Goal: Task Accomplishment & Management: Manage account settings

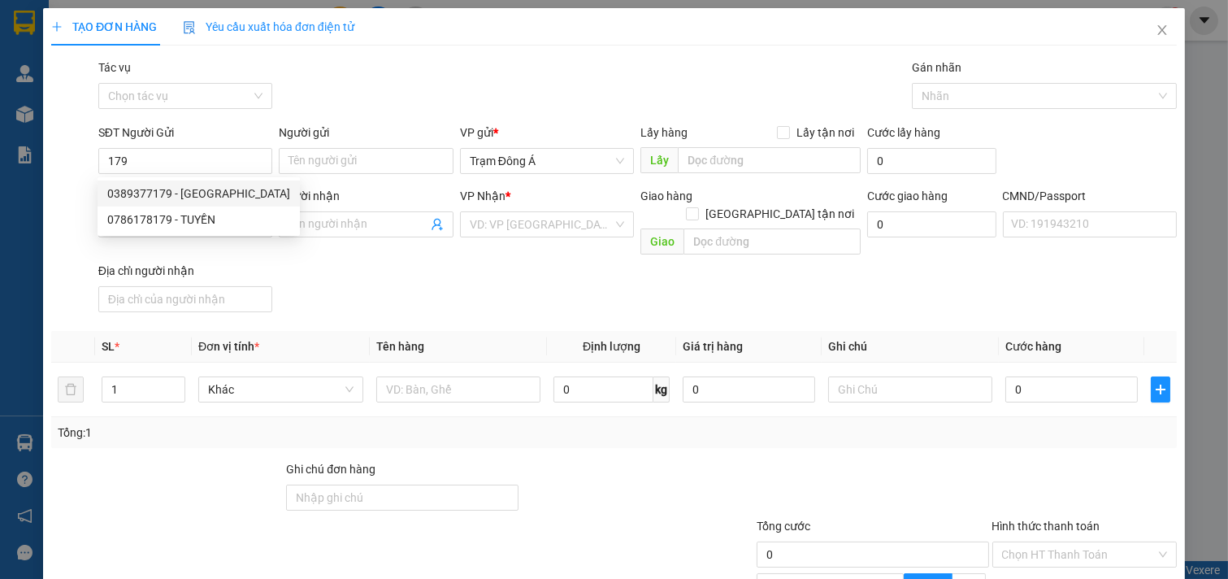
click at [188, 191] on div "0389377179 - HIỆP HƯNG" at bounding box center [198, 194] width 183 height 18
type input "0389377179"
type input "HIỆP HƯNG"
type input "02839521428"
type input "TƯƠI ĐIỀU"
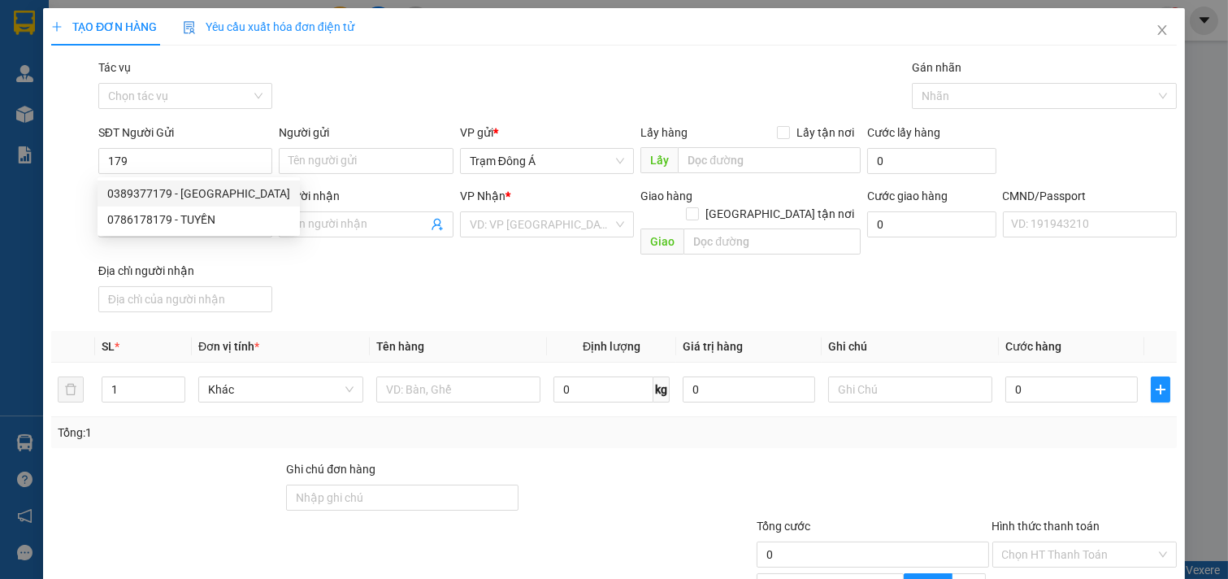
checkbox input "true"
type input "SẠP 669 CHỢ BÌNH TÂY"
type input "80.000"
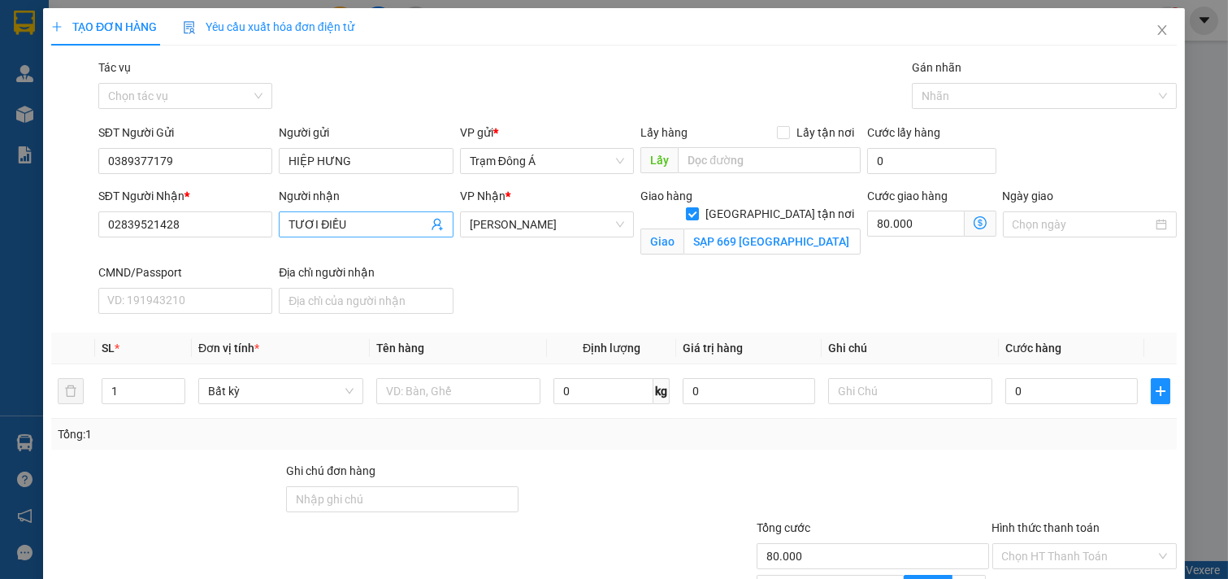
type input "0389377179"
click at [431, 223] on icon "user-add" at bounding box center [437, 224] width 13 height 13
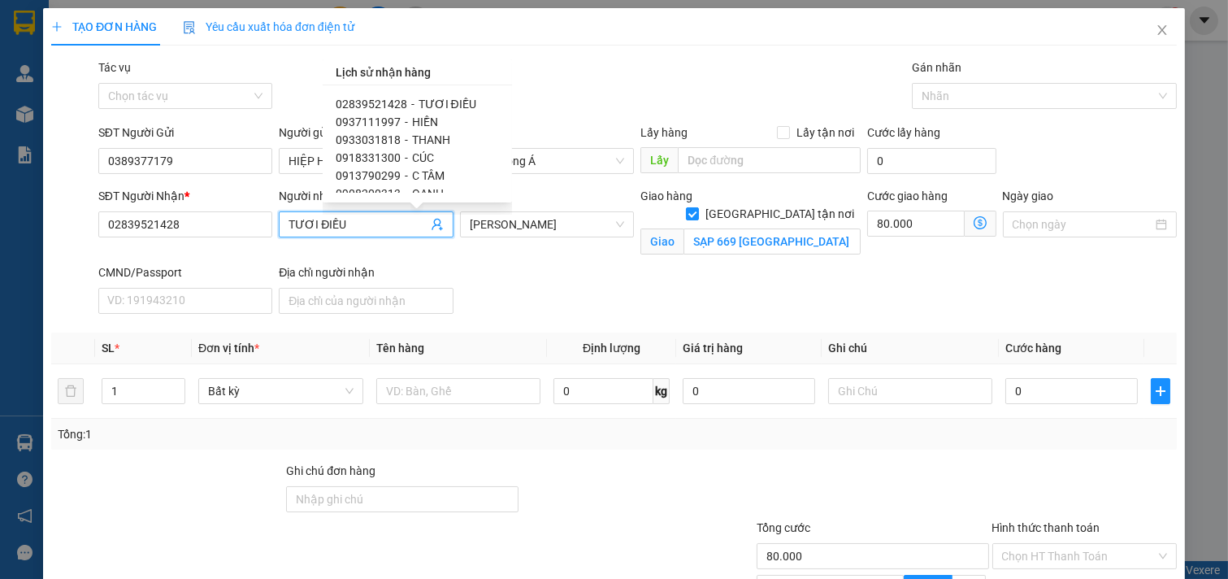
click at [392, 119] on span "0937111997" at bounding box center [368, 121] width 65 height 13
type input "0937111997"
type input "HIỀN"
checkbox input "false"
type input "D3.ĐUÒNG 5B KHU HIM LAM TÂN HƯNG"
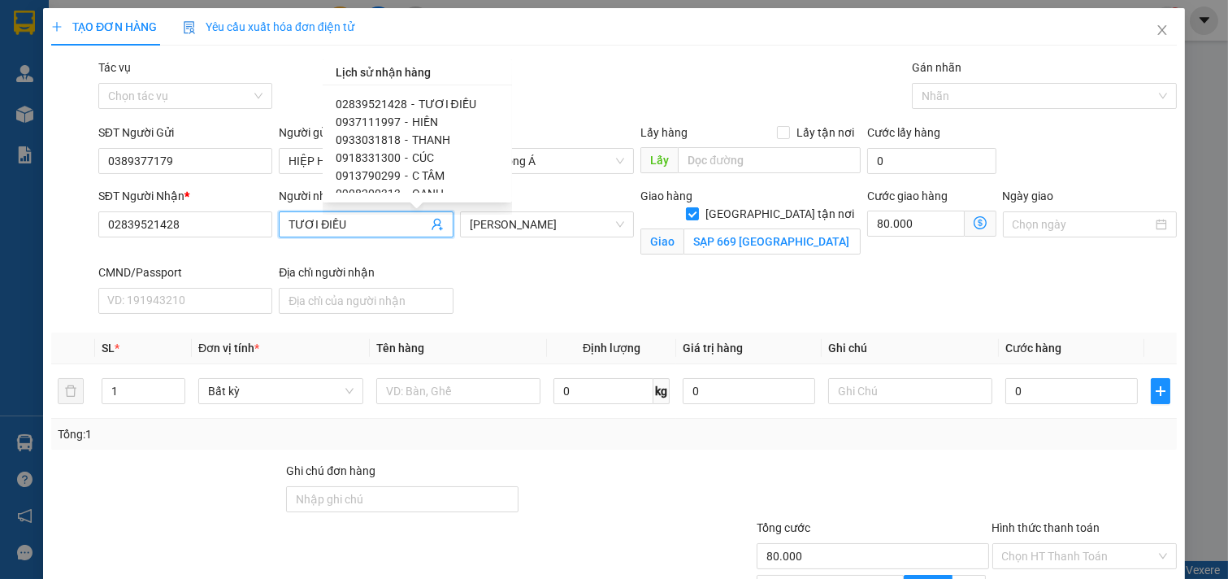
type input "0"
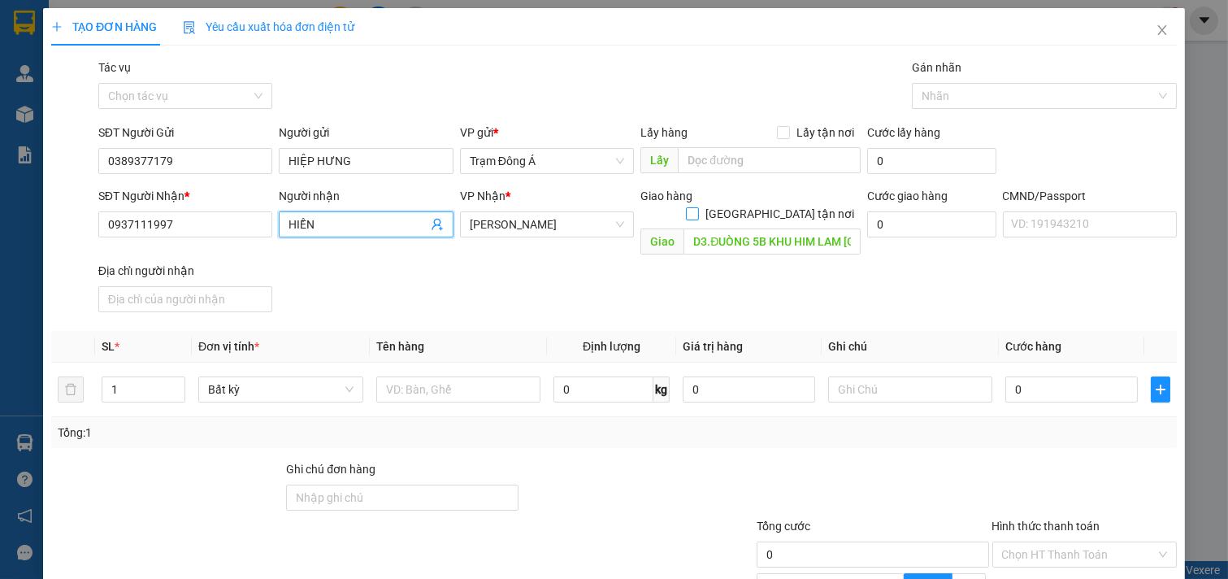
click at [697, 207] on input "[GEOGRAPHIC_DATA] tận nơi" at bounding box center [691, 212] width 11 height 11
checkbox input "true"
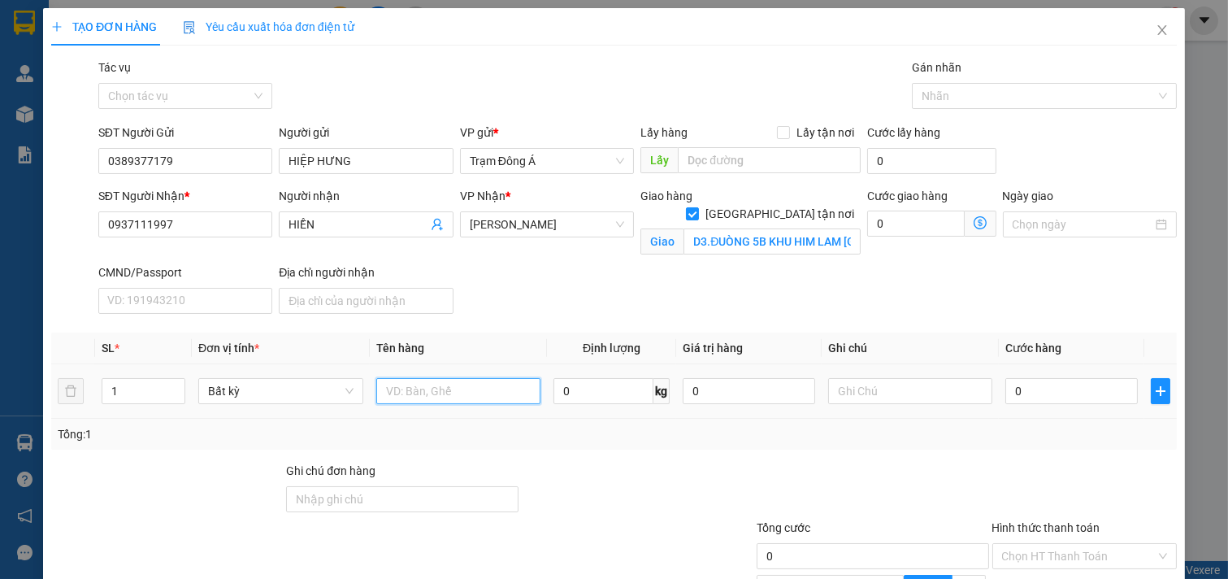
click at [475, 388] on input "text" at bounding box center [458, 391] width 165 height 26
type input "1T 7KG"
click at [888, 387] on input "text" at bounding box center [910, 391] width 165 height 26
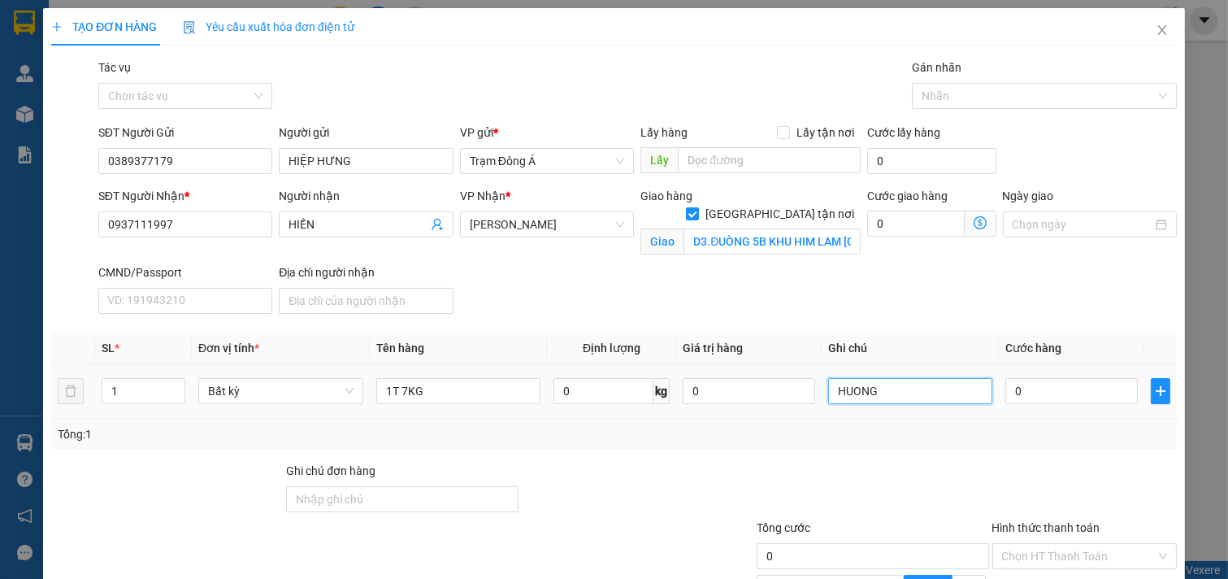
type input "HUONG"
type input "2"
type input "25"
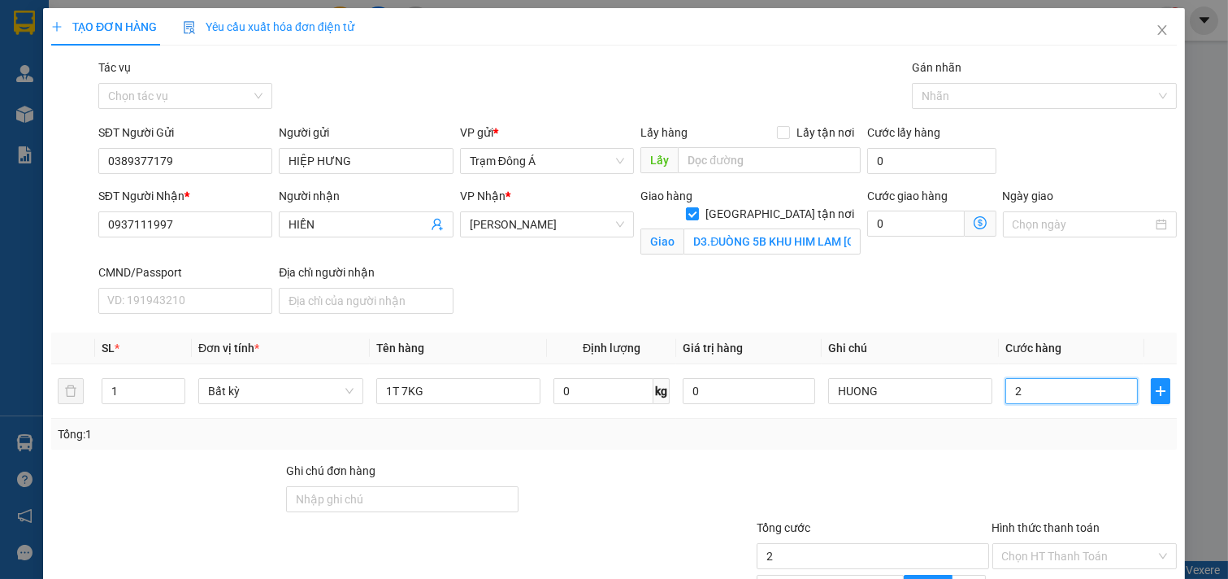
type input "25"
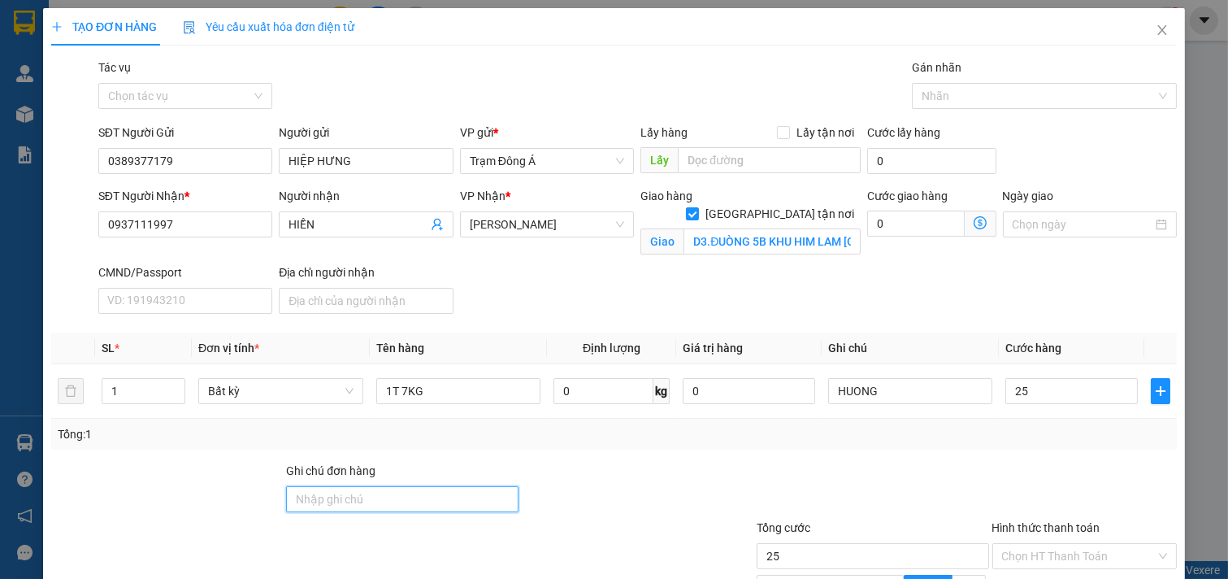
type input "25.000"
click at [354, 506] on input "Ghi chú đơn hàng" at bounding box center [402, 499] width 232 height 26
type input "D"
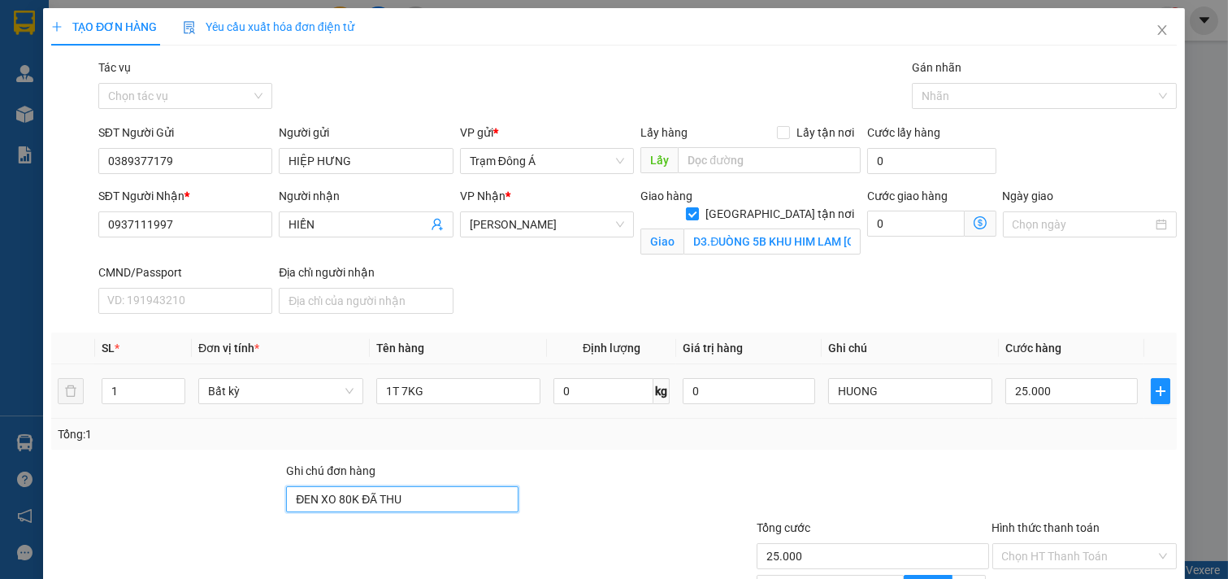
scroll to position [182, 0]
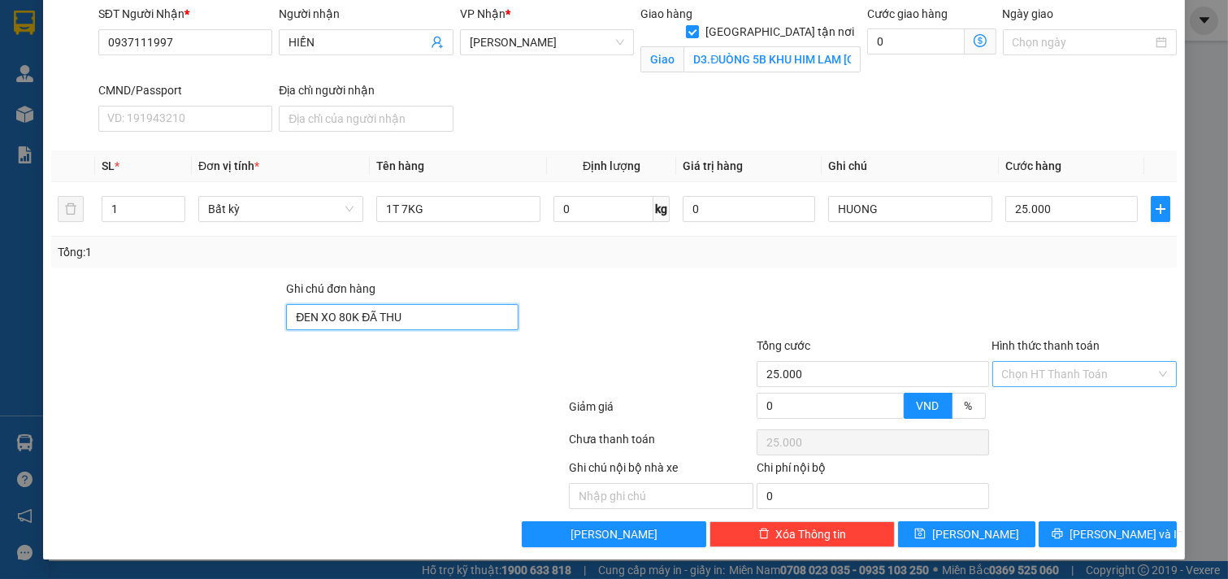
type input "ĐEN XO 80K ĐÃ THU"
click at [1053, 376] on input "Hình thức thanh toán" at bounding box center [1079, 374] width 154 height 24
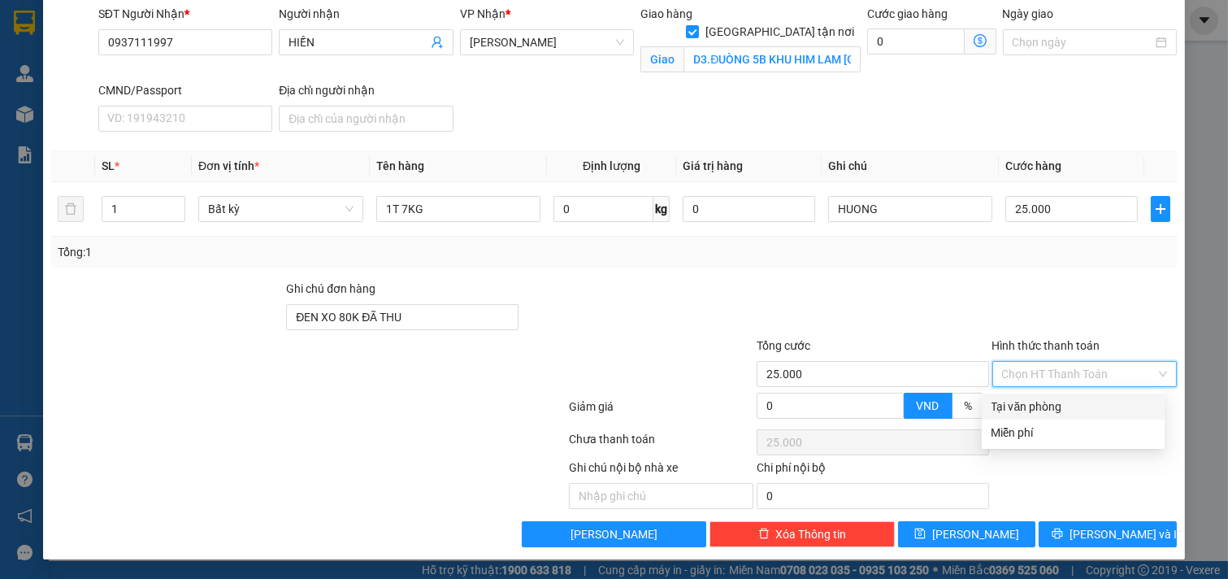
click at [1055, 403] on div "Tại văn phòng" at bounding box center [1073, 406] width 163 height 18
type input "0"
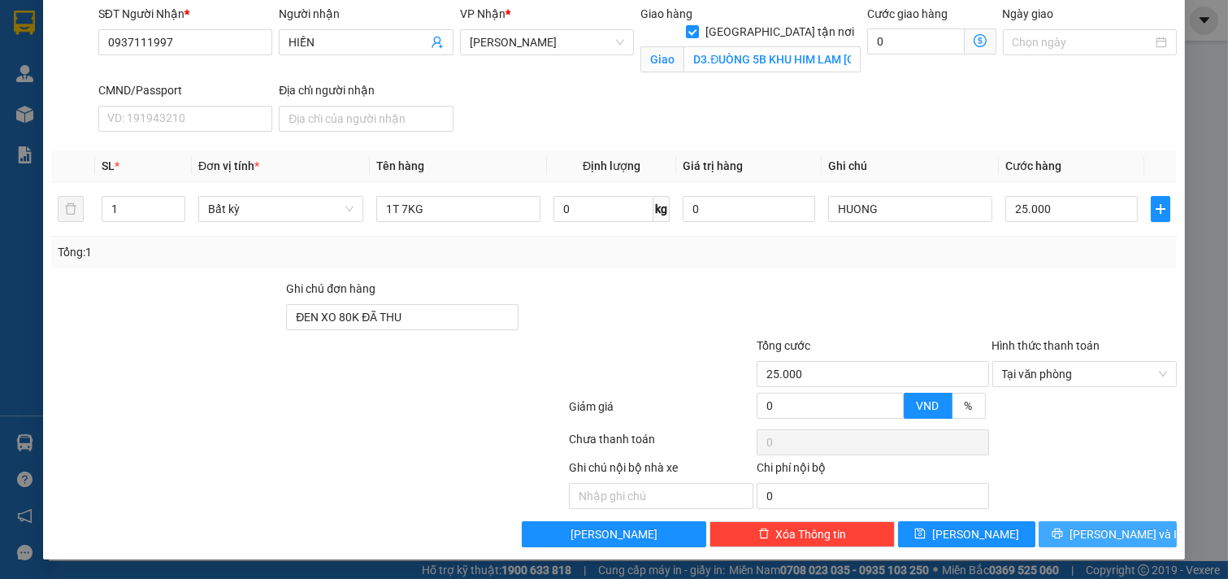
click at [1116, 533] on span "[PERSON_NAME] và In" at bounding box center [1127, 534] width 114 height 18
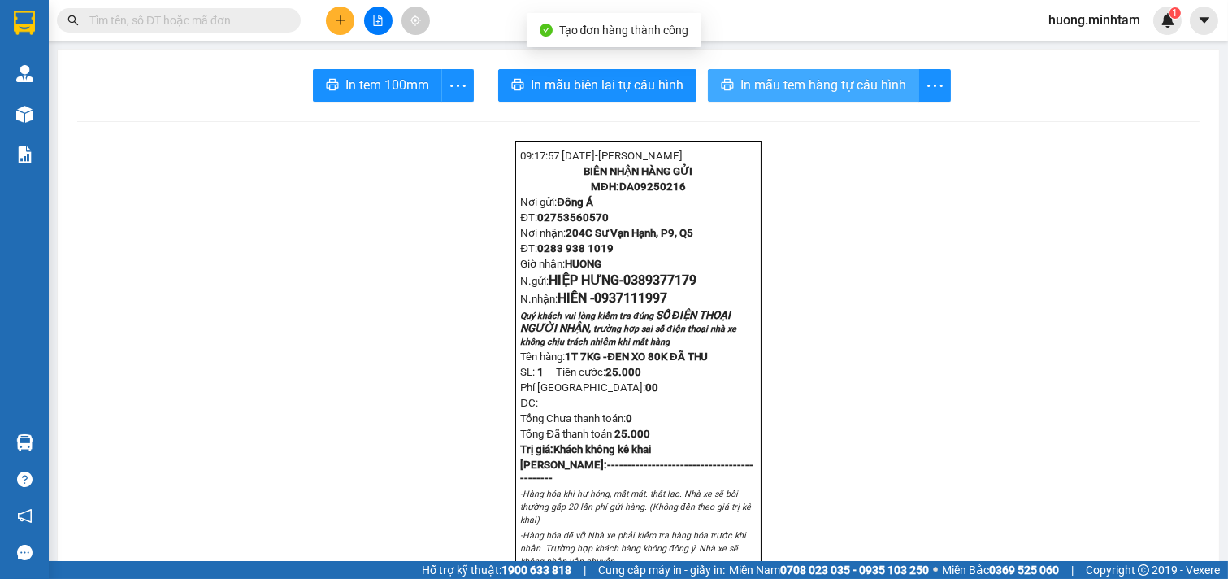
click at [810, 92] on span "In mẫu tem hàng tự cấu hình" at bounding box center [823, 85] width 166 height 20
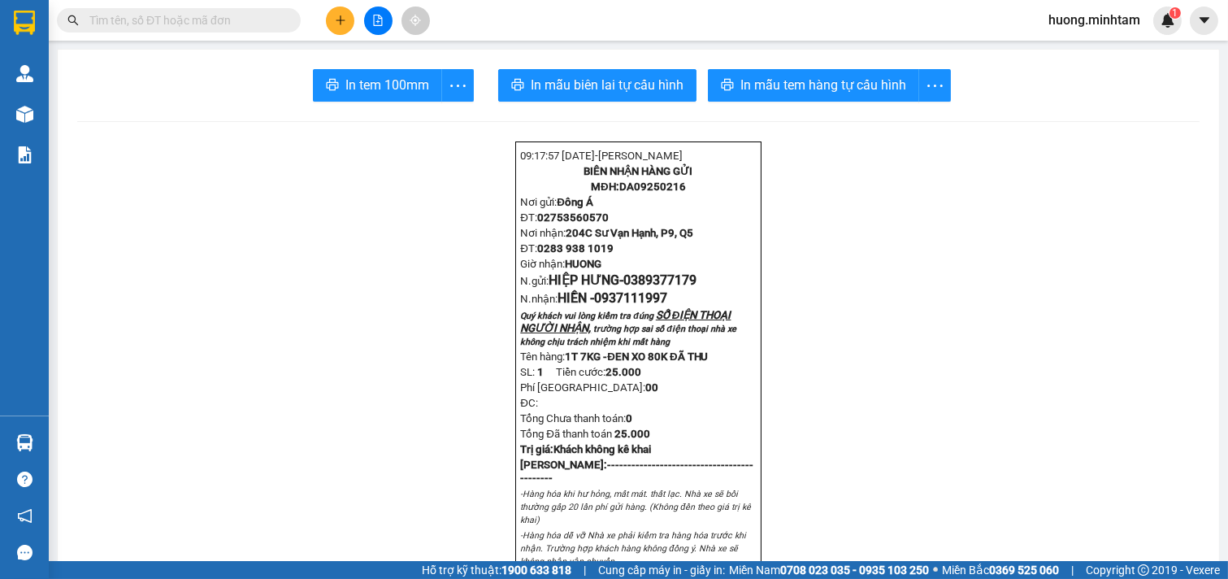
click at [384, 90] on span "In tem 100mm" at bounding box center [387, 85] width 84 height 20
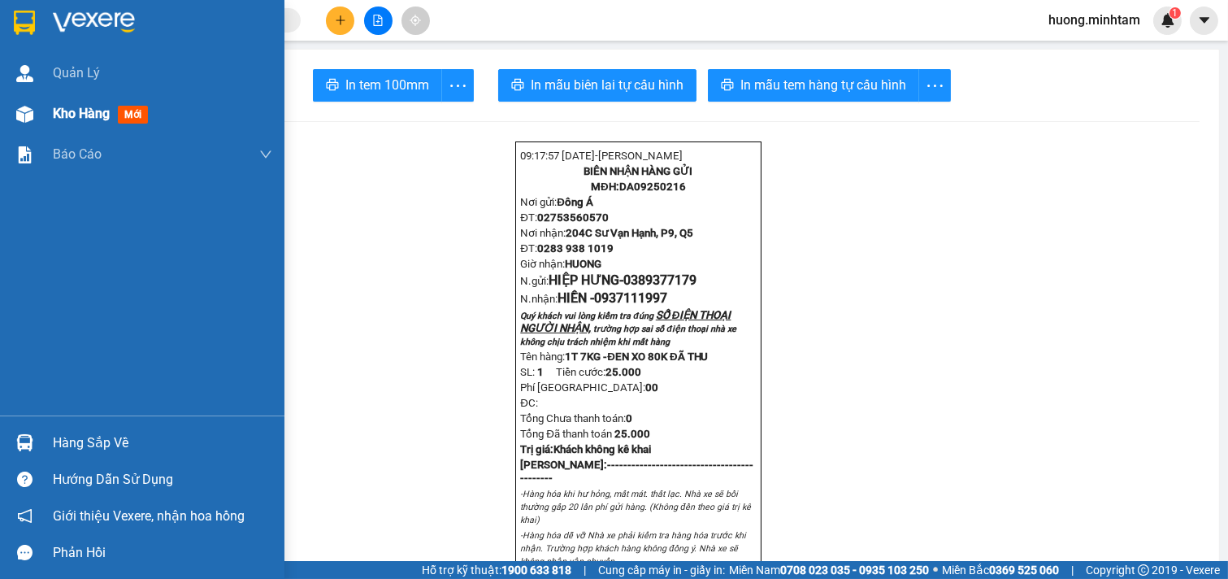
click at [98, 114] on span "Kho hàng" at bounding box center [81, 113] width 57 height 15
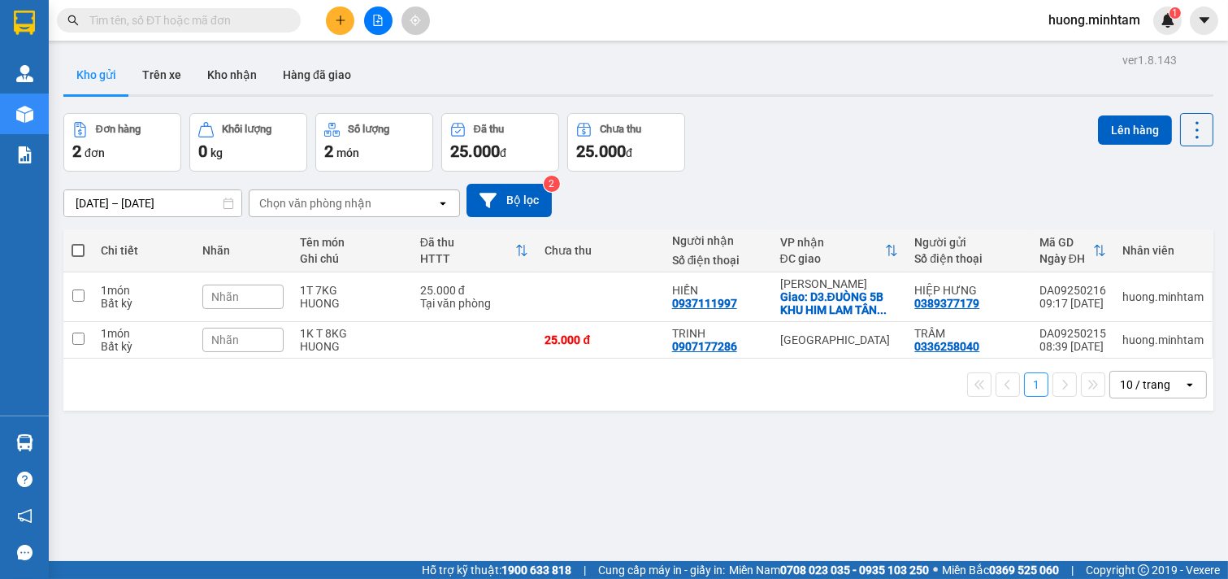
click at [80, 250] on span at bounding box center [78, 250] width 13 height 13
click at [78, 242] on input "checkbox" at bounding box center [78, 242] width 0 height 0
checkbox input "true"
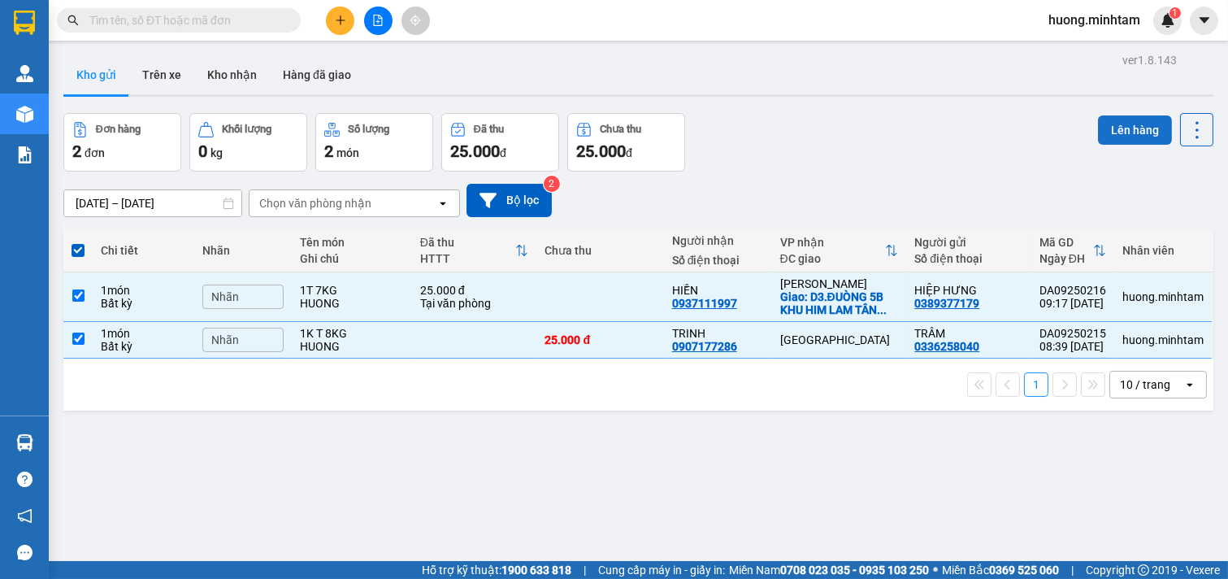
click at [1131, 128] on button "Lên hàng" at bounding box center [1135, 129] width 74 height 29
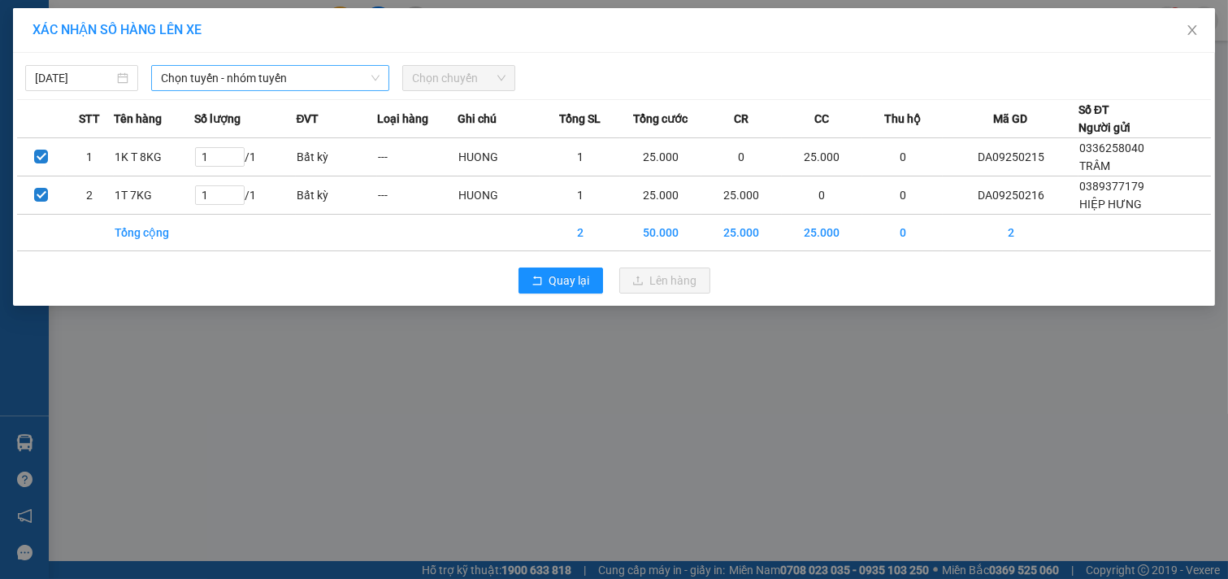
click at [337, 75] on span "Chọn tuyến - nhóm tuyến" at bounding box center [270, 78] width 219 height 24
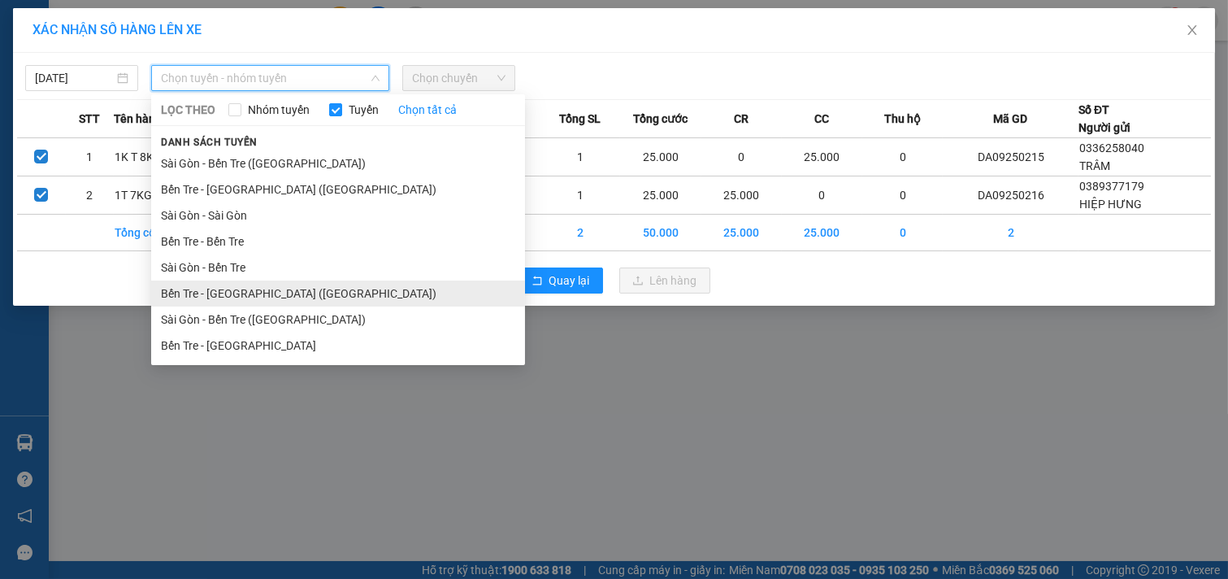
click at [240, 297] on li "Bến Tre - [GEOGRAPHIC_DATA] ([GEOGRAPHIC_DATA])" at bounding box center [338, 293] width 374 height 26
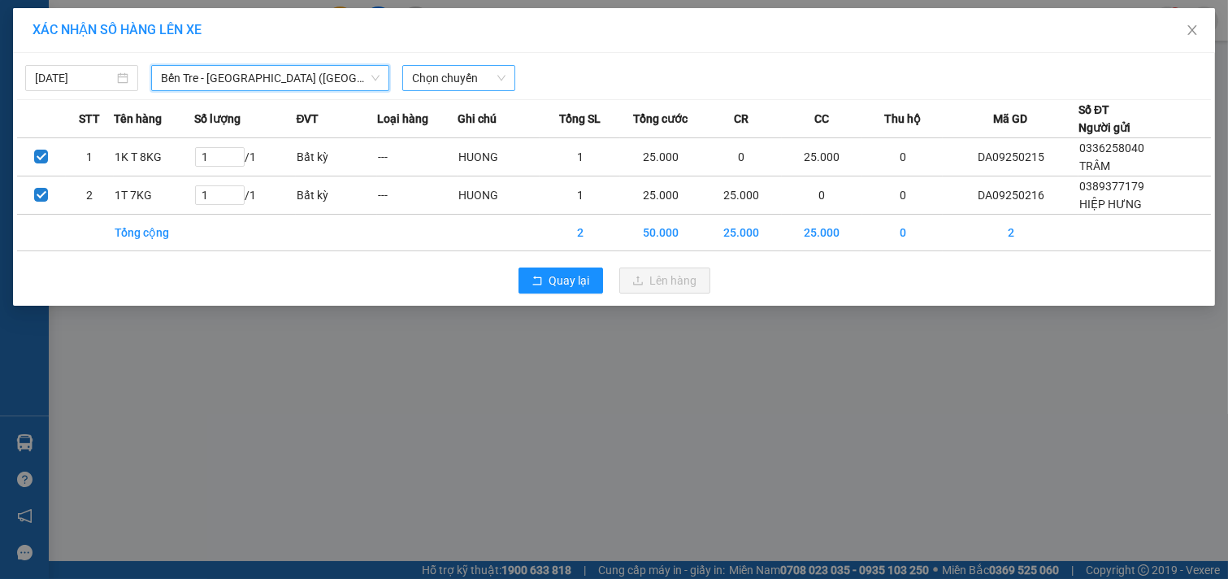
click at [481, 75] on span "Chọn chuyến" at bounding box center [458, 78] width 93 height 24
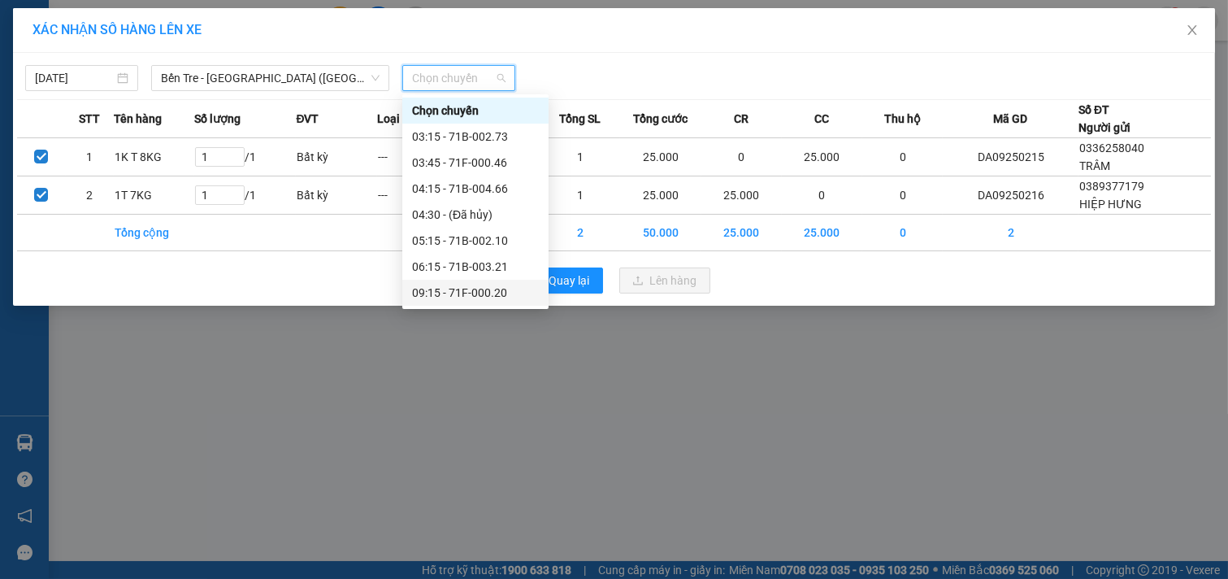
click at [468, 296] on div "09:15 - 71F-000.20" at bounding box center [475, 293] width 127 height 18
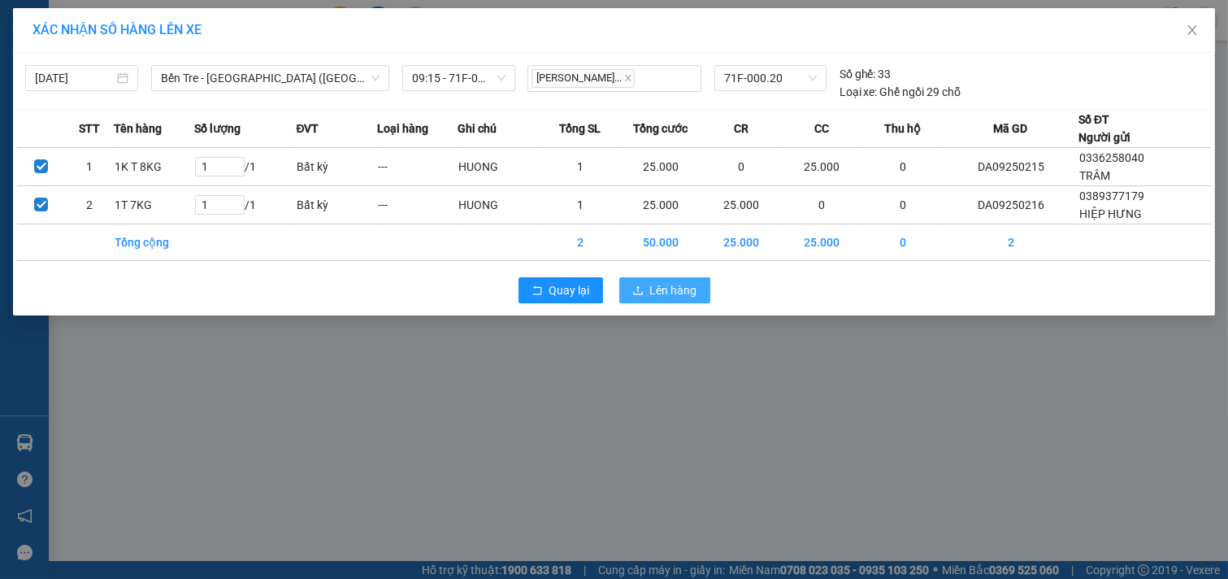
click at [672, 288] on span "Lên hàng" at bounding box center [673, 290] width 47 height 18
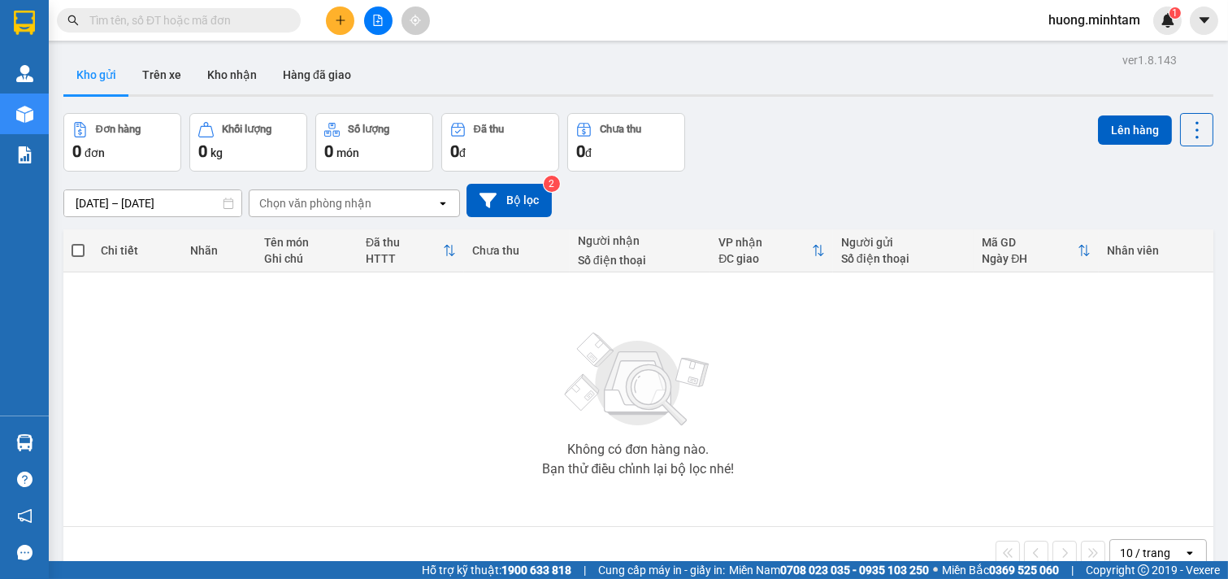
click at [810, 423] on div "Không có đơn hàng nào. Bạn thử điều chỉnh lại bộ lọc nhé!" at bounding box center [639, 399] width 1134 height 244
click at [339, 21] on icon "plus" at bounding box center [340, 20] width 11 height 11
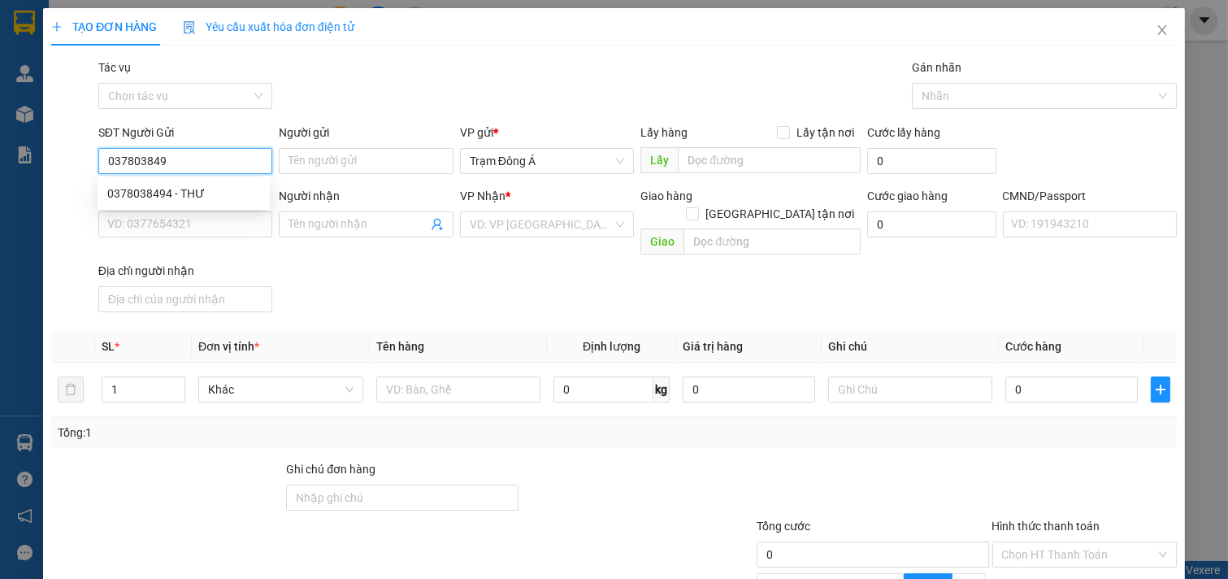
type input "0378038494"
click at [189, 193] on div "0378038494 - THƯ" at bounding box center [183, 194] width 153 height 18
type input "THƯ"
type input "0938170037"
type input "CÔ THƠ"
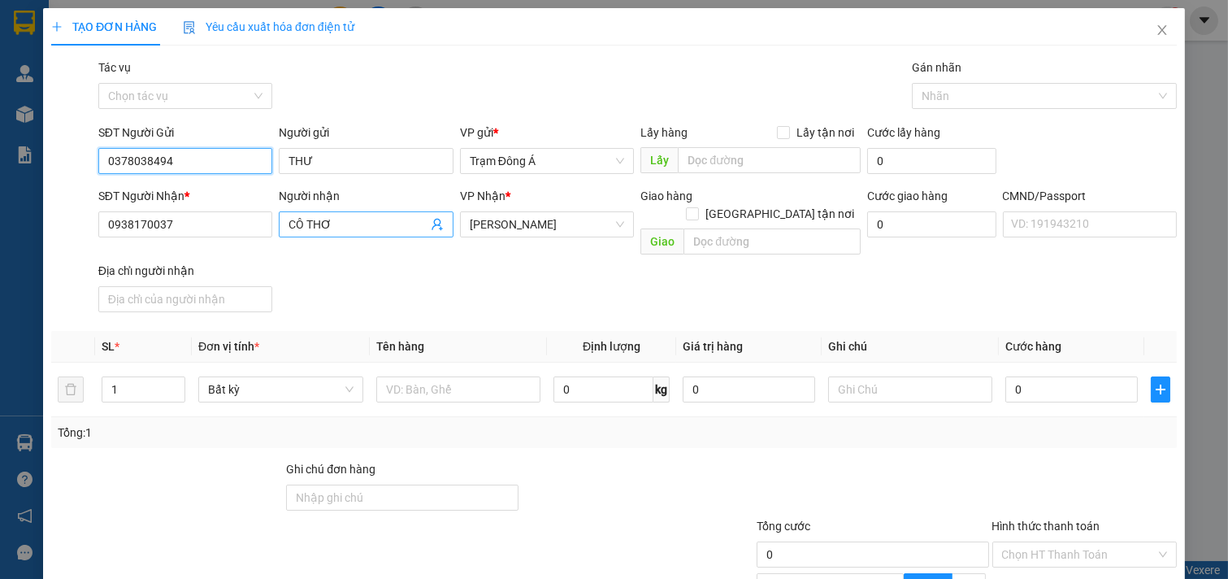
type input "0378038494"
click at [434, 225] on icon "user-add" at bounding box center [437, 225] width 11 height 12
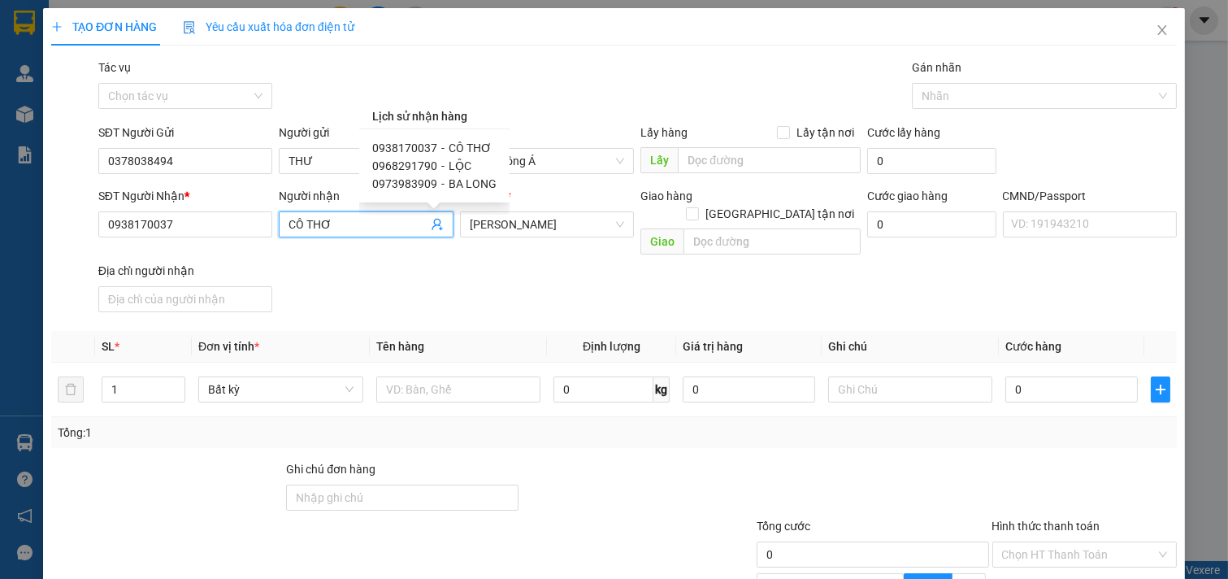
click at [428, 164] on span "0968291790" at bounding box center [404, 165] width 65 height 13
type input "0968291790"
type input "LỘC"
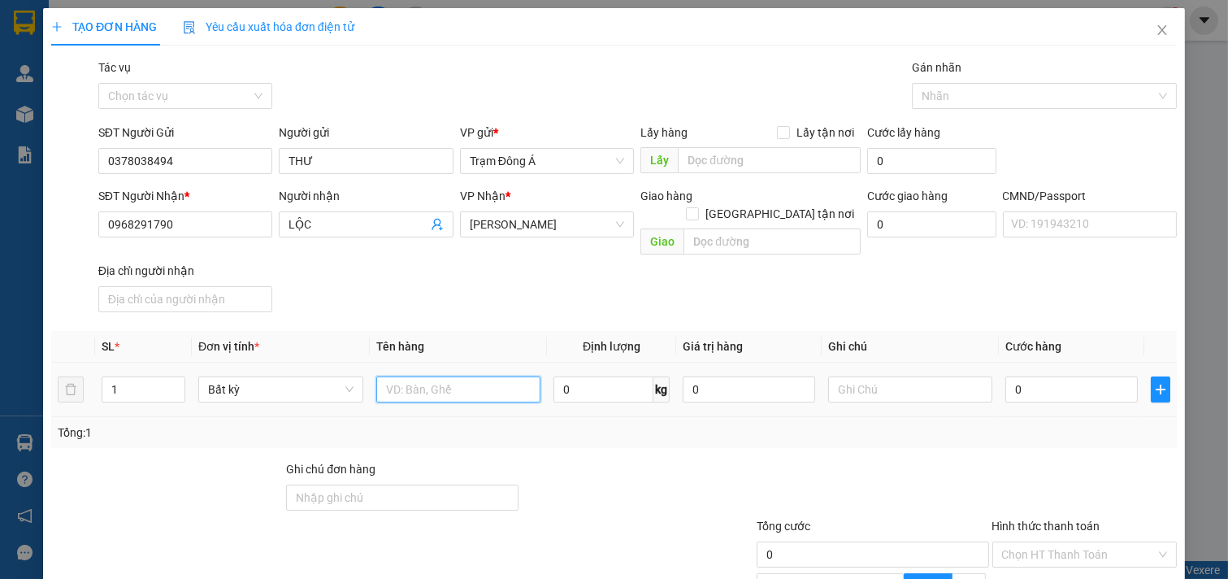
click at [465, 376] on input "text" at bounding box center [458, 389] width 165 height 26
type input "1K KEO NP"
click at [875, 376] on input "text" at bounding box center [910, 389] width 165 height 26
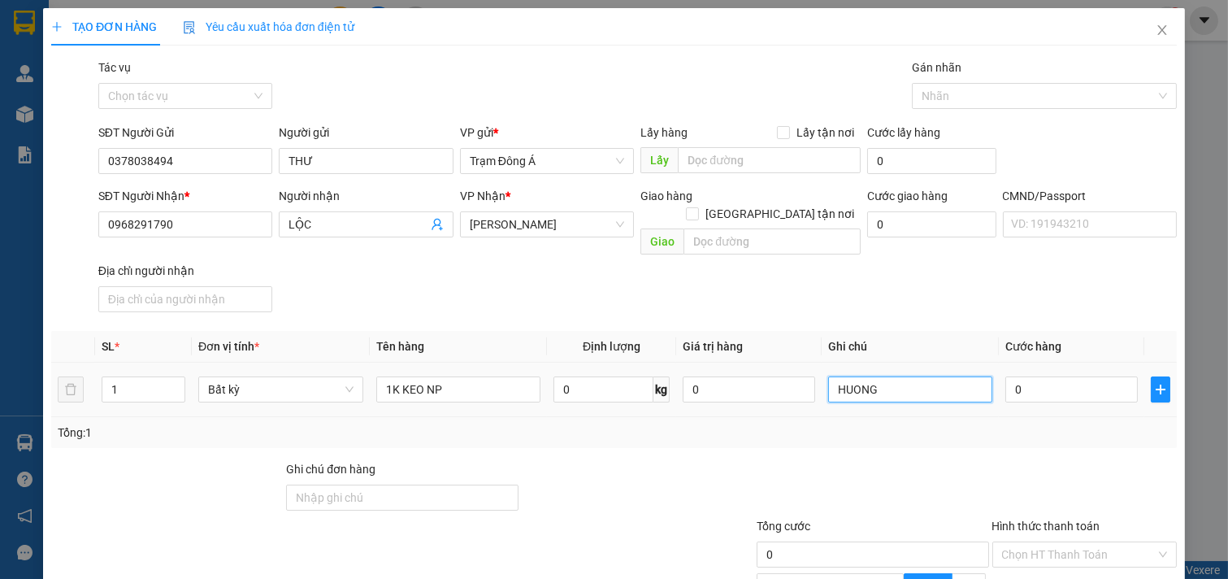
type input "HUONG"
type input "2"
type input "20"
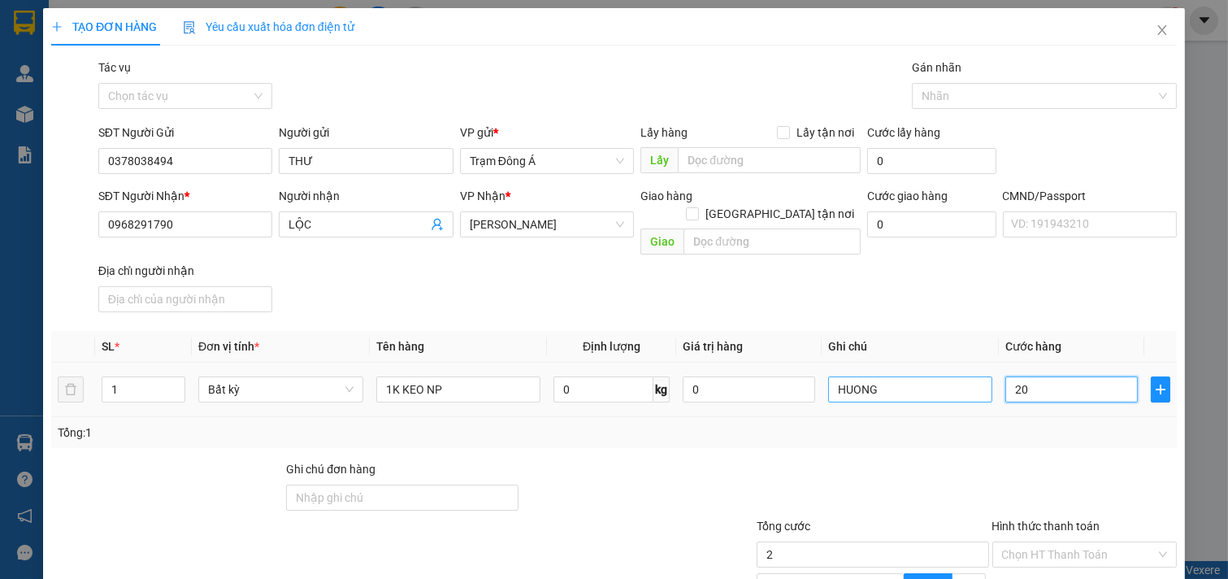
type input "20"
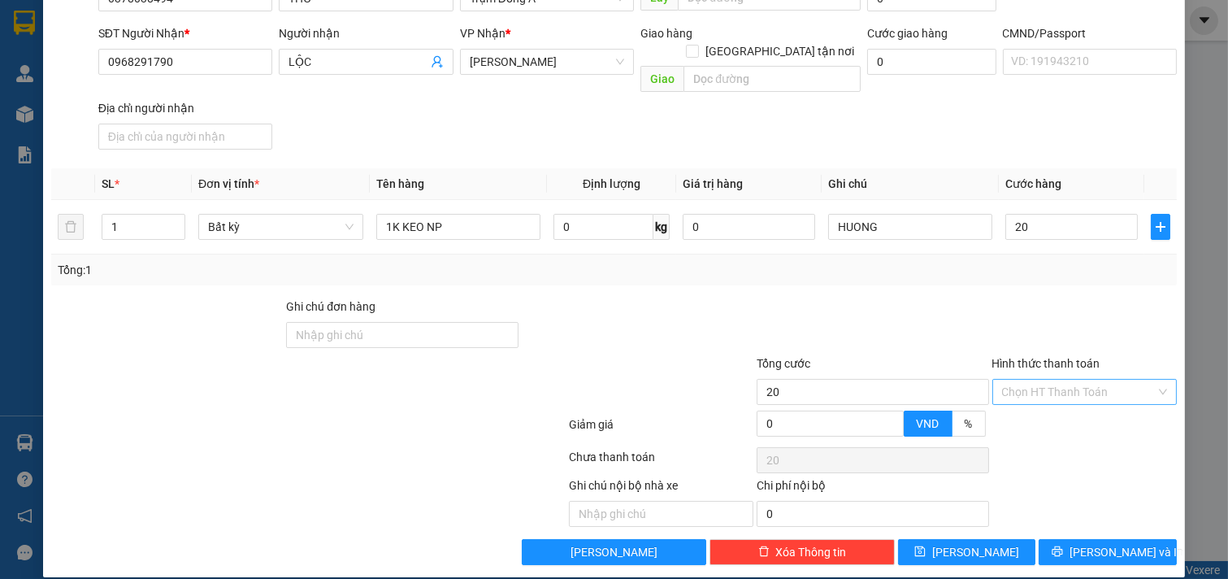
type input "20.000"
click at [1041, 380] on input "Hình thức thanh toán" at bounding box center [1079, 392] width 154 height 24
drag, startPoint x: 1037, startPoint y: 409, endPoint x: 1089, endPoint y: 501, distance: 106.3
click at [1038, 408] on div "Tại văn phòng" at bounding box center [1073, 406] width 163 height 18
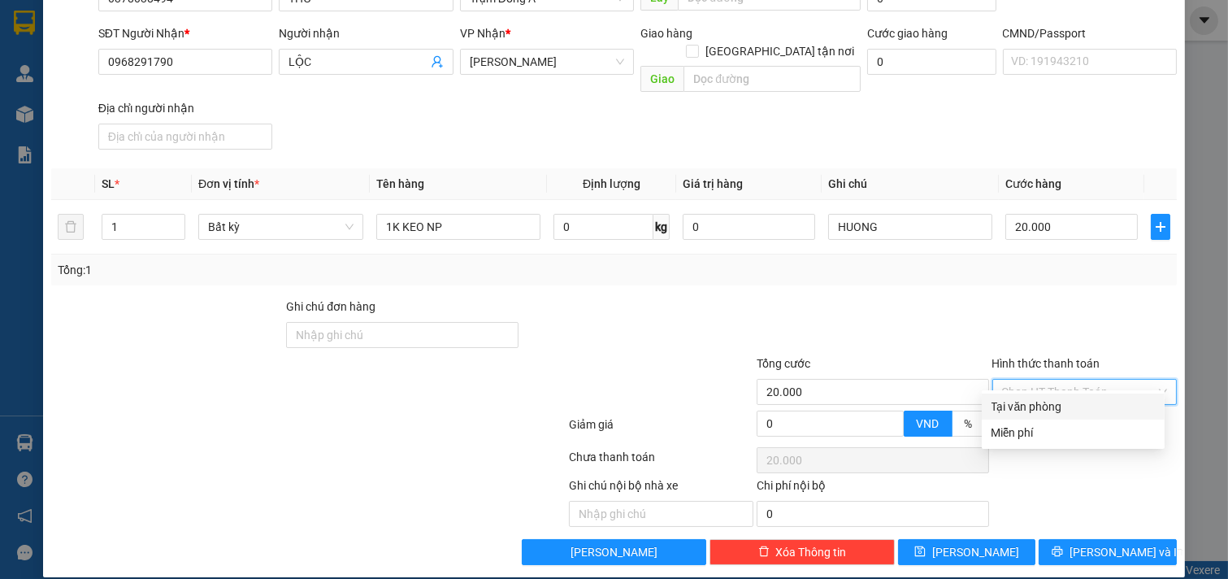
type input "0"
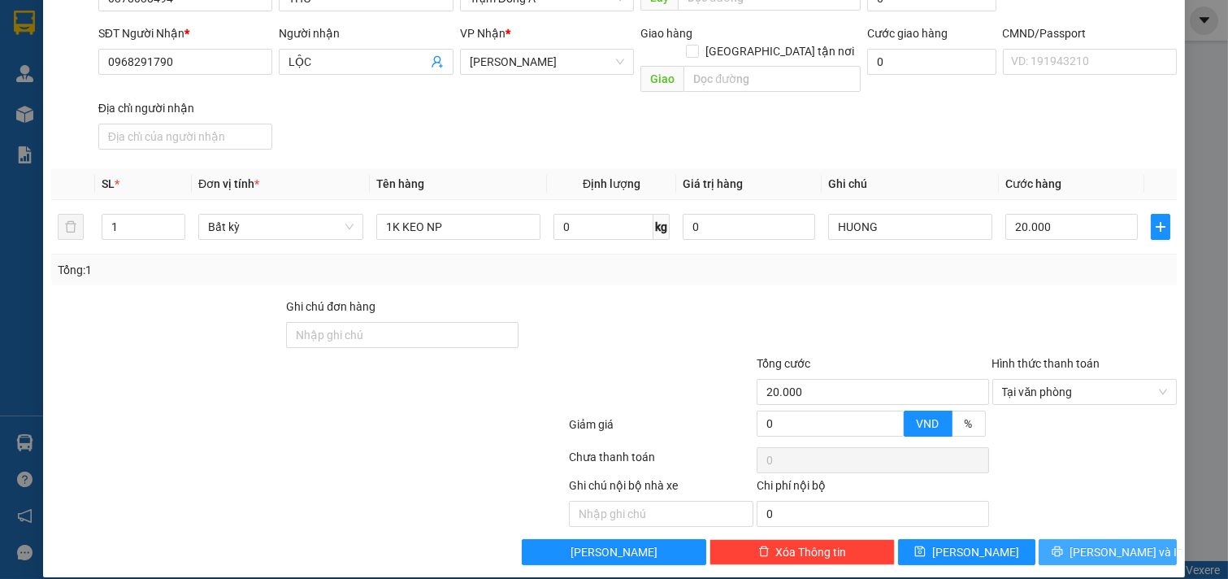
click at [1104, 543] on button "[PERSON_NAME] và In" at bounding box center [1108, 552] width 138 height 26
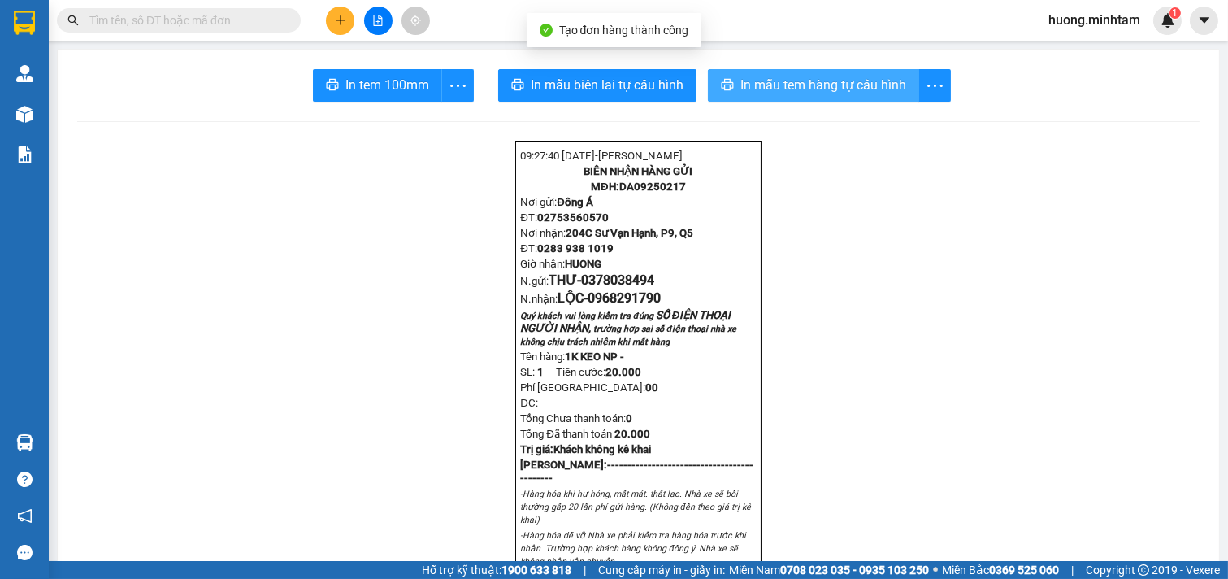
click at [831, 88] on span "In mẫu tem hàng tự cấu hình" at bounding box center [823, 85] width 166 height 20
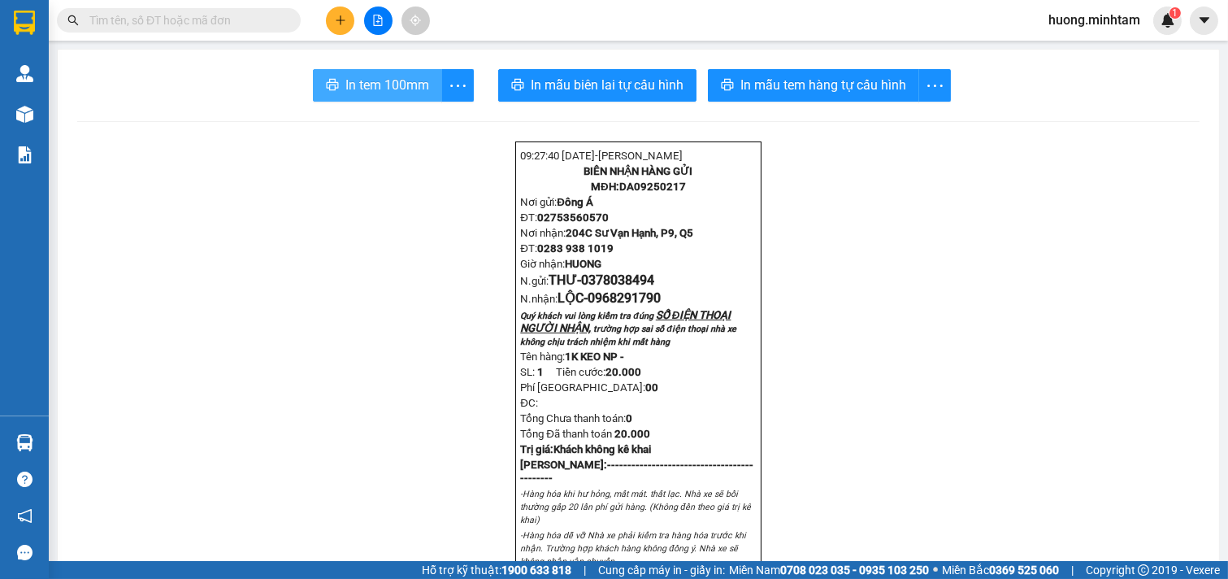
click at [376, 85] on span "In tem 100mm" at bounding box center [387, 85] width 84 height 20
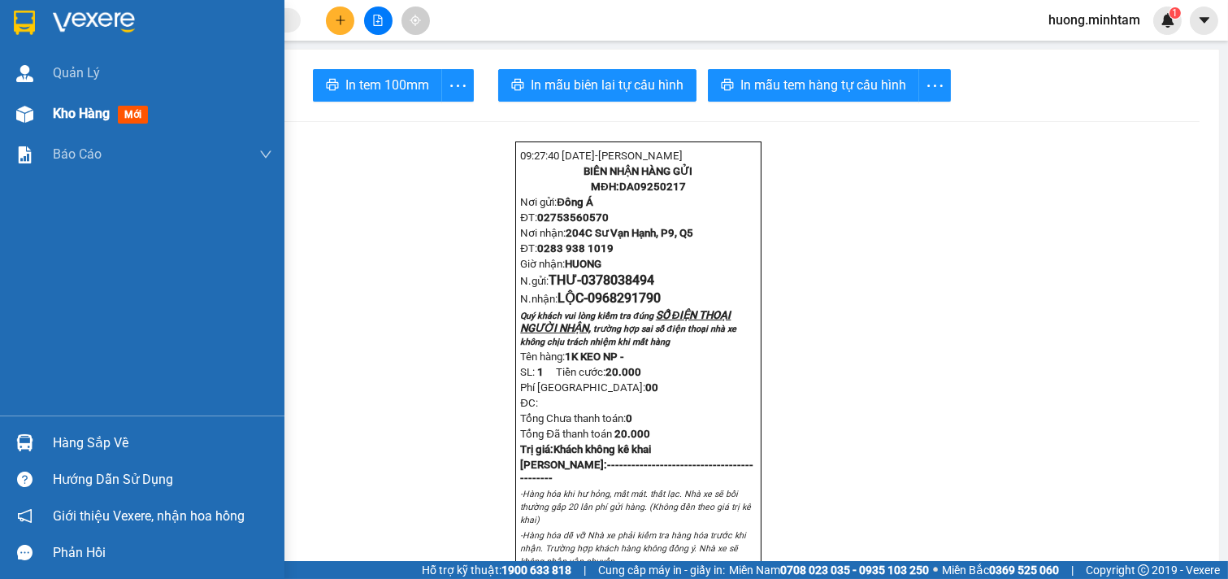
click at [62, 111] on span "Kho hàng" at bounding box center [81, 113] width 57 height 15
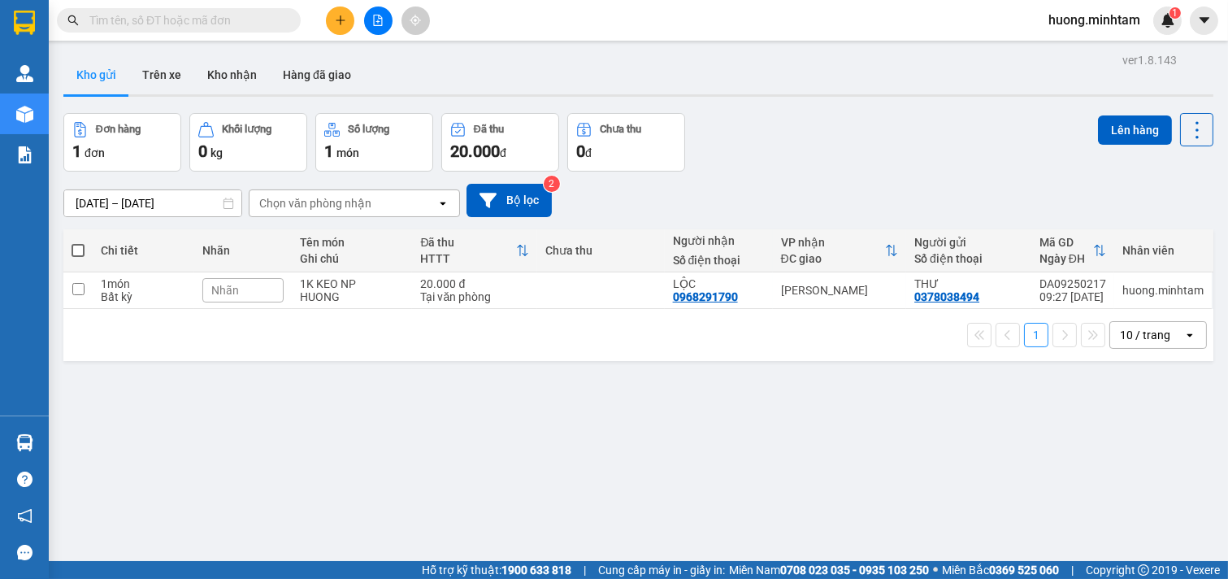
click at [78, 253] on span at bounding box center [78, 250] width 13 height 13
click at [78, 242] on input "checkbox" at bounding box center [78, 242] width 0 height 0
checkbox input "true"
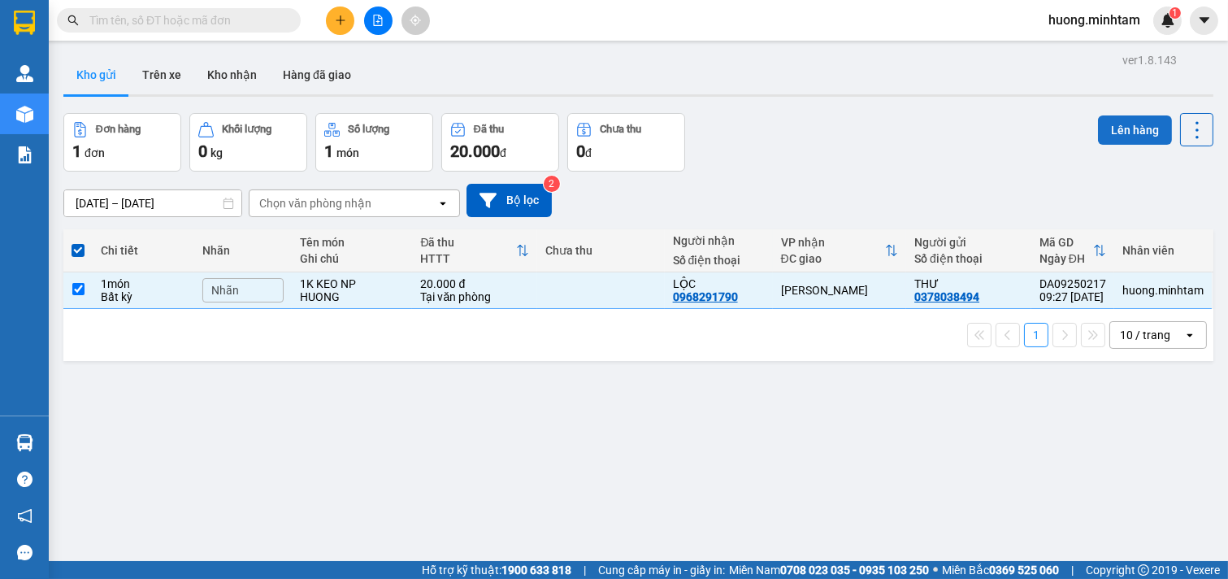
click at [1120, 124] on button "Lên hàng" at bounding box center [1135, 129] width 74 height 29
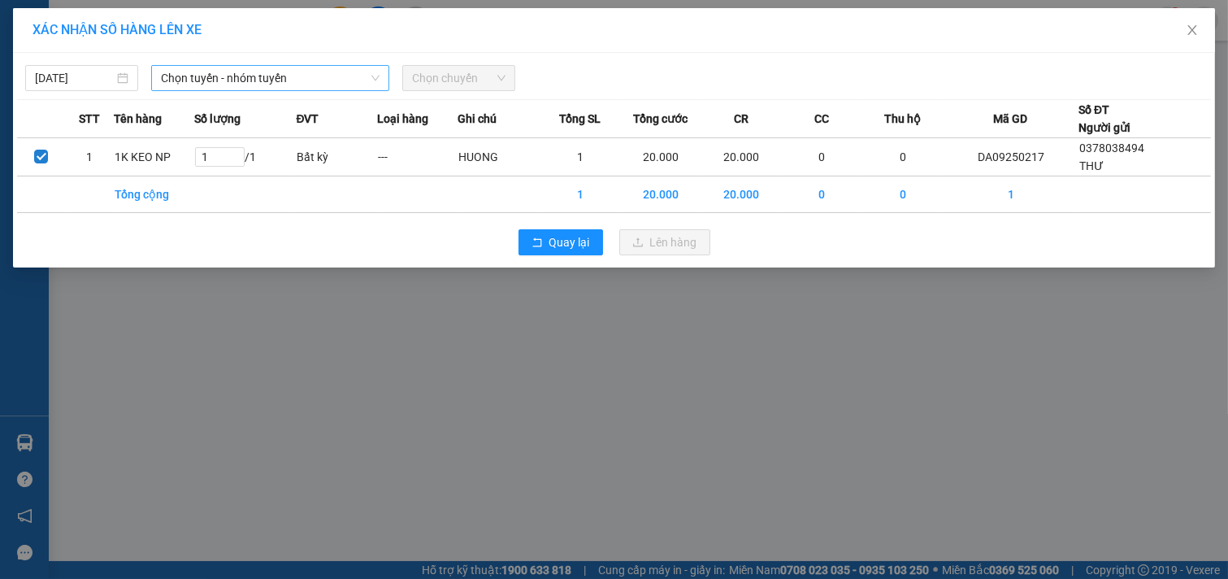
click at [295, 74] on span "Chọn tuyến - nhóm tuyến" at bounding box center [270, 78] width 219 height 24
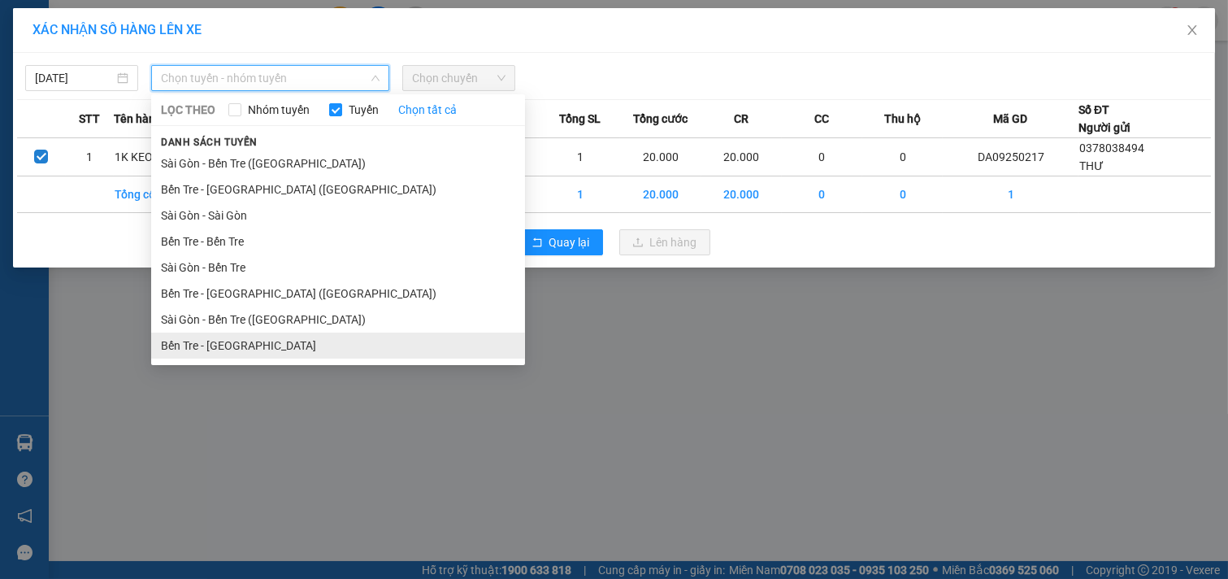
click at [222, 351] on li "Bến Tre - [GEOGRAPHIC_DATA]" at bounding box center [338, 345] width 374 height 26
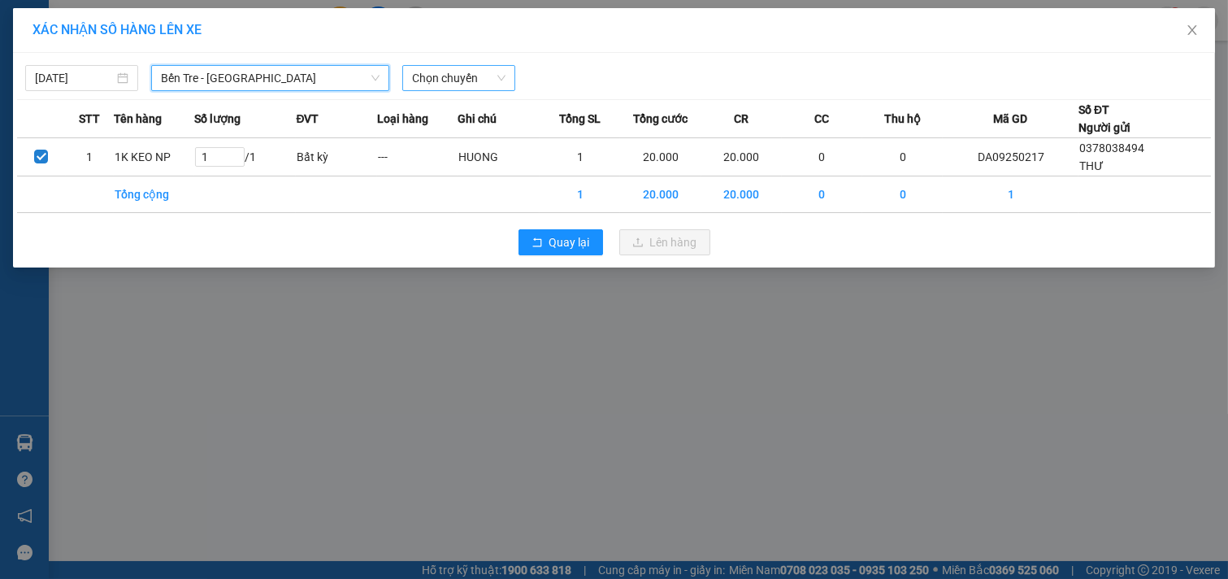
click at [499, 75] on span "Chọn chuyến" at bounding box center [458, 78] width 93 height 24
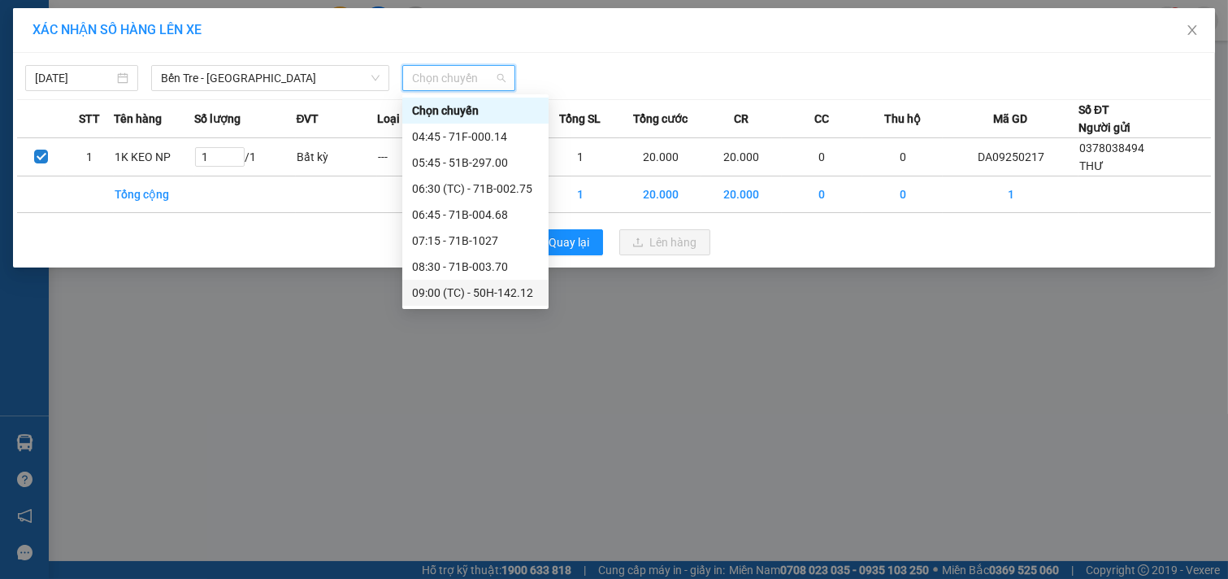
click at [474, 294] on div "09:00 (TC) - 50H-142.12" at bounding box center [475, 293] width 127 height 18
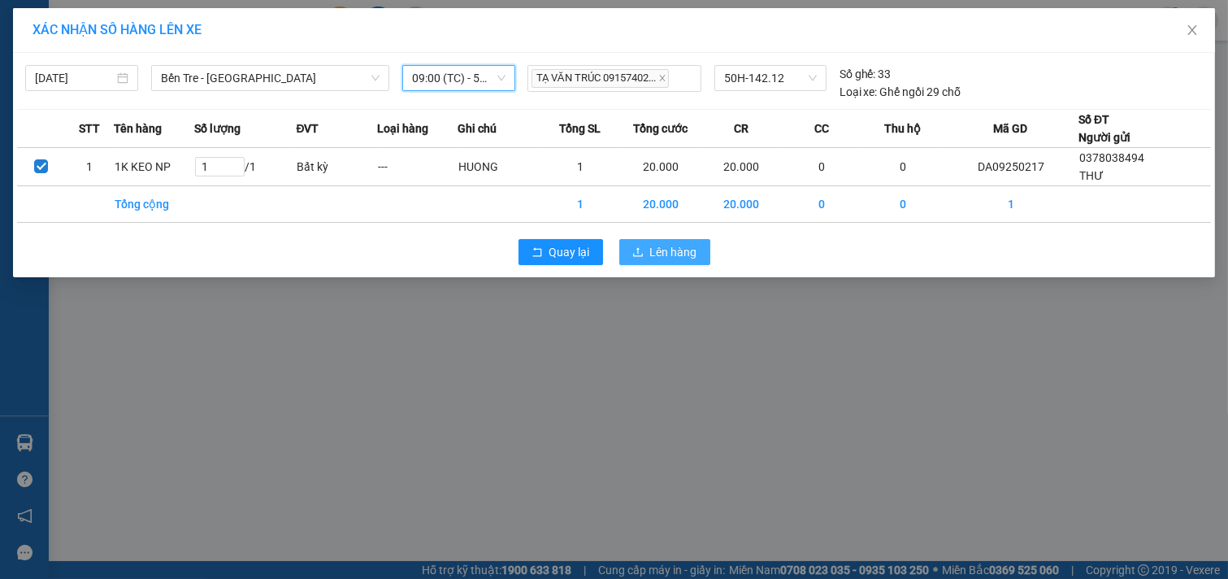
click at [681, 250] on span "Lên hàng" at bounding box center [673, 252] width 47 height 18
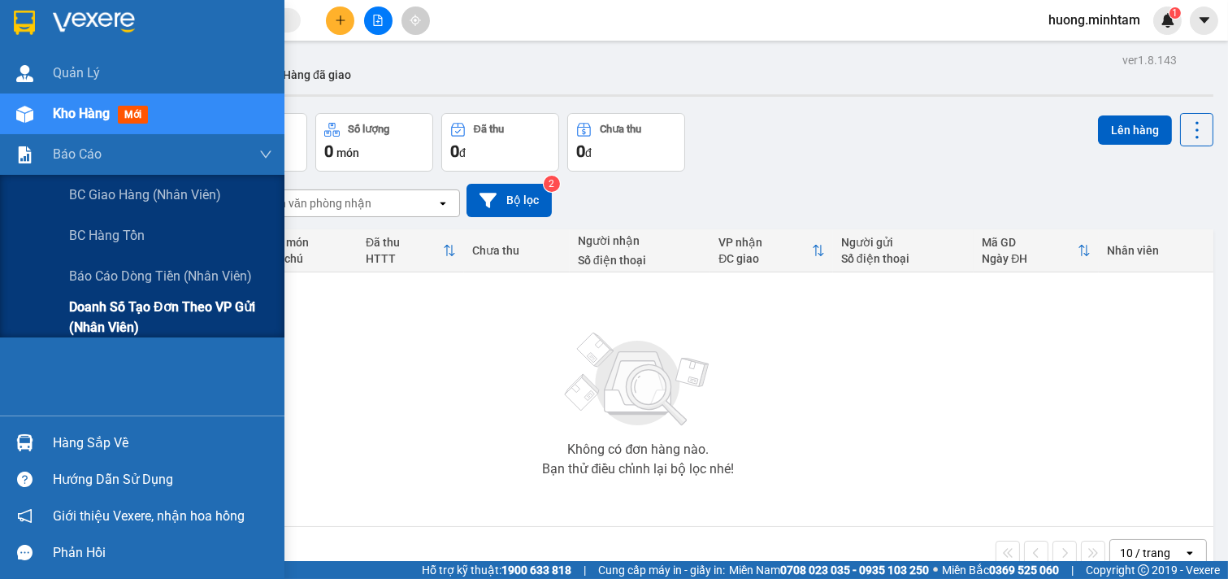
click at [120, 313] on span "Doanh số tạo đơn theo VP gửi (nhân viên)" at bounding box center [170, 317] width 203 height 41
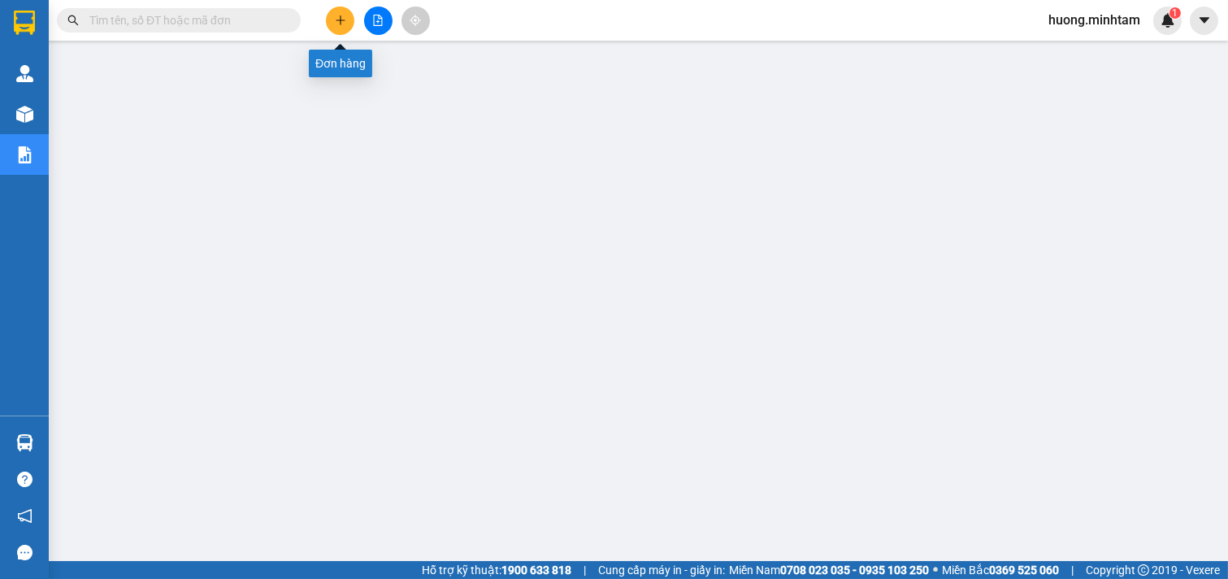
click at [348, 23] on button at bounding box center [340, 21] width 28 height 28
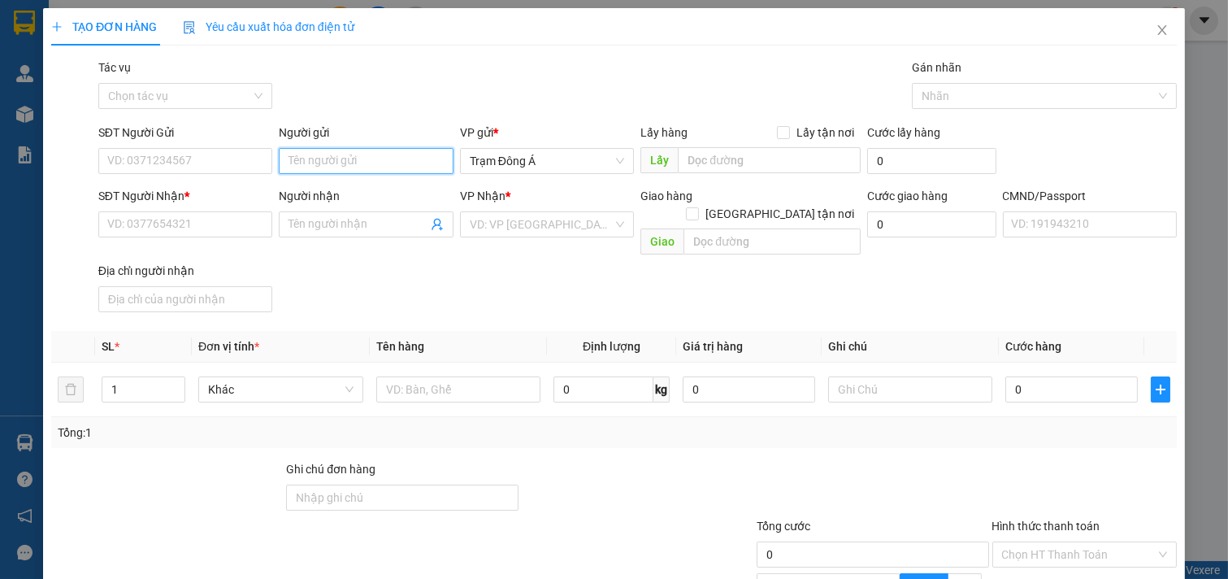
click at [372, 161] on input "Người gửi" at bounding box center [366, 161] width 175 height 26
type input "CHÂU,KIM"
click at [368, 195] on div "CHÂU,KIM - 0985299471" at bounding box center [366, 194] width 160 height 18
type input "0985299471"
type input "CHÂU,KIM"
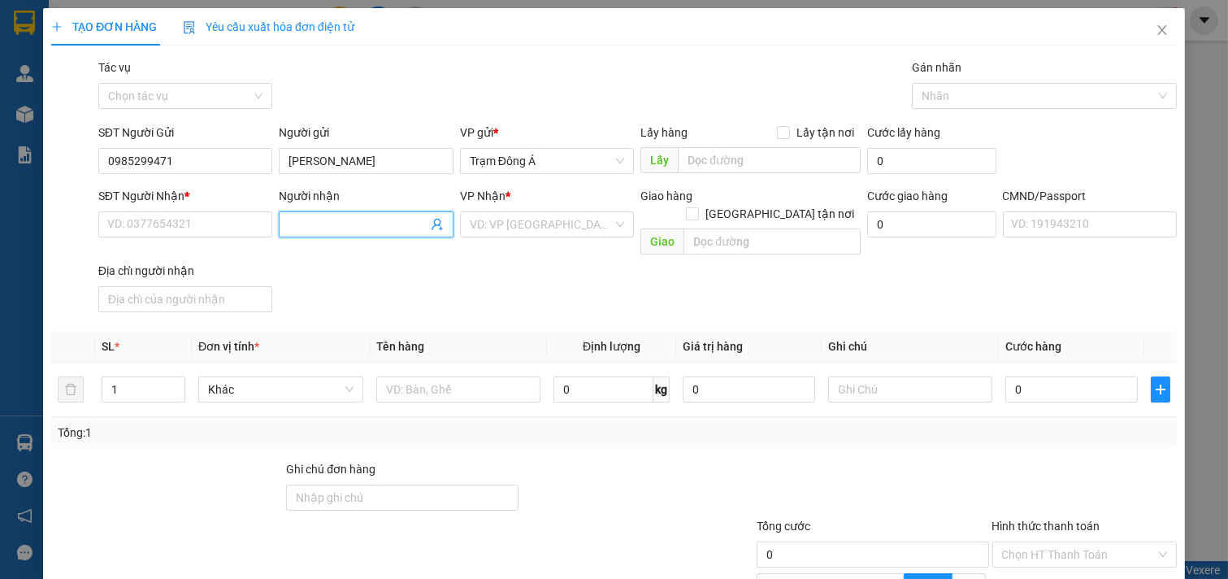
click at [434, 226] on icon "user-add" at bounding box center [437, 224] width 13 height 13
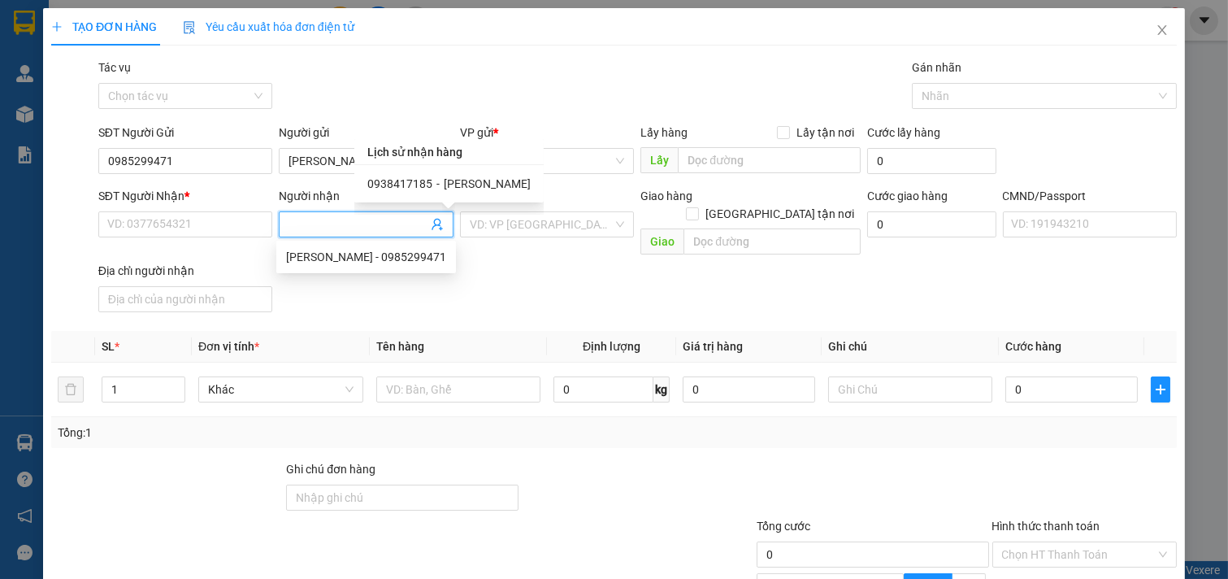
click at [407, 183] on span "0938417185" at bounding box center [399, 183] width 65 height 13
type input "0938417185"
type input "KIM"
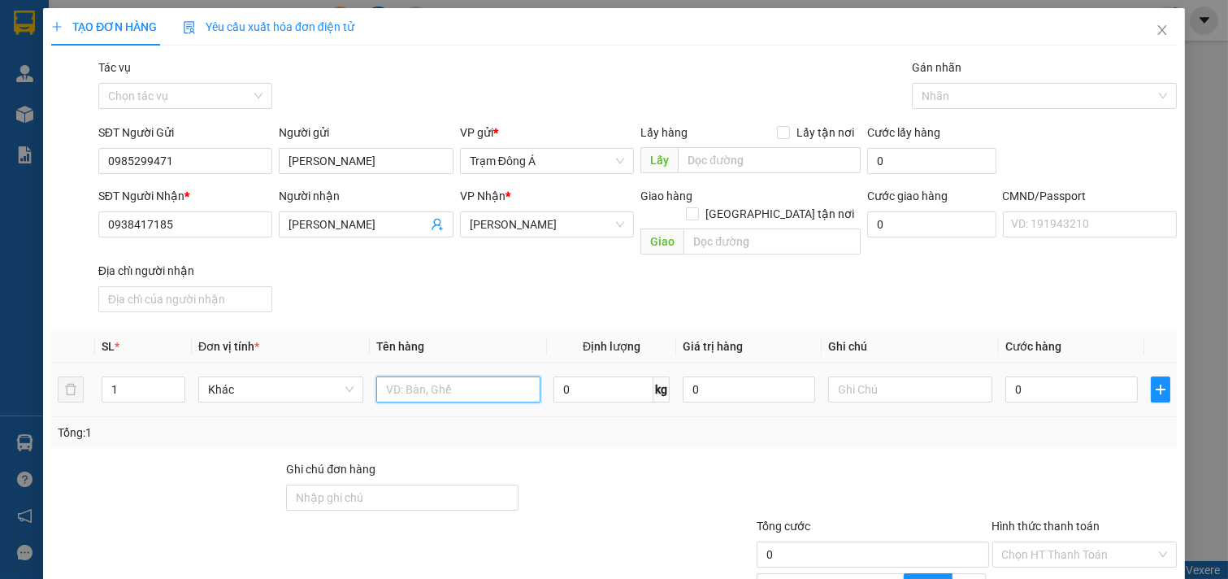
click at [449, 377] on input "text" at bounding box center [458, 389] width 165 height 26
type input "1BAO 40KG"
click at [917, 380] on input "text" at bounding box center [910, 389] width 165 height 26
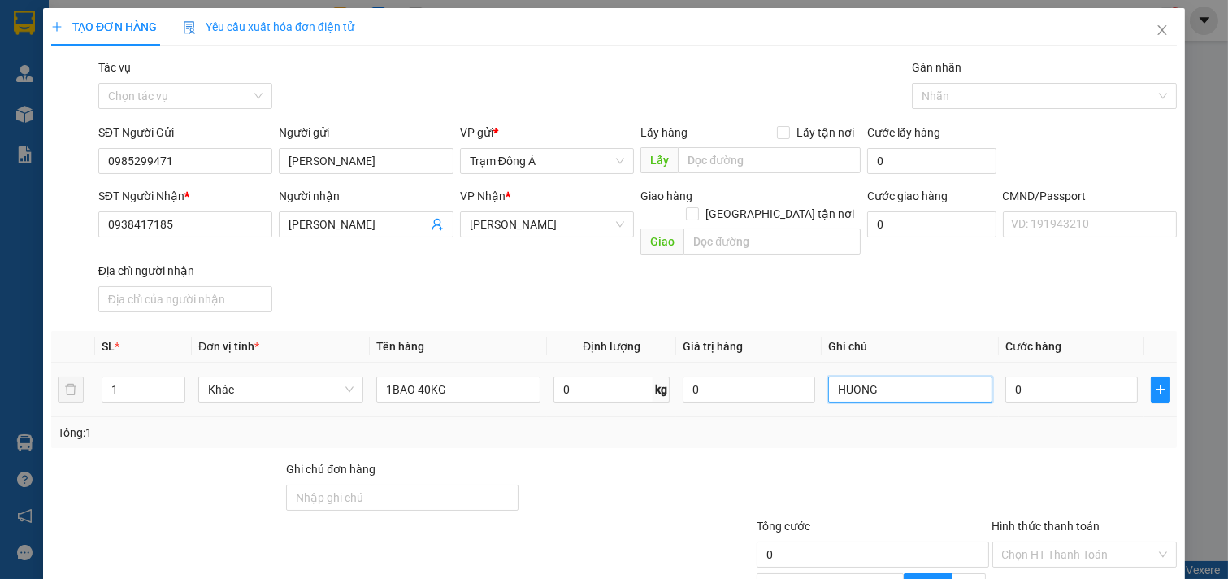
type input "HUONG"
type input "6"
type input "60"
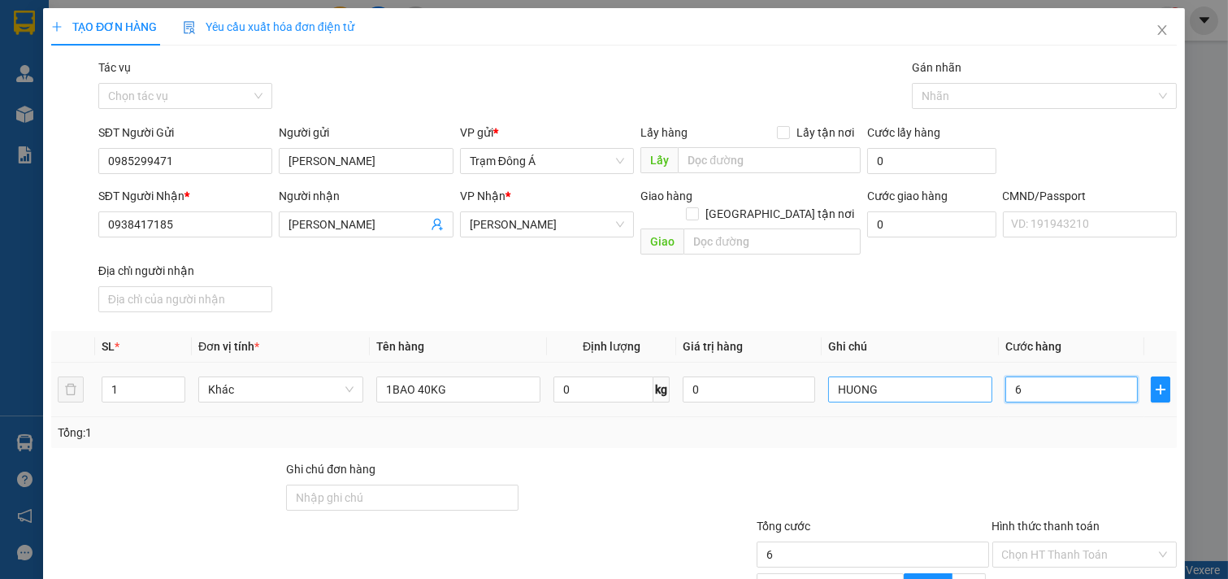
type input "60"
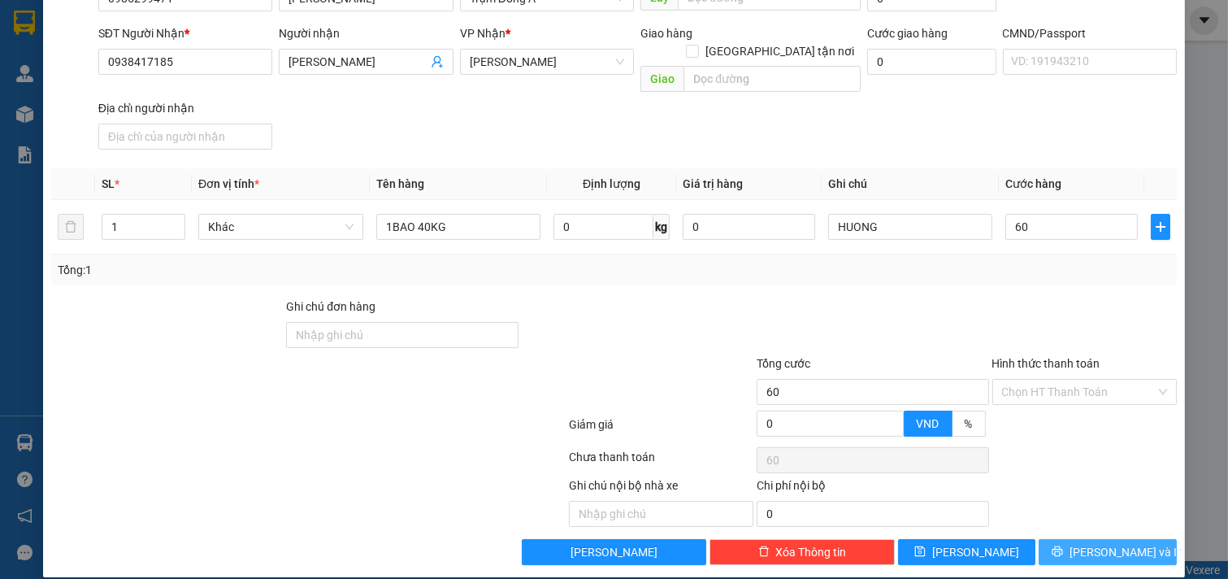
type input "60.000"
click at [1101, 543] on span "[PERSON_NAME] và In" at bounding box center [1127, 552] width 114 height 18
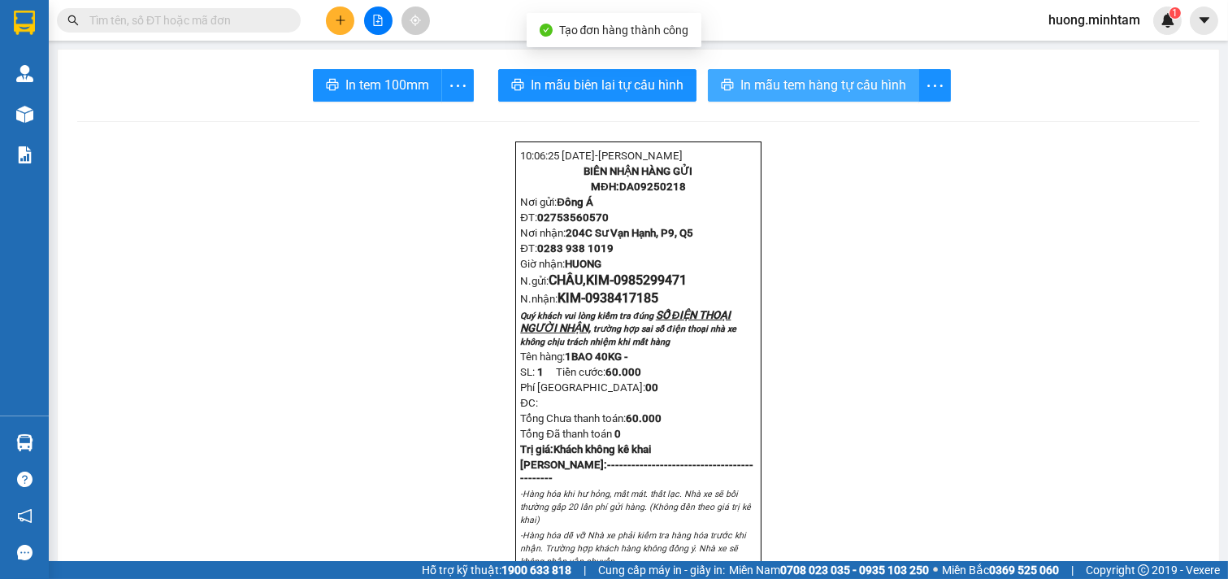
click at [810, 86] on span "In mẫu tem hàng tự cấu hình" at bounding box center [823, 85] width 166 height 20
click at [358, 78] on div "In tem 100mm" at bounding box center [393, 85] width 161 height 33
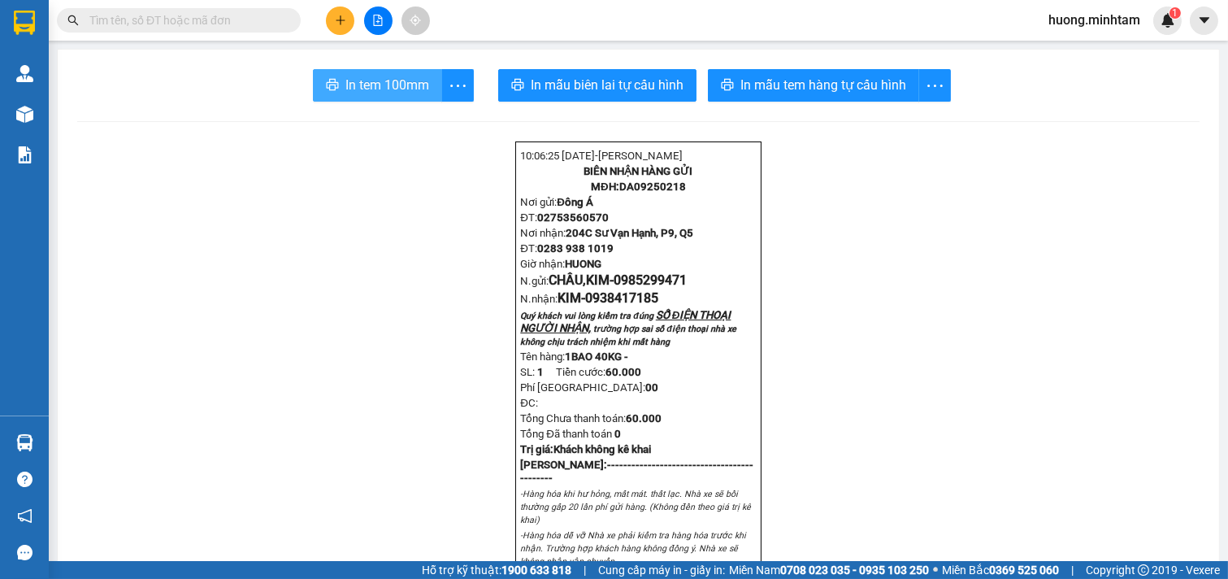
drag, startPoint x: 810, startPoint y: 86, endPoint x: 358, endPoint y: 77, distance: 452.8
click at [358, 77] on span "In tem 100mm" at bounding box center [387, 85] width 84 height 20
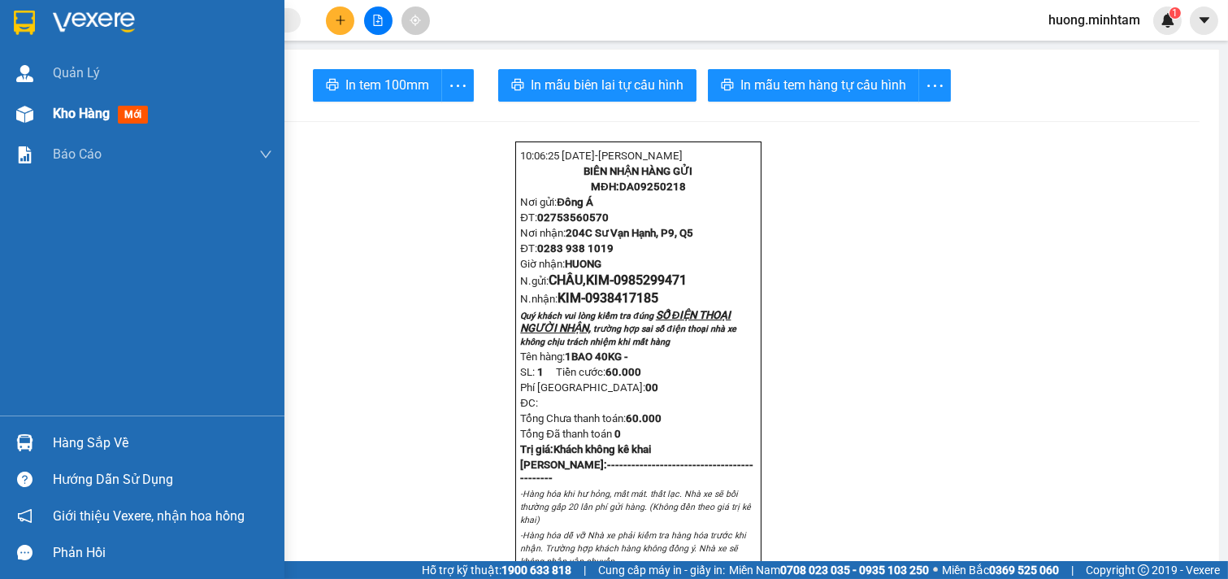
click at [80, 114] on span "Kho hàng" at bounding box center [81, 113] width 57 height 15
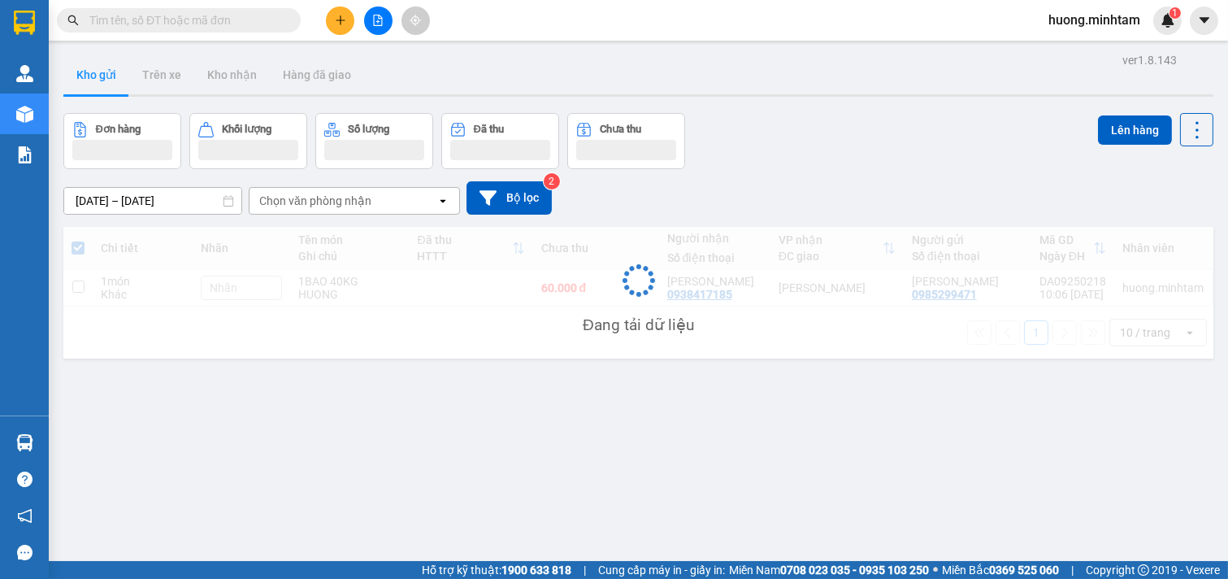
click at [345, 12] on button at bounding box center [340, 21] width 28 height 28
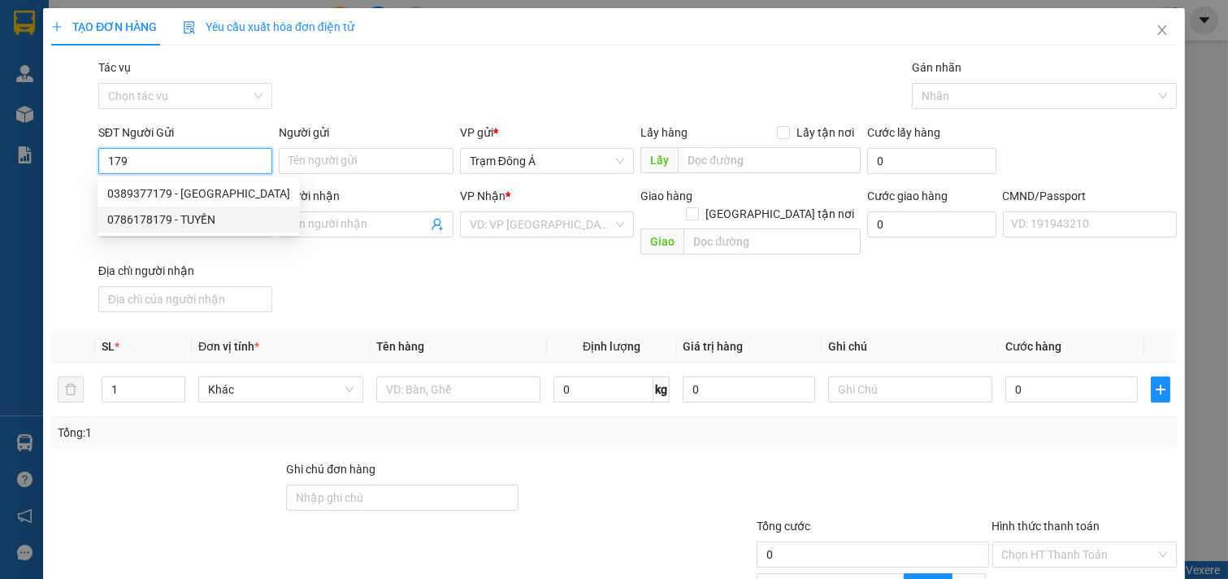
drag, startPoint x: 189, startPoint y: 221, endPoint x: 279, endPoint y: 224, distance: 89.5
click at [190, 221] on div "0786178179 - TUYỀN" at bounding box center [198, 220] width 183 height 18
type input "0786178179"
type input "TUYỀN"
type input "0374584182"
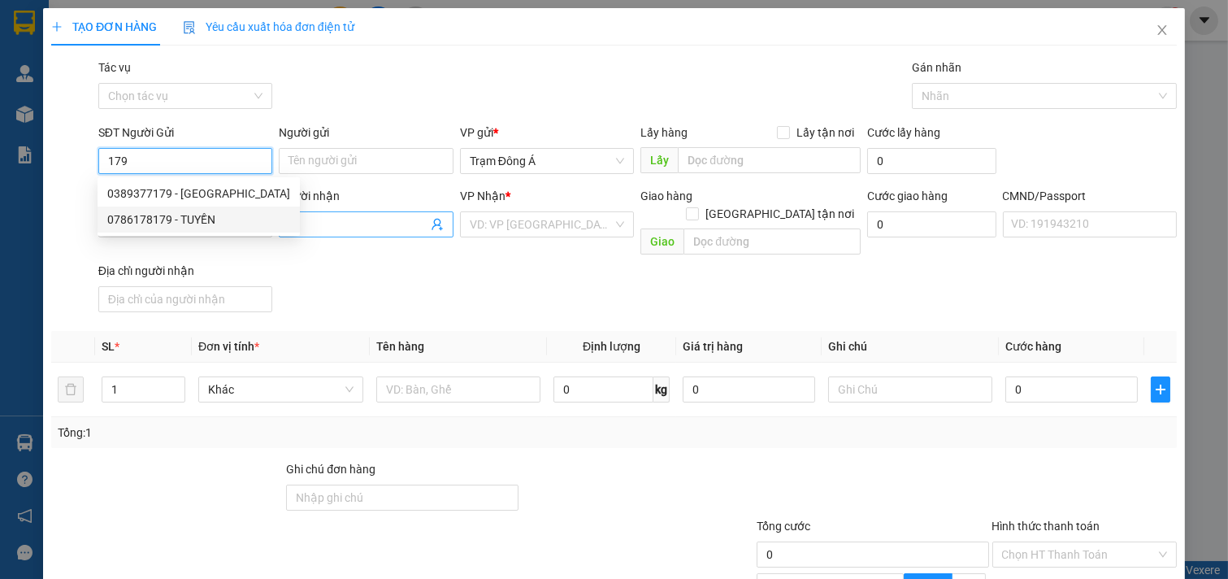
type input "NGUYỆT"
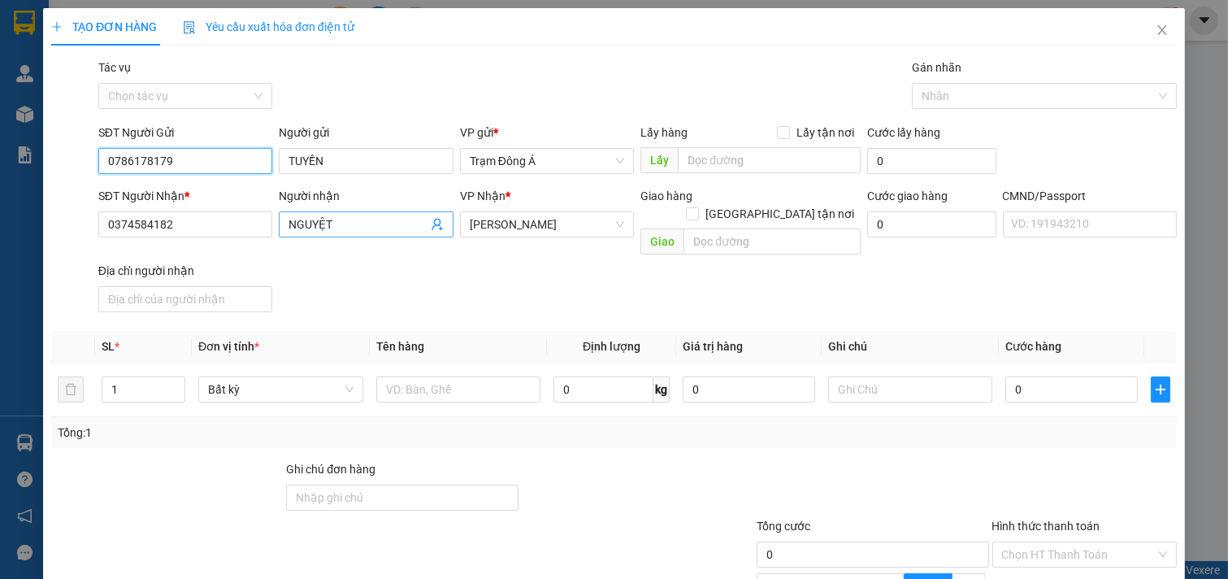
type input "0786178179"
click at [431, 222] on icon "user-add" at bounding box center [437, 224] width 13 height 13
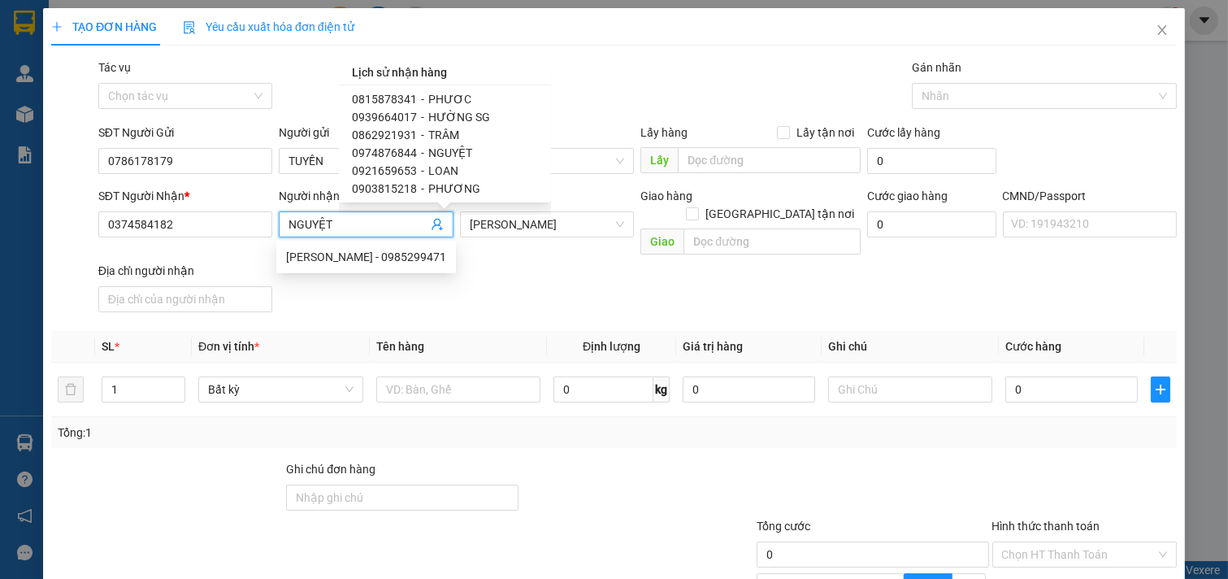
scroll to position [742, 0]
drag, startPoint x: 346, startPoint y: 224, endPoint x: 0, endPoint y: 197, distance: 347.3
click at [0, 214] on div "TẠO ĐƠN HÀNG Yêu cầu xuất hóa đơn điện tử Transit Pickup Surcharge Ids Transit …" at bounding box center [614, 289] width 1228 height 579
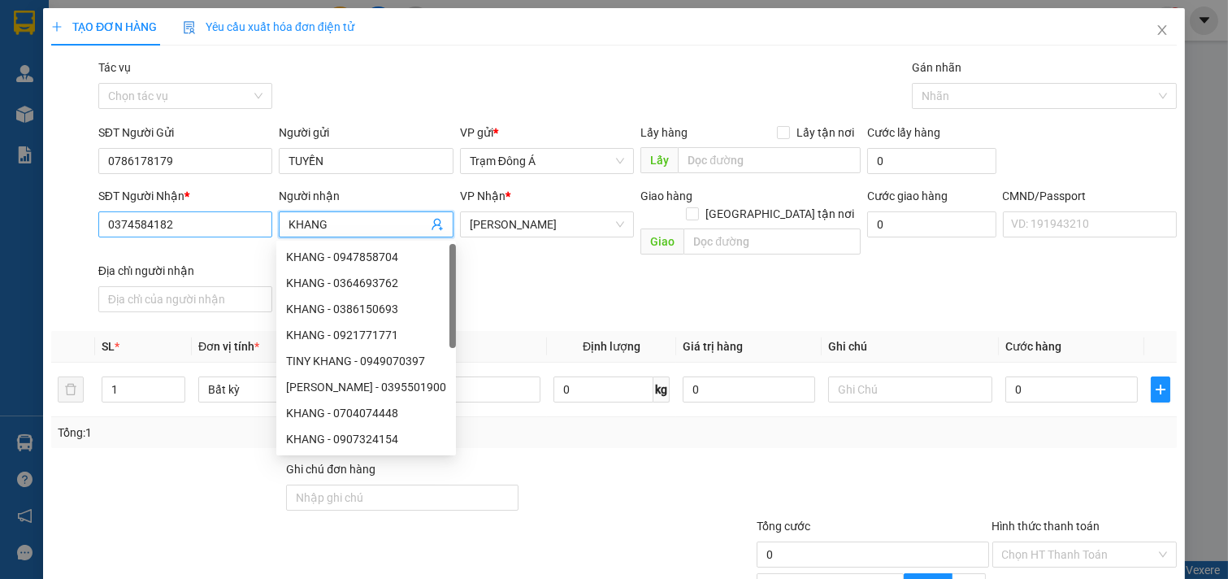
type input "KHANG"
drag, startPoint x: 234, startPoint y: 234, endPoint x: 0, endPoint y: 183, distance: 239.6
click at [0, 185] on div "TẠO ĐƠN HÀNG Yêu cầu xuất hóa đơn điện tử Transit Pickup Surcharge Ids Transit …" at bounding box center [614, 289] width 1228 height 579
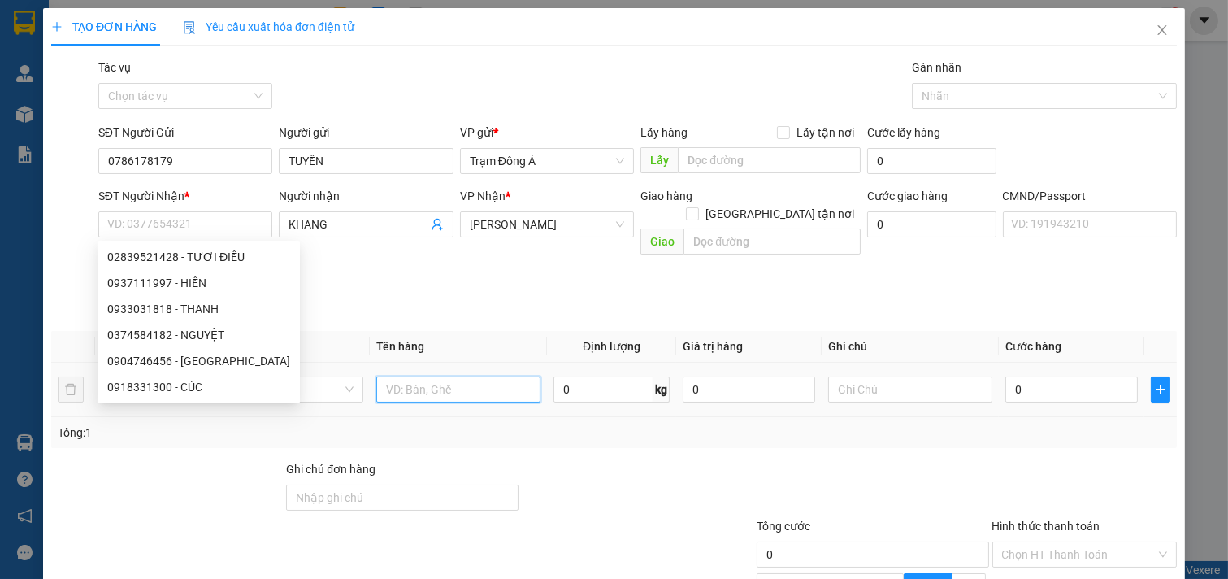
click at [474, 376] on input "text" at bounding box center [458, 389] width 165 height 26
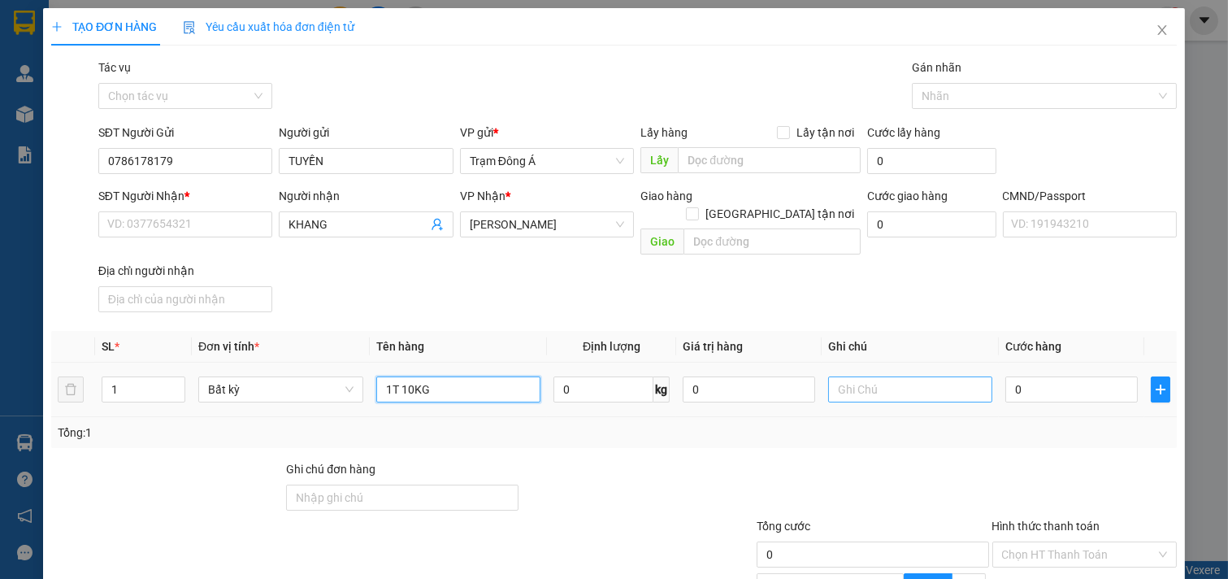
type input "1T 10KG"
click at [880, 376] on input "text" at bounding box center [910, 389] width 165 height 26
type input "HUONG"
type input "3"
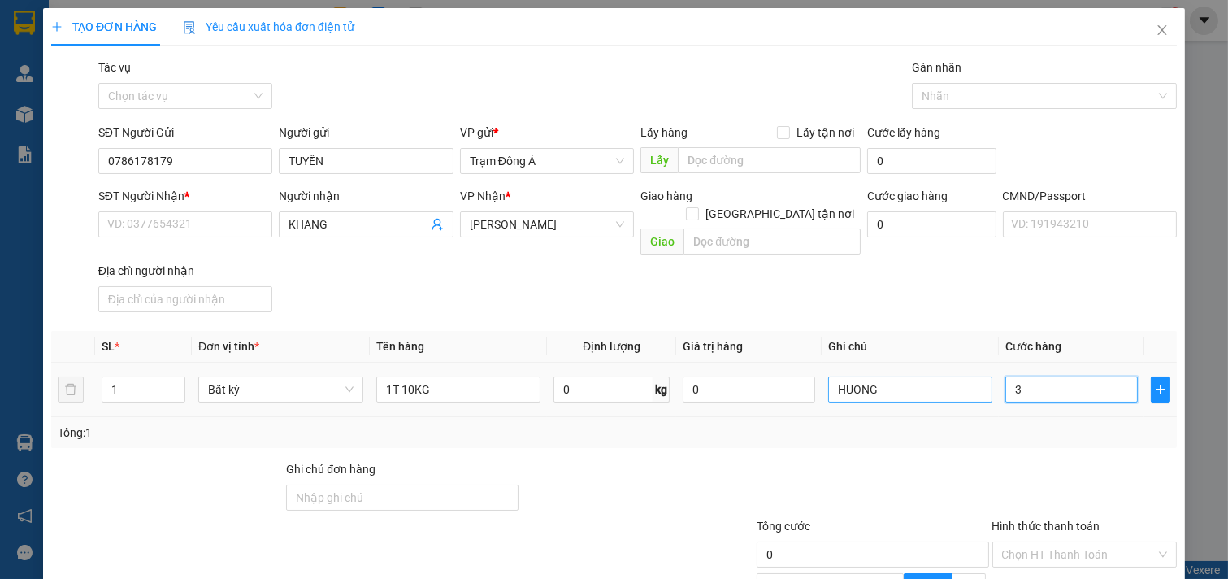
type input "3"
type input "30"
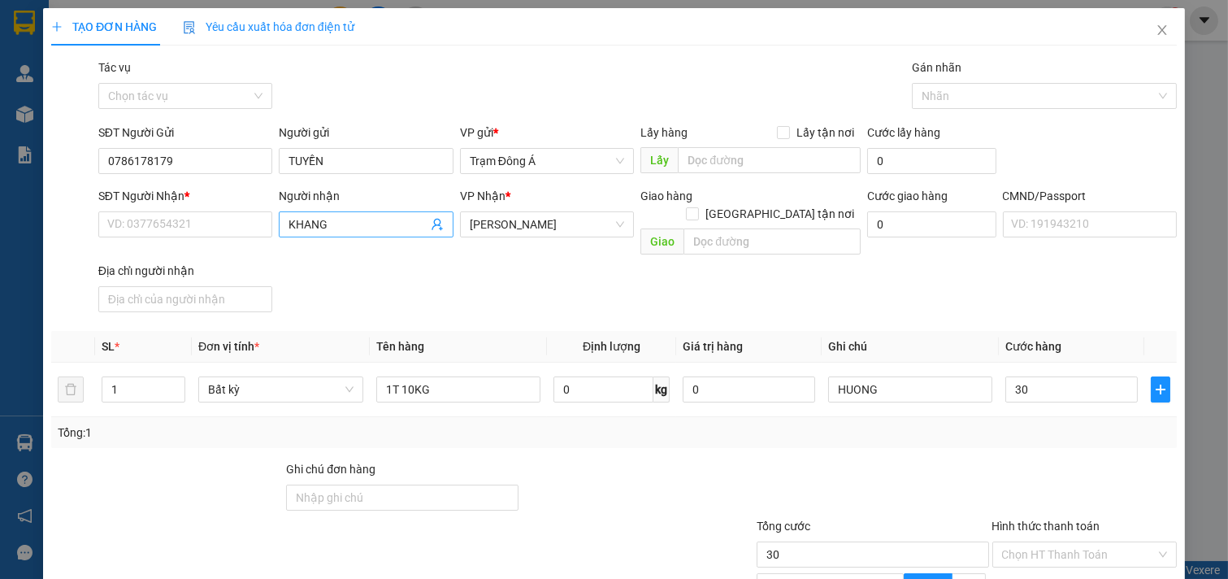
type input "30.000"
click at [431, 222] on icon "user-add" at bounding box center [437, 224] width 13 height 13
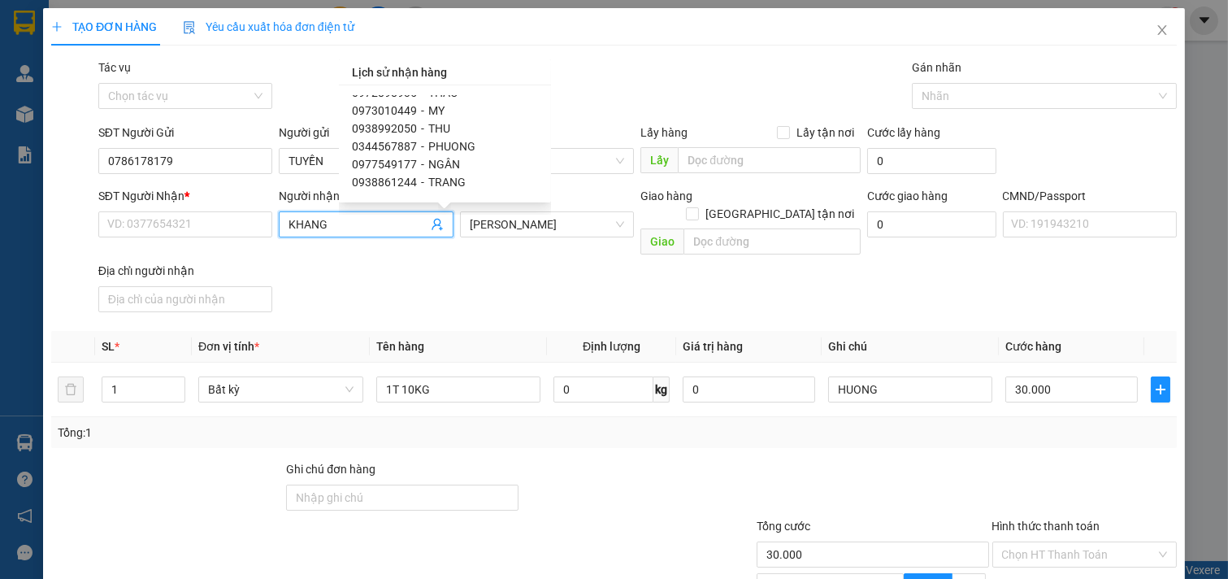
scroll to position [359, 0]
click at [183, 226] on input "SĐT Người Nhận *" at bounding box center [185, 224] width 175 height 26
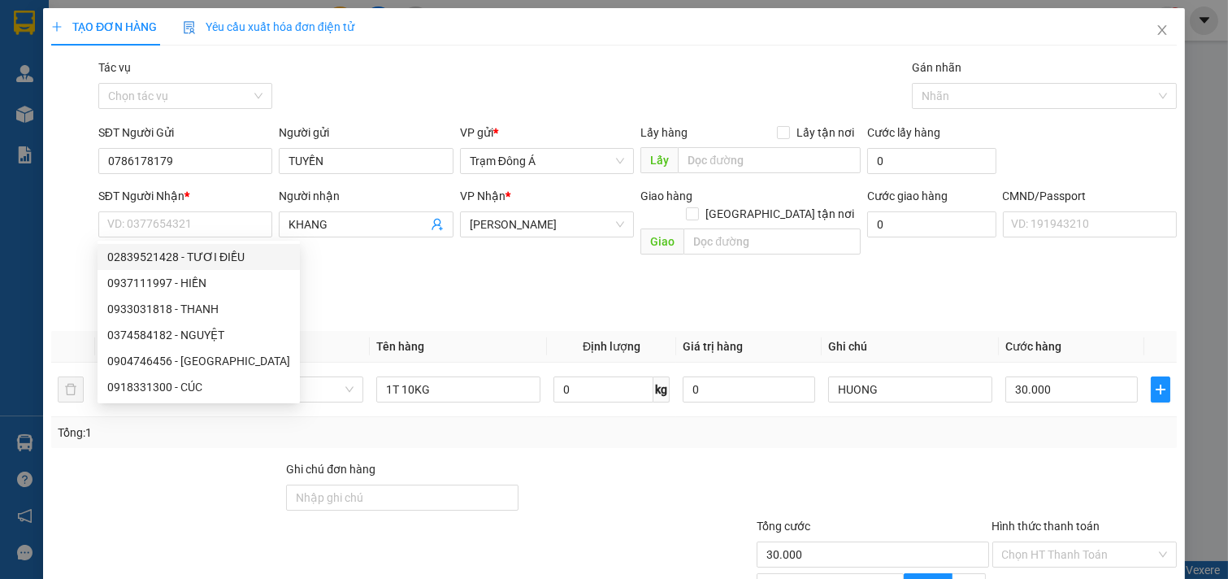
click at [855, 270] on div "SĐT Người Nhận * VD: 0377654321 Người nhận KHANG VP Nhận * Hồ Chí Minh Giao hàn…" at bounding box center [637, 253] width 1085 height 132
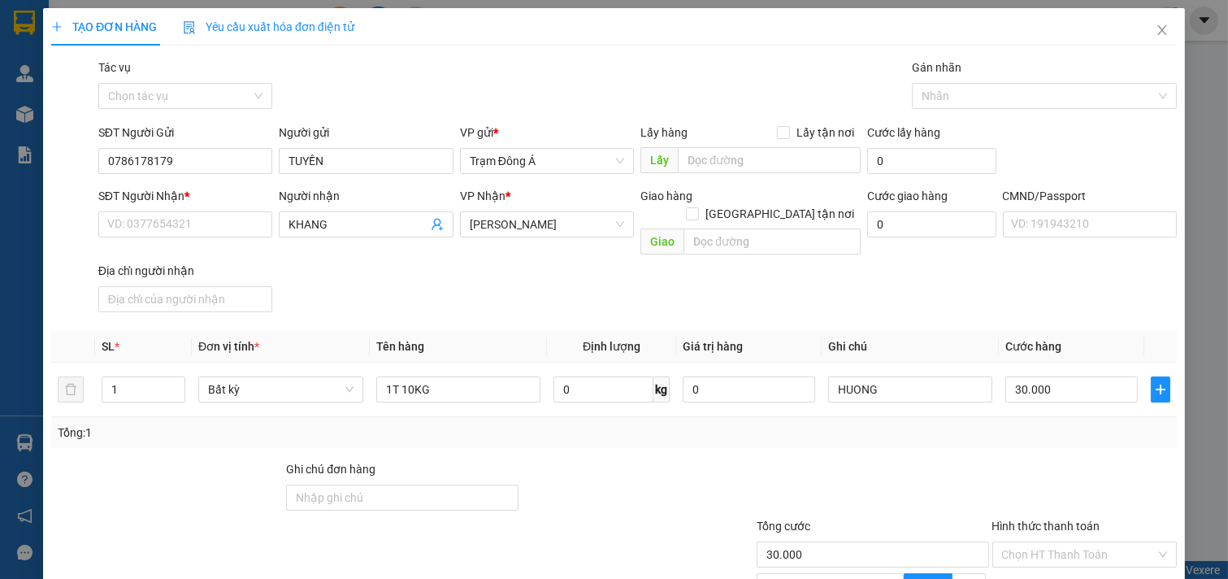
click at [592, 466] on div at bounding box center [637, 488] width 235 height 57
click at [181, 226] on input "SĐT Người Nhận *" at bounding box center [185, 224] width 175 height 26
click at [669, 432] on div "Transit Pickup Surcharge Ids Transit Deliver Surcharge Ids Transit Deliver Surc…" at bounding box center [614, 393] width 1126 height 669
click at [189, 230] on input "03275" at bounding box center [185, 224] width 175 height 26
type input "0327511591"
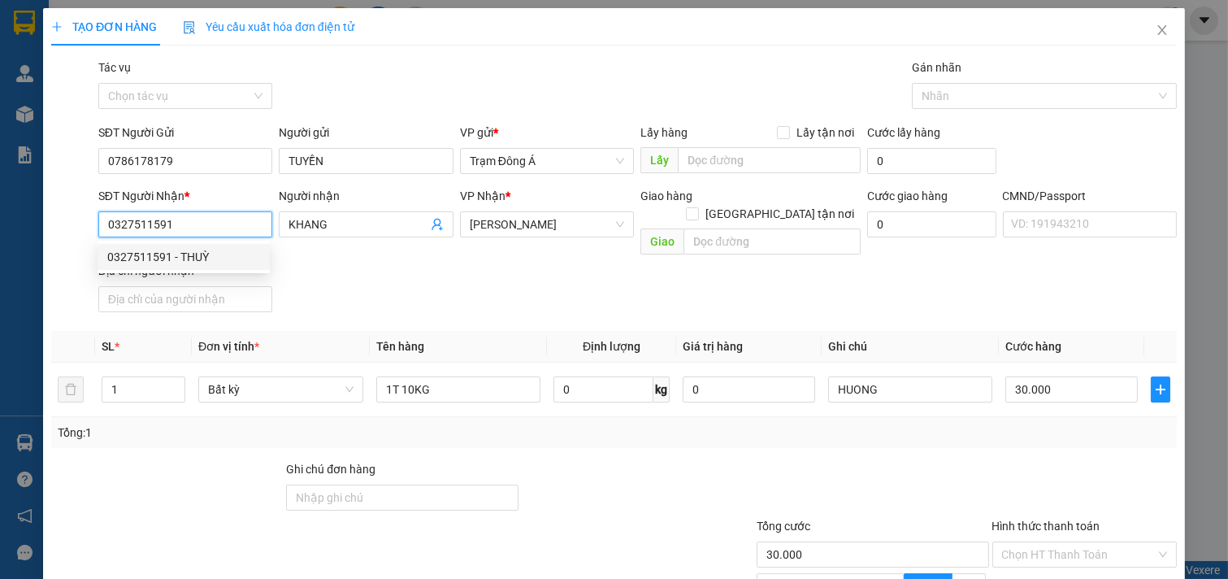
click at [193, 255] on div "0327511591 - THUỲ" at bounding box center [183, 257] width 153 height 18
type input "THUỲ"
type input "0327511591"
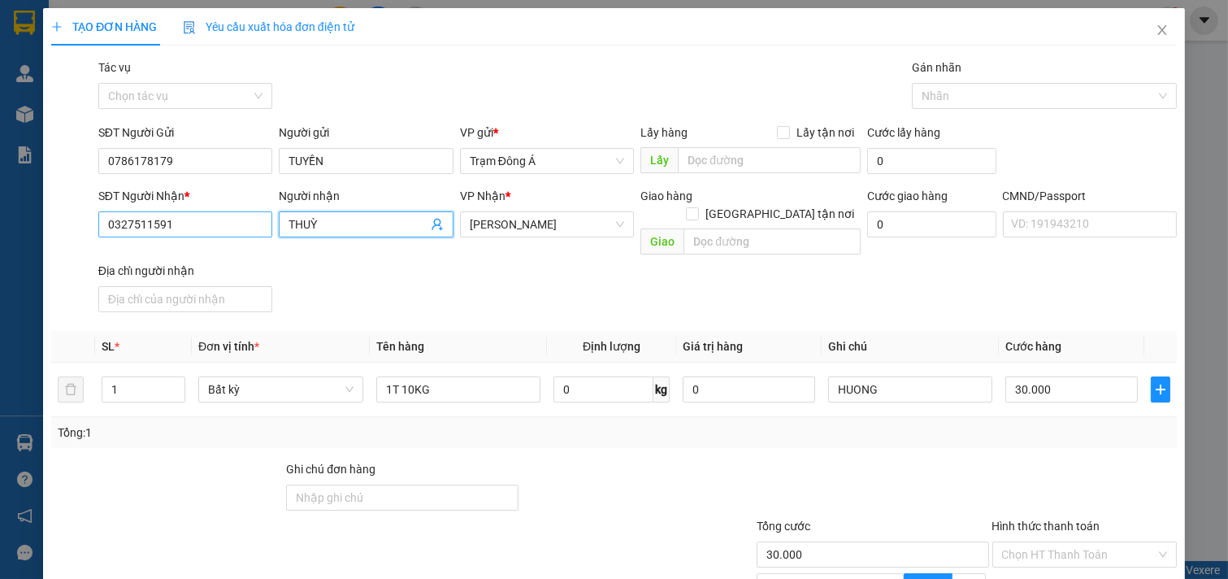
drag, startPoint x: 354, startPoint y: 228, endPoint x: 208, endPoint y: 233, distance: 146.4
click at [206, 232] on div "SĐT Người Nhận * 0327511591 Người nhận THUỲ THUỲ VP Nhận * Hồ Chí Minh Giao hàn…" at bounding box center [637, 253] width 1085 height 132
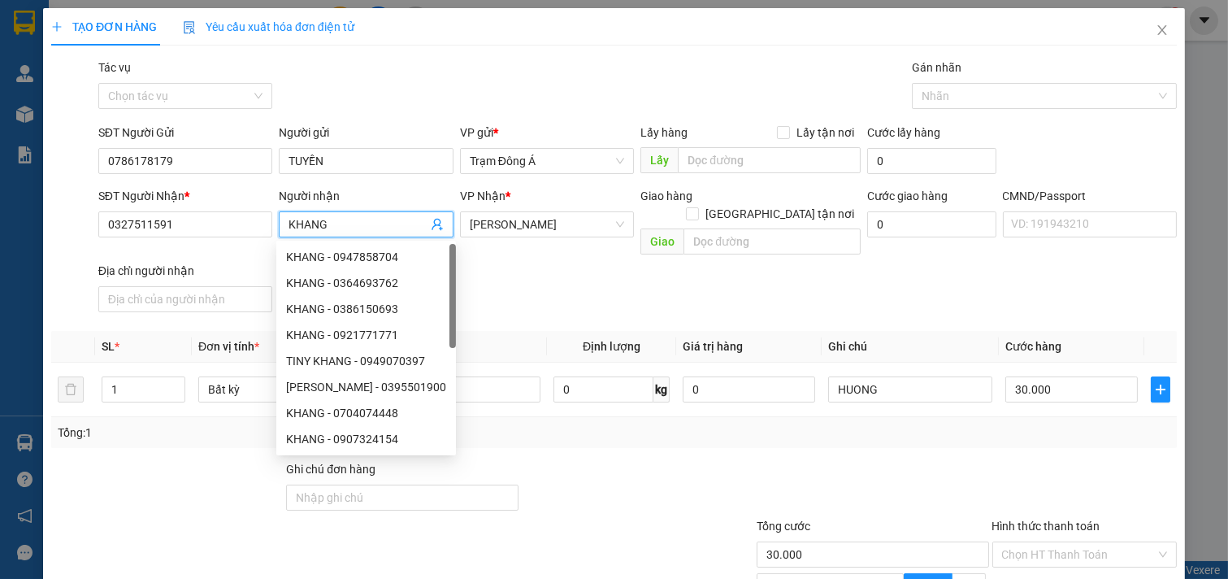
type input "KHANG"
click at [523, 291] on div "SĐT Người Nhận * 0327511591 Người nhận KHANG VP Nhận * Hồ Chí Minh Giao hàng Gi…" at bounding box center [637, 253] width 1085 height 132
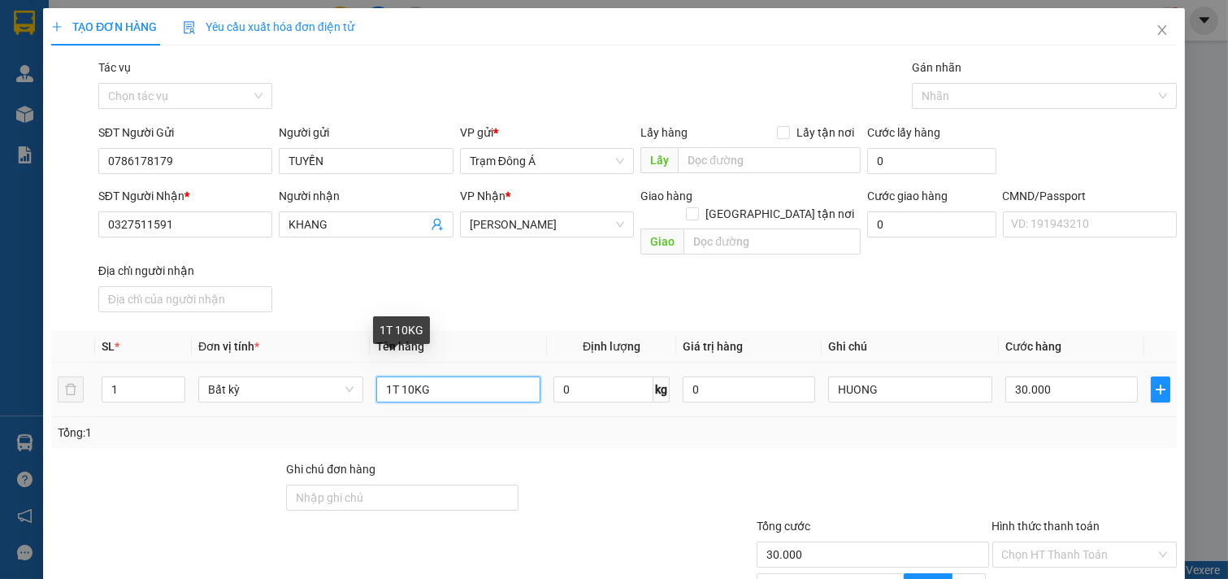
click at [483, 379] on input "1T 10KG" at bounding box center [458, 389] width 165 height 26
type input "1T 10KG"
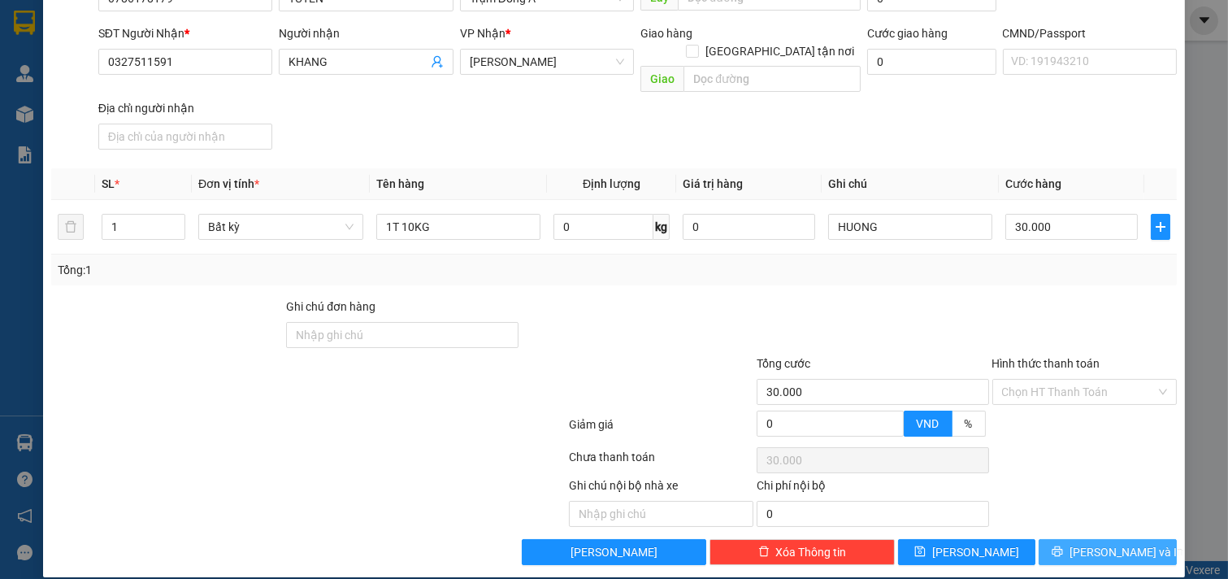
click at [1106, 543] on span "[PERSON_NAME] và In" at bounding box center [1127, 552] width 114 height 18
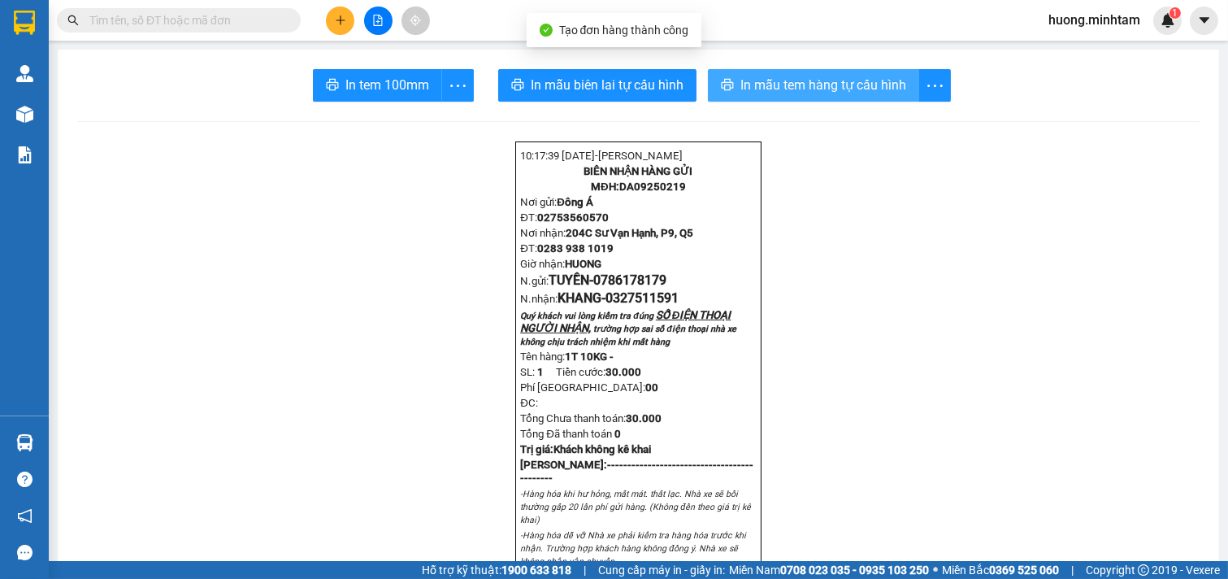
click at [814, 80] on span "In mẫu tem hàng tự cấu hình" at bounding box center [823, 85] width 166 height 20
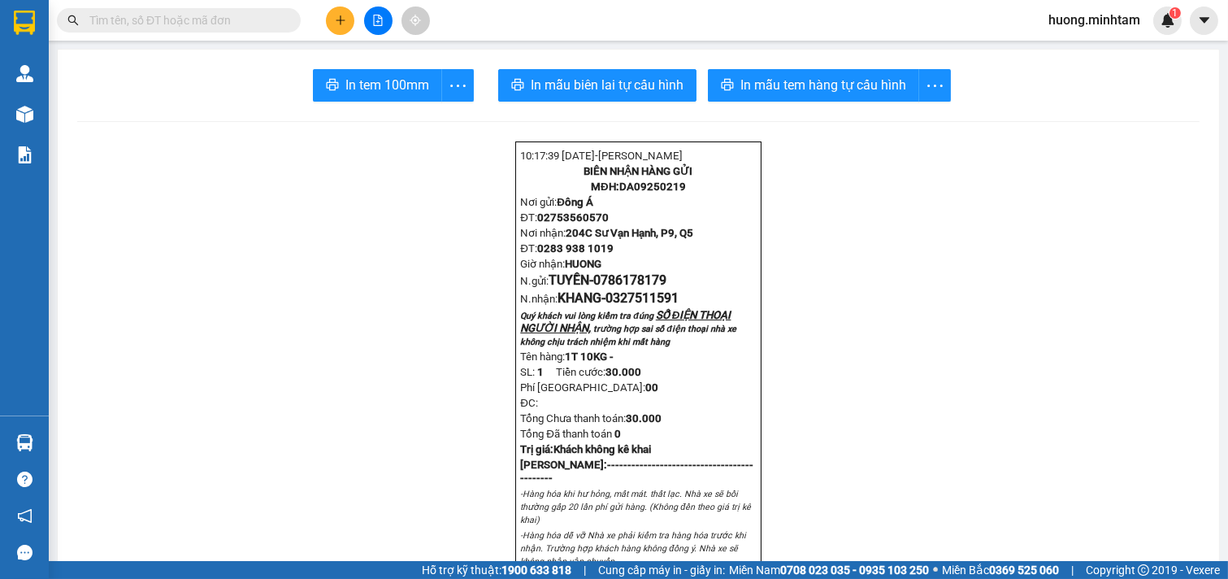
click at [352, 80] on span "In tem 100mm" at bounding box center [387, 85] width 84 height 20
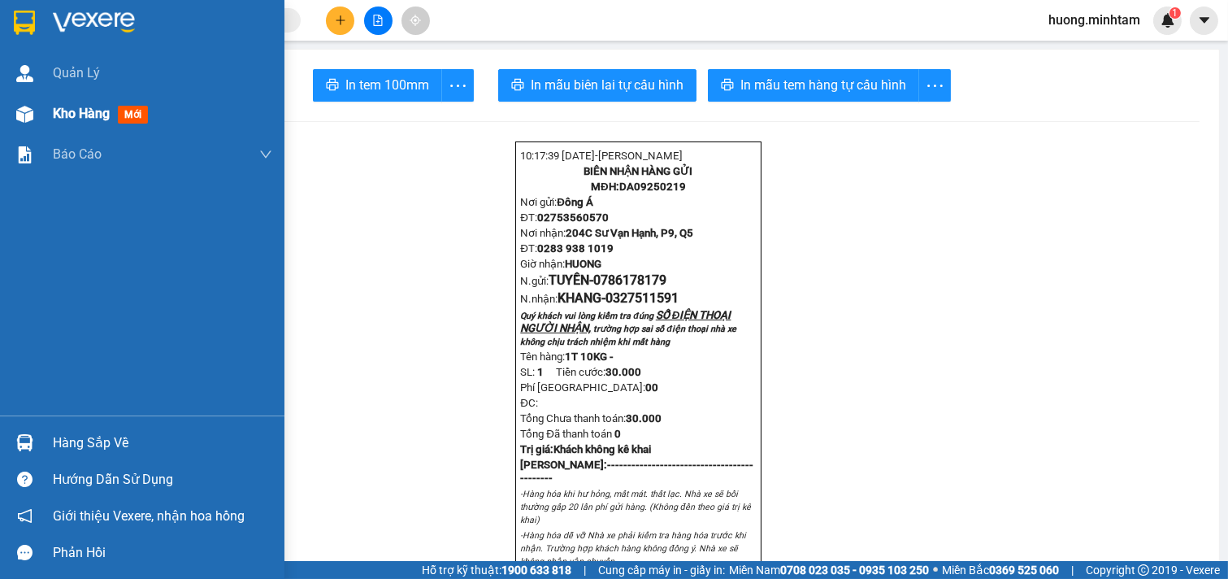
click at [90, 109] on span "Kho hàng" at bounding box center [81, 113] width 57 height 15
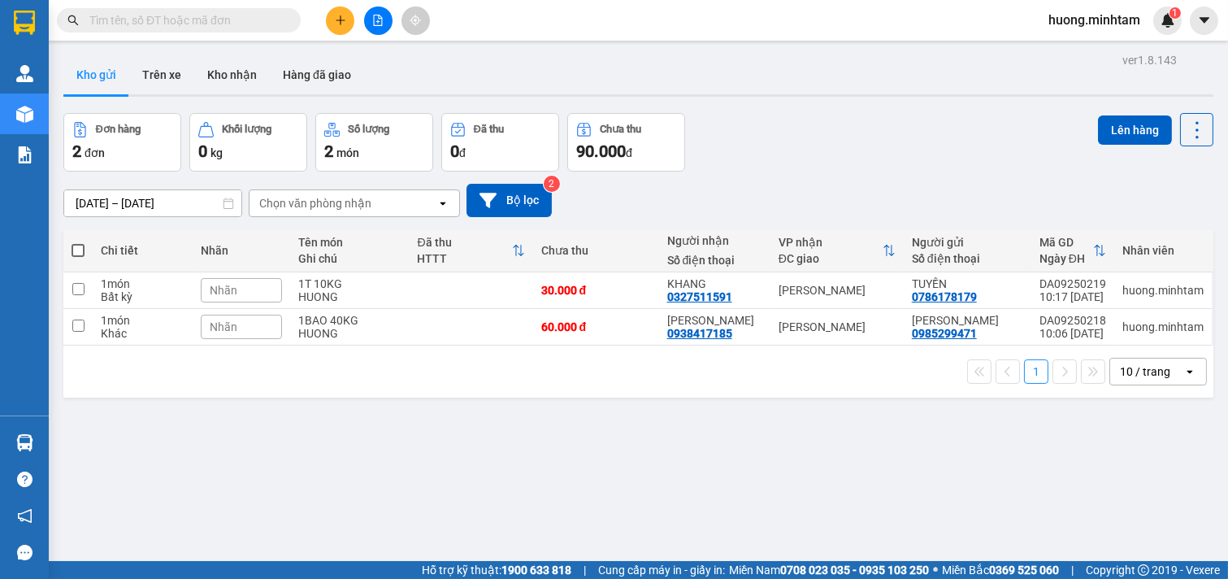
click at [696, 443] on div "ver 1.8.143 Kho gửi Trên xe Kho nhận Hàng đã giao Đơn hàng 2 đơn Khối lượng 0 k…" at bounding box center [638, 338] width 1163 height 579
click at [195, 18] on input "text" at bounding box center [185, 20] width 192 height 18
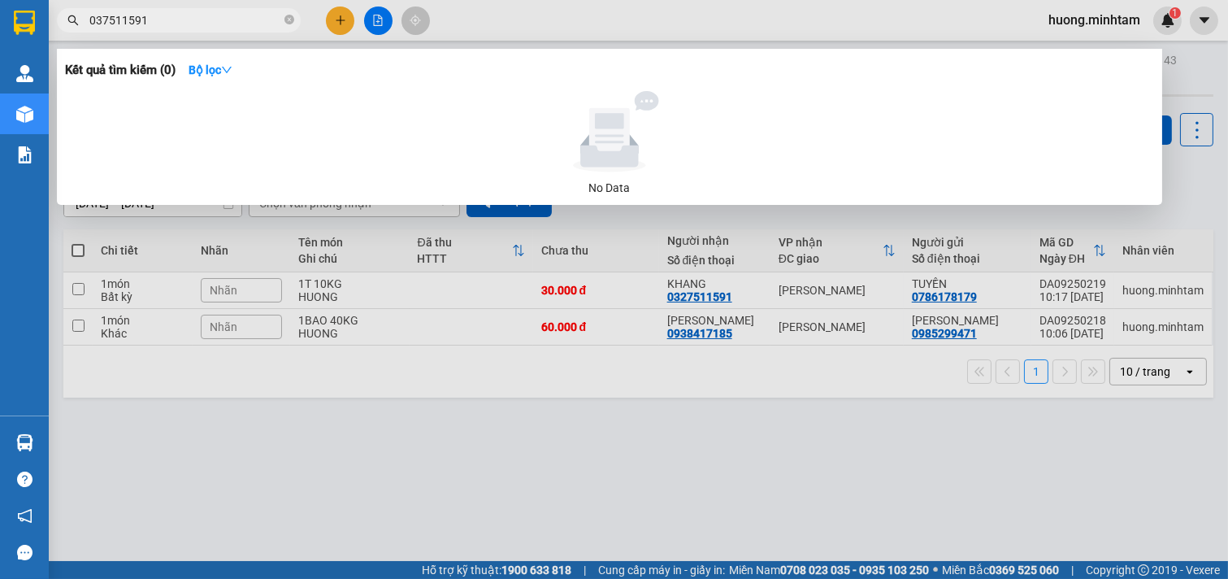
click at [102, 21] on input "037511591" at bounding box center [185, 20] width 192 height 18
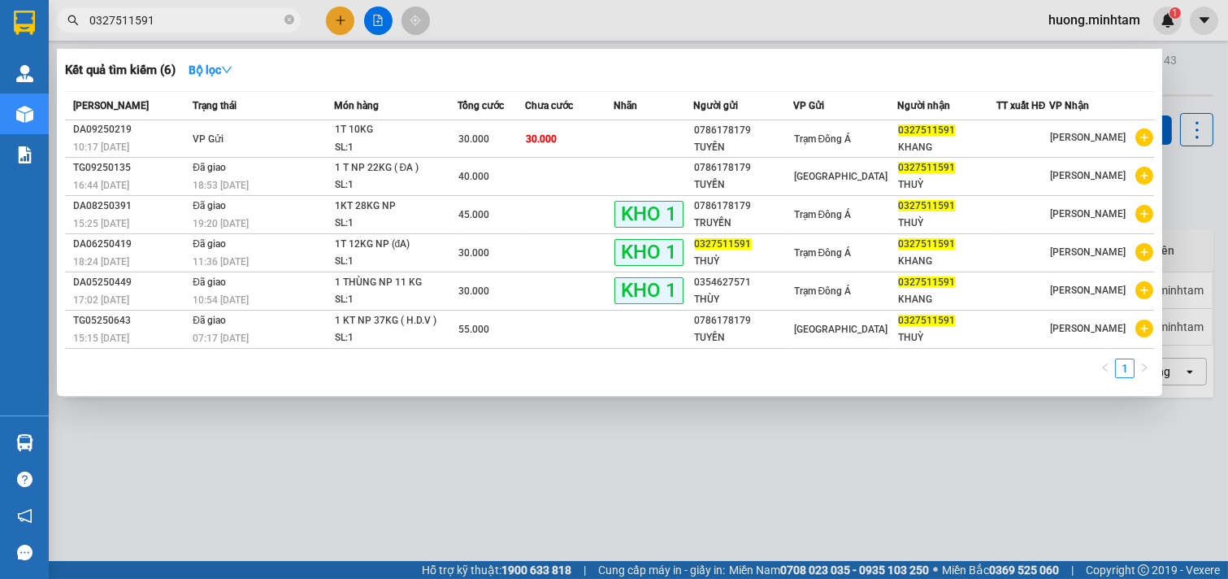
type input "0327511591"
click at [904, 467] on div at bounding box center [614, 289] width 1228 height 579
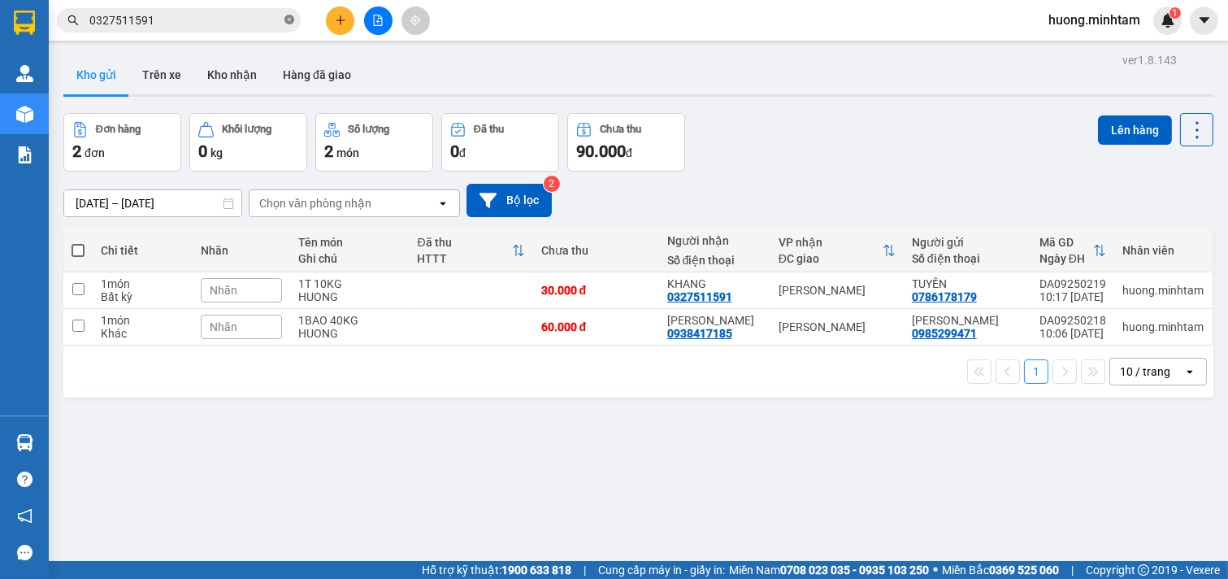
click at [287, 18] on icon "close-circle" at bounding box center [289, 20] width 10 height 10
click at [515, 192] on button "Bộ lọc" at bounding box center [509, 200] width 85 height 33
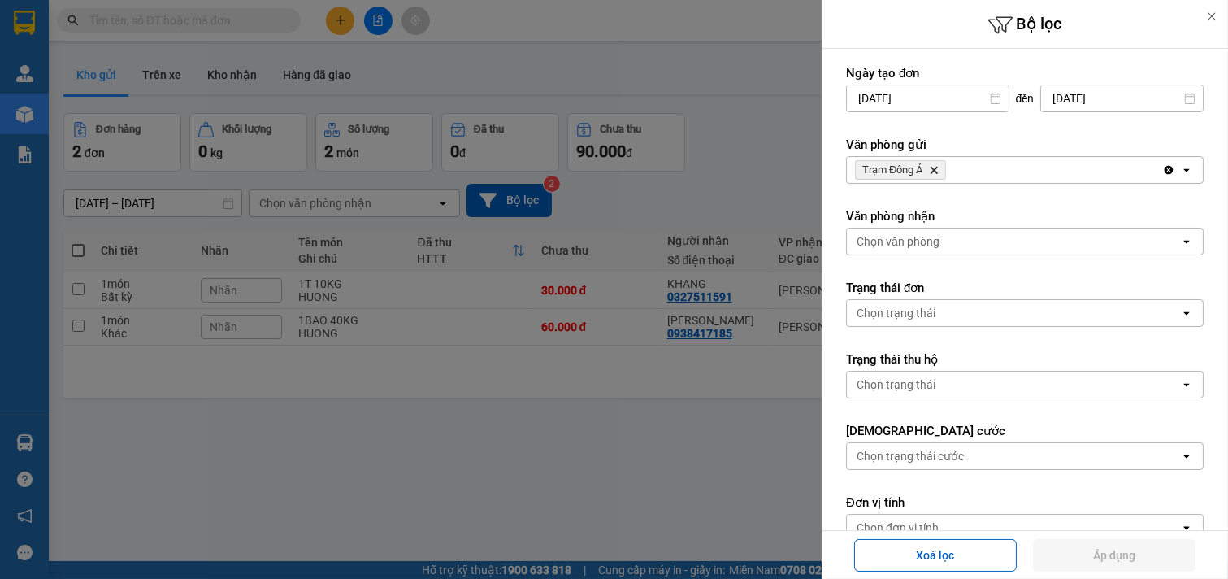
click at [1009, 164] on div "Trạm Đông Á Delete" at bounding box center [1004, 170] width 315 height 26
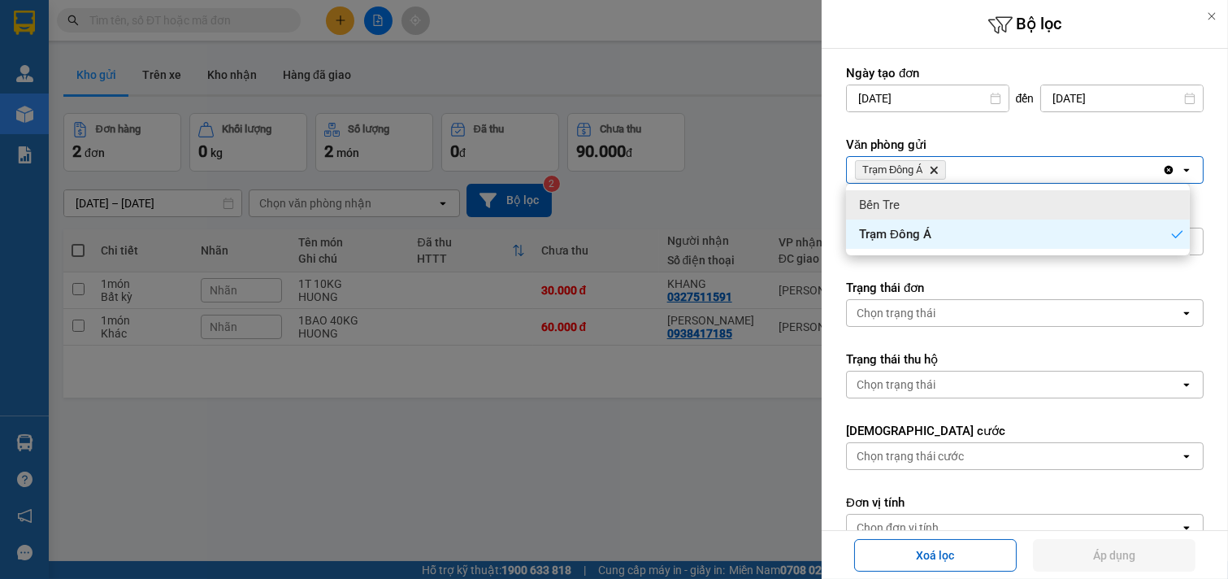
click at [963, 198] on div "Bến Tre" at bounding box center [1018, 204] width 344 height 29
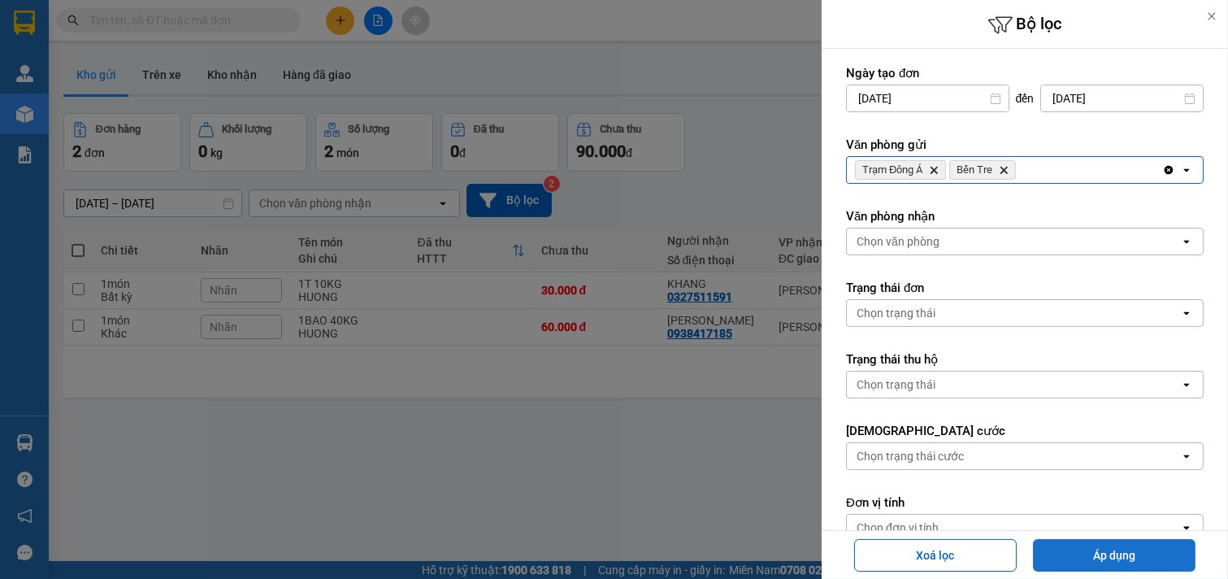
click at [1127, 551] on button "Áp dụng" at bounding box center [1114, 555] width 163 height 33
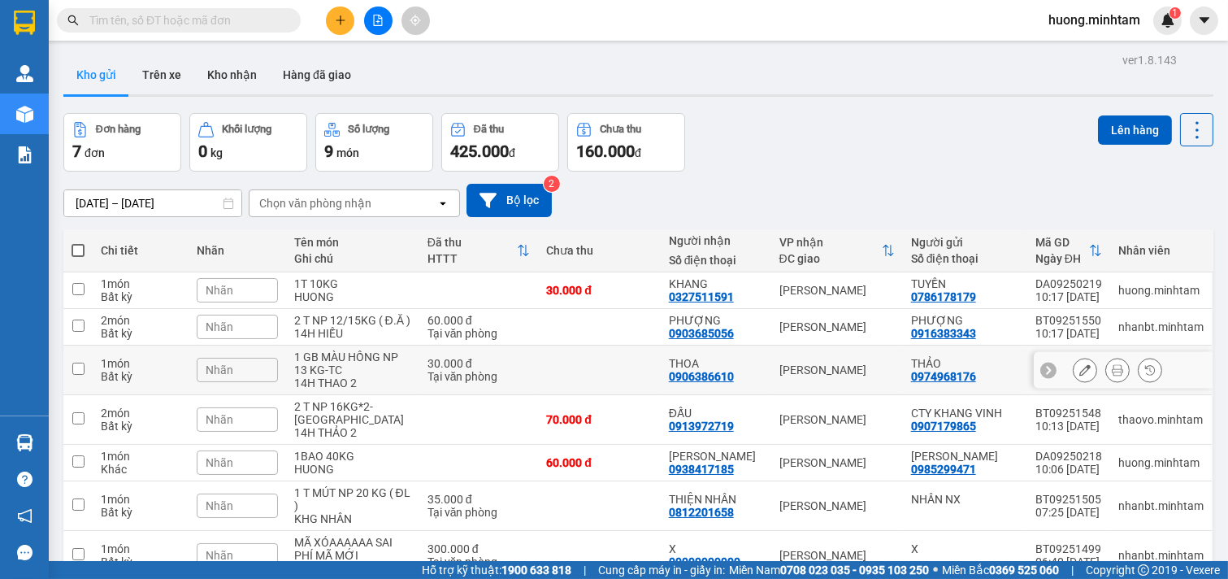
scroll to position [87, 0]
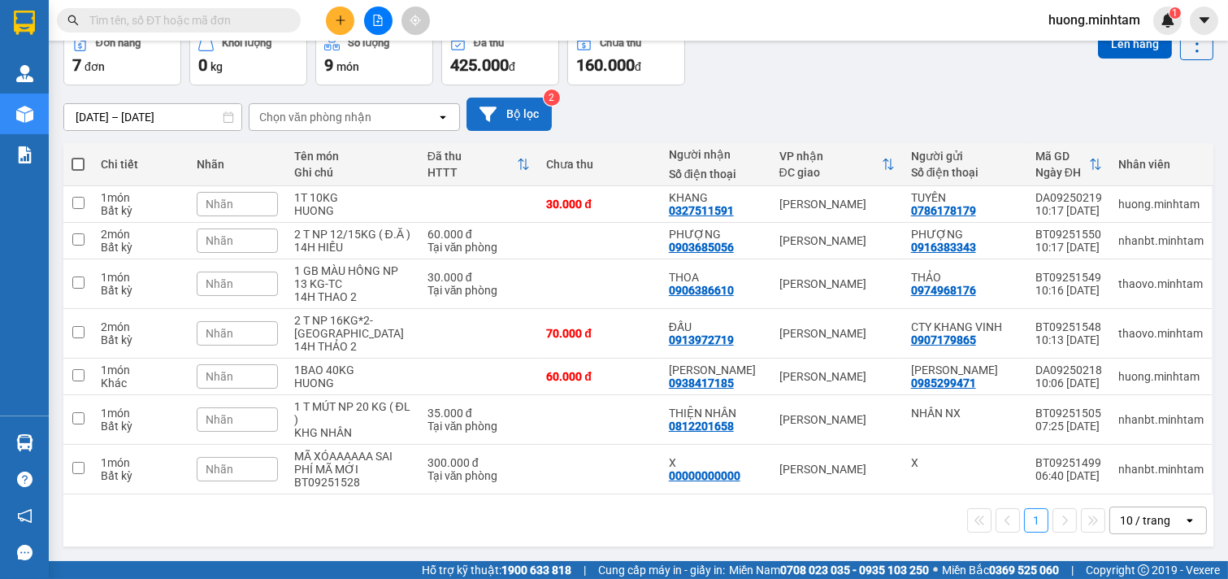
click at [520, 110] on button "Bộ lọc" at bounding box center [509, 114] width 85 height 33
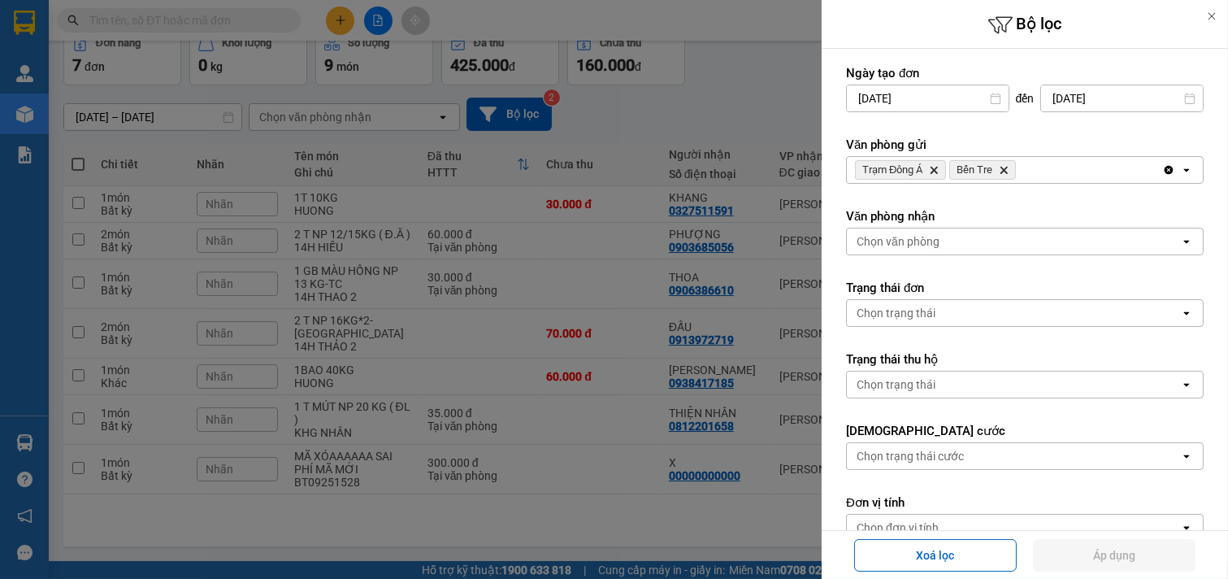
click at [1008, 171] on icon "Delete" at bounding box center [1004, 170] width 10 height 10
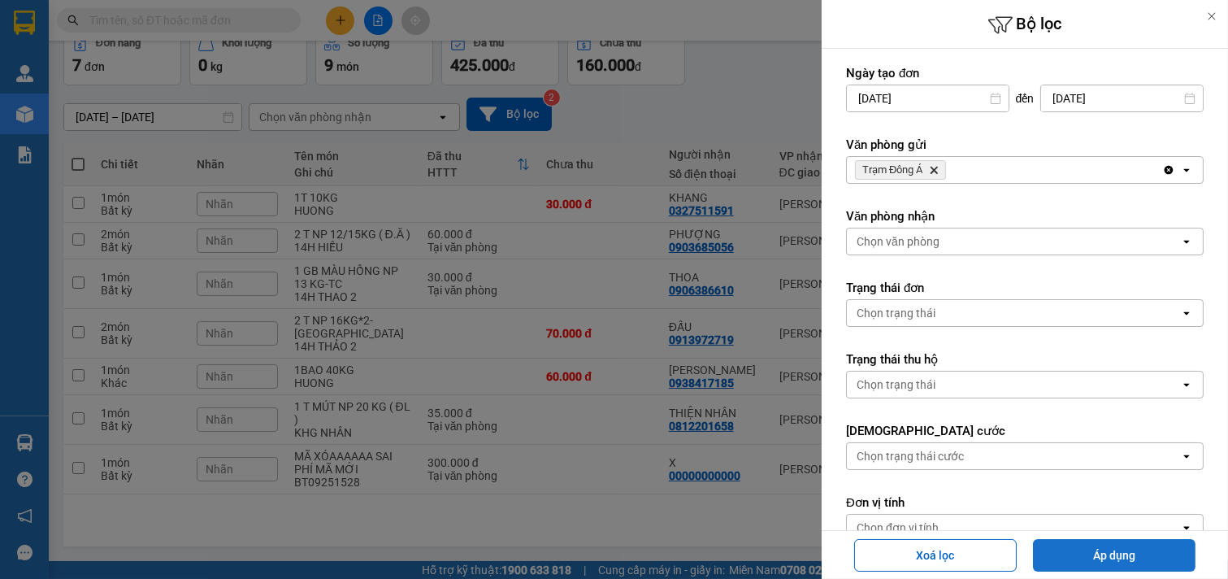
click at [1166, 562] on button "Áp dụng" at bounding box center [1114, 555] width 163 height 33
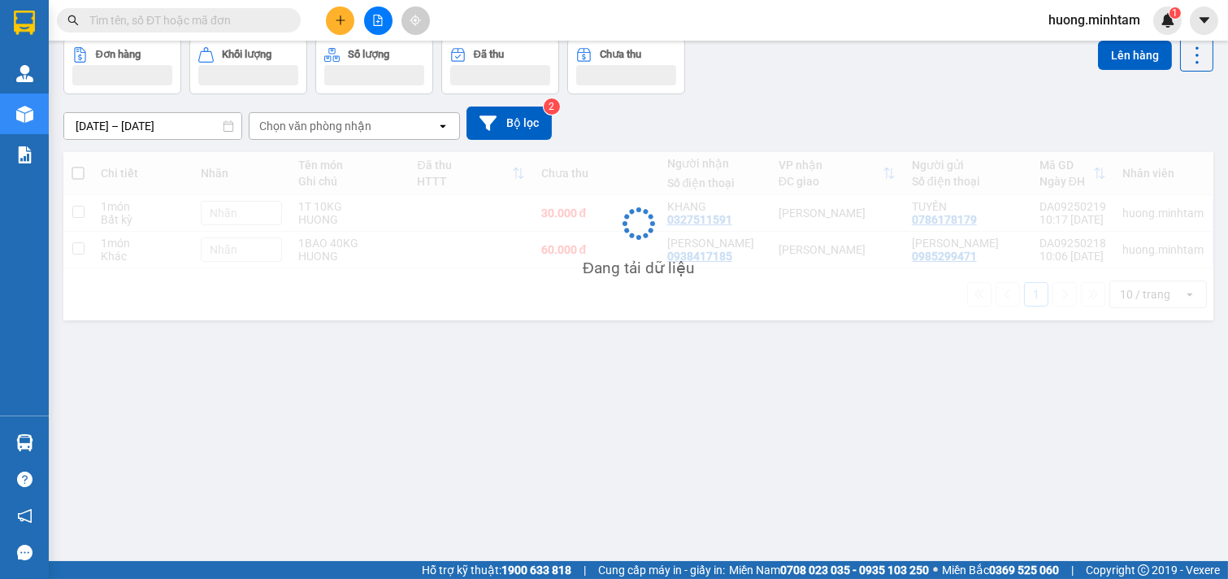
scroll to position [75, 0]
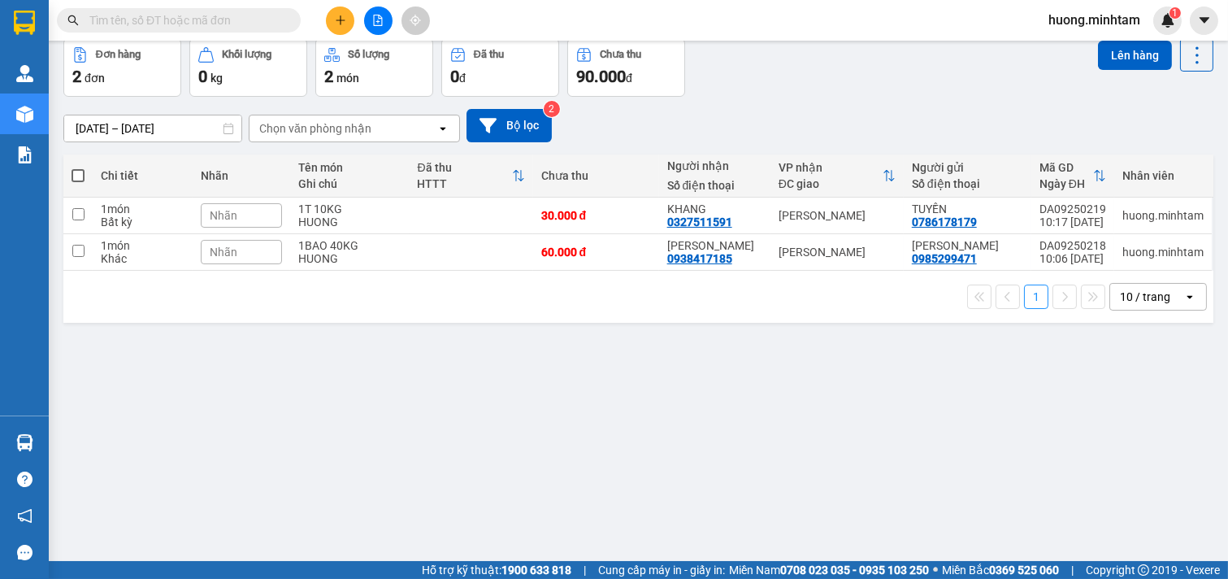
click at [75, 175] on span at bounding box center [78, 175] width 13 height 13
click at [78, 167] on input "checkbox" at bounding box center [78, 167] width 0 height 0
checkbox input "true"
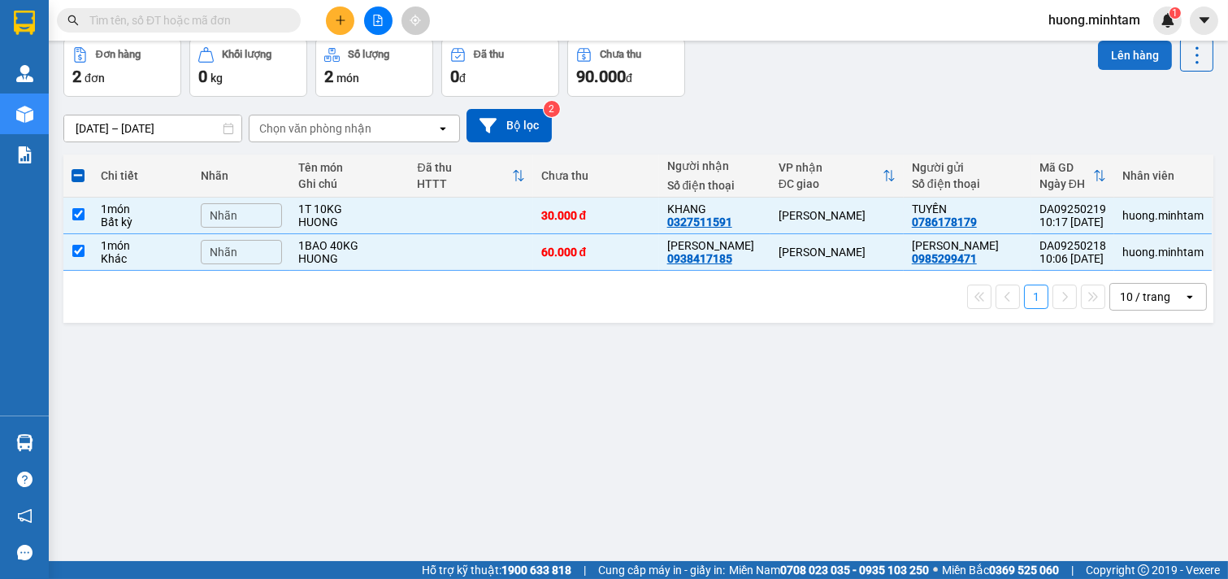
click at [1131, 58] on button "Lên hàng" at bounding box center [1135, 55] width 74 height 29
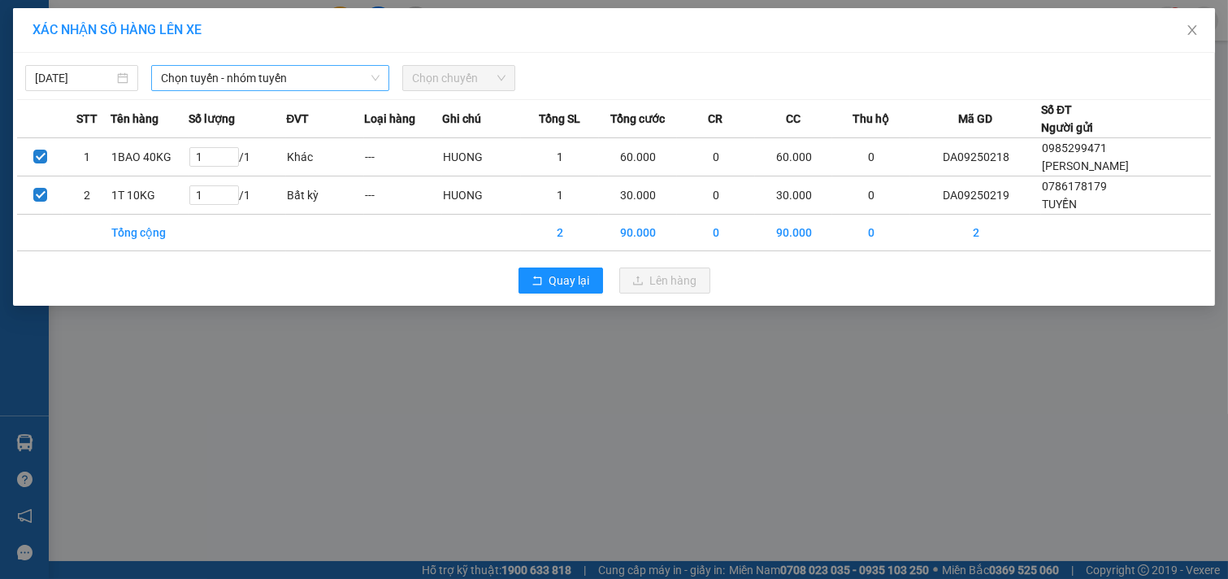
click at [277, 73] on span "Chọn tuyến - nhóm tuyến" at bounding box center [270, 78] width 219 height 24
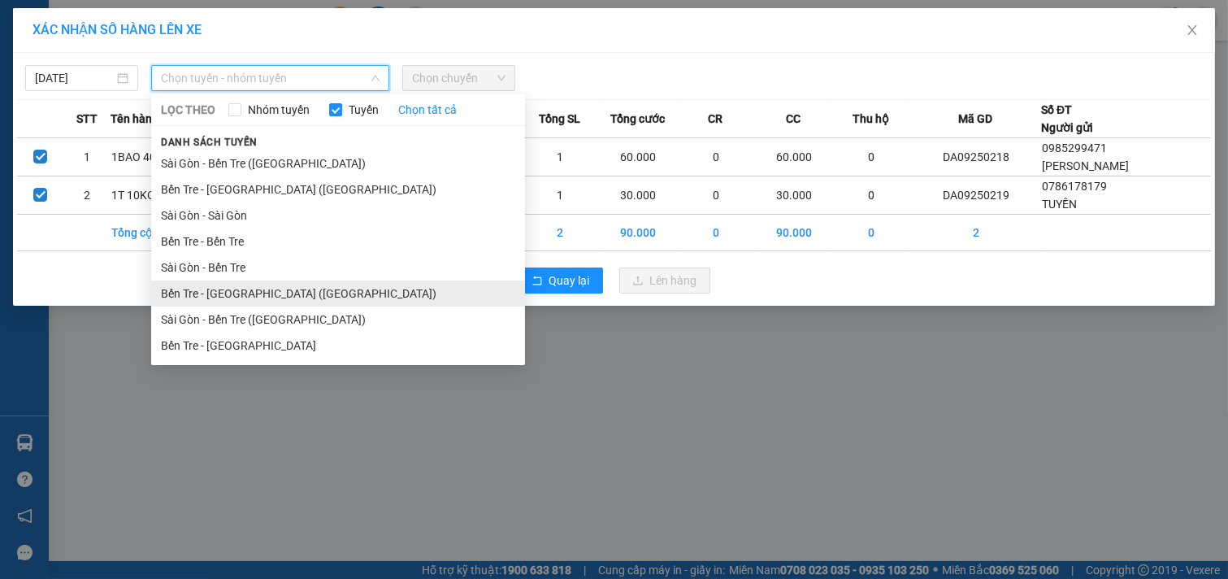
click at [257, 294] on li "Bến Tre - [GEOGRAPHIC_DATA] ([GEOGRAPHIC_DATA])" at bounding box center [338, 293] width 374 height 26
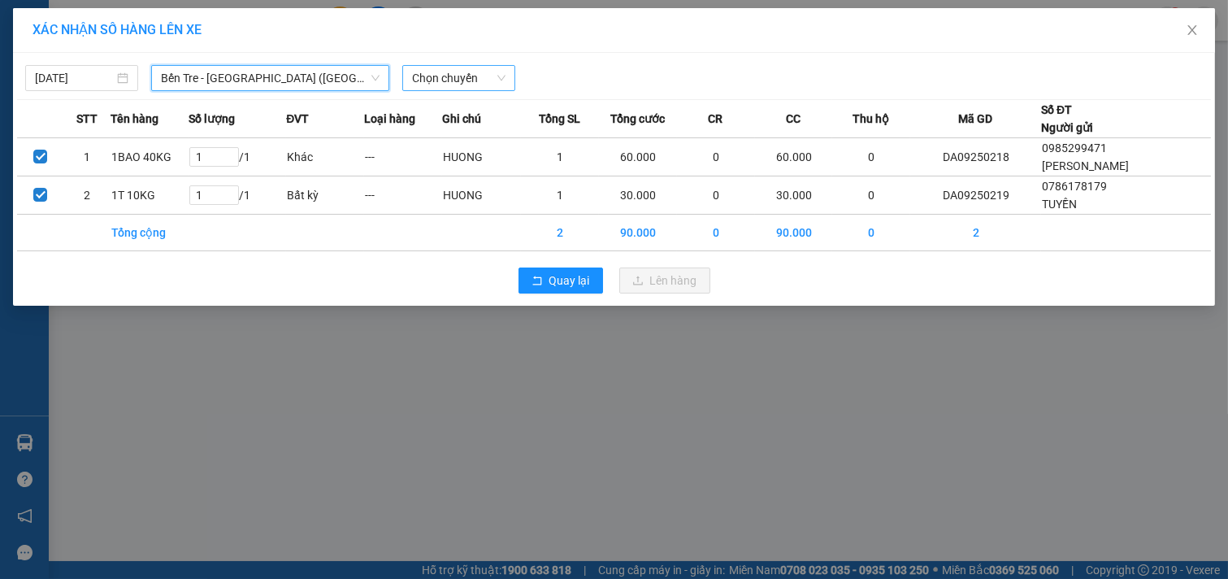
click at [474, 80] on span "Chọn chuyến" at bounding box center [458, 78] width 93 height 24
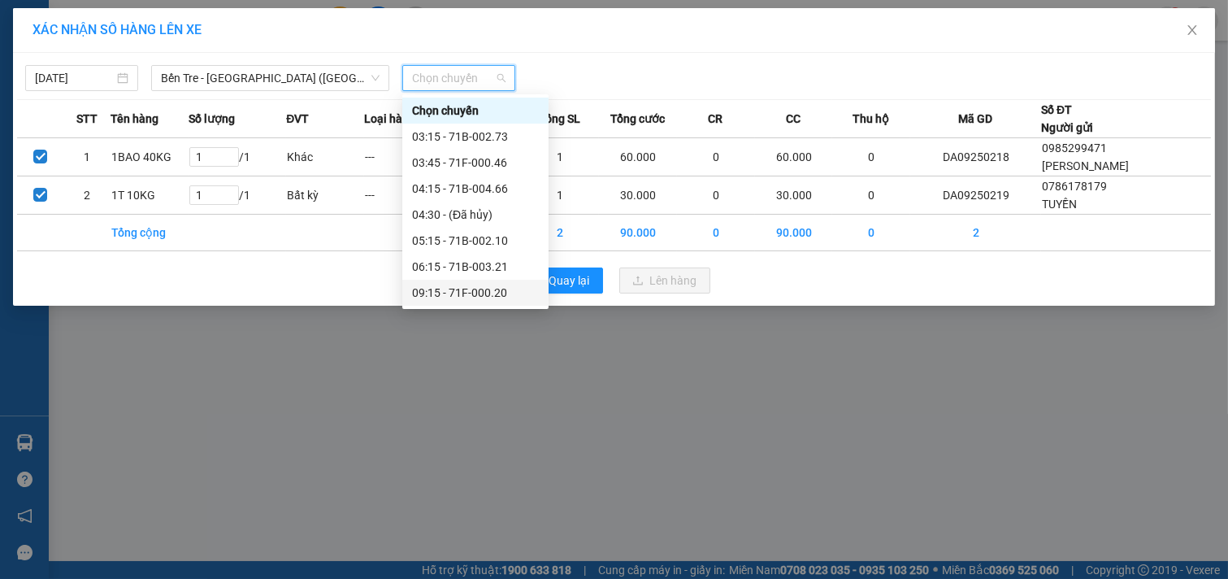
scroll to position [90, 0]
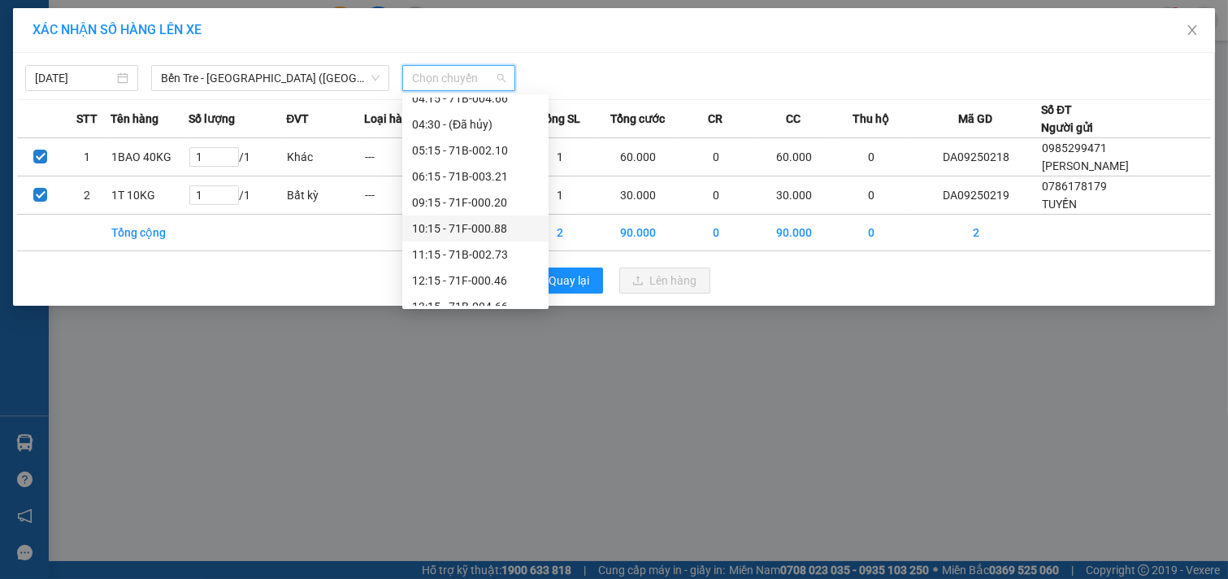
click at [471, 228] on div "10:15 - 71F-000.88" at bounding box center [475, 228] width 127 height 18
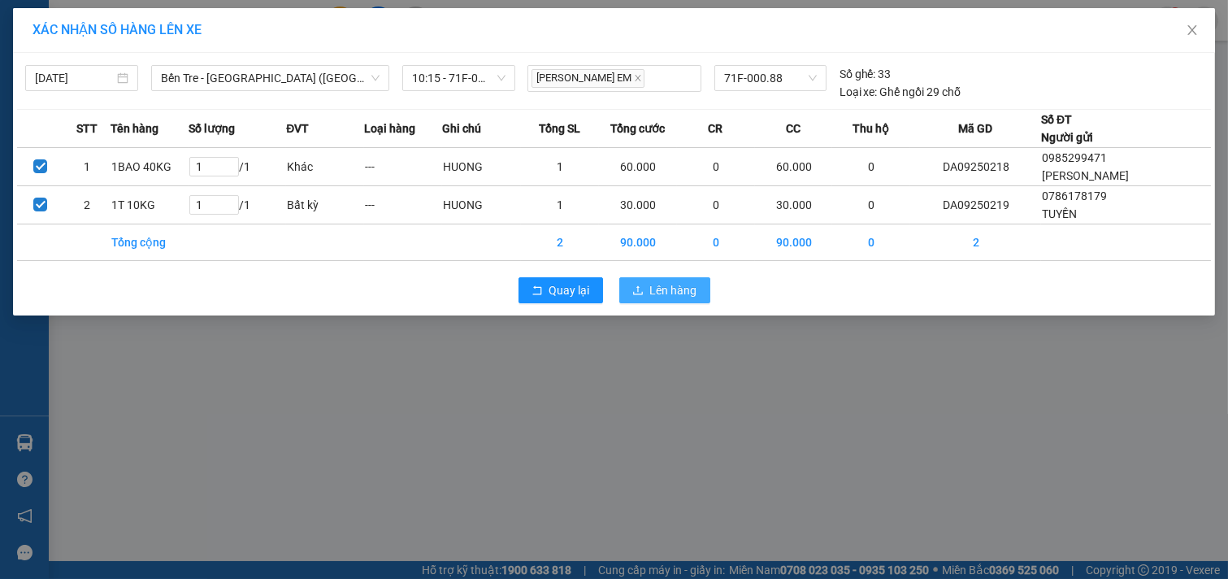
click at [678, 302] on button "Lên hàng" at bounding box center [664, 290] width 91 height 26
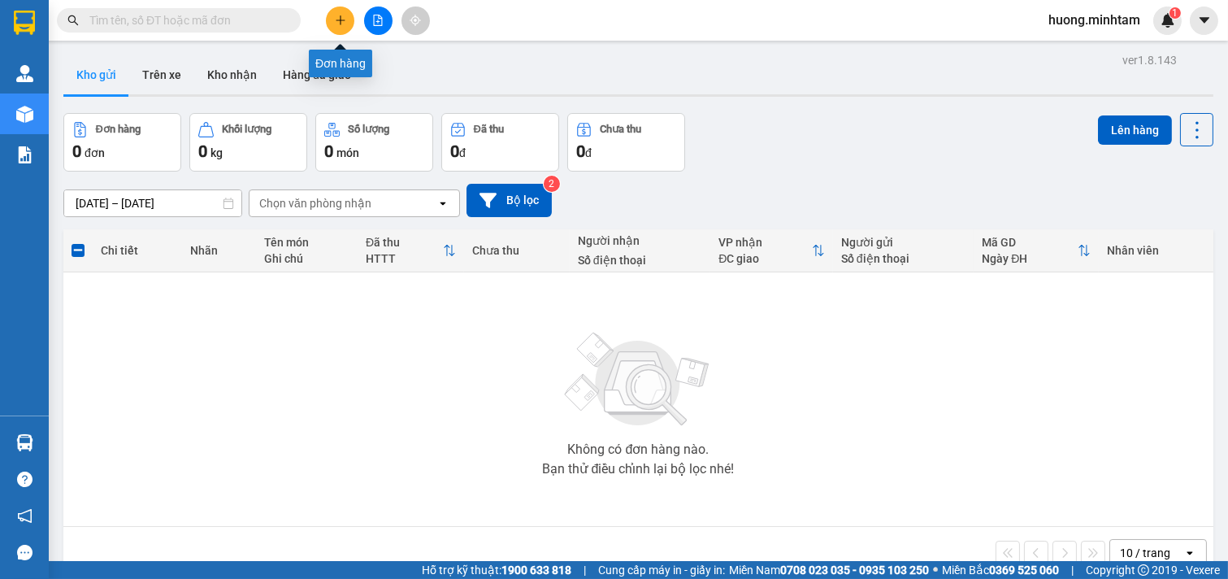
click at [341, 19] on icon "plus" at bounding box center [340, 20] width 11 height 11
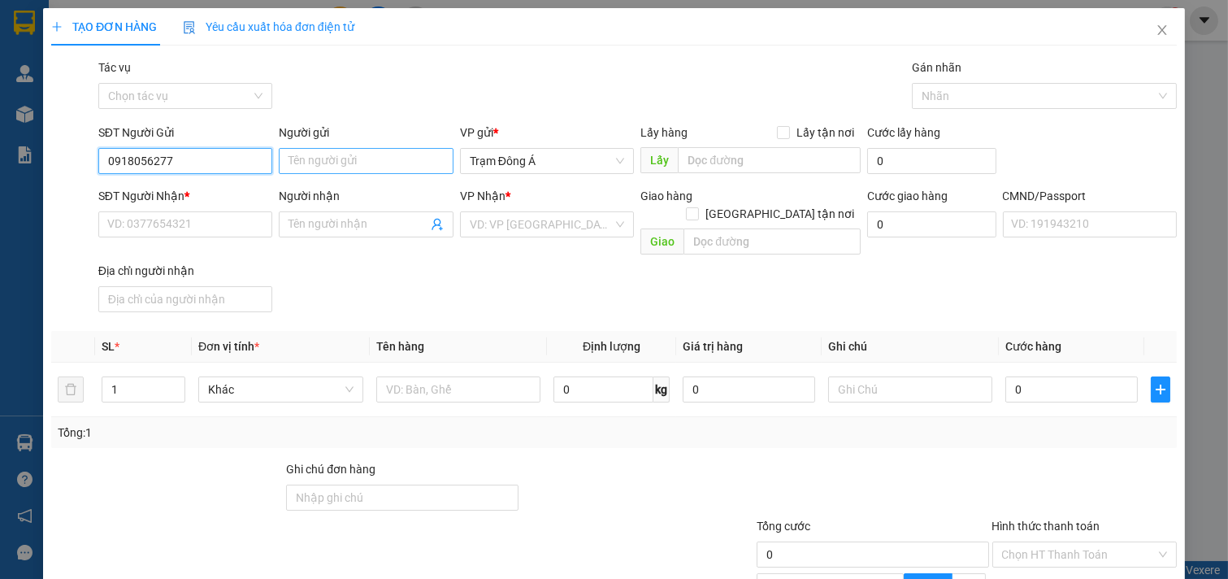
type input "0918056277"
click at [320, 167] on input "Người gửi" at bounding box center [366, 161] width 175 height 26
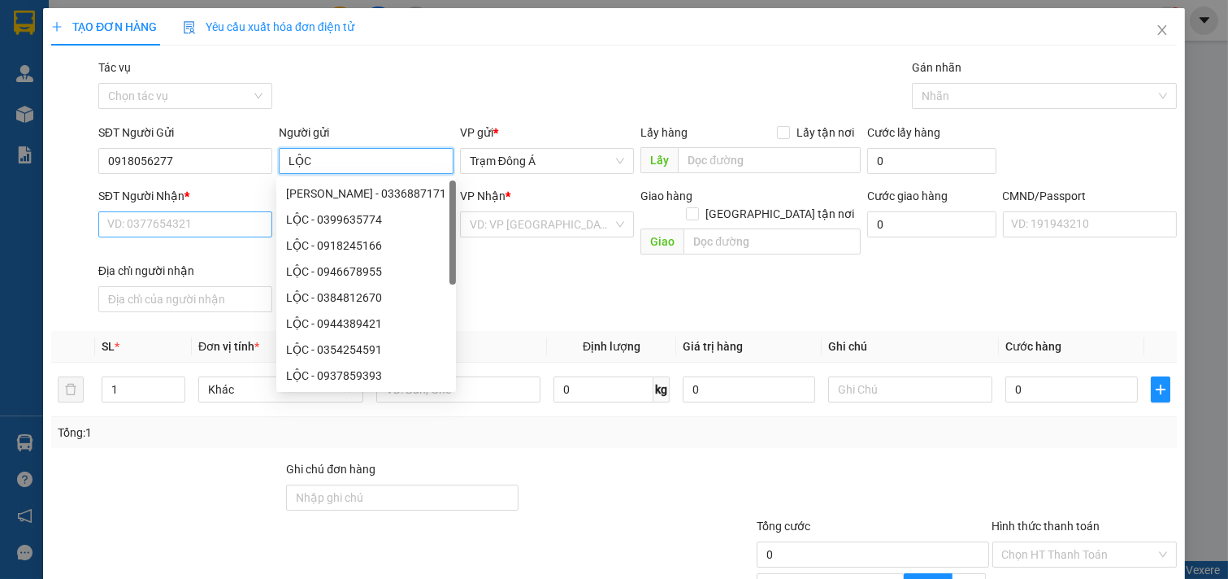
type input "LỘC"
click at [167, 221] on input "SĐT Người Nhận *" at bounding box center [185, 224] width 175 height 26
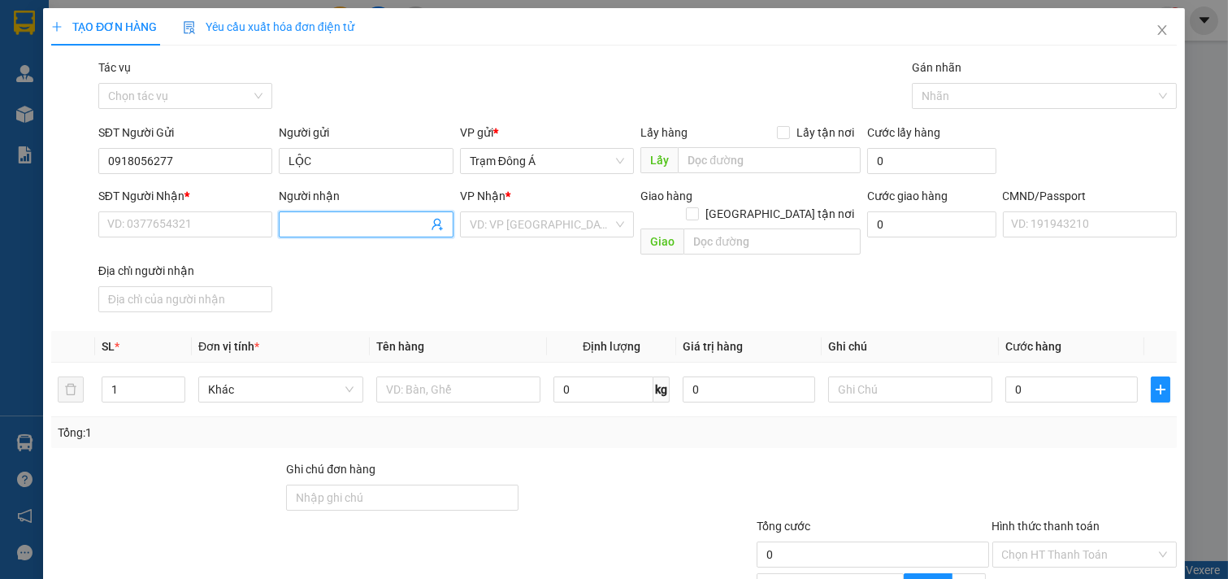
click at [329, 230] on input "Người nhận" at bounding box center [358, 224] width 139 height 18
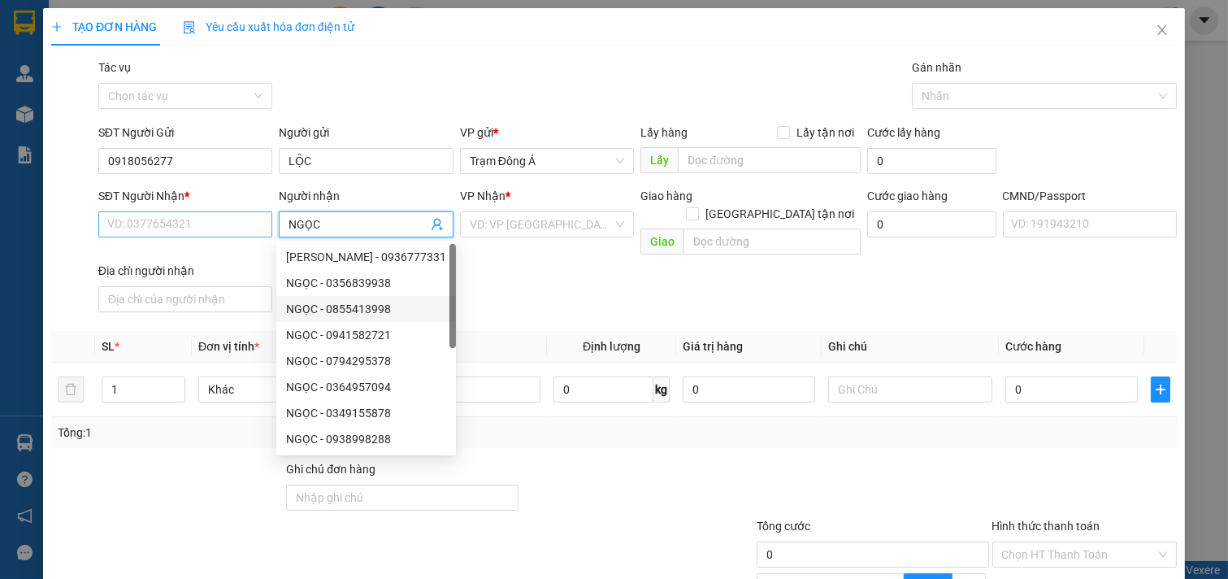
type input "NGỌC"
click at [181, 215] on input "SĐT Người Nhận *" at bounding box center [185, 224] width 175 height 26
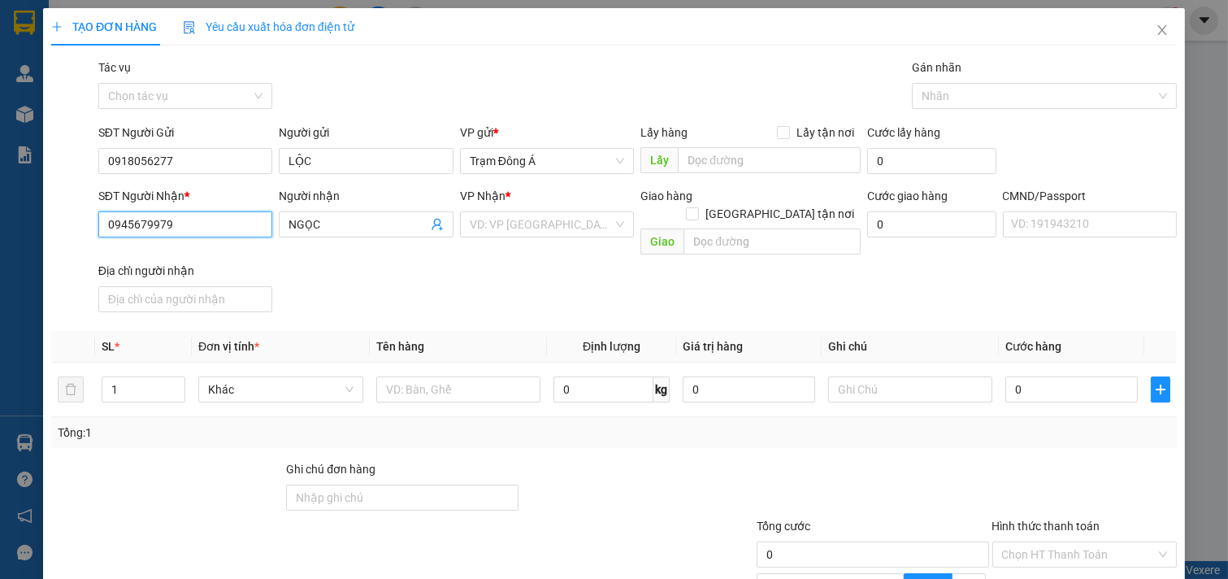
type input "0945679979"
click at [580, 208] on div "VP Nhận *" at bounding box center [547, 199] width 175 height 24
click at [566, 215] on input "search" at bounding box center [542, 224] width 144 height 24
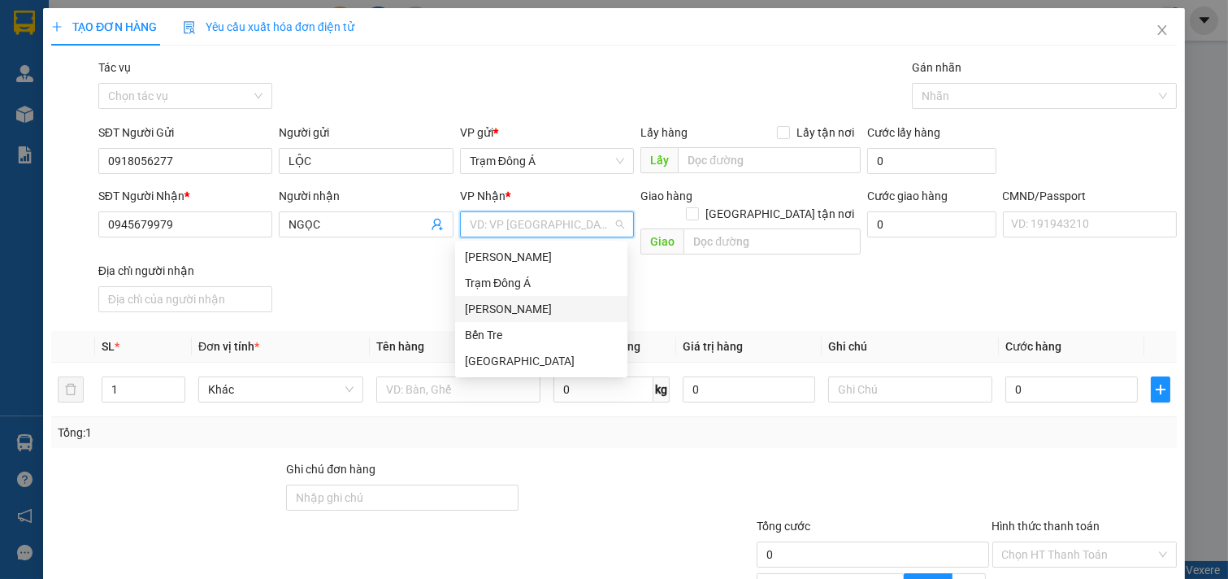
click at [490, 306] on div "[PERSON_NAME]" at bounding box center [541, 309] width 153 height 18
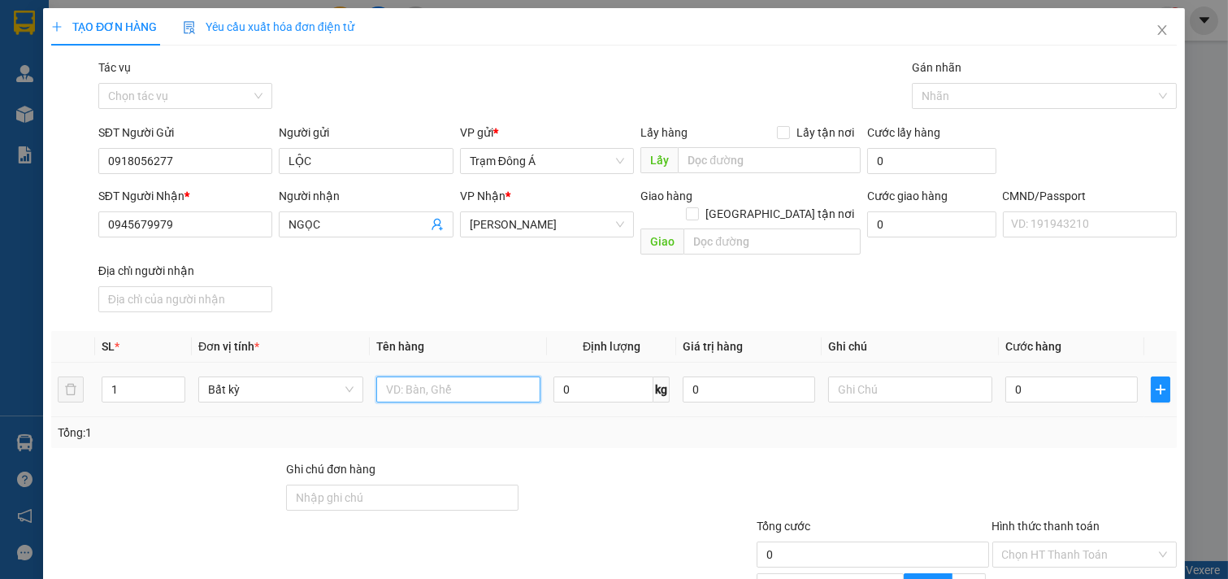
click at [484, 376] on input "text" at bounding box center [458, 389] width 165 height 26
type input "1T 6KG (TC)"
click at [859, 376] on input "text" at bounding box center [910, 389] width 165 height 26
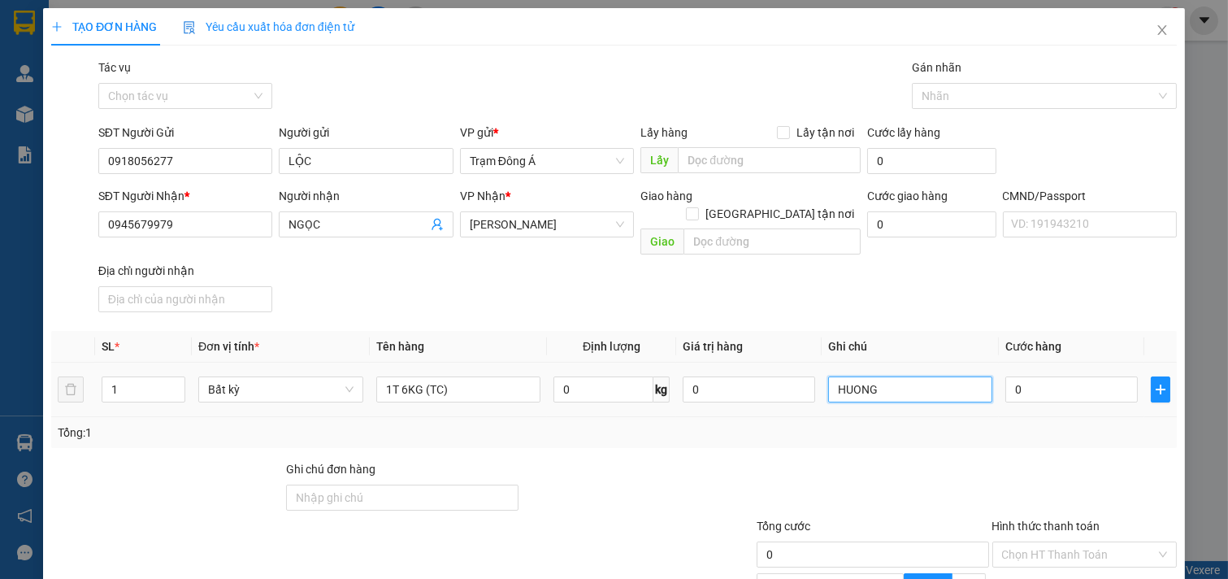
type input "HUONG"
type input "2"
type input "25"
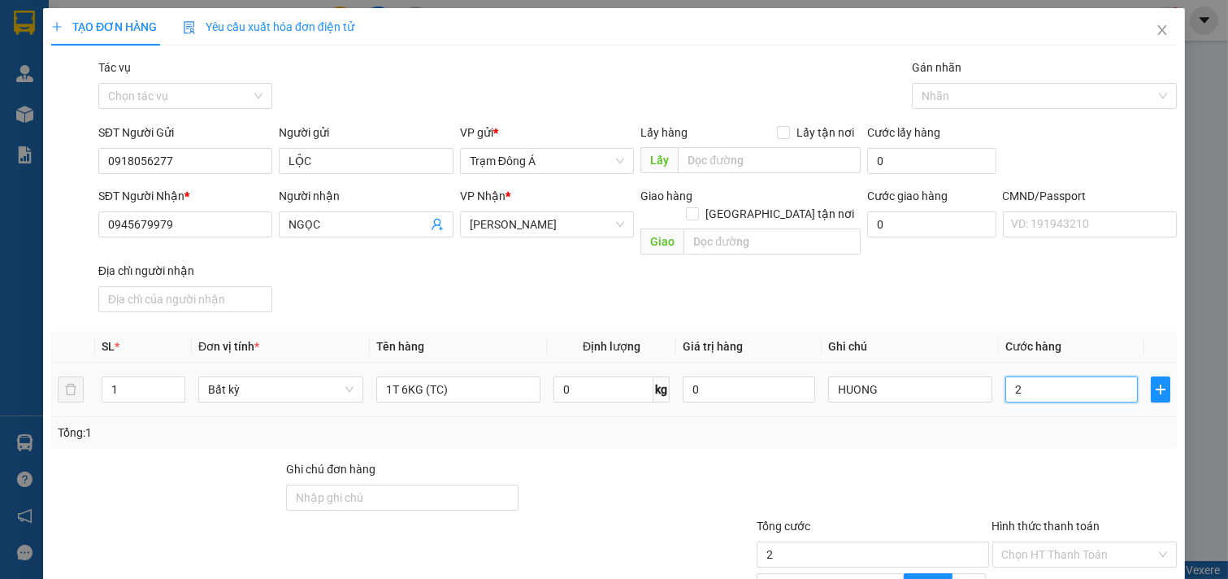
type input "25"
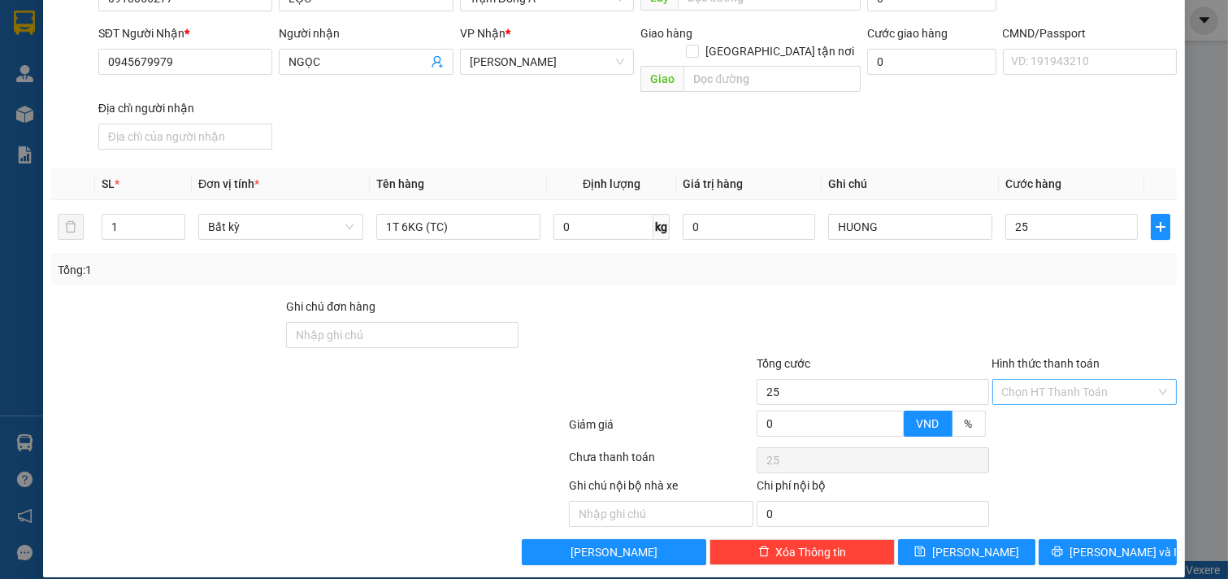
type input "25.000"
click at [1050, 380] on input "Hình thức thanh toán" at bounding box center [1079, 392] width 154 height 24
click at [1037, 406] on div "Tại văn phòng" at bounding box center [1073, 406] width 163 height 18
type input "0"
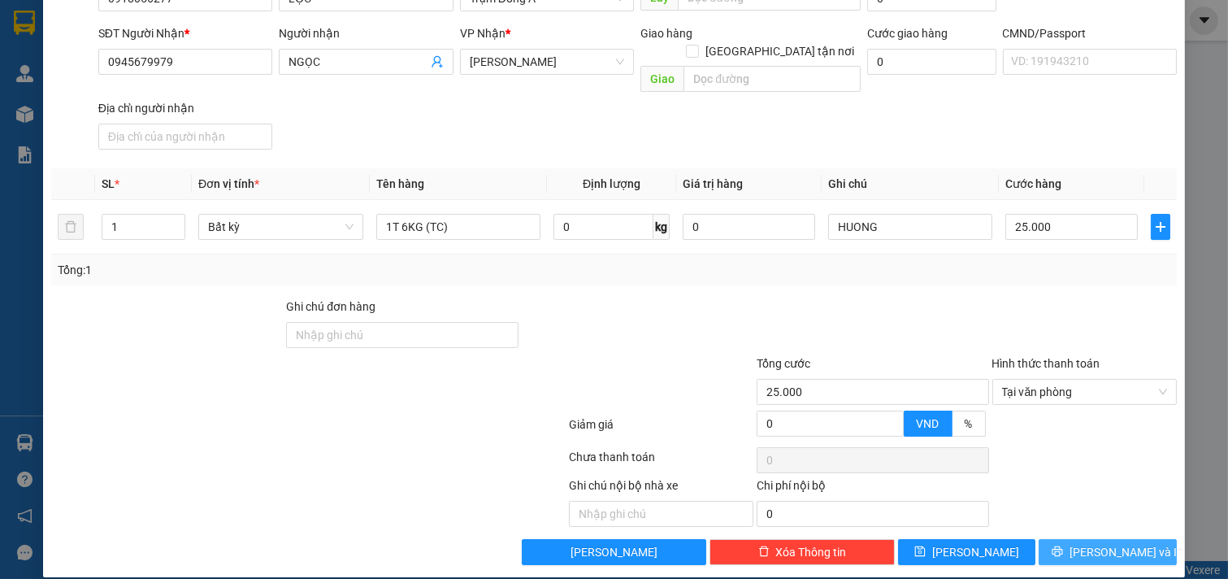
click at [1102, 543] on span "[PERSON_NAME] và In" at bounding box center [1127, 552] width 114 height 18
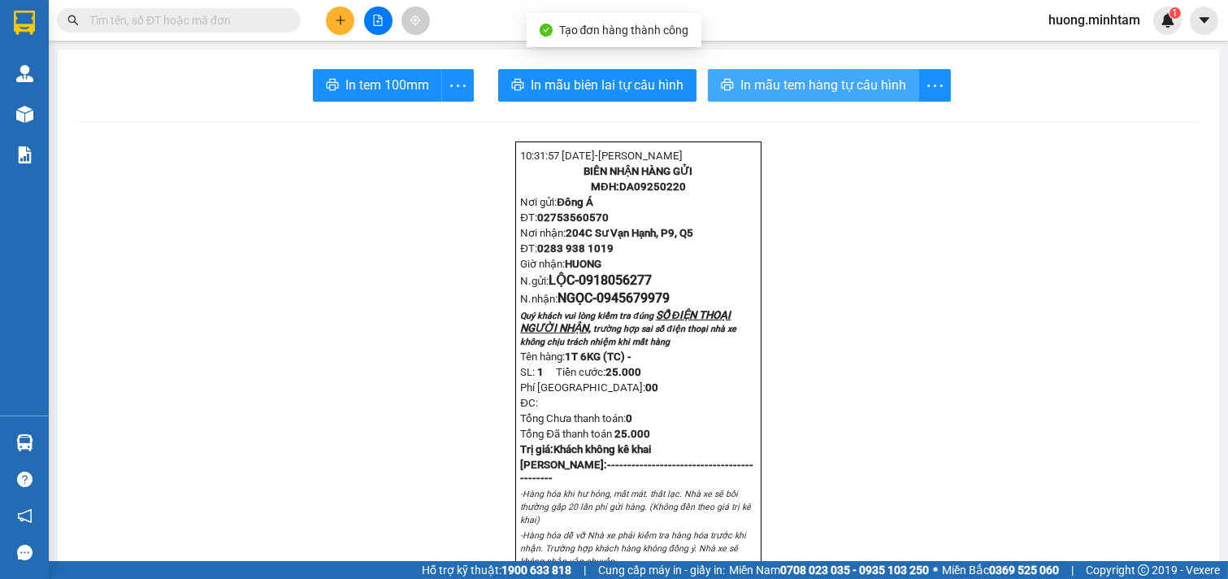
click at [833, 82] on span "In mẫu tem hàng tự cấu hình" at bounding box center [823, 85] width 166 height 20
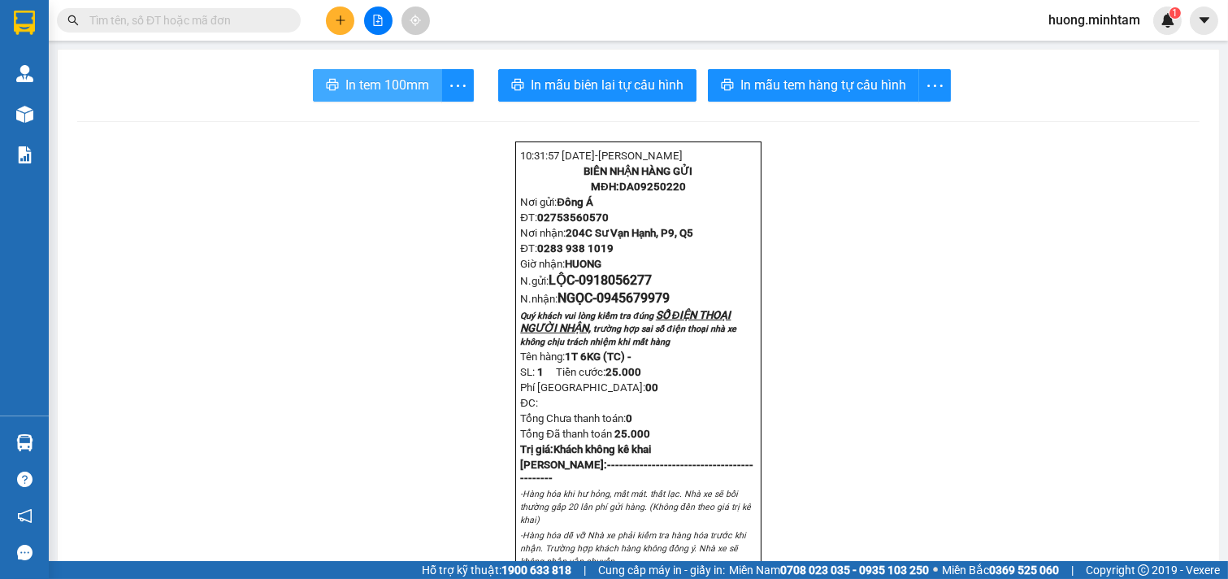
click at [380, 95] on button "In tem 100mm" at bounding box center [377, 85] width 129 height 33
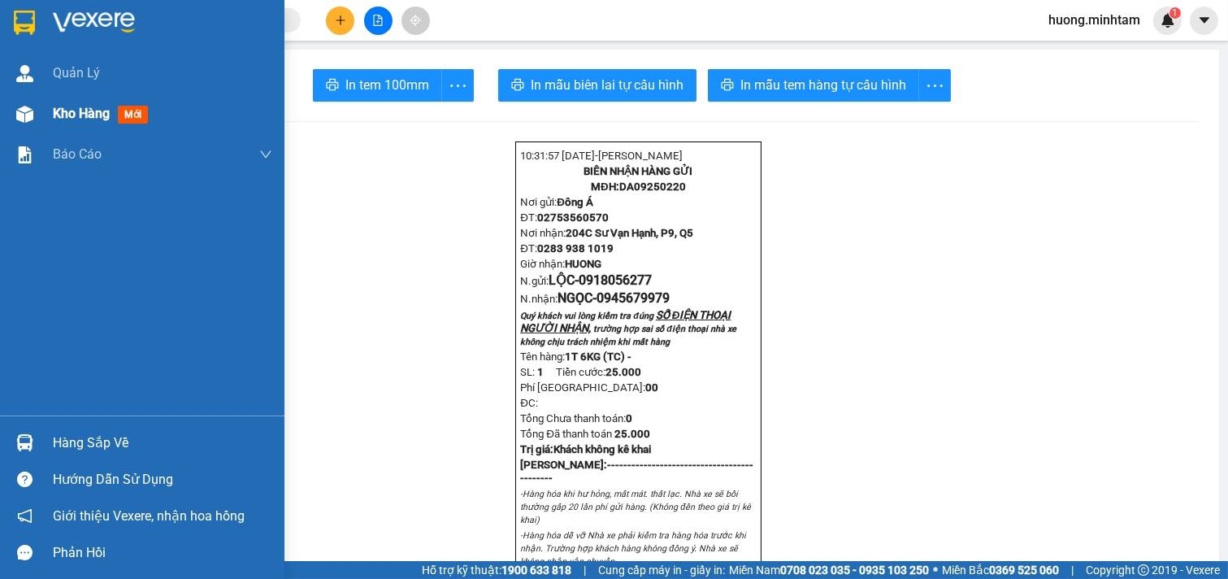
click at [106, 116] on span "Kho hàng" at bounding box center [81, 113] width 57 height 15
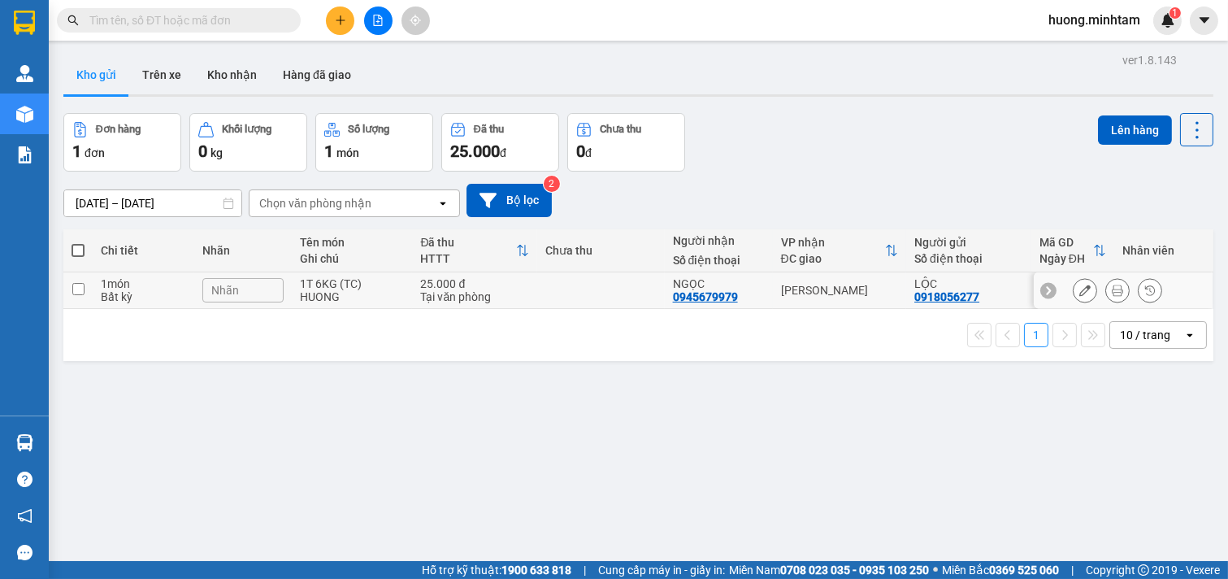
click at [90, 289] on td at bounding box center [77, 290] width 29 height 37
checkbox input "true"
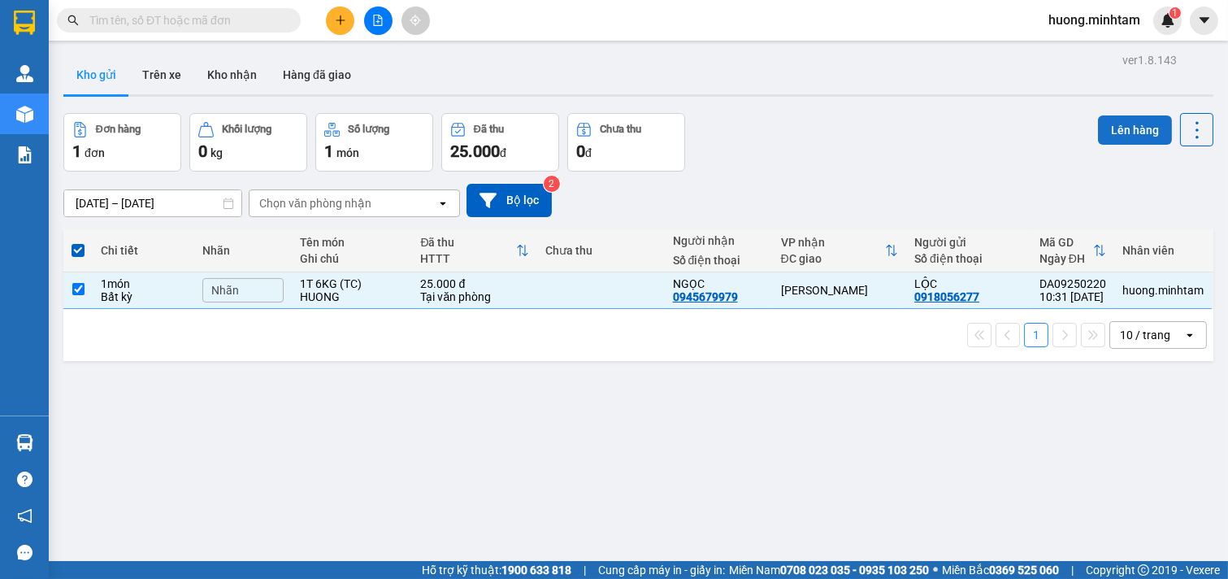
drag, startPoint x: 1128, startPoint y: 130, endPoint x: 1086, endPoint y: 128, distance: 42.3
click at [1127, 128] on button "Lên hàng" at bounding box center [1135, 129] width 74 height 29
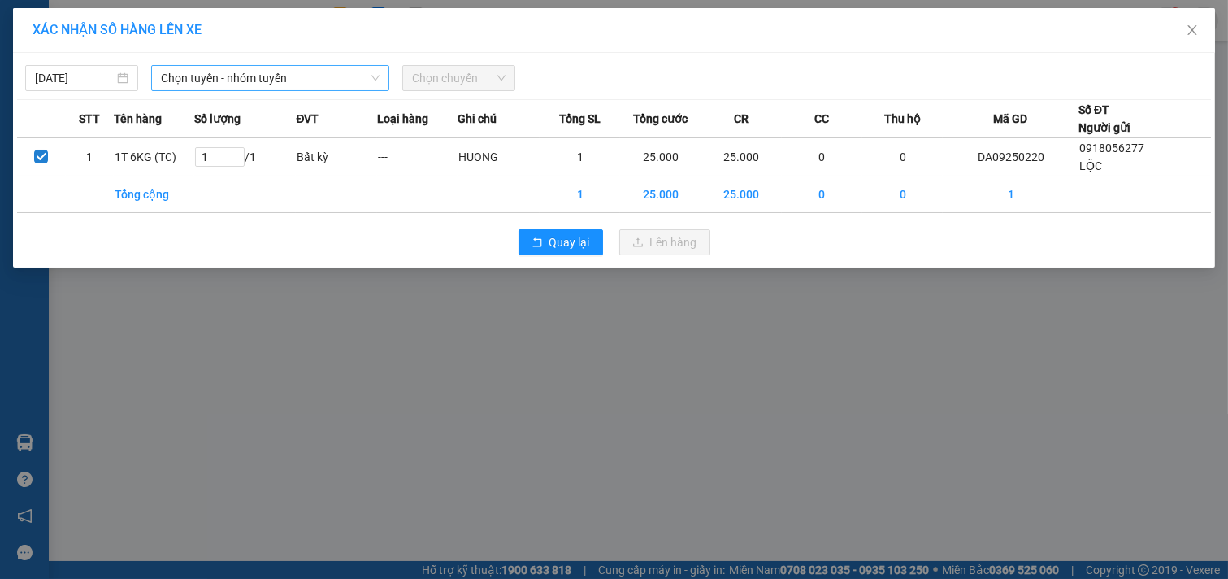
click at [319, 75] on span "Chọn tuyến - nhóm tuyến" at bounding box center [270, 78] width 219 height 24
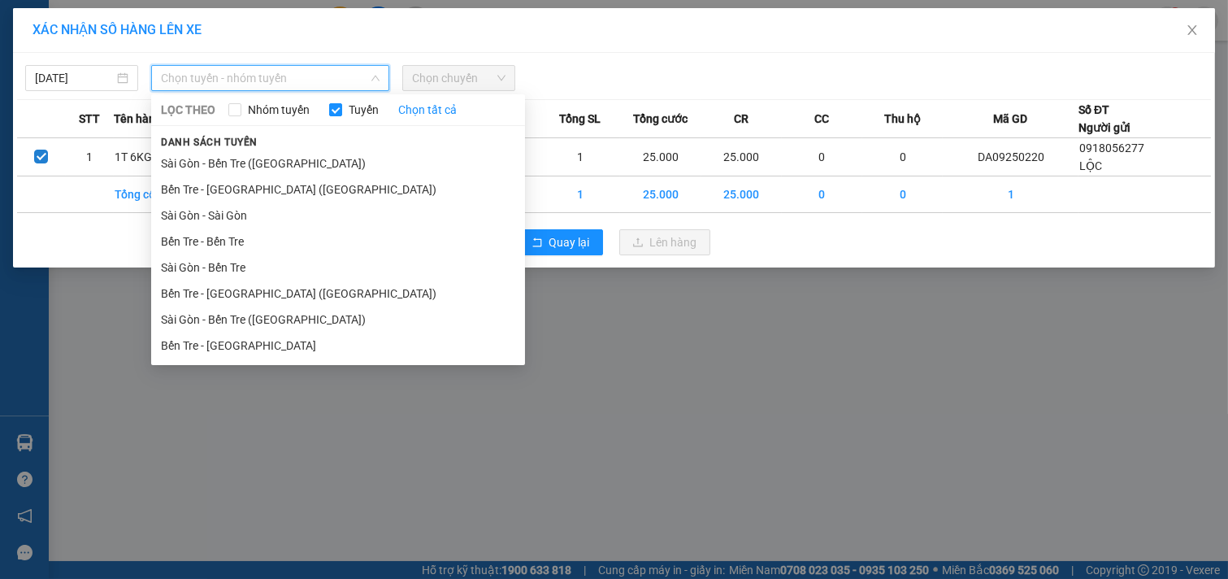
click at [241, 344] on li "Bến Tre - [GEOGRAPHIC_DATA]" at bounding box center [338, 345] width 374 height 26
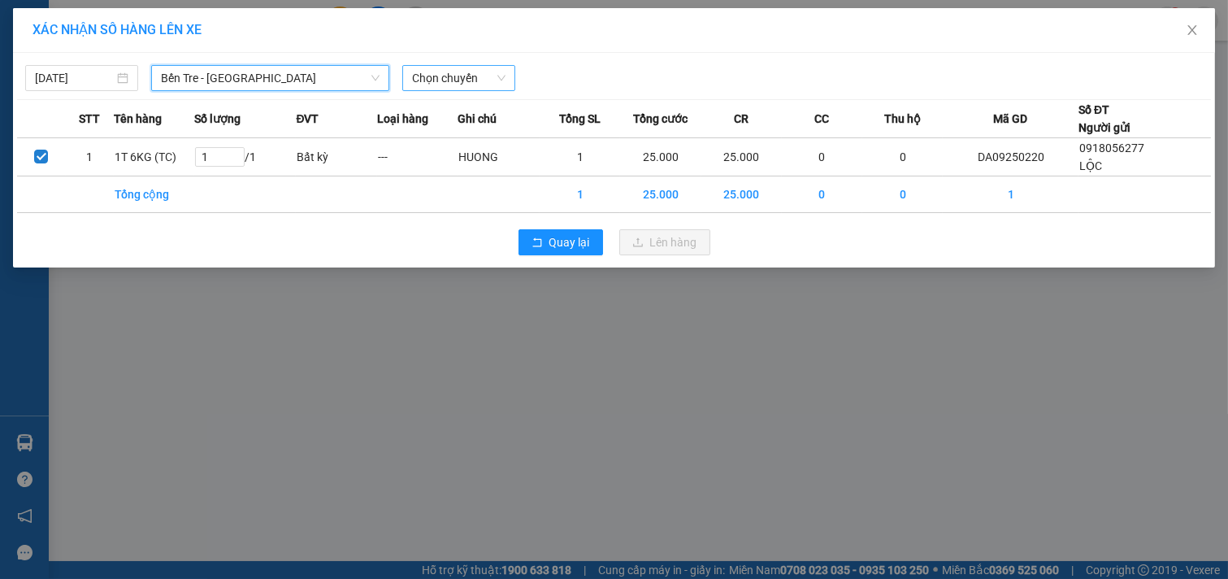
click at [488, 74] on span "Chọn chuyến" at bounding box center [458, 78] width 93 height 24
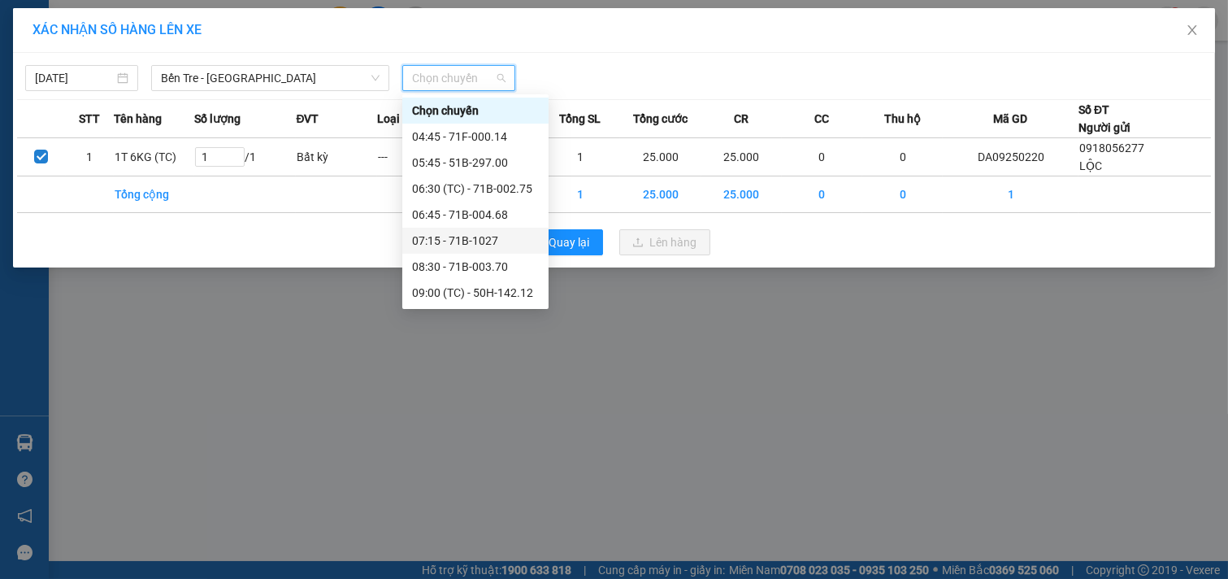
scroll to position [180, 0]
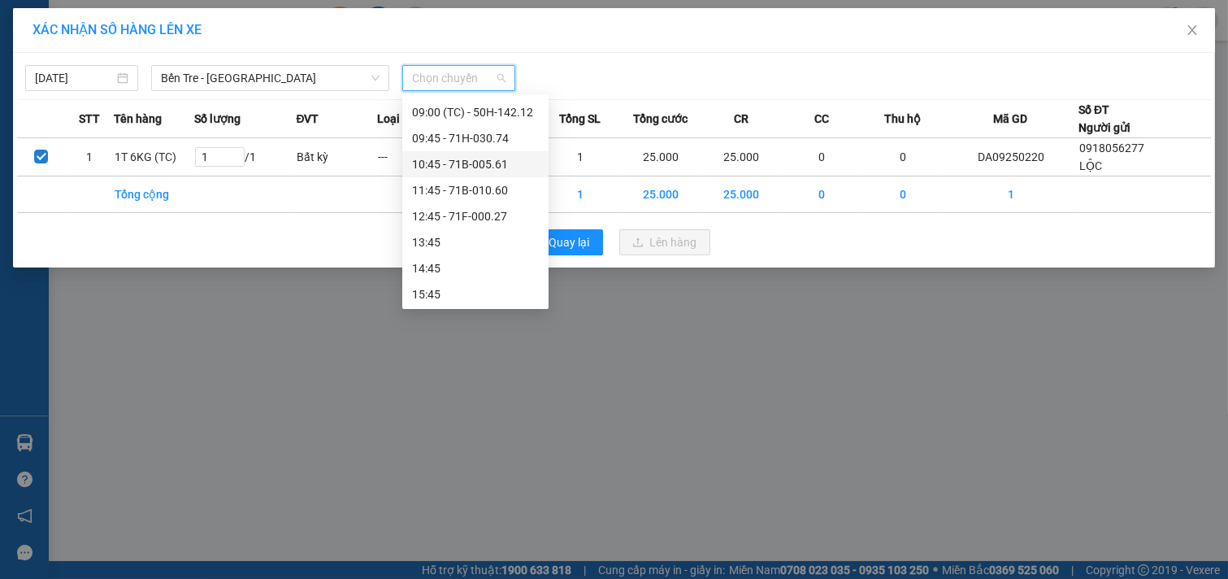
click at [478, 157] on div "10:45 - 71B-005.61" at bounding box center [475, 164] width 127 height 18
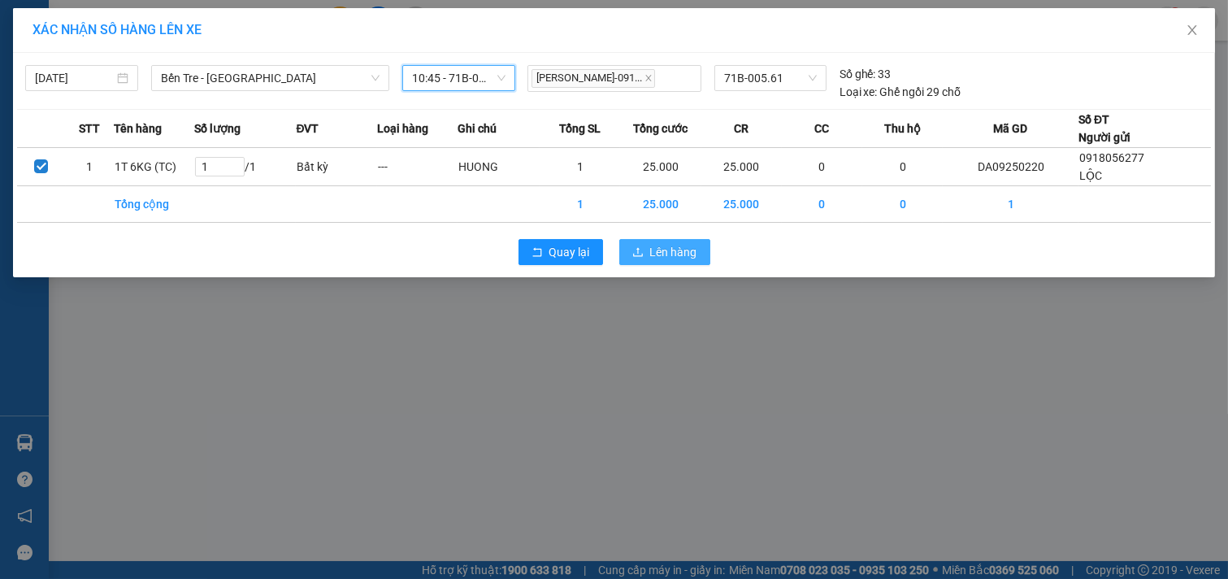
click at [667, 245] on span "Lên hàng" at bounding box center [673, 252] width 47 height 18
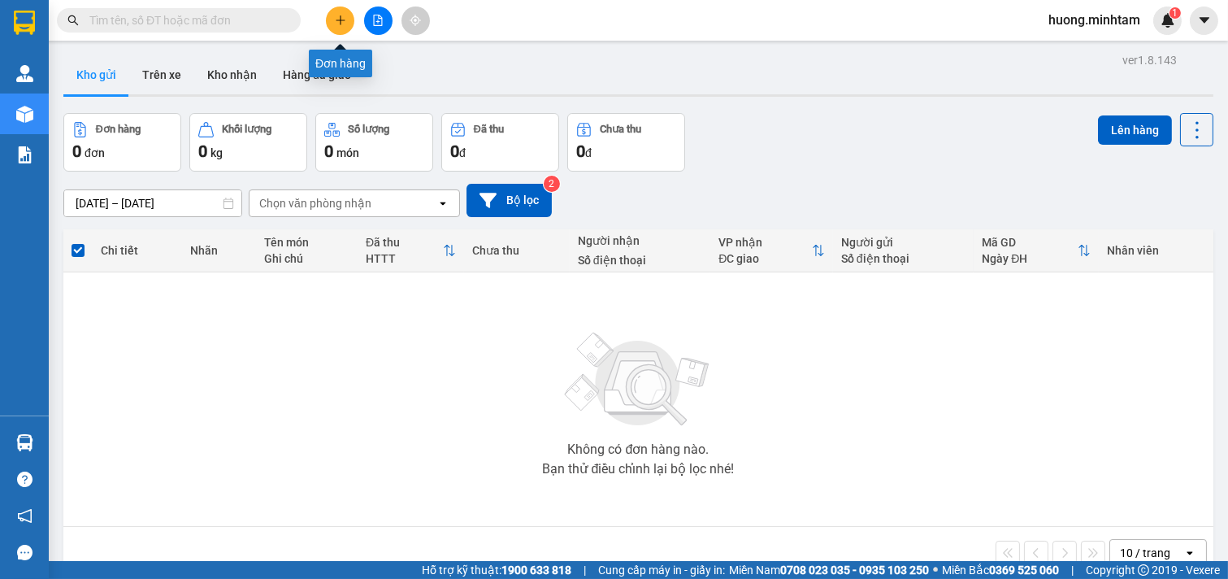
click at [336, 25] on icon "plus" at bounding box center [340, 20] width 11 height 11
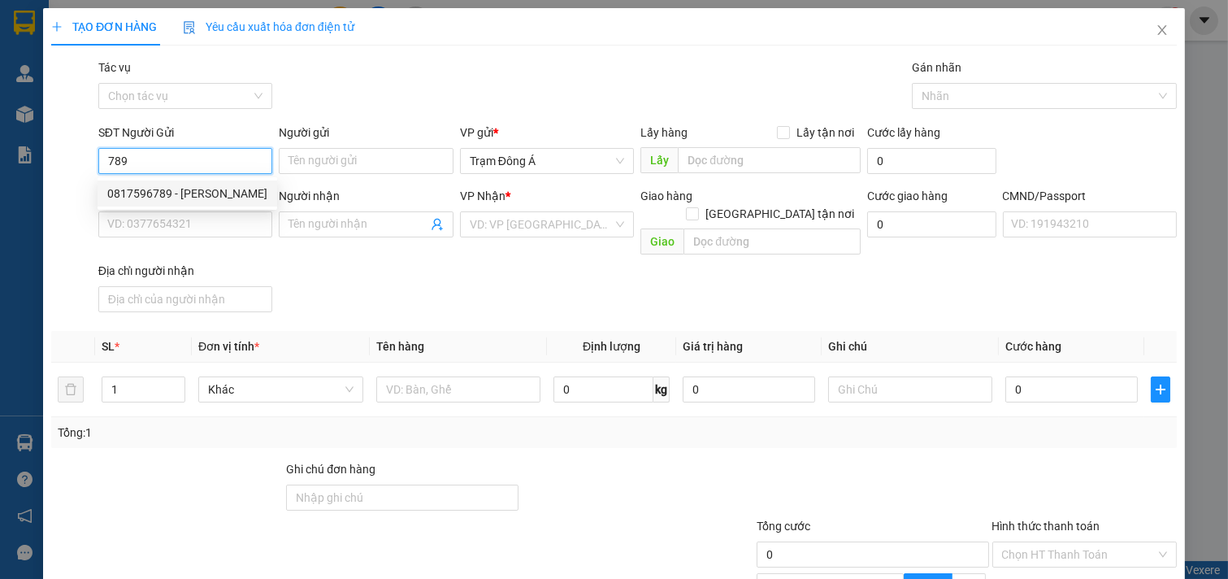
click at [197, 189] on div "0817596789 - TUẤN ANH" at bounding box center [187, 194] width 160 height 18
type input "0817596789"
type input "TUẤN ANH"
type input "0902845661"
type input "NGỌC"
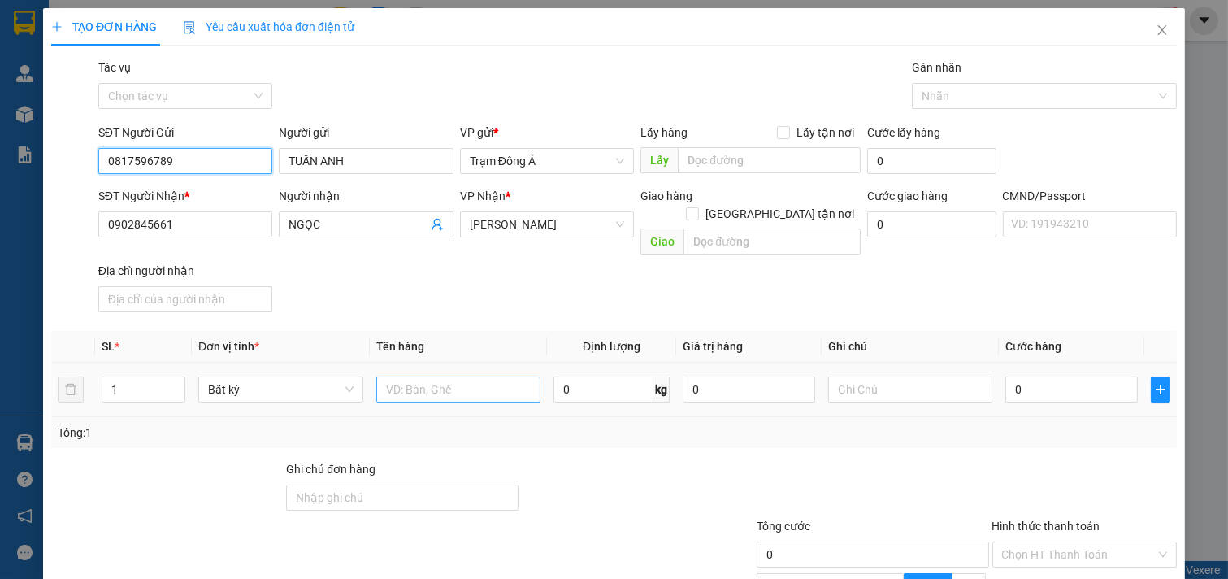
type input "0817596789"
click at [440, 376] on input "text" at bounding box center [458, 389] width 165 height 26
type input "1KT MUS 26KG NP"
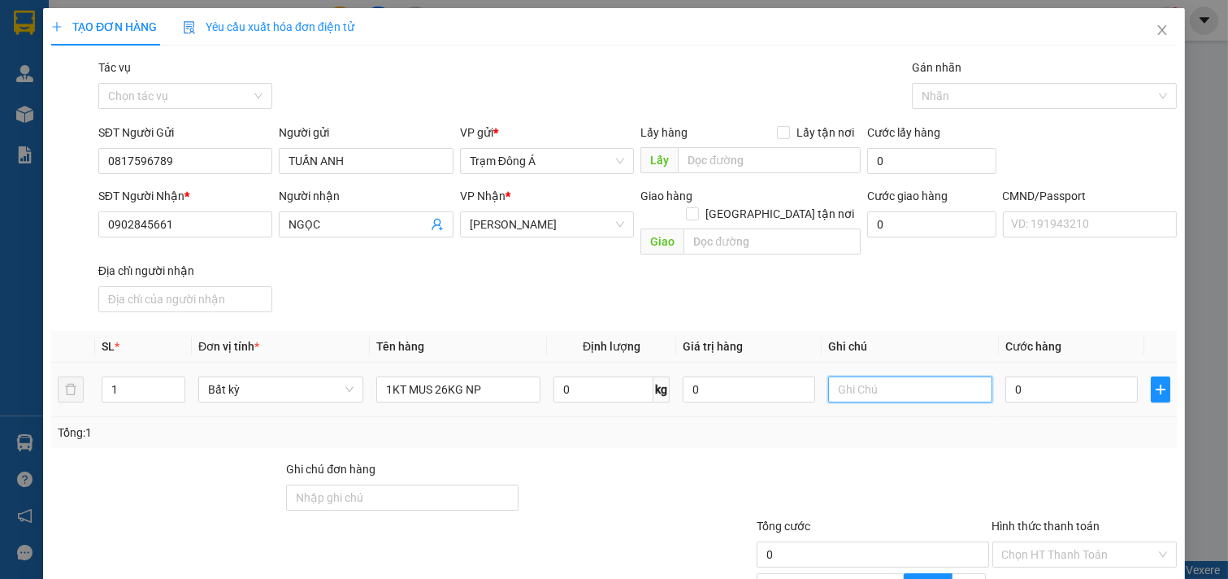
click at [872, 376] on input "text" at bounding box center [910, 389] width 165 height 26
type input "HUONG CK"
type input "5"
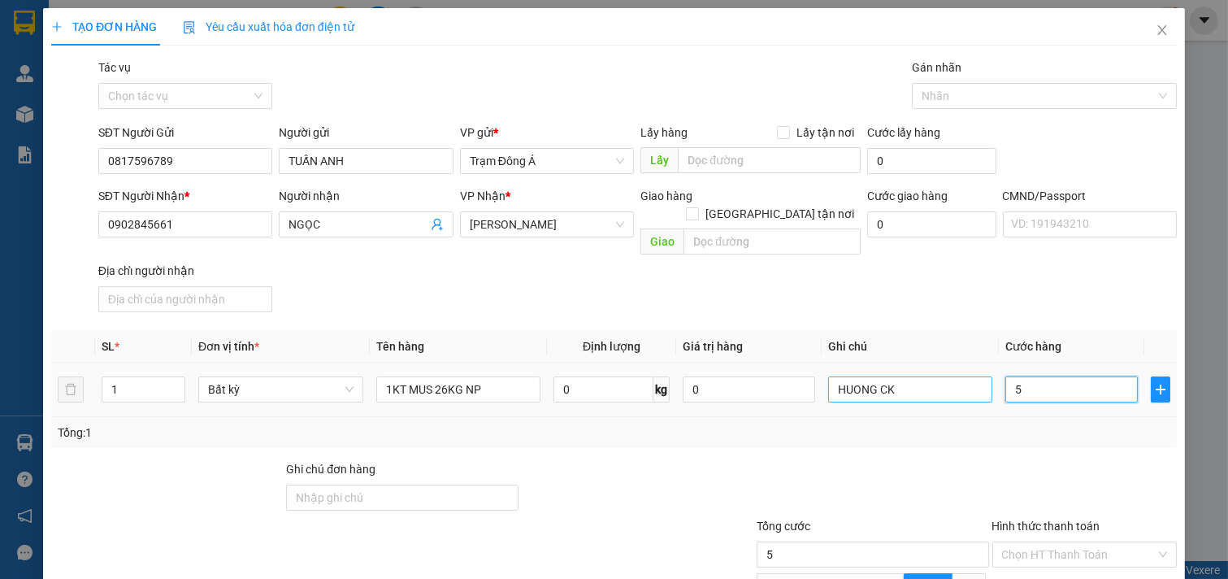
type input "50"
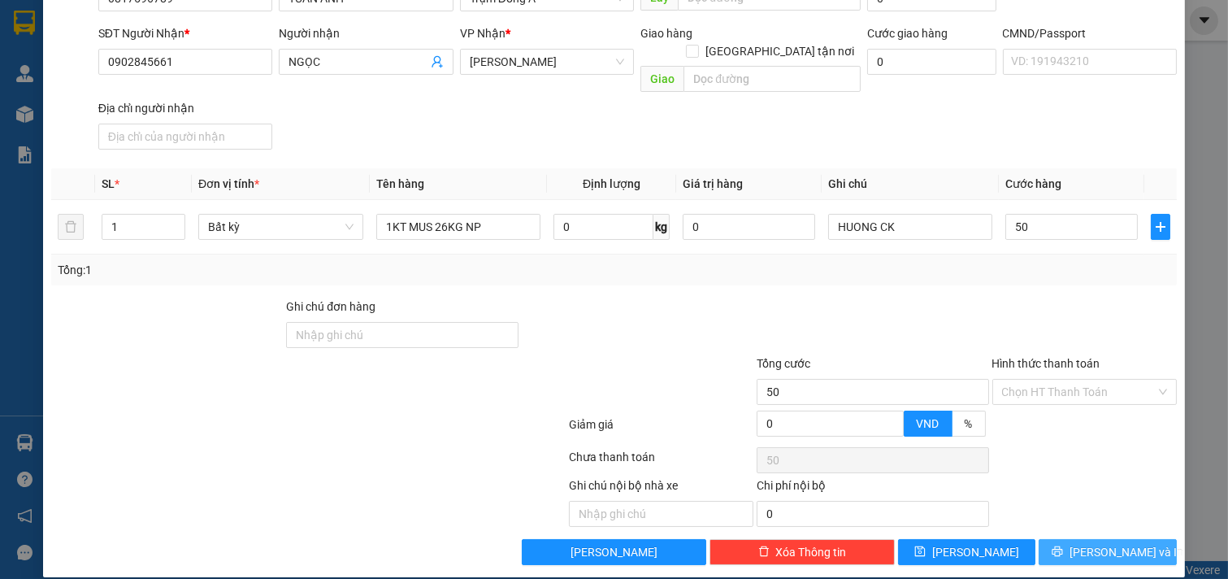
type input "50.000"
click at [1119, 543] on span "[PERSON_NAME] và In" at bounding box center [1127, 552] width 114 height 18
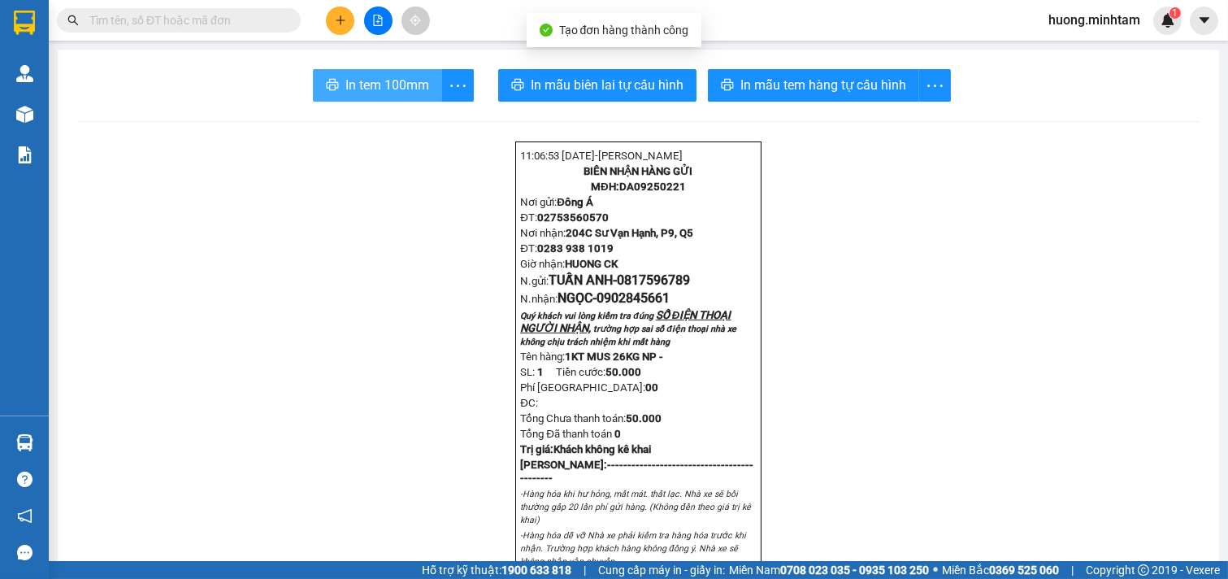
click at [367, 90] on span "In tem 100mm" at bounding box center [387, 85] width 84 height 20
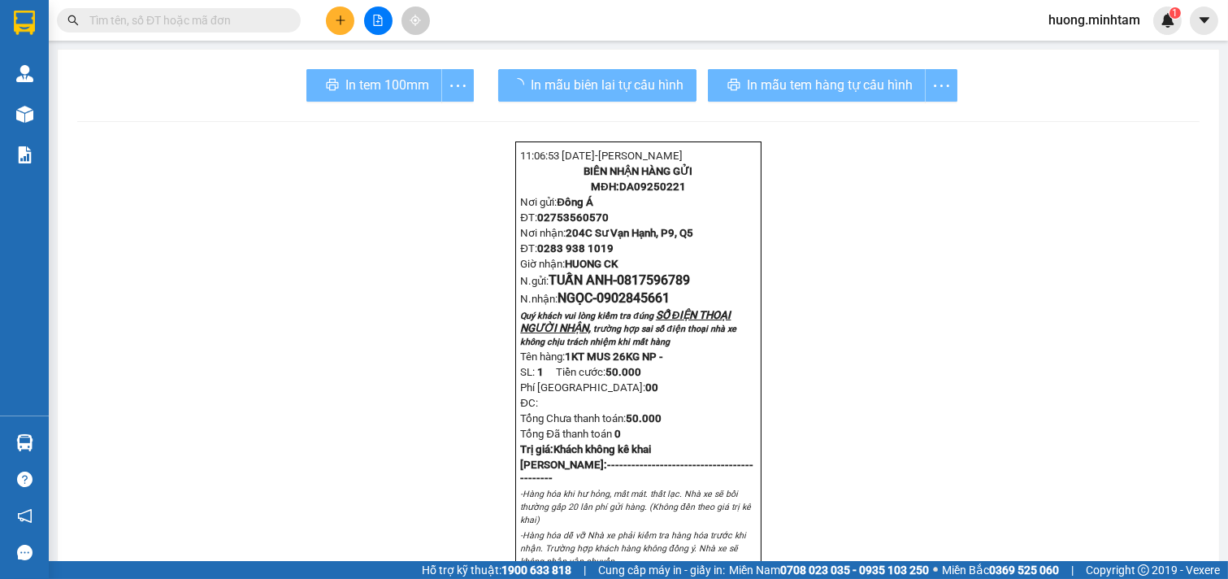
click at [346, 24] on button at bounding box center [340, 21] width 28 height 28
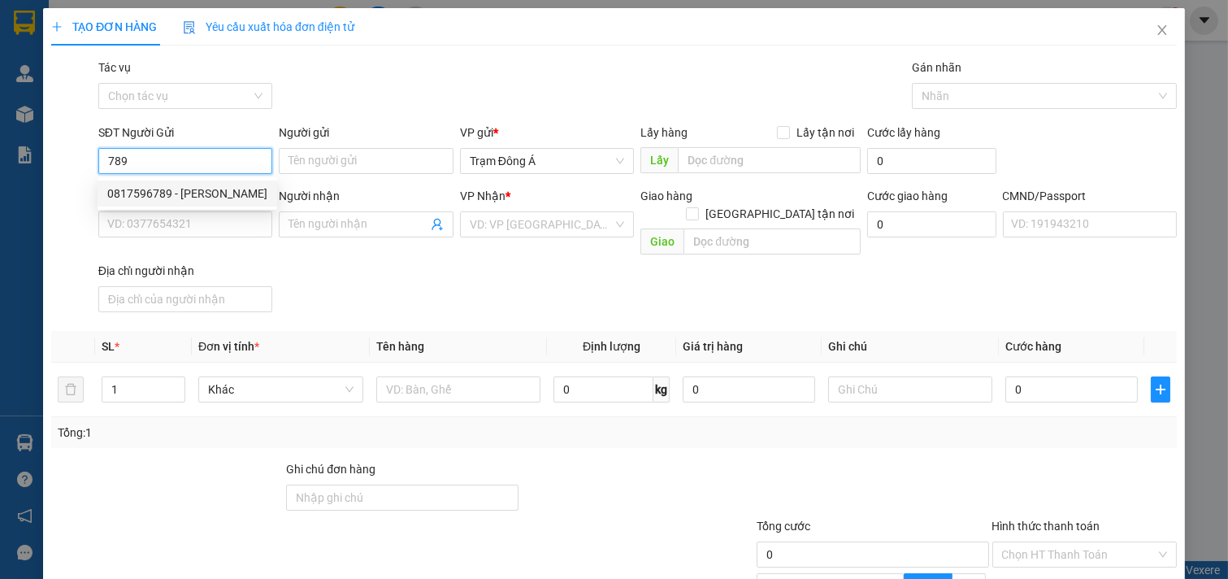
click at [154, 192] on div "0817596789 - TUẤN ANH" at bounding box center [187, 194] width 160 height 18
type input "0817596789"
type input "TUẤN ANH"
type input "0902845661"
type input "NGỌC"
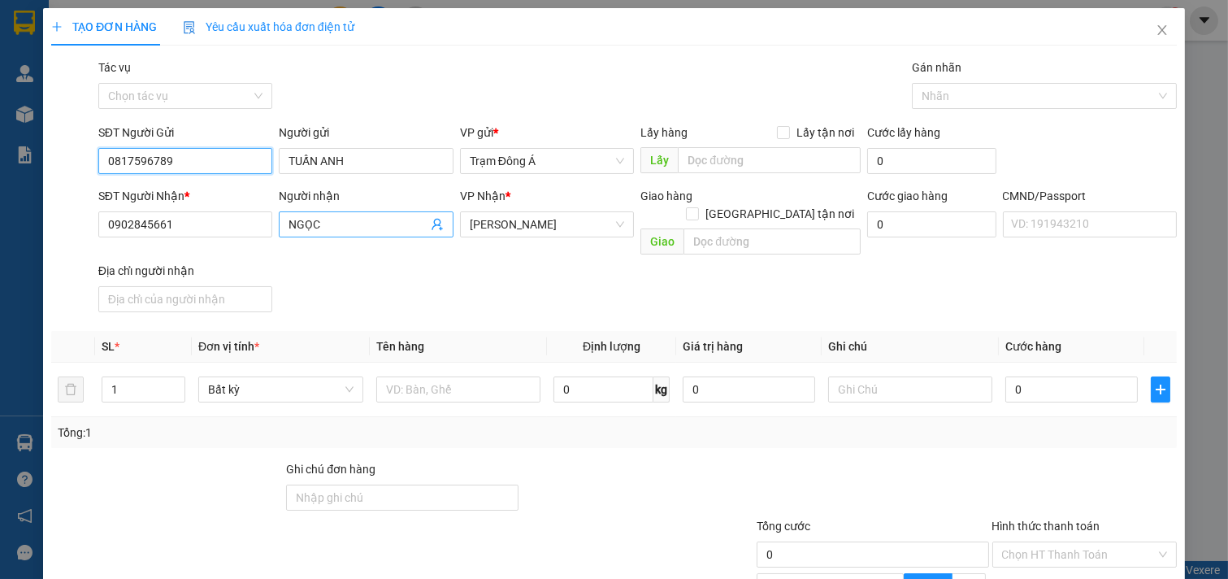
type input "0817596789"
click at [432, 224] on icon "user-add" at bounding box center [437, 224] width 13 height 13
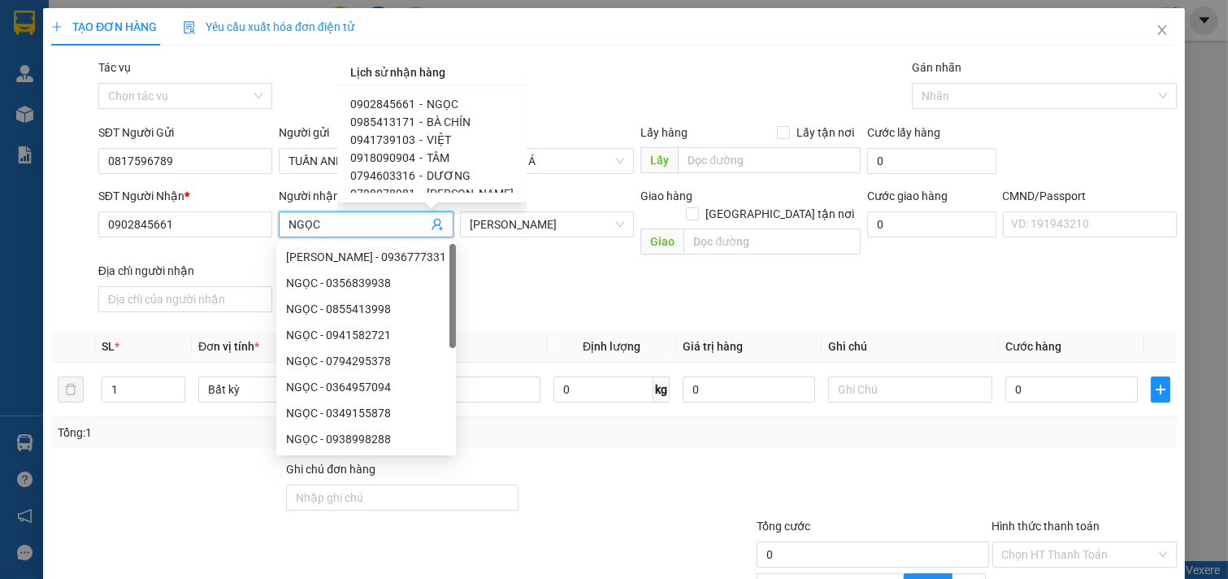
click at [393, 119] on span "0985413171" at bounding box center [382, 121] width 65 height 13
type input "0985413171"
type input "BÀ CHÍN"
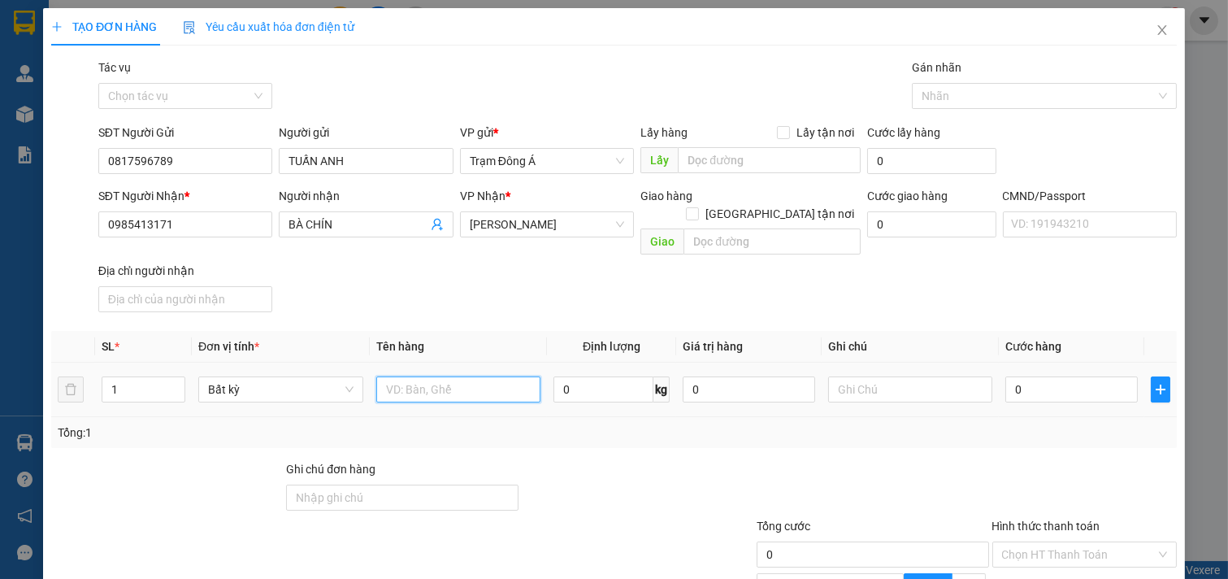
click at [458, 376] on input "text" at bounding box center [458, 389] width 165 height 26
type input "1KT MUS 33KG NP"
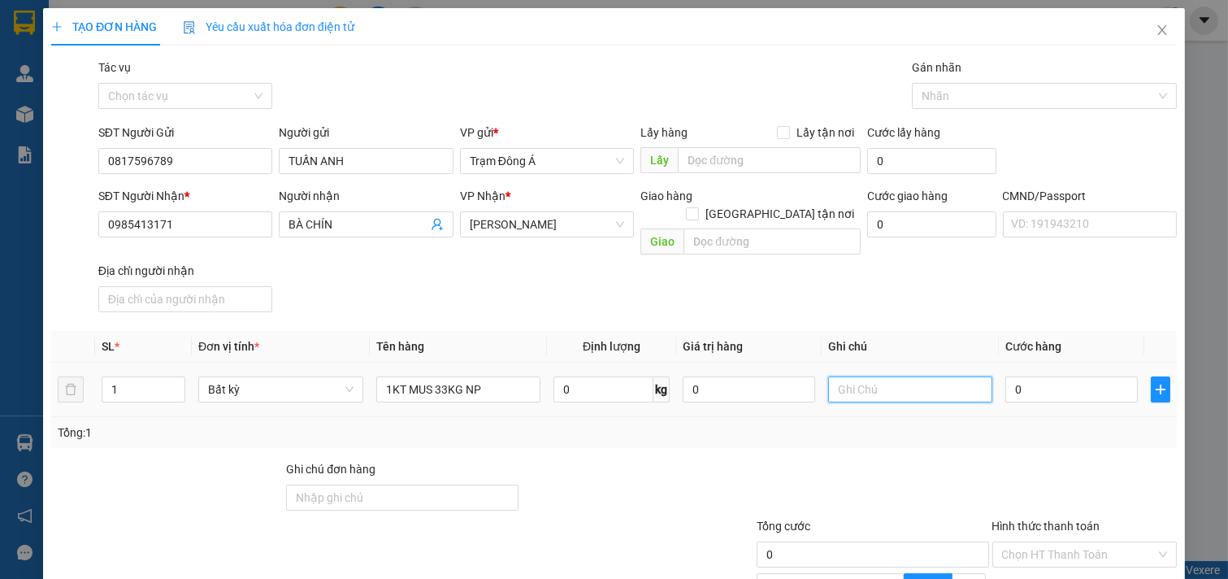
click at [887, 376] on input "text" at bounding box center [910, 389] width 165 height 26
type input "HUONG CK"
type input "5"
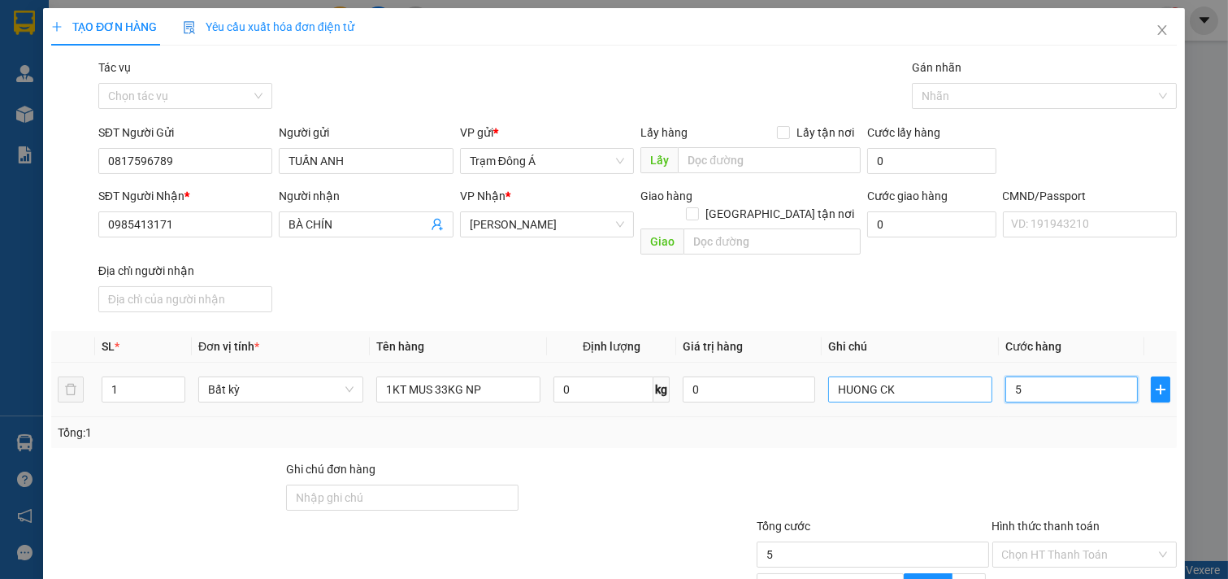
type input "55"
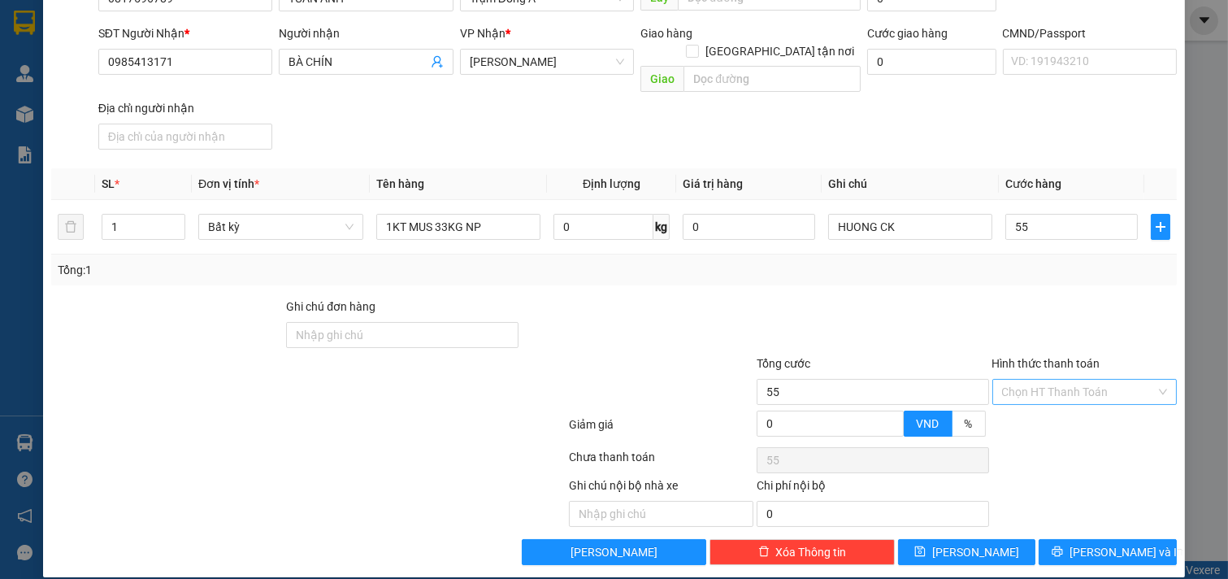
type input "55.000"
drag, startPoint x: 1053, startPoint y: 379, endPoint x: 1052, endPoint y: 410, distance: 31.7
click at [1053, 380] on input "Hình thức thanh toán" at bounding box center [1079, 392] width 154 height 24
click at [1055, 407] on div "Tại văn phòng" at bounding box center [1073, 406] width 163 height 18
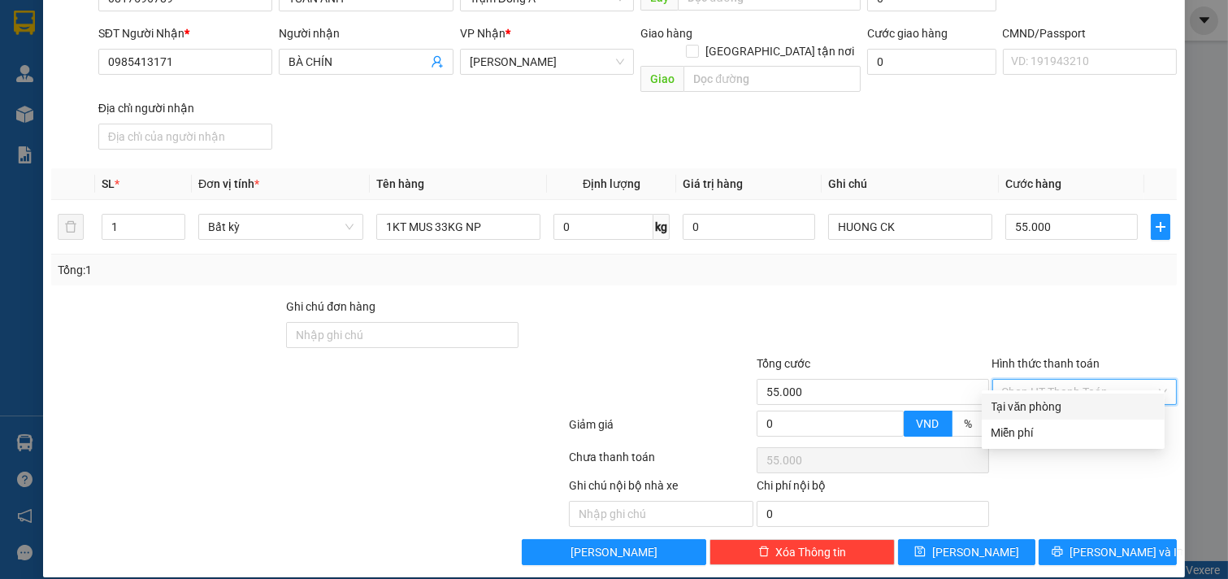
type input "0"
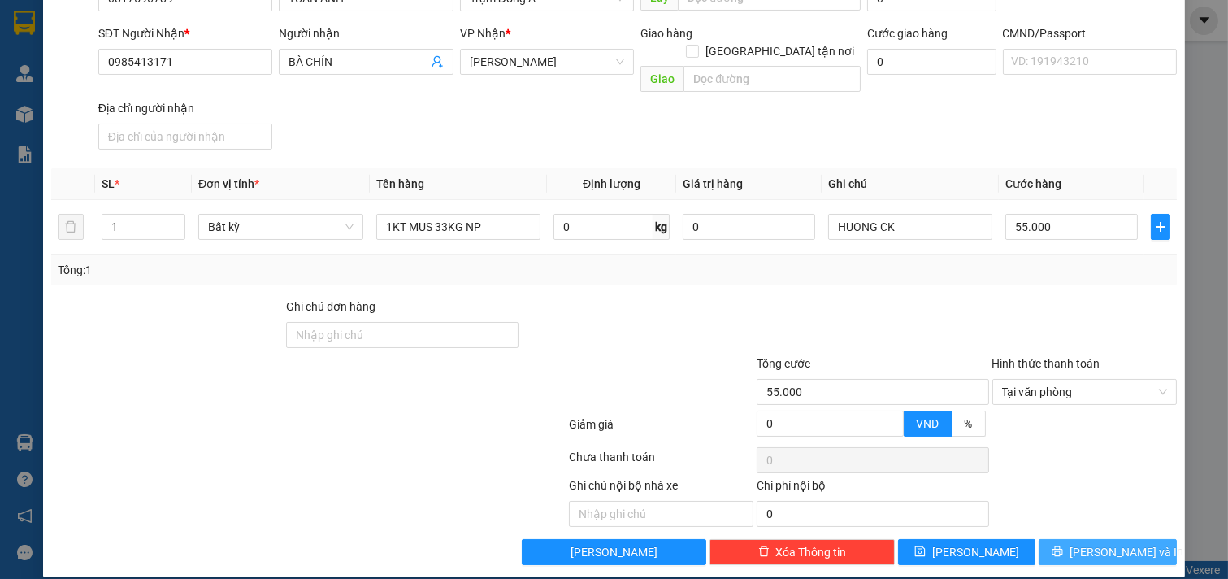
click at [1101, 543] on span "[PERSON_NAME] và In" at bounding box center [1127, 552] width 114 height 18
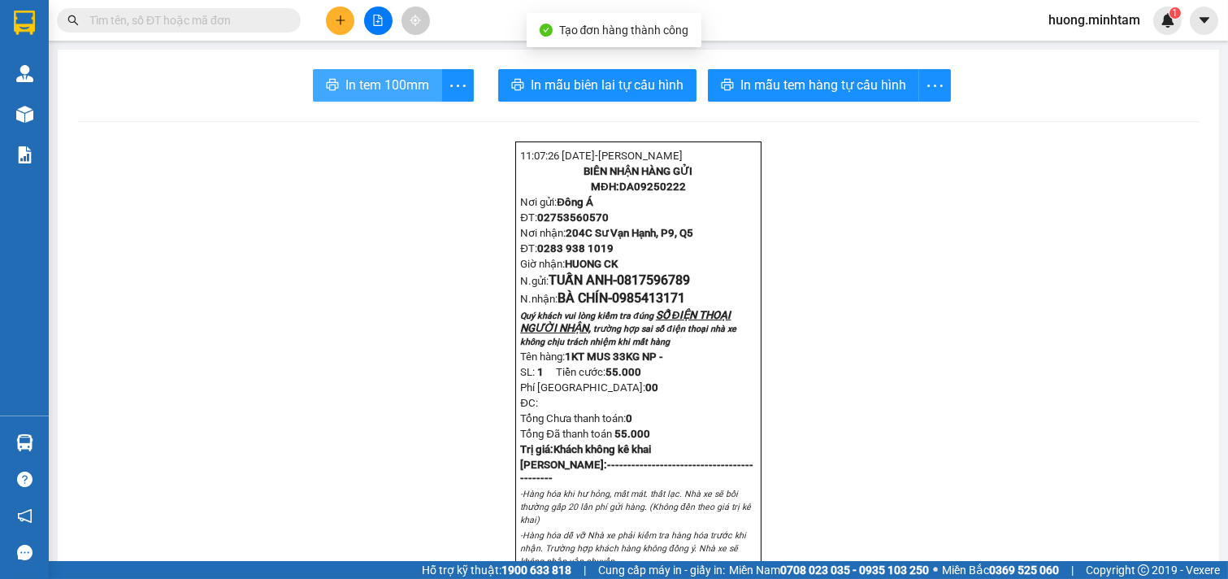
click at [388, 82] on span "In tem 100mm" at bounding box center [387, 85] width 84 height 20
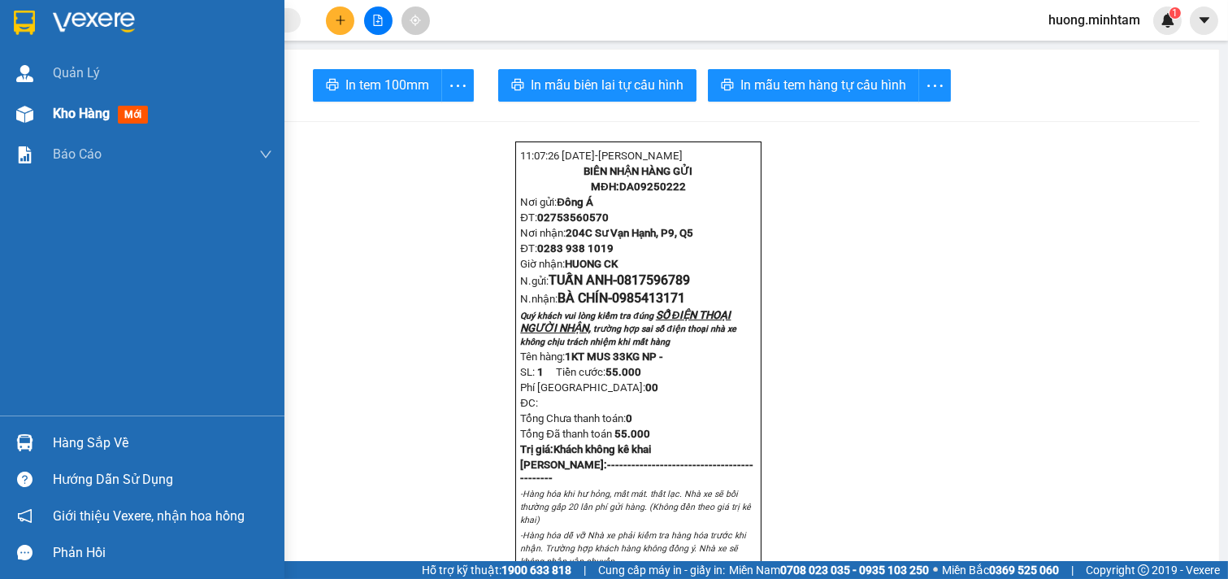
click at [86, 114] on span "Kho hàng" at bounding box center [81, 113] width 57 height 15
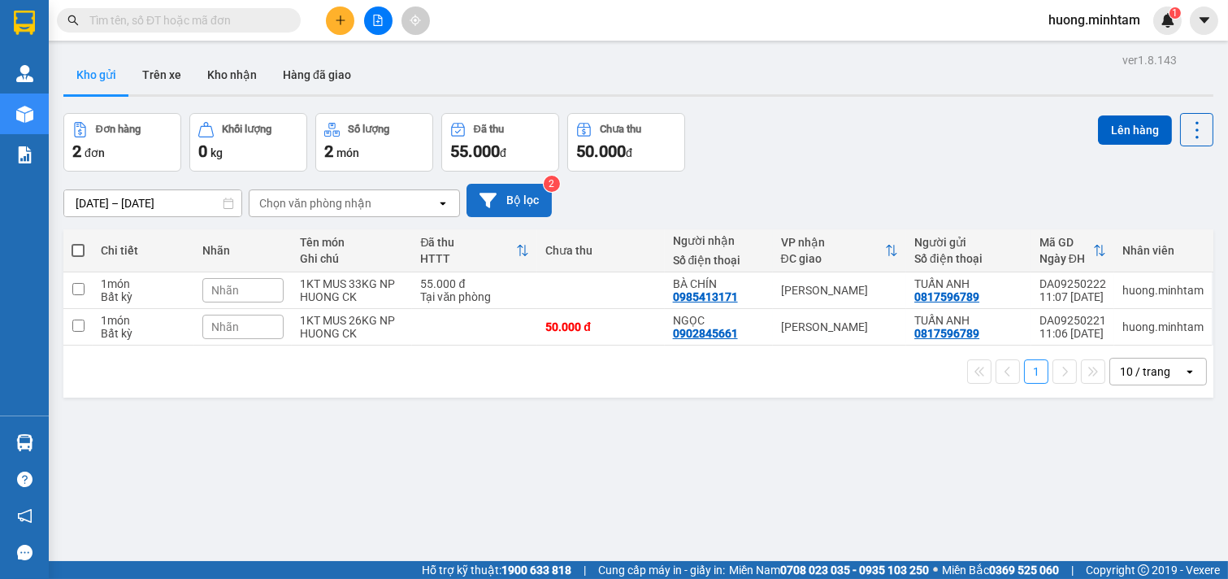
click at [528, 199] on button "Bộ lọc" at bounding box center [509, 200] width 85 height 33
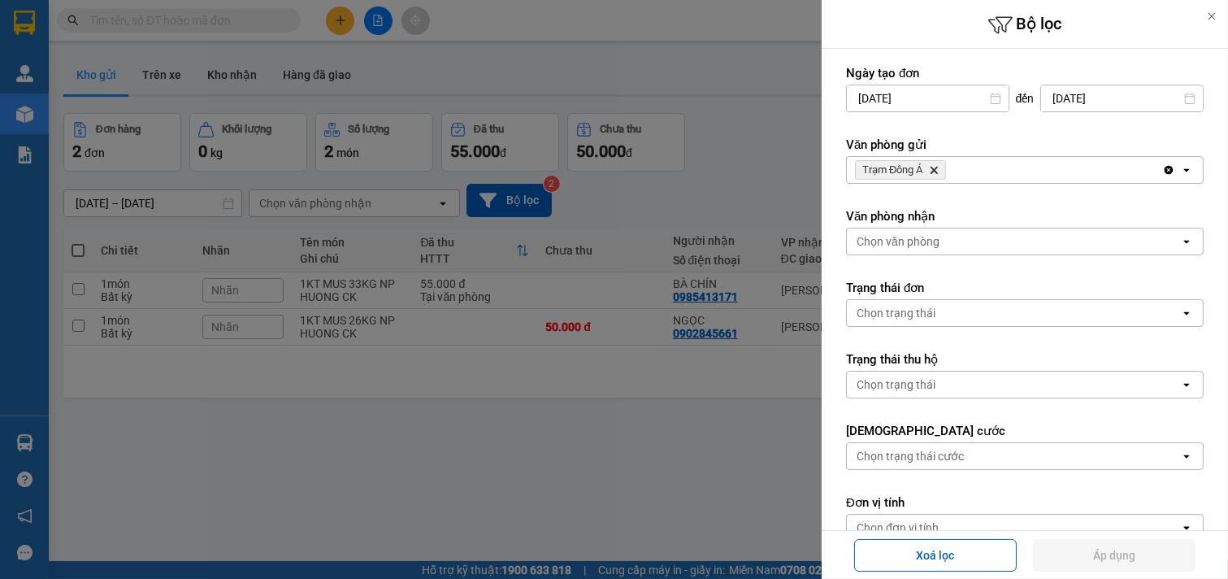
click at [1075, 175] on div "Trạm Đông Á Delete" at bounding box center [1004, 170] width 315 height 26
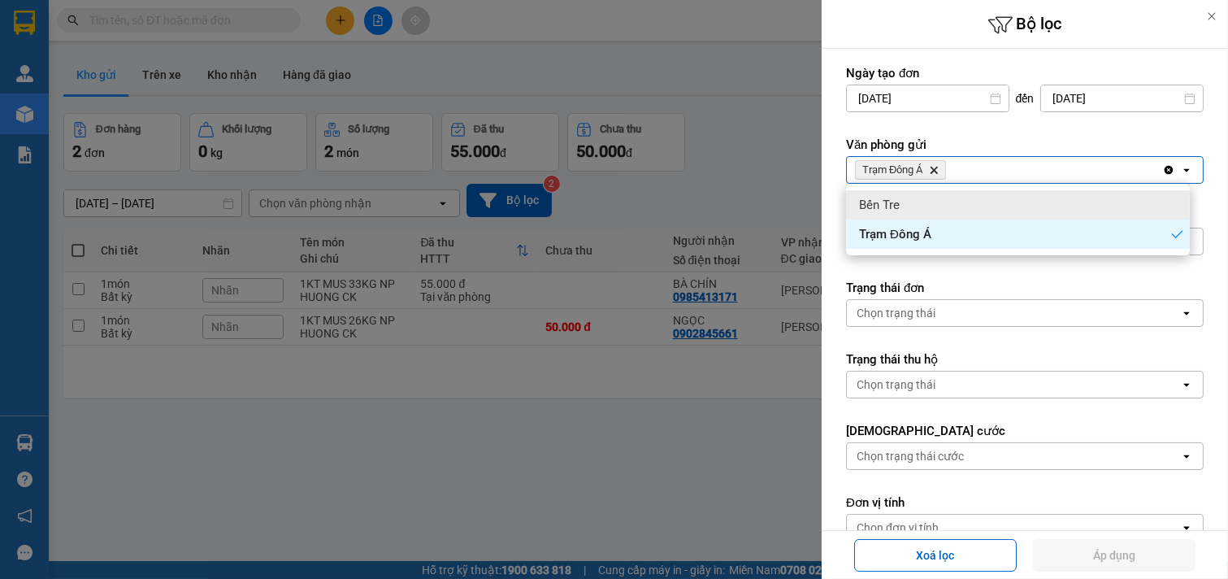
click at [944, 199] on div "Bến Tre" at bounding box center [1018, 204] width 344 height 29
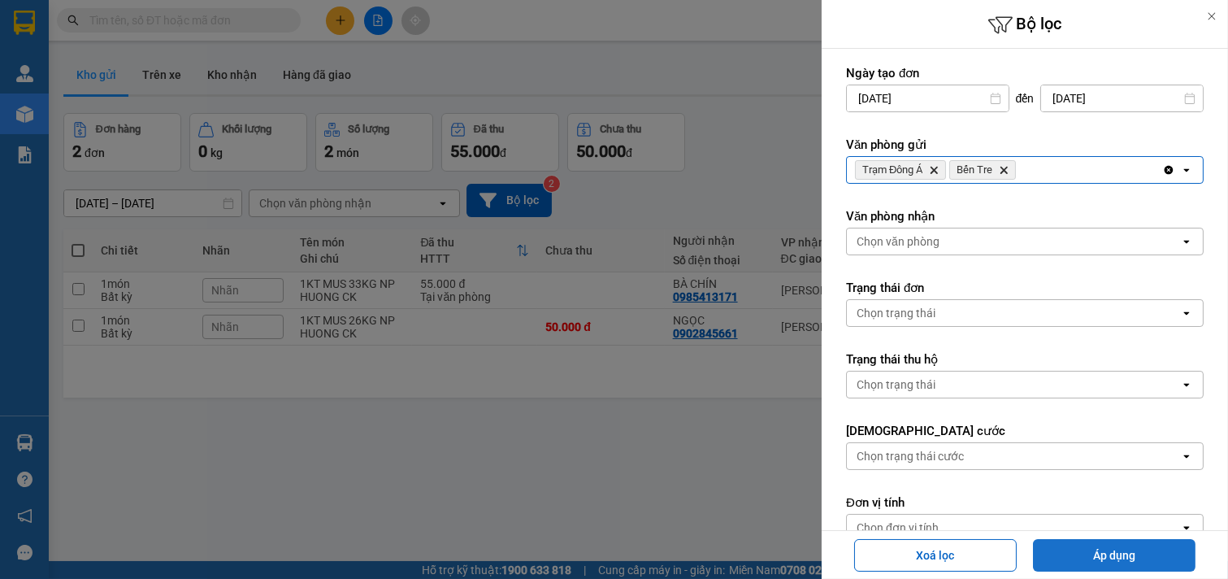
click at [1143, 550] on button "Áp dụng" at bounding box center [1114, 555] width 163 height 33
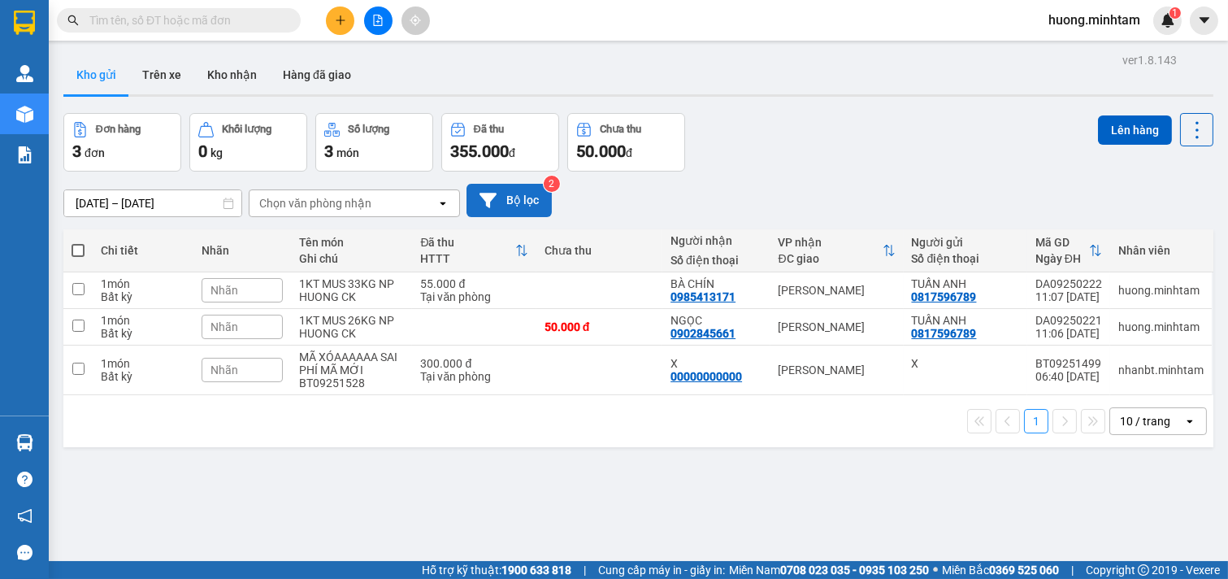
click at [514, 197] on button "Bộ lọc" at bounding box center [509, 200] width 85 height 33
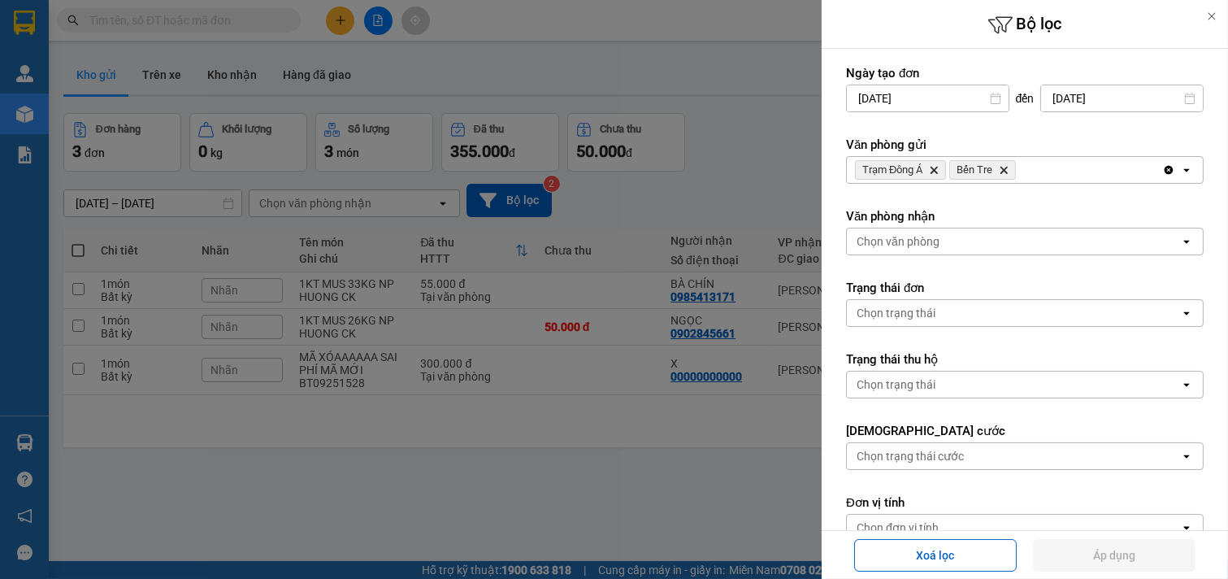
click at [1008, 167] on icon "Bến Tre, close by backspace" at bounding box center [1004, 170] width 7 height 7
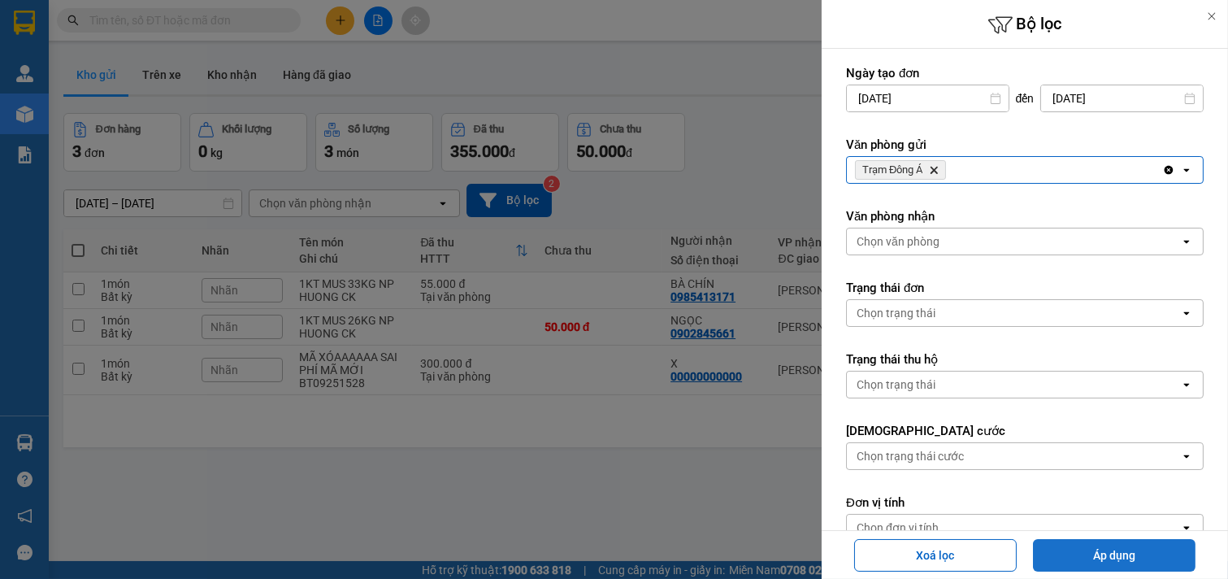
click at [1154, 548] on button "Áp dụng" at bounding box center [1114, 555] width 163 height 33
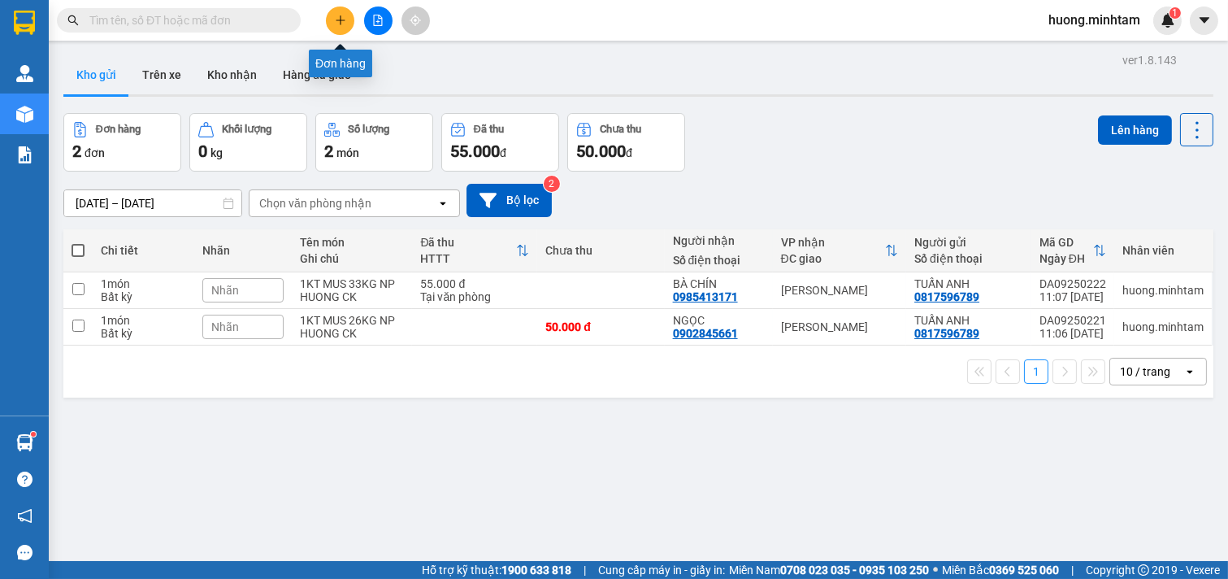
click at [350, 24] on button at bounding box center [340, 21] width 28 height 28
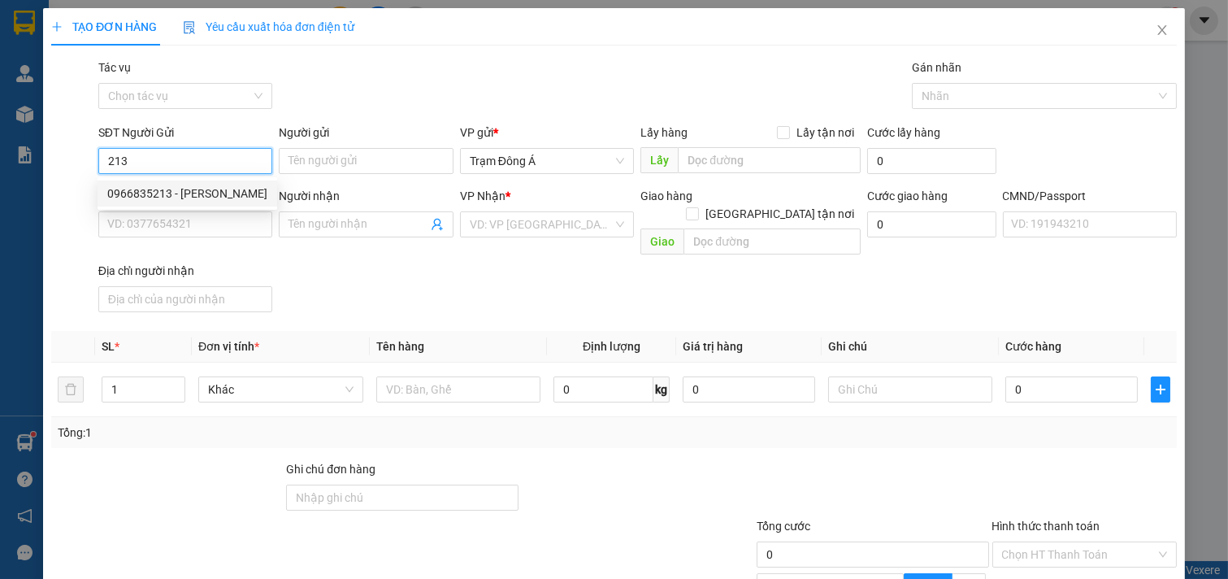
click at [158, 189] on div "0966835213 - TRINH" at bounding box center [187, 194] width 160 height 18
type input "0966835213"
type input "TRINH"
type input "0935658614"
type input "NGÂN"
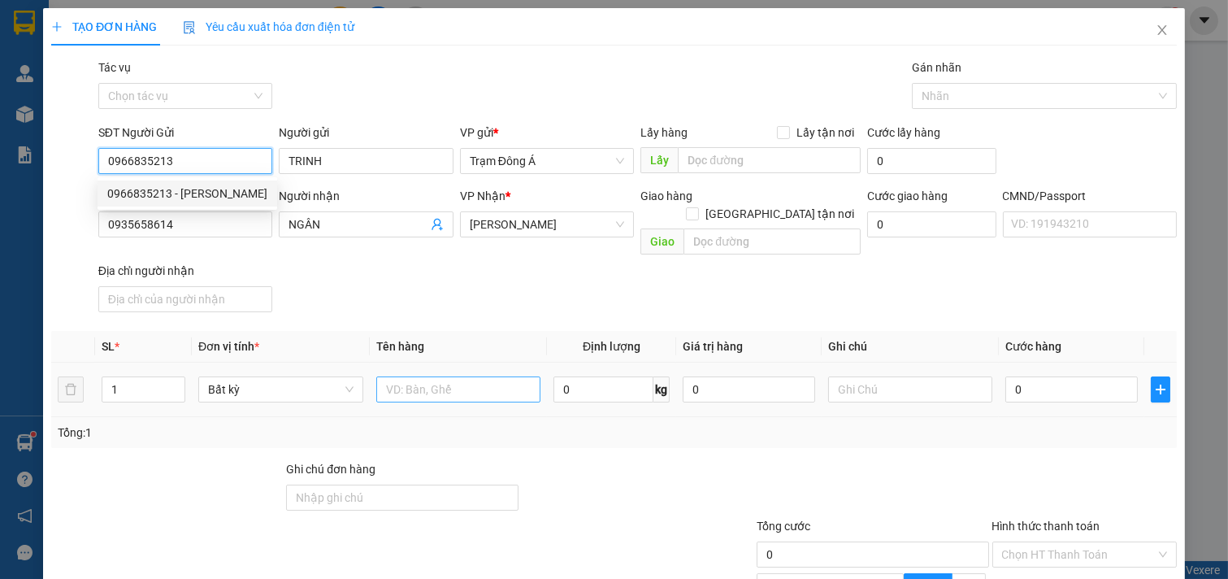
type input "0966835213"
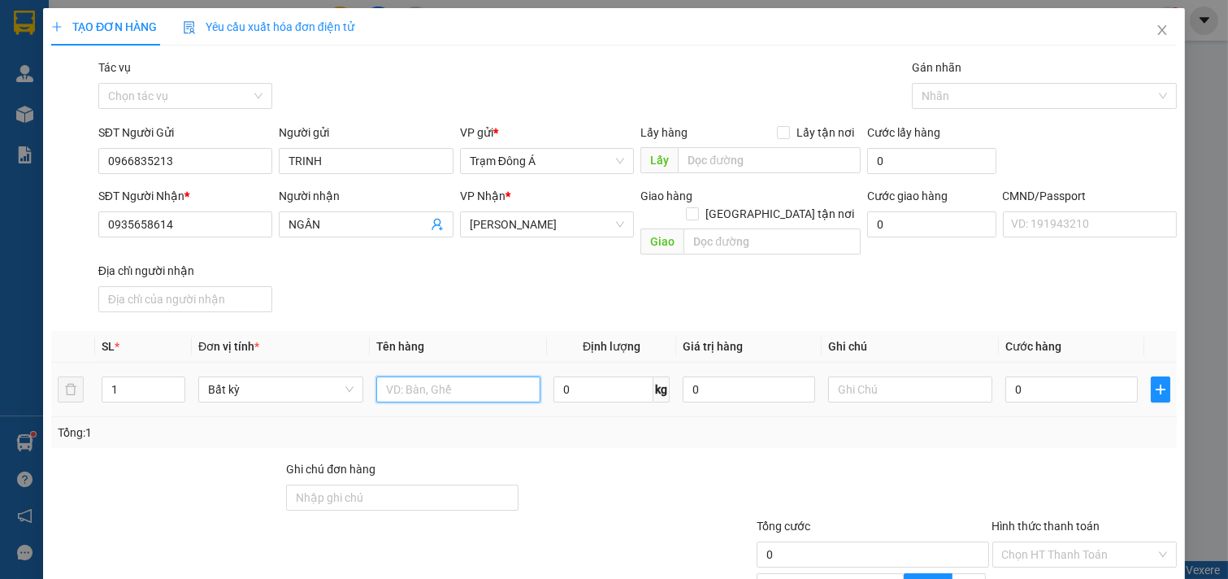
drag, startPoint x: 437, startPoint y: 366, endPoint x: 427, endPoint y: 366, distance: 10.6
click at [428, 376] on input "text" at bounding box center [458, 389] width 165 height 26
type input "1 HOP"
click at [905, 376] on input "text" at bounding box center [910, 389] width 165 height 26
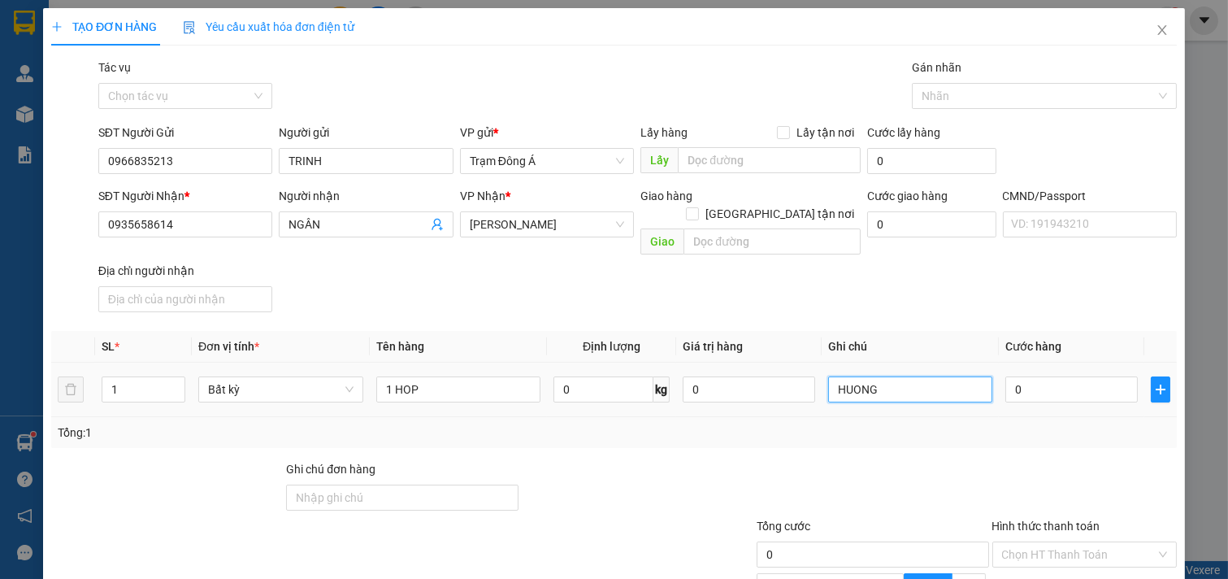
type input "HUONG"
type input "2"
type input "20"
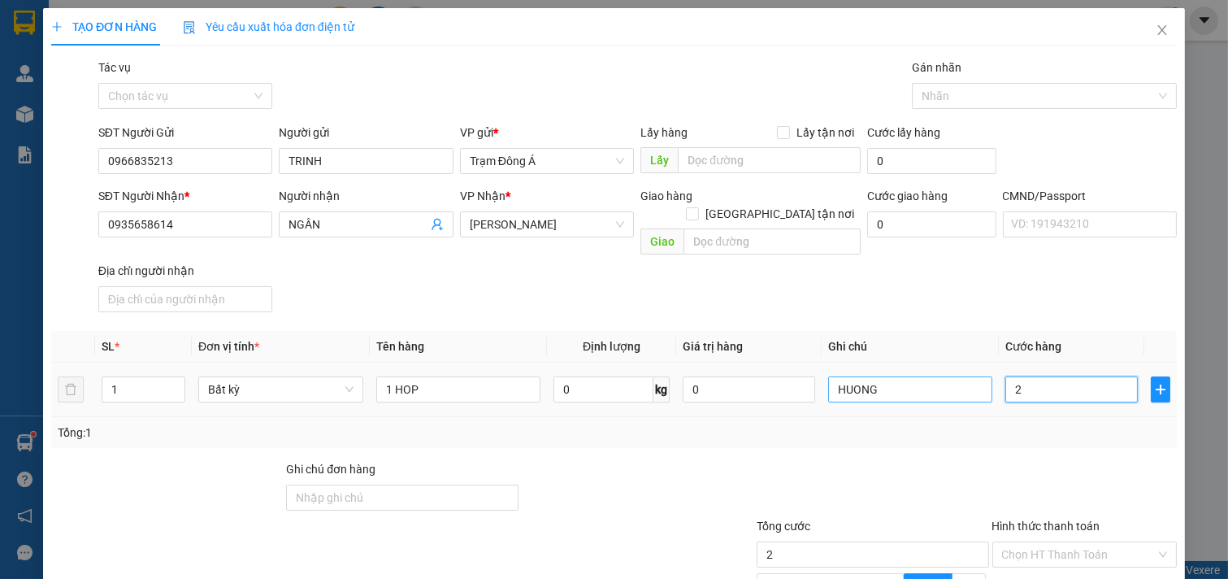
type input "20"
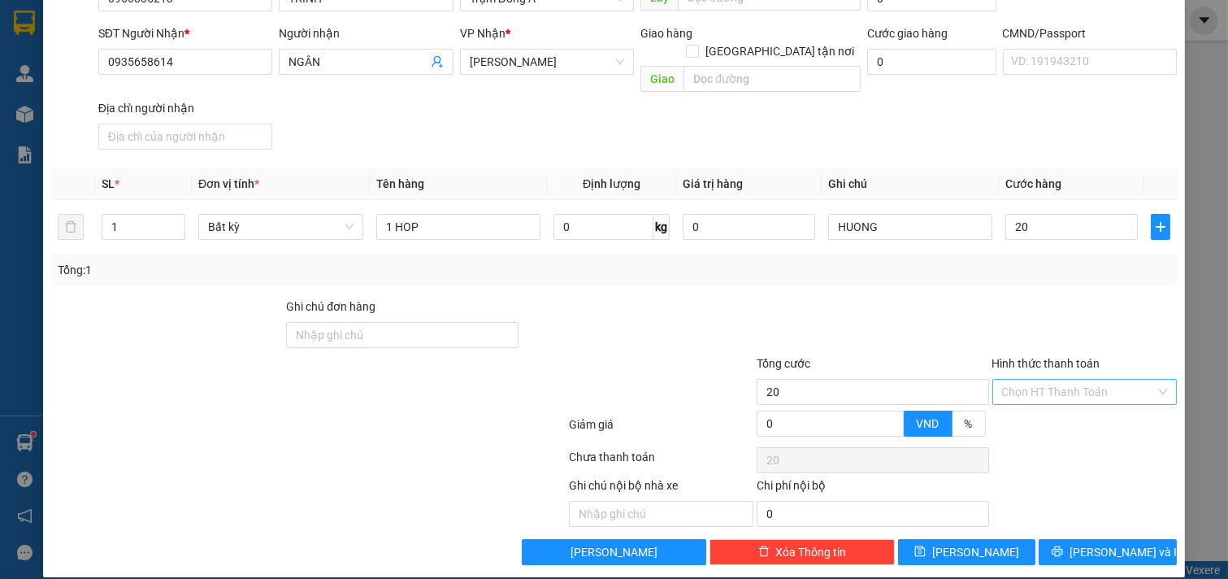
click at [1070, 380] on input "Hình thức thanh toán" at bounding box center [1079, 392] width 154 height 24
type input "20.000"
click at [1058, 400] on div "Tại văn phòng" at bounding box center [1073, 406] width 163 height 18
type input "0"
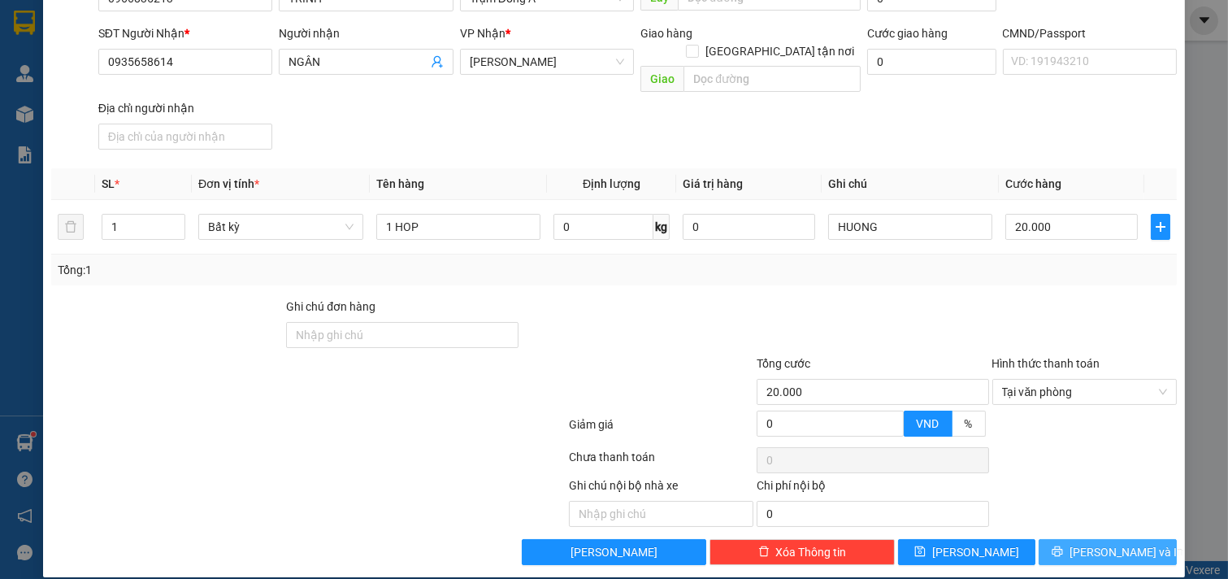
click at [1096, 543] on span "[PERSON_NAME] và In" at bounding box center [1127, 552] width 114 height 18
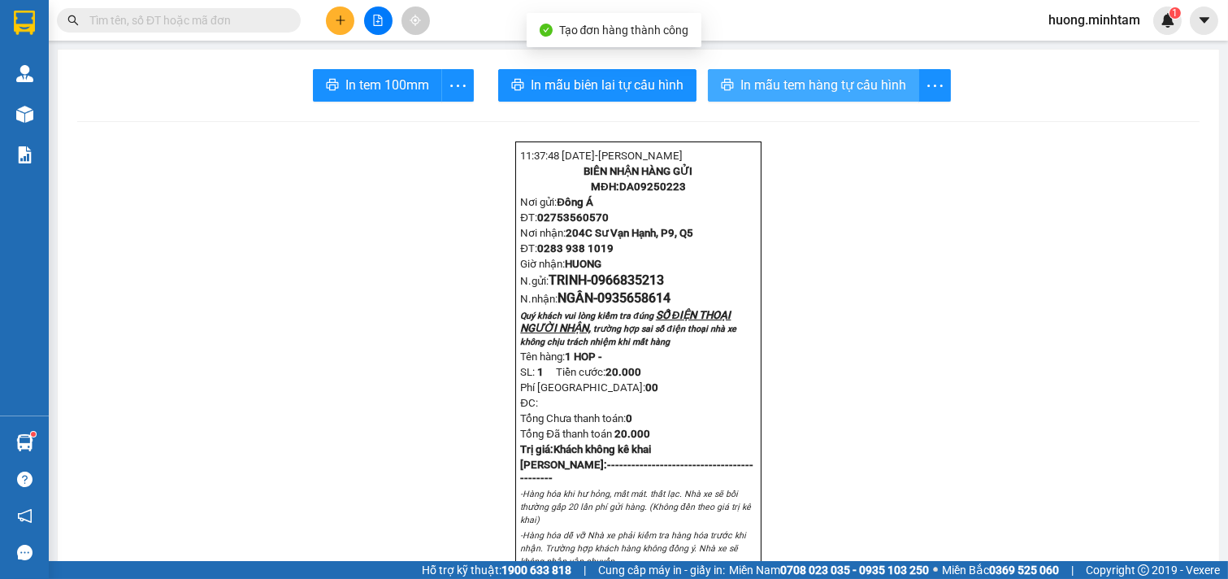
click at [822, 90] on span "In mẫu tem hàng tự cấu hình" at bounding box center [823, 85] width 166 height 20
click at [809, 93] on span "In mẫu tem hàng tự cấu hình" at bounding box center [823, 85] width 166 height 20
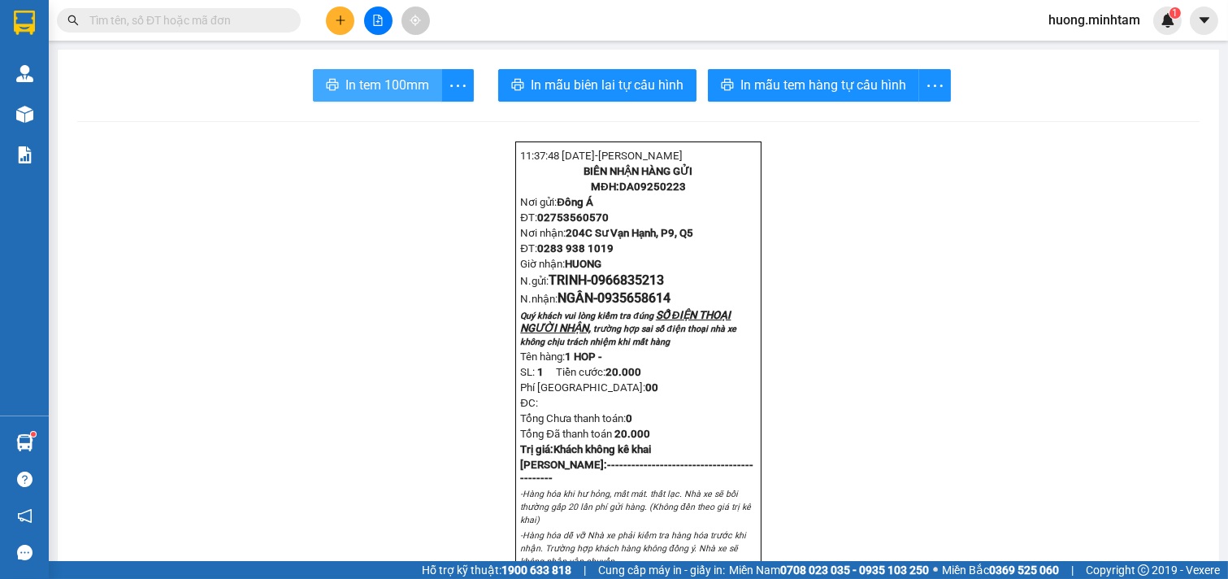
click at [387, 87] on span "In tem 100mm" at bounding box center [387, 85] width 84 height 20
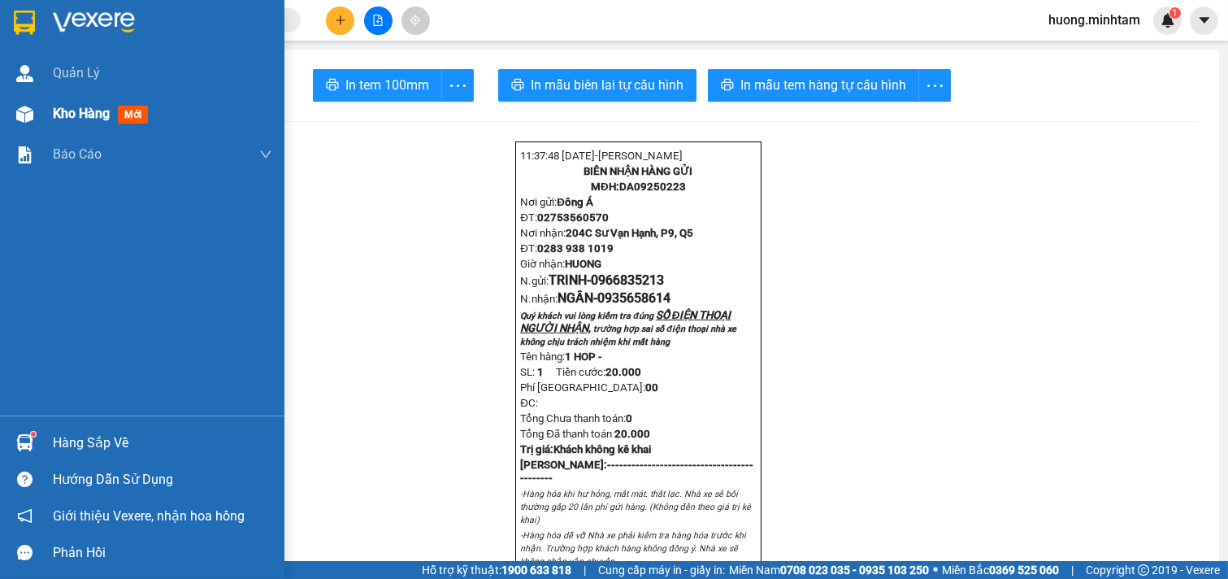
click at [98, 128] on div "Kho hàng mới" at bounding box center [162, 113] width 219 height 41
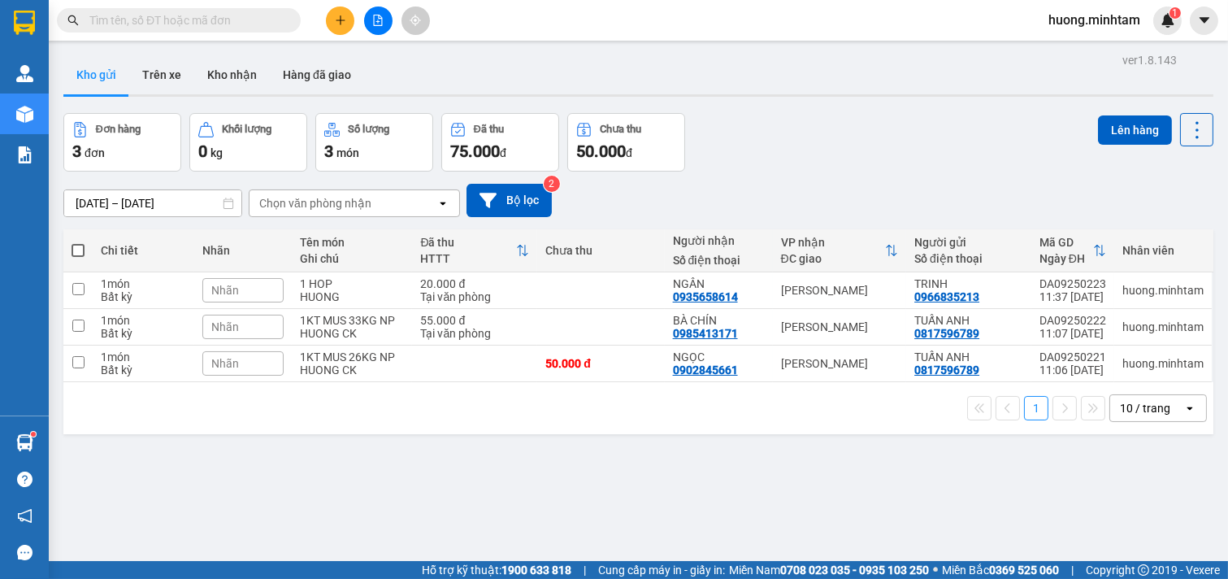
click at [76, 248] on span at bounding box center [78, 250] width 13 height 13
click at [78, 242] on input "checkbox" at bounding box center [78, 242] width 0 height 0
checkbox input "true"
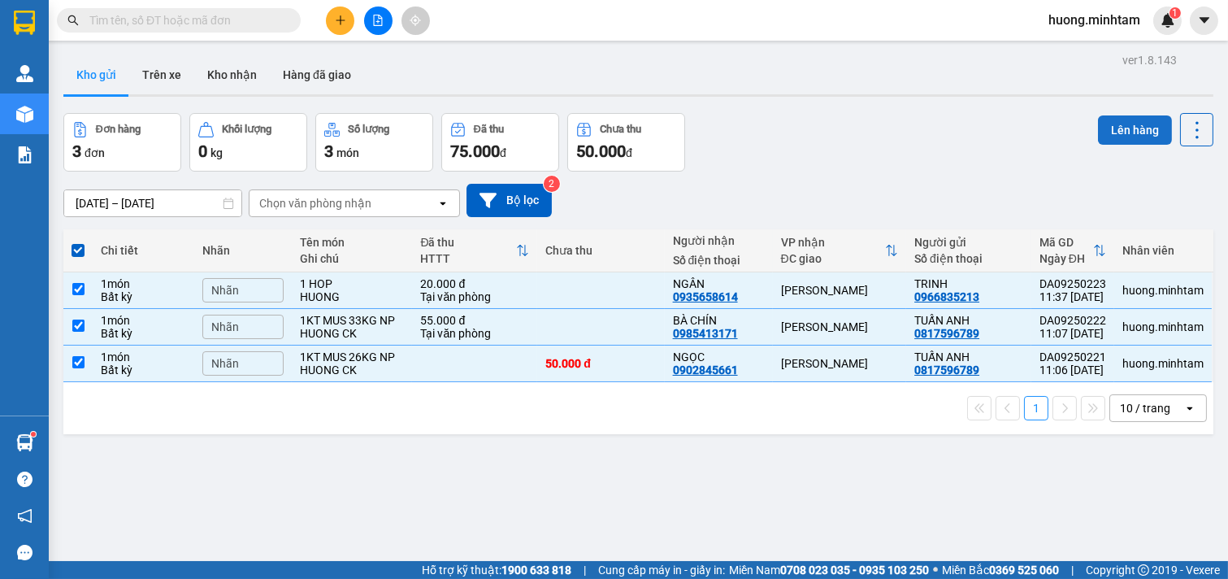
click at [1140, 132] on button "Lên hàng" at bounding box center [1135, 129] width 74 height 29
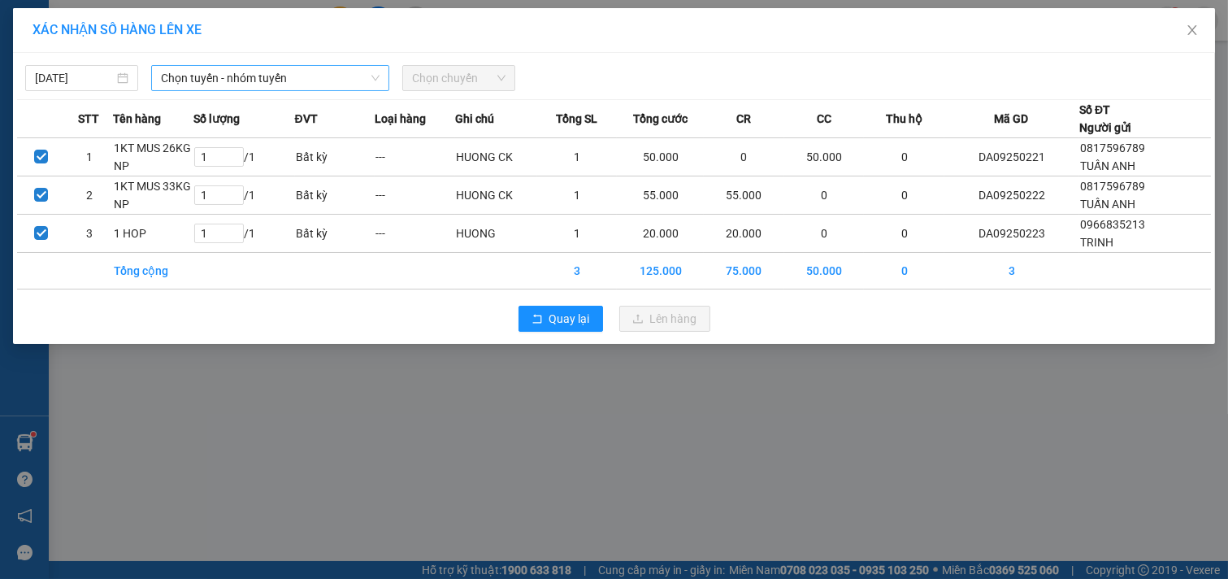
click at [330, 78] on span "Chọn tuyến - nhóm tuyến" at bounding box center [270, 78] width 219 height 24
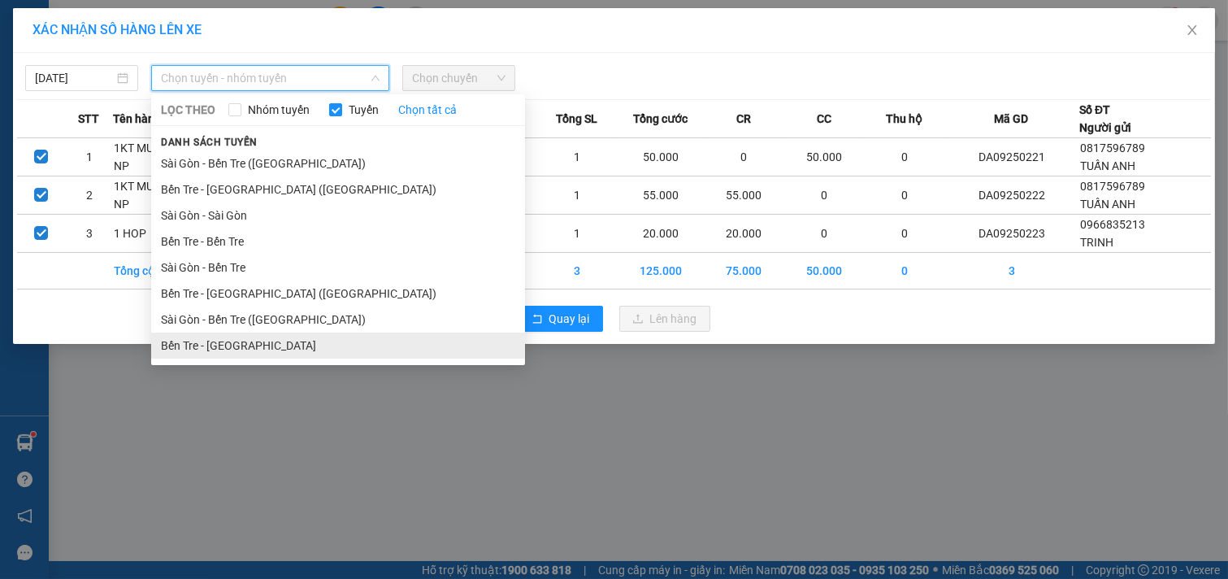
click at [234, 345] on li "Bến Tre - [GEOGRAPHIC_DATA]" at bounding box center [338, 345] width 374 height 26
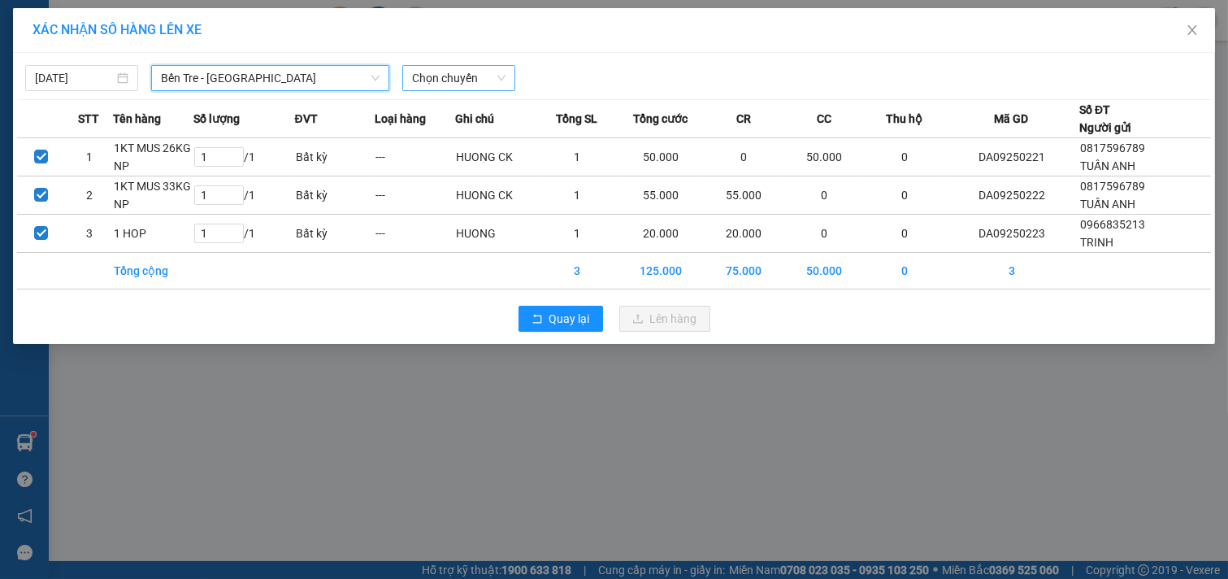
click at [491, 79] on span "Chọn chuyến" at bounding box center [458, 78] width 93 height 24
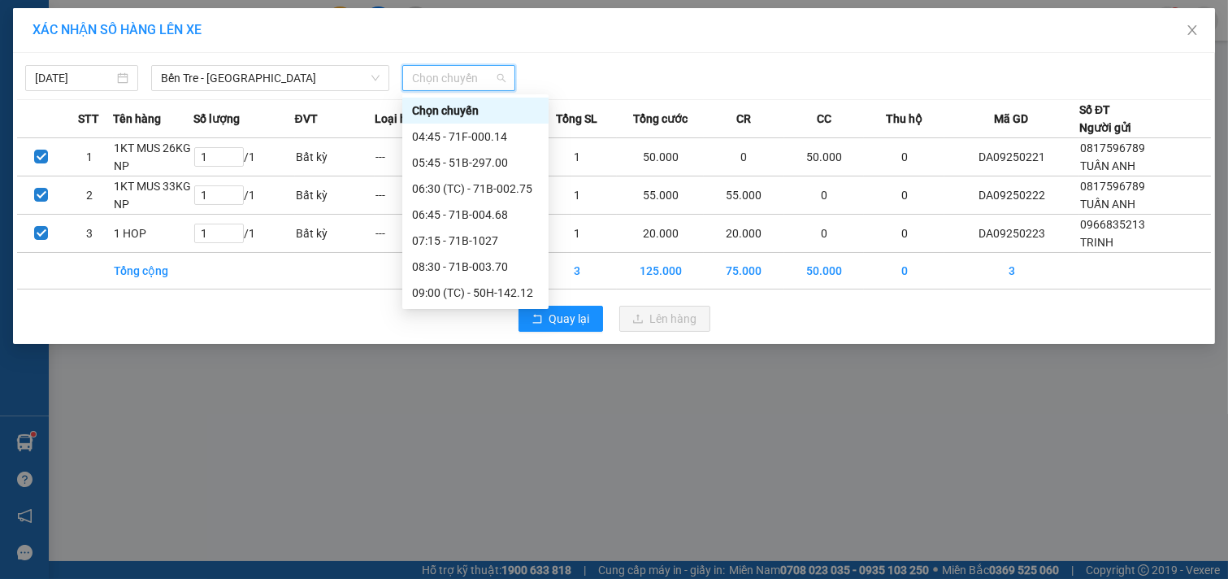
click at [461, 362] on div "11:45 - 71B-010.60" at bounding box center [475, 371] width 127 height 18
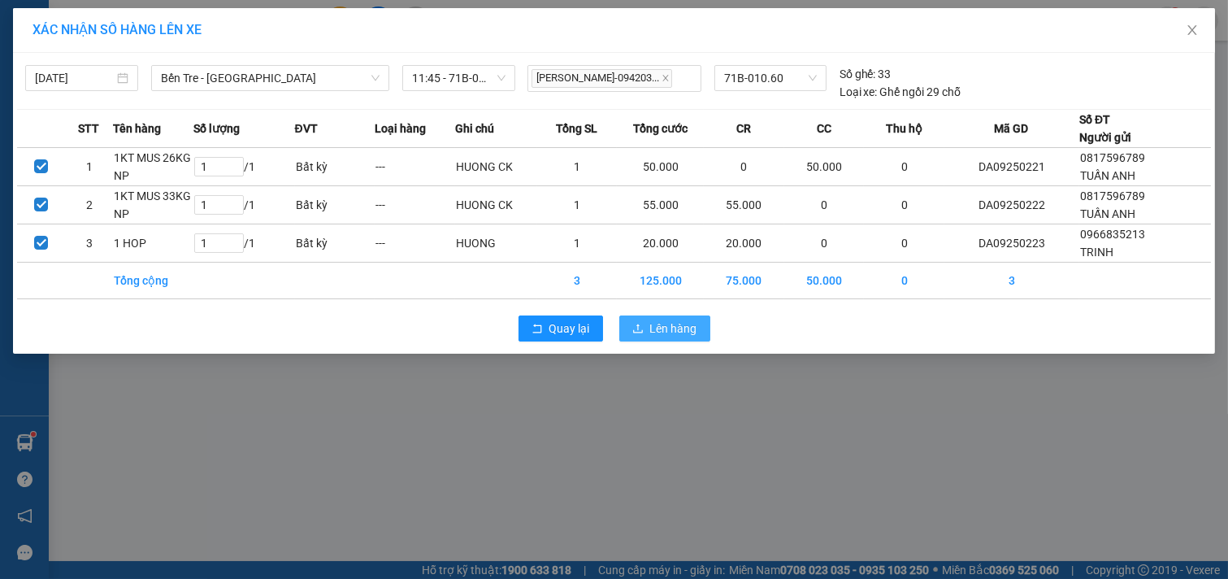
click at [686, 328] on span "Lên hàng" at bounding box center [673, 328] width 47 height 18
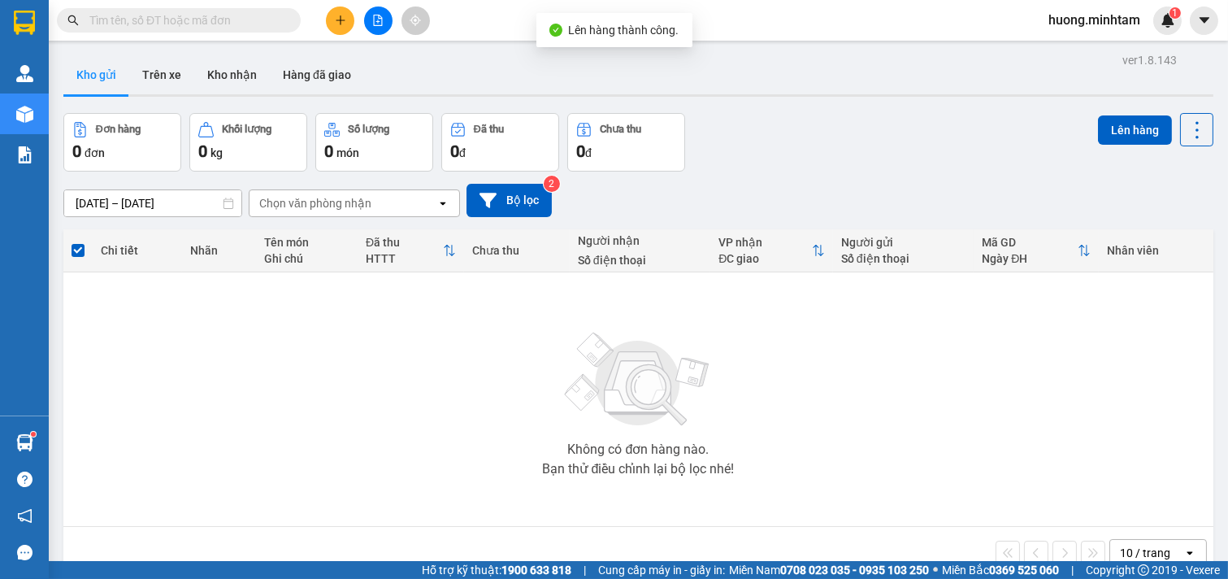
click at [237, 23] on input "text" at bounding box center [185, 20] width 192 height 18
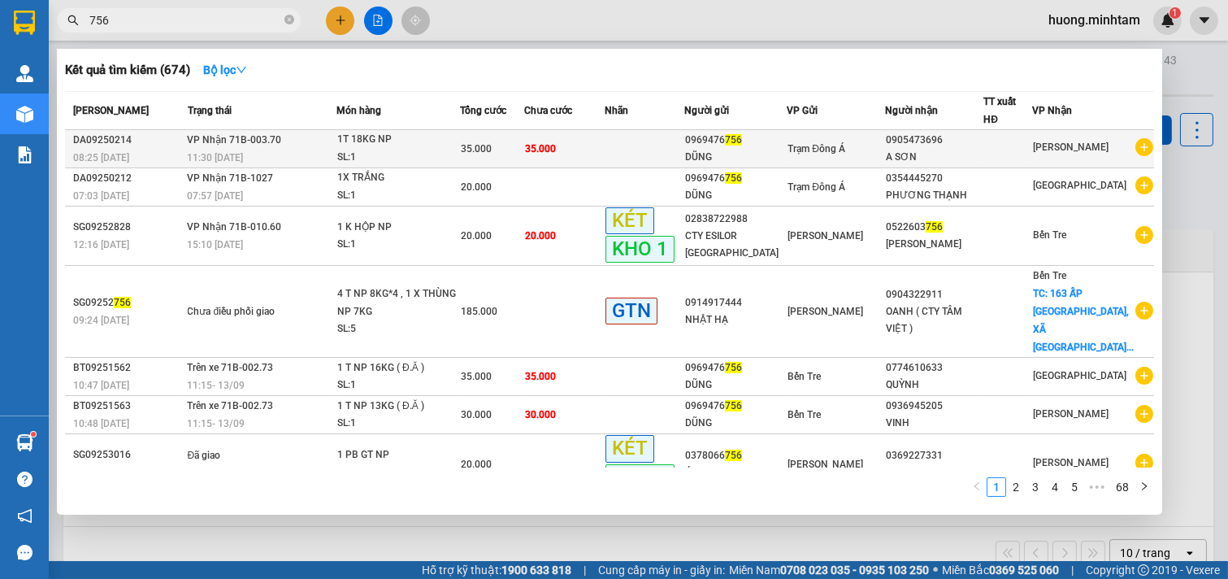
type input "756"
click at [735, 132] on div "0969476 756" at bounding box center [736, 140] width 102 height 17
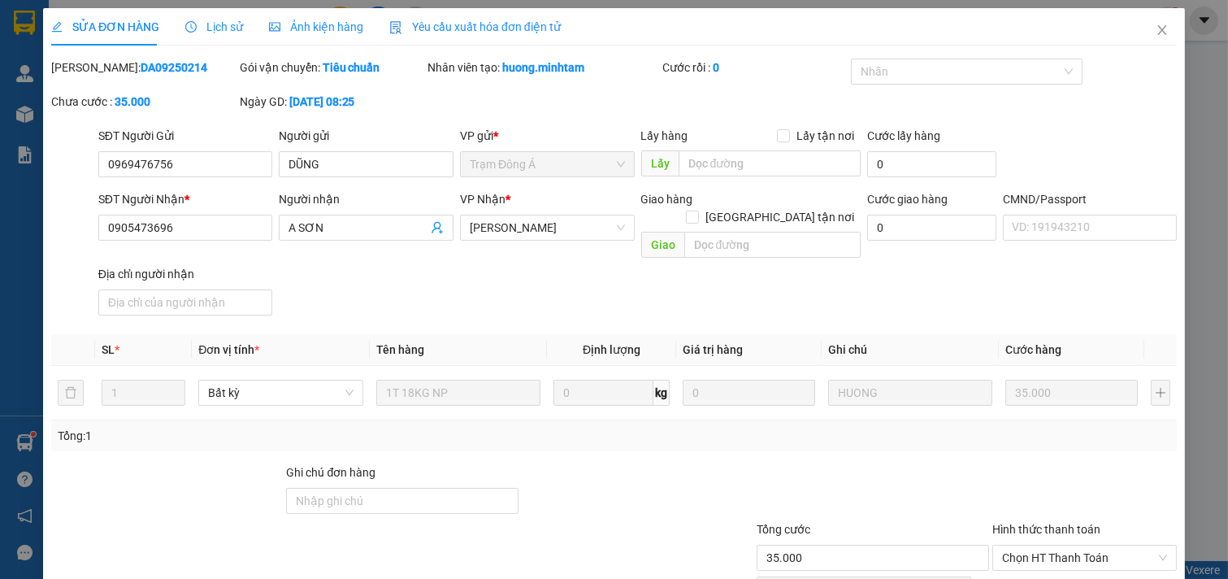
type input "0969476756"
type input "DŨNG"
type input "0905473696"
type input "A SƠN"
type input "35.000"
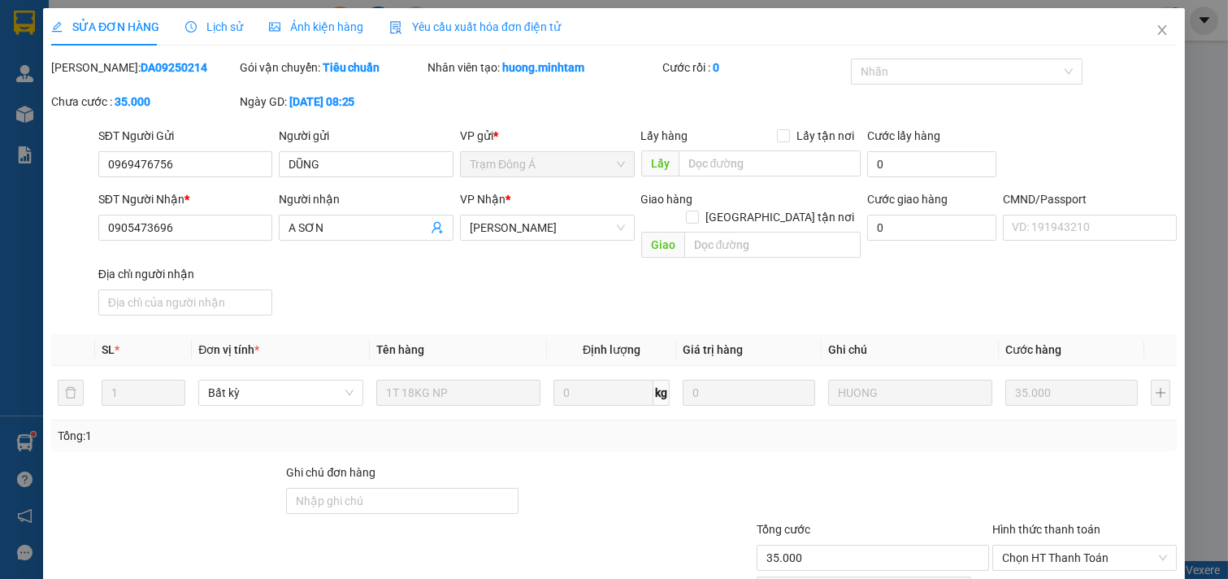
type input "35.000"
drag, startPoint x: 207, startPoint y: 169, endPoint x: 0, endPoint y: 149, distance: 208.3
click at [0, 149] on div "SỬA ĐƠN HÀNG Lịch sử Ảnh kiện hàng Yêu cầu xuất hóa đơn điện tử Total Paid Fee …" at bounding box center [614, 289] width 1228 height 579
click at [1157, 30] on icon "close" at bounding box center [1161, 30] width 9 height 10
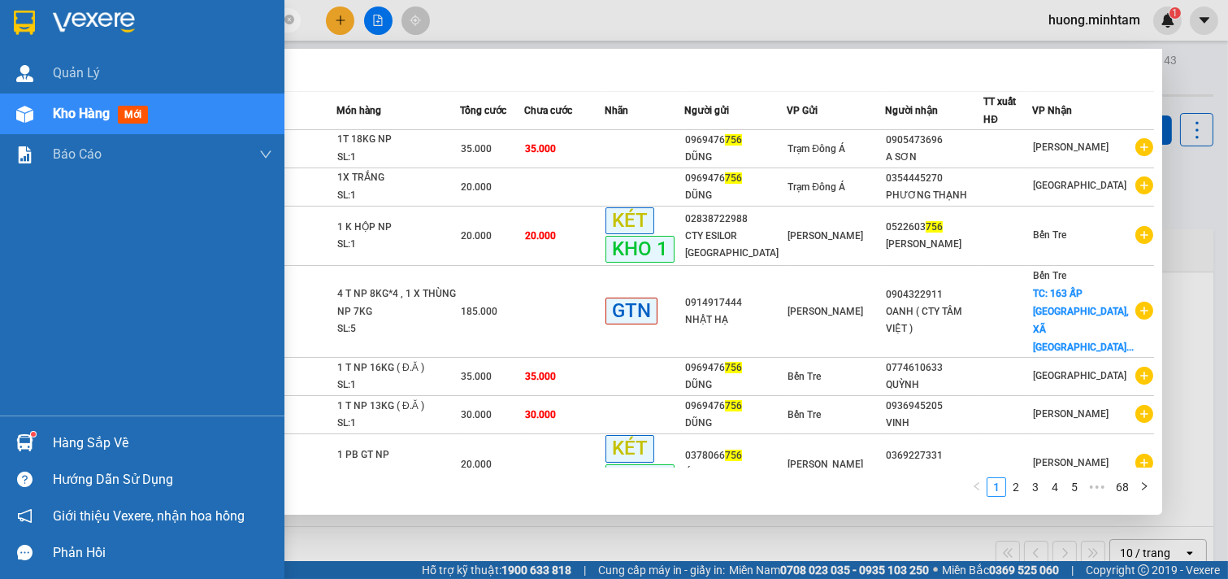
drag, startPoint x: 135, startPoint y: 19, endPoint x: 6, endPoint y: 26, distance: 129.4
click at [1, 26] on section "Kết quả tìm kiếm ( 674 ) Bộ lọc Mã ĐH Trạng thái Món hàng Tổng cước Chưa cước N…" at bounding box center [614, 289] width 1228 height 579
paste input "0969476"
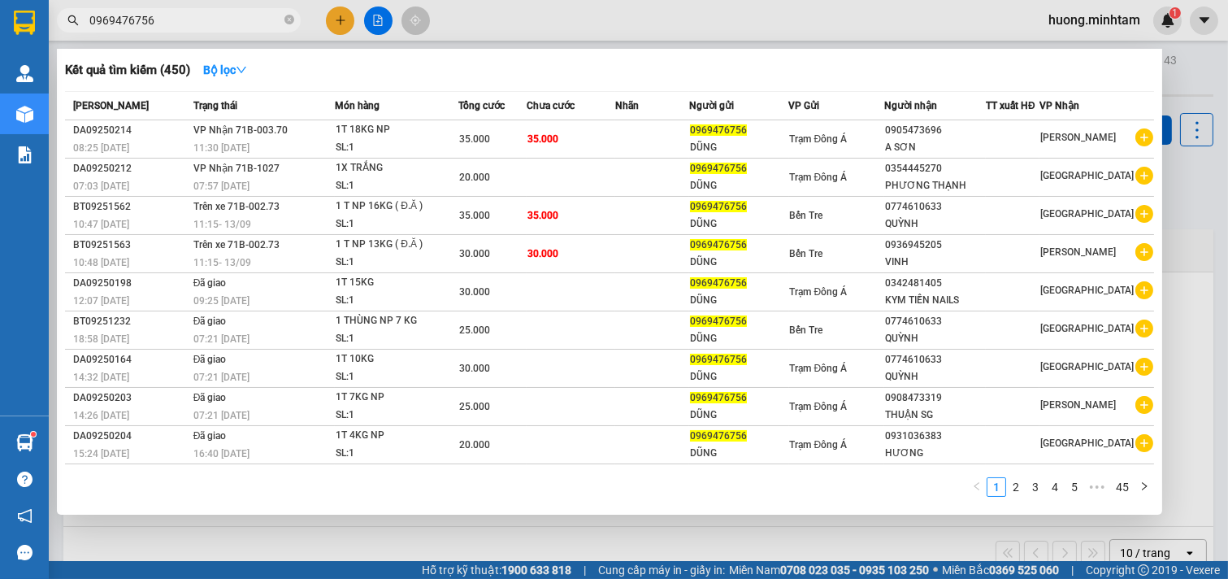
type input "0969476756"
click at [620, 541] on div at bounding box center [614, 289] width 1228 height 579
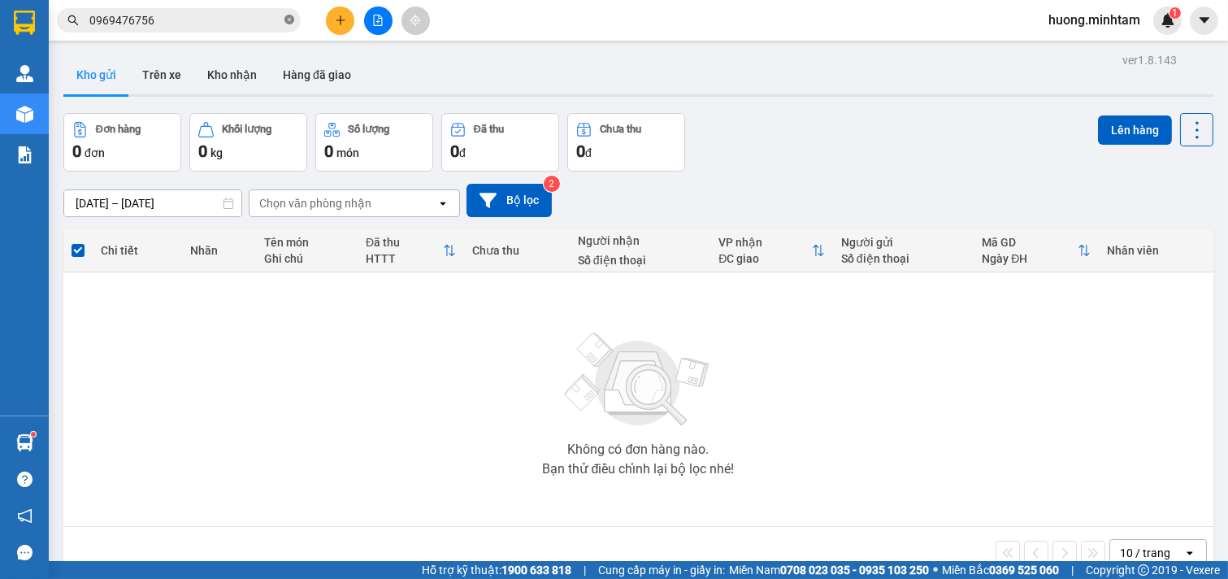
click at [285, 18] on icon "close-circle" at bounding box center [289, 20] width 10 height 10
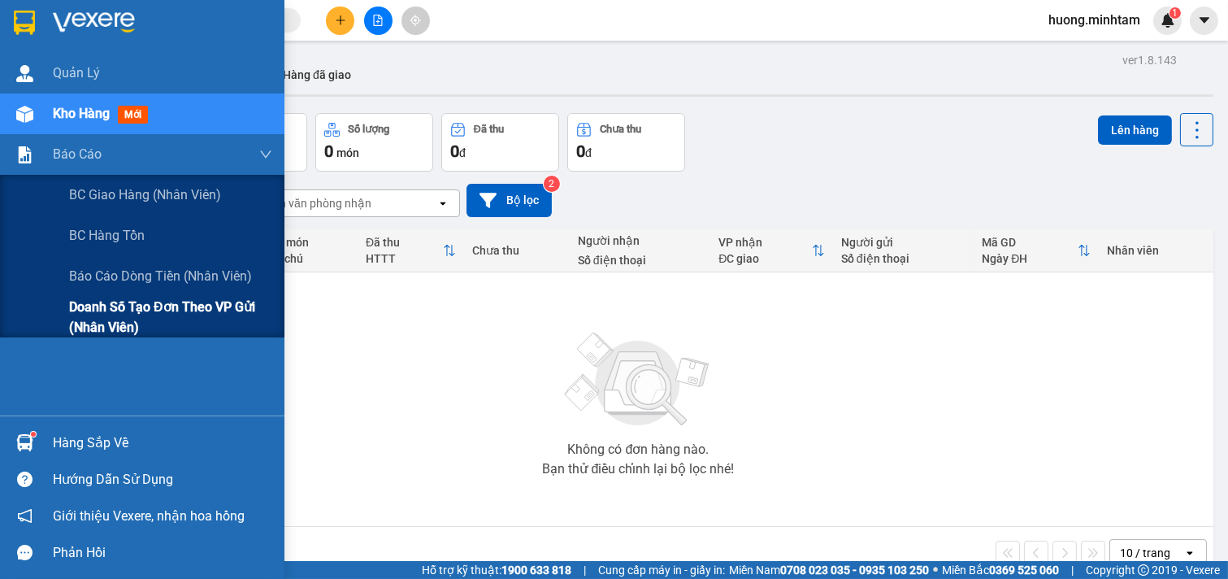
click at [196, 313] on span "Doanh số tạo đơn theo VP gửi (nhân viên)" at bounding box center [170, 317] width 203 height 41
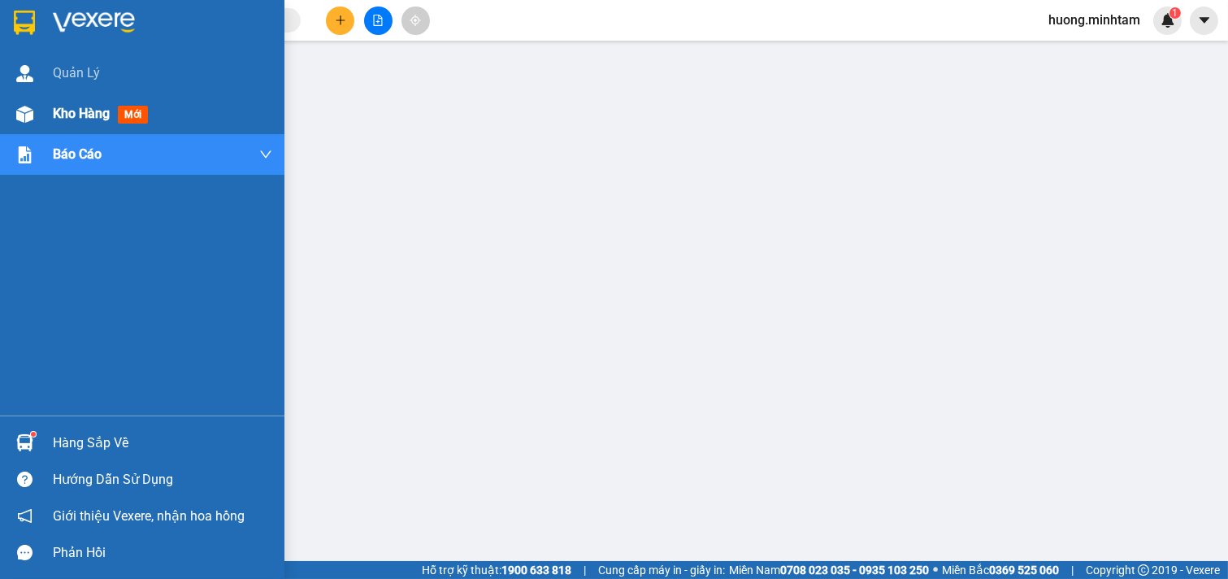
click at [86, 106] on span "Kho hàng" at bounding box center [81, 113] width 57 height 15
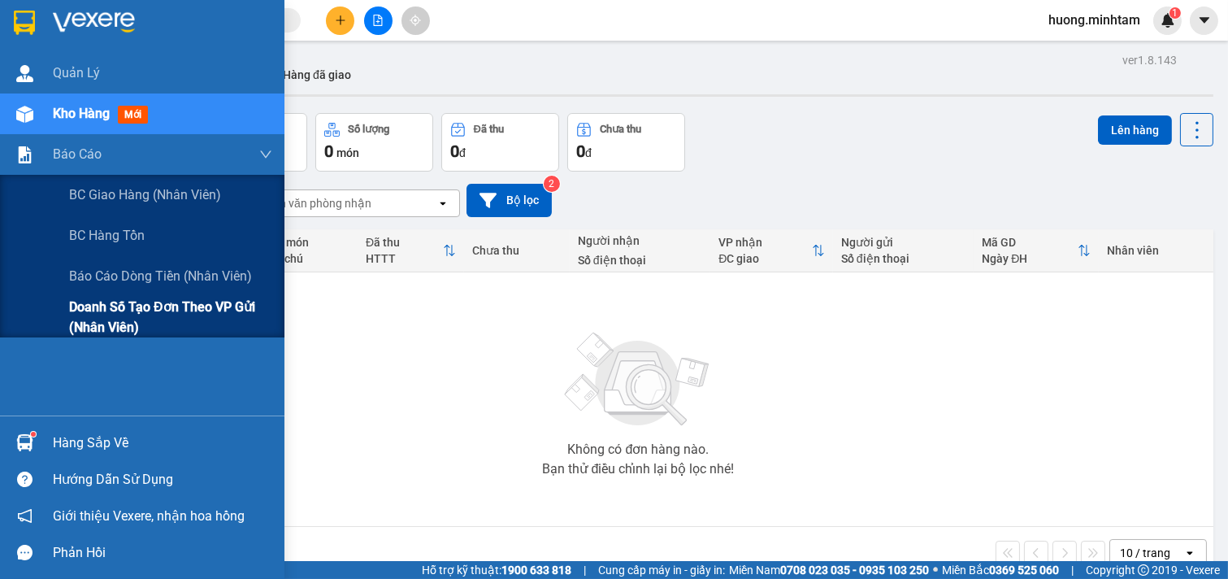
click at [202, 310] on span "Doanh số tạo đơn theo VP gửi (nhân viên)" at bounding box center [170, 317] width 203 height 41
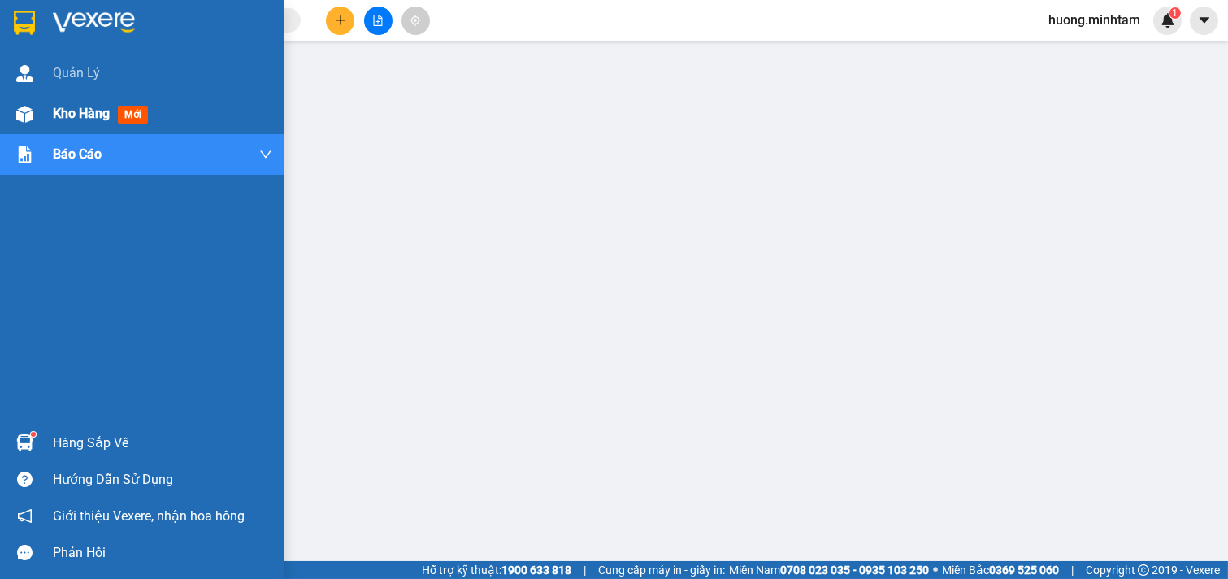
click at [82, 106] on span "Kho hàng" at bounding box center [81, 113] width 57 height 15
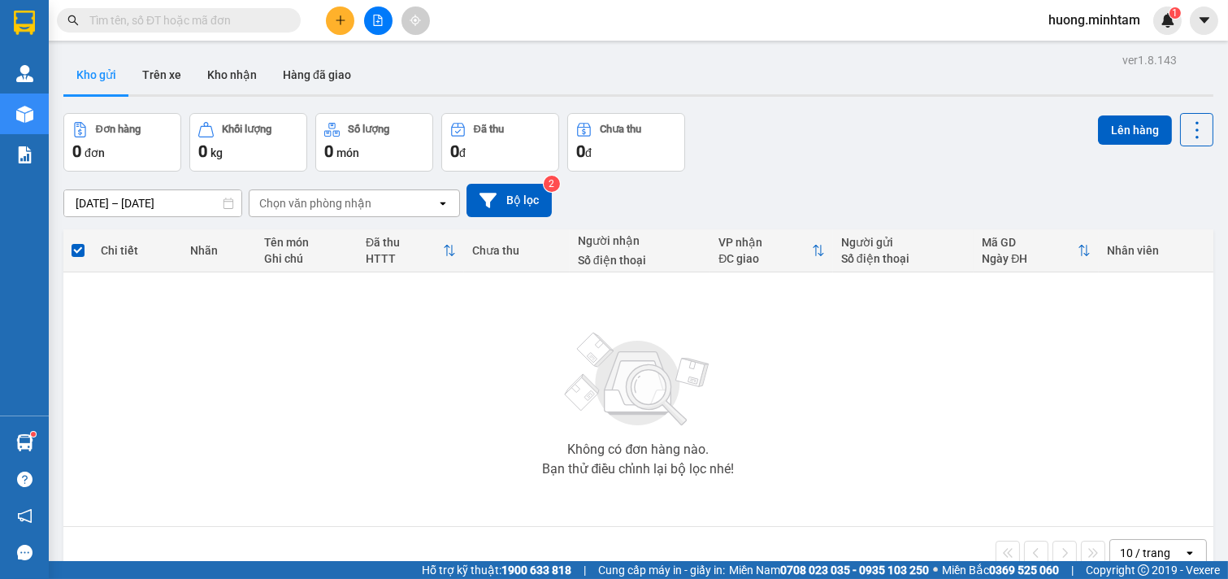
click at [345, 20] on icon "plus" at bounding box center [340, 20] width 11 height 11
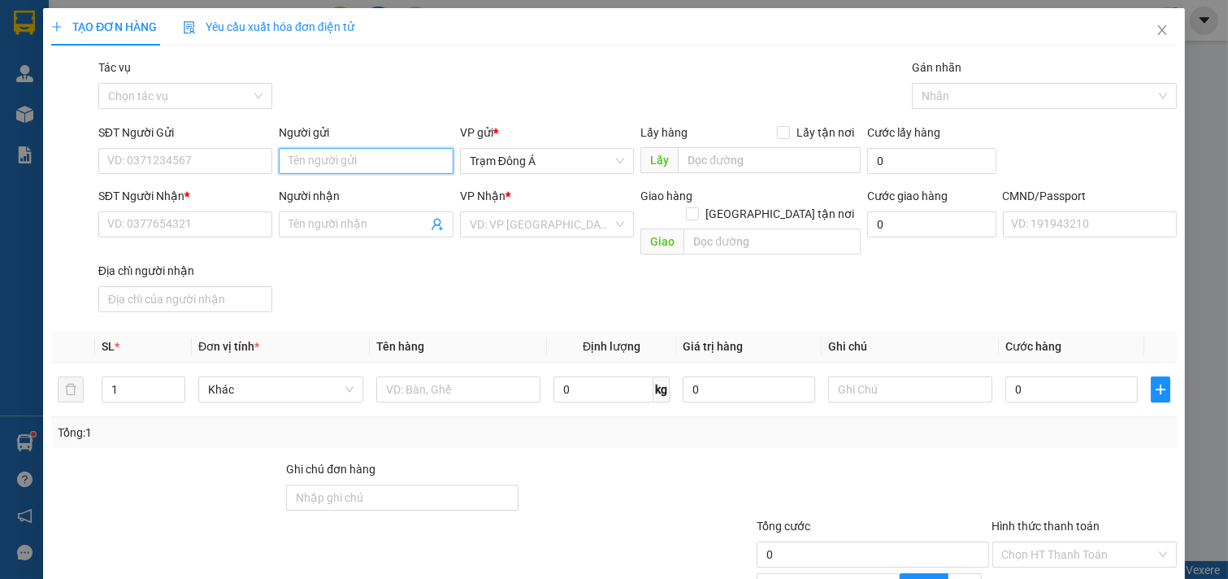
drag, startPoint x: 344, startPoint y: 158, endPoint x: 353, endPoint y: 158, distance: 8.9
click at [345, 158] on input "Người gửi" at bounding box center [366, 161] width 175 height 26
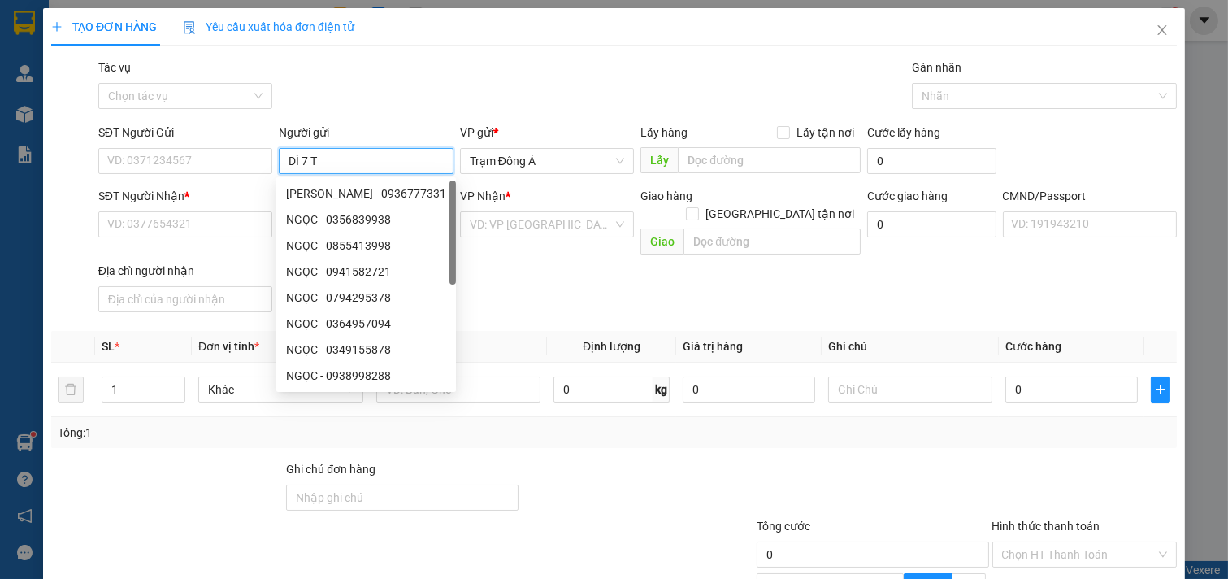
type input "DÌ 7 TG"
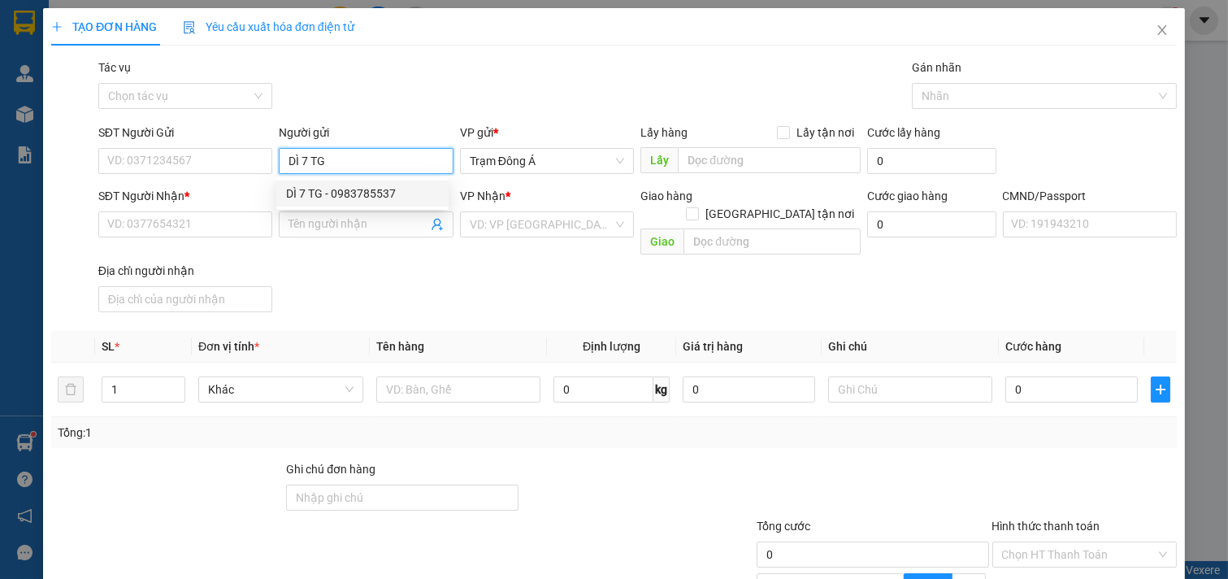
click at [376, 193] on div "DÌ 7 TG - 0983785537" at bounding box center [362, 194] width 153 height 18
type input "0983785537"
type input "DÌ 7 TG"
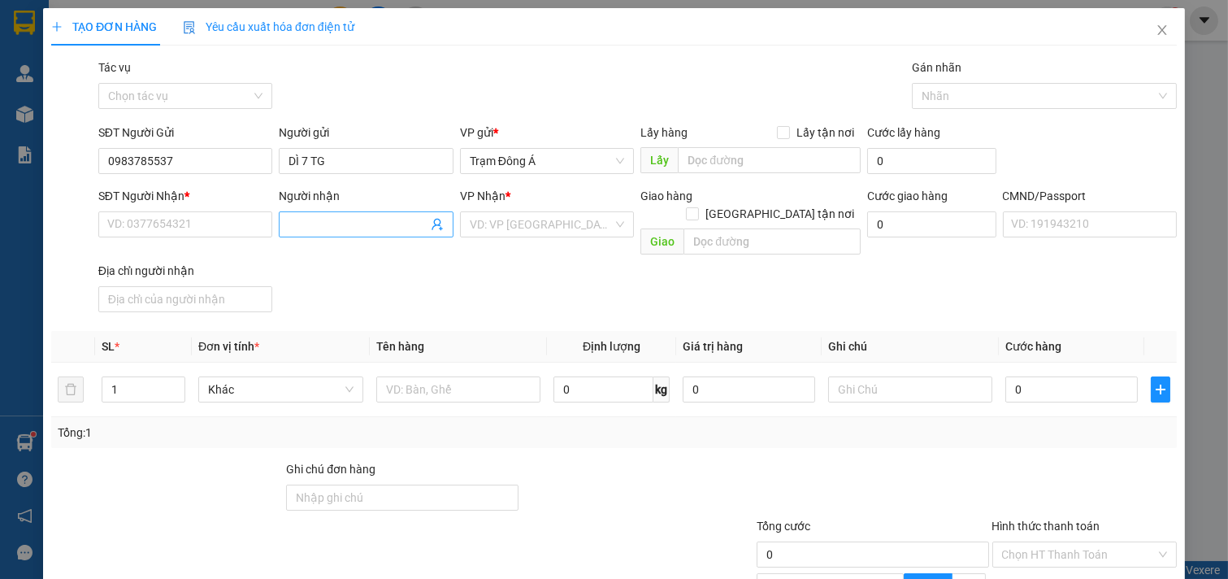
click at [431, 220] on icon "user-add" at bounding box center [437, 224] width 13 height 13
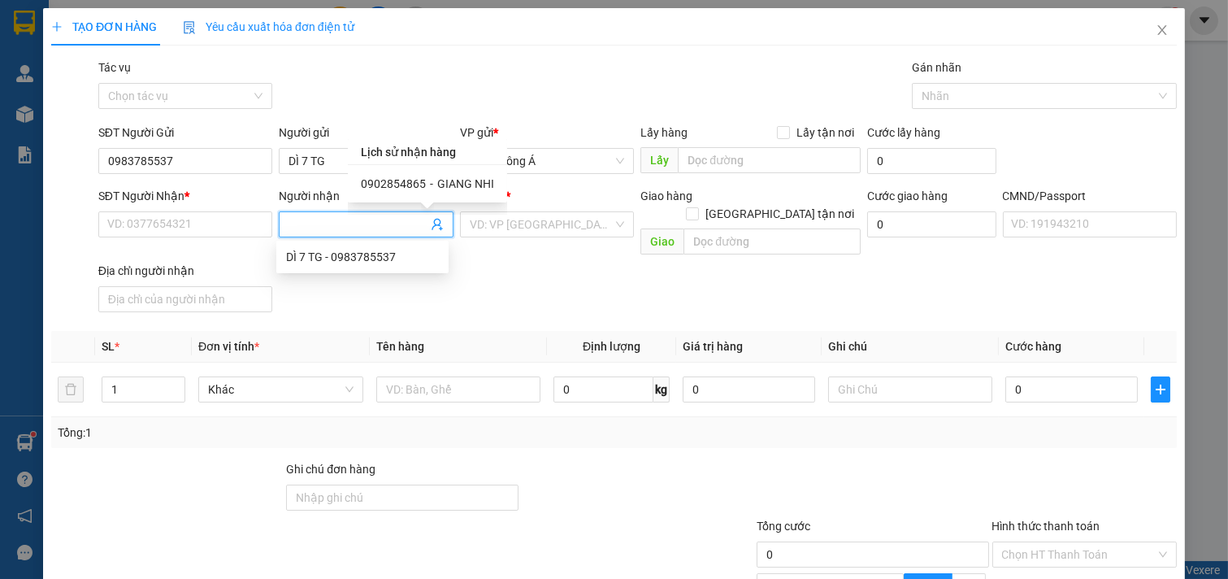
click at [418, 187] on span "0902854865" at bounding box center [393, 183] width 65 height 13
type input "0902854865"
type input "GIANG NHI"
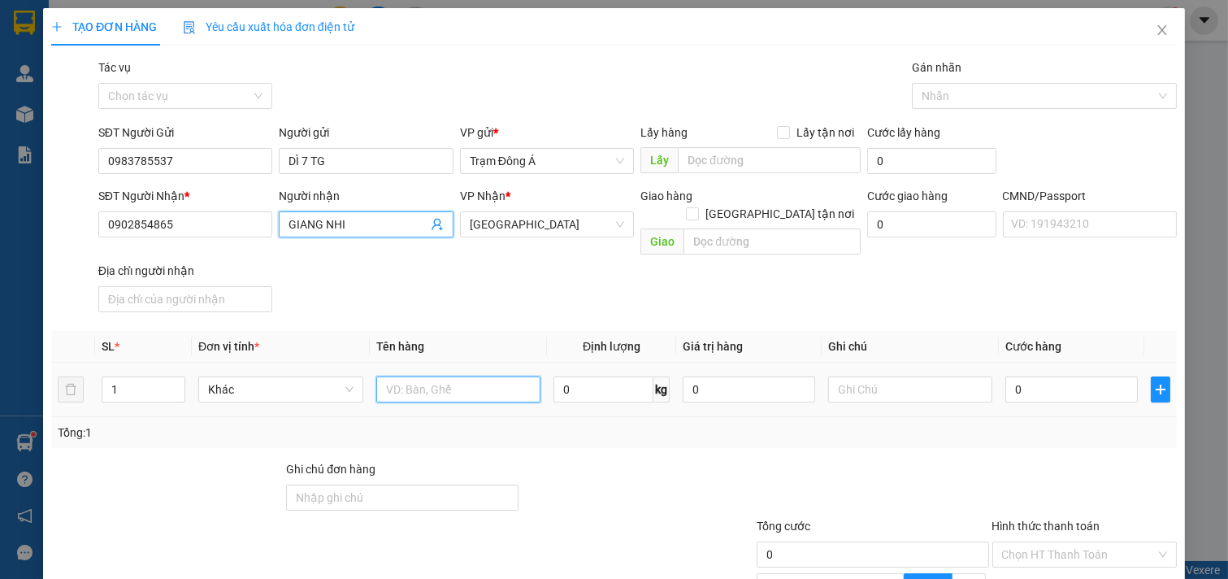
click at [475, 377] on input "text" at bounding box center [458, 389] width 165 height 26
type input "1T 12KG"
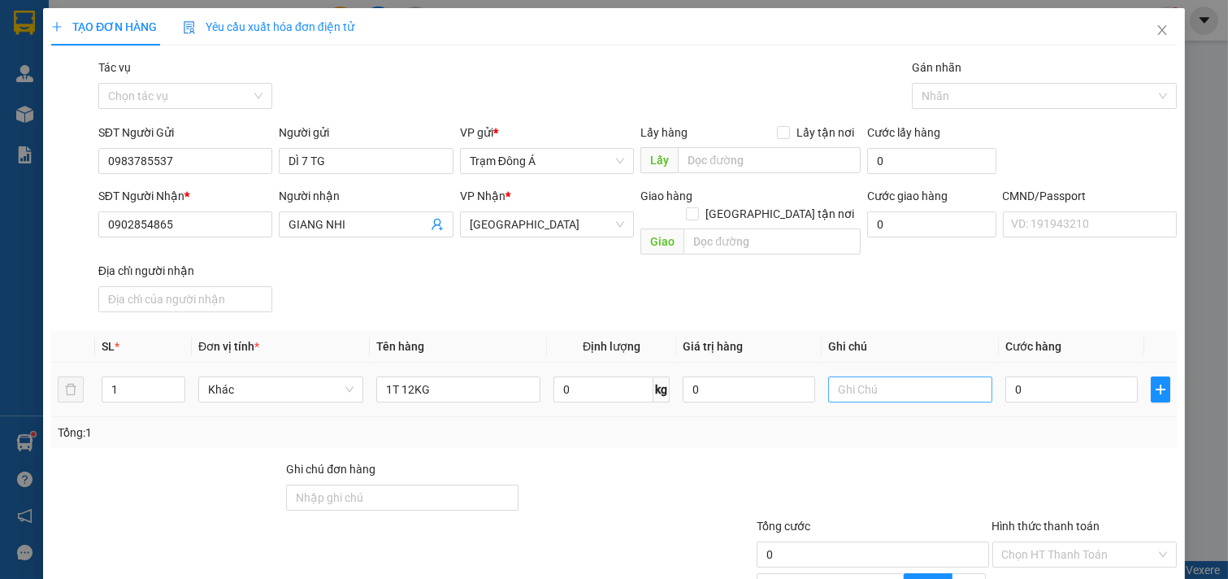
drag, startPoint x: 911, startPoint y: 397, endPoint x: 916, endPoint y: 359, distance: 37.7
click at [913, 385] on td at bounding box center [911, 390] width 178 height 54
click at [916, 376] on input "text" at bounding box center [910, 389] width 165 height 26
type input "HUONG"
type input "3"
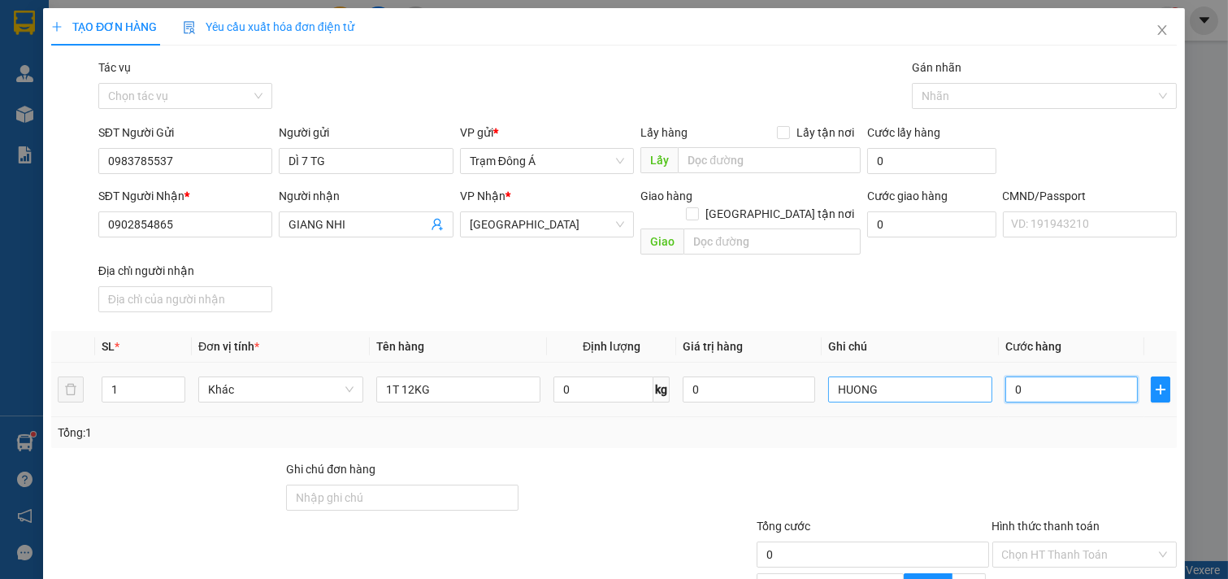
type input "3"
type input "30"
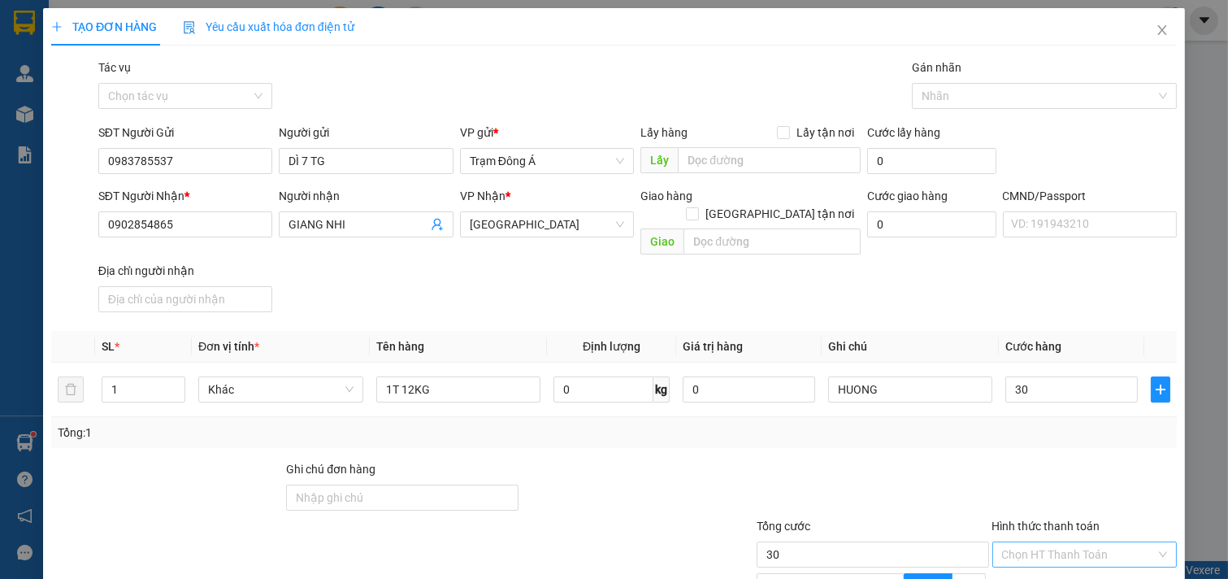
click at [1060, 542] on input "Hình thức thanh toán" at bounding box center [1079, 554] width 154 height 24
click at [1052, 560] on div "Tại văn phòng" at bounding box center [1073, 569] width 163 height 18
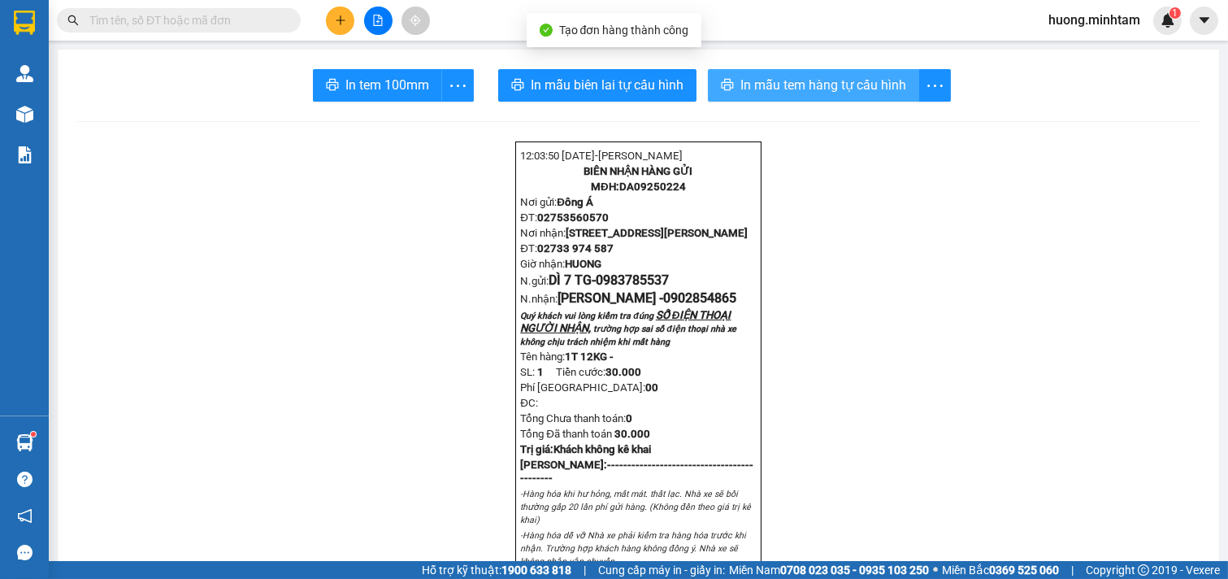
click at [823, 92] on span "In mẫu tem hàng tự cấu hình" at bounding box center [823, 85] width 166 height 20
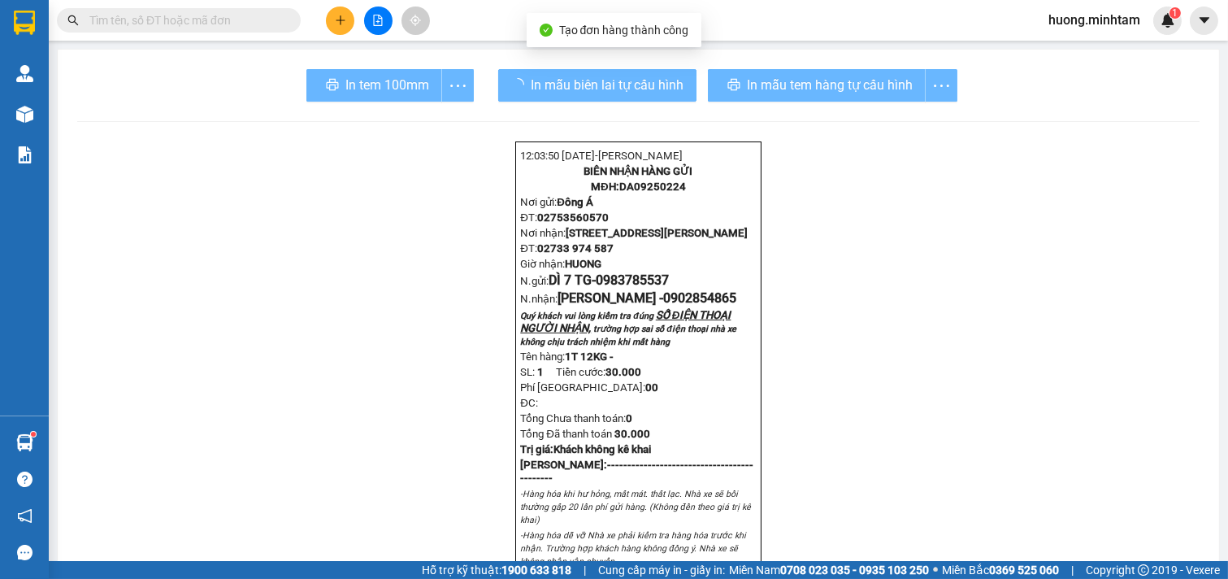
click at [379, 92] on div "In tem 100mm" at bounding box center [389, 85] width 167 height 33
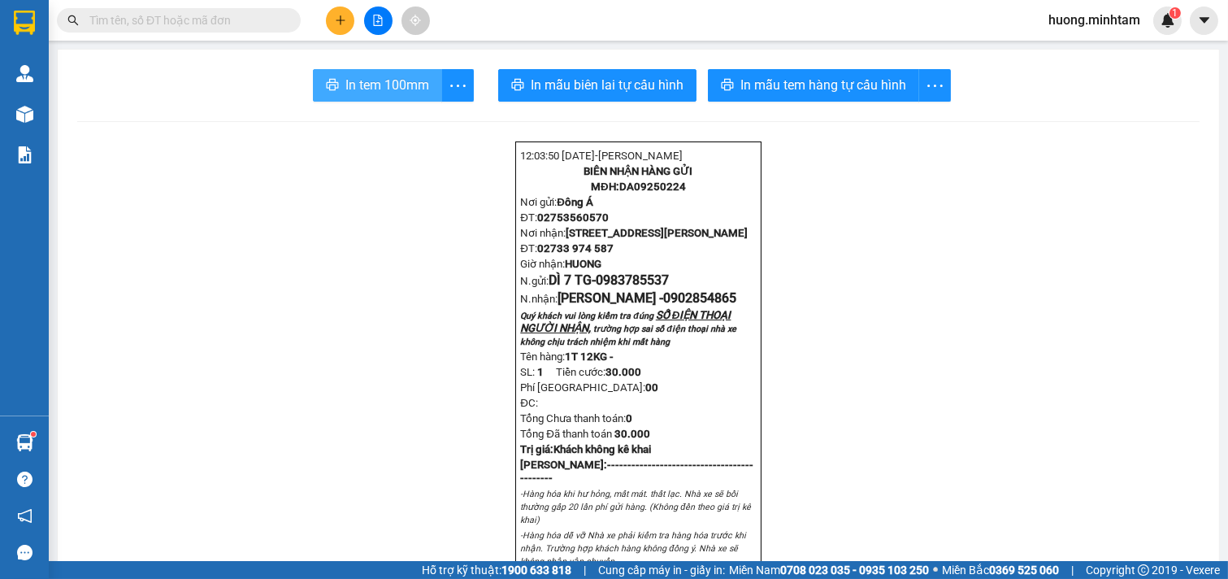
click at [347, 76] on span "In tem 100mm" at bounding box center [387, 85] width 84 height 20
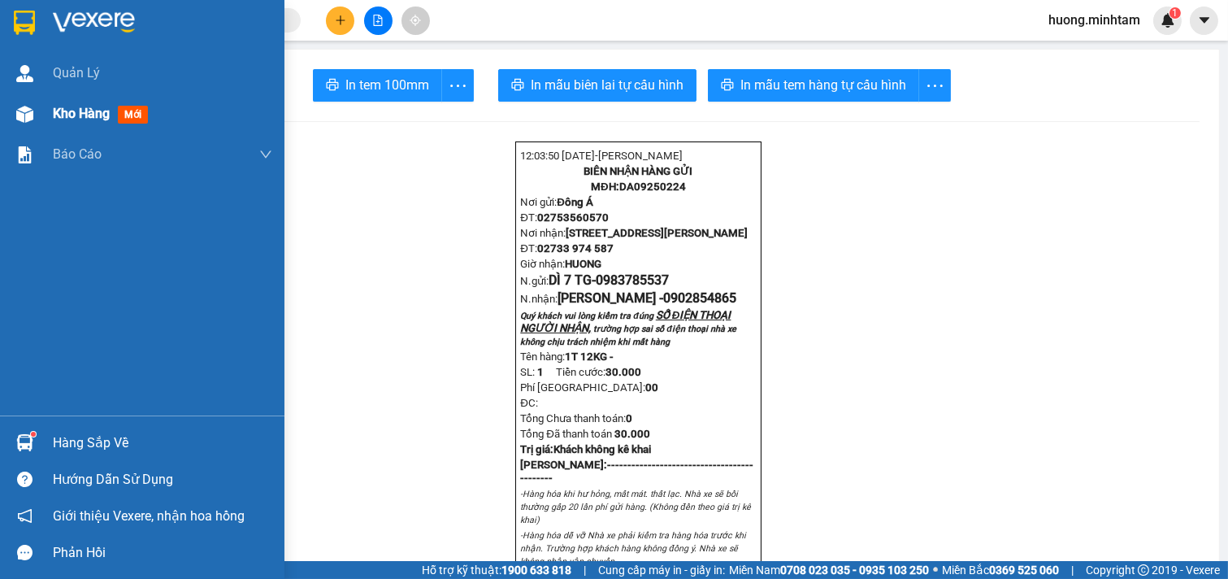
click at [73, 111] on span "Kho hàng" at bounding box center [81, 113] width 57 height 15
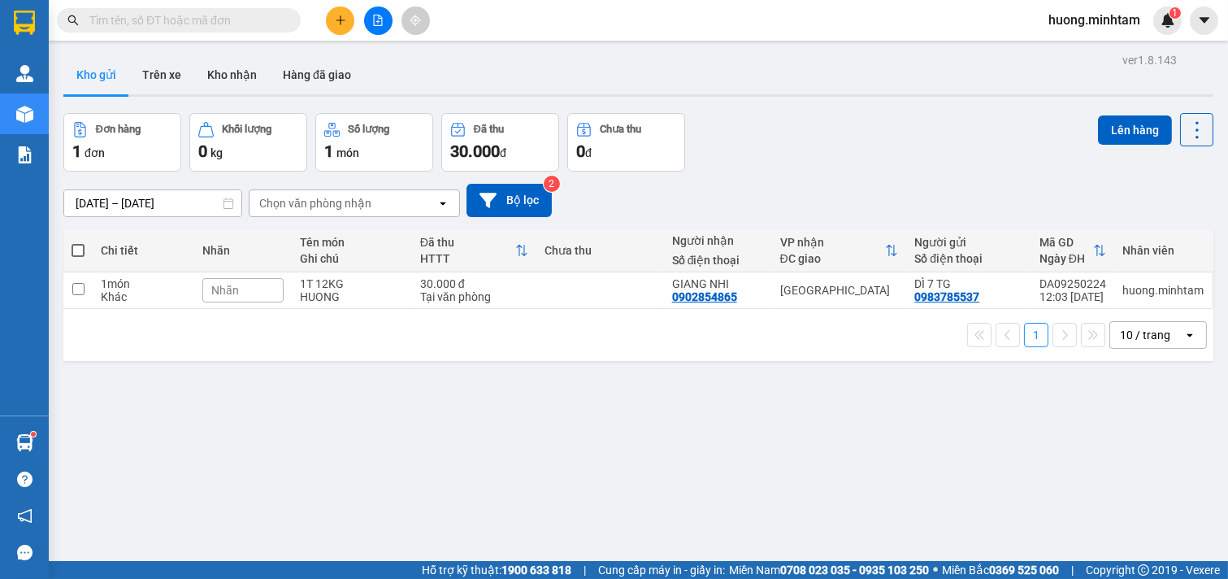
click at [343, 23] on icon "plus" at bounding box center [340, 20] width 11 height 11
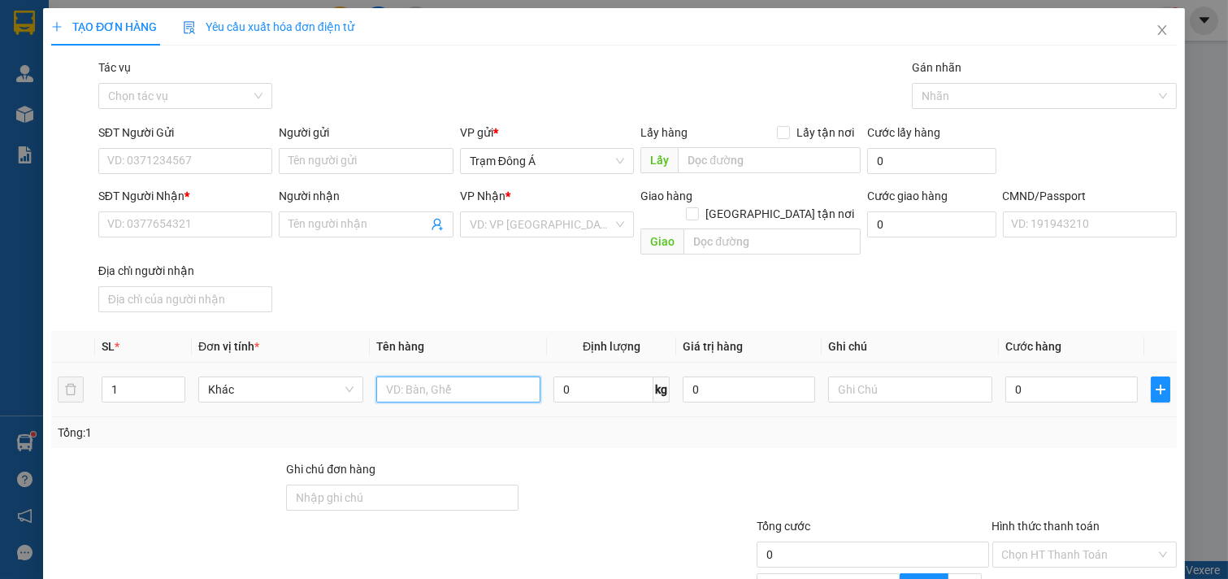
click at [418, 376] on input "text" at bounding box center [458, 389] width 165 height 26
type input "1T 10KG"
click at [879, 382] on input "text" at bounding box center [910, 389] width 165 height 26
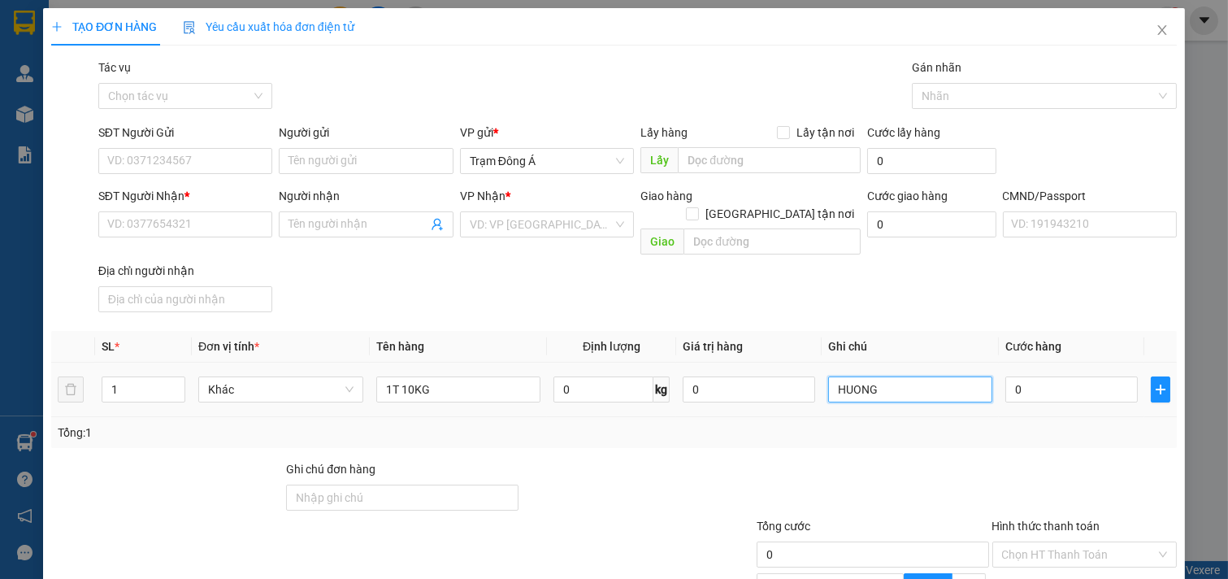
type input "HUONG"
drag, startPoint x: 220, startPoint y: 166, endPoint x: 367, endPoint y: 190, distance: 149.1
click at [221, 166] on input "SĐT Người Gửi" at bounding box center [185, 161] width 175 height 26
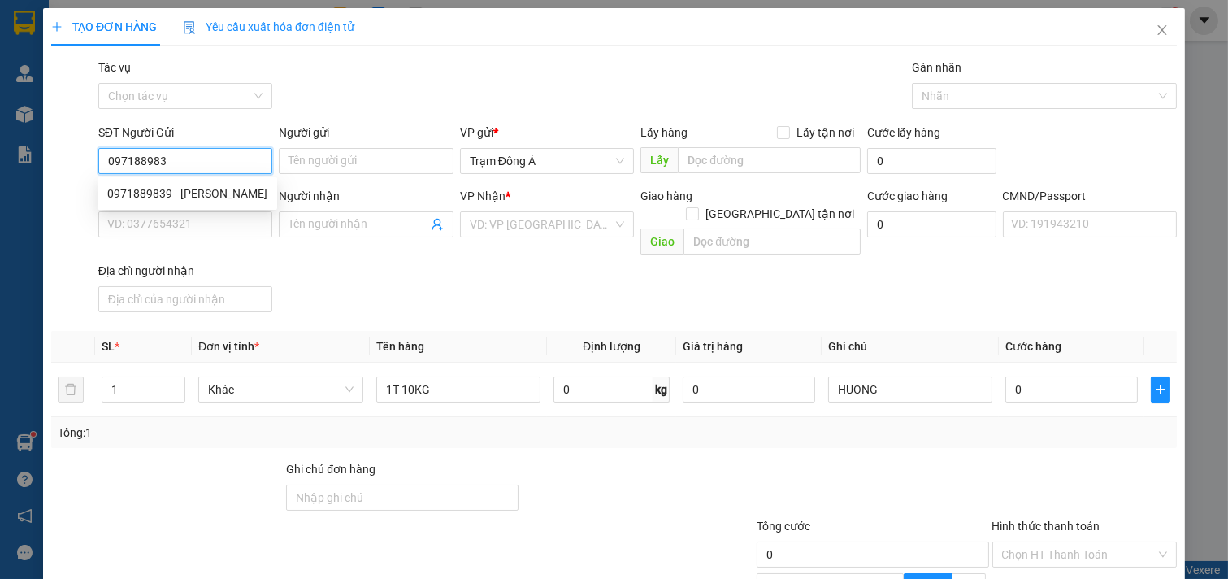
type input "0971889839"
click at [157, 192] on div "0971889839 - ĐÀO" at bounding box center [187, 194] width 160 height 18
type input "ĐÀO"
type input "0399266888"
type input "NGỌC ÁNH"
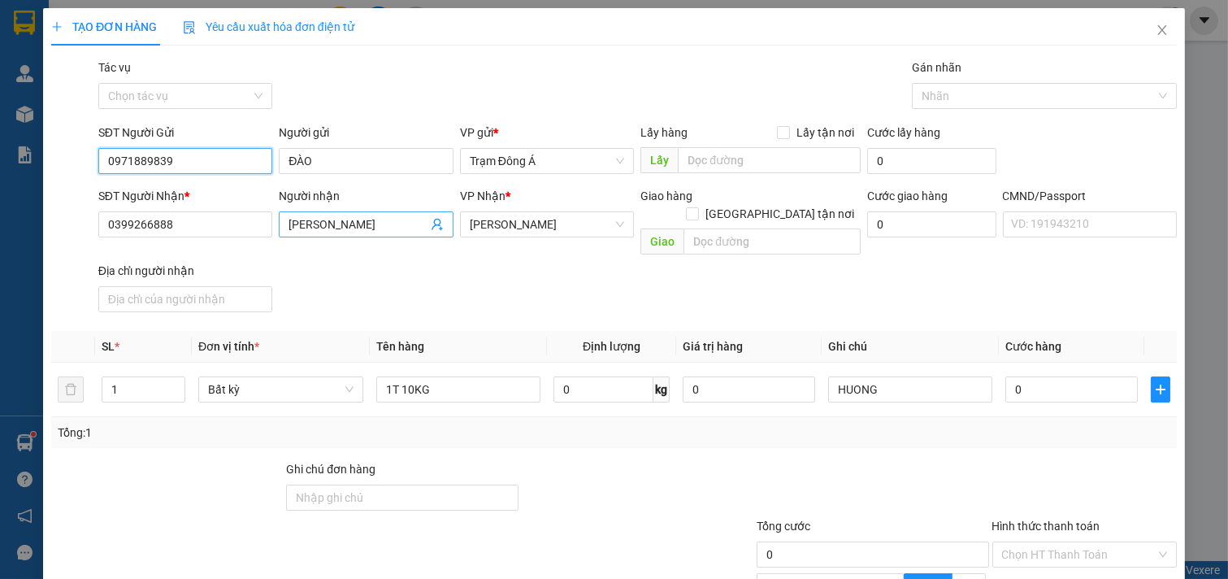
type input "0971889839"
click at [433, 223] on icon "user-add" at bounding box center [437, 224] width 13 height 13
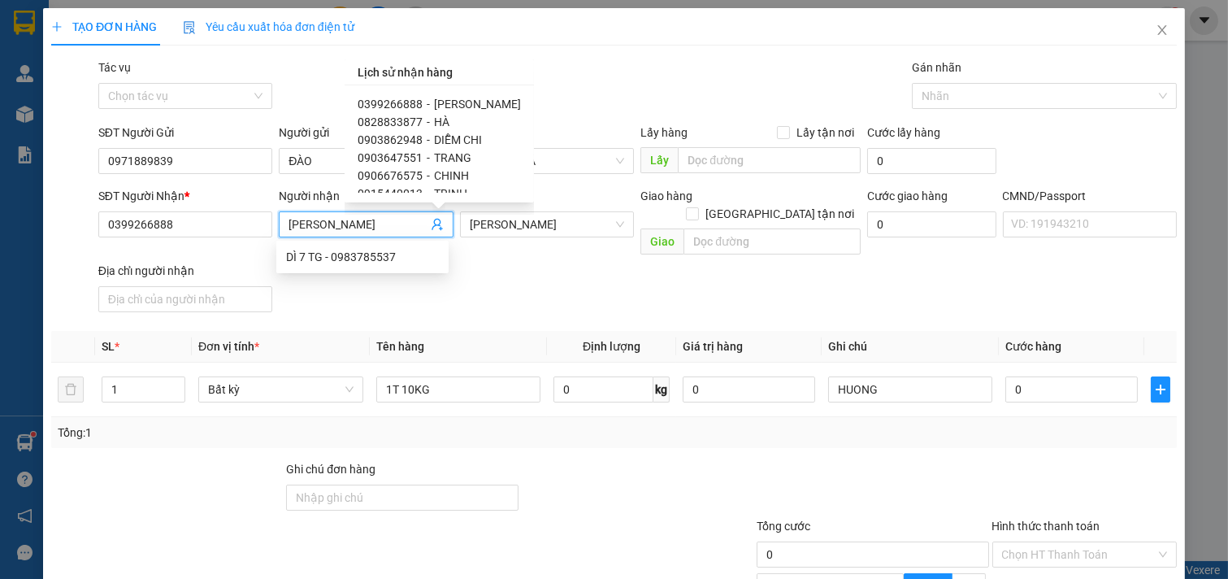
click at [396, 118] on span "0828833877" at bounding box center [390, 121] width 65 height 13
type input "0828833877"
type input "HÀ"
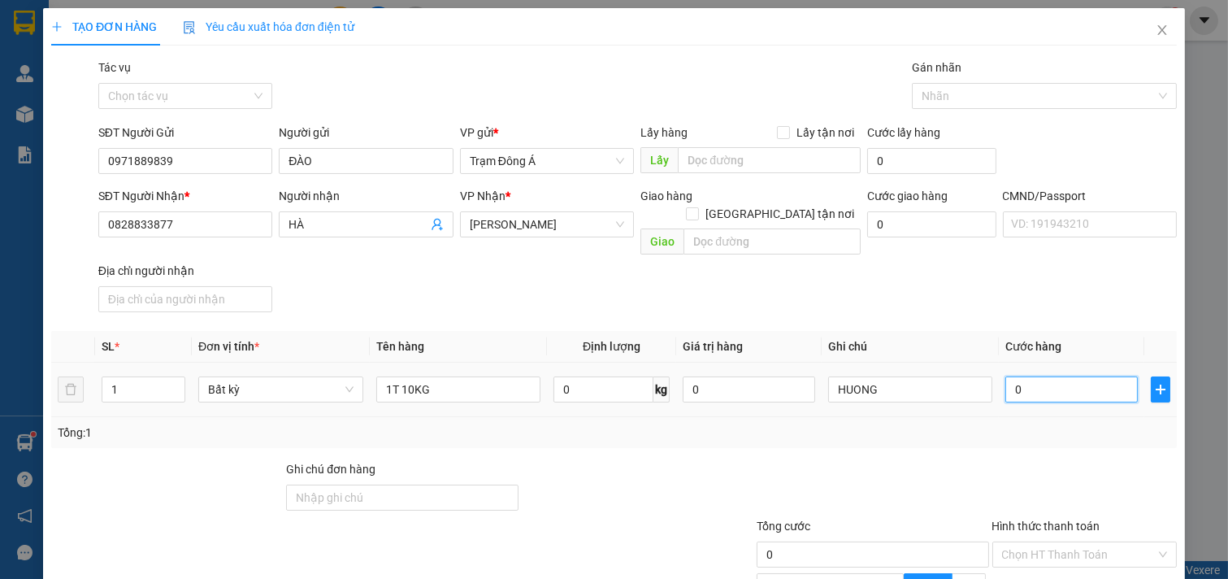
click at [1022, 376] on input "0" at bounding box center [1071, 389] width 132 height 26
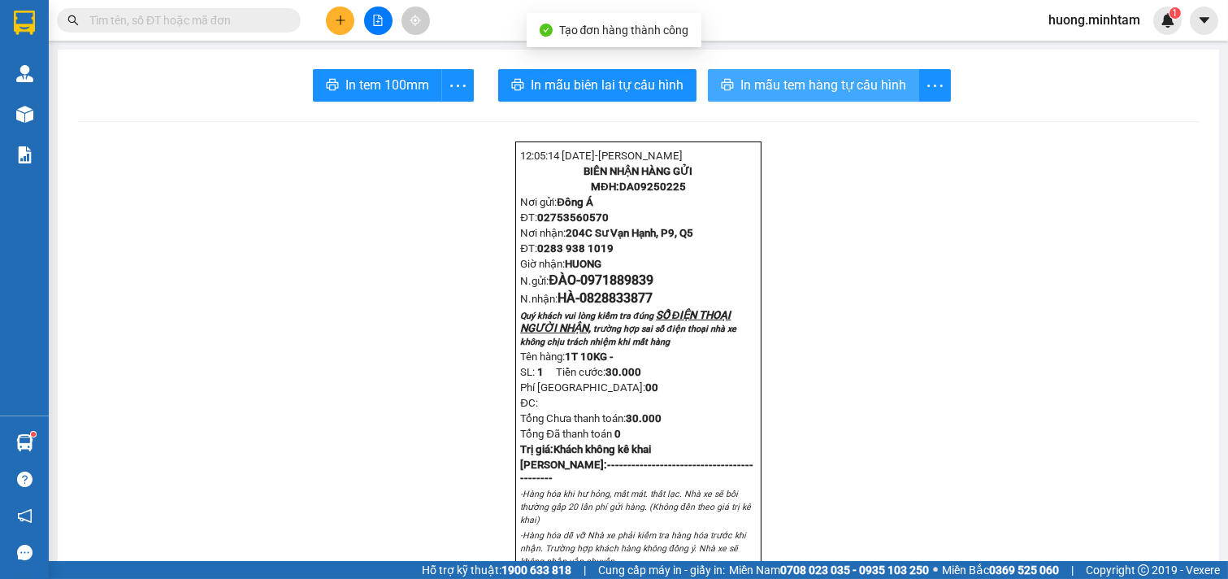
click at [800, 87] on span "In mẫu tem hàng tự cấu hình" at bounding box center [823, 85] width 166 height 20
click at [368, 83] on div "In tem 100mm" at bounding box center [393, 85] width 161 height 33
click at [368, 83] on span "In tem 100mm" at bounding box center [387, 85] width 84 height 20
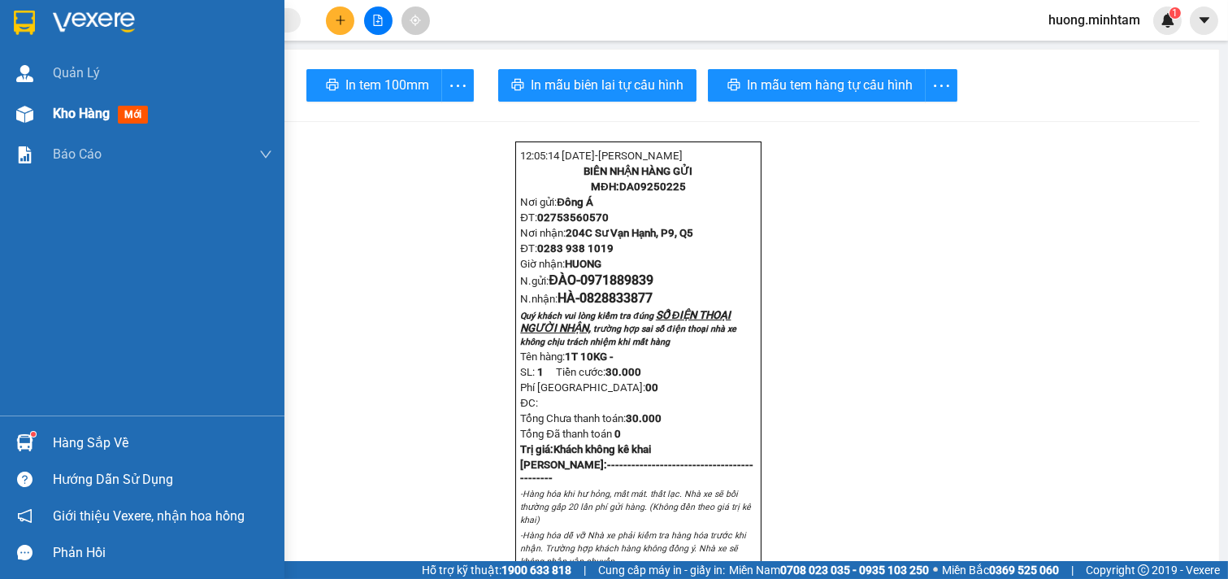
click at [82, 106] on span "Kho hàng" at bounding box center [81, 113] width 57 height 15
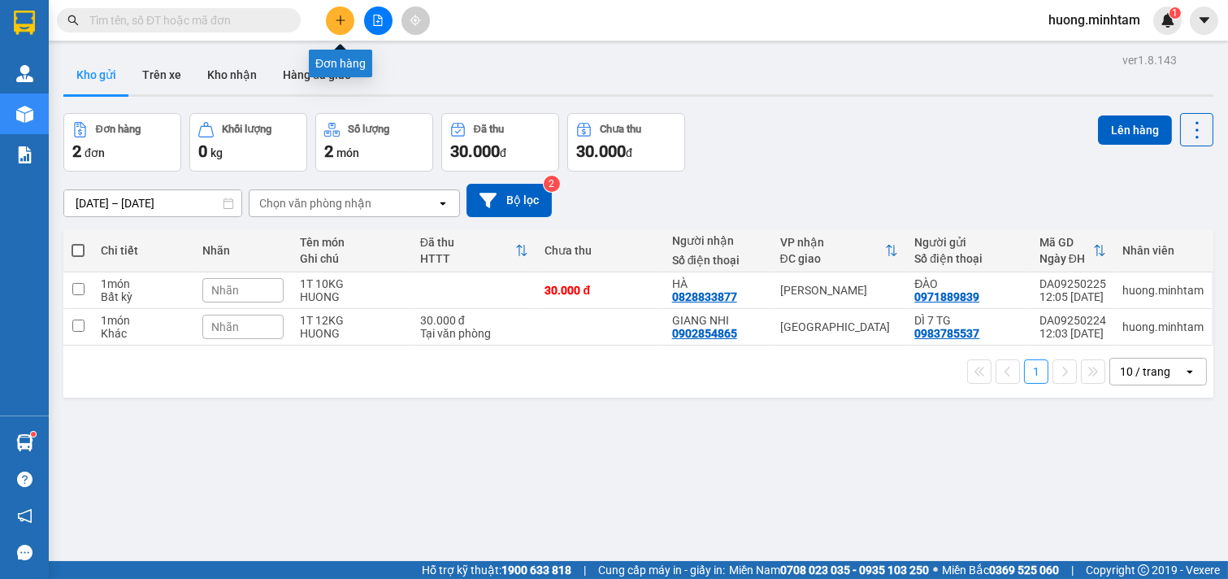
click at [338, 21] on icon "plus" at bounding box center [340, 20] width 11 height 11
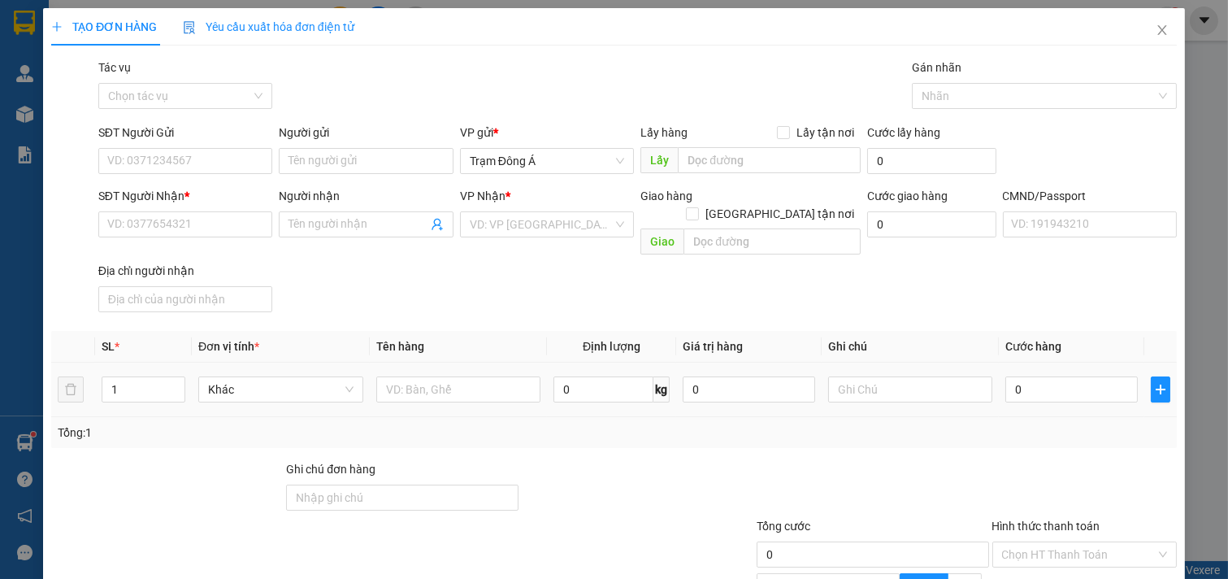
click at [444, 373] on div at bounding box center [458, 389] width 165 height 33
click at [442, 376] on input "text" at bounding box center [458, 389] width 165 height 26
type input "1T 14KG NP (ĐA)"
click at [225, 166] on input "SĐT Người Gửi" at bounding box center [185, 161] width 175 height 26
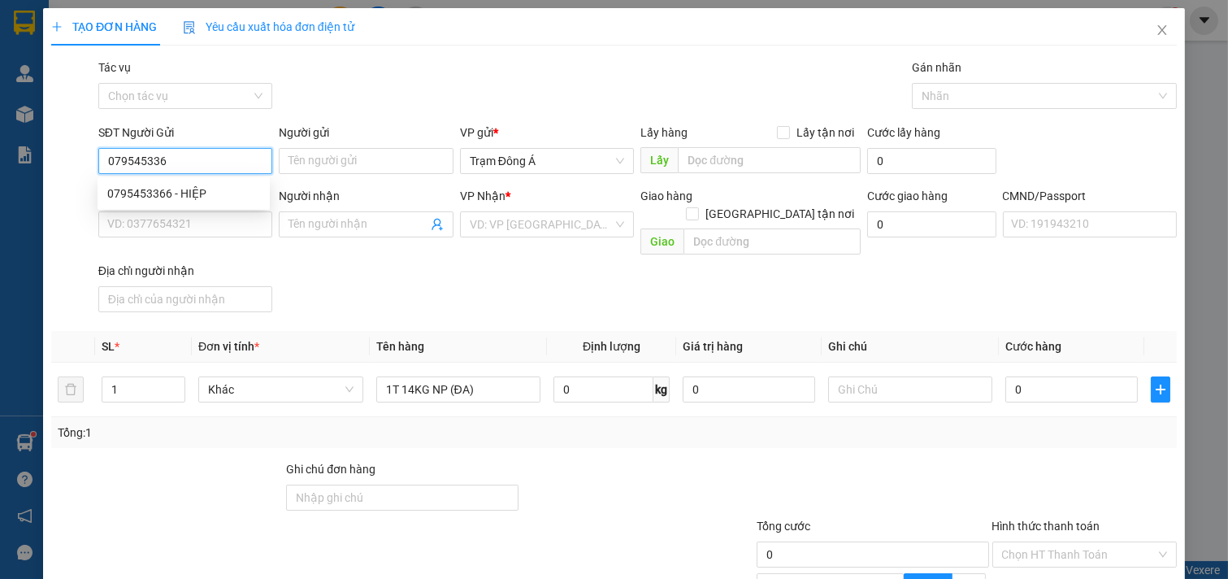
type input "0795453366"
click at [190, 185] on div "0795453366 - HIỆP" at bounding box center [183, 194] width 153 height 18
type input "HIỆP"
type input "0898500517"
type input "MINH ANH"
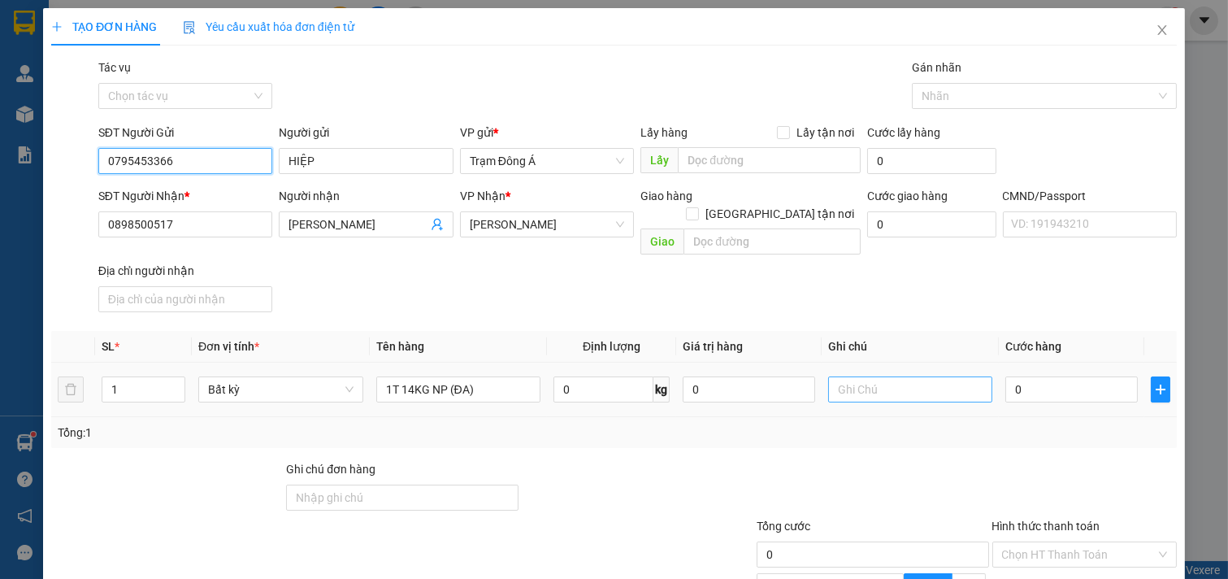
type input "0795453366"
click at [920, 376] on input "text" at bounding box center [910, 389] width 165 height 26
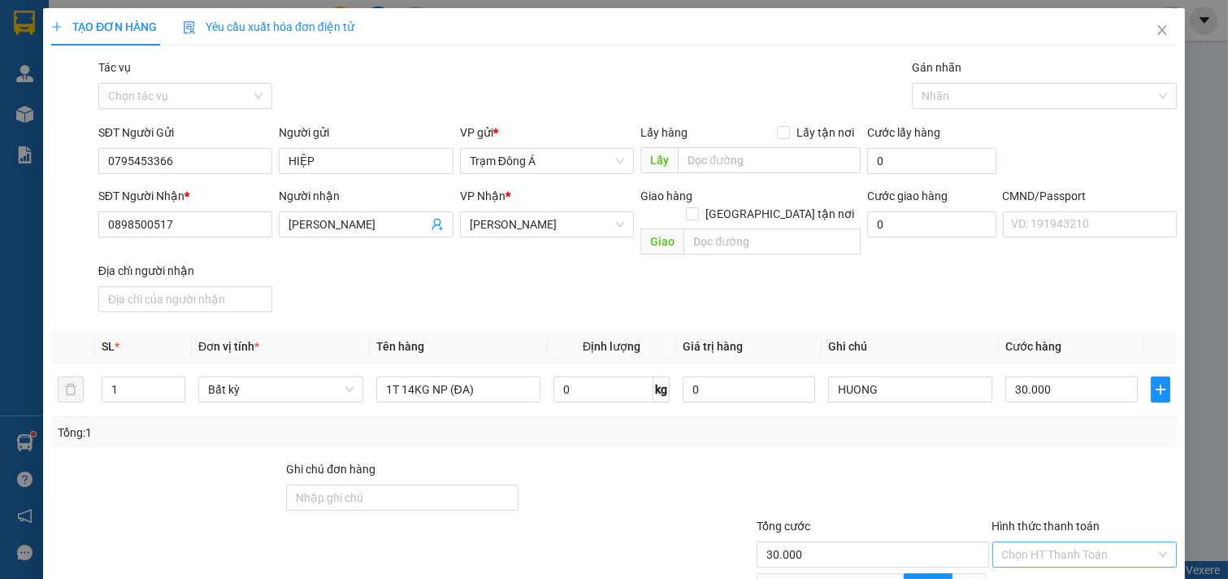
click at [1052, 542] on input "Hình thức thanh toán" at bounding box center [1079, 554] width 154 height 24
click at [1051, 560] on div "Tại văn phòng" at bounding box center [1073, 569] width 163 height 18
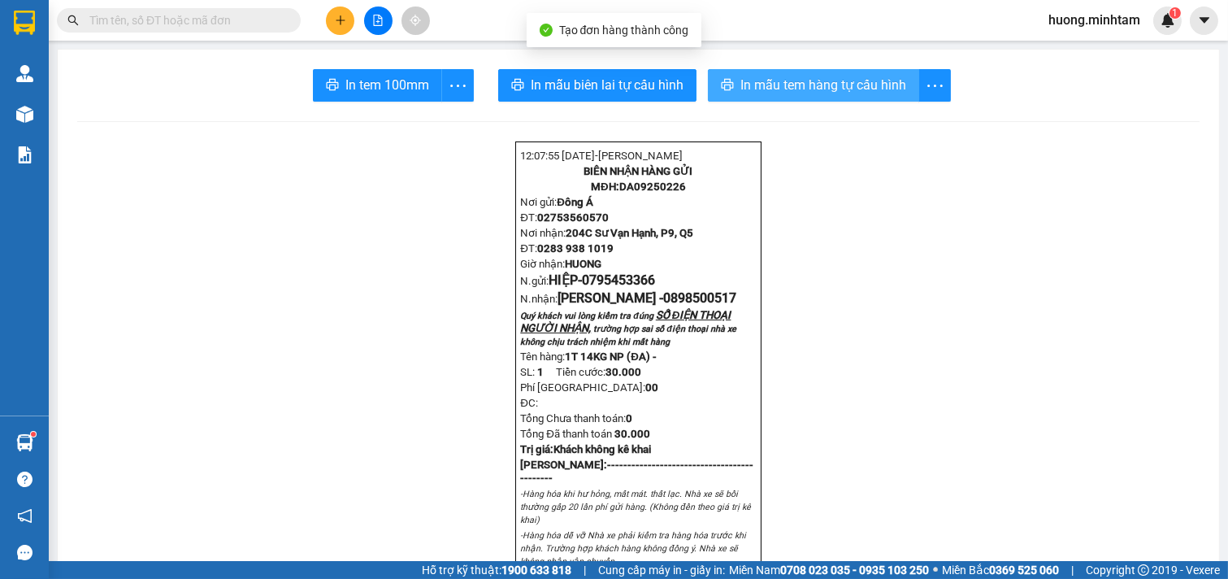
click at [824, 79] on span "In mẫu tem hàng tự cấu hình" at bounding box center [823, 85] width 166 height 20
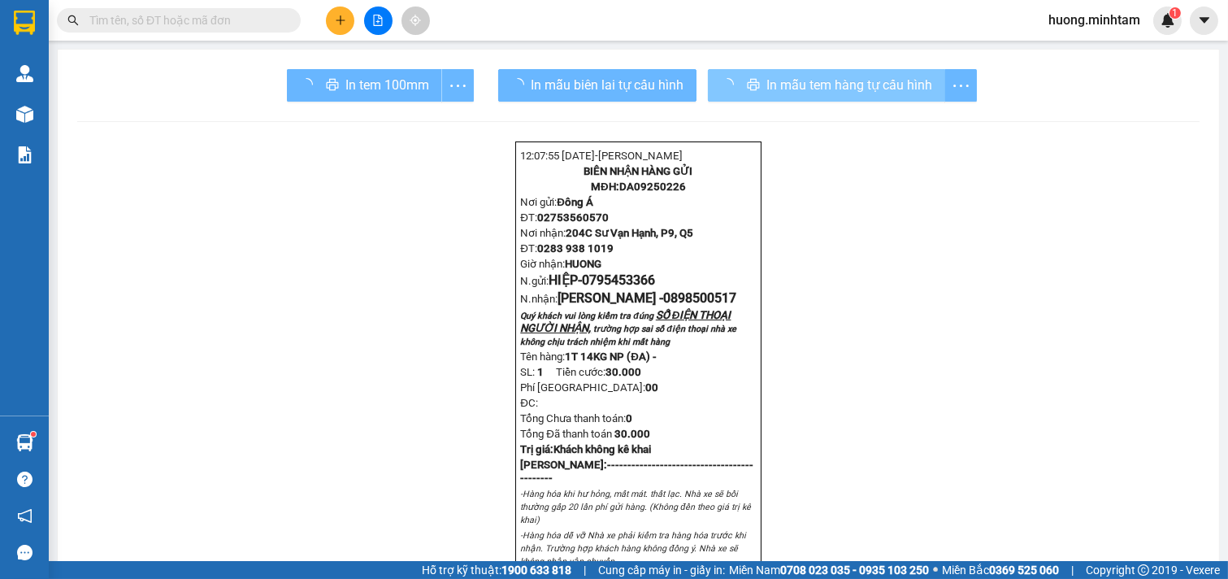
click at [370, 90] on div "In tem 100mm" at bounding box center [380, 85] width 187 height 33
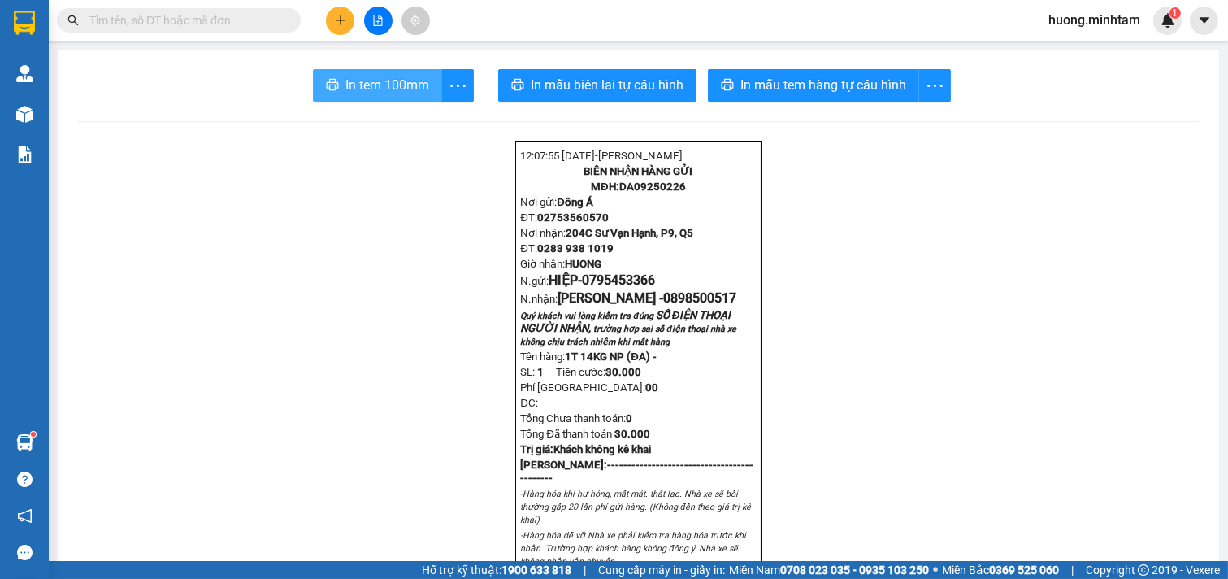
click at [384, 74] on button "In tem 100mm" at bounding box center [377, 85] width 129 height 33
click at [353, 79] on span "In tem 100mm" at bounding box center [387, 85] width 84 height 20
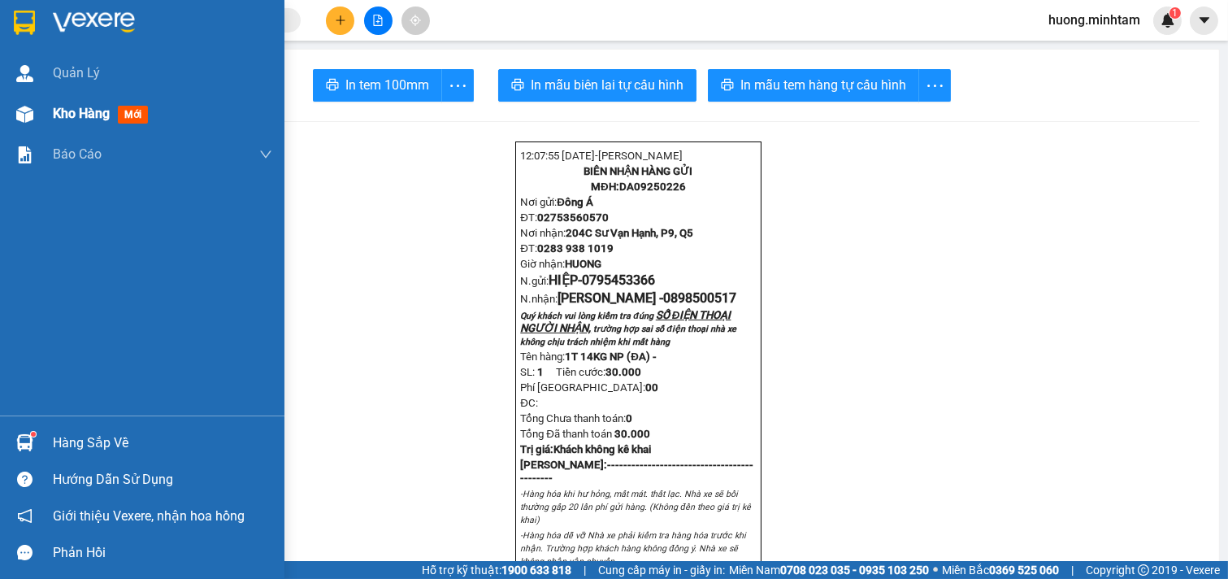
click at [70, 111] on span "Kho hàng" at bounding box center [81, 113] width 57 height 15
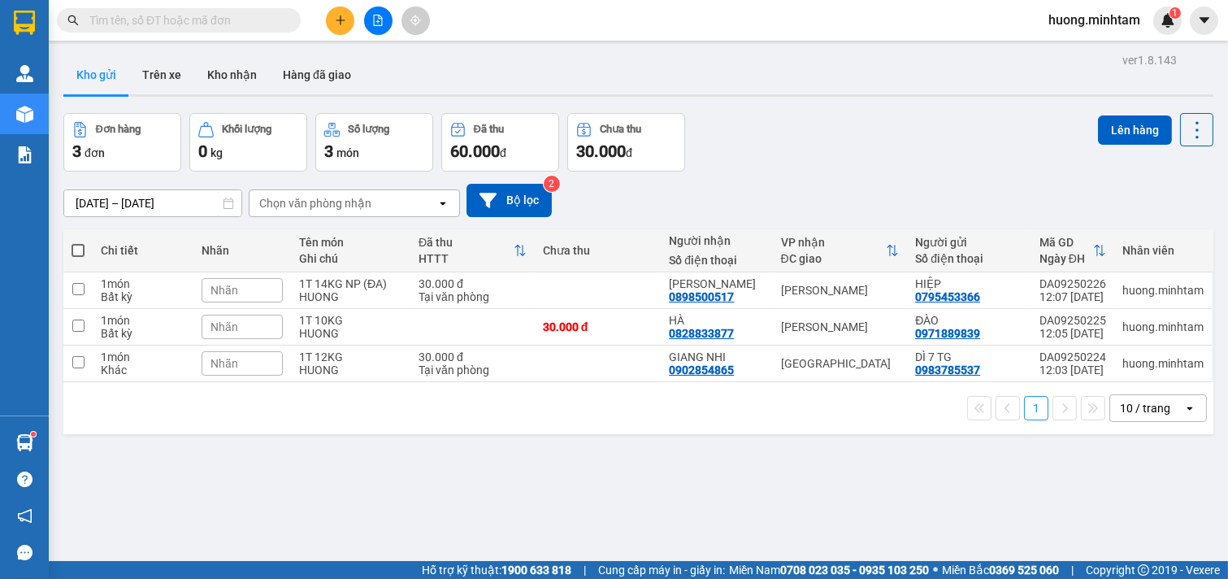
click at [78, 254] on span at bounding box center [78, 250] width 13 height 13
click at [78, 242] on input "checkbox" at bounding box center [78, 242] width 0 height 0
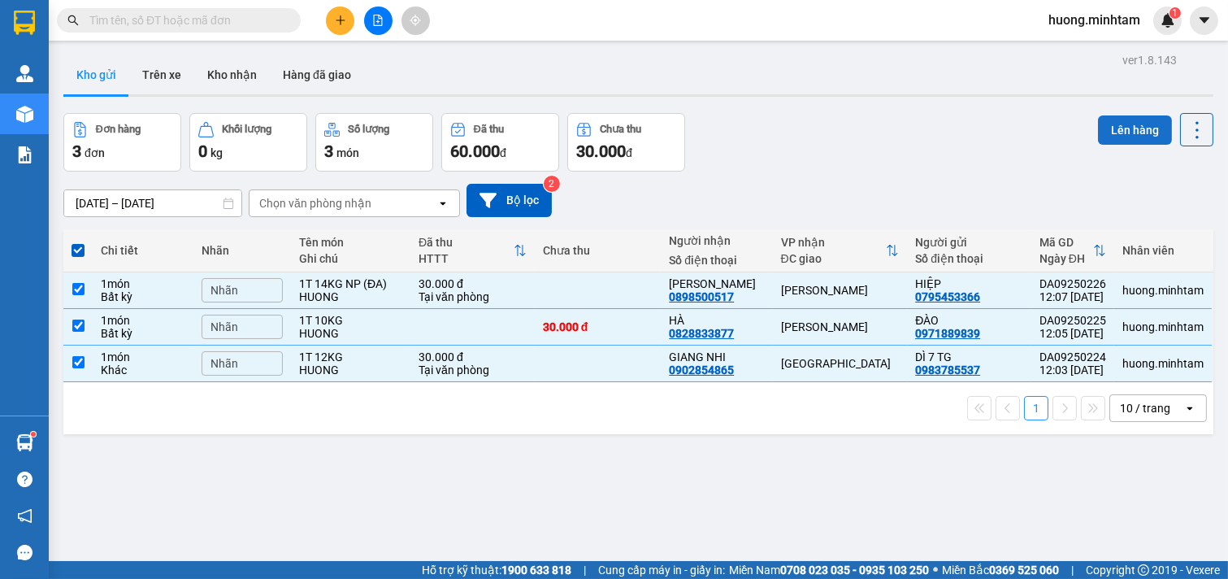
click at [1107, 124] on button "Lên hàng" at bounding box center [1135, 129] width 74 height 29
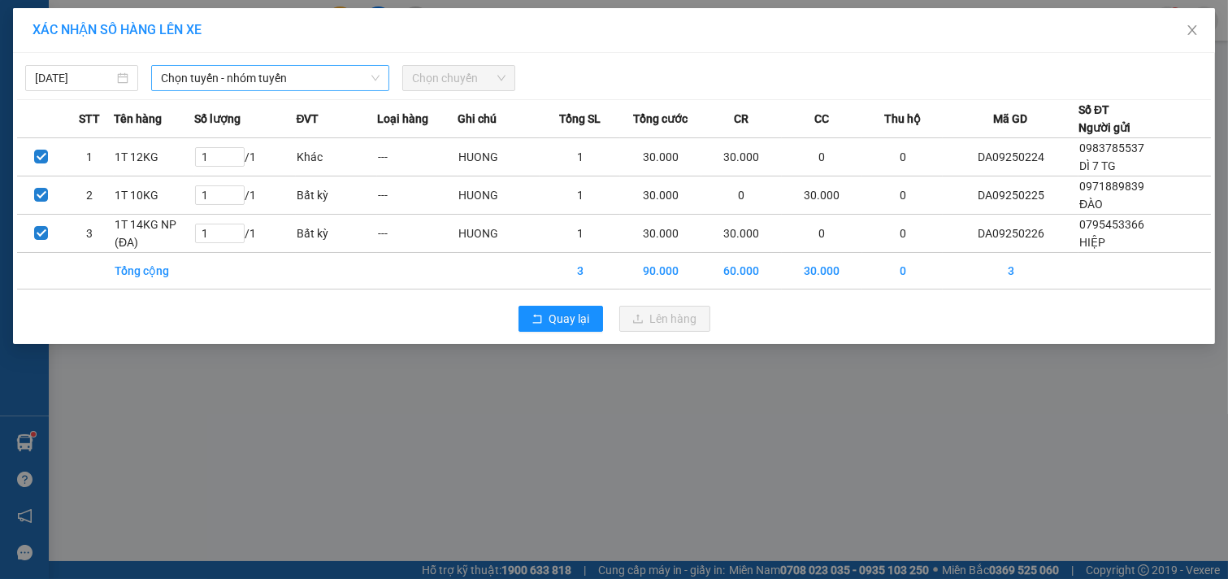
click at [376, 78] on icon "down" at bounding box center [375, 79] width 8 height 6
click at [367, 73] on span "Chọn tuyến - nhóm tuyến" at bounding box center [270, 78] width 219 height 24
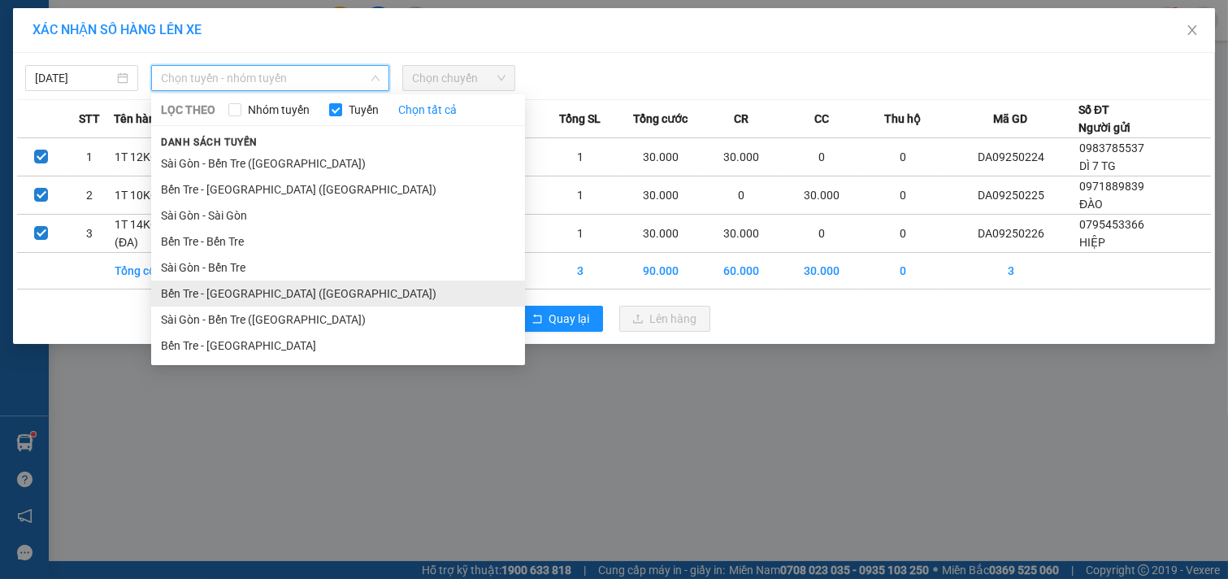
click at [264, 297] on li "Bến Tre - [GEOGRAPHIC_DATA] ([GEOGRAPHIC_DATA])" at bounding box center [338, 293] width 374 height 26
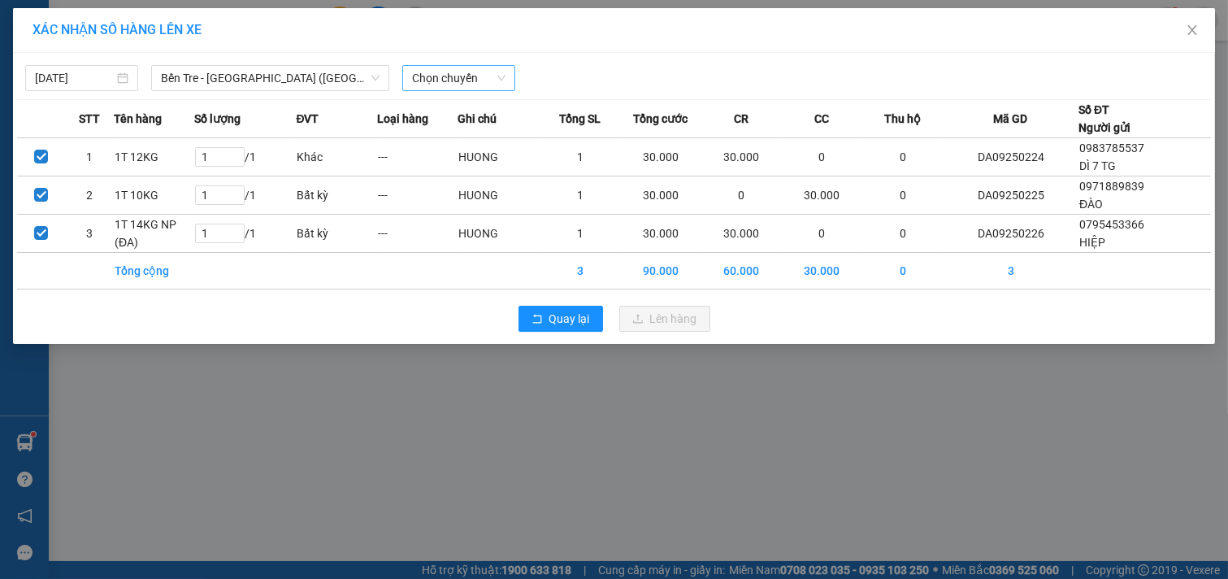
drag, startPoint x: 488, startPoint y: 92, endPoint x: 498, endPoint y: 77, distance: 17.6
click at [492, 89] on div "13/09/2025 Bến Tre - Sài Gòn (CT) LỌC THEO Nhóm tuyến Tuyến Chọn tất cả Danh sá…" at bounding box center [614, 198] width 1202 height 291
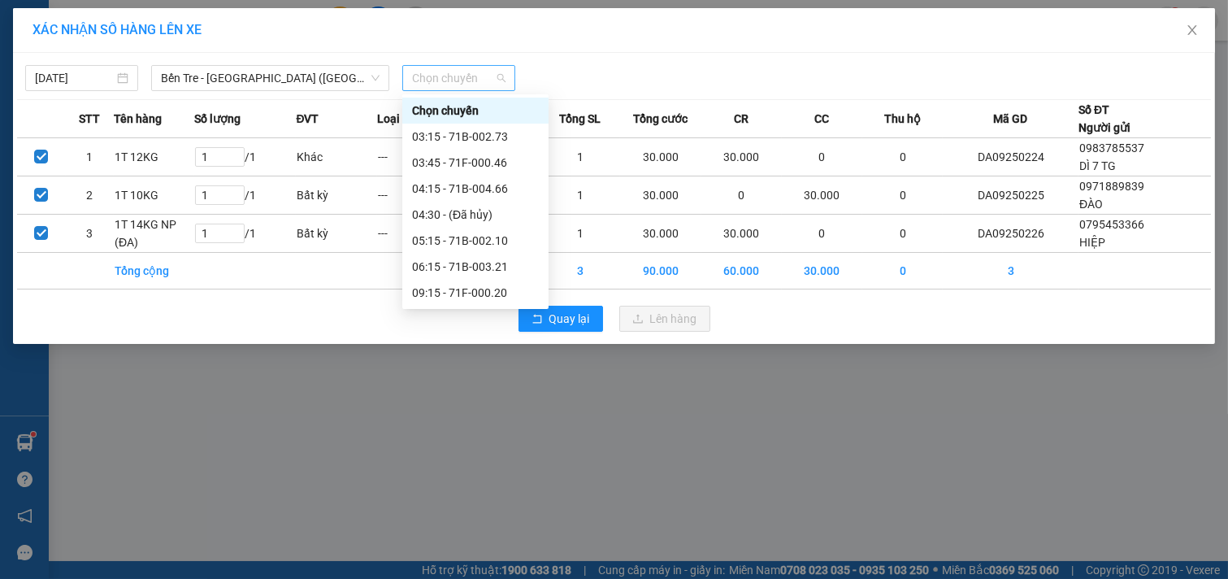
click at [499, 76] on span "Chọn chuyến" at bounding box center [458, 78] width 93 height 24
click at [483, 362] on div "12:15 - 71F-000.46" at bounding box center [475, 371] width 127 height 18
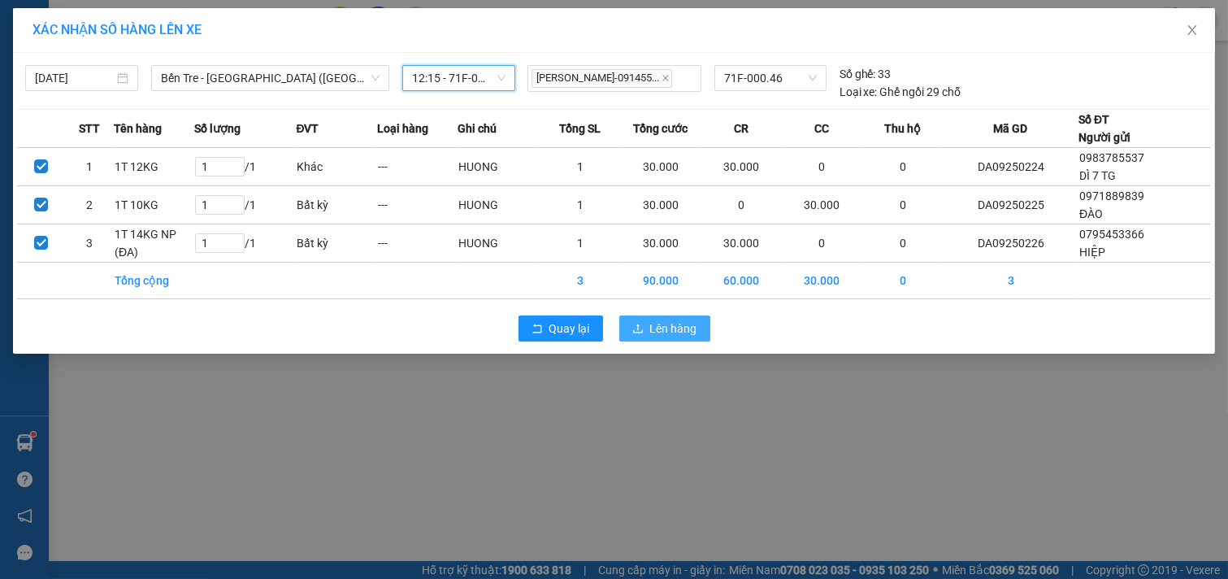
click at [662, 325] on span "Lên hàng" at bounding box center [673, 328] width 47 height 18
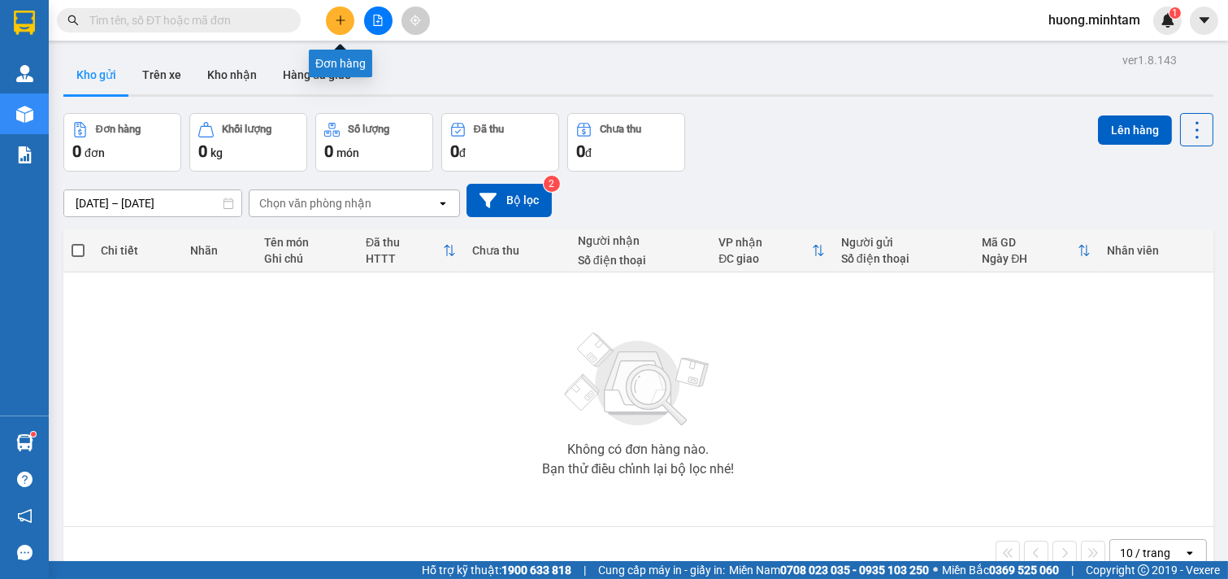
click at [335, 18] on icon "plus" at bounding box center [340, 20] width 11 height 11
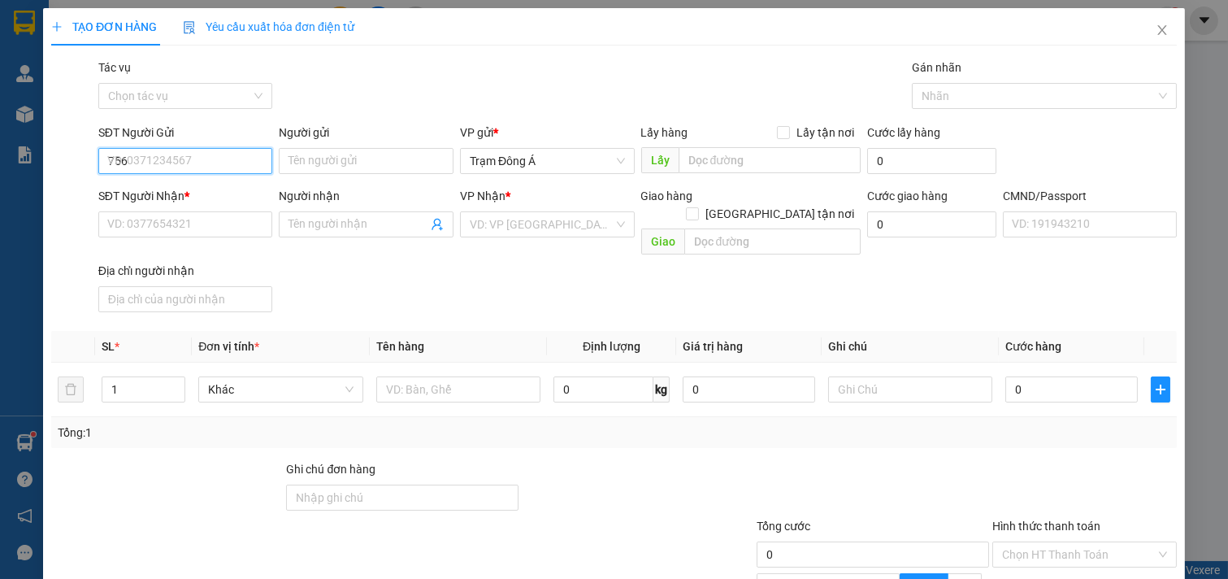
click at [189, 163] on input "756" at bounding box center [185, 161] width 175 height 26
click at [161, 158] on input "756" at bounding box center [185, 161] width 175 height 26
click at [149, 189] on div "0969476756 - DŨNG" at bounding box center [183, 194] width 153 height 18
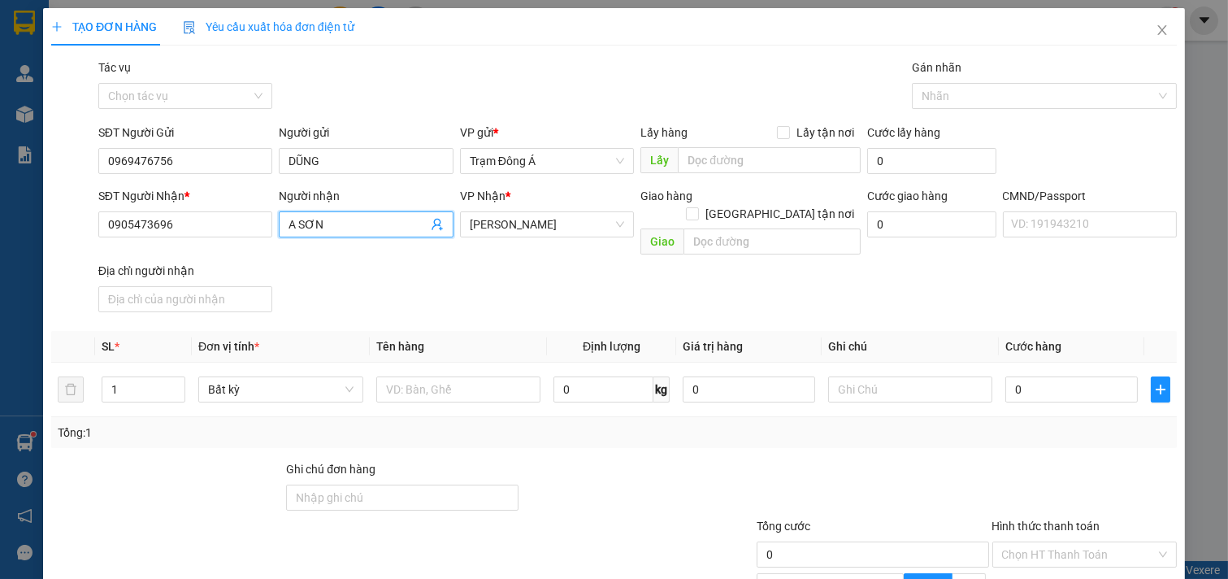
click at [431, 221] on icon "user-add" at bounding box center [437, 224] width 13 height 13
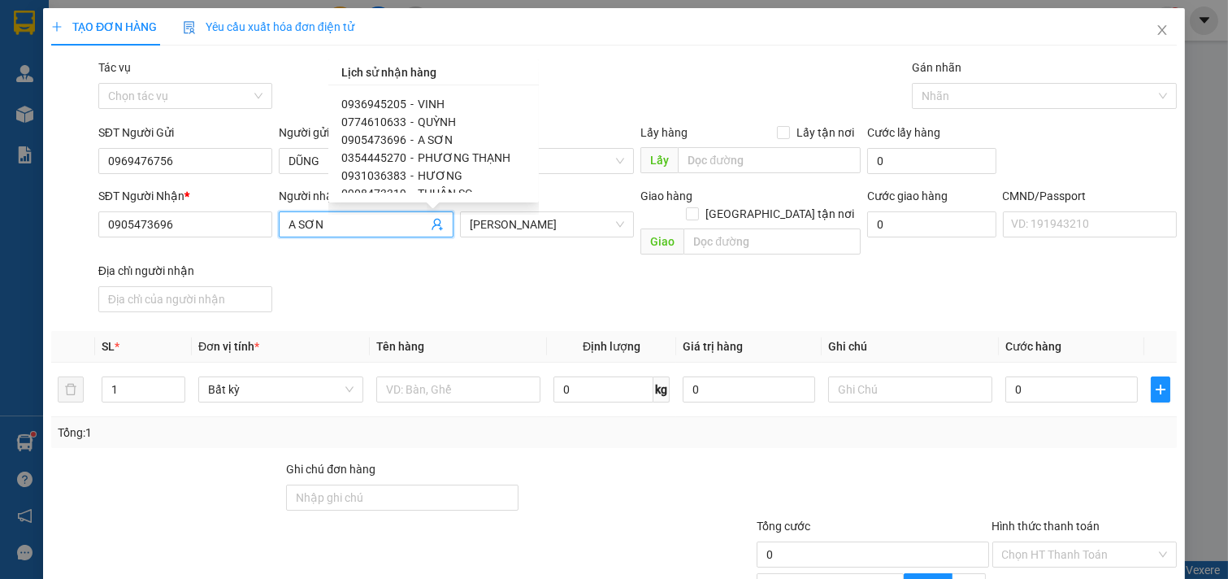
click at [437, 205] on span "LINH TG" at bounding box center [439, 211] width 43 height 13
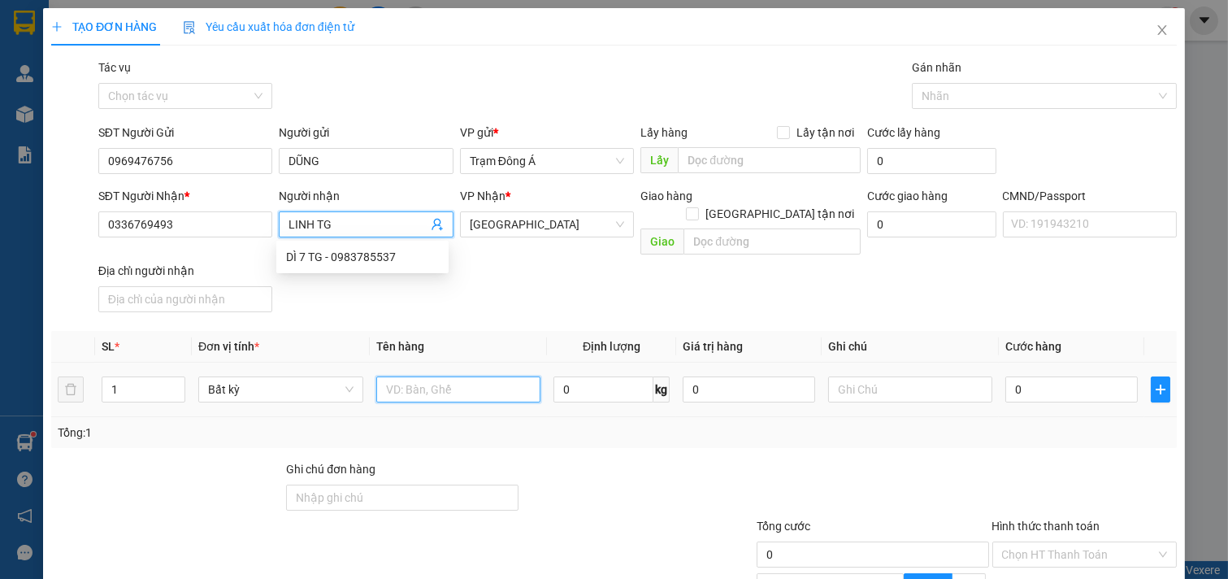
click at [464, 376] on input "text" at bounding box center [458, 389] width 165 height 26
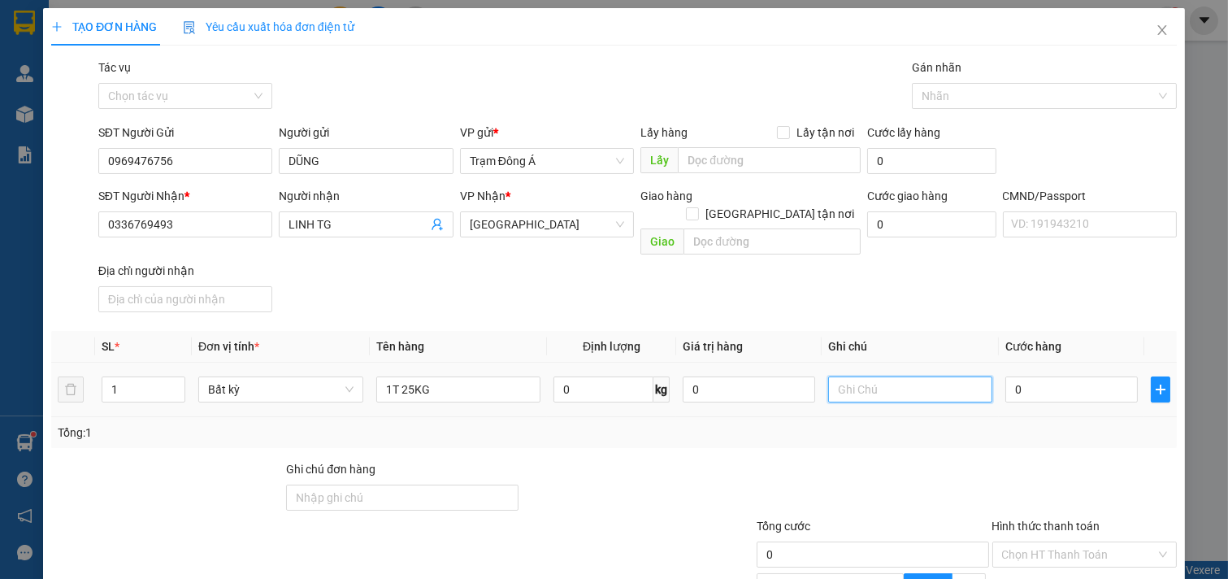
click at [905, 376] on input "text" at bounding box center [910, 389] width 165 height 26
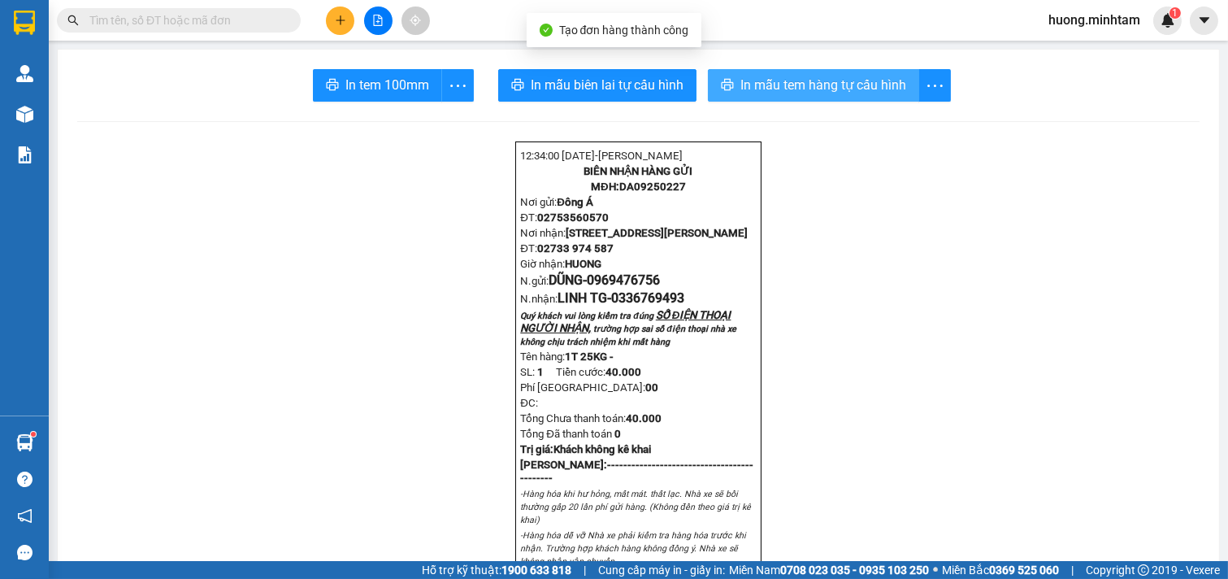
click at [825, 84] on span "In mẫu tem hàng tự cấu hình" at bounding box center [823, 85] width 166 height 20
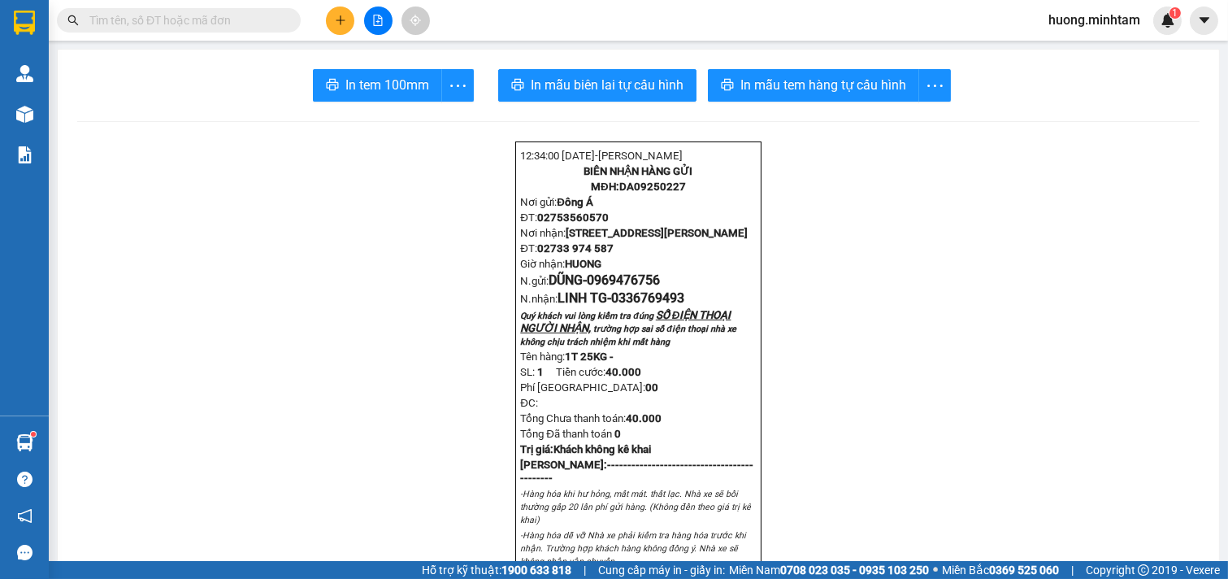
click at [372, 91] on span "In tem 100mm" at bounding box center [387, 85] width 84 height 20
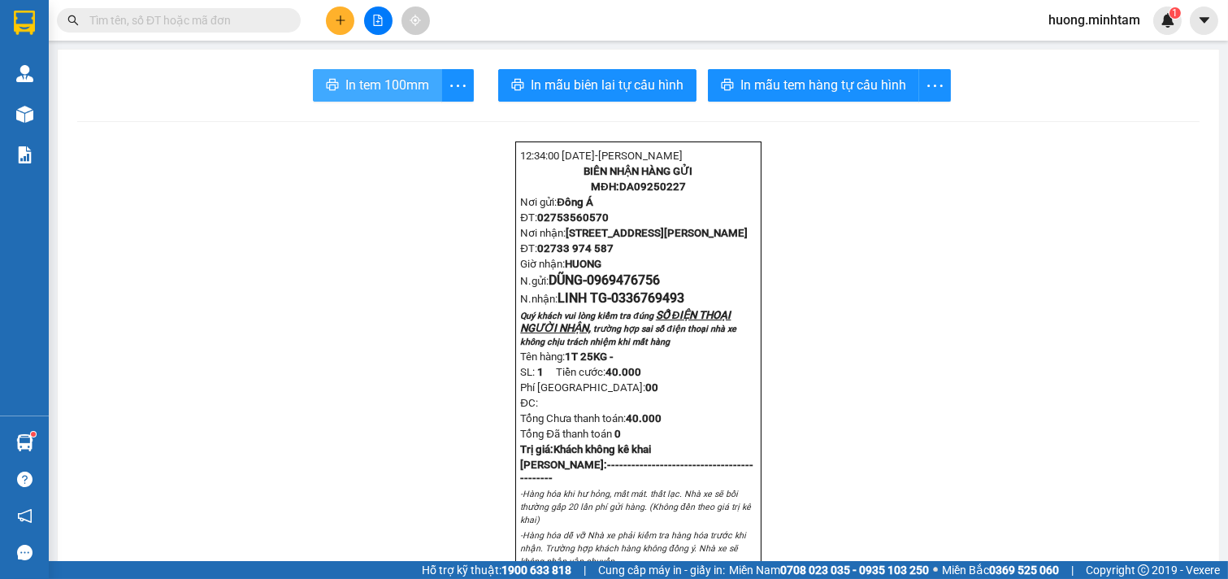
click at [393, 80] on span "In tem 100mm" at bounding box center [387, 85] width 84 height 20
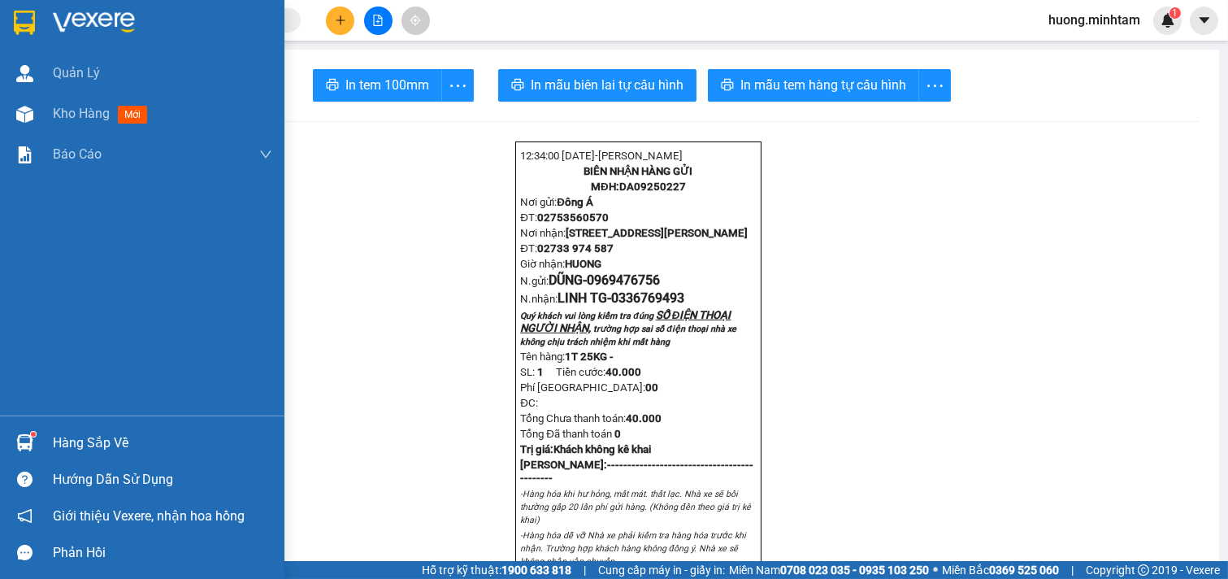
click at [76, 106] on span "Kho hàng" at bounding box center [81, 113] width 57 height 15
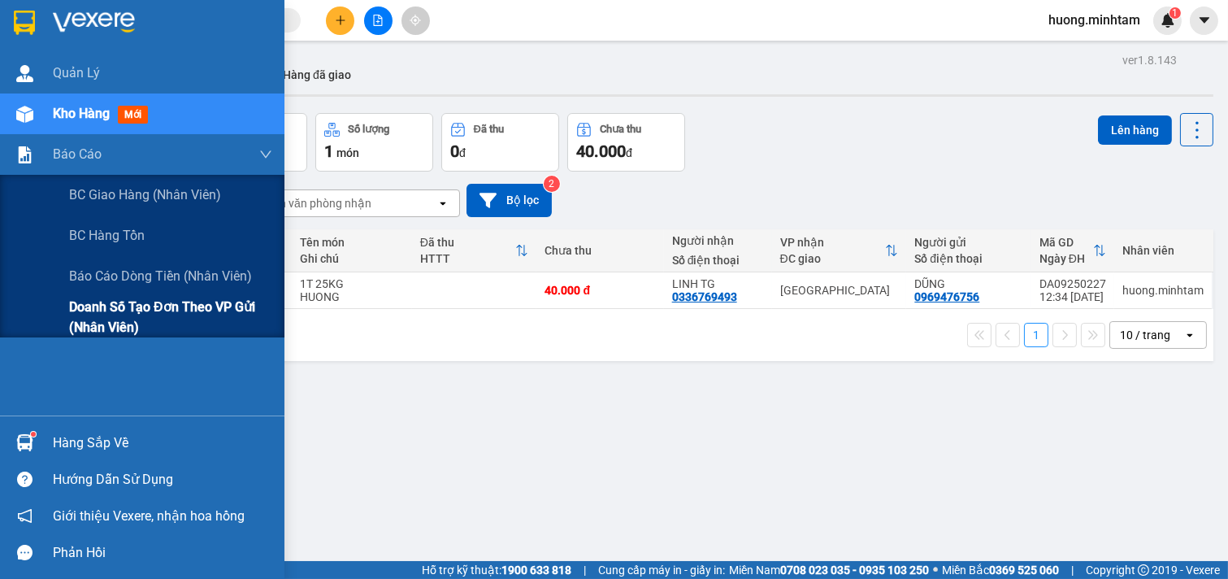
click at [173, 305] on span "Doanh số tạo đơn theo VP gửi (nhân viên)" at bounding box center [170, 317] width 203 height 41
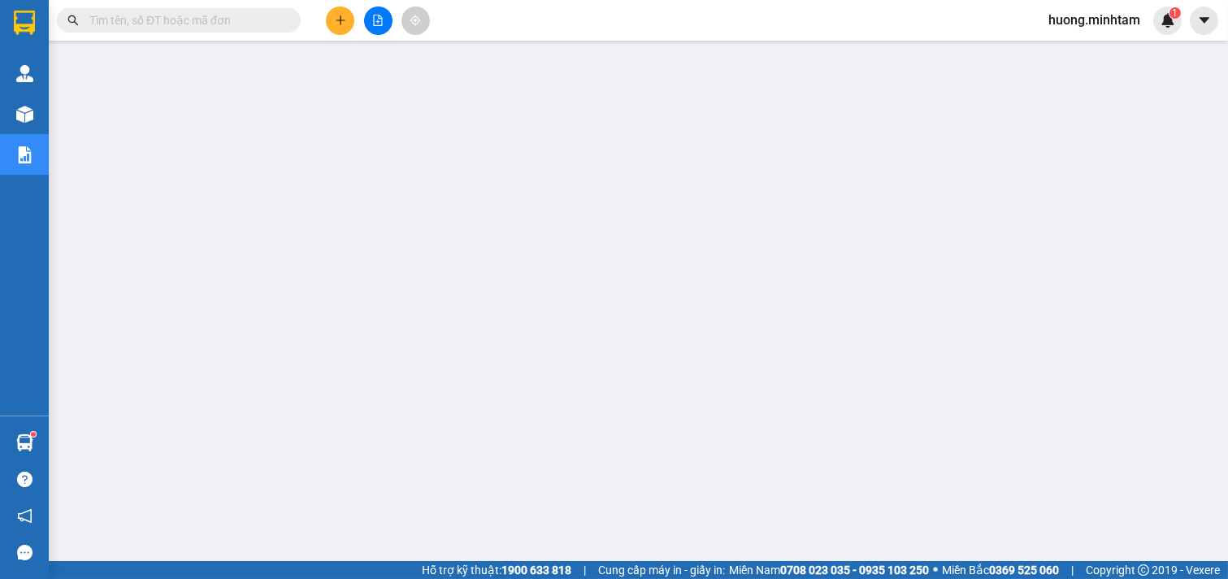
click at [206, 19] on input "text" at bounding box center [185, 20] width 192 height 18
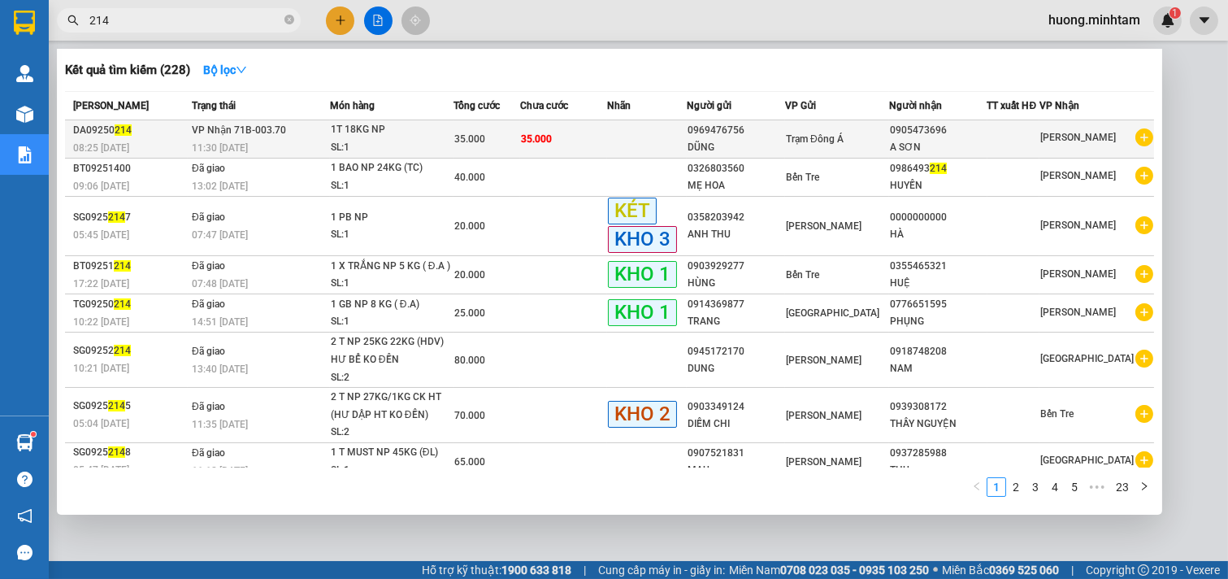
click at [724, 141] on div "DŨNG" at bounding box center [736, 147] width 97 height 17
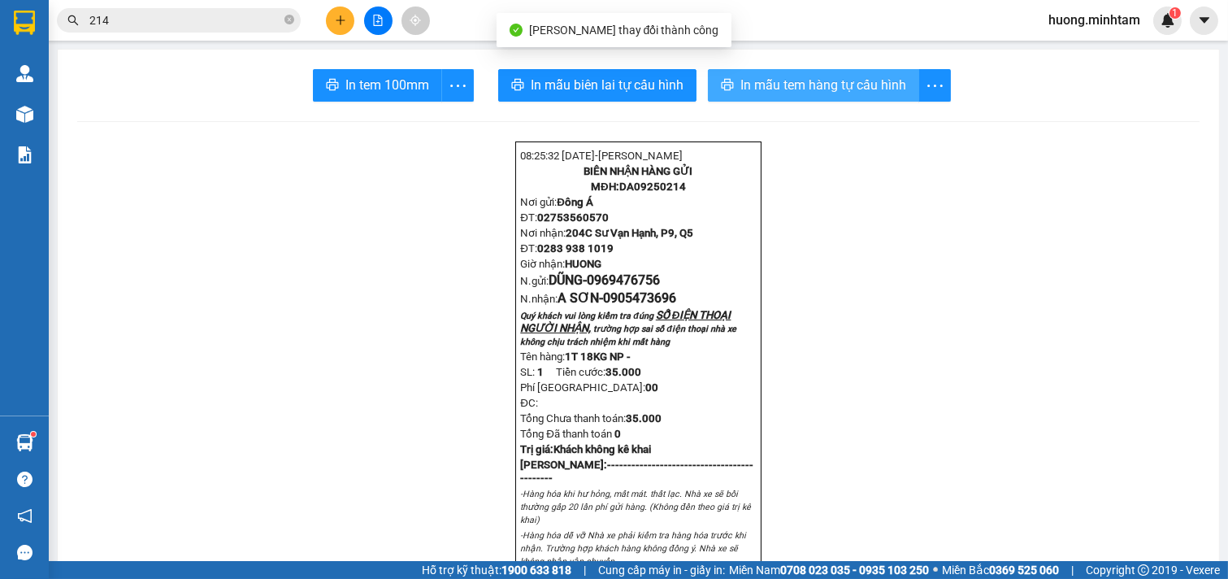
click at [813, 70] on button "In mẫu tem hàng tự cấu hình" at bounding box center [813, 85] width 211 height 33
click at [336, 21] on icon "plus" at bounding box center [340, 20] width 11 height 11
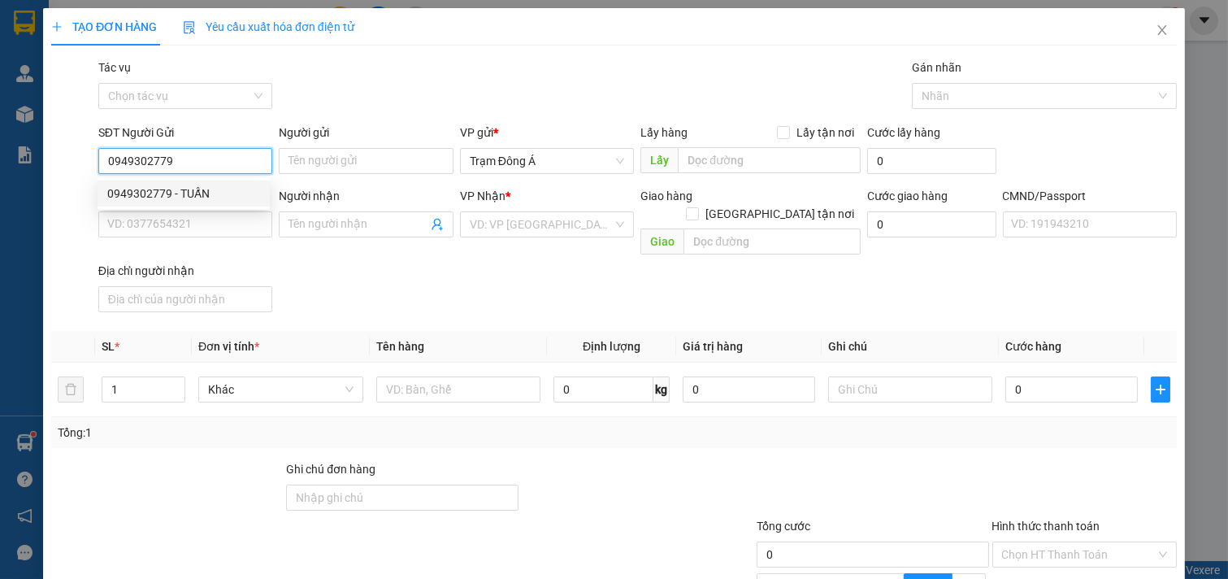
click at [199, 192] on div "0949302779 - TUẤN" at bounding box center [183, 194] width 153 height 18
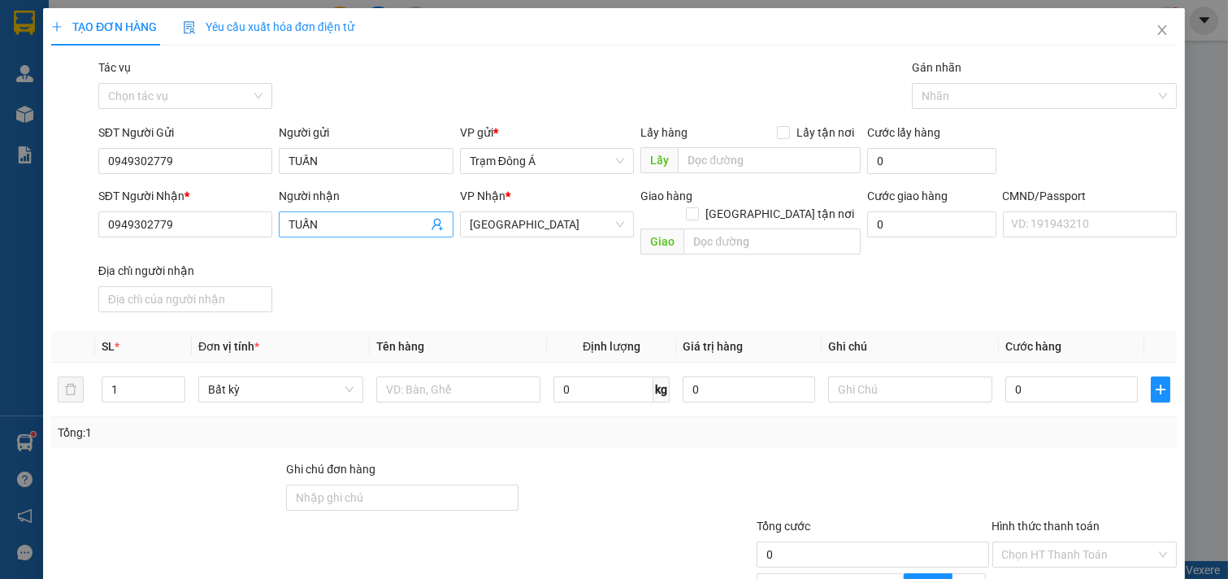
click at [432, 221] on icon "user-add" at bounding box center [437, 224] width 13 height 13
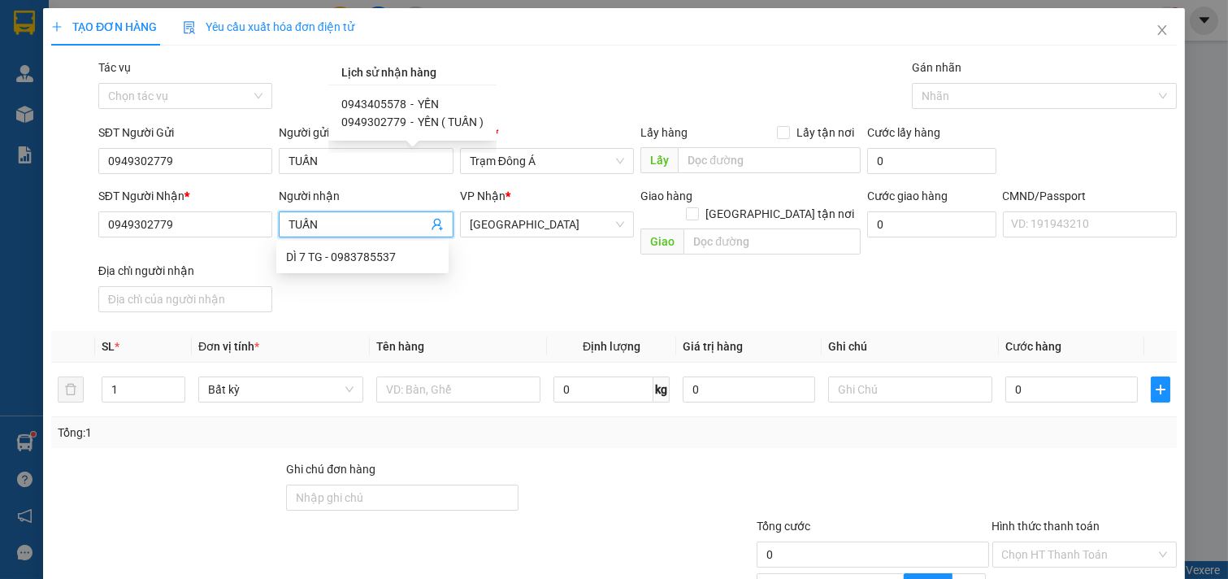
click at [432, 221] on icon "user-add" at bounding box center [437, 224] width 13 height 13
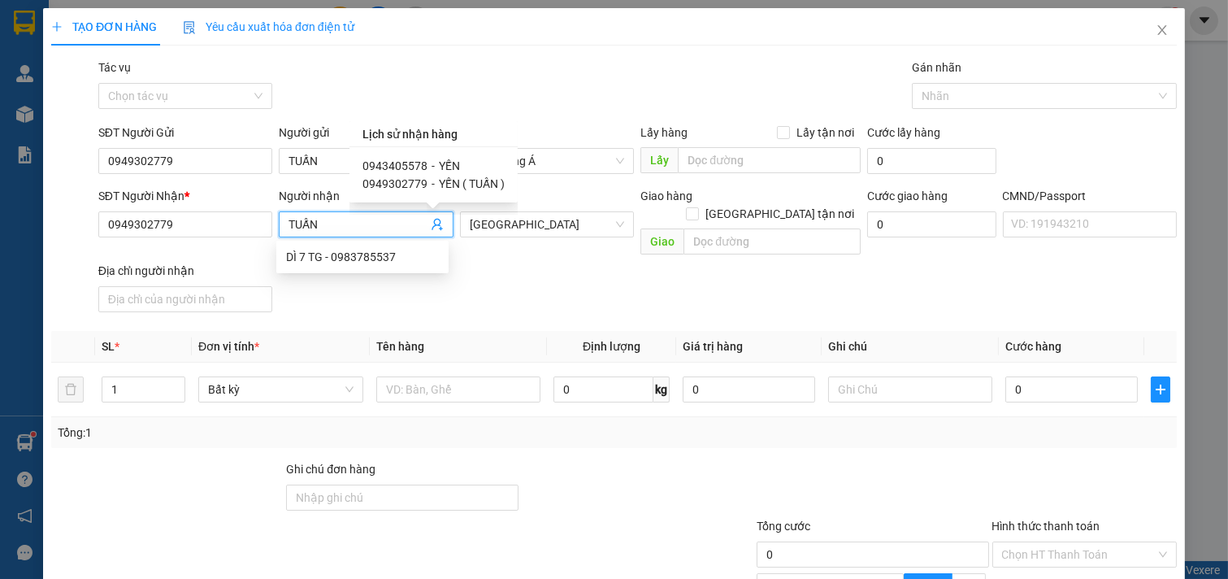
click at [401, 161] on span "0943405578" at bounding box center [395, 165] width 65 height 13
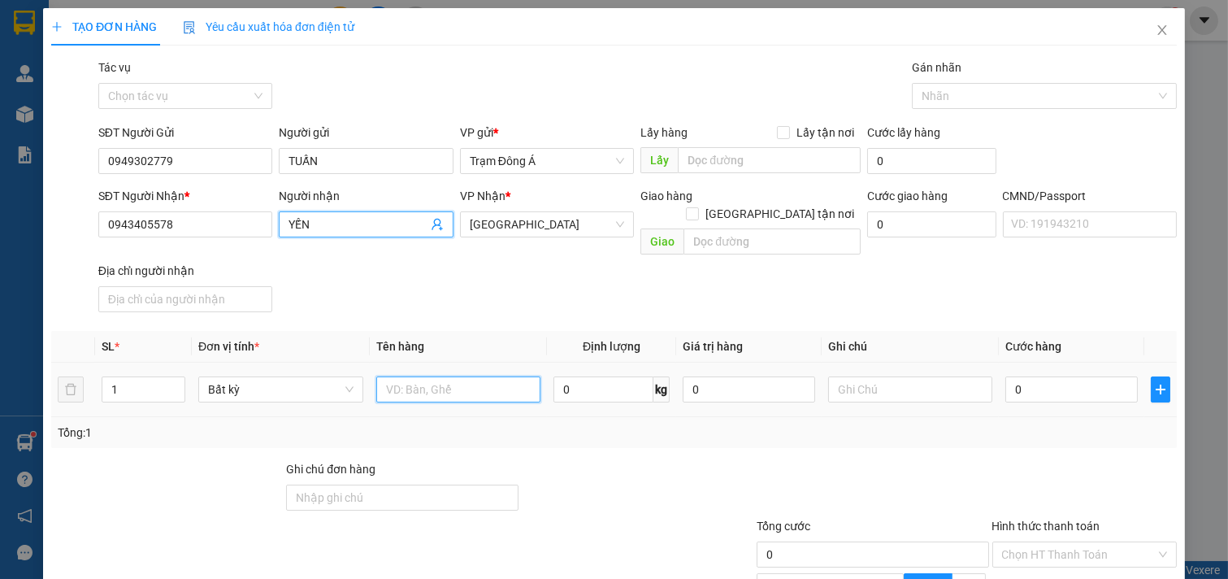
click at [428, 376] on input "text" at bounding box center [458, 389] width 165 height 26
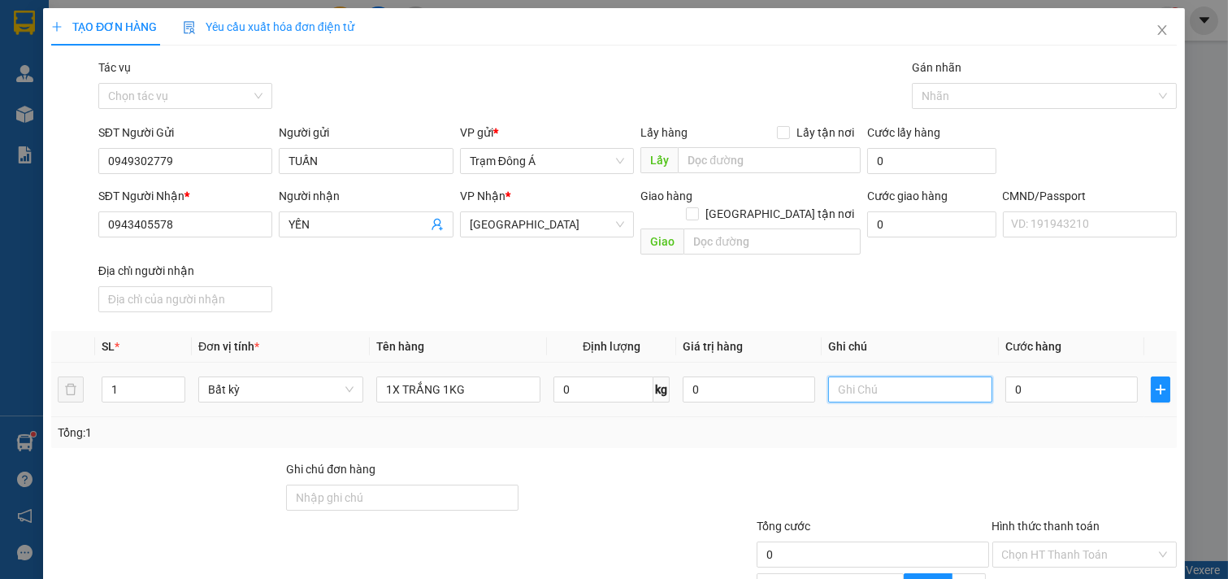
click at [881, 376] on input "text" at bounding box center [910, 389] width 165 height 26
click at [1060, 542] on input "Hình thức thanh toán" at bounding box center [1079, 554] width 154 height 24
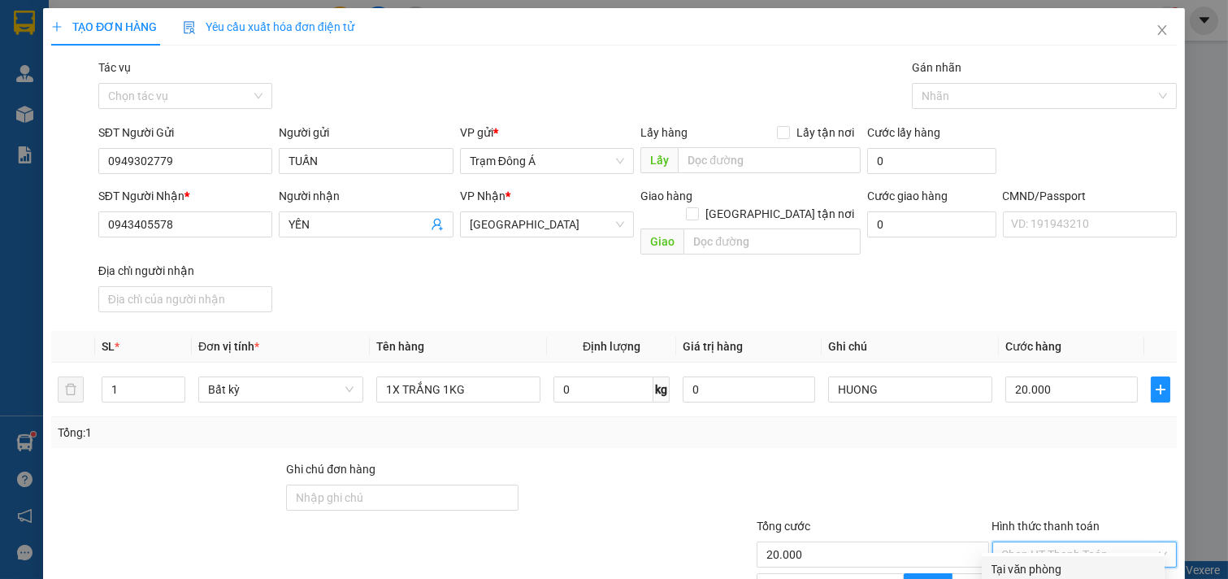
click at [1045, 560] on div "Tại văn phòng" at bounding box center [1073, 569] width 163 height 18
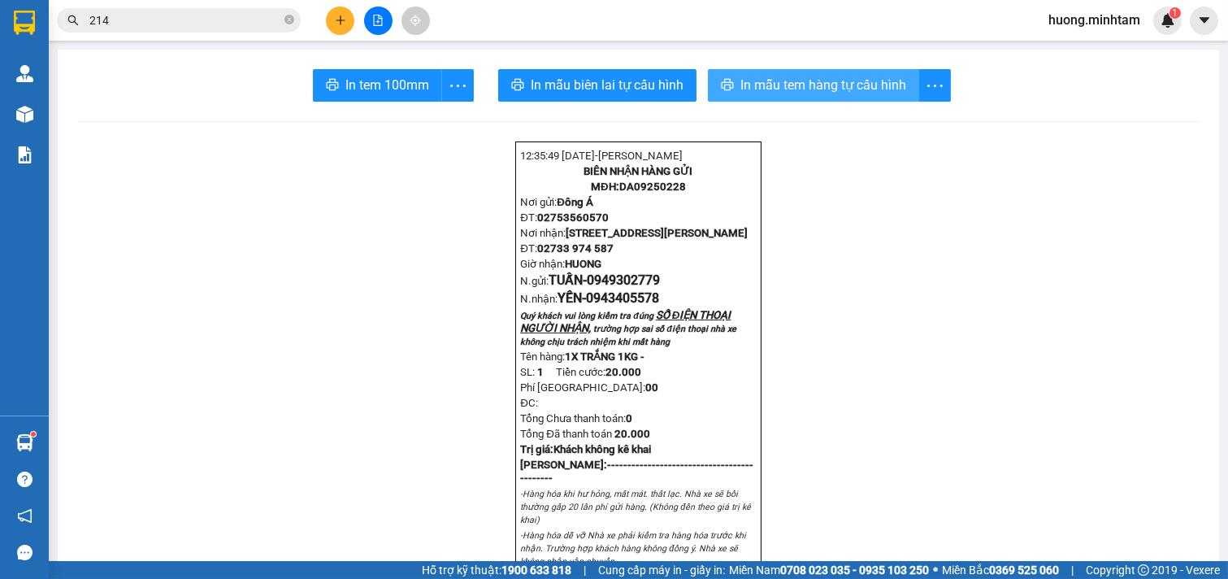
click at [818, 87] on span "In mẫu tem hàng tự cấu hình" at bounding box center [823, 85] width 166 height 20
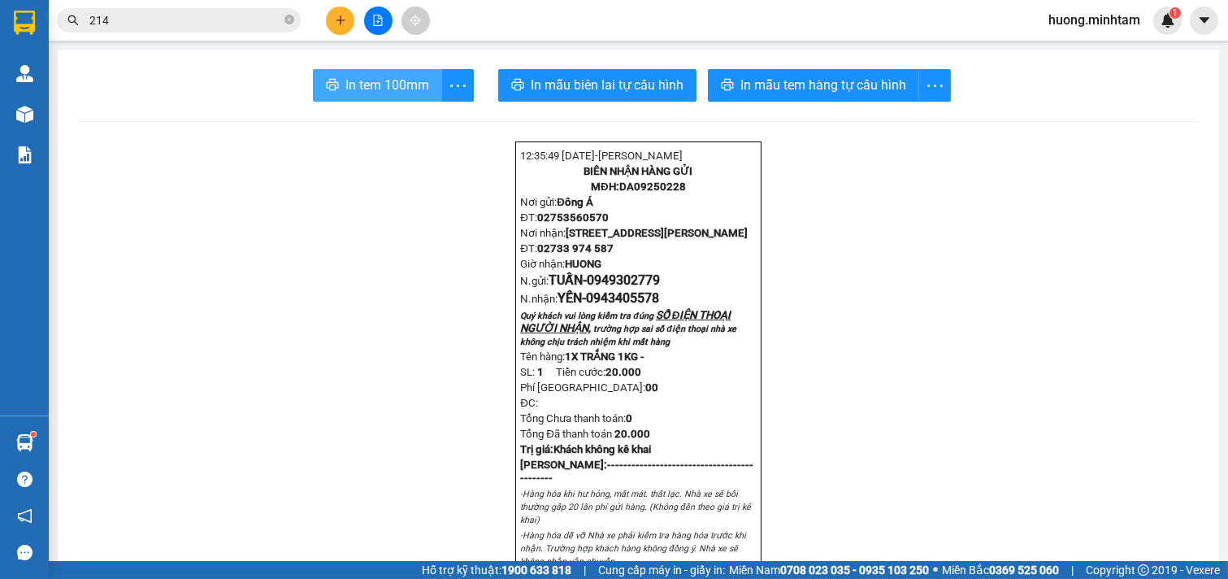
click at [378, 89] on span "In tem 100mm" at bounding box center [387, 85] width 84 height 20
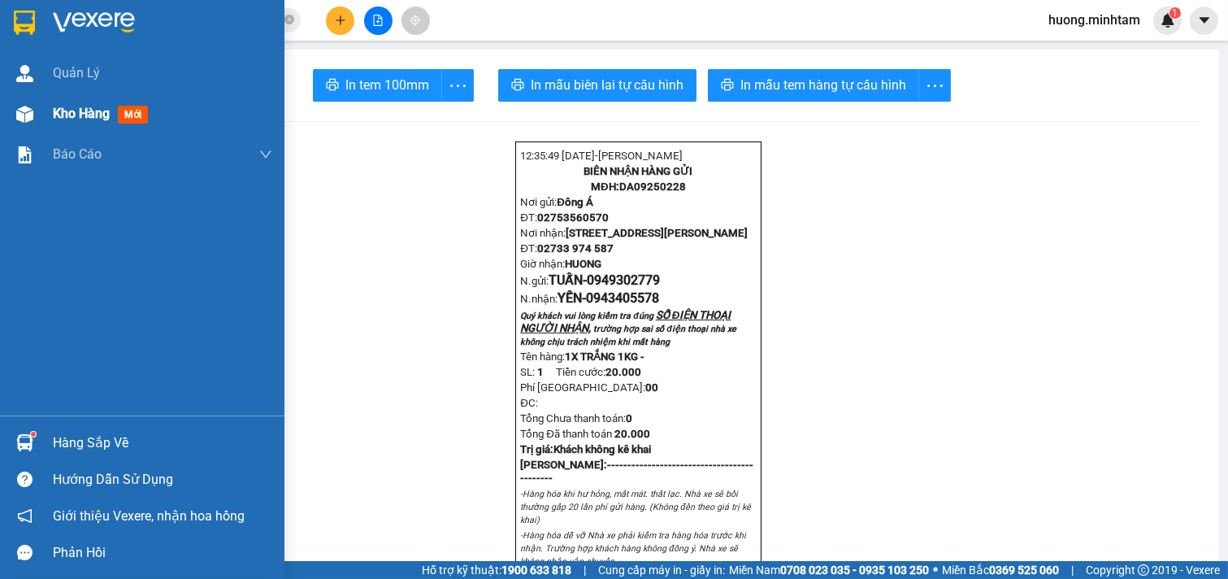
click at [93, 115] on span "Kho hàng" at bounding box center [81, 113] width 57 height 15
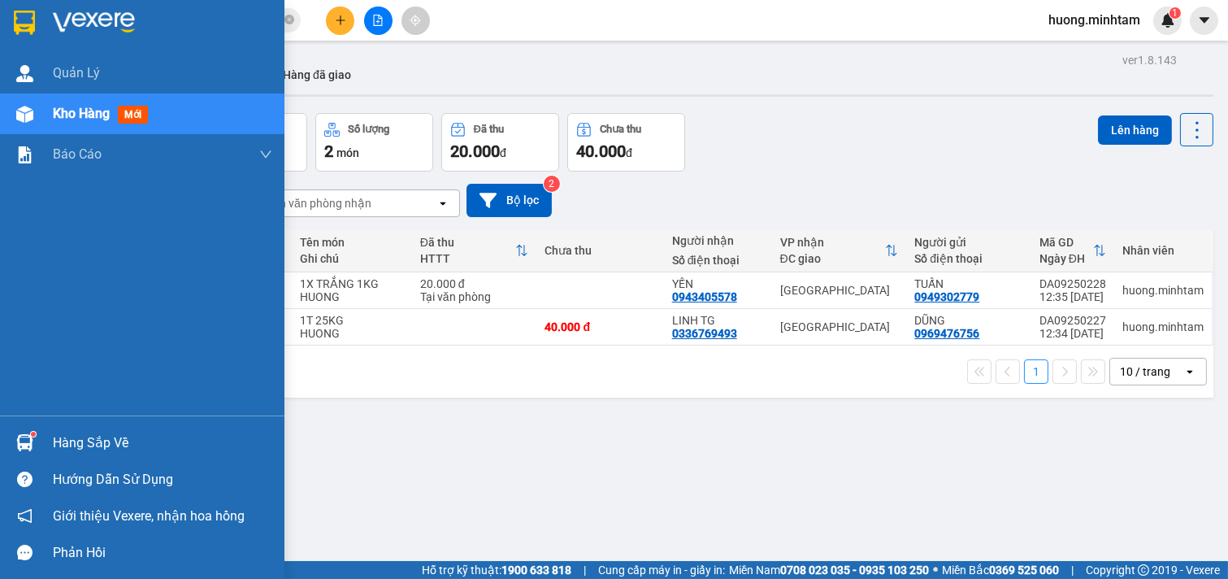
click at [101, 440] on div "Hàng sắp về" at bounding box center [162, 443] width 219 height 24
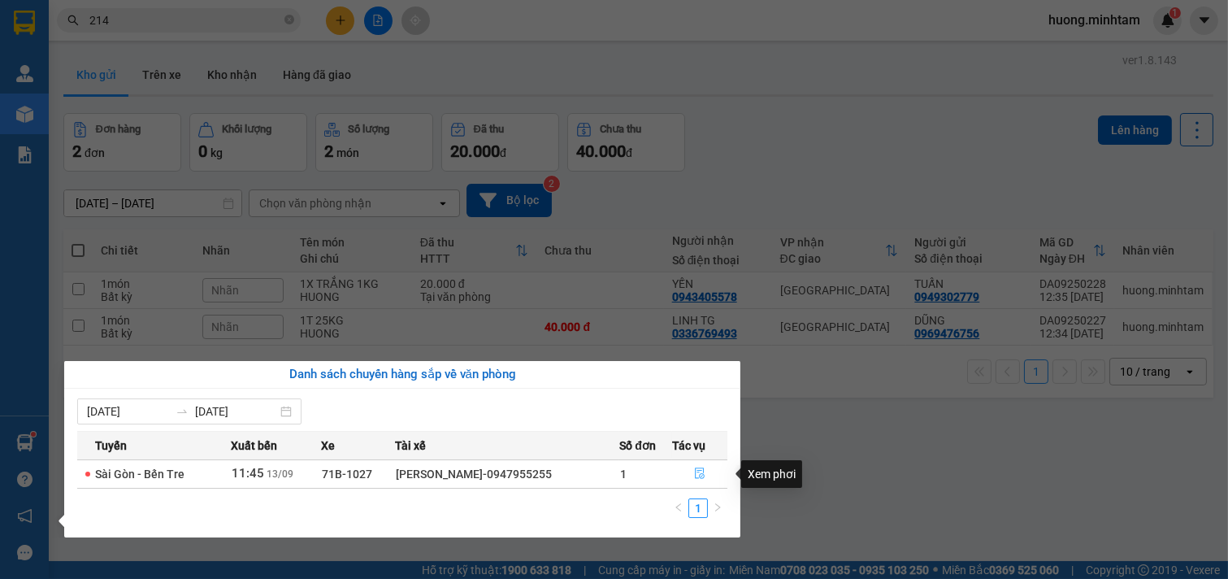
click at [702, 472] on icon "file-done" at bounding box center [700, 472] width 10 height 11
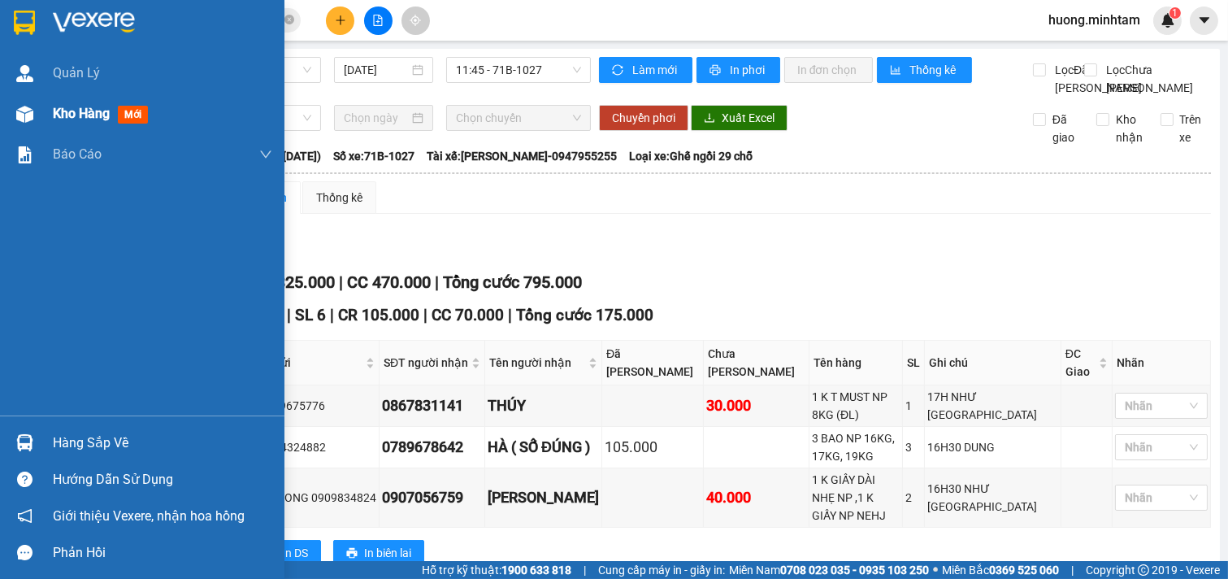
click at [93, 101] on div "Kho hàng mới" at bounding box center [162, 113] width 219 height 41
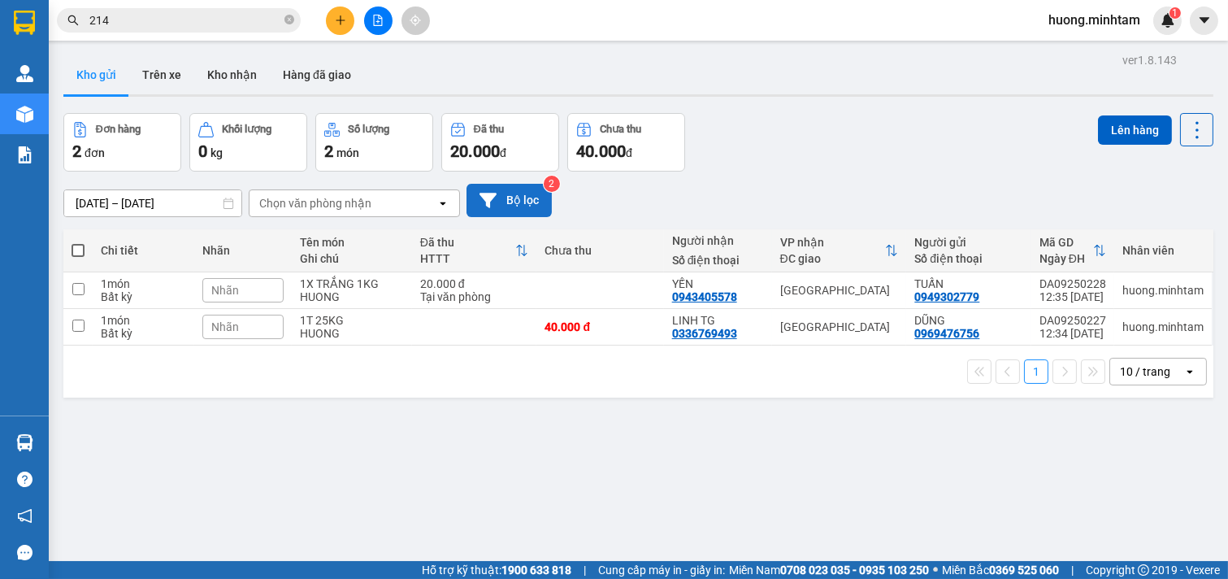
click at [531, 184] on button "Bộ lọc" at bounding box center [509, 200] width 85 height 33
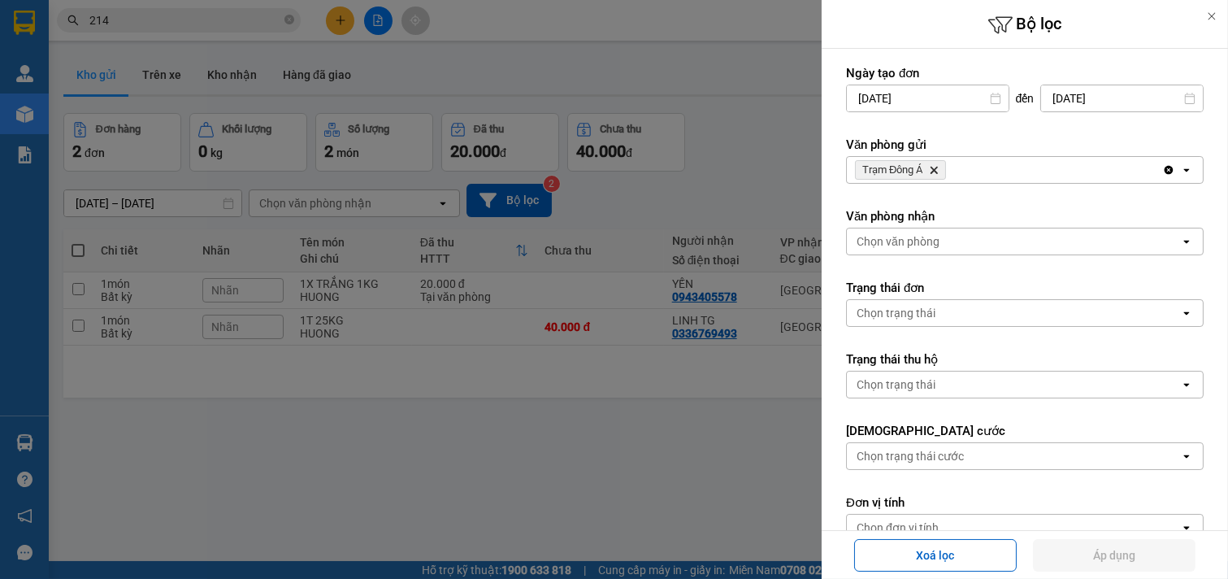
click at [1018, 167] on div "Trạm Đông Á Delete" at bounding box center [1004, 170] width 315 height 26
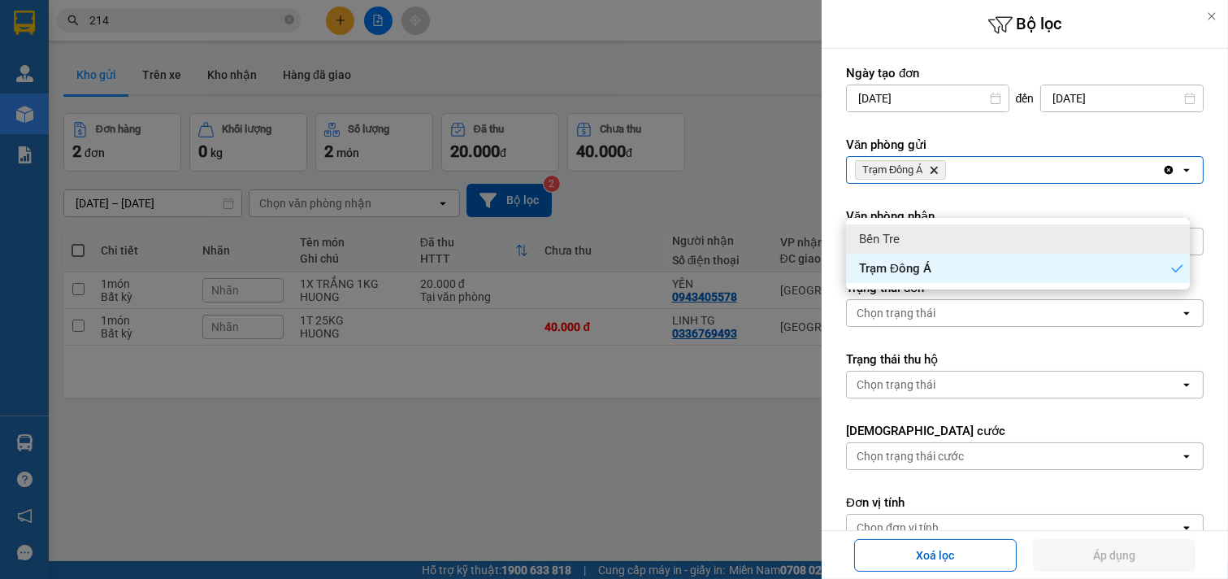
click at [918, 224] on div "Bến Tre" at bounding box center [1018, 238] width 344 height 29
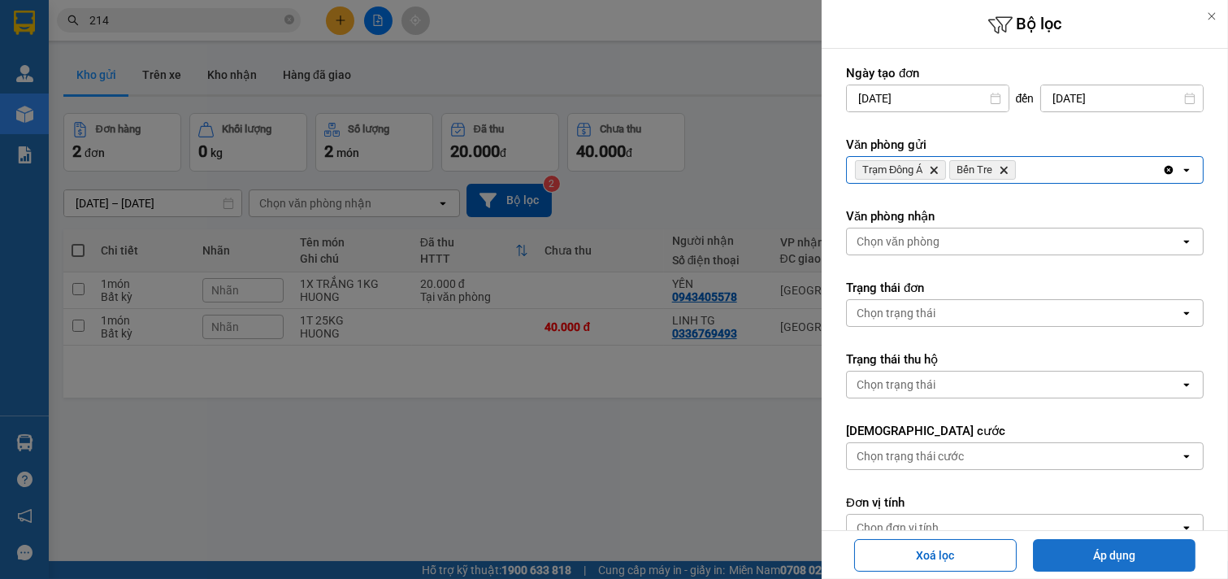
click at [1143, 553] on button "Áp dụng" at bounding box center [1114, 555] width 163 height 33
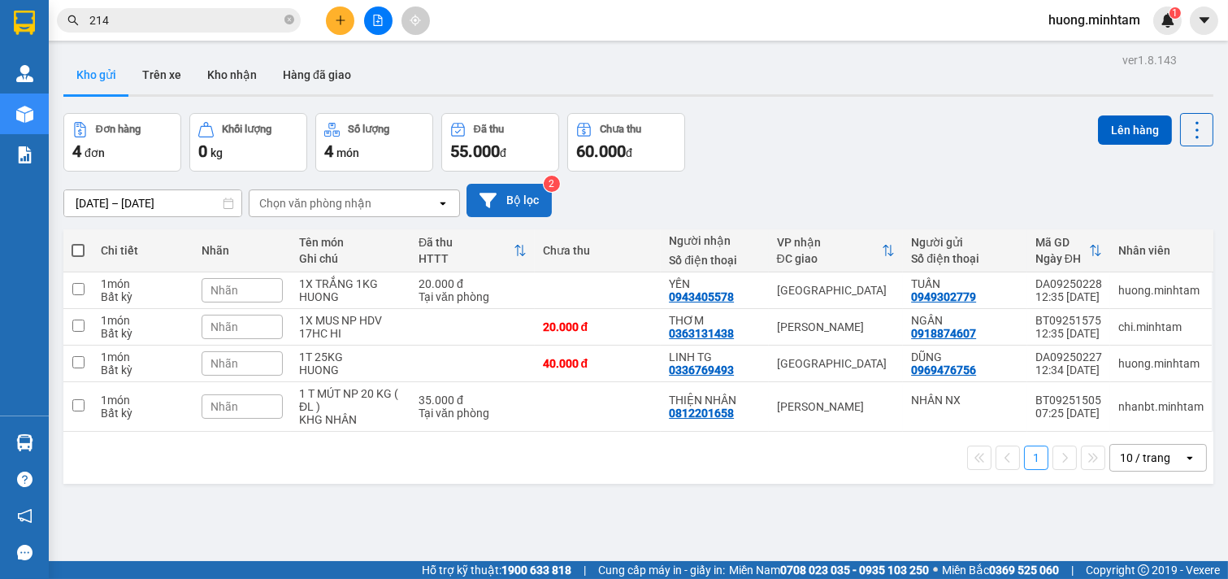
click at [514, 184] on button "Bộ lọc" at bounding box center [509, 200] width 85 height 33
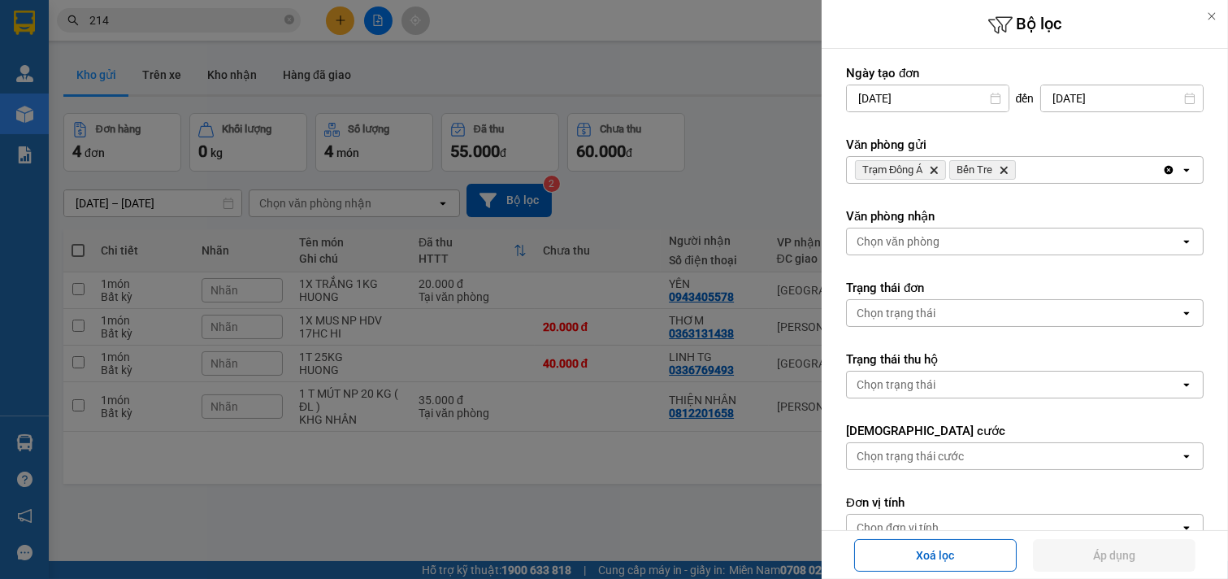
click at [1003, 172] on icon "Bến Tre, close by backspace" at bounding box center [1004, 170] width 7 height 7
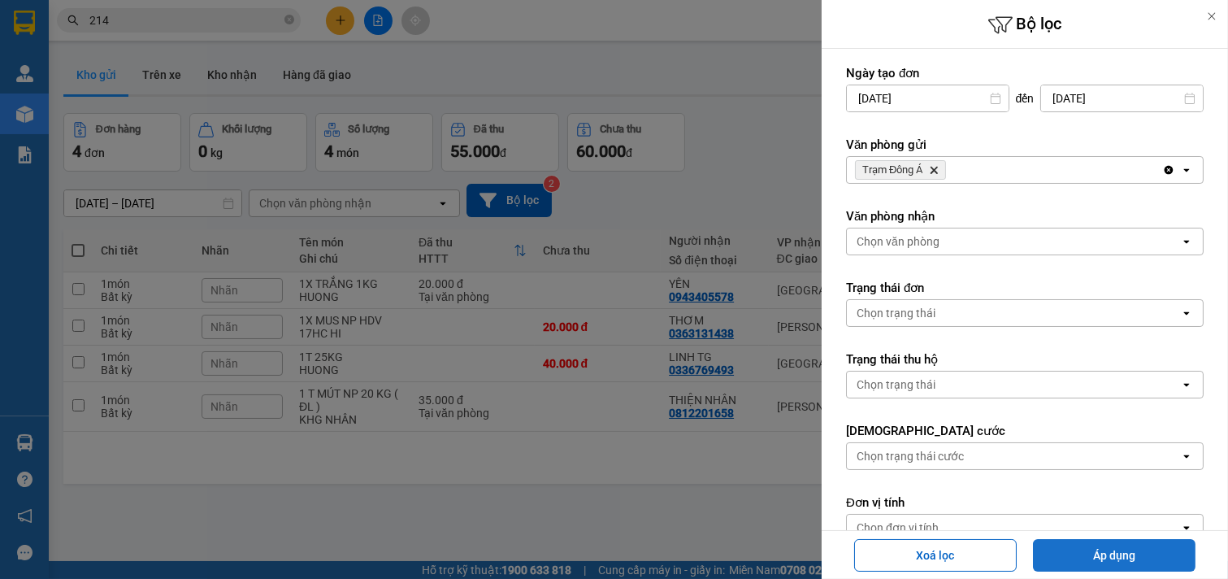
click at [1127, 549] on button "Áp dụng" at bounding box center [1114, 555] width 163 height 33
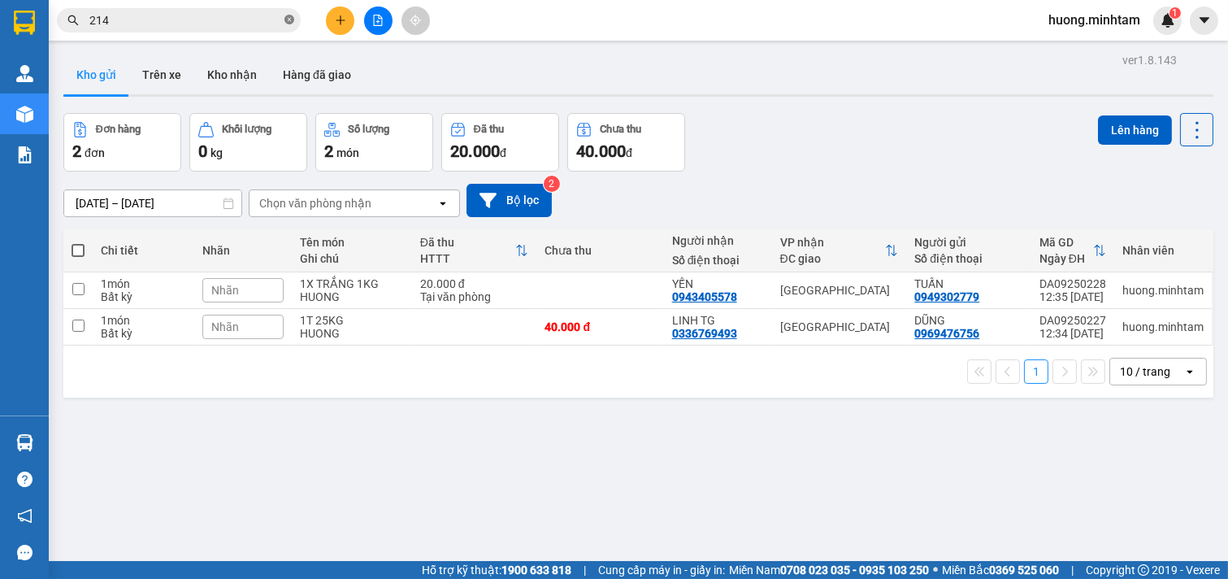
click at [290, 21] on icon "close-circle" at bounding box center [289, 20] width 10 height 10
click at [80, 244] on span at bounding box center [78, 250] width 13 height 13
click at [78, 242] on input "checkbox" at bounding box center [78, 242] width 0 height 0
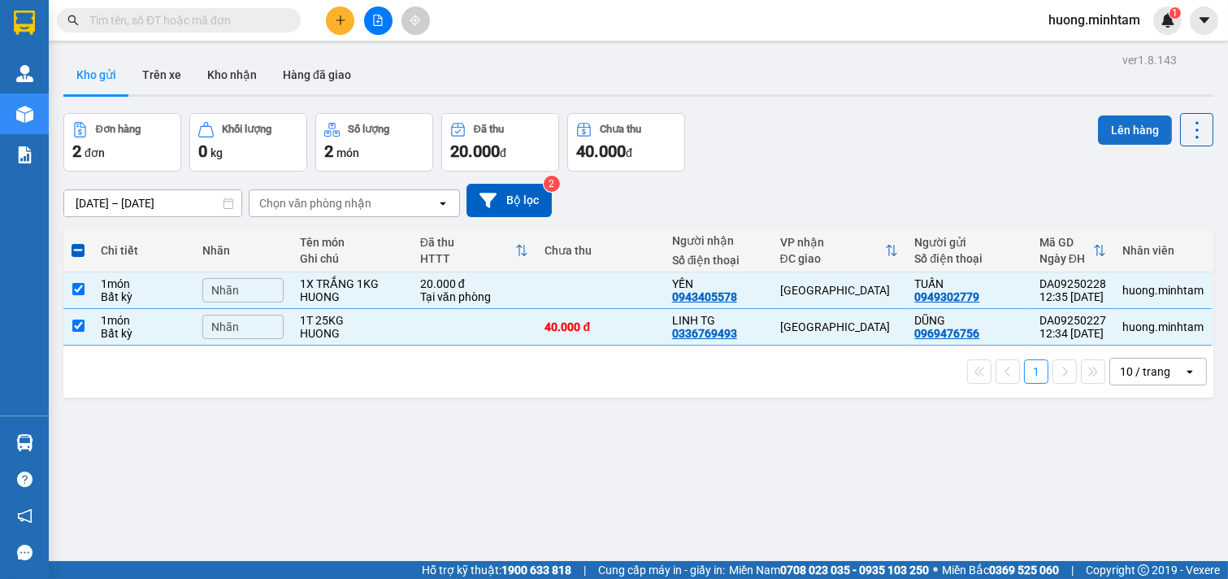
click at [1109, 115] on button "Lên hàng" at bounding box center [1135, 129] width 74 height 29
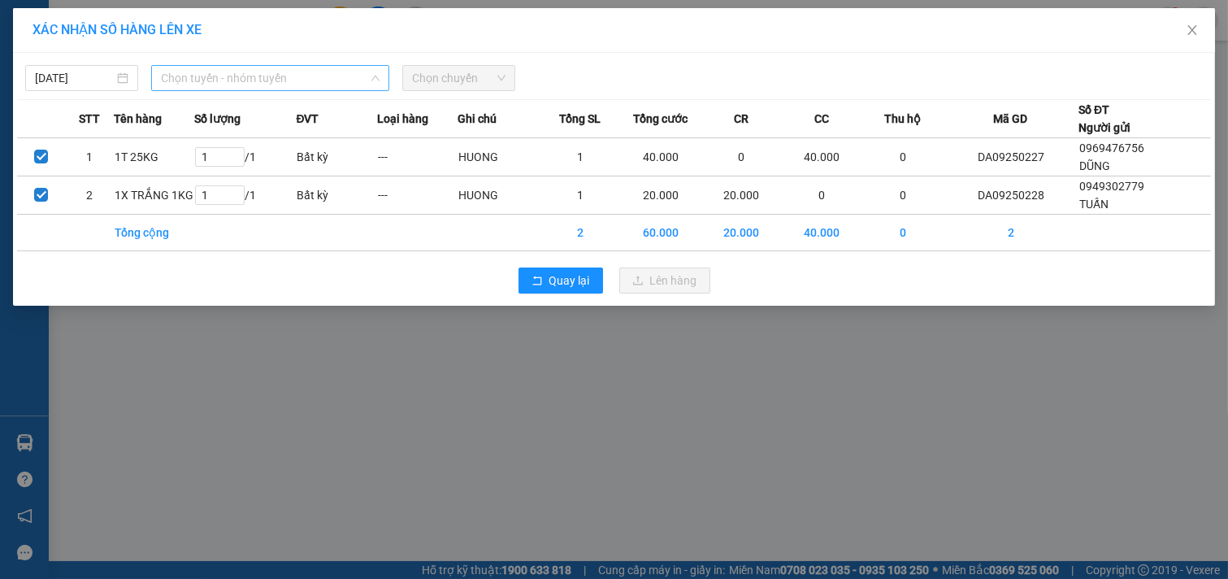
click at [289, 75] on span "Chọn tuyến - nhóm tuyến" at bounding box center [270, 78] width 219 height 24
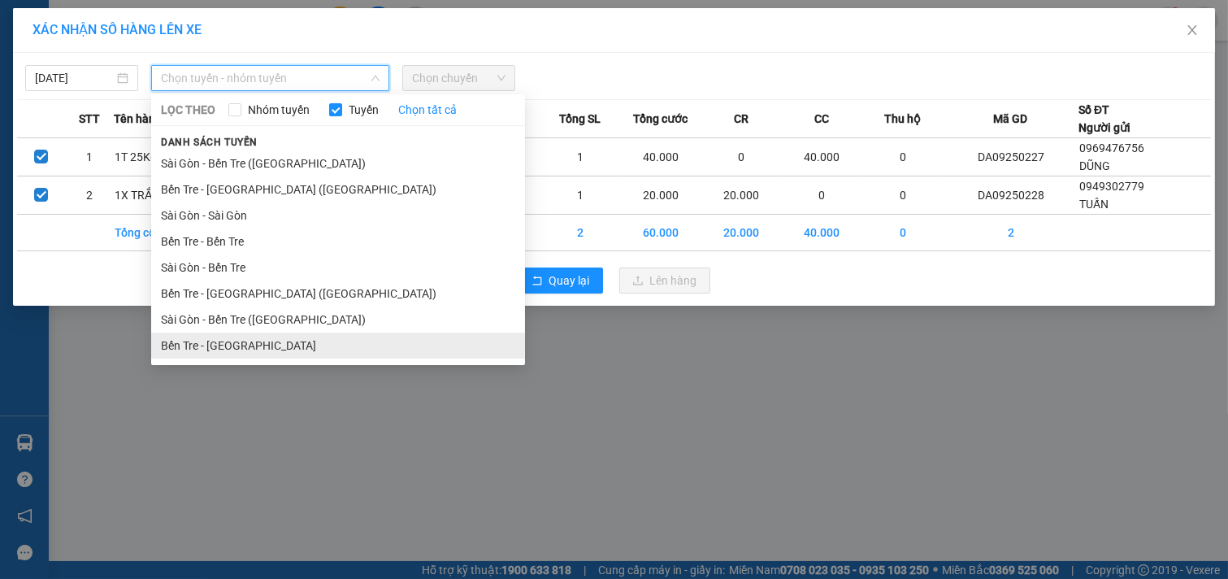
click at [240, 345] on li "Bến Tre - [GEOGRAPHIC_DATA]" at bounding box center [338, 345] width 374 height 26
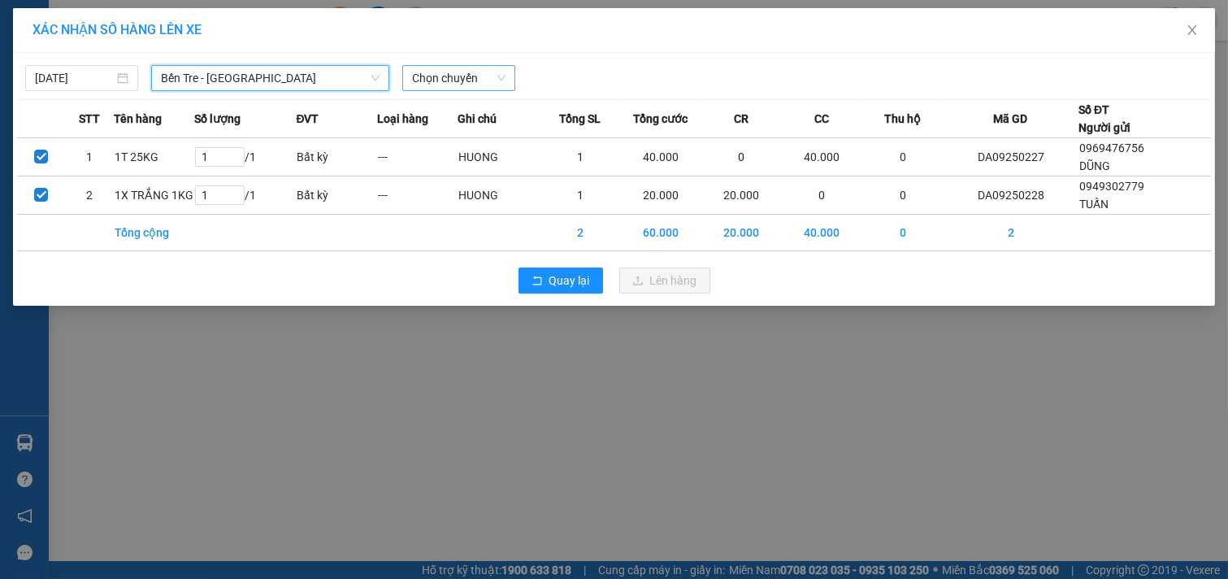
click at [488, 75] on span "Chọn chuyến" at bounding box center [458, 78] width 93 height 24
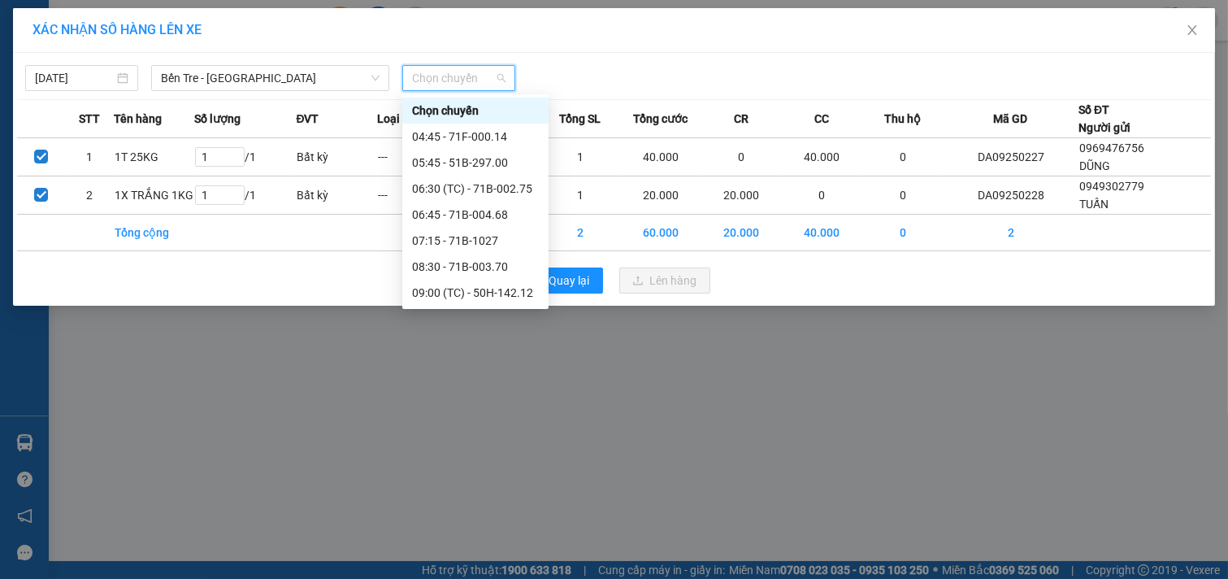
click at [490, 388] on div "12:45 - 71F-000.27" at bounding box center [475, 397] width 127 height 18
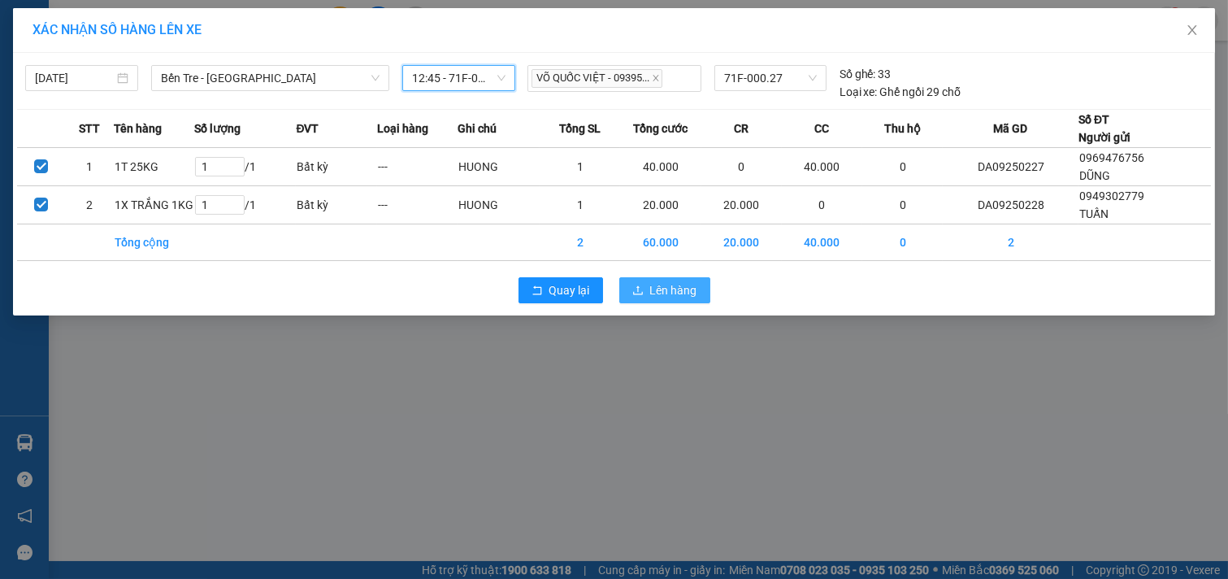
click at [683, 296] on span "Lên hàng" at bounding box center [673, 290] width 47 height 18
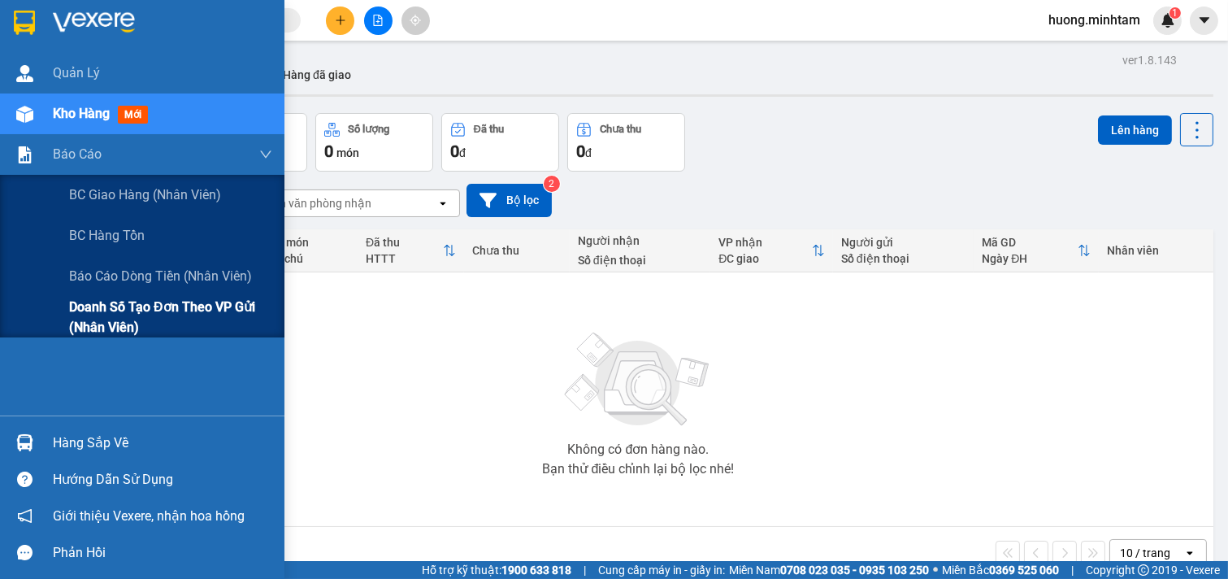
click at [167, 311] on span "Doanh số tạo đơn theo VP gửi (nhân viên)" at bounding box center [170, 317] width 203 height 41
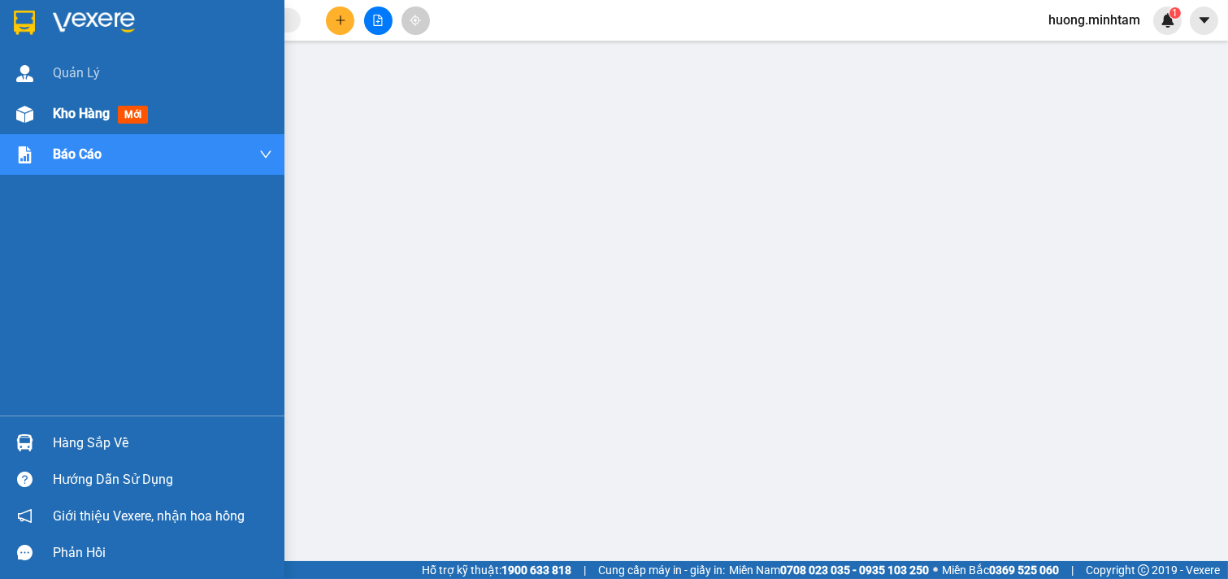
click at [62, 108] on span "Kho hàng" at bounding box center [81, 113] width 57 height 15
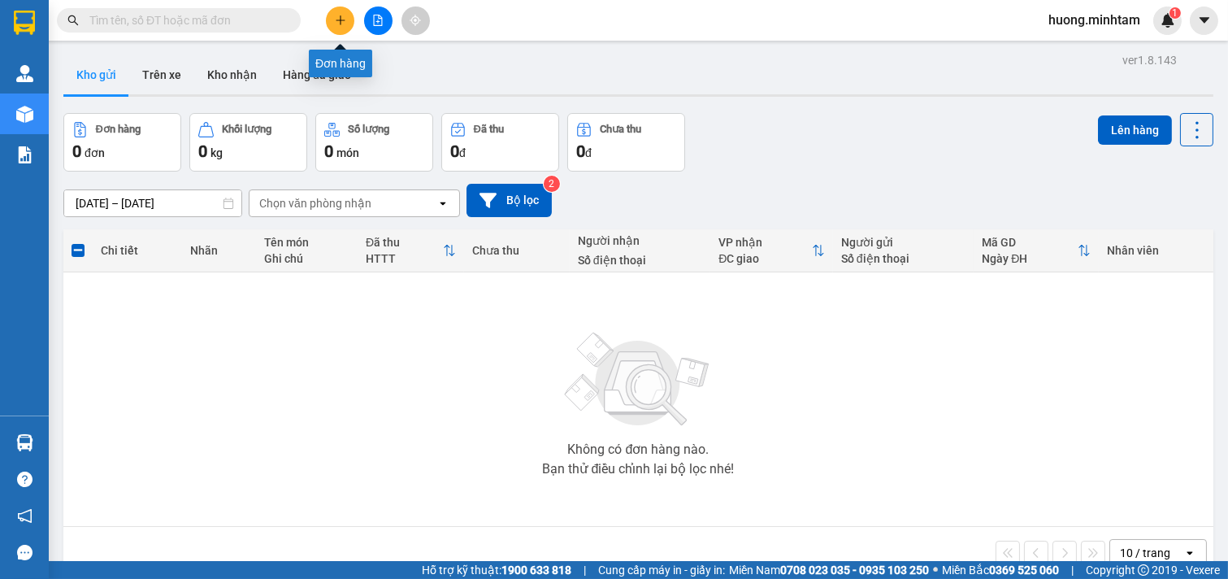
click at [336, 17] on icon "plus" at bounding box center [340, 20] width 11 height 11
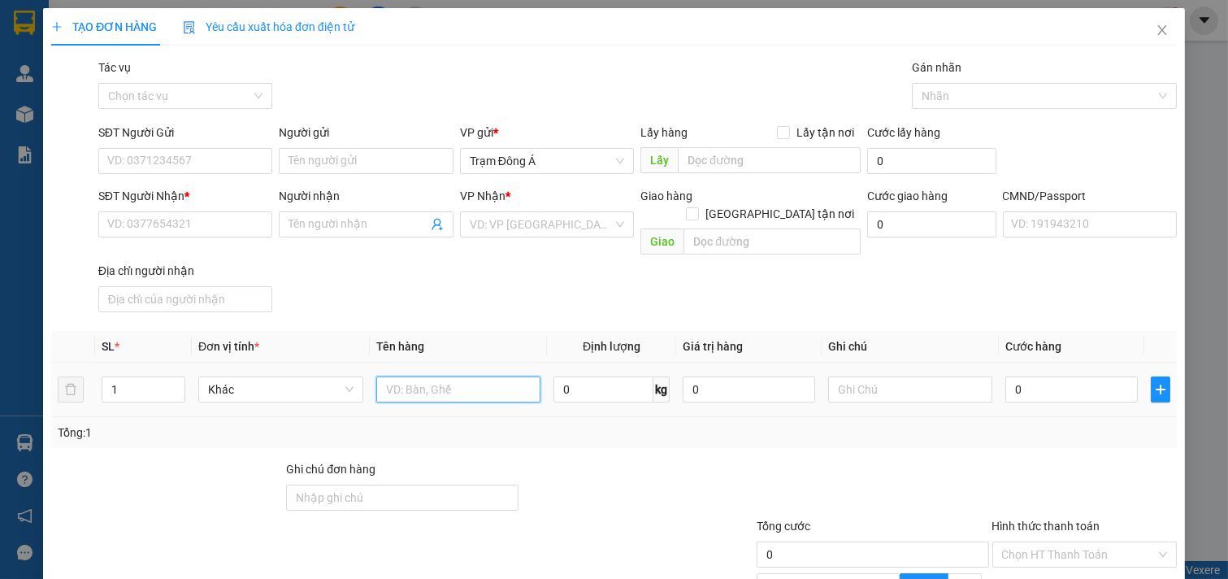
click at [436, 376] on input "text" at bounding box center [458, 389] width 165 height 26
type input "1X TRẮNG 11KG"
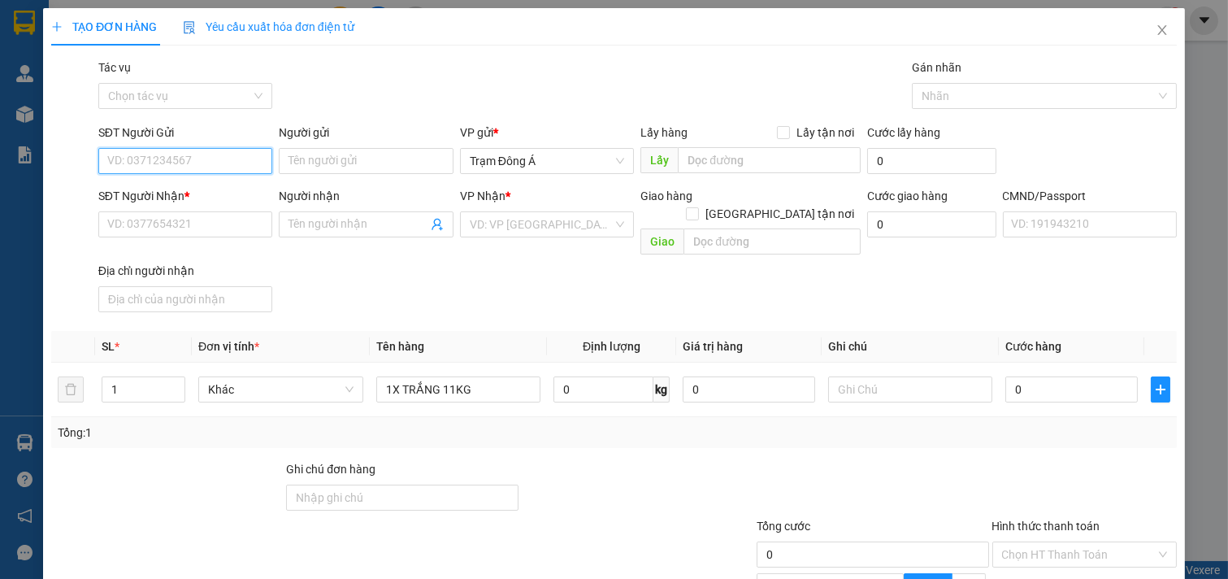
drag, startPoint x: 222, startPoint y: 171, endPoint x: 312, endPoint y: 181, distance: 90.8
click at [224, 171] on input "SĐT Người Gửi" at bounding box center [185, 161] width 175 height 26
type input "0939467799"
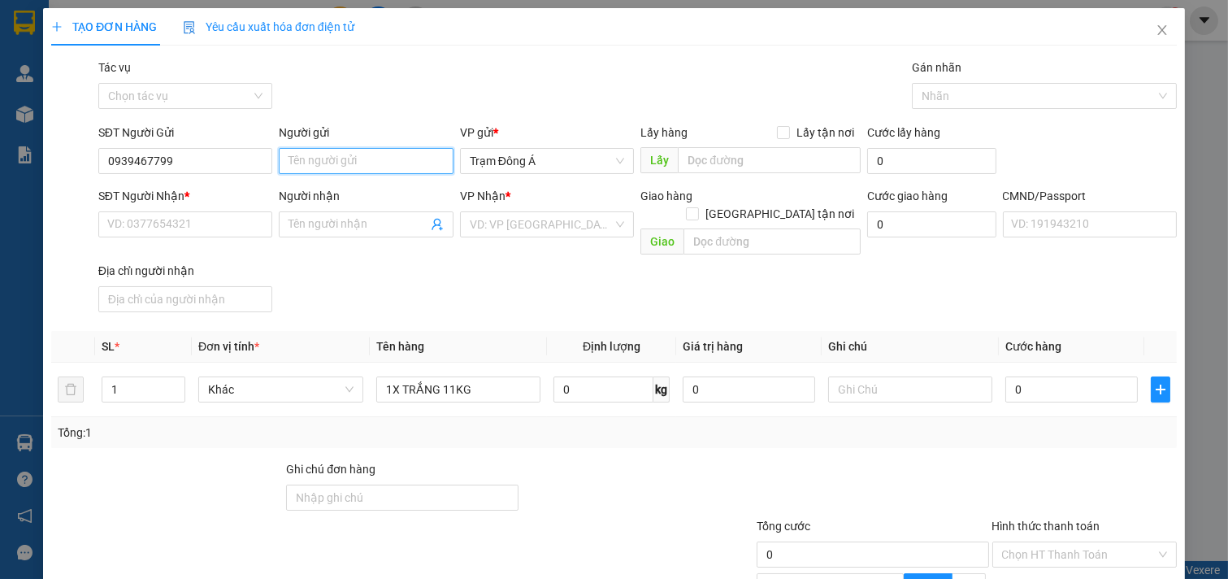
click at [336, 156] on input "Người gửi" at bounding box center [366, 161] width 175 height 26
type input "CÔ PHƯƠNG"
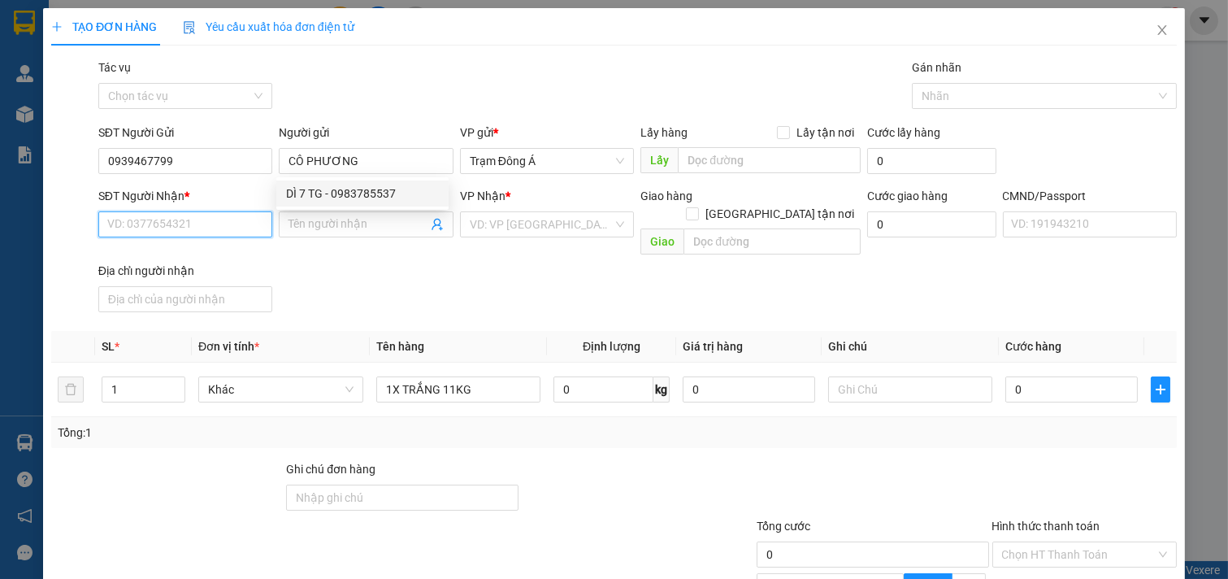
click at [202, 221] on input "SĐT Người Nhận *" at bounding box center [185, 224] width 175 height 26
type input "0937966711"
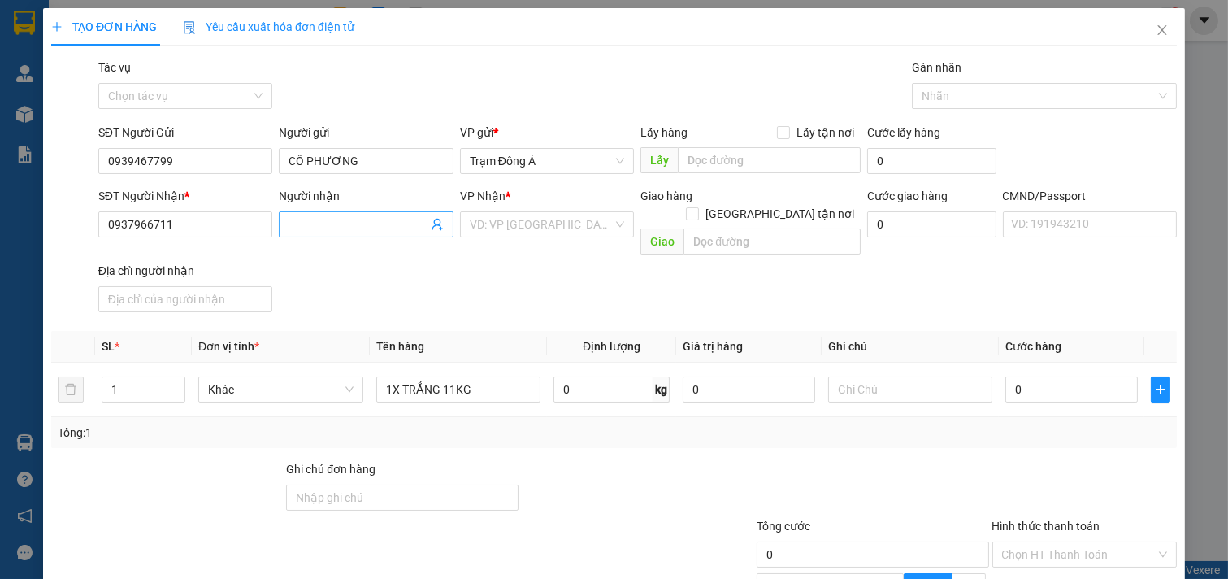
click at [359, 221] on input "Người nhận" at bounding box center [358, 224] width 139 height 18
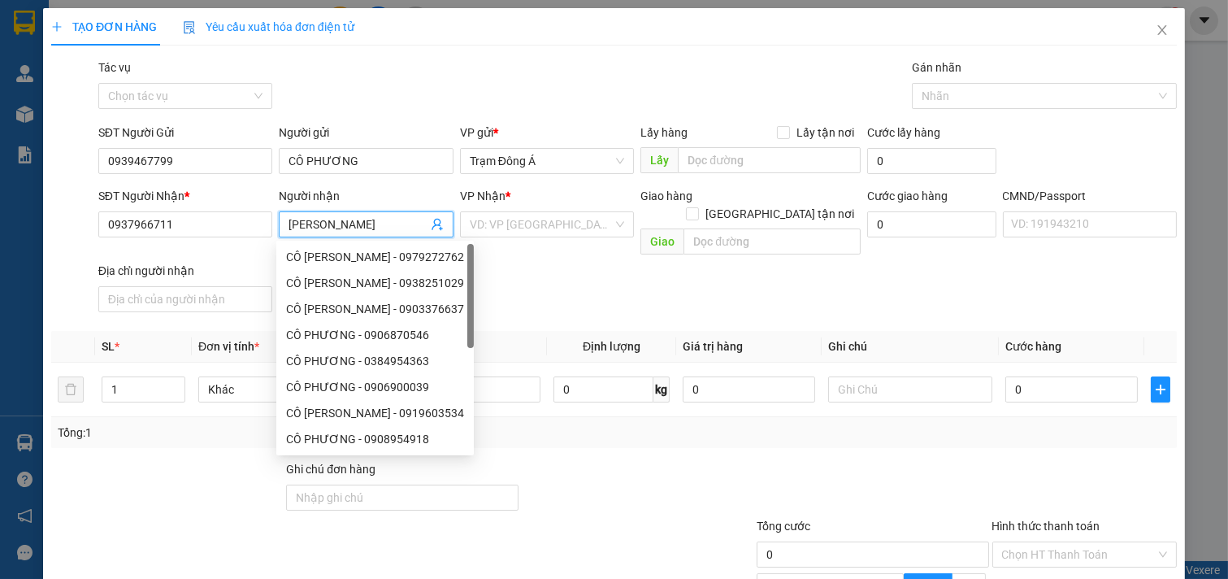
type input "[PERSON_NAME]"
click at [559, 224] on input "search" at bounding box center [542, 224] width 144 height 24
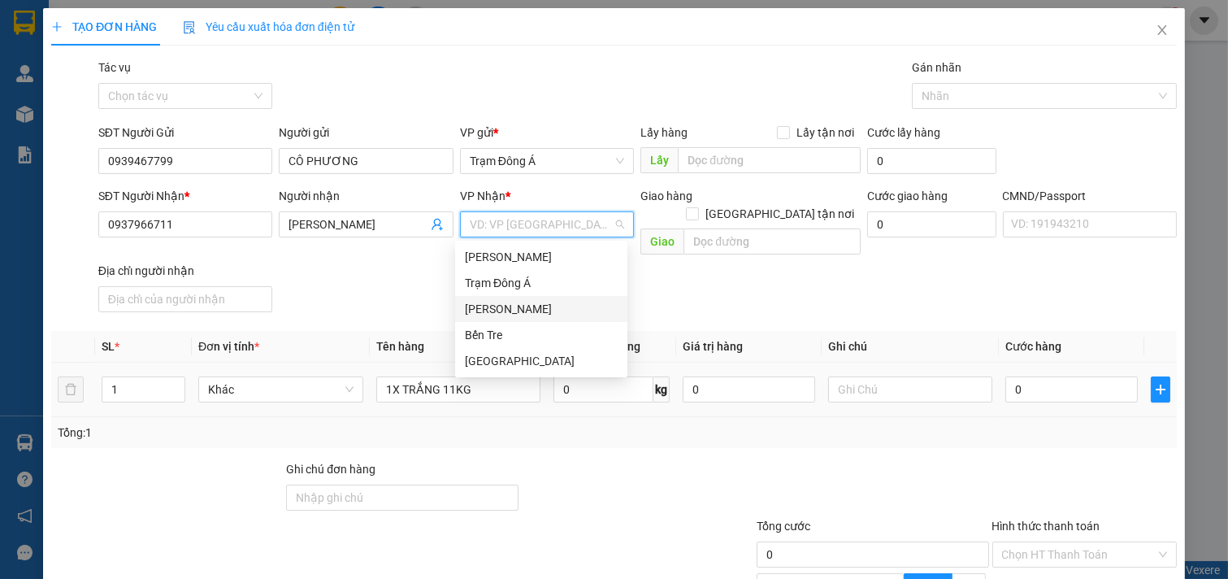
click at [528, 312] on div "[PERSON_NAME]" at bounding box center [541, 309] width 153 height 18
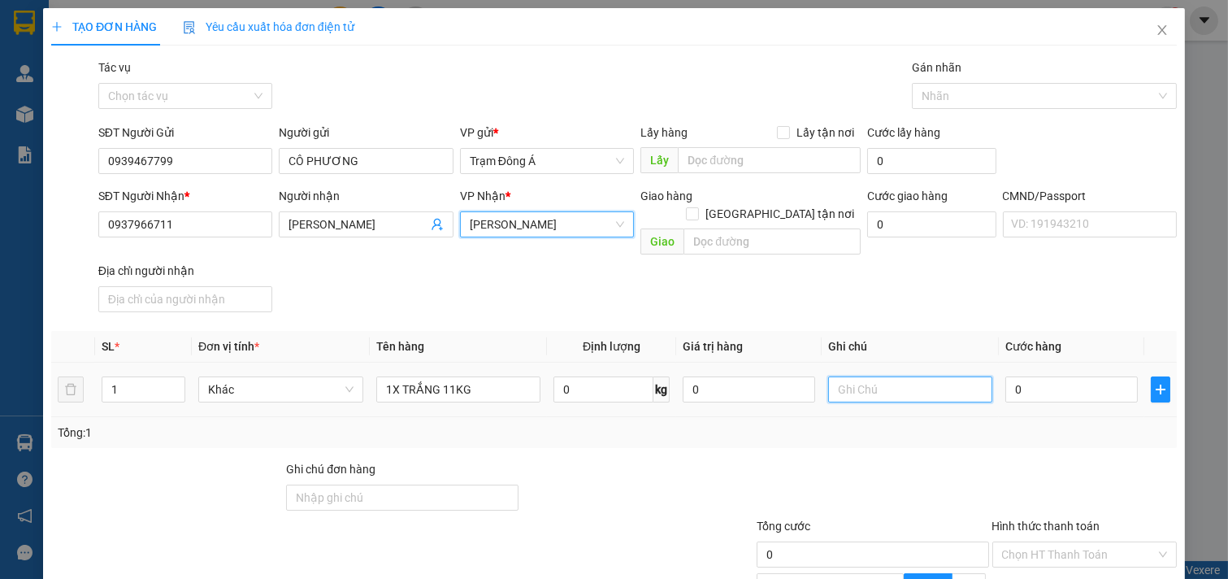
click at [888, 376] on input "text" at bounding box center [910, 389] width 165 height 26
type input "HUONG"
type input "1"
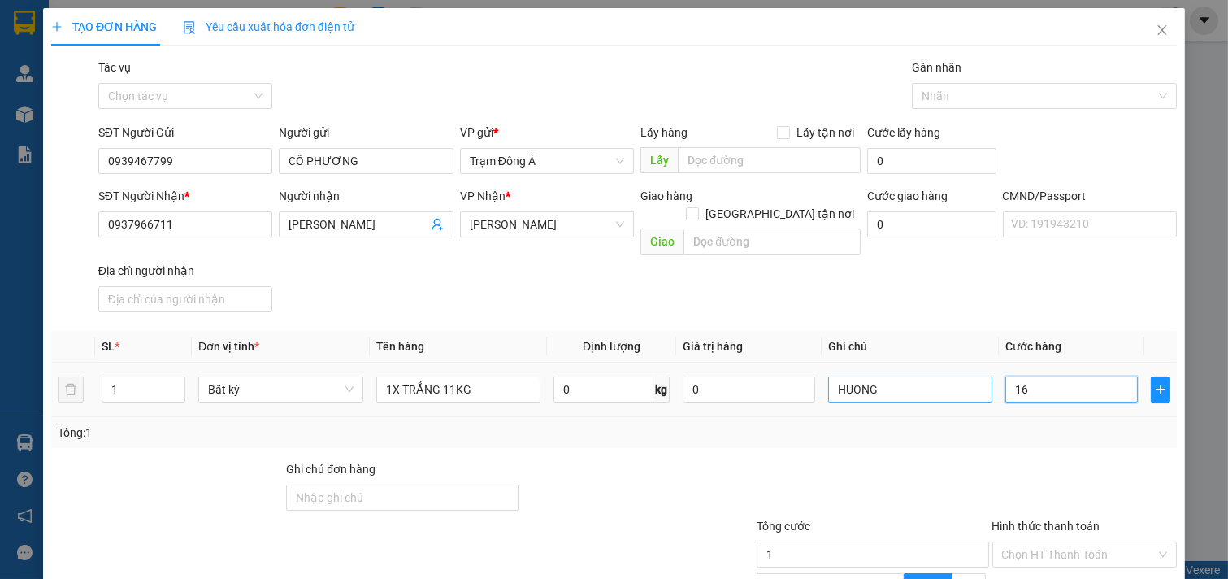
type input "16+"
type input "0"
type input "16"
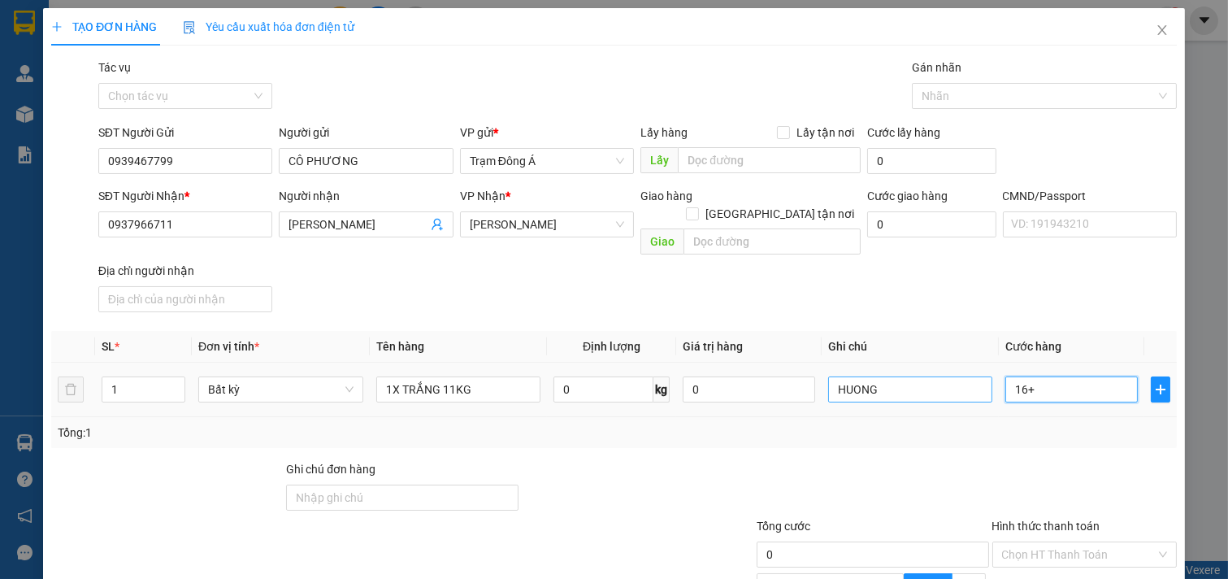
type input "16"
type input "1"
type input "0"
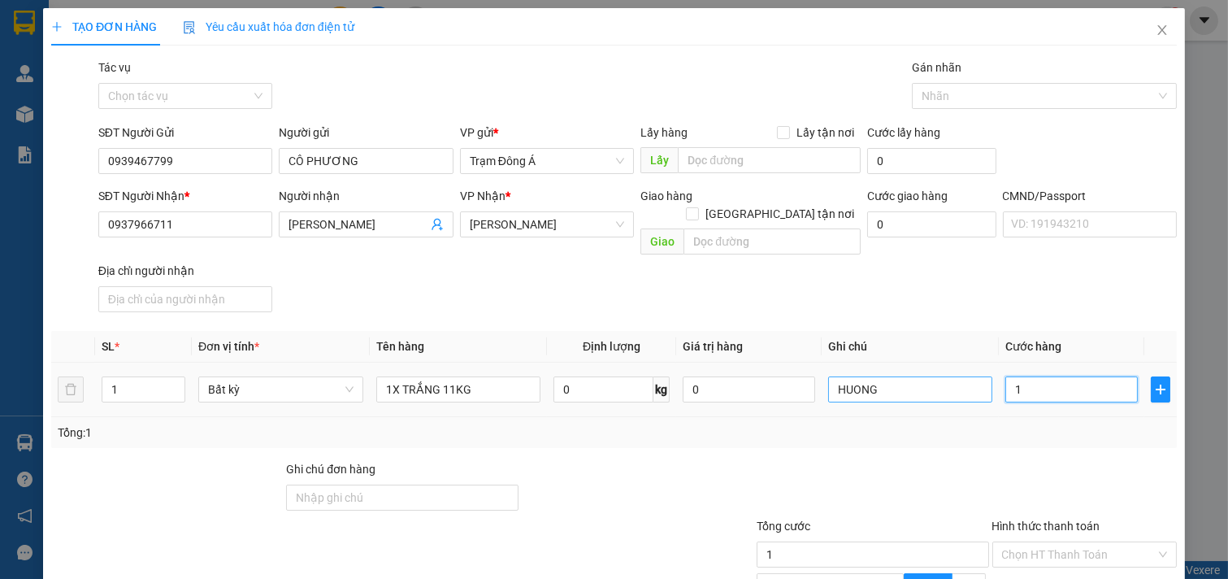
type input "0"
type input "03"
type input "3"
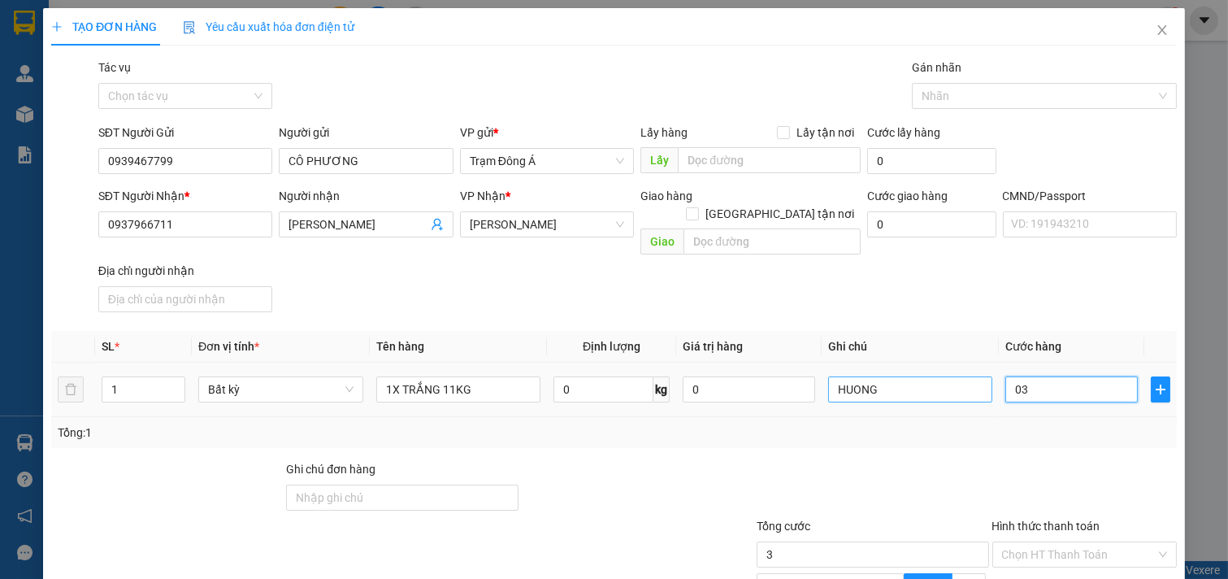
type input "030"
type input "30"
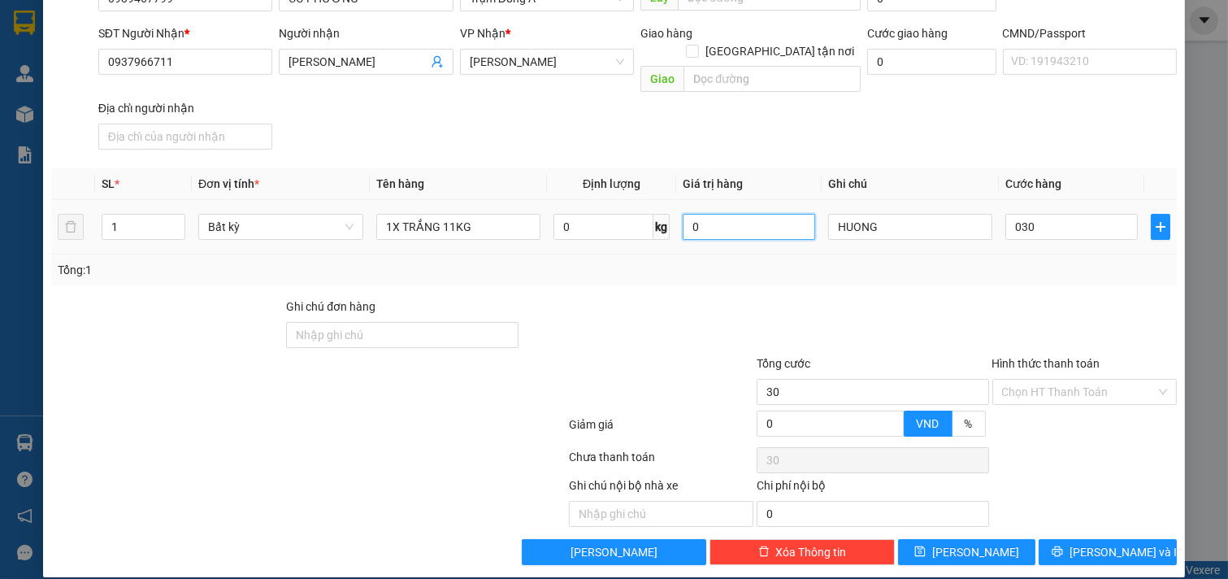
click at [715, 214] on input "0" at bounding box center [749, 227] width 132 height 26
type input "30.000"
type input "1.500.000"
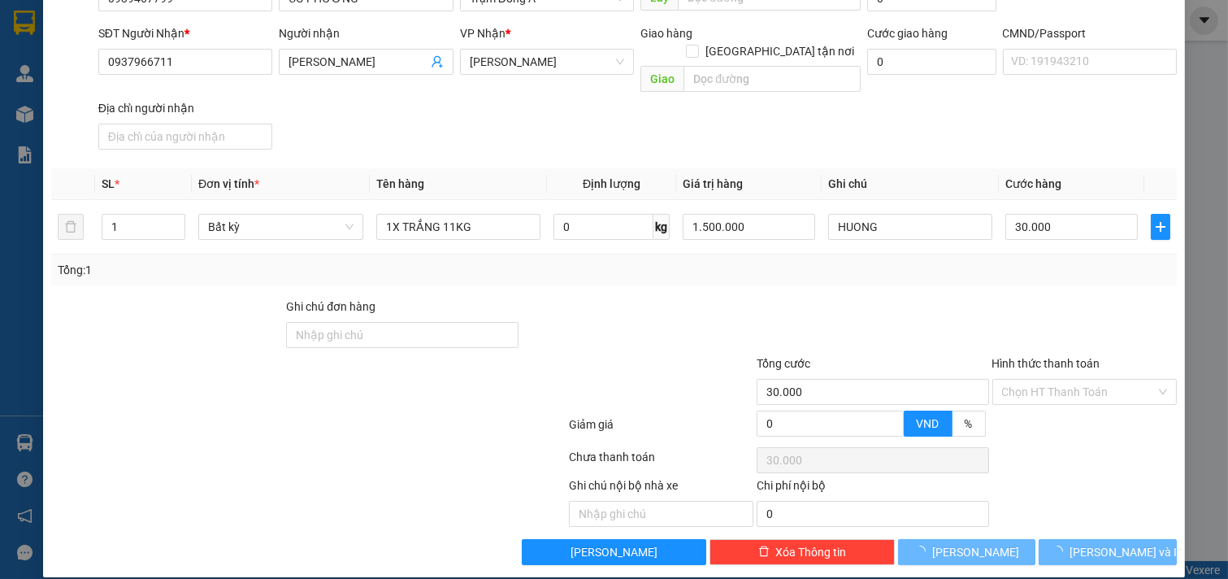
click at [805, 267] on div "Tổng: 1" at bounding box center [614, 269] width 1126 height 31
type input "0"
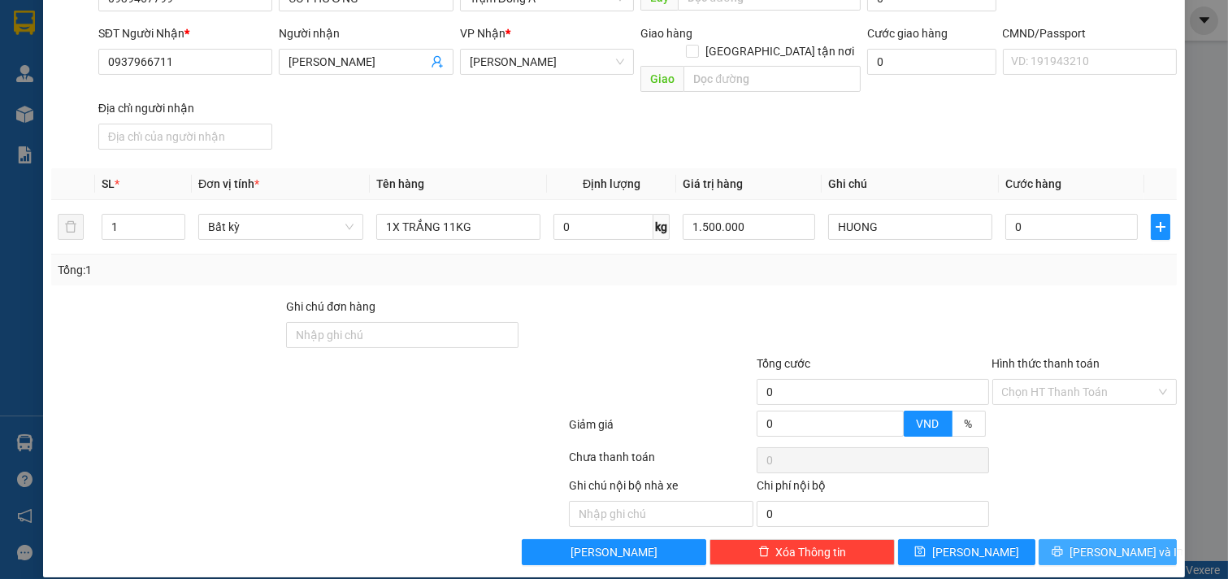
drag, startPoint x: 1112, startPoint y: 531, endPoint x: 997, endPoint y: 180, distance: 369.4
click at [1071, 216] on div "Transit Pickup Surcharge Ids Transit Deliver Surcharge Ids Transit Deliver Surc…" at bounding box center [614, 230] width 1126 height 669
click at [1022, 214] on input "0" at bounding box center [1071, 227] width 132 height 26
type input "3"
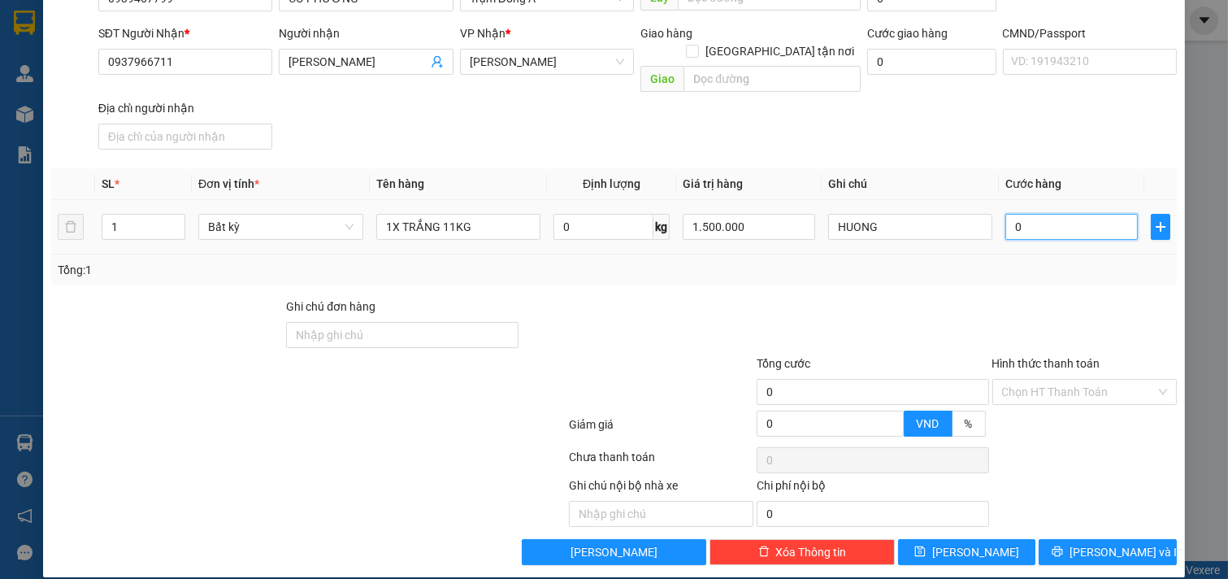
type input "3"
type input "30"
type input "30.000"
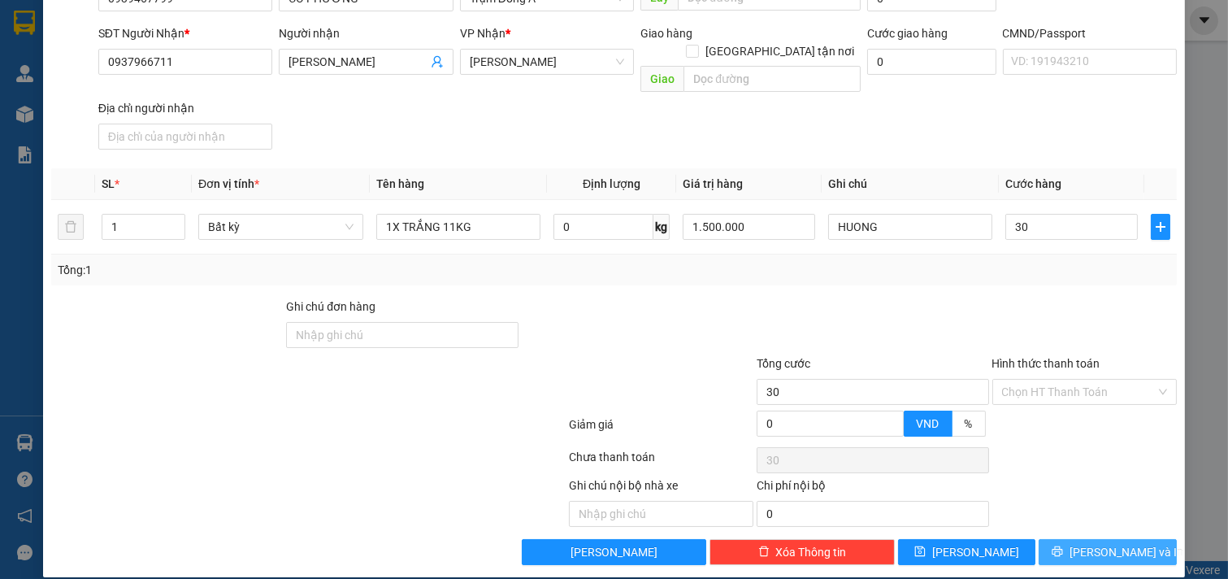
type input "30.000"
click at [1115, 543] on span "[PERSON_NAME] và In" at bounding box center [1127, 552] width 114 height 18
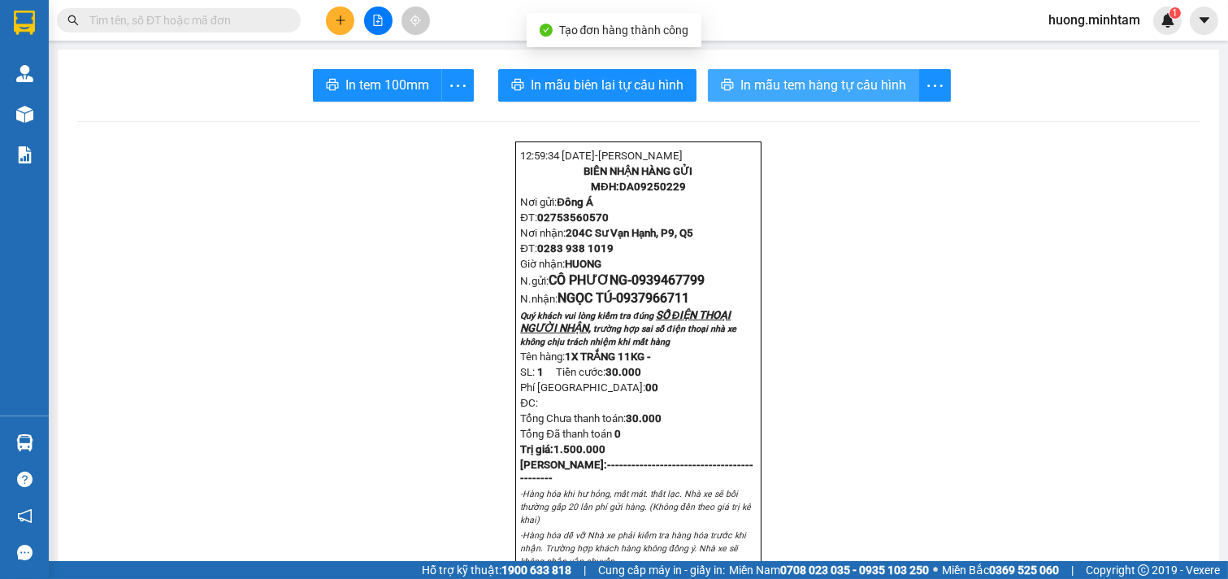
click at [789, 90] on span "In mẫu tem hàng tự cấu hình" at bounding box center [823, 85] width 166 height 20
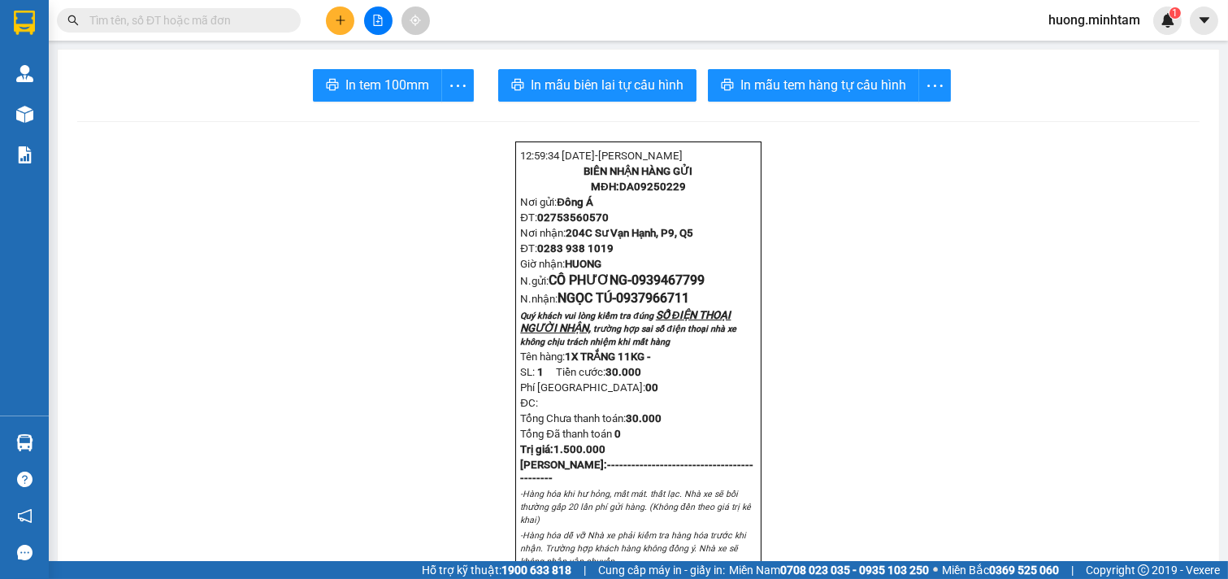
click at [410, 84] on span "In tem 100mm" at bounding box center [387, 85] width 84 height 20
click at [379, 81] on span "In tem 100mm" at bounding box center [387, 85] width 84 height 20
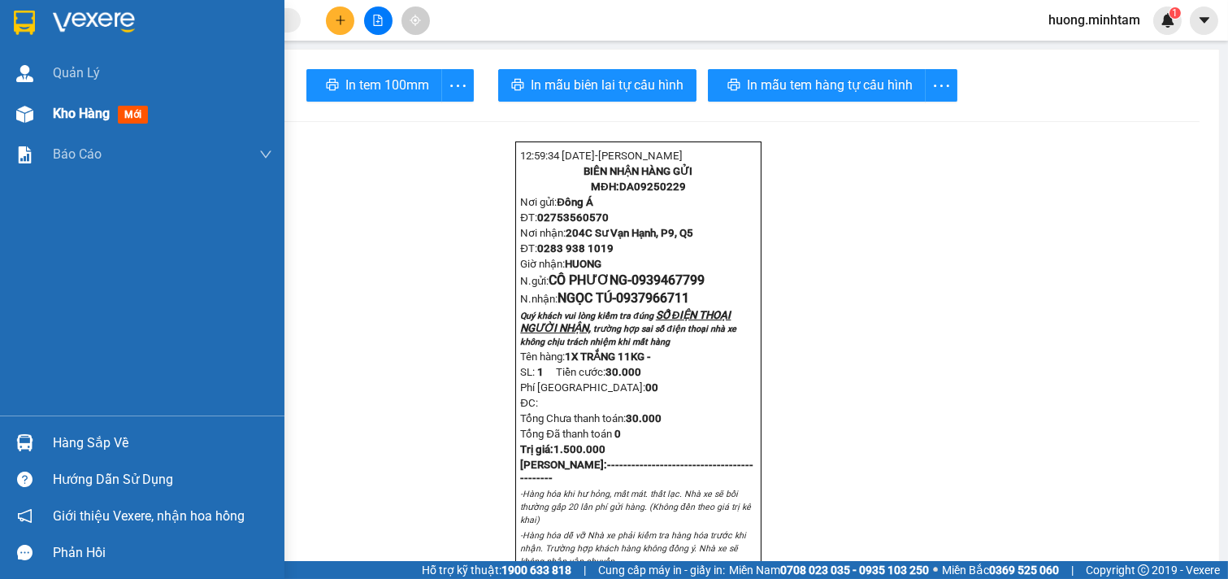
click at [80, 111] on span "Kho hàng" at bounding box center [81, 113] width 57 height 15
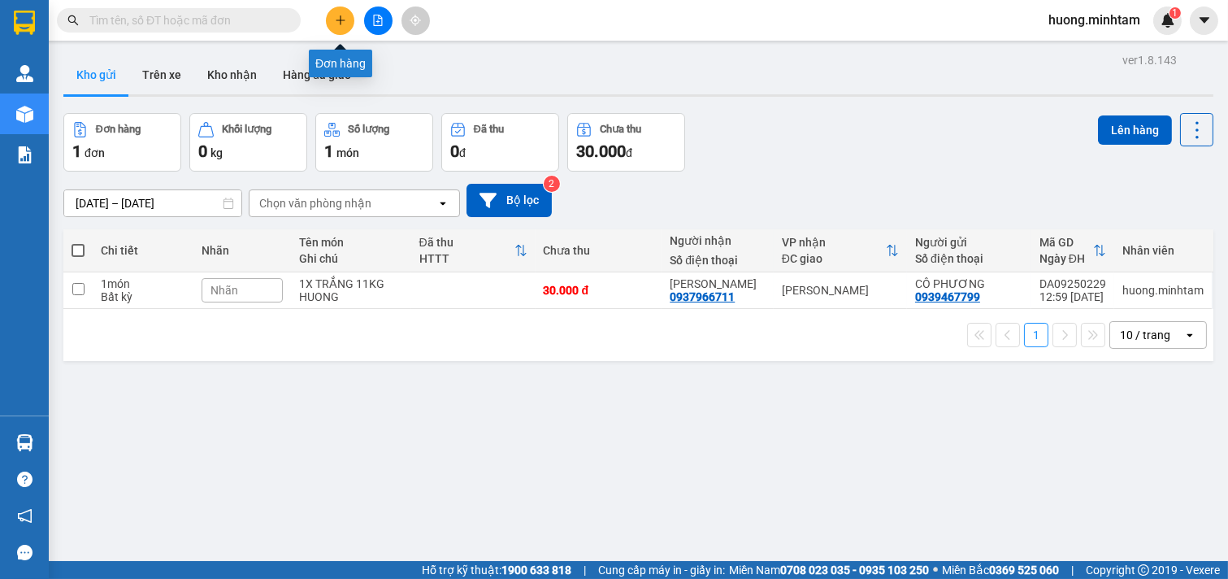
click at [345, 17] on icon "plus" at bounding box center [340, 20] width 11 height 11
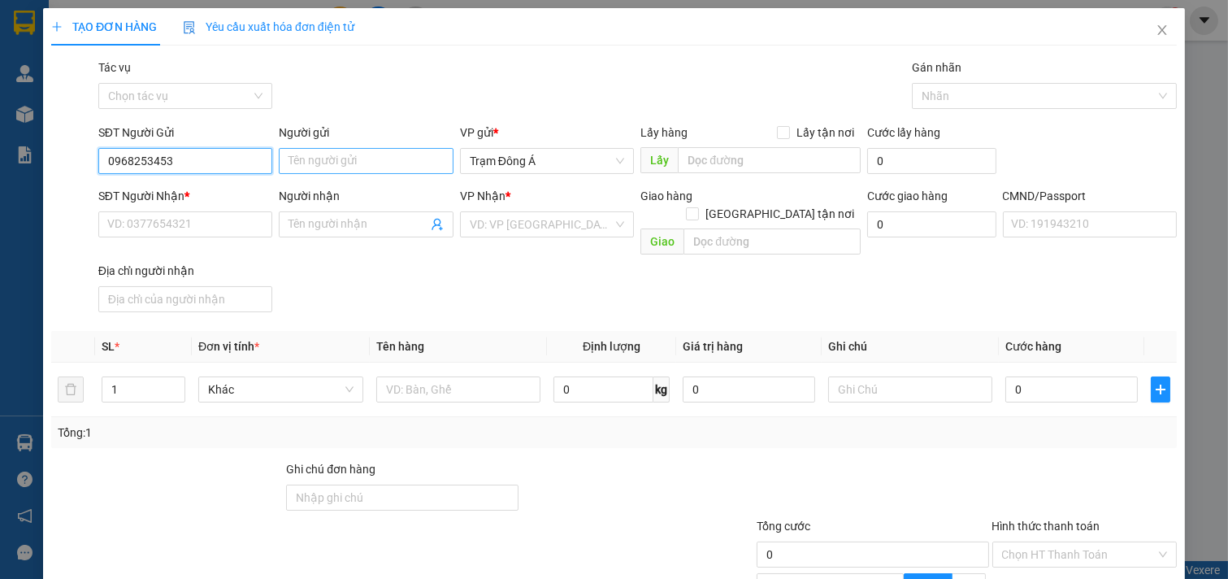
type input "0968253453"
click at [329, 161] on input "Người gửi" at bounding box center [366, 161] width 175 height 26
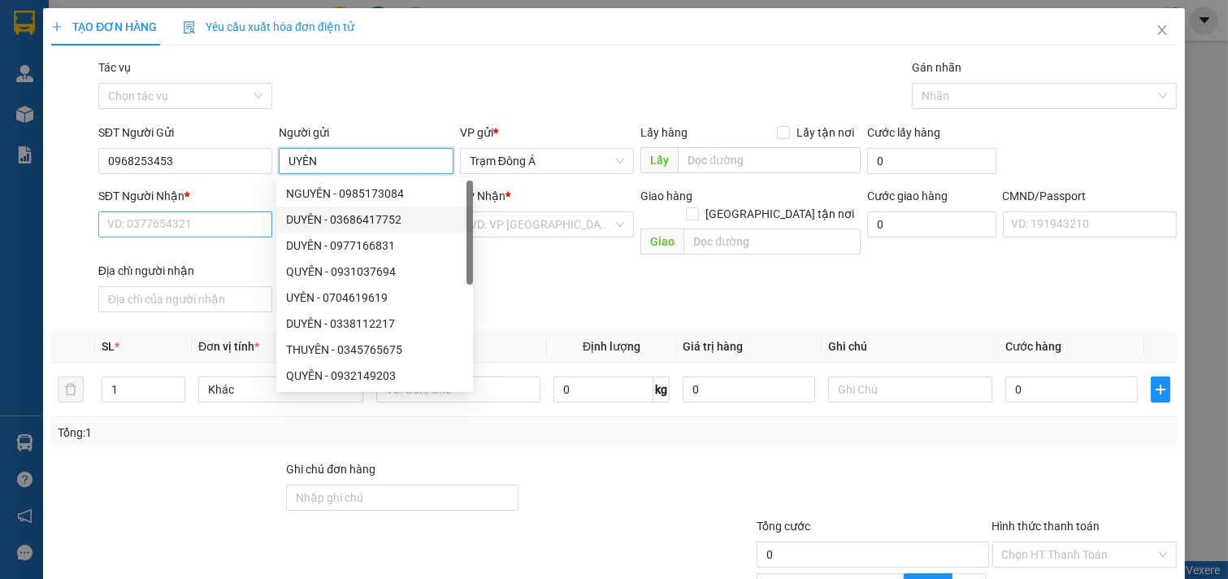
type input "UYÊN"
click at [190, 218] on input "SĐT Người Nhận *" at bounding box center [185, 224] width 175 height 26
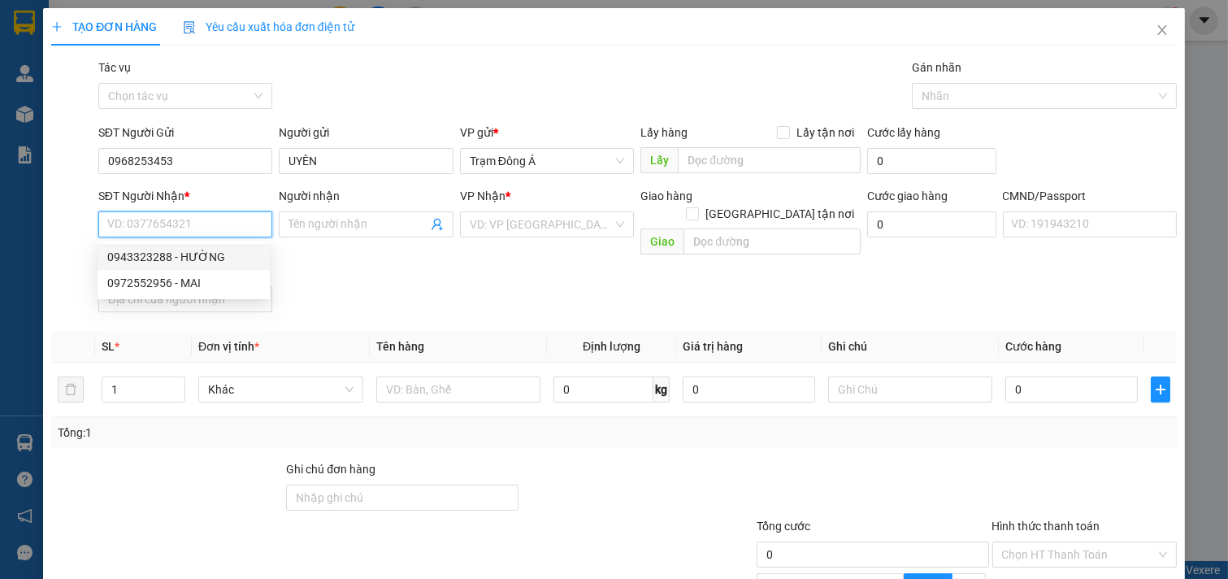
click at [191, 254] on div "0943323288 - HƯỜNG" at bounding box center [183, 257] width 153 height 18
type input "0943323288"
type input "HƯỜNG"
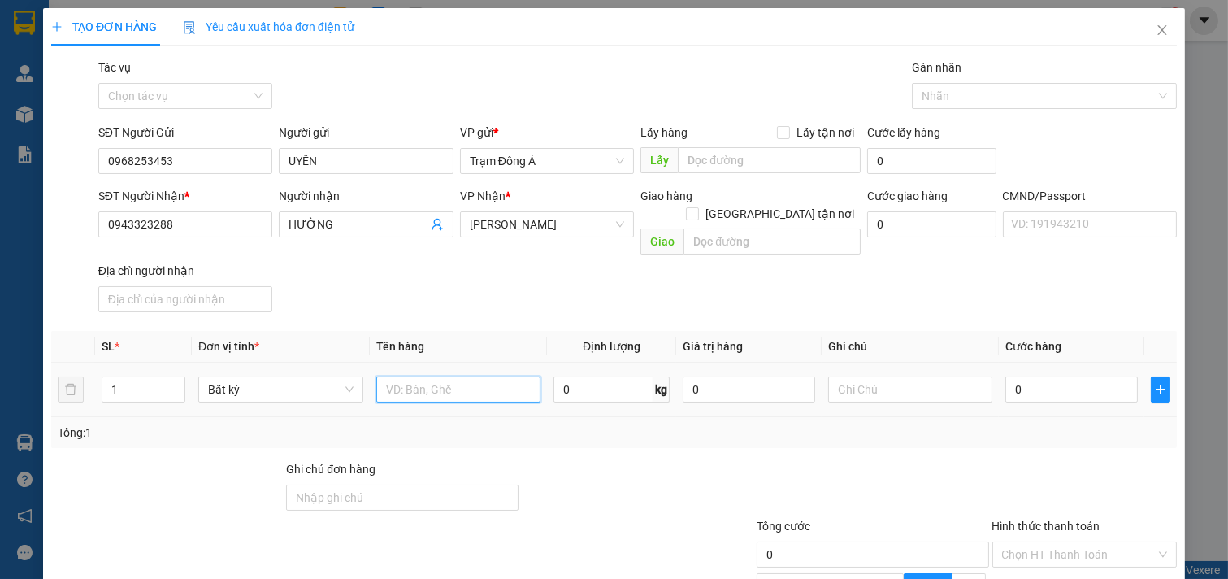
click at [447, 376] on input "text" at bounding box center [458, 389] width 165 height 26
type input "1KT 15KG NP"
click at [860, 380] on input "text" at bounding box center [910, 389] width 165 height 26
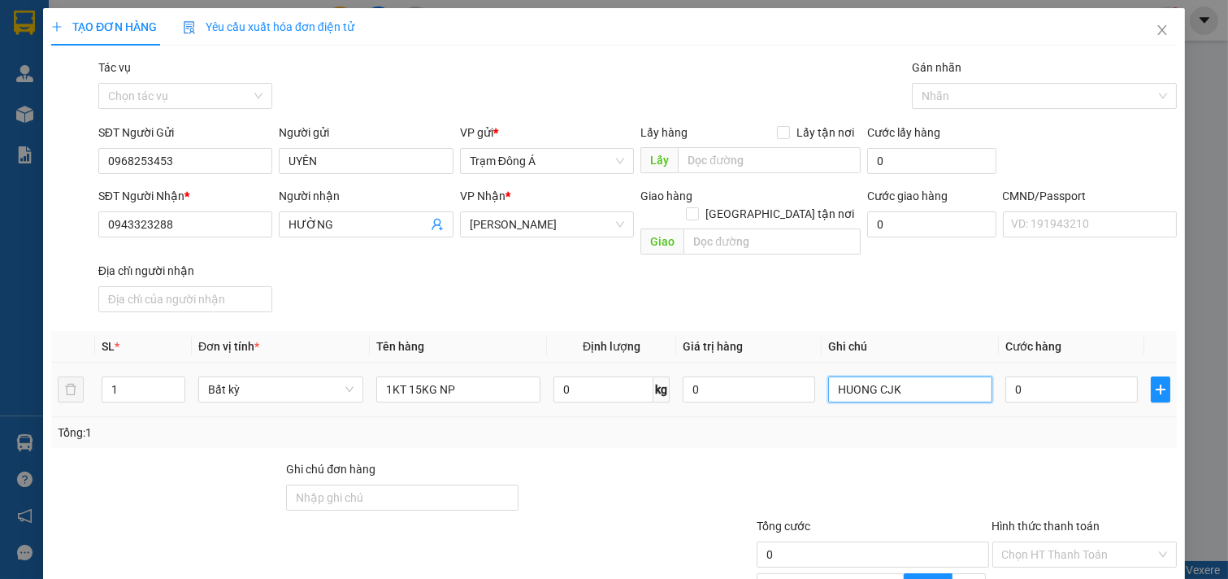
type input "HUONG CJK"
type input "3"
type input "35"
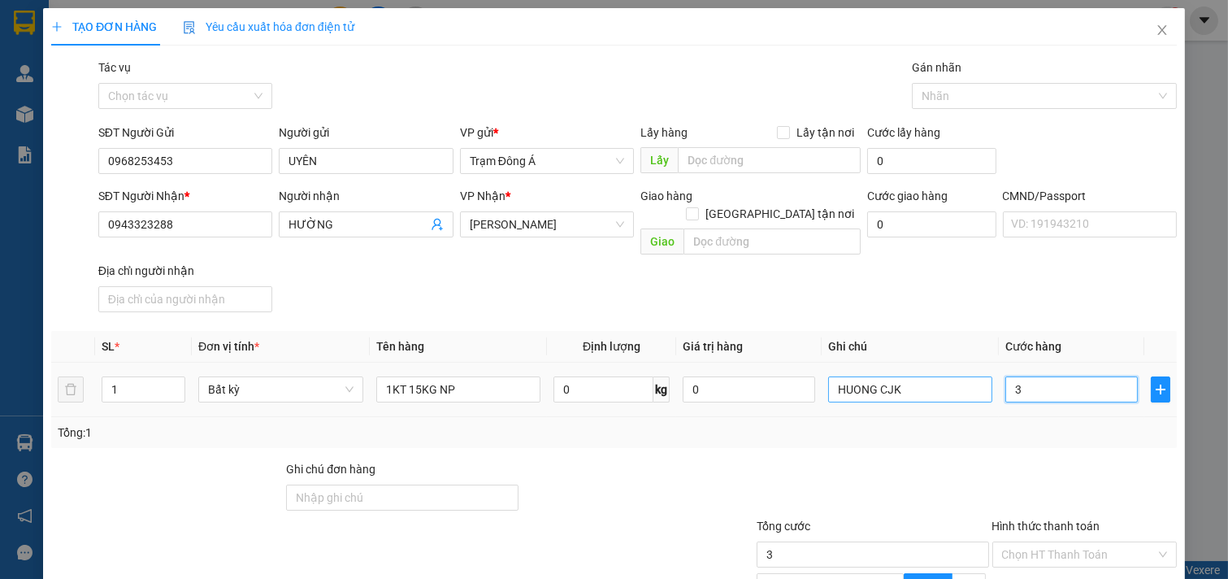
type input "35"
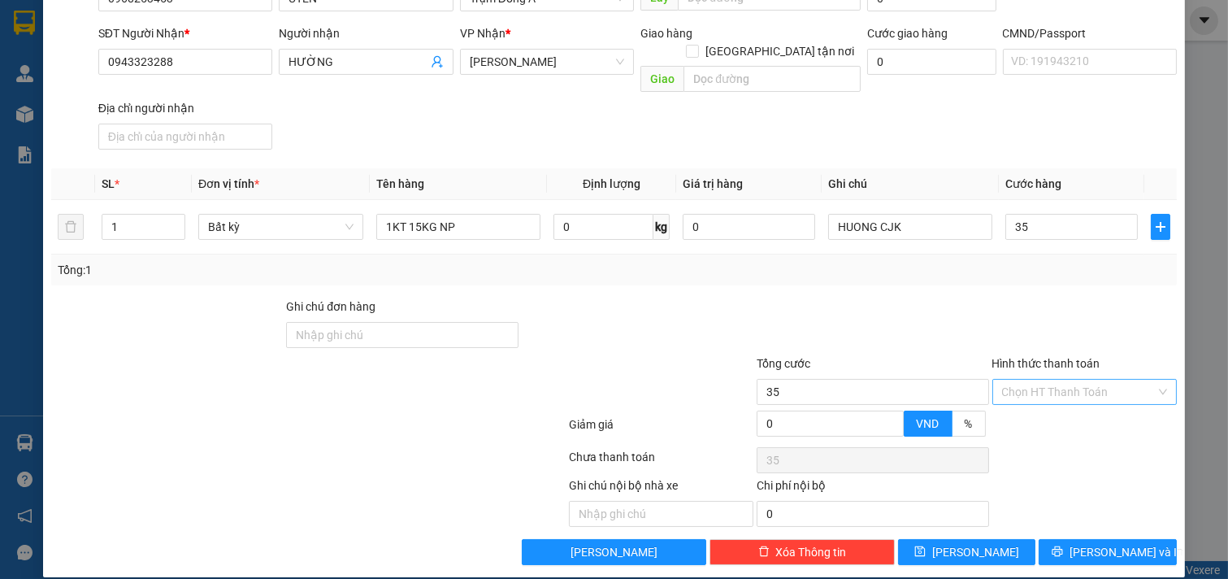
type input "35.000"
click at [1050, 380] on input "Hình thức thanh toán" at bounding box center [1079, 392] width 154 height 24
click at [1053, 410] on div "Tại văn phòng" at bounding box center [1073, 406] width 163 height 18
type input "0"
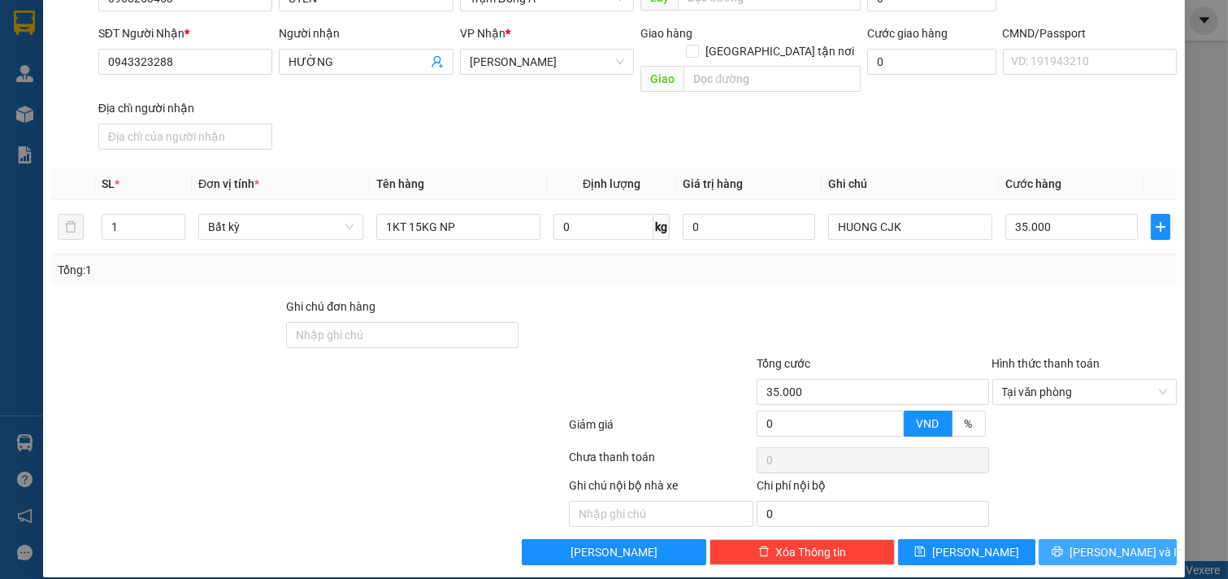
click at [1130, 541] on button "[PERSON_NAME] và In" at bounding box center [1108, 552] width 138 height 26
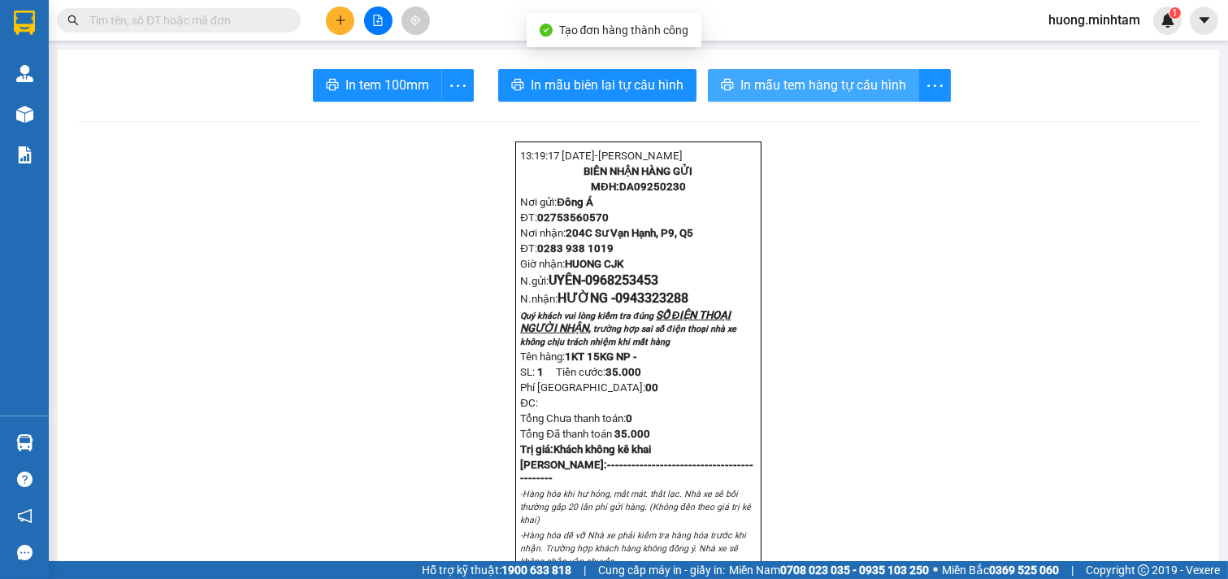
click at [836, 77] on span "In mẫu tem hàng tự cấu hình" at bounding box center [823, 85] width 166 height 20
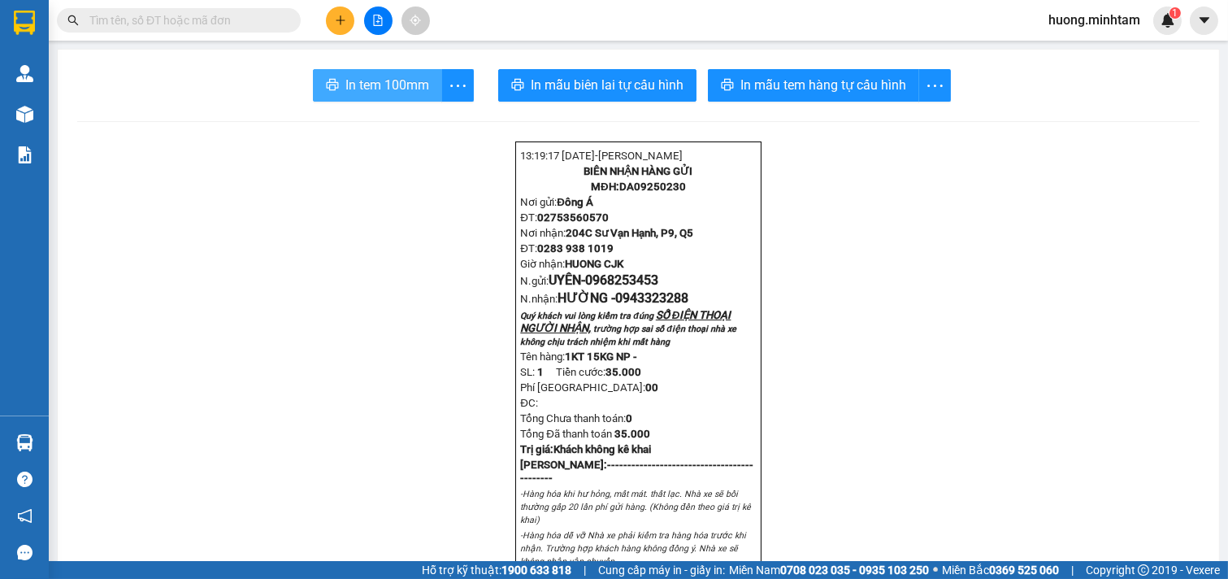
drag, startPoint x: 372, startPoint y: 63, endPoint x: 385, endPoint y: 88, distance: 27.6
click at [386, 93] on span "In tem 100mm" at bounding box center [387, 85] width 84 height 20
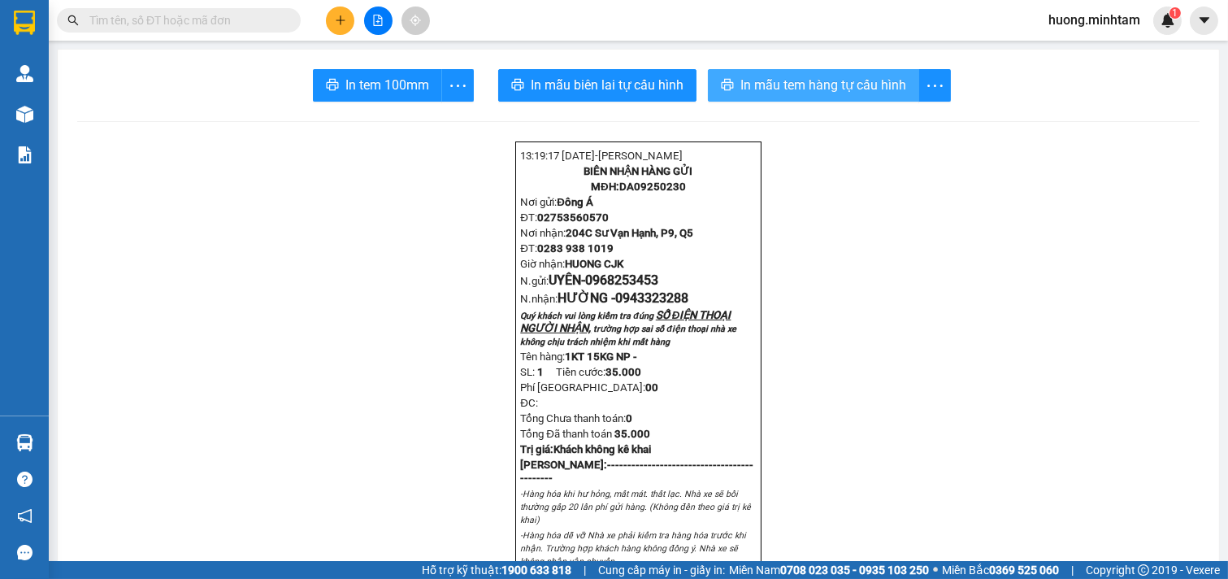
click at [865, 79] on span "In mẫu tem hàng tự cấu hình" at bounding box center [823, 85] width 166 height 20
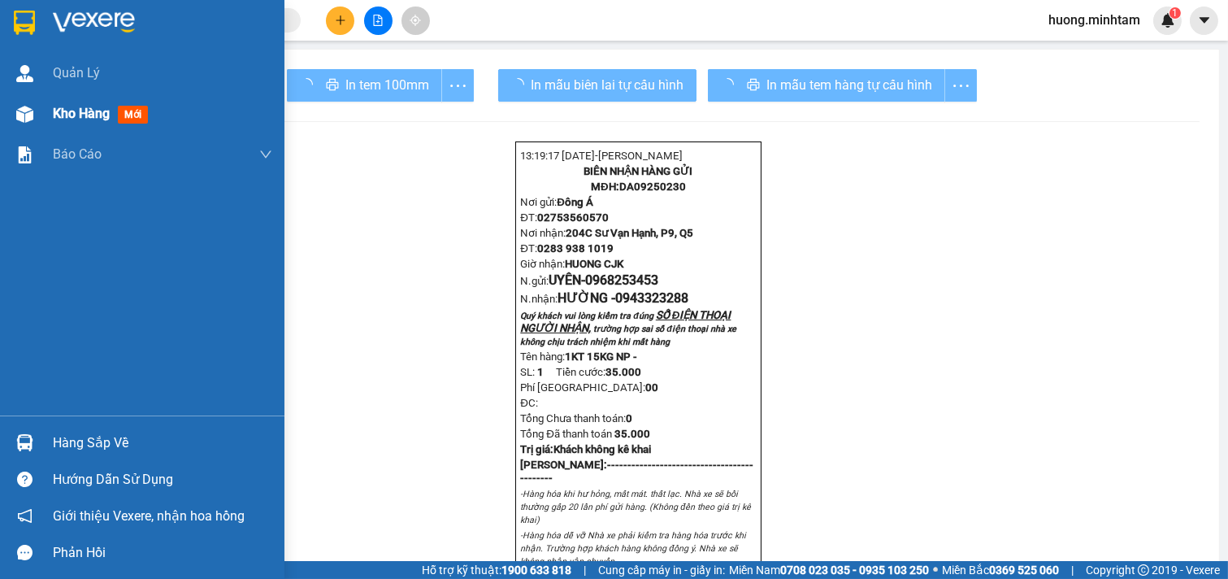
click at [76, 111] on span "Kho hàng" at bounding box center [81, 113] width 57 height 15
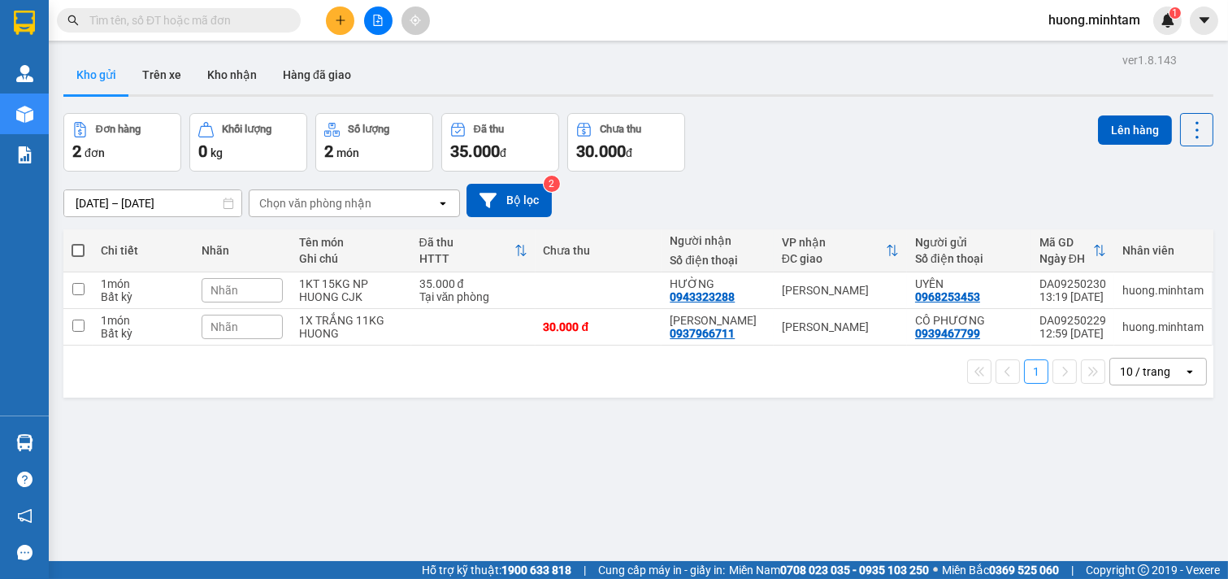
click at [79, 250] on span at bounding box center [78, 250] width 13 height 13
click at [78, 242] on input "checkbox" at bounding box center [78, 242] width 0 height 0
checkbox input "true"
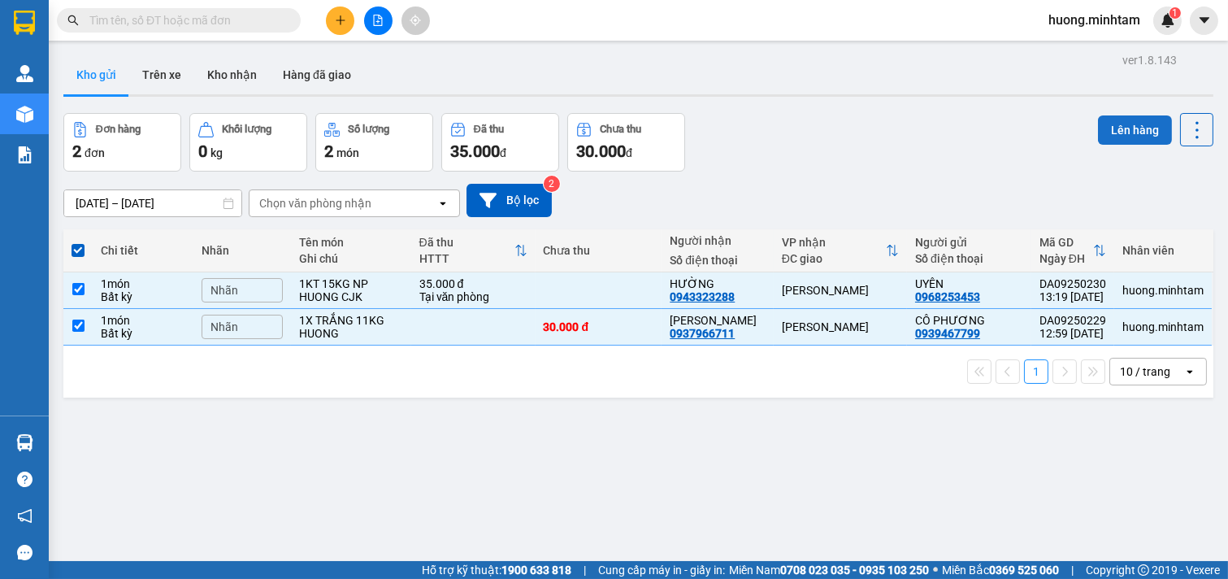
click at [1122, 120] on button "Lên hàng" at bounding box center [1135, 129] width 74 height 29
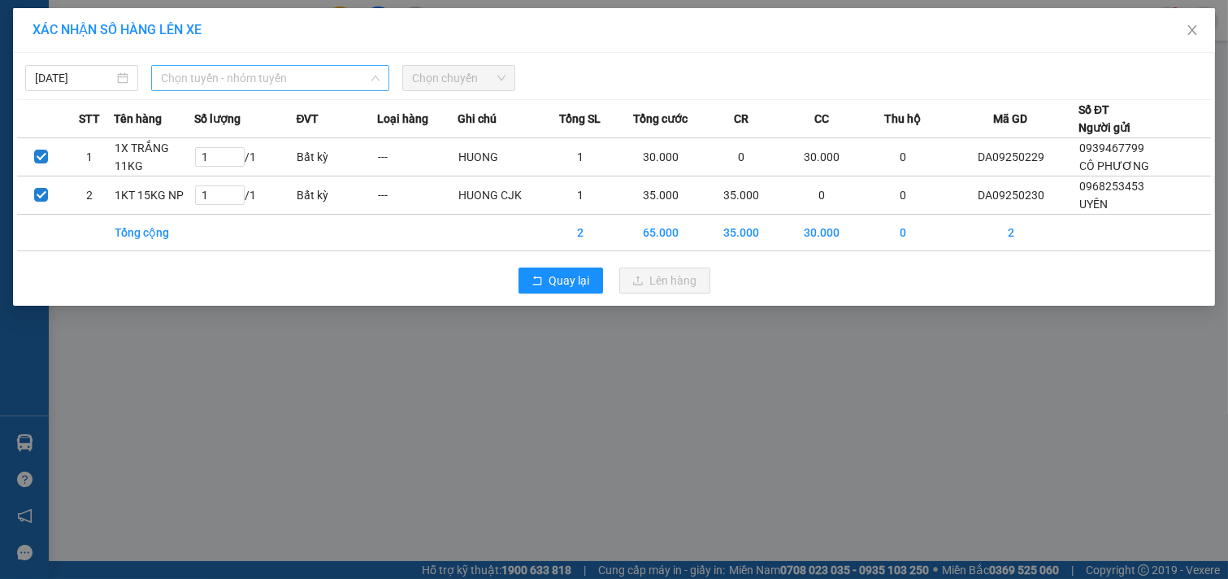
click at [353, 75] on span "Chọn tuyến - nhóm tuyến" at bounding box center [270, 78] width 219 height 24
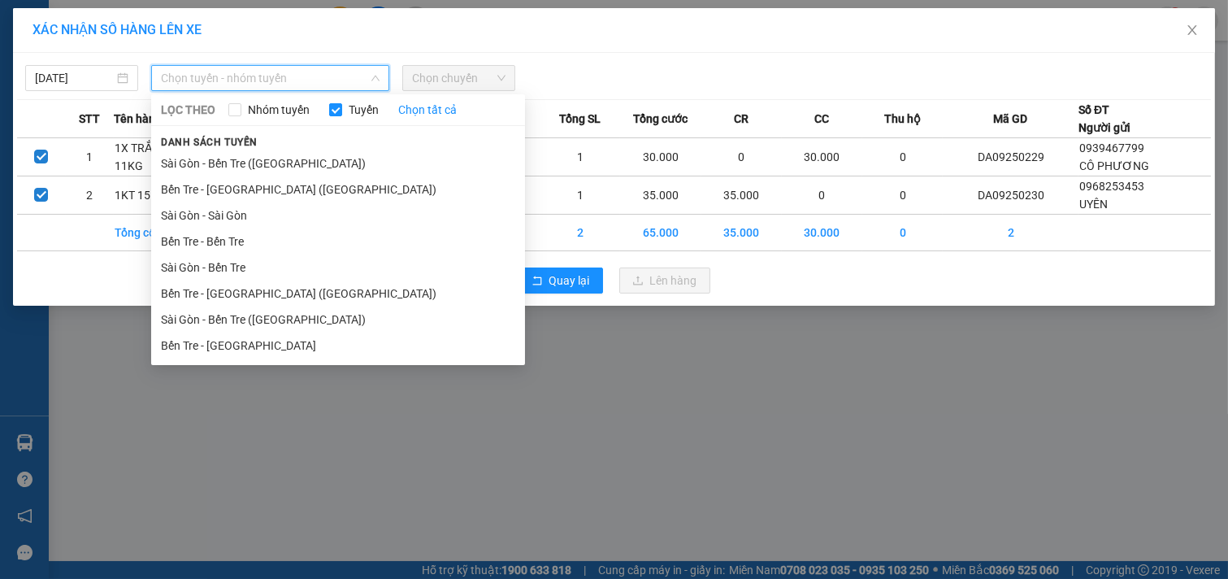
click at [223, 345] on li "Bến Tre - [GEOGRAPHIC_DATA]" at bounding box center [338, 345] width 374 height 26
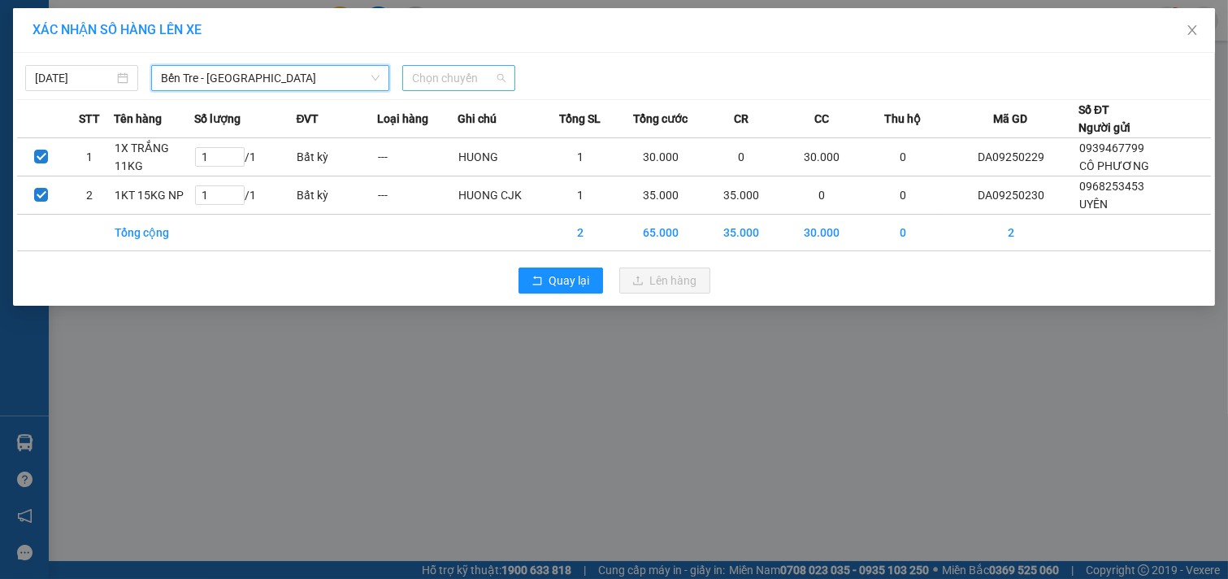
click at [483, 67] on span "Chọn chuyến" at bounding box center [458, 78] width 93 height 24
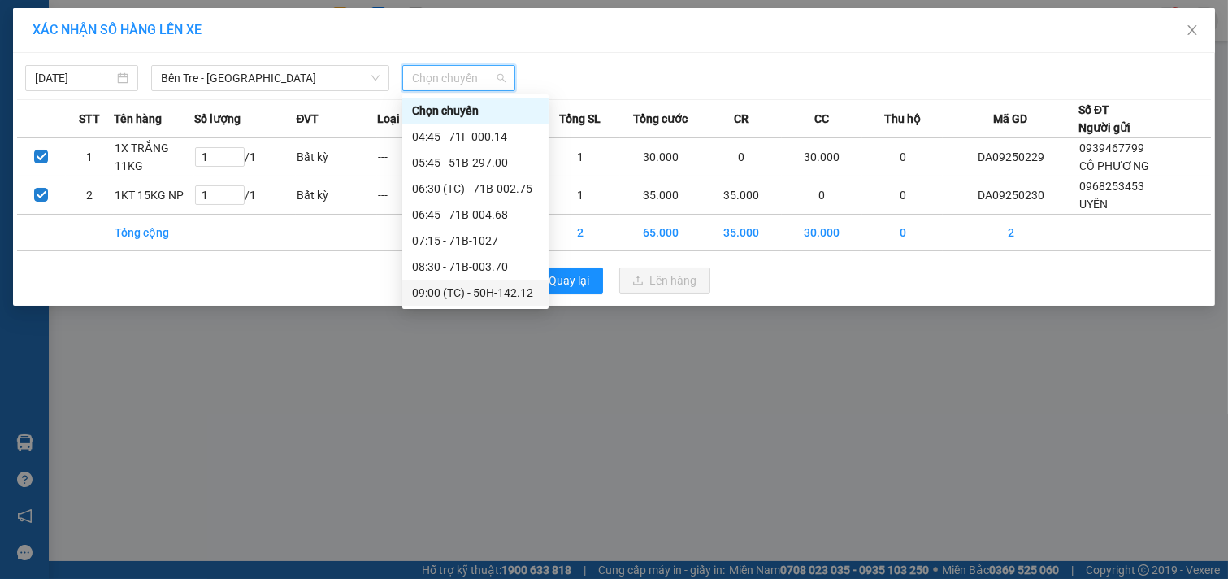
scroll to position [286, 0]
click at [464, 167] on div "14:45 - 51B-289.44" at bounding box center [475, 163] width 127 height 18
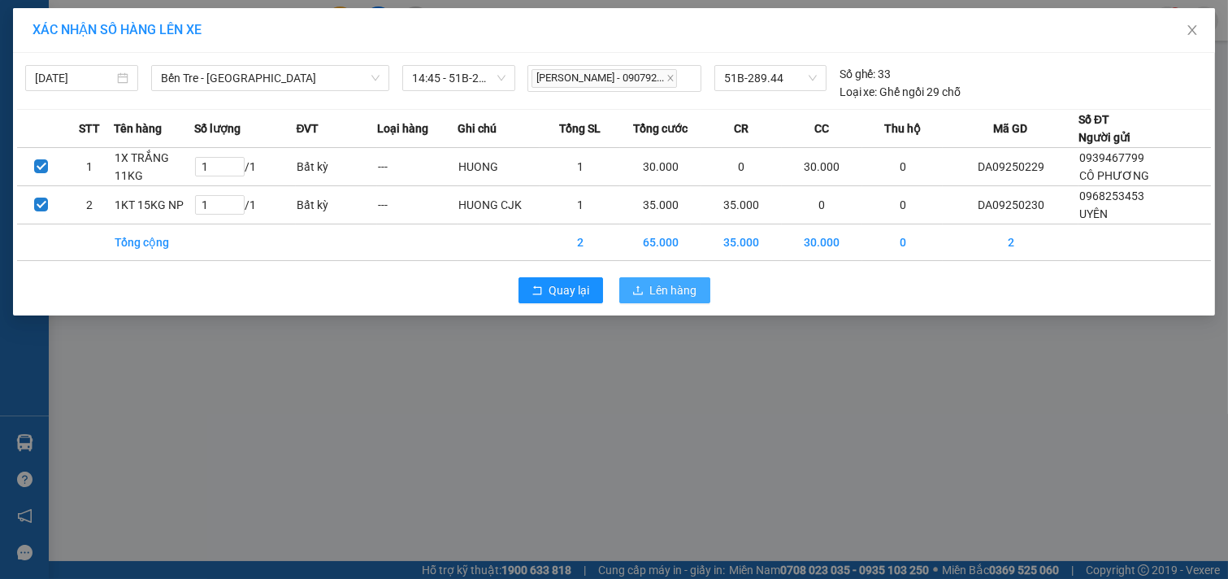
click at [671, 291] on span "Lên hàng" at bounding box center [673, 290] width 47 height 18
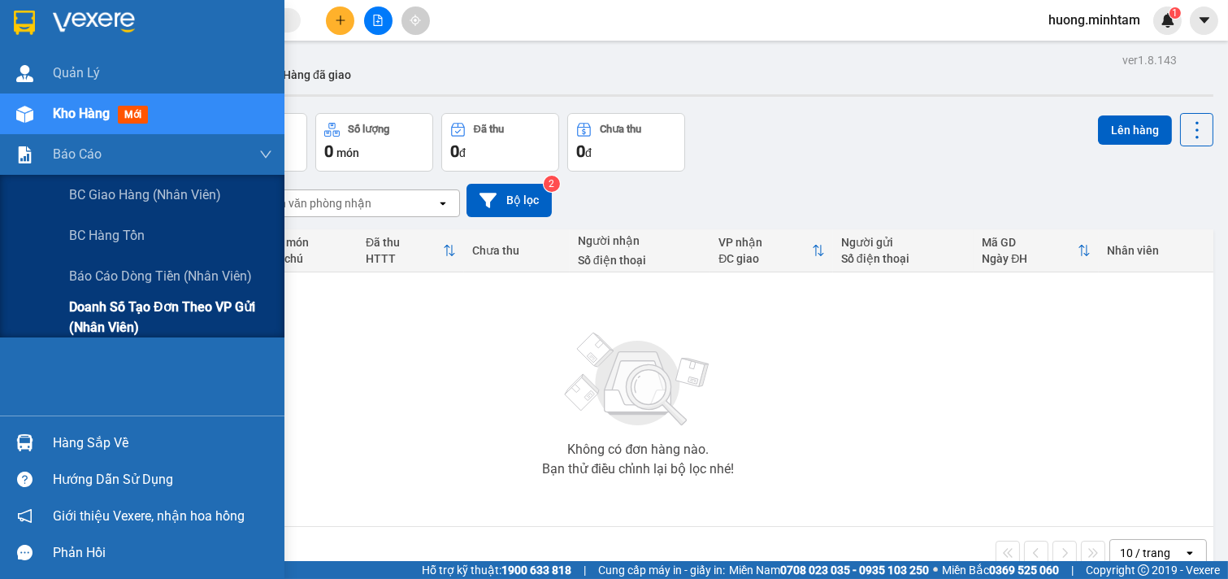
click at [180, 305] on span "Doanh số tạo đơn theo VP gửi (nhân viên)" at bounding box center [170, 317] width 203 height 41
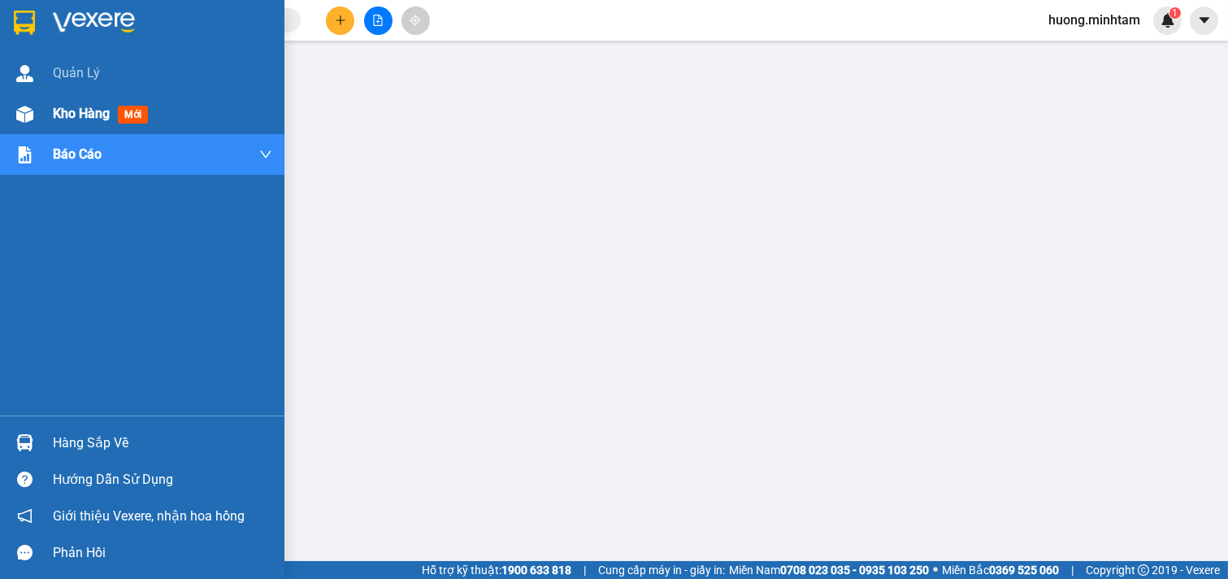
click at [84, 110] on span "Kho hàng" at bounding box center [81, 113] width 57 height 15
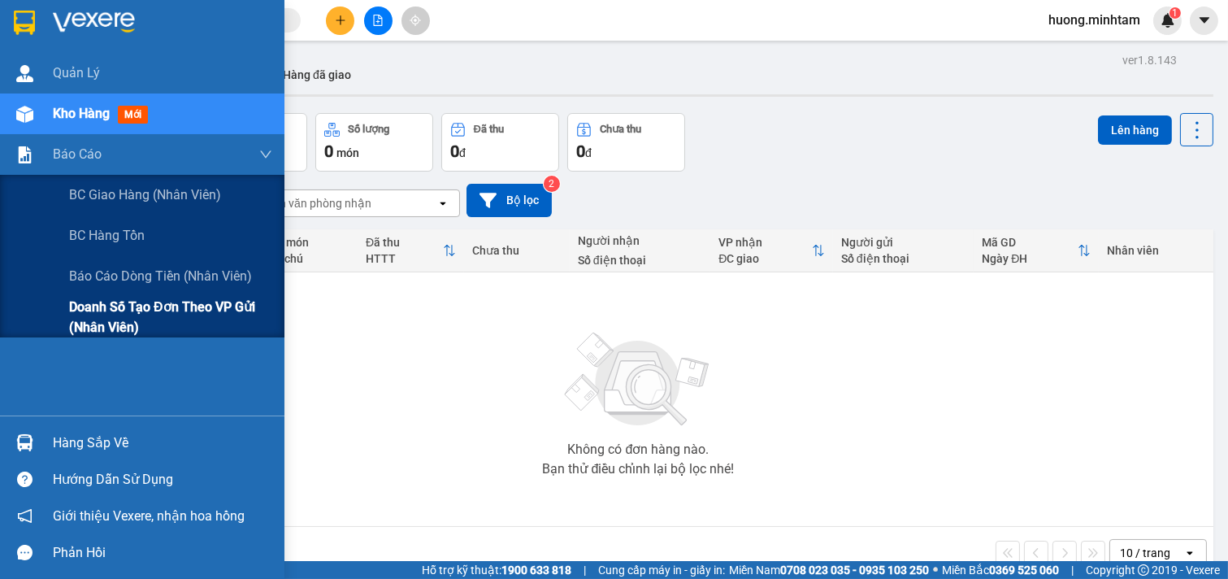
click at [182, 306] on span "Doanh số tạo đơn theo VP gửi (nhân viên)" at bounding box center [170, 317] width 203 height 41
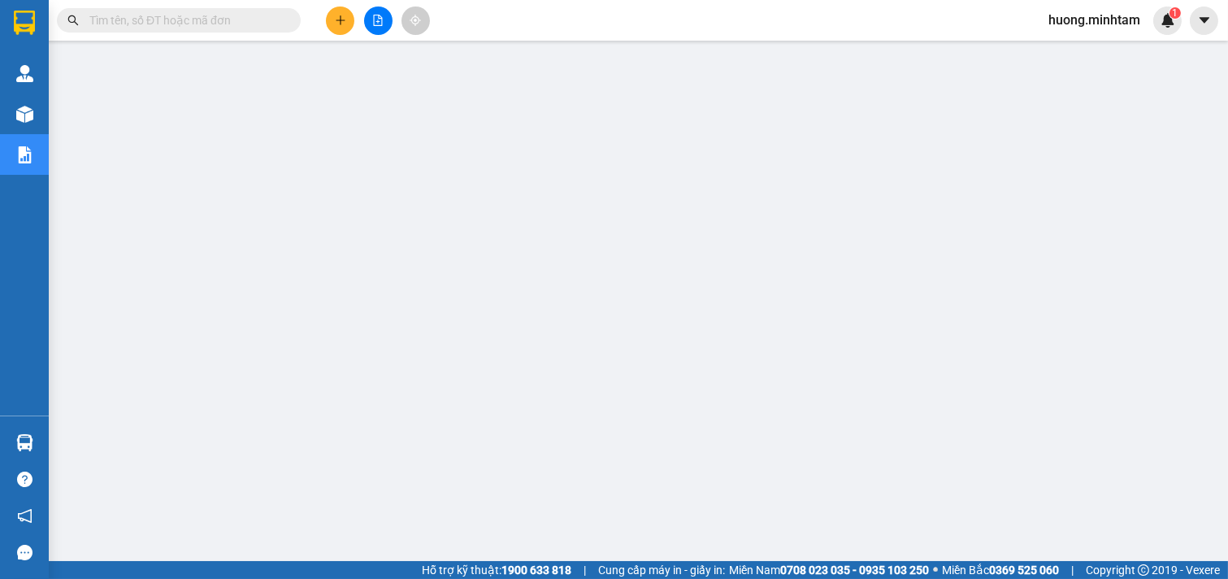
click at [164, 21] on input "text" at bounding box center [185, 20] width 192 height 18
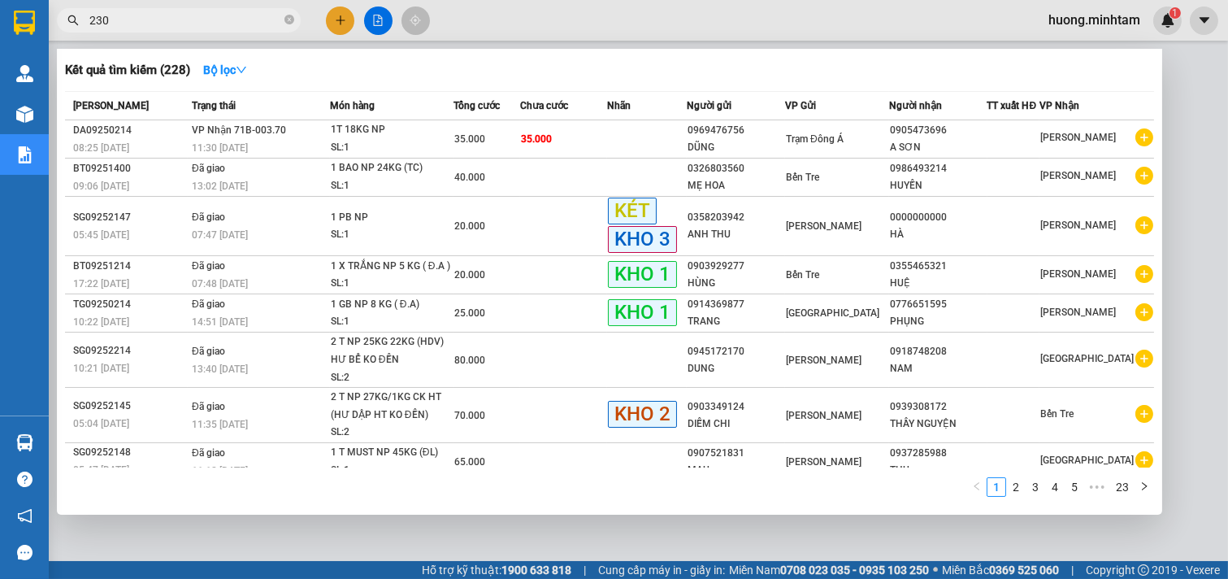
type input "230"
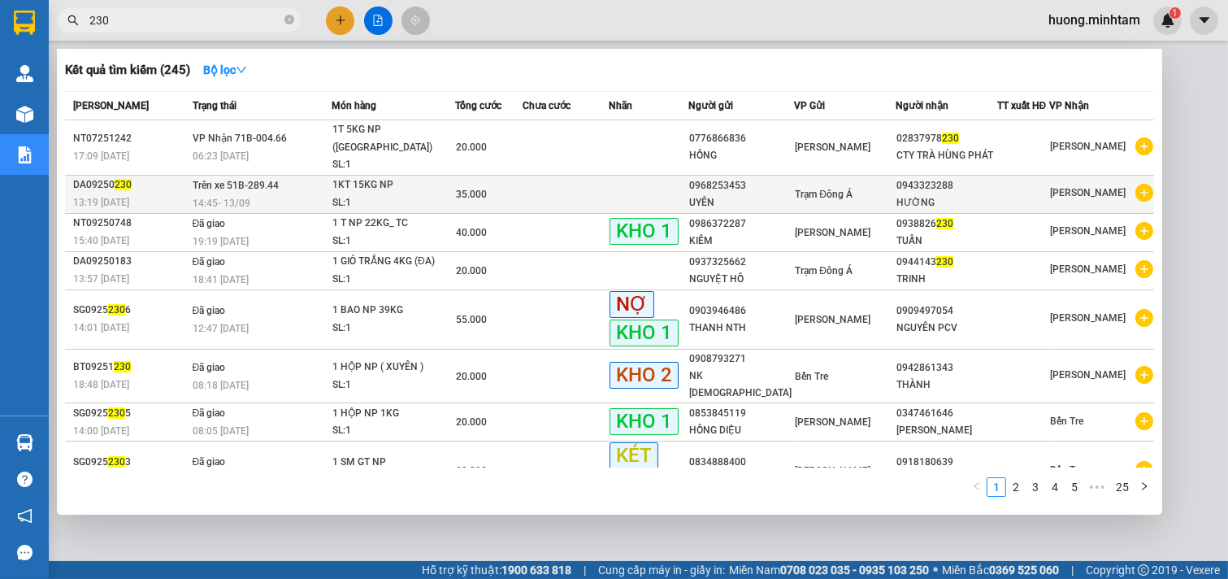
click at [751, 194] on div "UYÊN" at bounding box center [742, 202] width 104 height 17
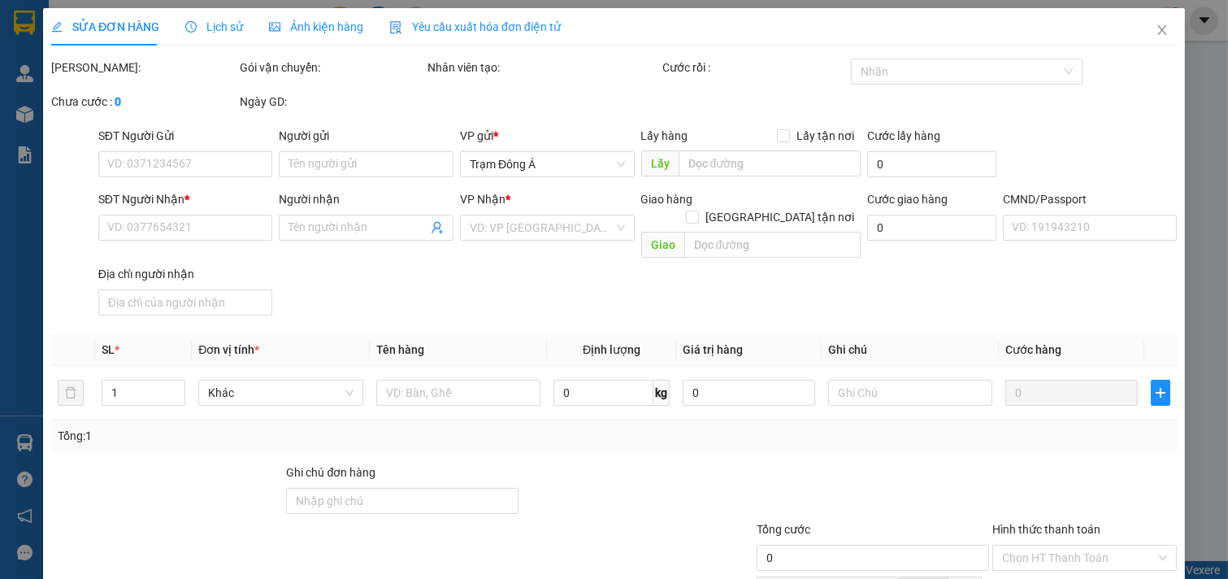
type input "0968253453"
type input "UYÊN"
type input "0943323288"
type input "HƯỜNG"
type input "35.000"
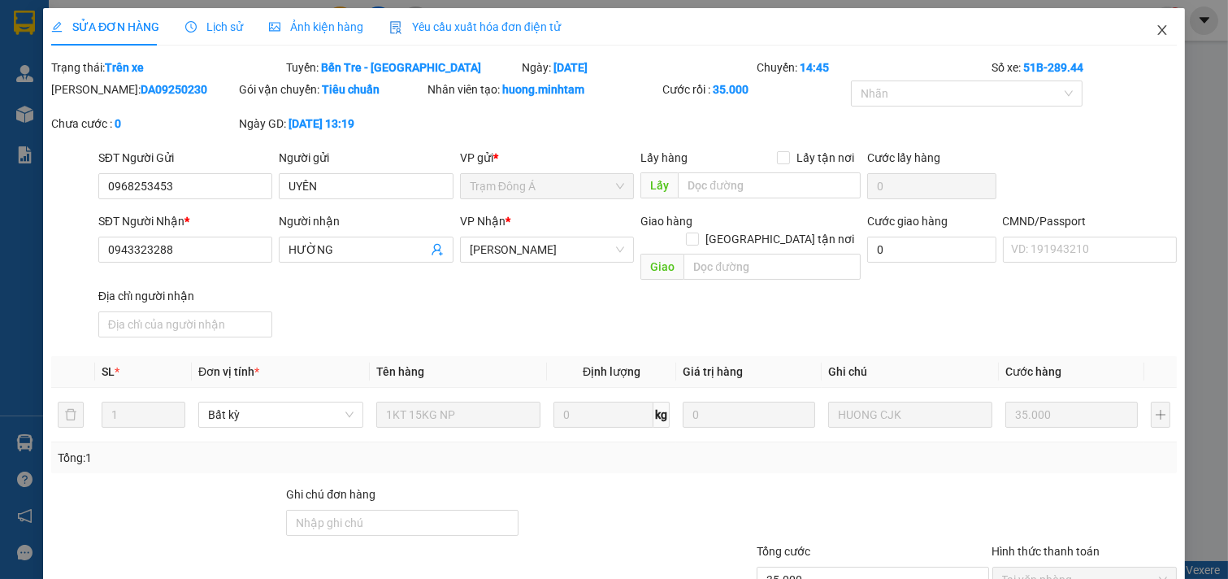
click at [1156, 34] on icon "close" at bounding box center [1162, 30] width 13 height 13
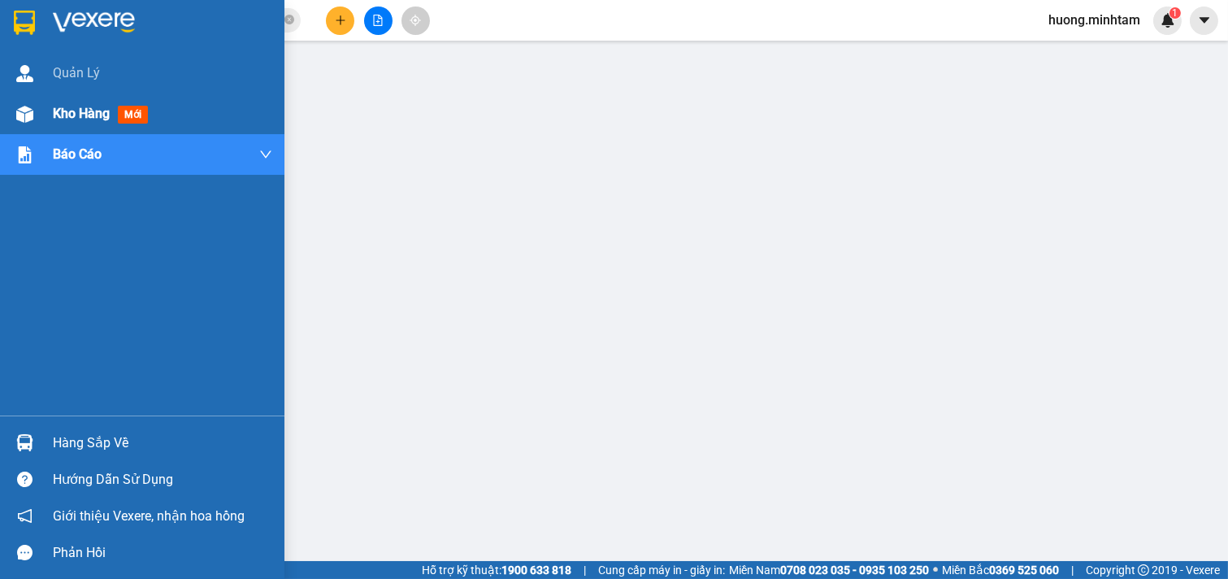
click at [73, 103] on div "Kho hàng mới" at bounding box center [104, 113] width 102 height 20
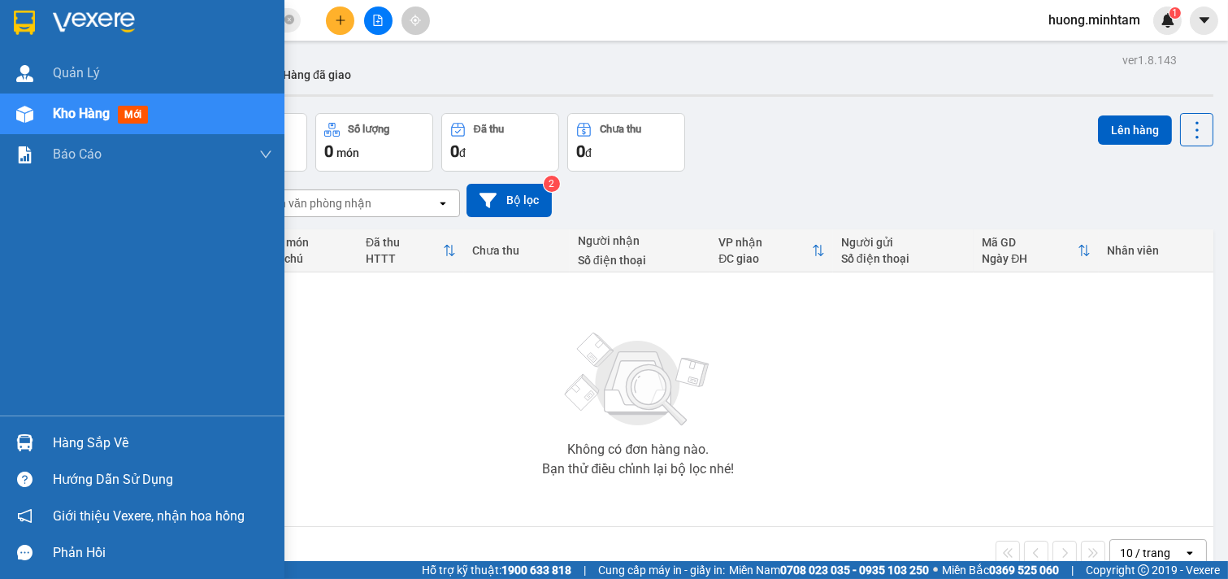
click at [119, 448] on div "Hàng sắp về" at bounding box center [162, 443] width 219 height 24
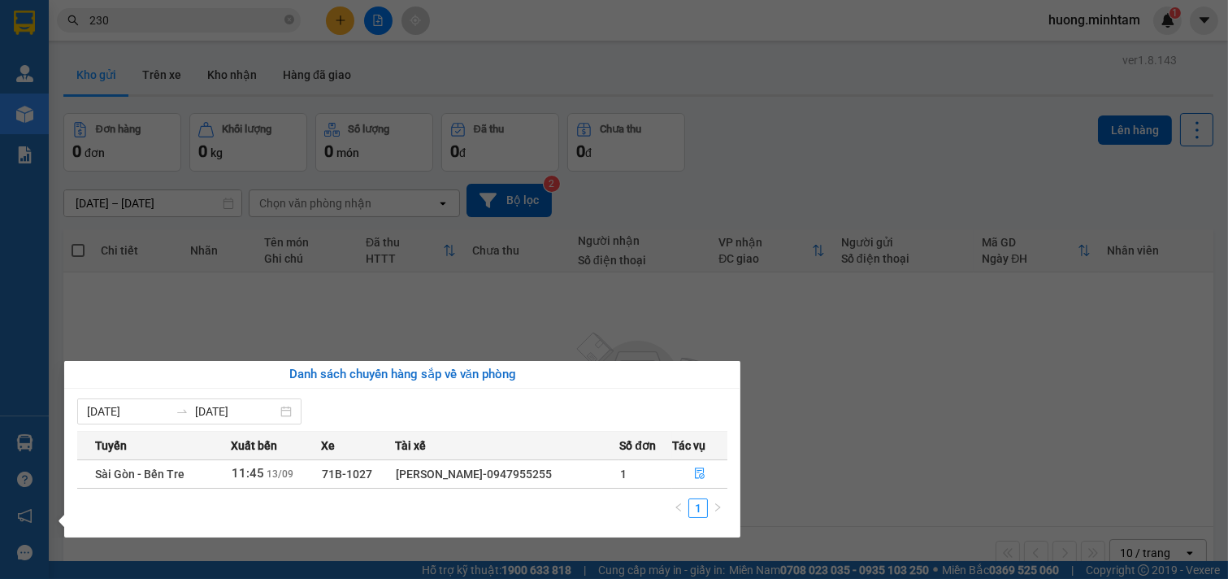
click at [345, 20] on section "Kết quả tìm kiếm ( 245 ) Bộ lọc Mã ĐH Trạng thái Món hàng Tổng cước Chưa cước N…" at bounding box center [614, 289] width 1228 height 579
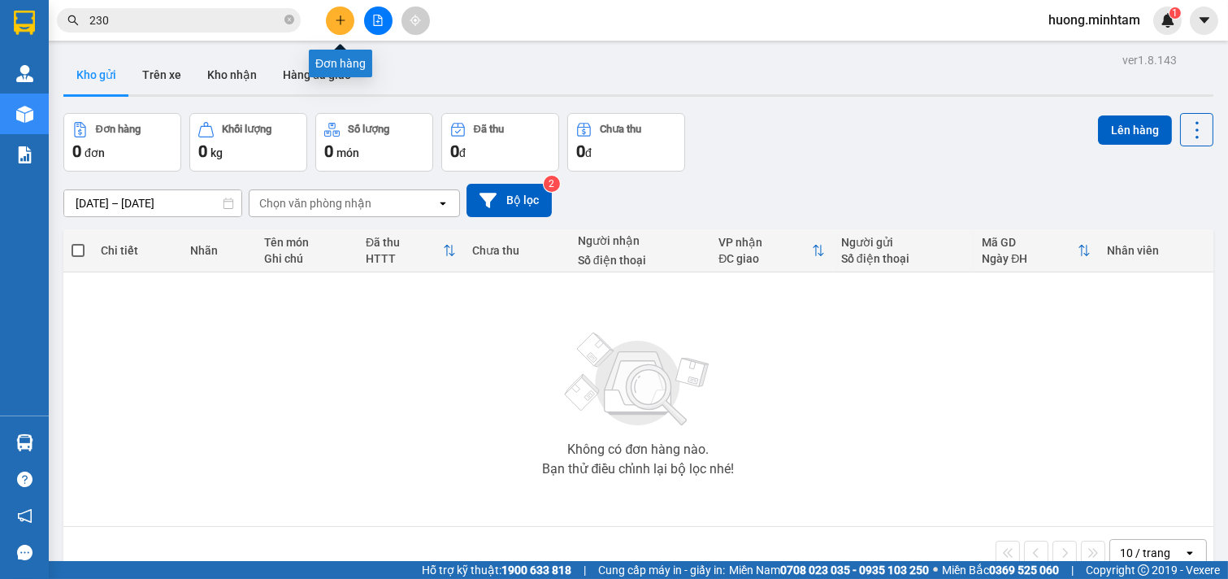
click at [342, 28] on button at bounding box center [340, 21] width 28 height 28
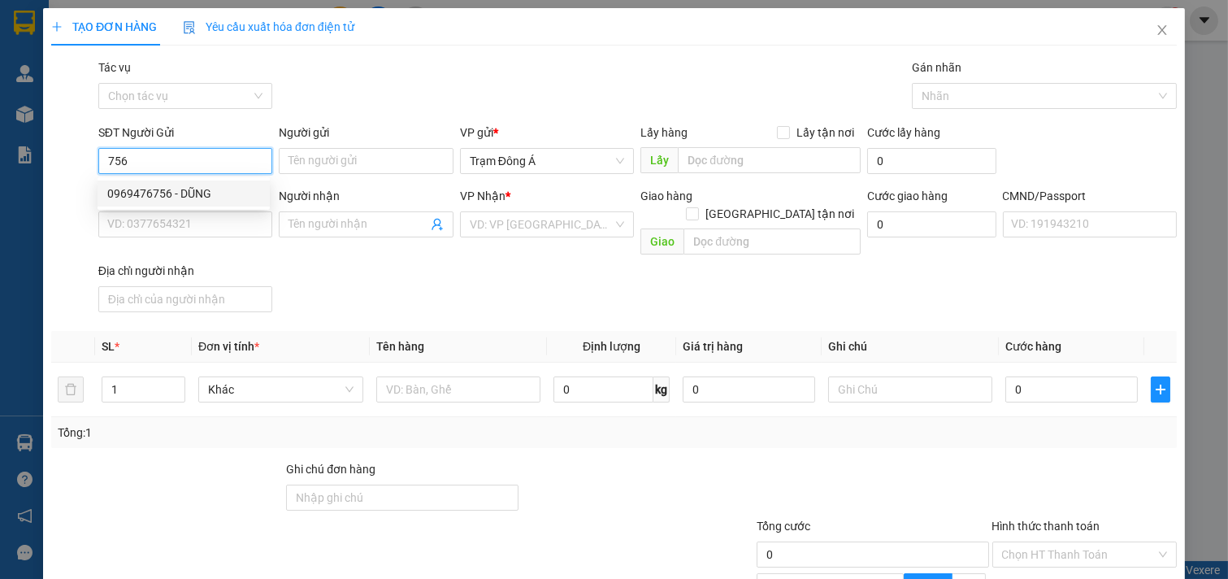
click at [145, 185] on div "0969476756 - DŨNG" at bounding box center [183, 194] width 153 height 18
type input "0969476756"
type input "DŨNG"
type input "0336769493"
type input "LINH TG"
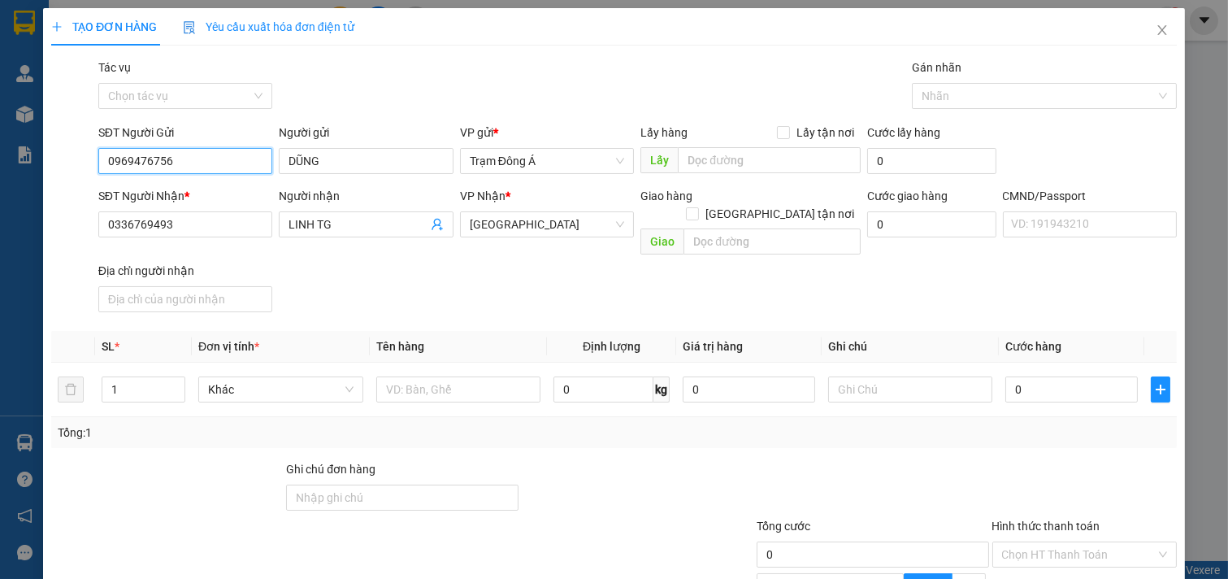
type input "0969476756"
click at [0, 213] on div "TẠO ĐƠN HÀNG Yêu cầu xuất hóa đơn điện tử Transit Pickup Surcharge Ids Transit …" at bounding box center [614, 289] width 1228 height 579
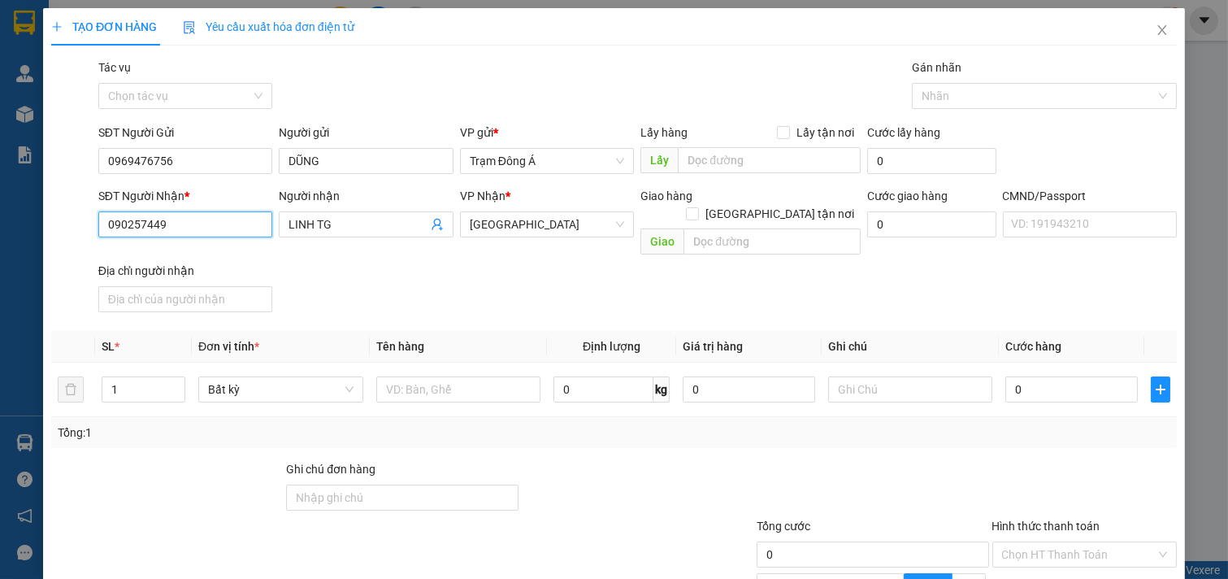
type input "0902574493"
click at [195, 256] on div "0902574493 - THẢO" at bounding box center [183, 257] width 153 height 18
type input "THẢO"
type input "0902574493"
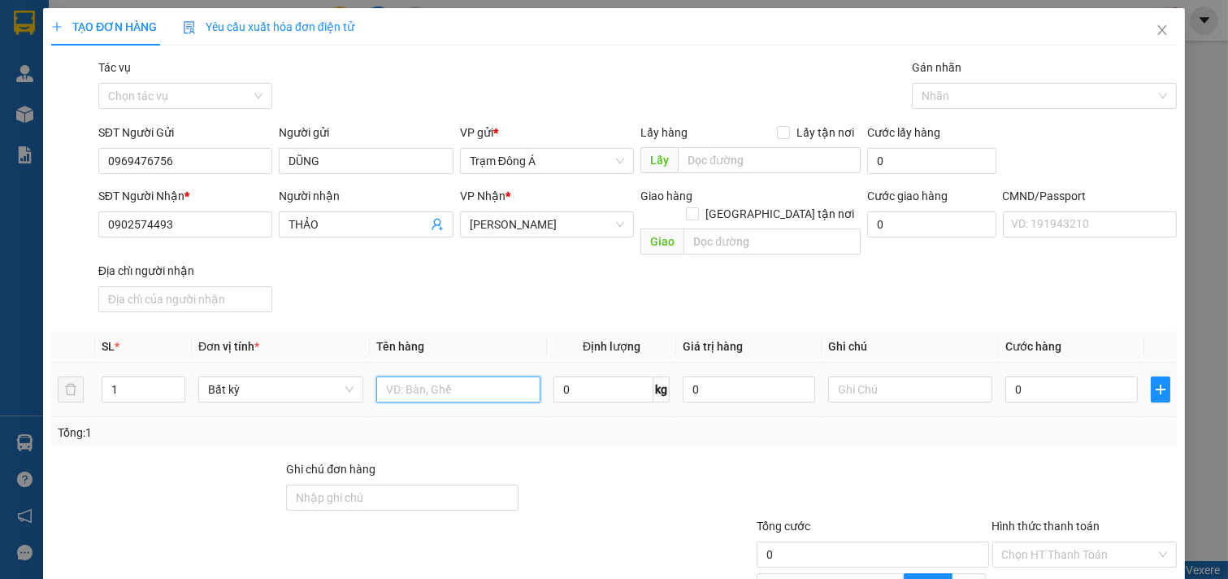
click at [453, 376] on input "text" at bounding box center [458, 389] width 165 height 26
type input "1T 23KG NP"
click at [914, 376] on input "text" at bounding box center [910, 389] width 165 height 26
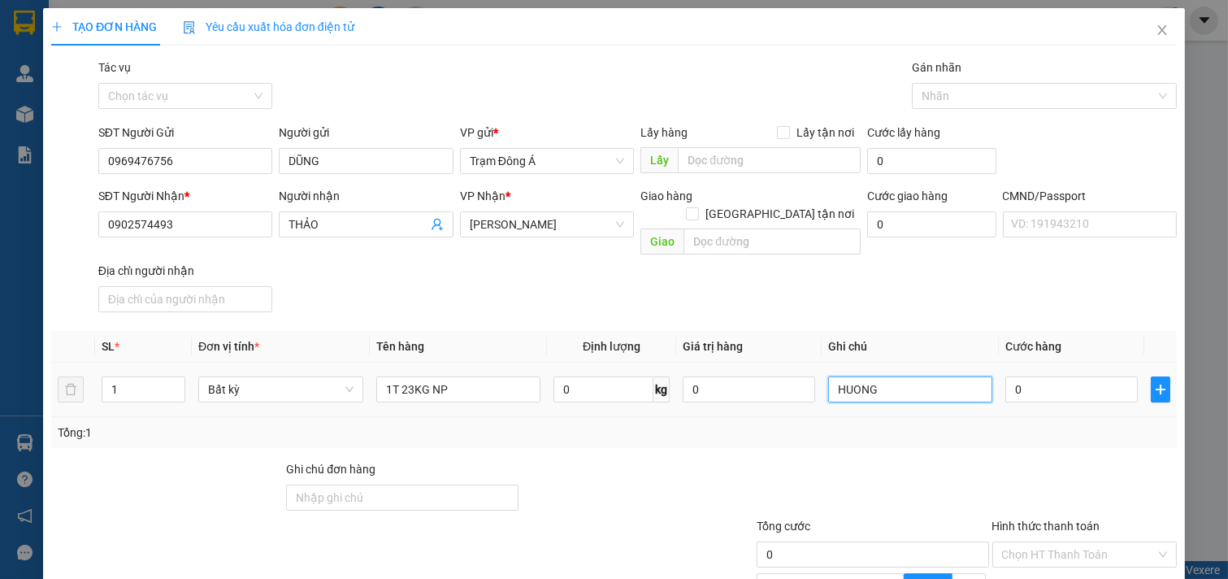
type input "HUONG"
type input "40"
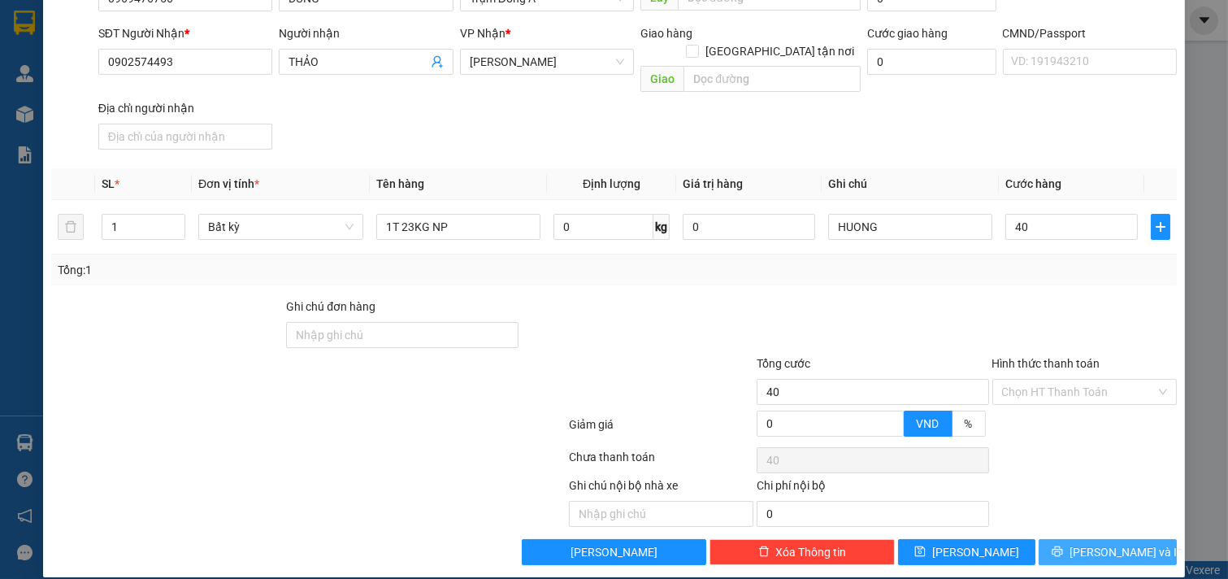
click at [1105, 539] on button "[PERSON_NAME] và In" at bounding box center [1108, 552] width 138 height 26
type input "40.000"
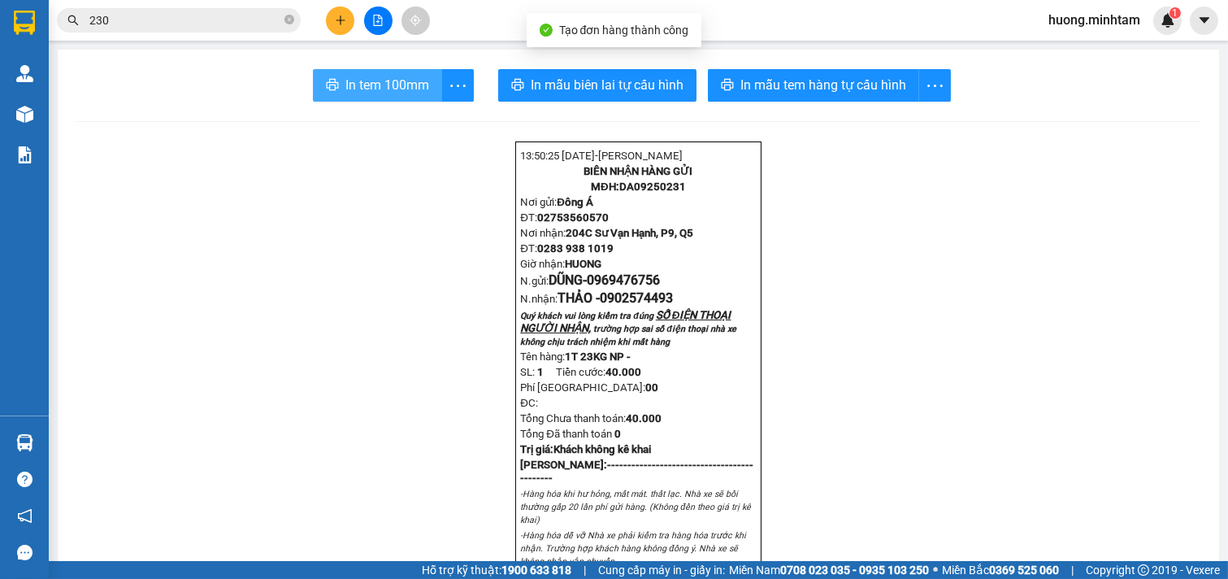
click at [364, 86] on span "In tem 100mm" at bounding box center [387, 85] width 84 height 20
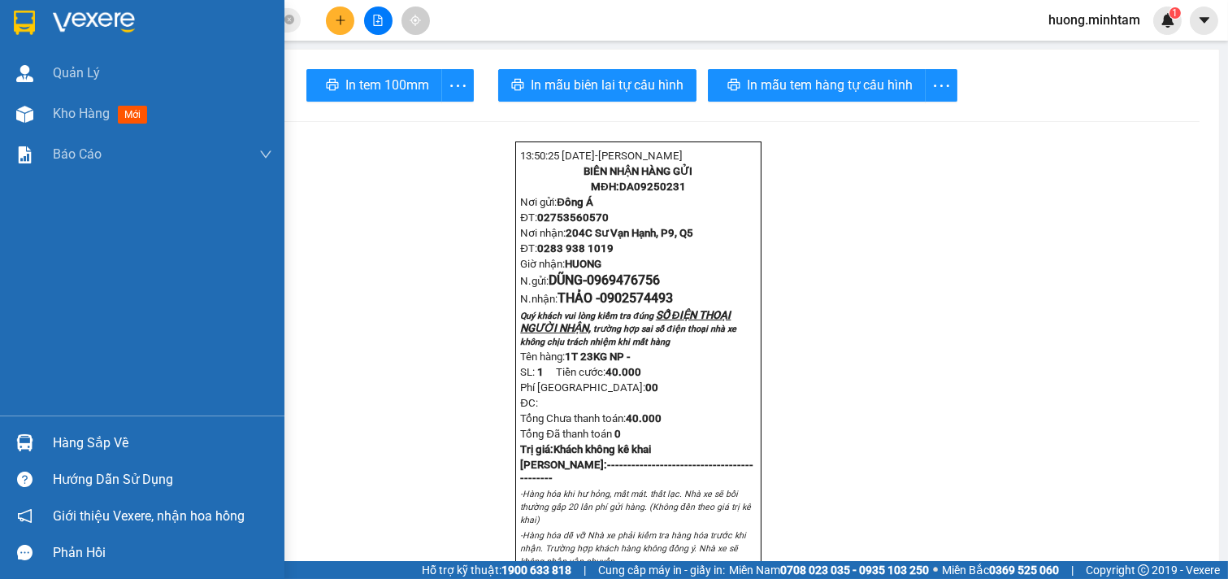
drag, startPoint x: 62, startPoint y: 119, endPoint x: 282, endPoint y: 3, distance: 248.7
click at [62, 119] on span "Kho hàng" at bounding box center [81, 113] width 57 height 15
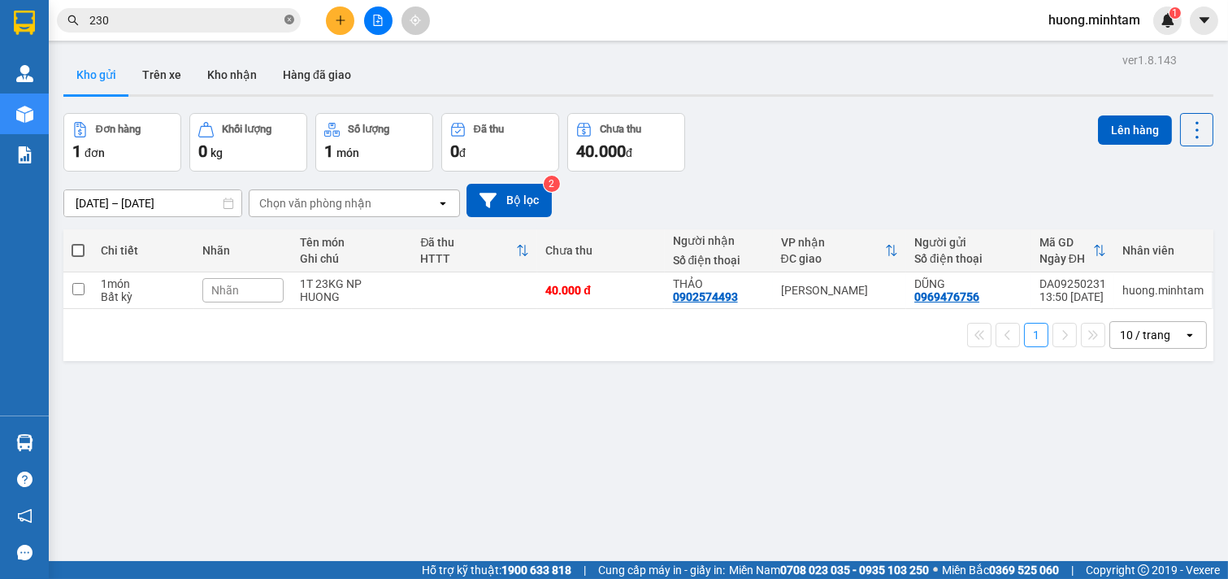
click at [287, 20] on icon "close-circle" at bounding box center [289, 20] width 10 height 10
click at [1079, 289] on icon at bounding box center [1084, 289] width 11 height 11
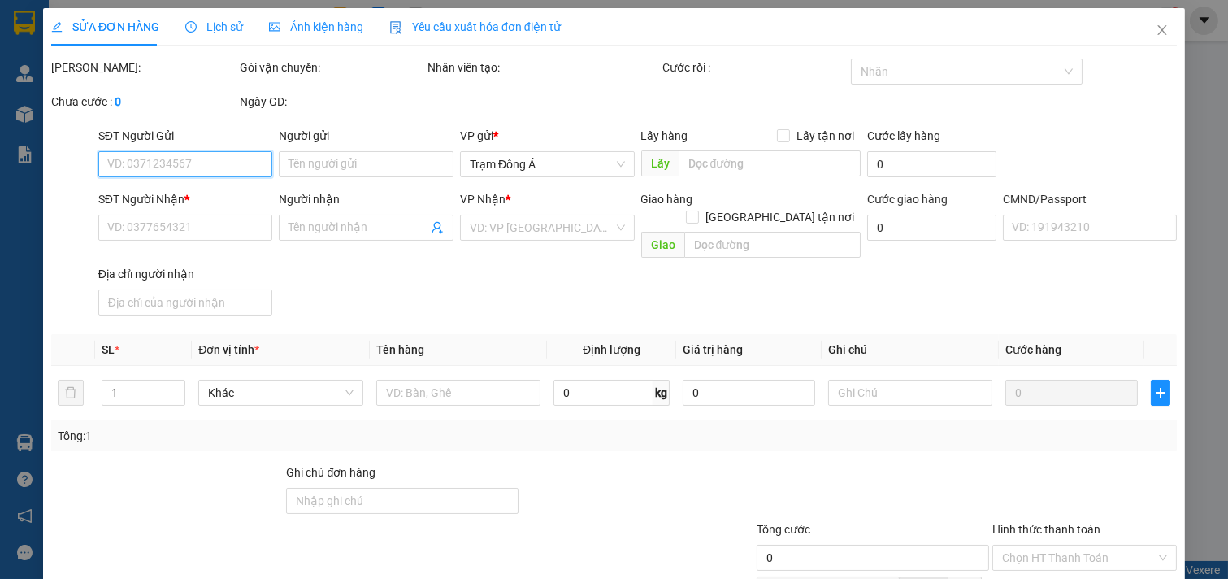
type input "0969476756"
type input "DŨNG"
type input "0902574493"
type input "THẢO"
type input "40.000"
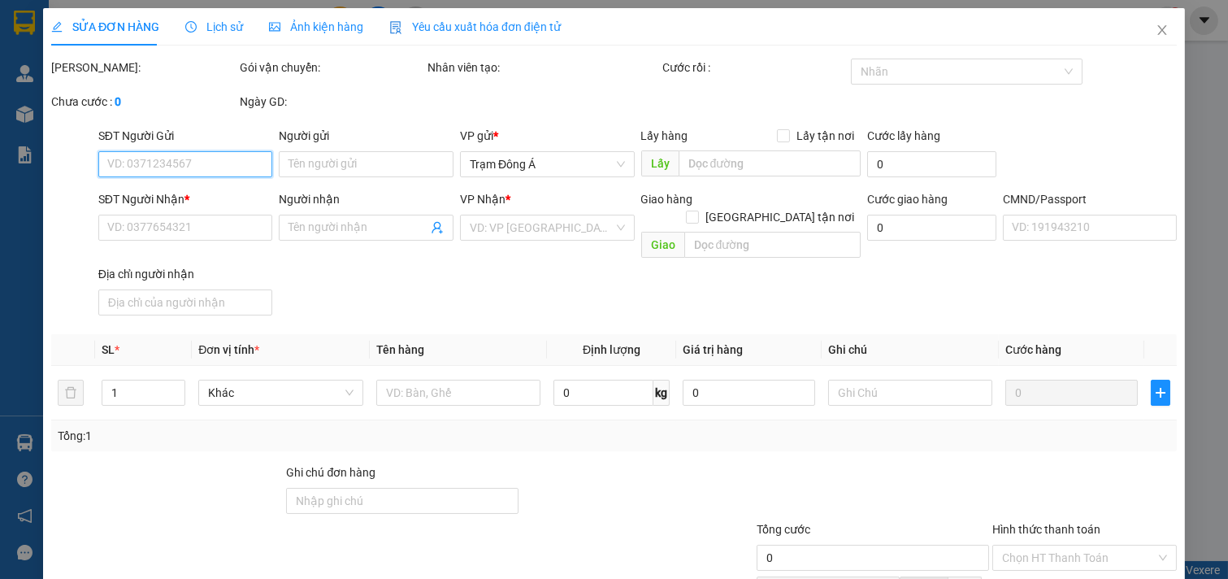
type input "40.000"
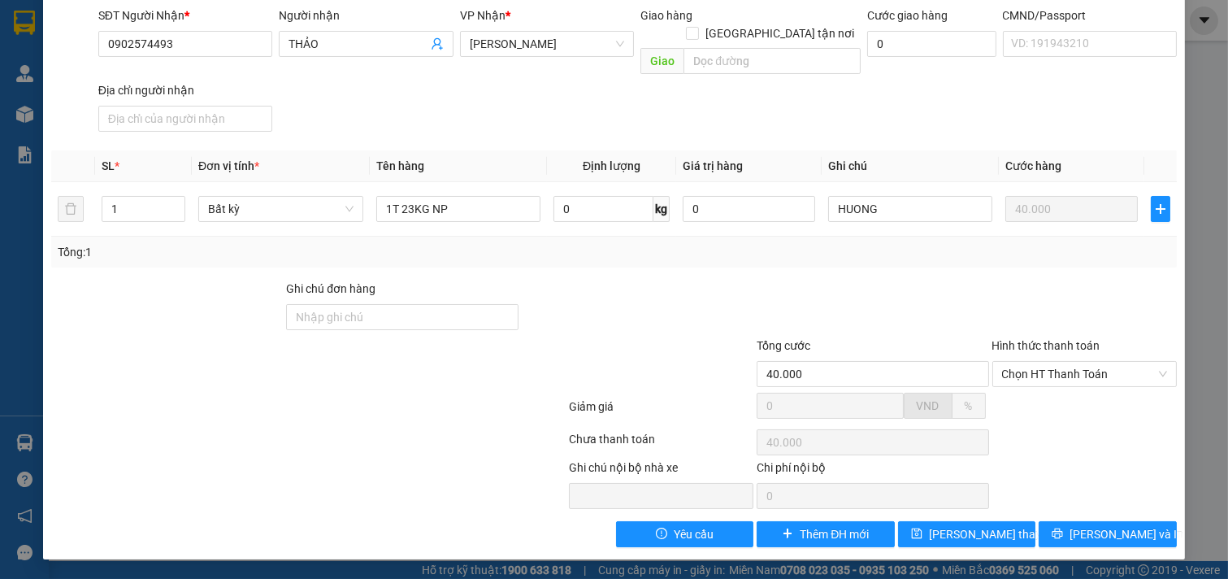
scroll to position [166, 0]
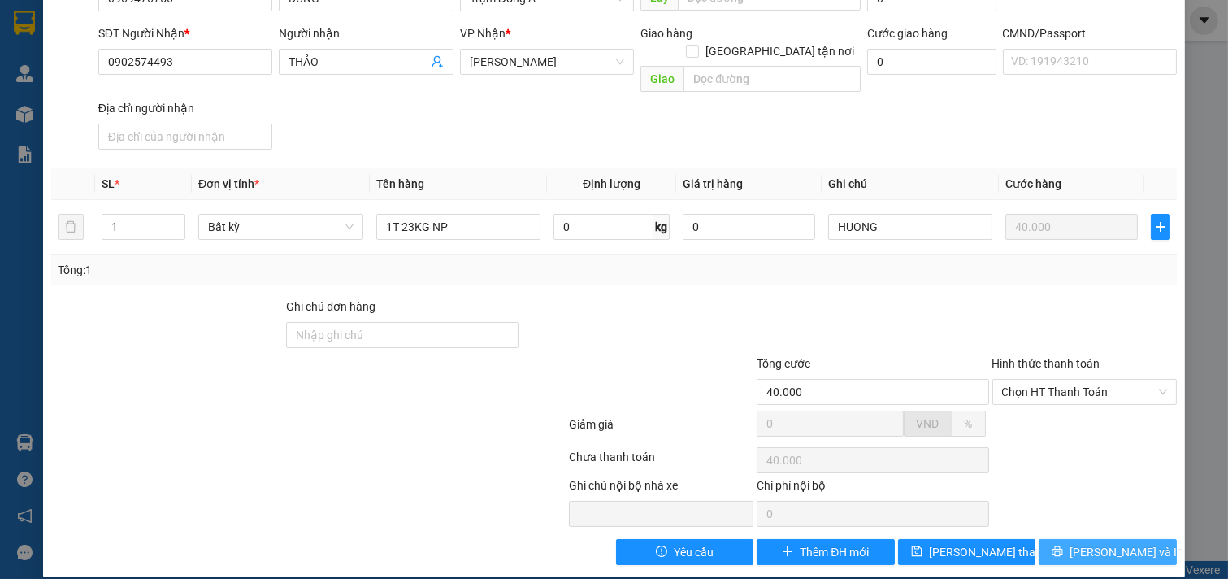
click at [1105, 543] on span "[PERSON_NAME] và In" at bounding box center [1127, 552] width 114 height 18
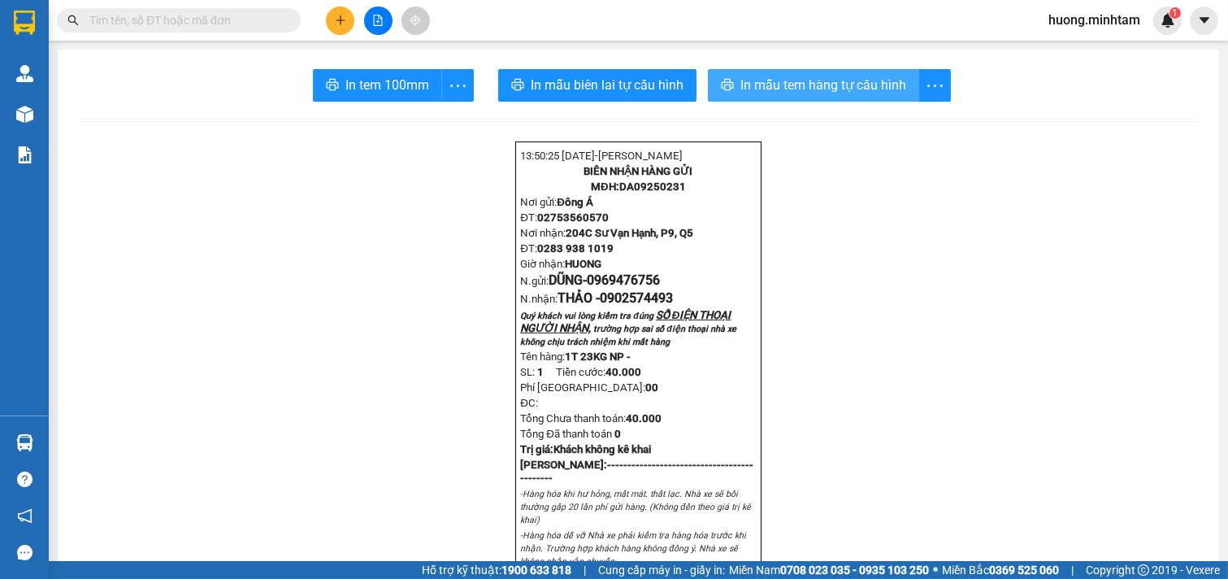
click at [849, 88] on span "In mẫu tem hàng tự cấu hình" at bounding box center [823, 85] width 166 height 20
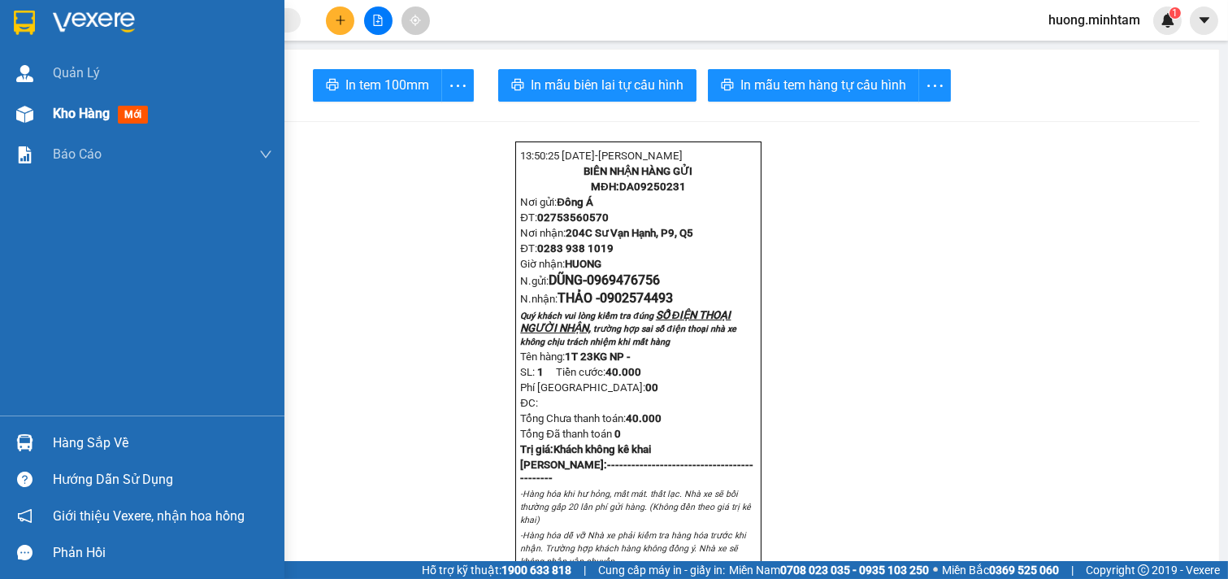
click at [70, 116] on span "Kho hàng" at bounding box center [81, 113] width 57 height 15
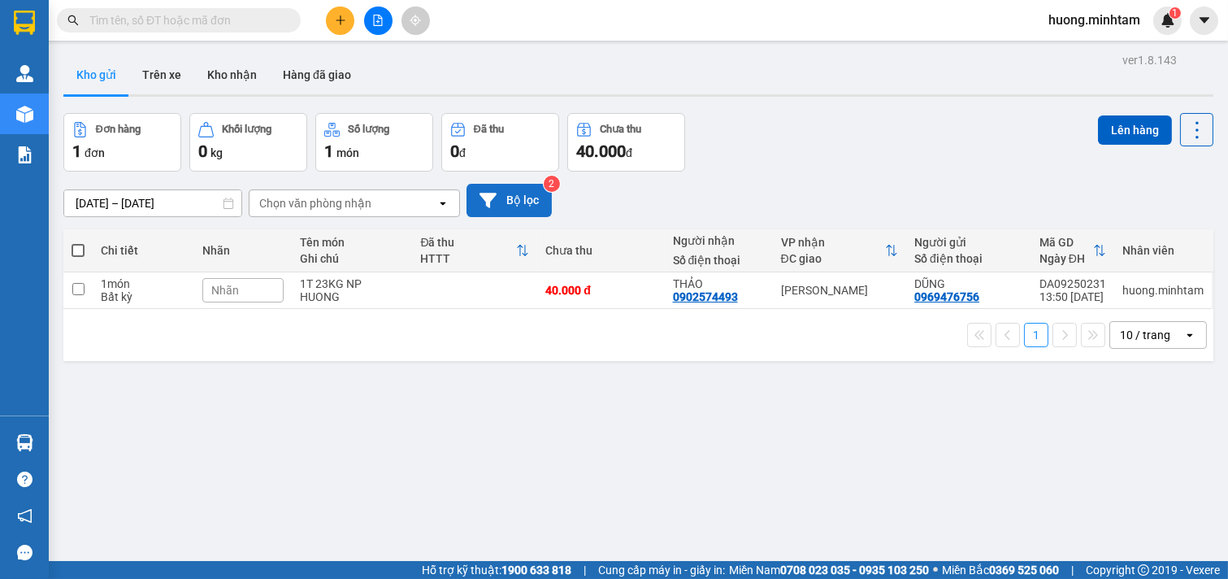
click at [523, 198] on button "Bộ lọc" at bounding box center [509, 200] width 85 height 33
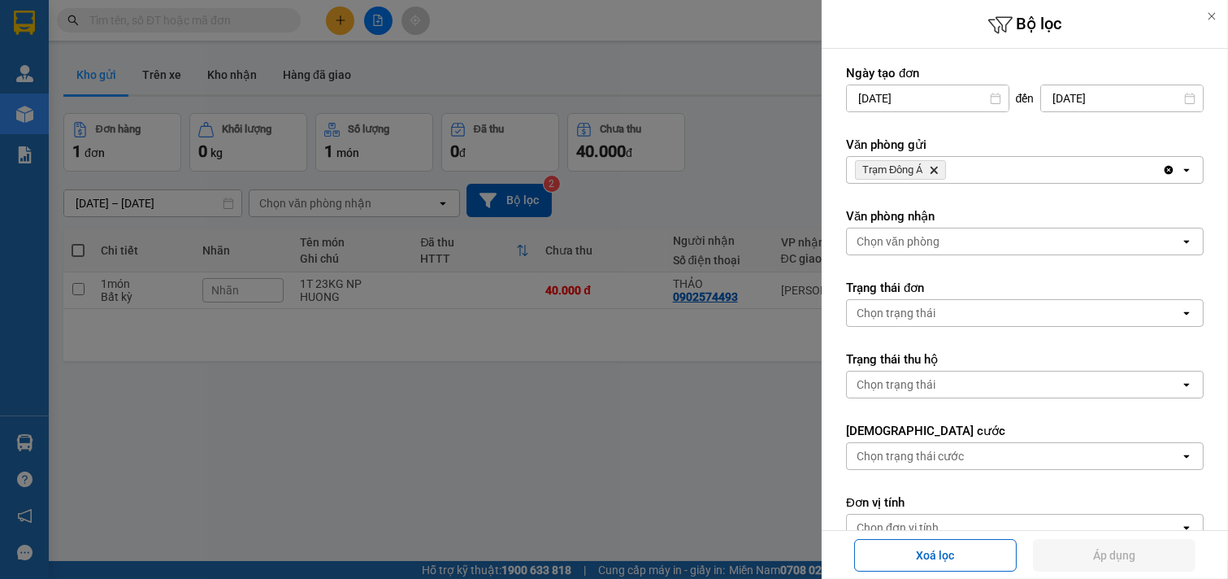
click at [980, 163] on div "Trạm Đông Á Delete" at bounding box center [1004, 170] width 315 height 26
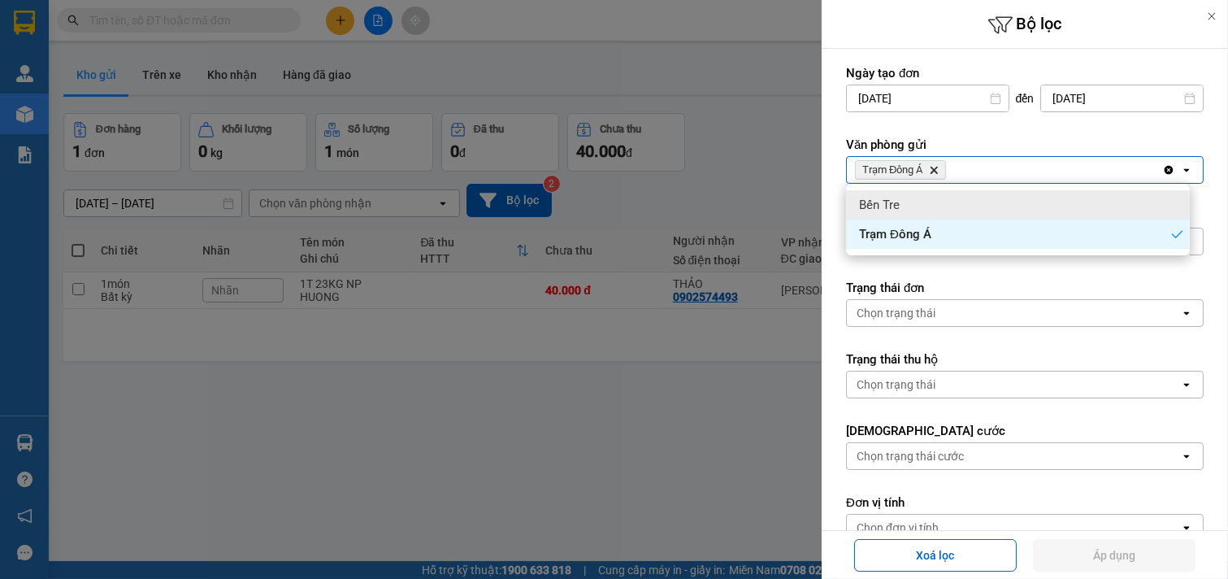
click at [936, 202] on div "Bến Tre" at bounding box center [1018, 204] width 344 height 29
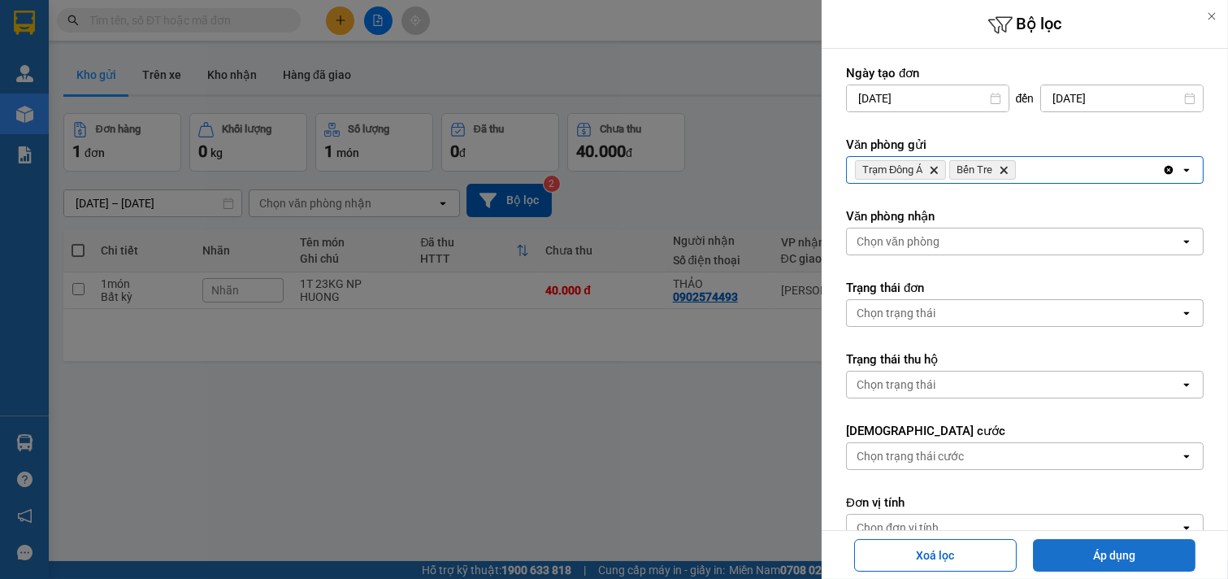
click at [1094, 548] on button "Áp dụng" at bounding box center [1114, 555] width 163 height 33
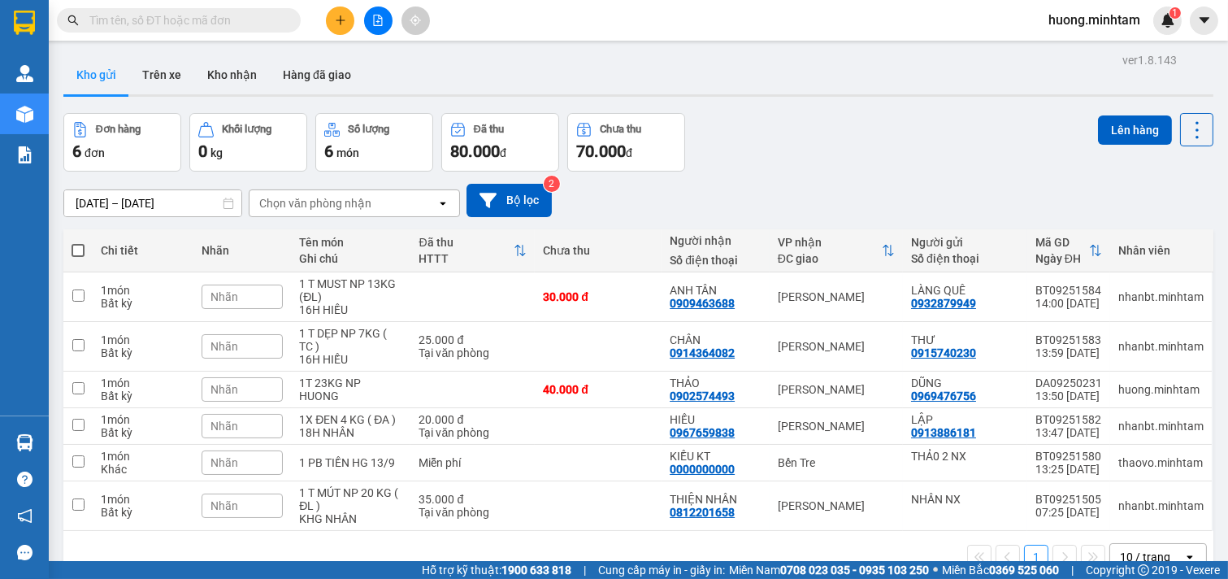
scroll to position [75, 0]
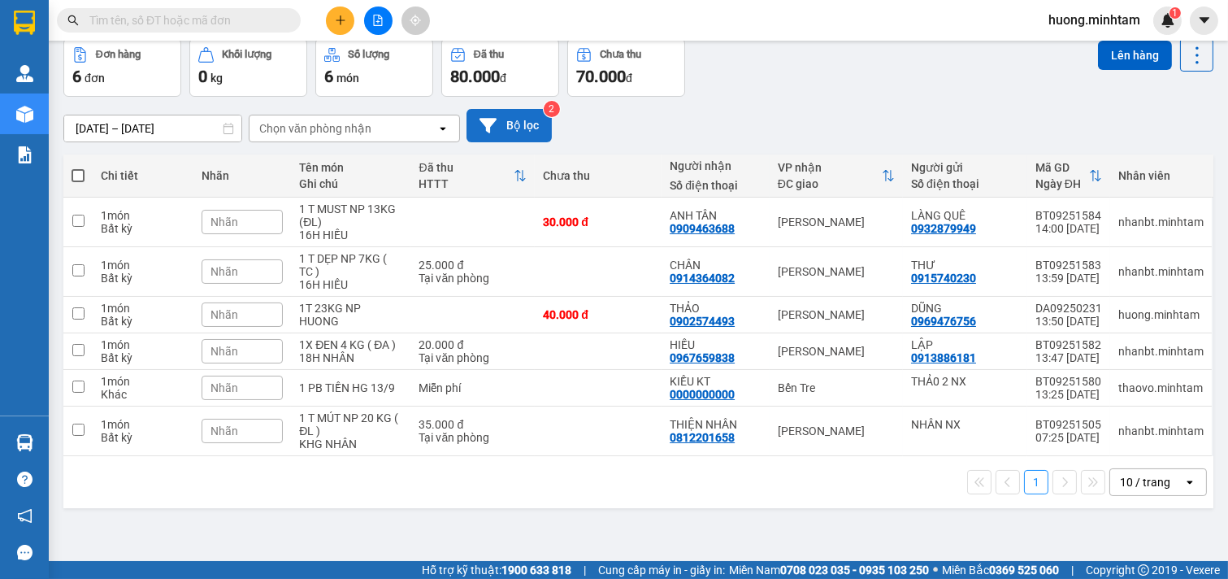
click at [501, 119] on button "Bộ lọc" at bounding box center [509, 125] width 85 height 33
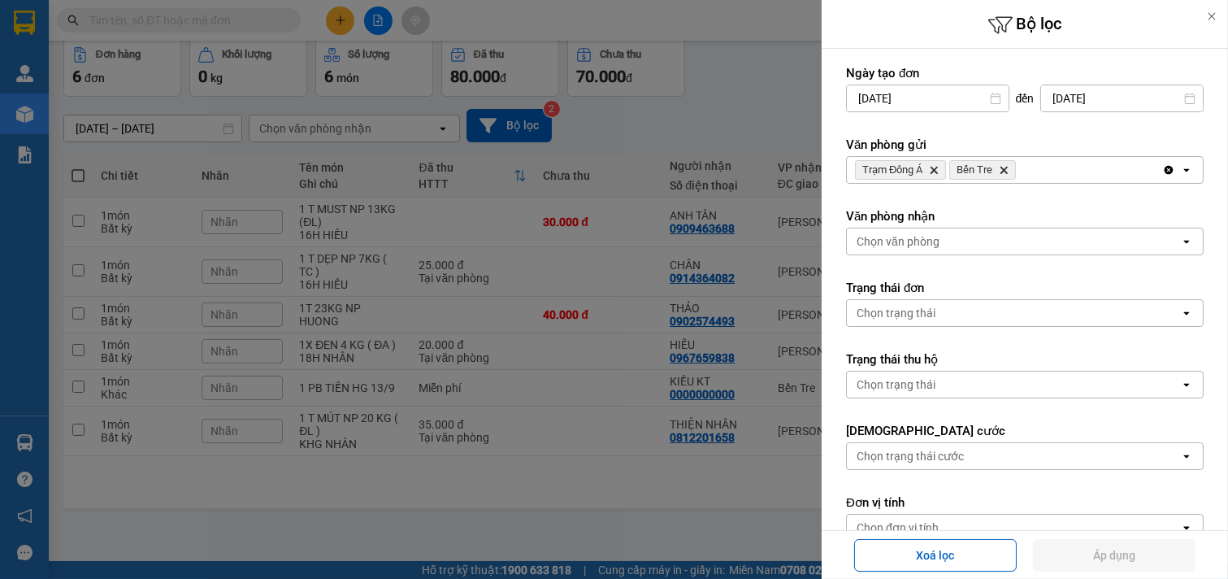
click at [1001, 167] on icon "Delete" at bounding box center [1004, 170] width 10 height 10
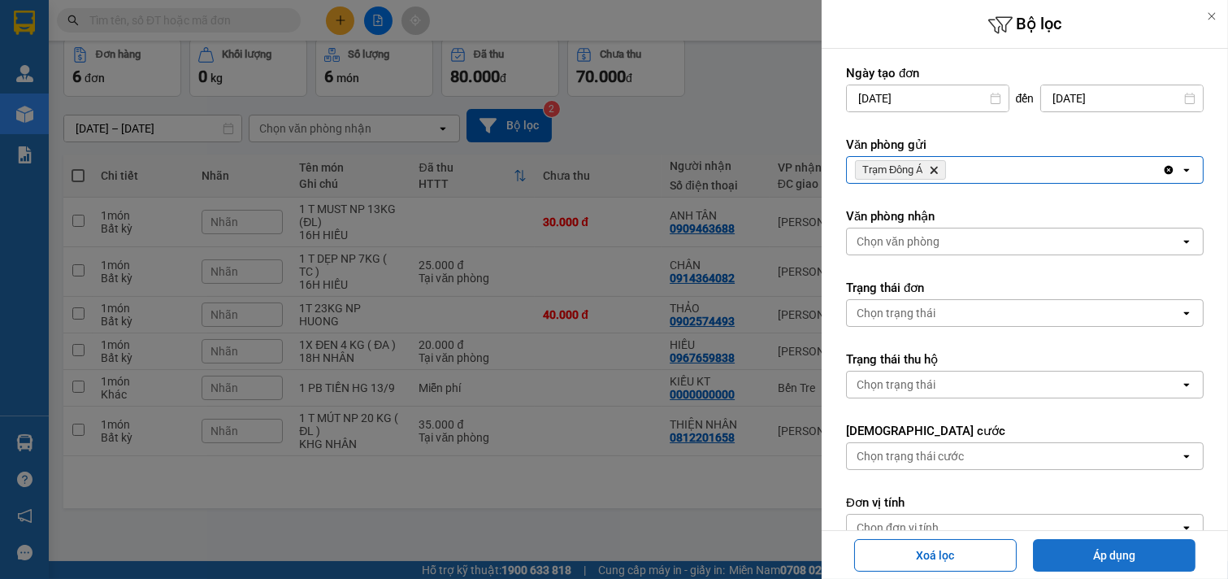
click at [1107, 551] on button "Áp dụng" at bounding box center [1114, 555] width 163 height 33
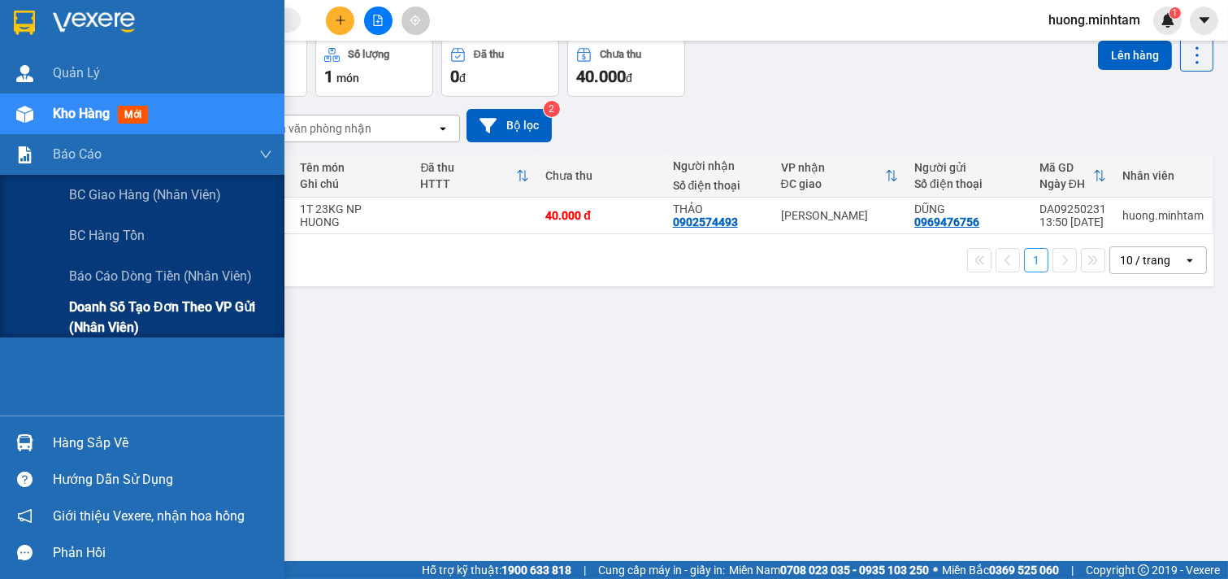
click at [150, 304] on span "Doanh số tạo đơn theo VP gửi (nhân viên)" at bounding box center [170, 317] width 203 height 41
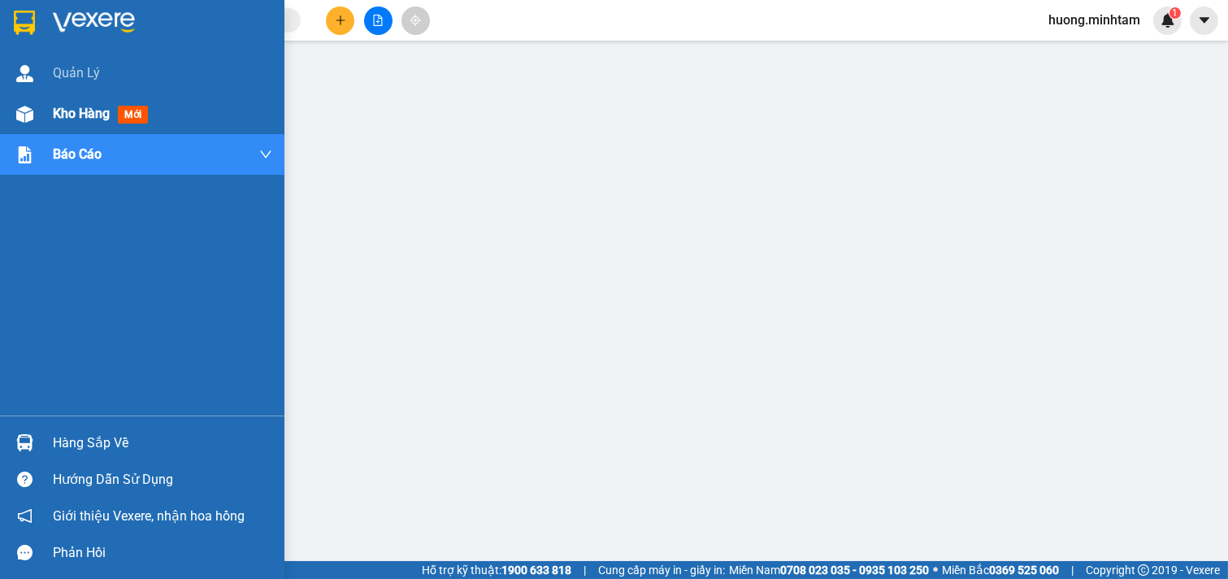
click at [70, 112] on span "Kho hàng" at bounding box center [81, 113] width 57 height 15
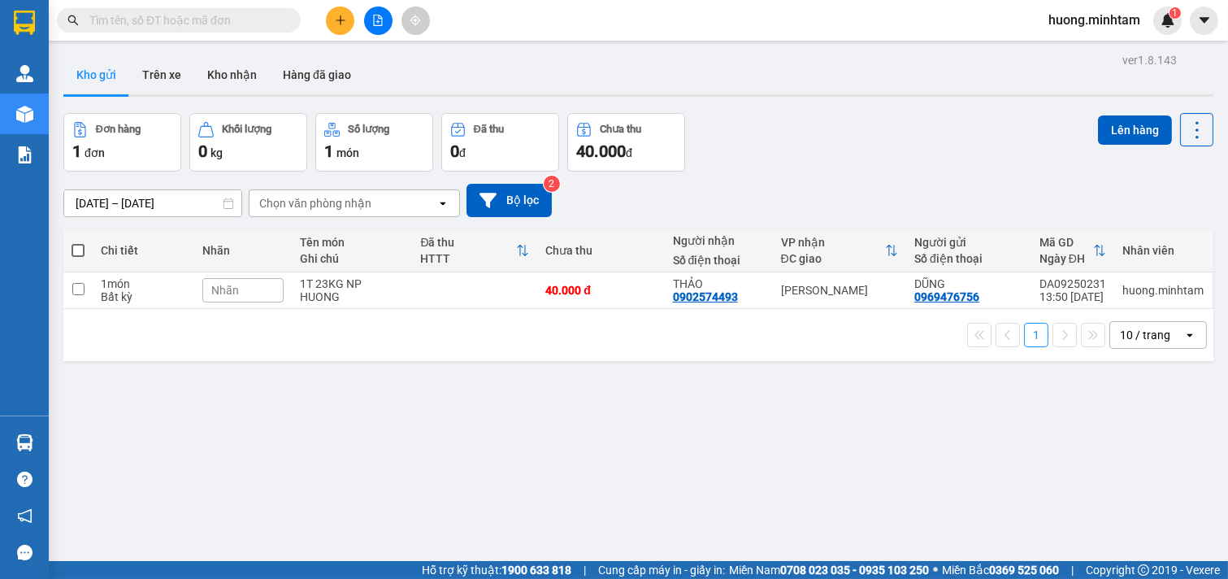
drag, startPoint x: 221, startPoint y: 25, endPoint x: 202, endPoint y: 23, distance: 19.7
click at [202, 24] on input "text" at bounding box center [185, 20] width 192 height 18
drag, startPoint x: 299, startPoint y: 76, endPoint x: 317, endPoint y: 78, distance: 18.0
click at [301, 78] on button "Hàng đã giao" at bounding box center [317, 74] width 94 height 39
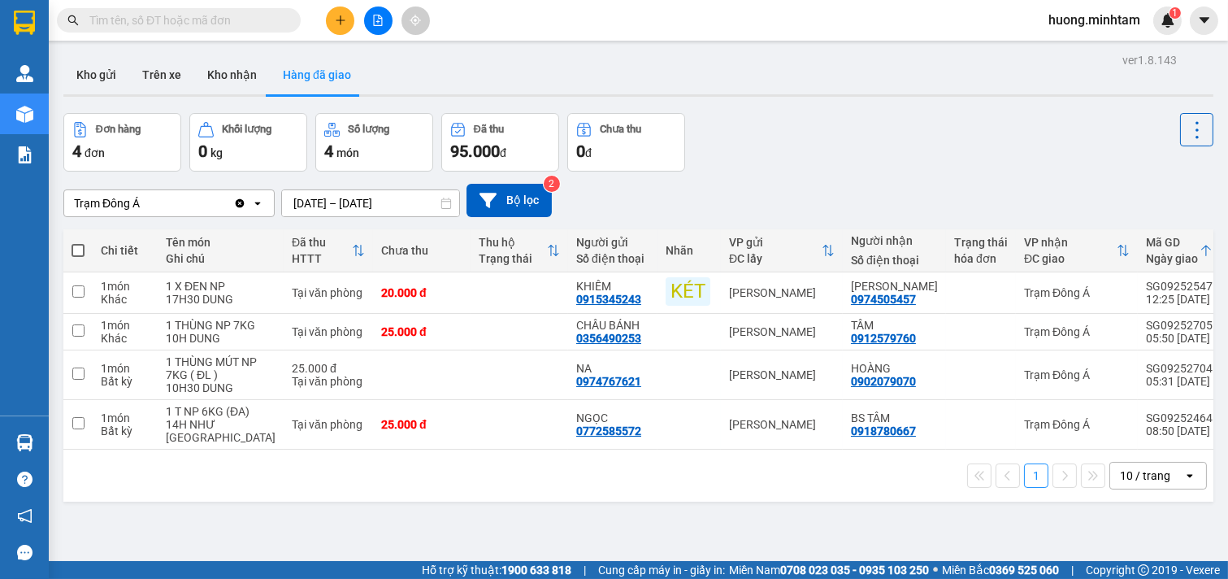
scroll to position [75, 0]
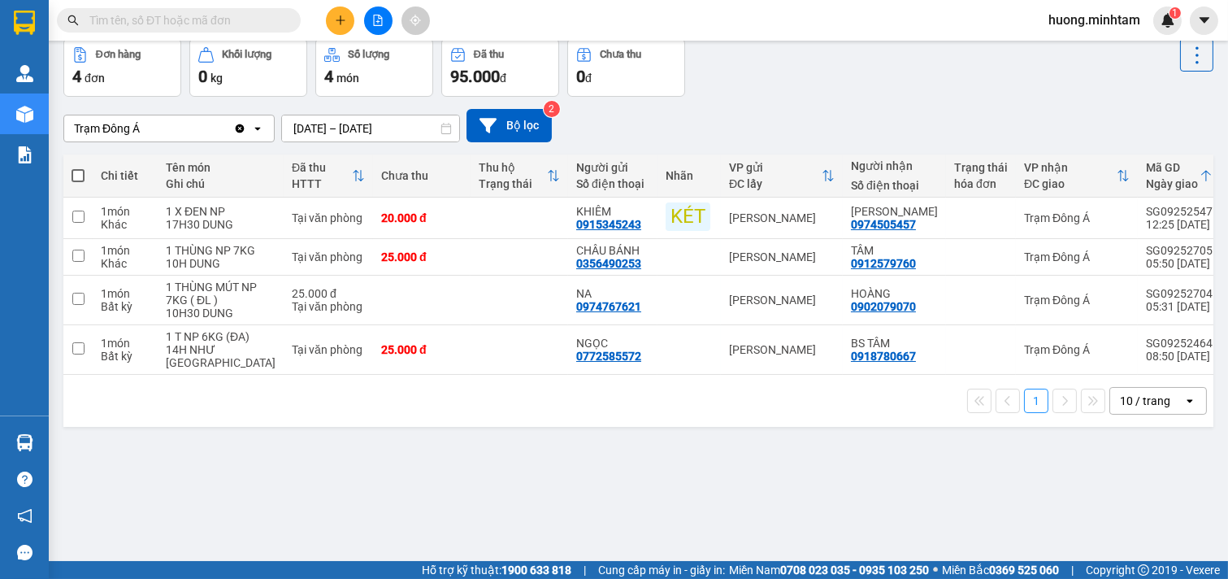
click at [1183, 407] on icon "open" at bounding box center [1189, 400] width 13 height 13
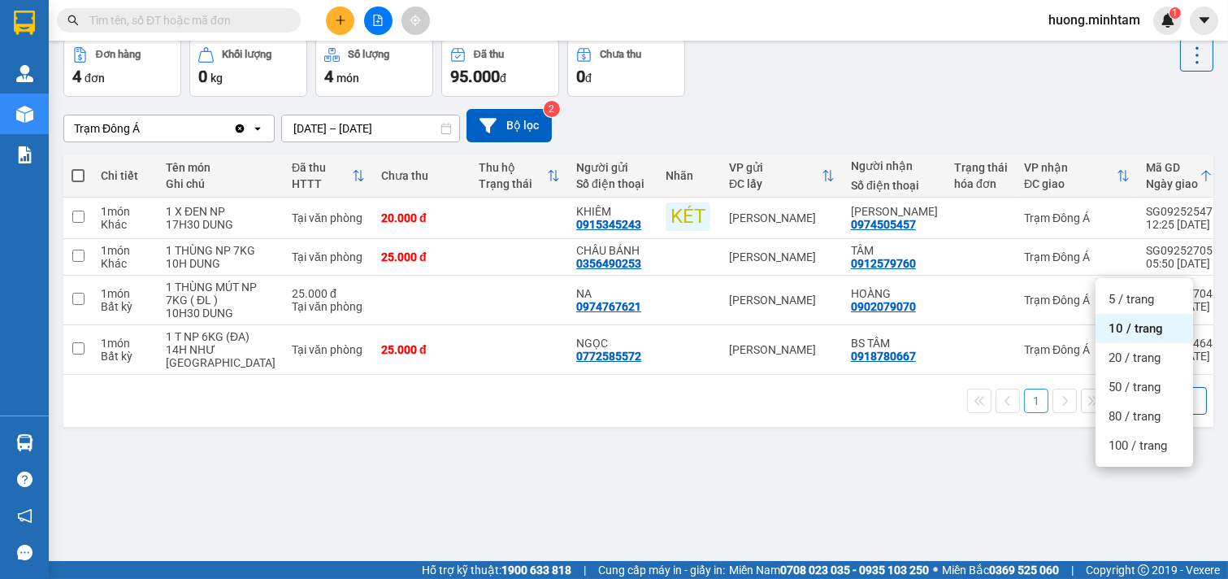
click at [249, 19] on input "text" at bounding box center [185, 20] width 192 height 18
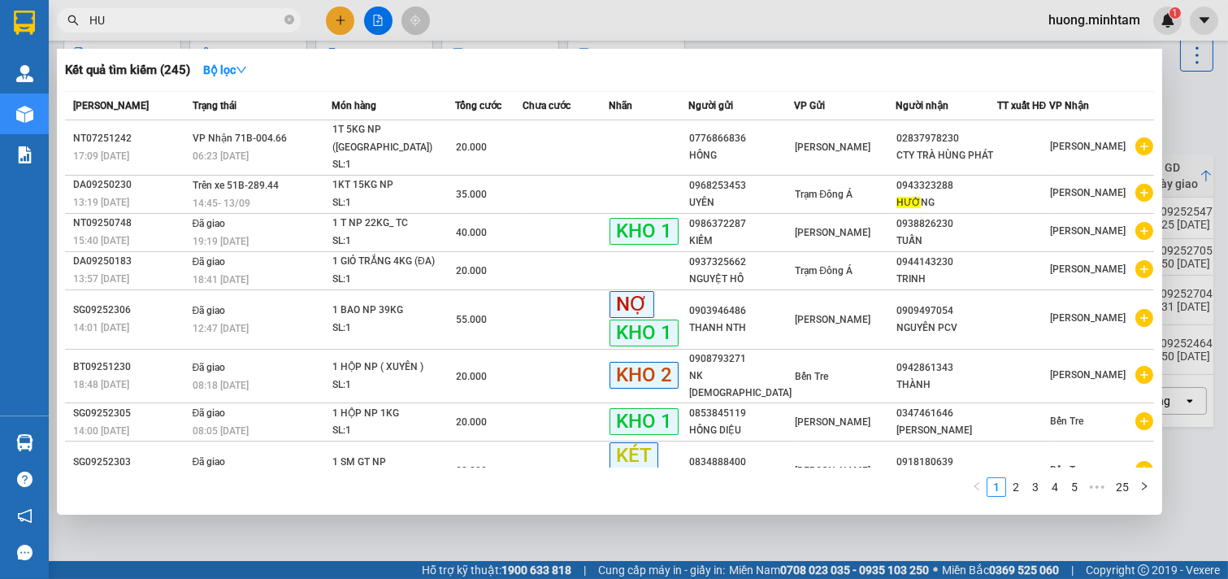
type input "H"
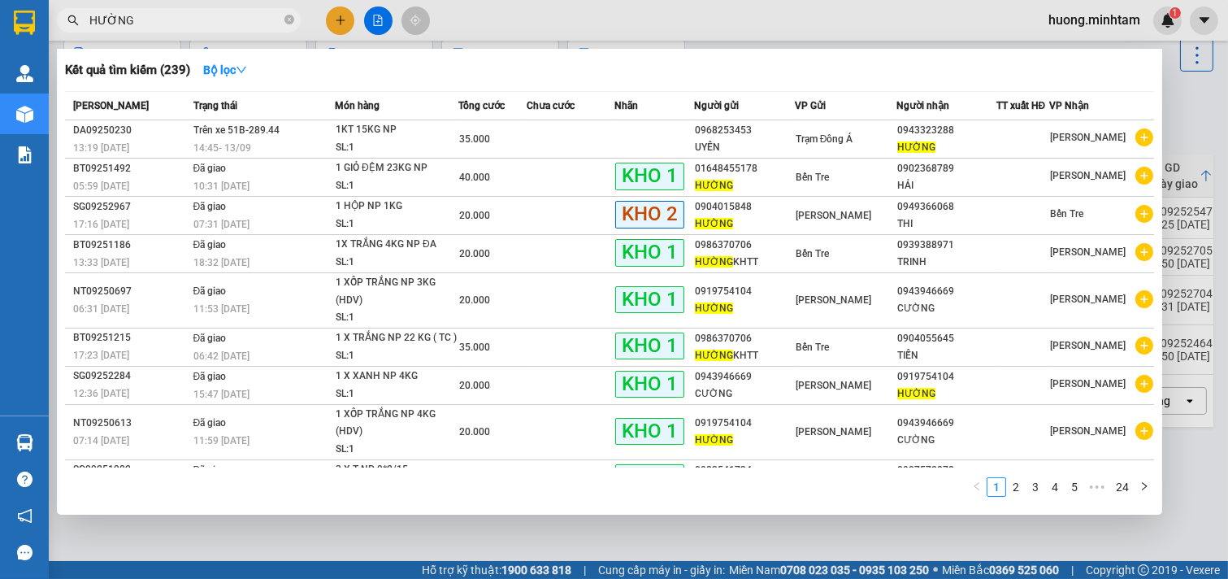
click at [784, 538] on div at bounding box center [614, 289] width 1228 height 579
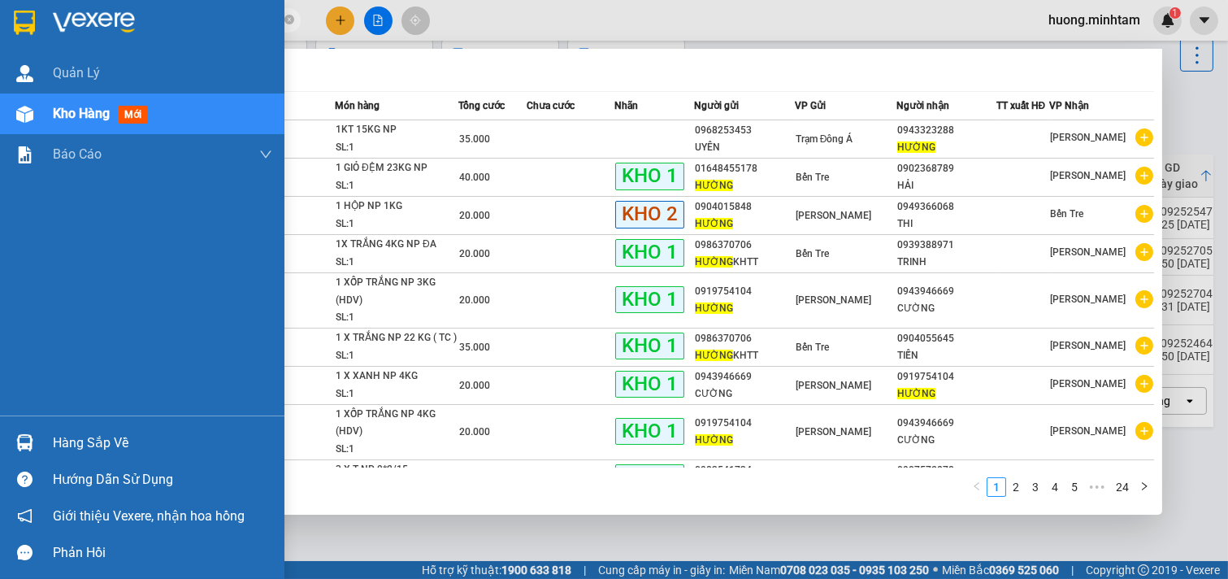
drag, startPoint x: 153, startPoint y: 21, endPoint x: 0, endPoint y: 21, distance: 152.8
click at [0, 21] on section "Kết quả tìm kiếm ( 239 ) Bộ lọc Mã ĐH Trạng thái Món hàng Tổng cước Chưa cước N…" at bounding box center [614, 289] width 1228 height 579
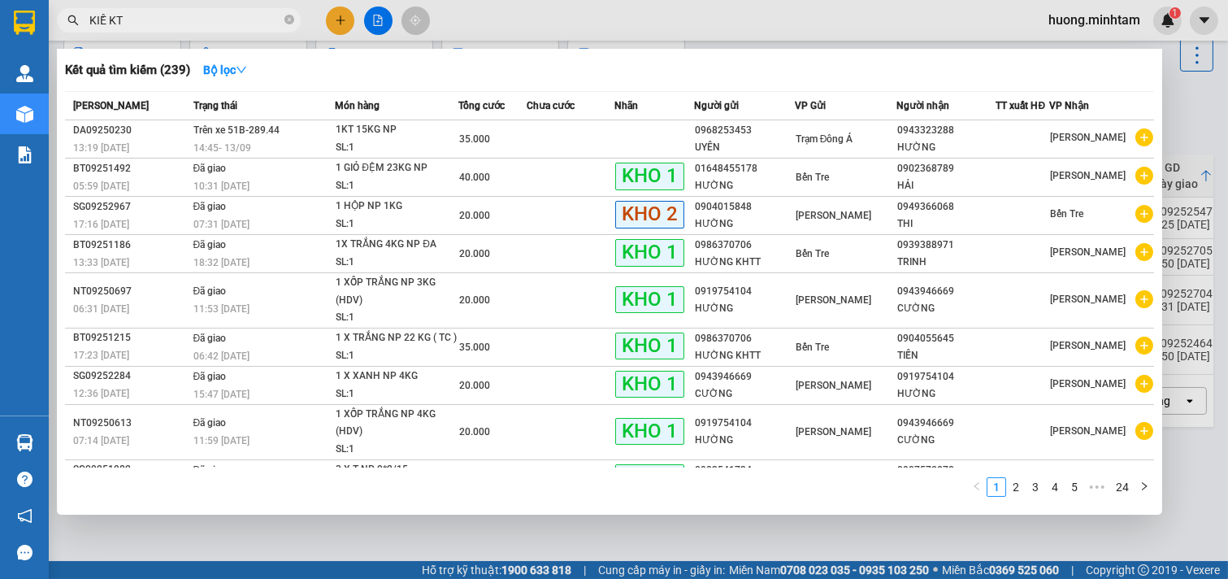
type input "KIỀ KT"
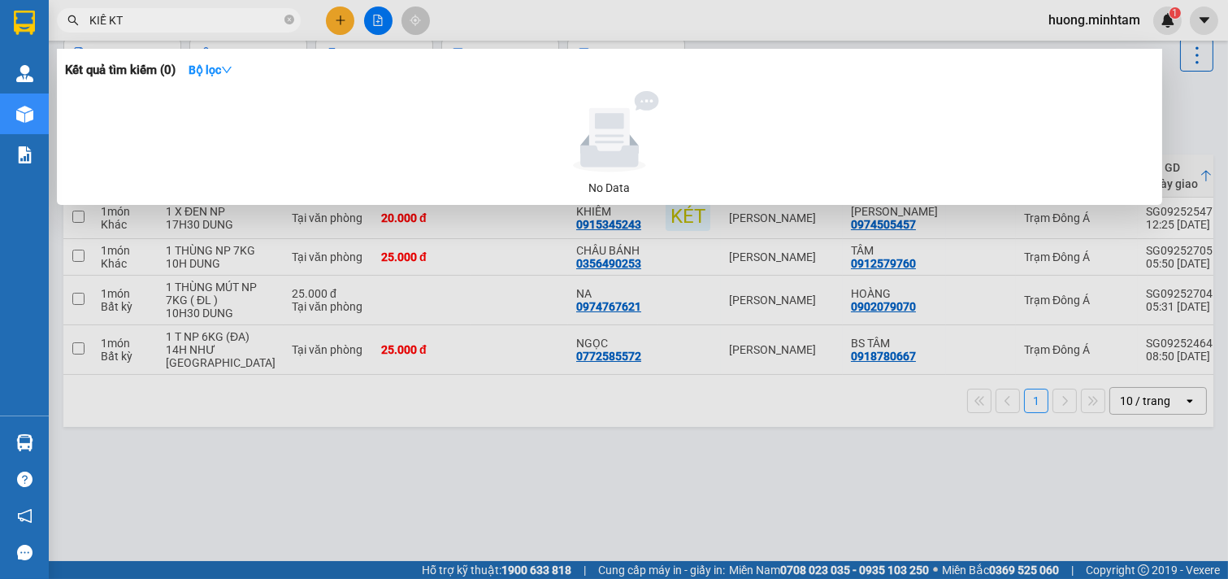
click at [736, 500] on div at bounding box center [614, 289] width 1228 height 579
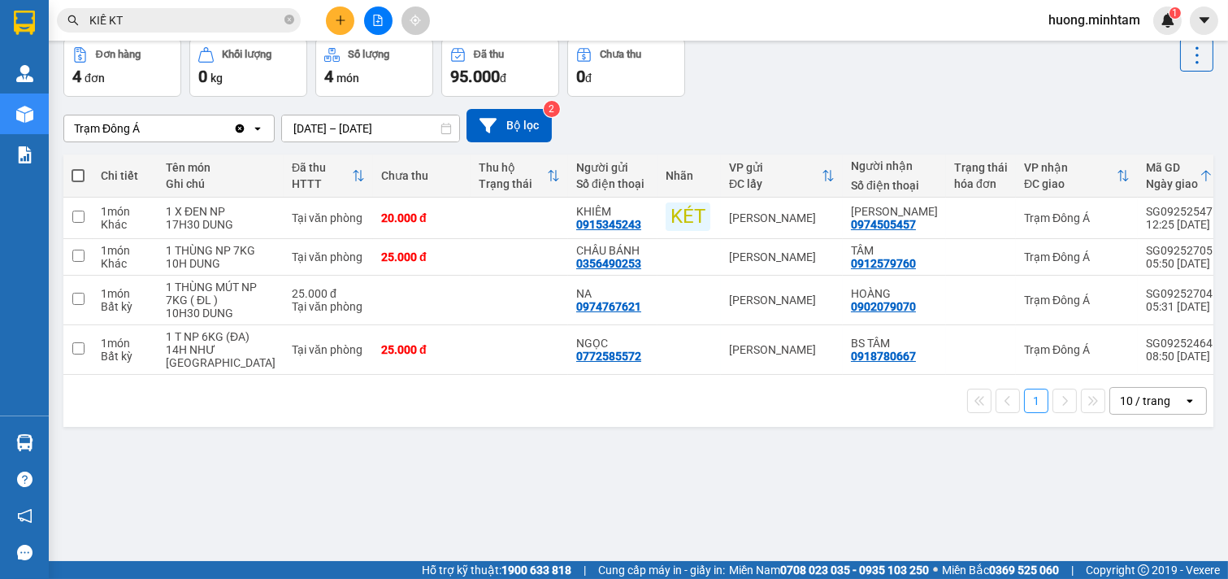
click at [620, 427] on div "1 10 / trang open" at bounding box center [638, 401] width 1150 height 52
click at [499, 427] on div "1 10 / trang open" at bounding box center [638, 401] width 1150 height 52
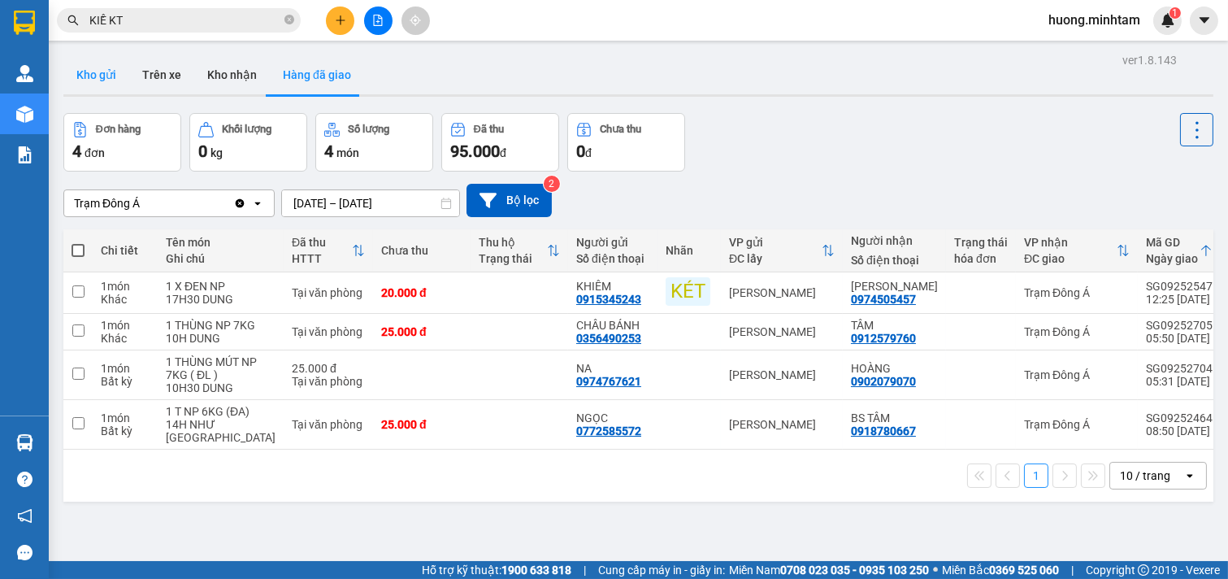
click at [100, 68] on button "Kho gửi" at bounding box center [96, 74] width 66 height 39
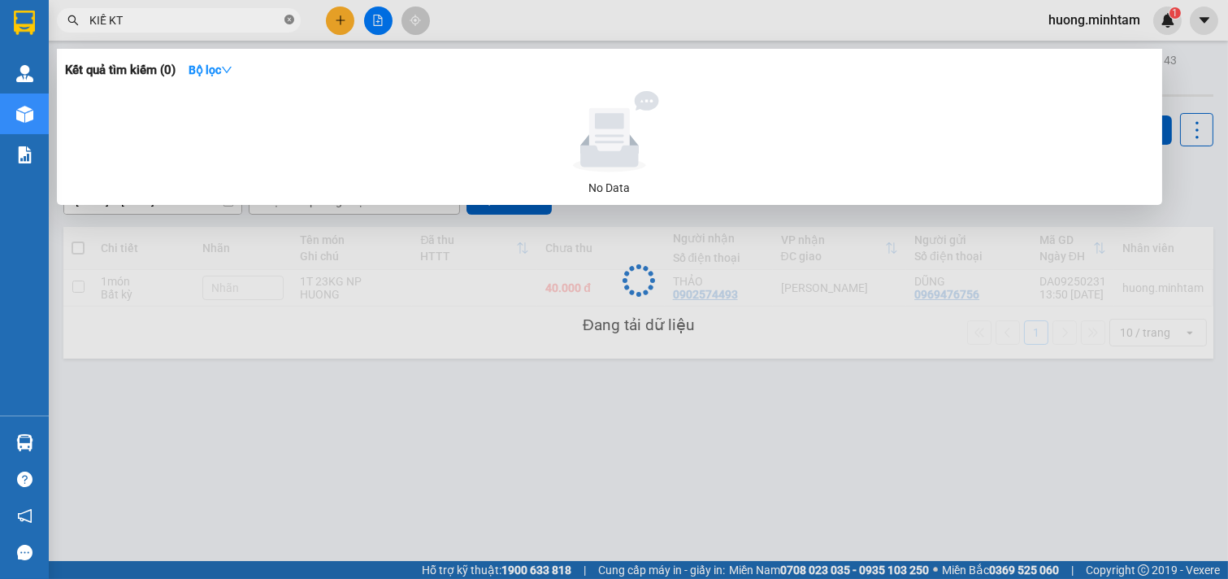
click at [289, 18] on icon "close-circle" at bounding box center [289, 20] width 10 height 10
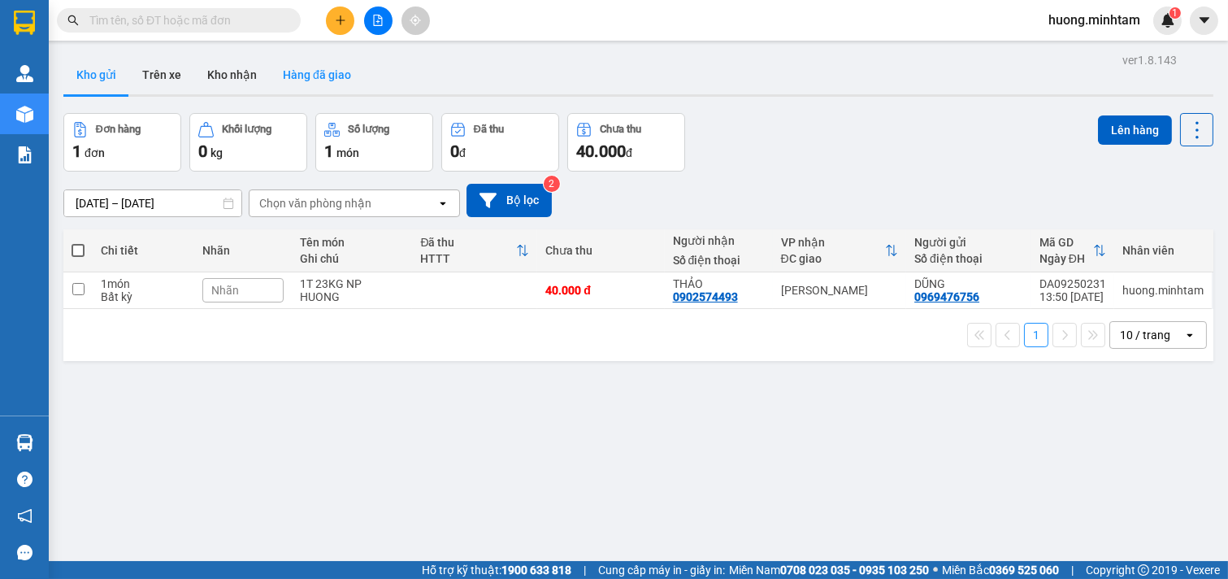
click at [311, 73] on button "Hàng đã giao" at bounding box center [317, 74] width 94 height 39
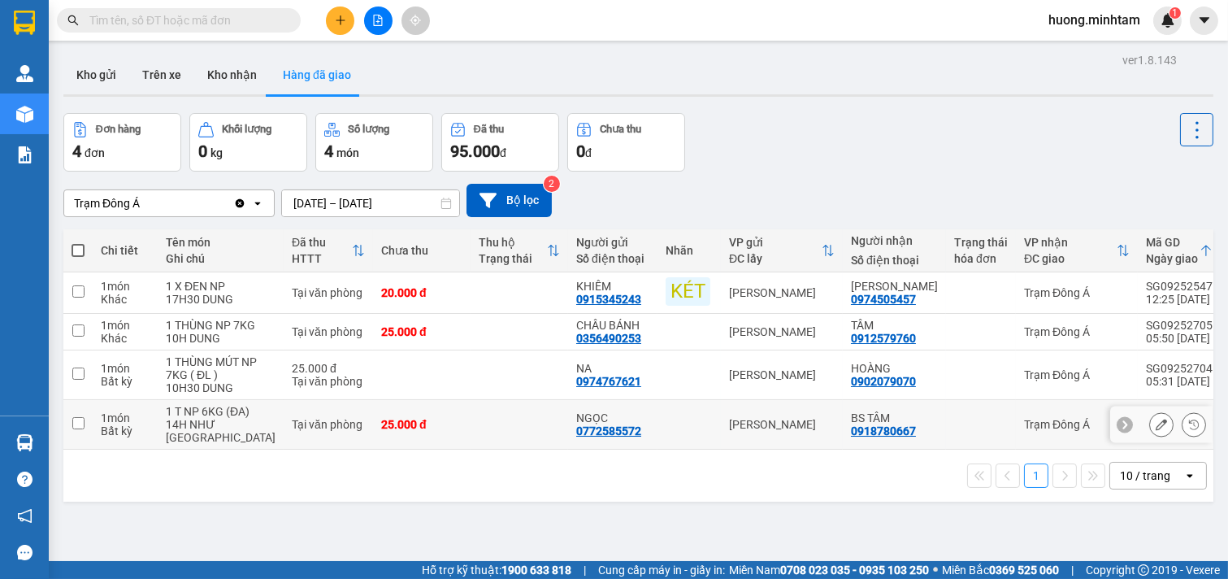
scroll to position [75, 0]
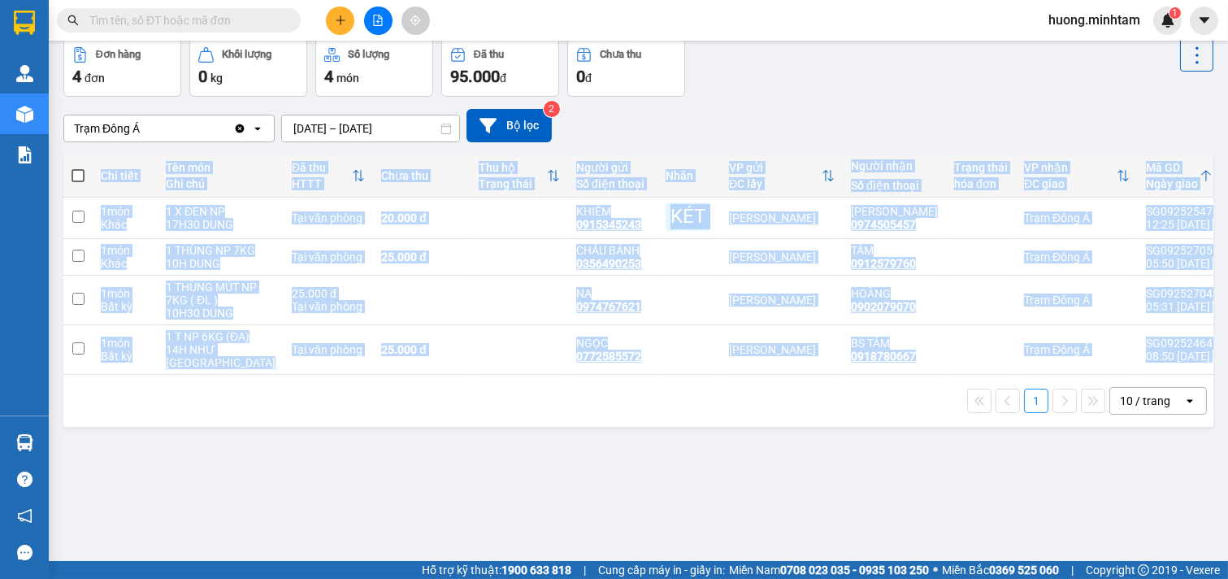
drag, startPoint x: 807, startPoint y: 454, endPoint x: 1032, endPoint y: 450, distance: 225.2
click at [1032, 427] on div "Chi tiết Tên món Ghi chú Đã thu HTTT Chưa thu Thu hộ Trạng thái Người gửi Số đi…" at bounding box center [638, 290] width 1150 height 272
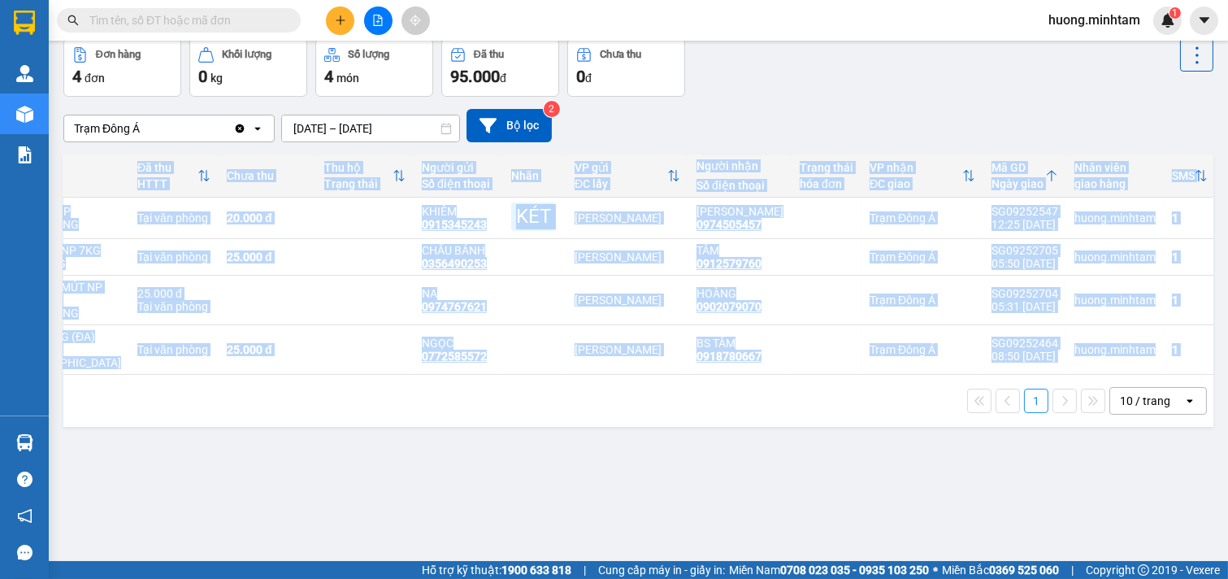
scroll to position [0, 0]
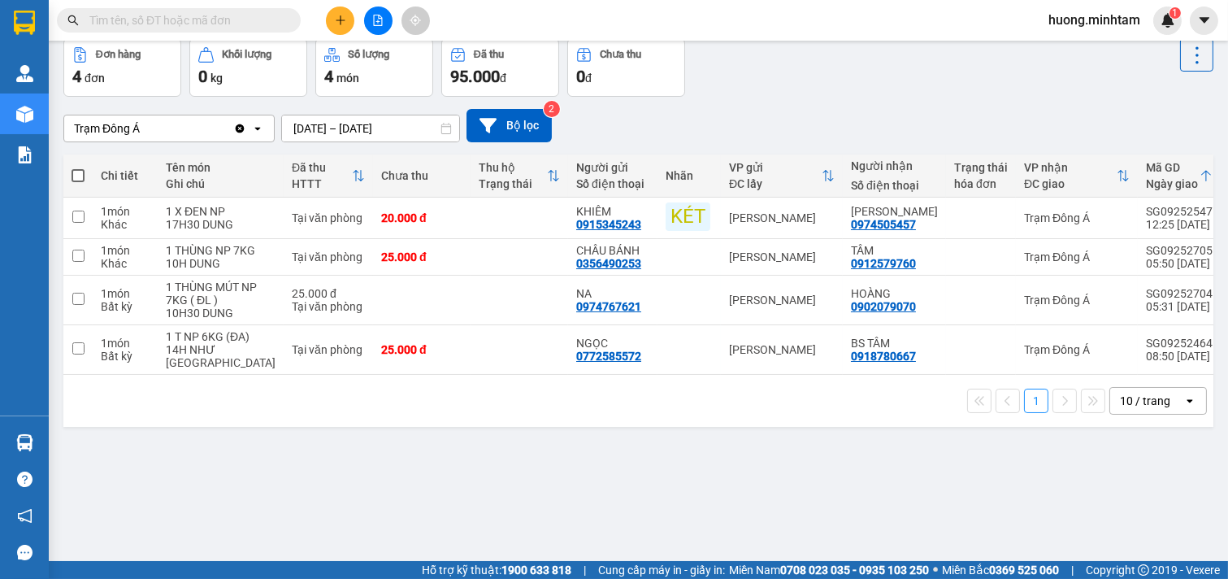
click at [1183, 407] on icon "open" at bounding box center [1189, 400] width 13 height 13
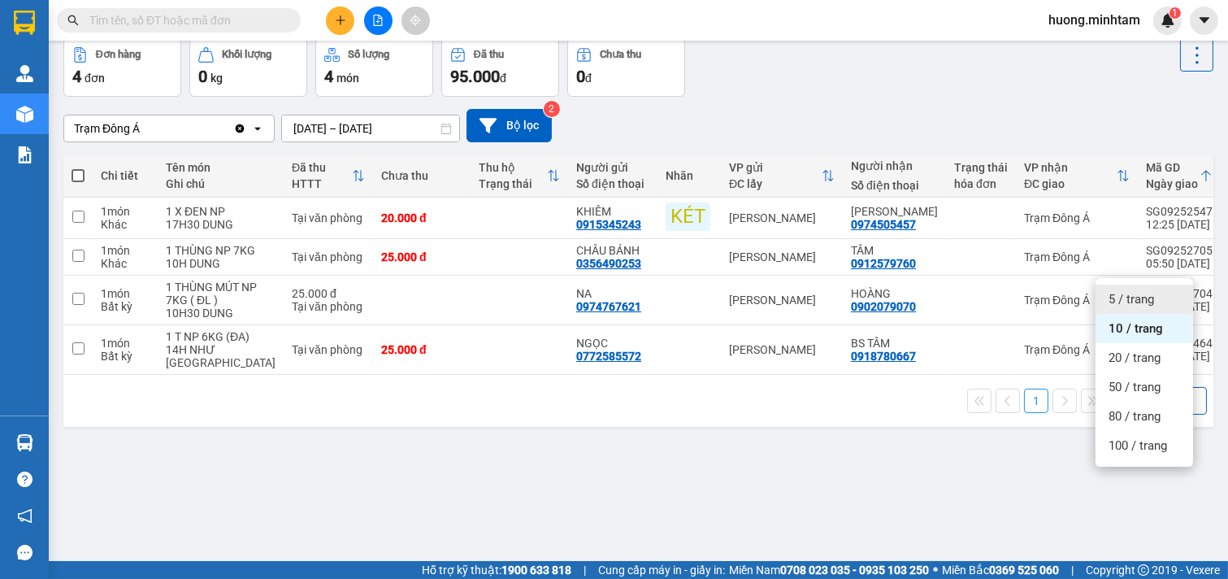
click at [1135, 297] on span "5 / trang" at bounding box center [1132, 299] width 46 height 16
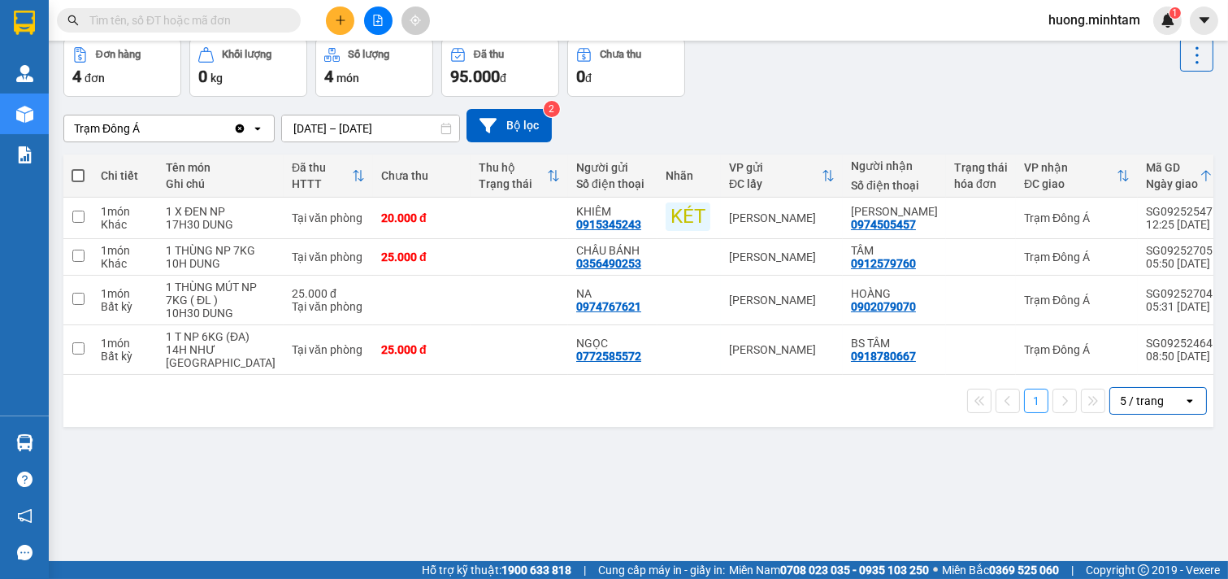
click at [1183, 407] on icon "open" at bounding box center [1189, 400] width 13 height 13
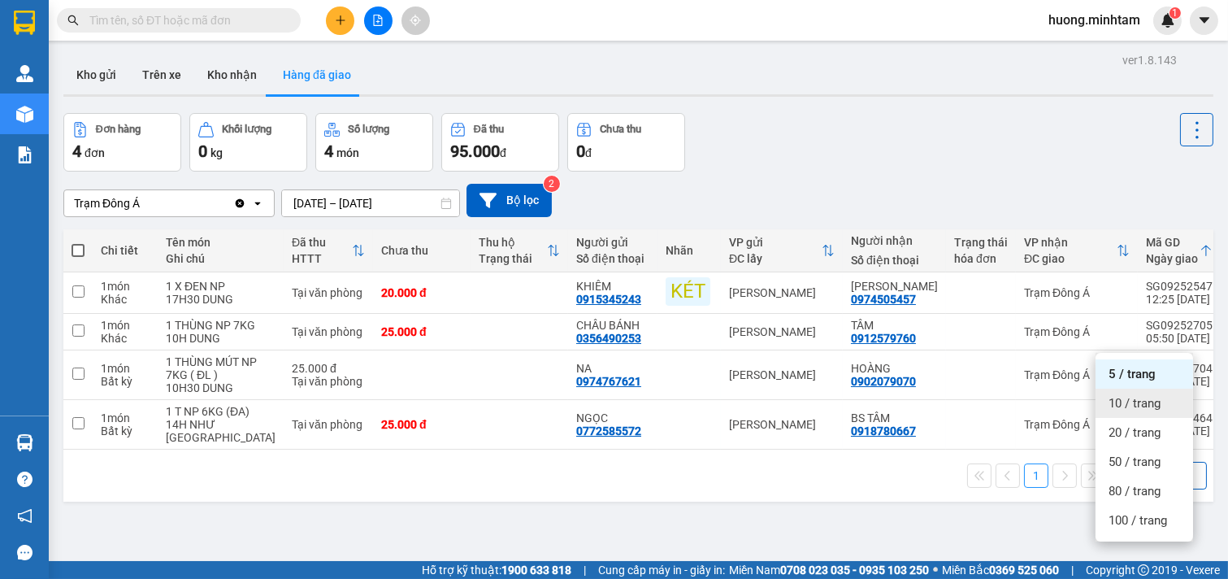
scroll to position [75, 0]
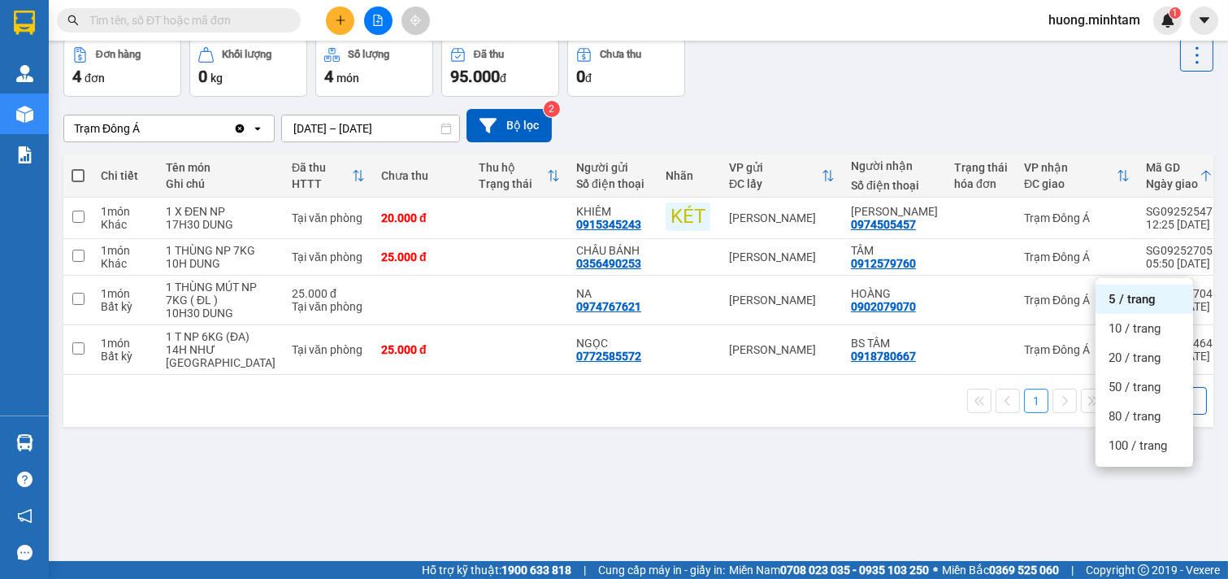
click at [1139, 299] on span "5 / trang" at bounding box center [1132, 299] width 47 height 16
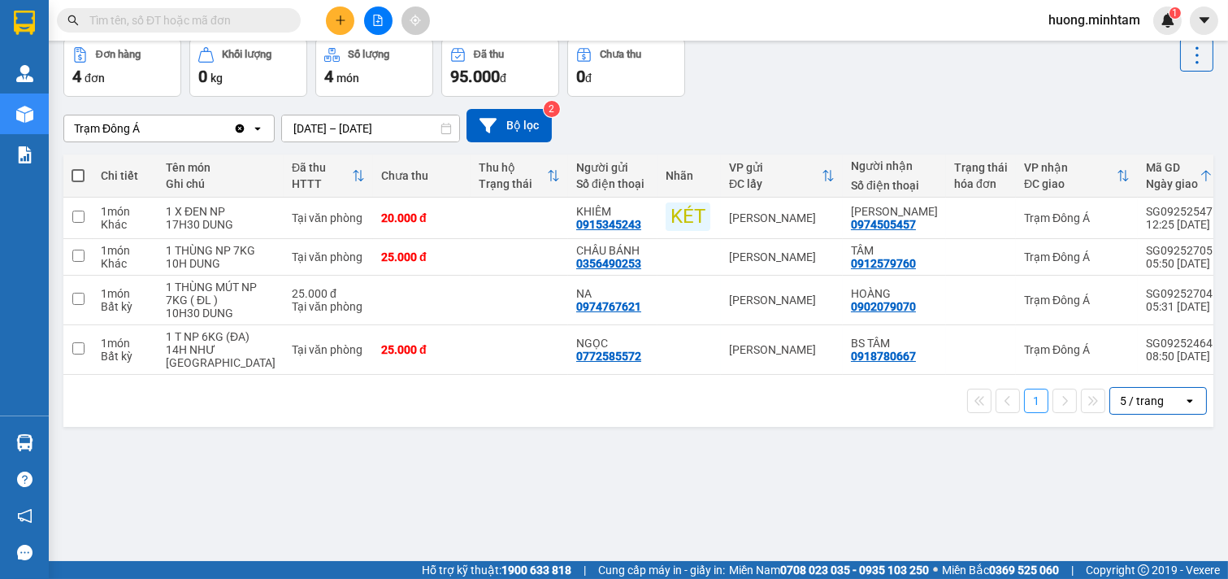
click at [626, 427] on div "1 5 / trang open" at bounding box center [638, 401] width 1150 height 52
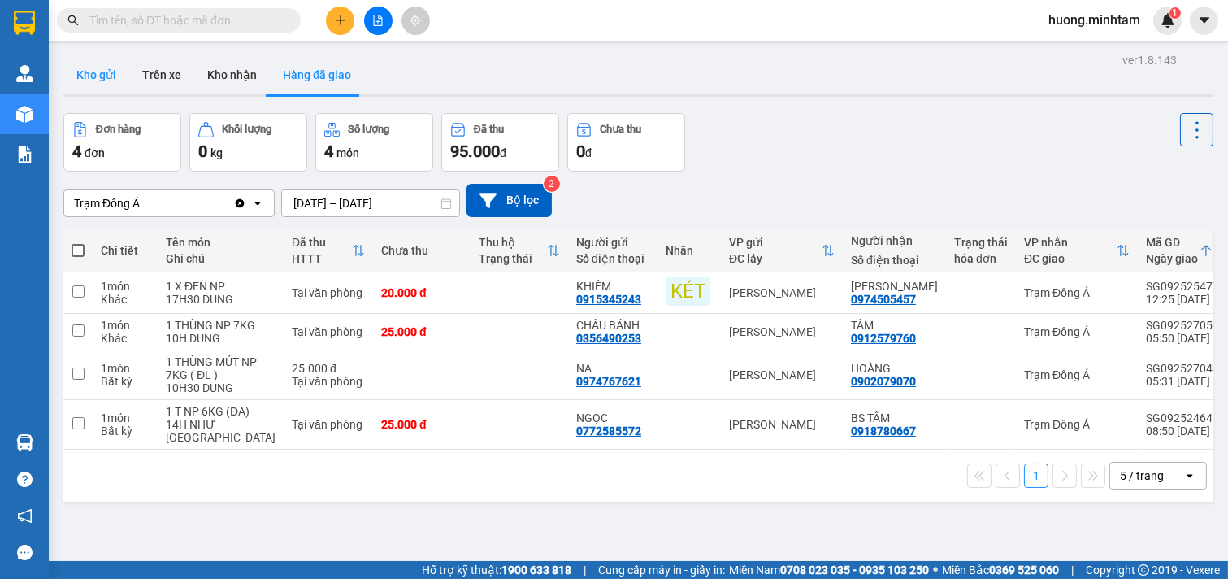
click at [107, 75] on button "Kho gửi" at bounding box center [96, 74] width 66 height 39
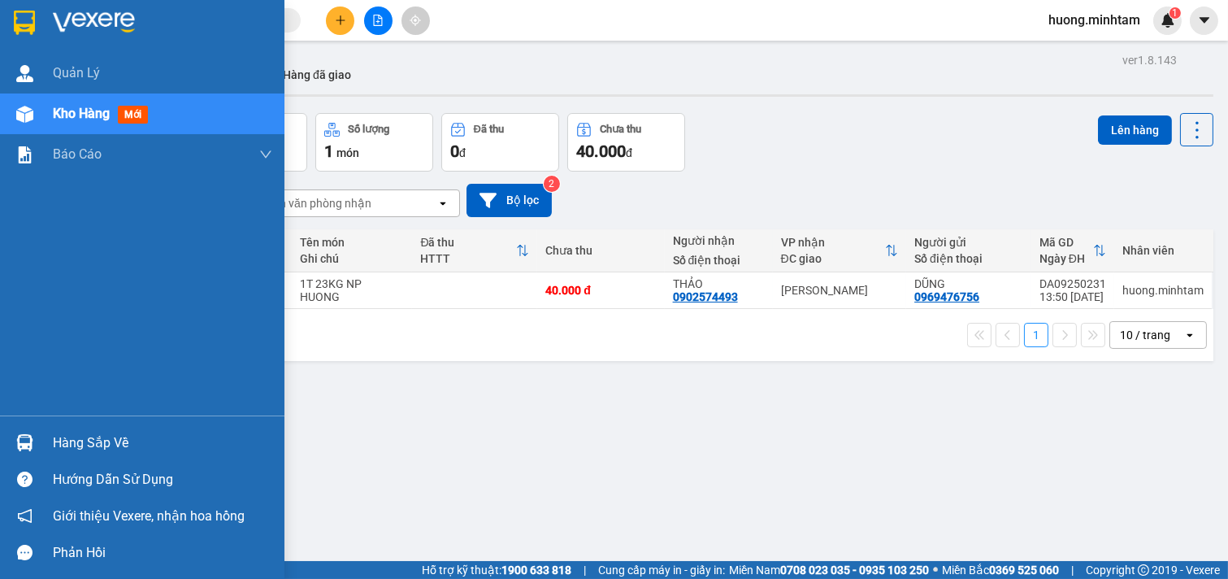
click at [110, 443] on div "Hàng sắp về" at bounding box center [162, 443] width 219 height 24
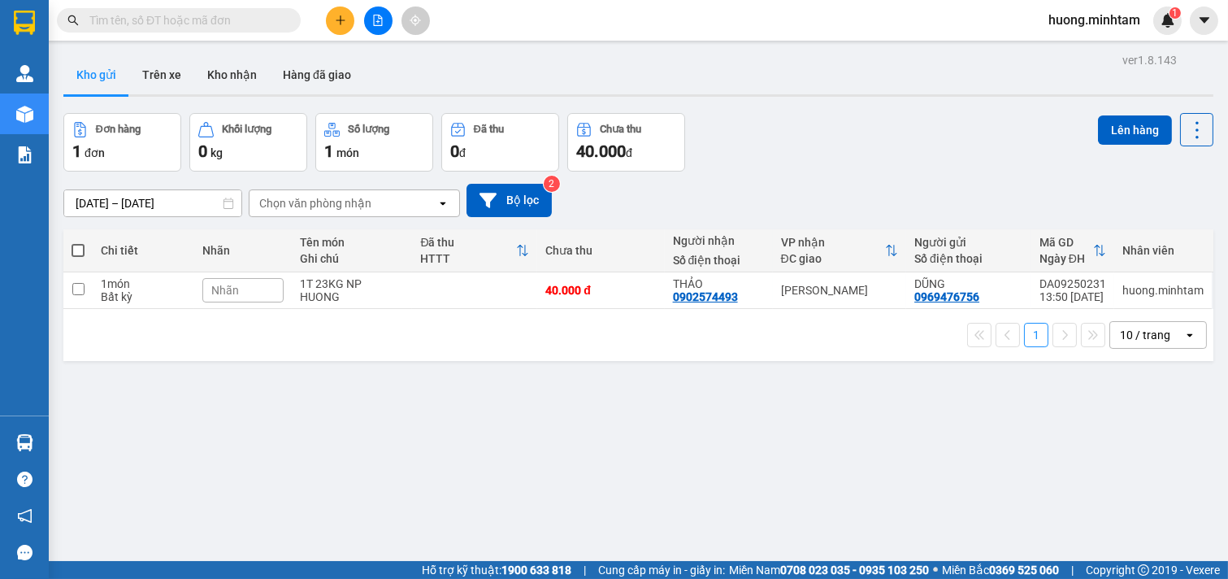
click at [857, 454] on section "Kết quả tìm kiếm ( 0 ) Bộ lọc No Data huong.minhtam 1 Quản [PERSON_NAME] hàng m…" at bounding box center [614, 289] width 1228 height 579
click at [196, 22] on input "text" at bounding box center [185, 20] width 192 height 18
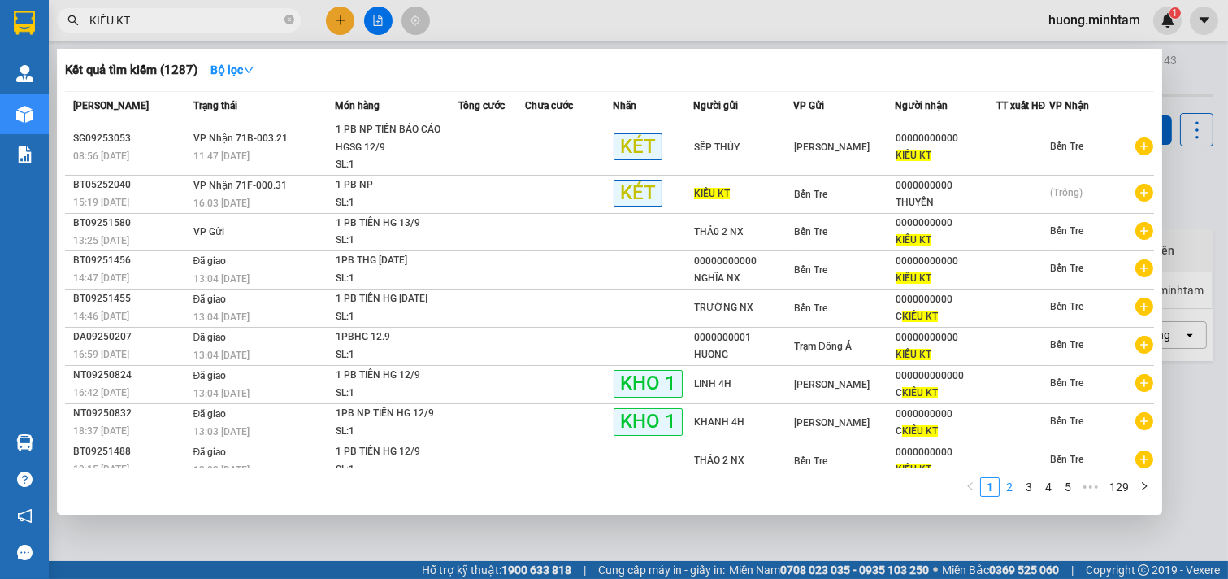
click at [1005, 491] on link "2" at bounding box center [1010, 487] width 18 height 18
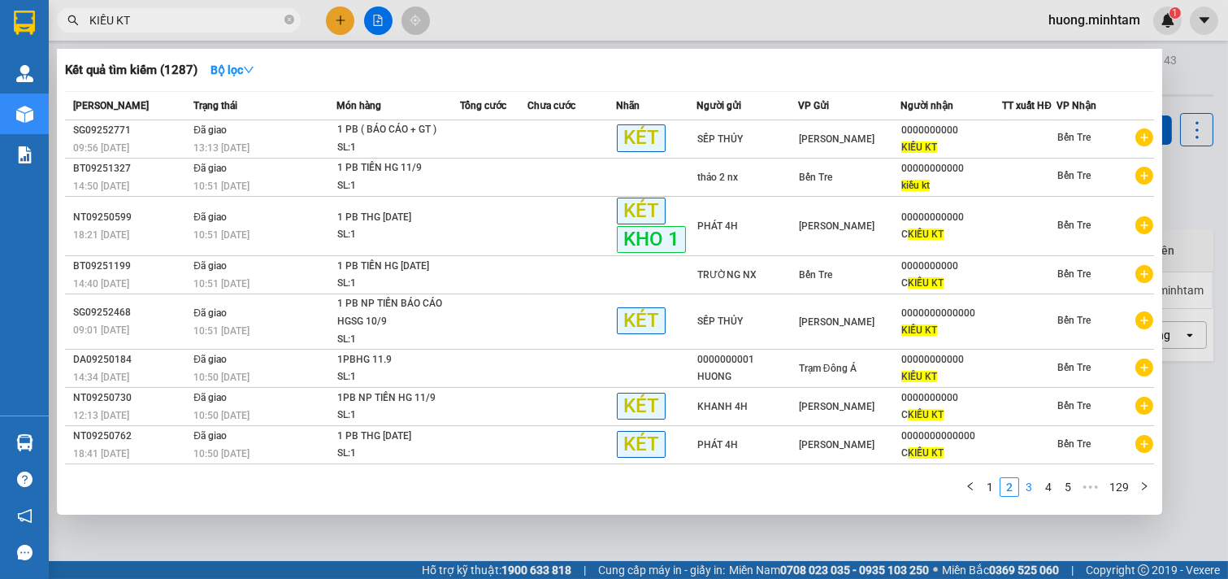
click at [1032, 493] on link "3" at bounding box center [1029, 487] width 18 height 18
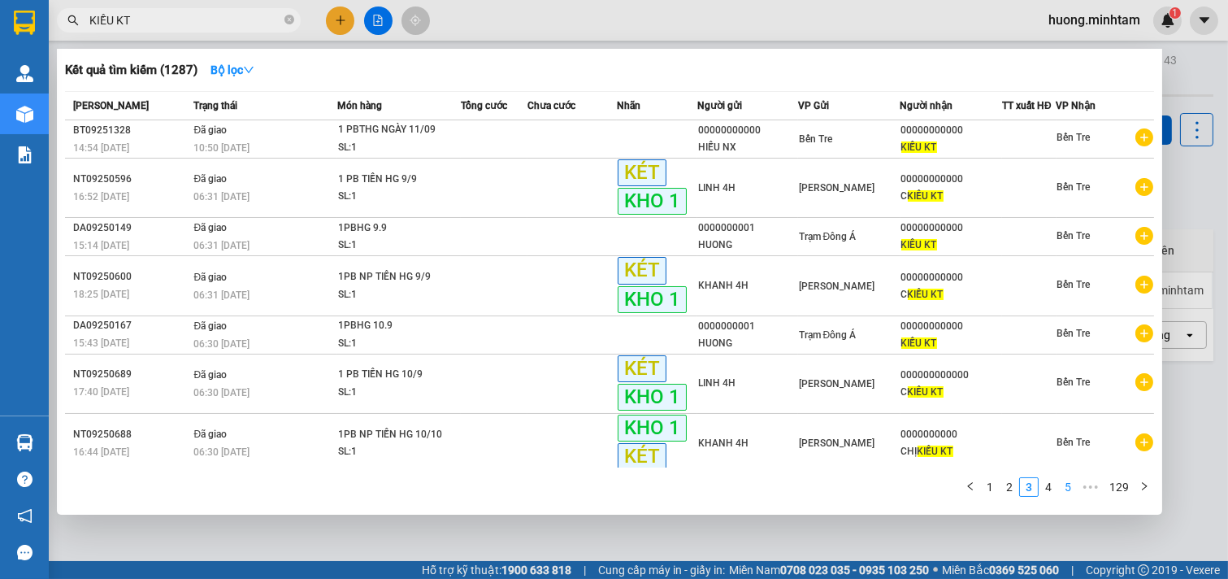
click at [1050, 484] on link "4" at bounding box center [1049, 487] width 18 height 18
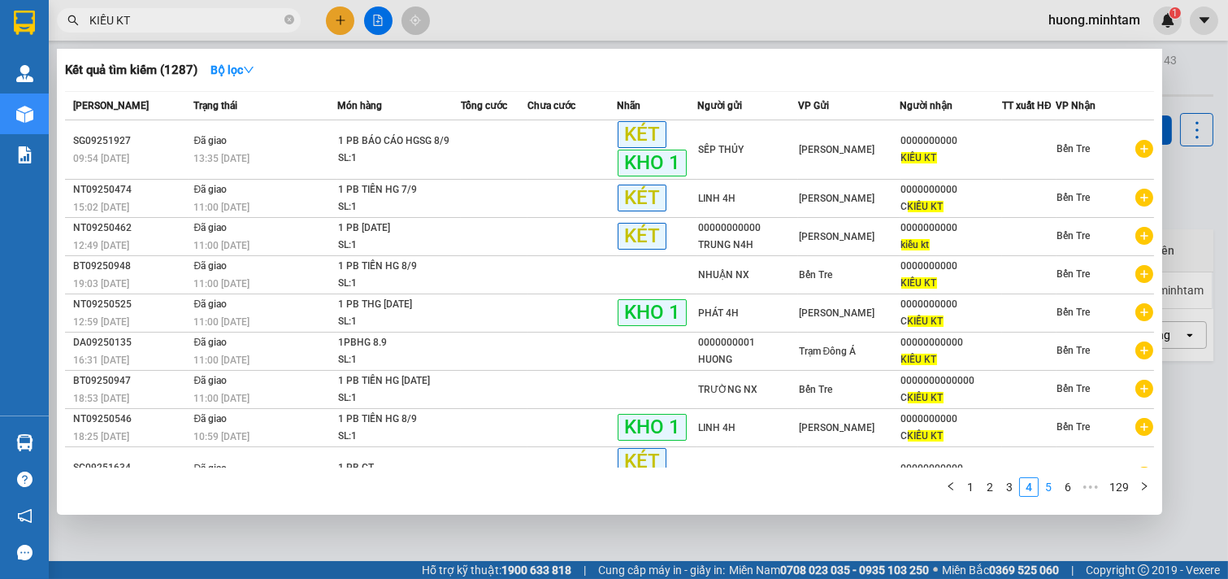
click at [1048, 490] on link "5" at bounding box center [1049, 487] width 18 height 18
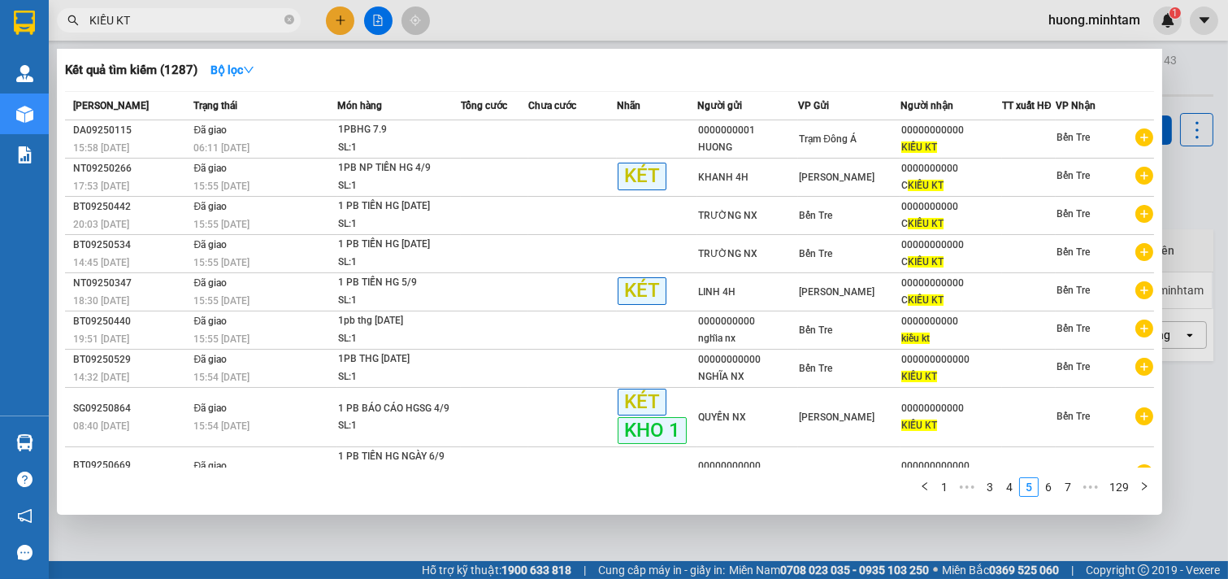
click at [771, 543] on div at bounding box center [614, 289] width 1228 height 579
drag, startPoint x: 143, startPoint y: 21, endPoint x: 0, endPoint y: -8, distance: 146.0
click at [0, 0] on html "Kết quả tìm kiếm ( 1287 ) Bộ lọc Mã ĐH Trạng thái Món hàng Tổng cước Chưa cước …" at bounding box center [614, 289] width 1228 height 579
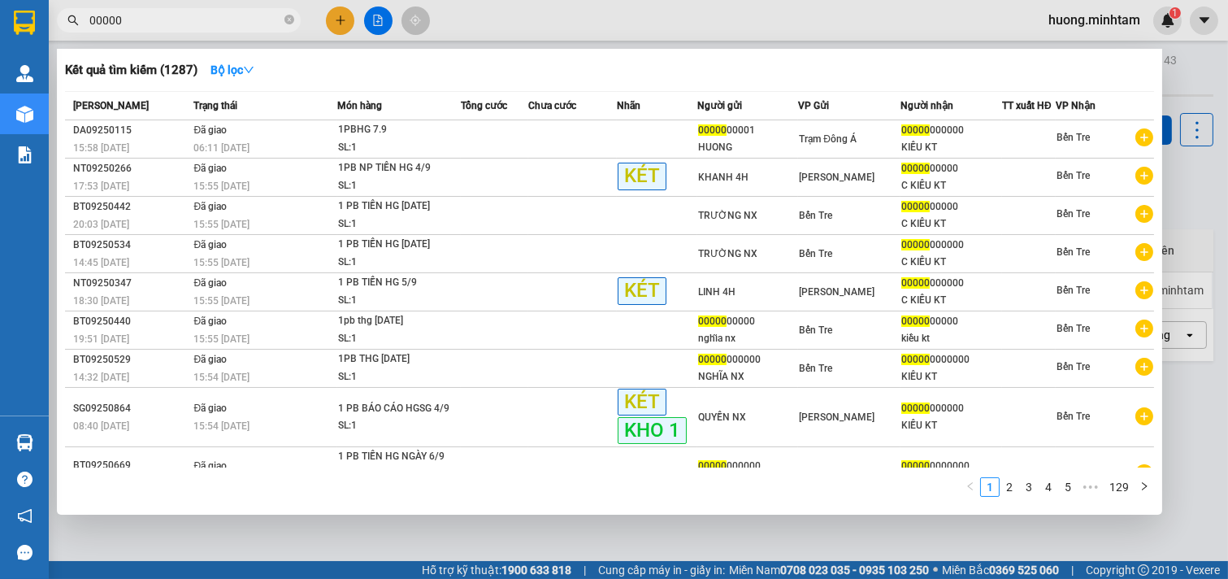
type input "00000"
click at [737, 545] on div at bounding box center [614, 289] width 1228 height 579
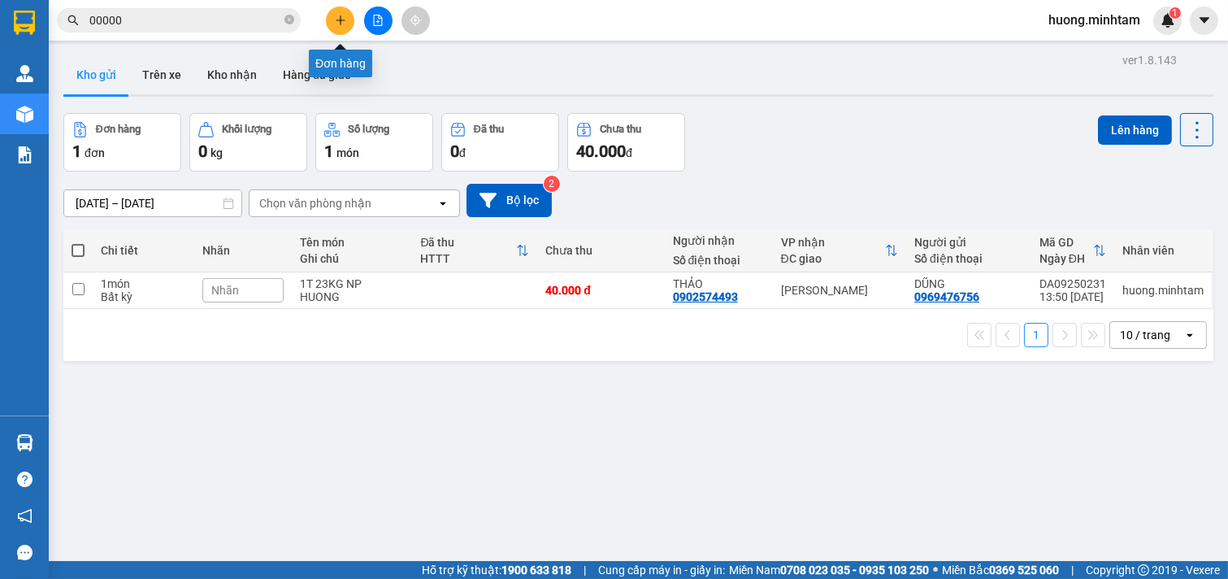
click at [347, 20] on button at bounding box center [340, 21] width 28 height 28
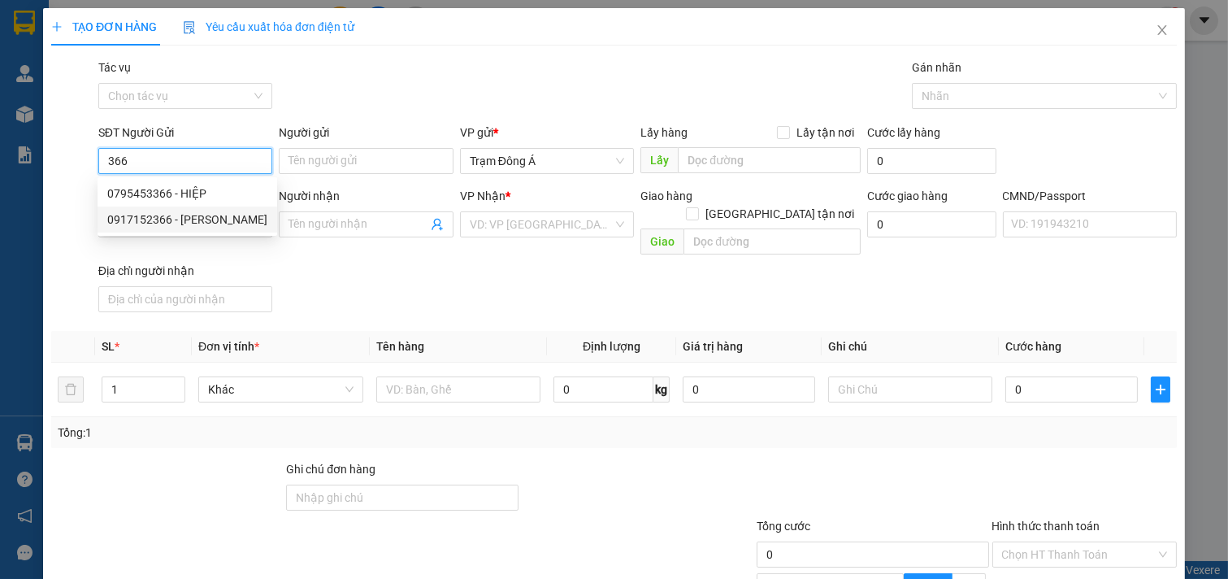
click at [153, 219] on div "0917152366 - [PERSON_NAME]" at bounding box center [187, 220] width 160 height 18
type input "0917152366"
type input "[PERSON_NAME]"
type input "0932789057"
type input "TRANH THỦ ĐỨC"
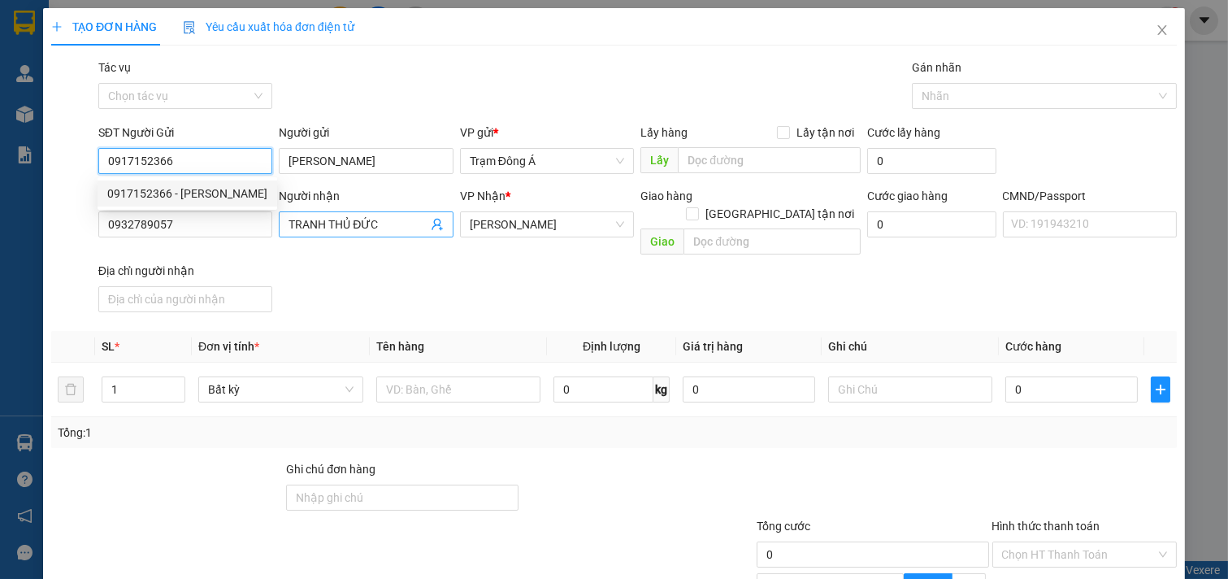
type input "0917152366"
click at [431, 223] on icon "user-add" at bounding box center [437, 224] width 13 height 13
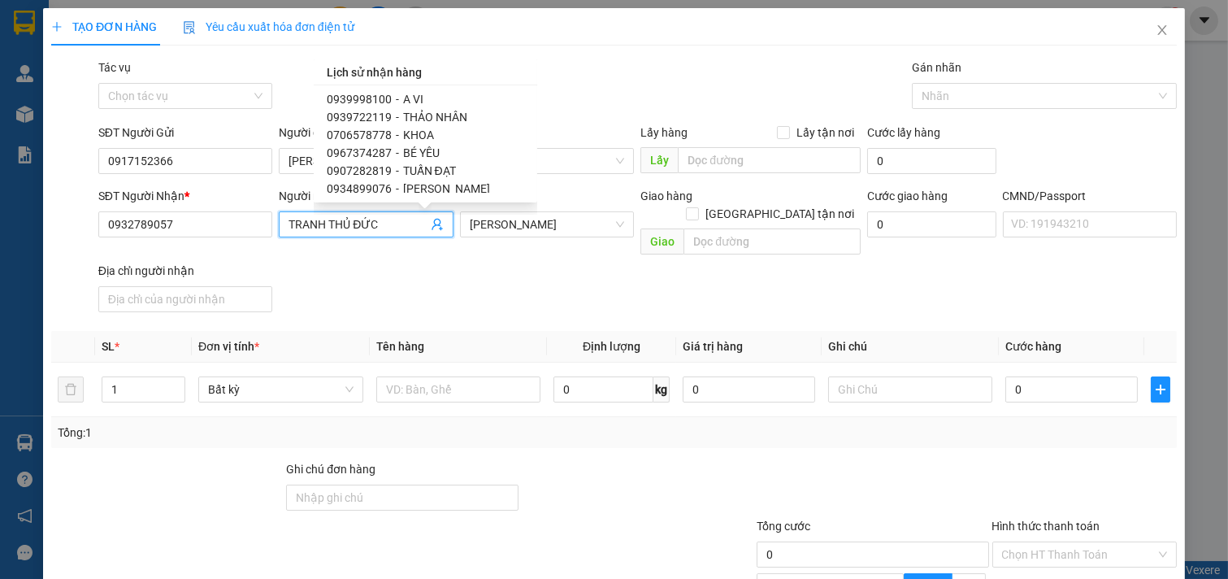
scroll to position [327, 0]
click at [432, 148] on span "TUẤN ĐẠT" at bounding box center [429, 152] width 53 height 13
type input "0907282819"
type input "TUẤN ĐẠT"
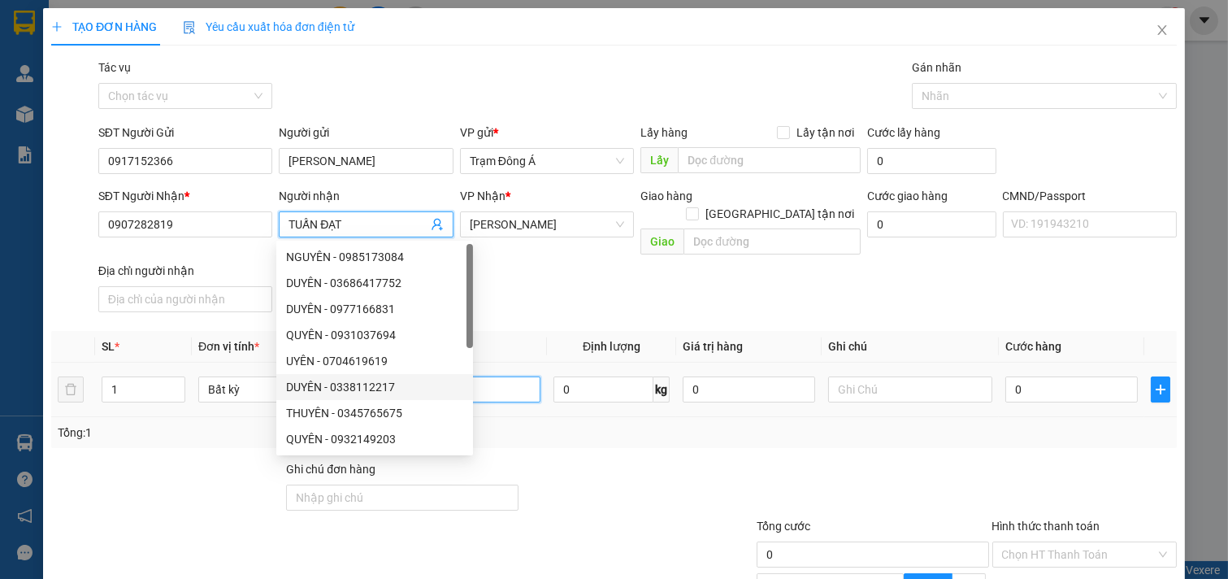
click at [494, 378] on input "text" at bounding box center [458, 389] width 165 height 26
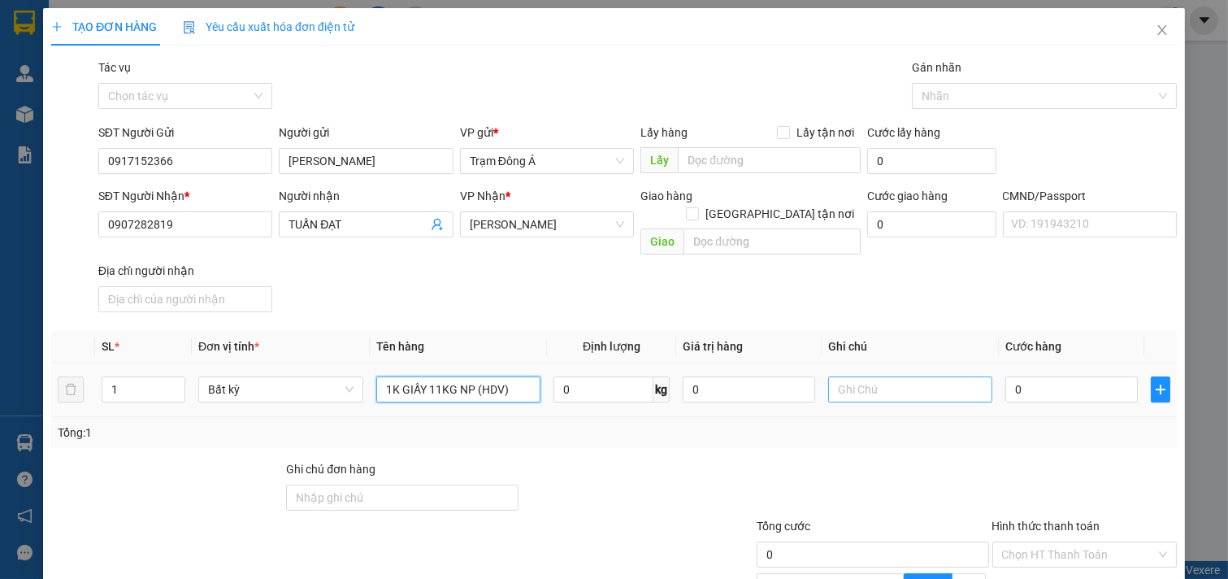
type input "1K GIẤY 11KG NP (HDV)"
click at [890, 376] on input "text" at bounding box center [910, 389] width 165 height 26
type input "HUONG"
type input "3"
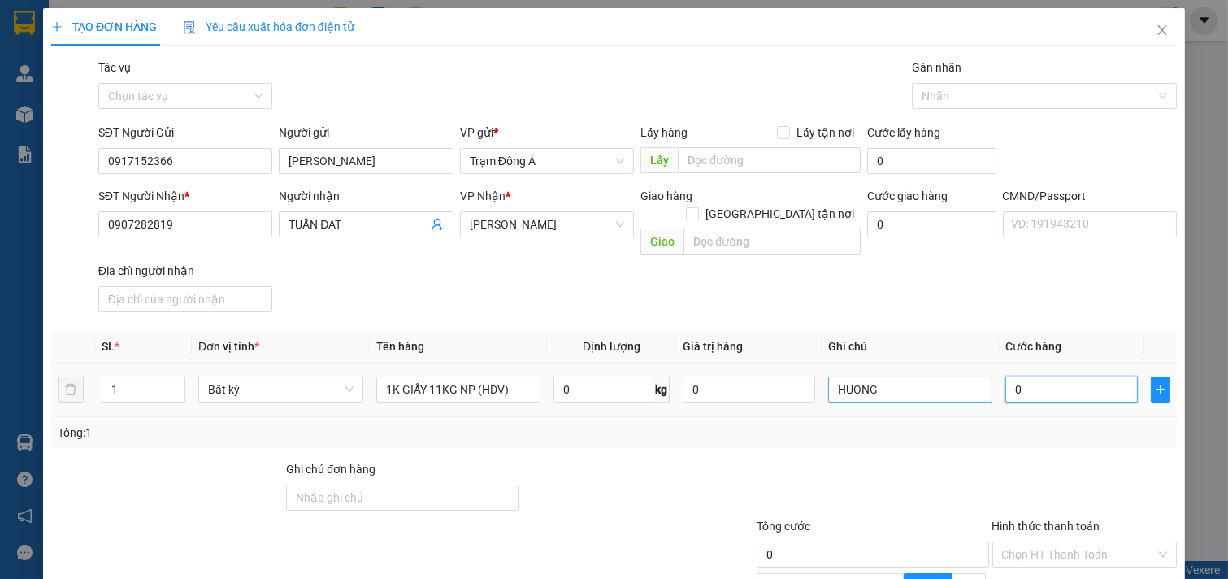
type input "3"
type input "30"
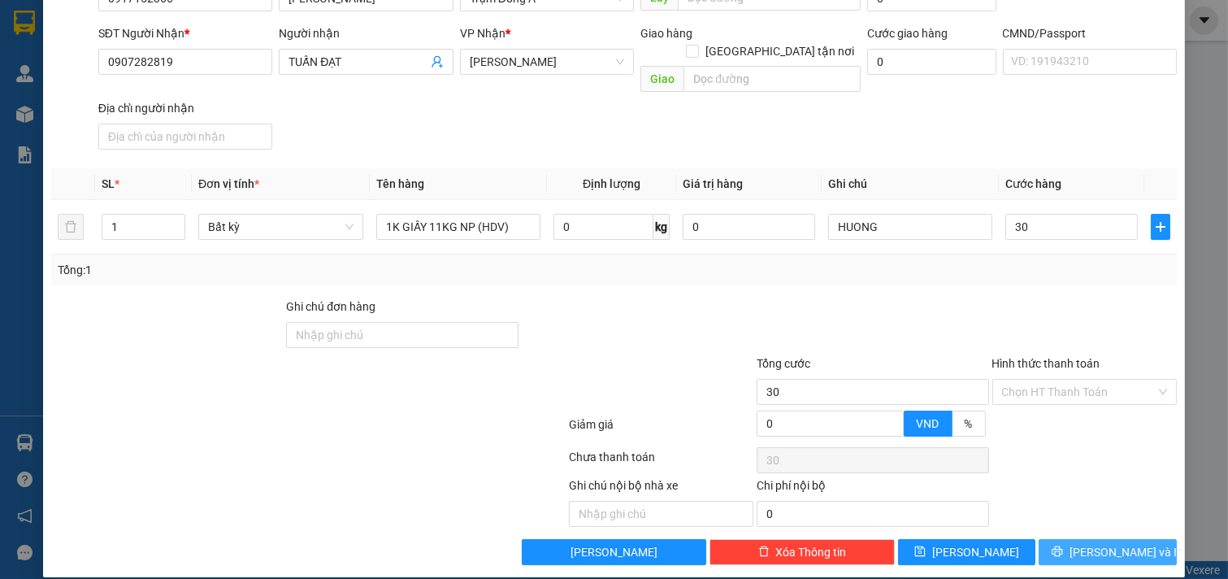
type input "30.000"
click at [1103, 543] on span "[PERSON_NAME] và In" at bounding box center [1127, 552] width 114 height 18
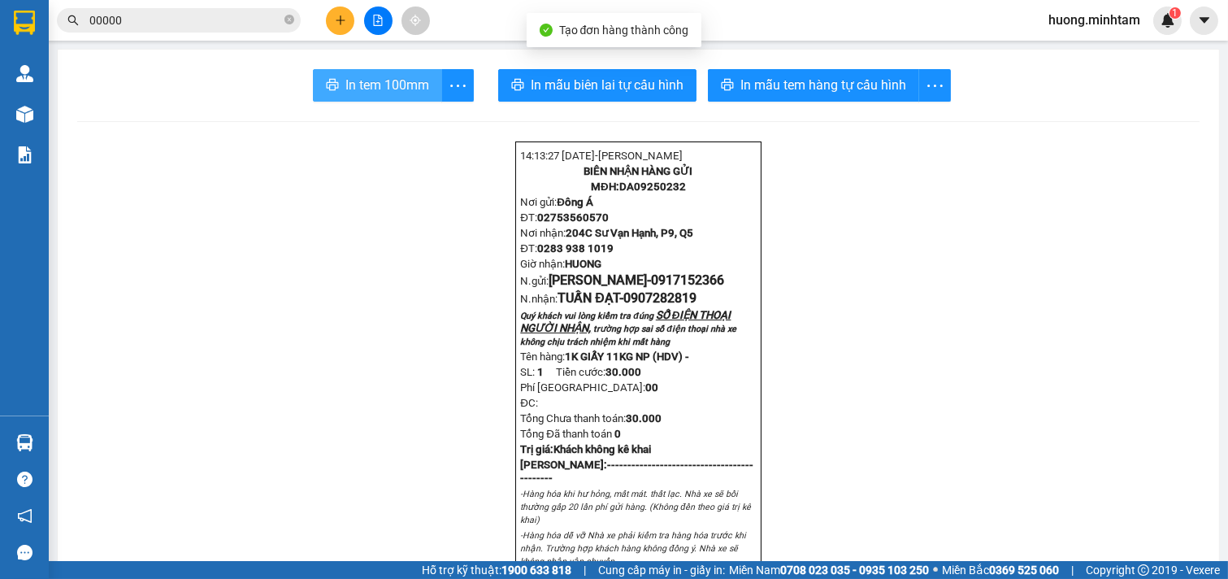
click at [350, 85] on span "In tem 100mm" at bounding box center [387, 85] width 84 height 20
click at [387, 87] on span "In tem 100mm" at bounding box center [387, 85] width 84 height 20
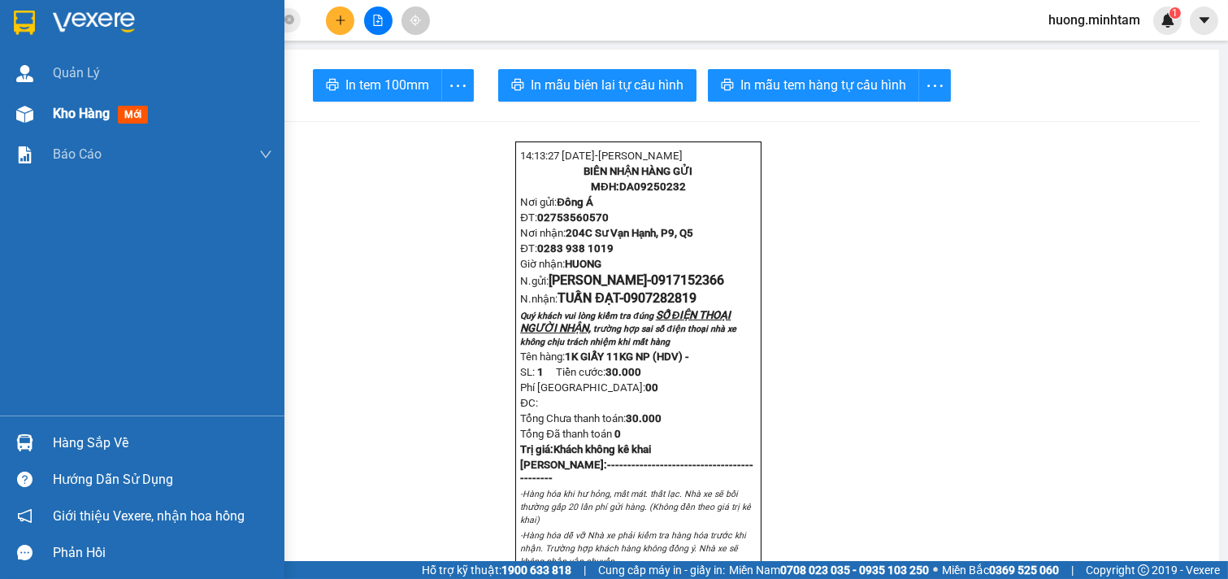
click at [80, 112] on span "Kho hàng" at bounding box center [81, 113] width 57 height 15
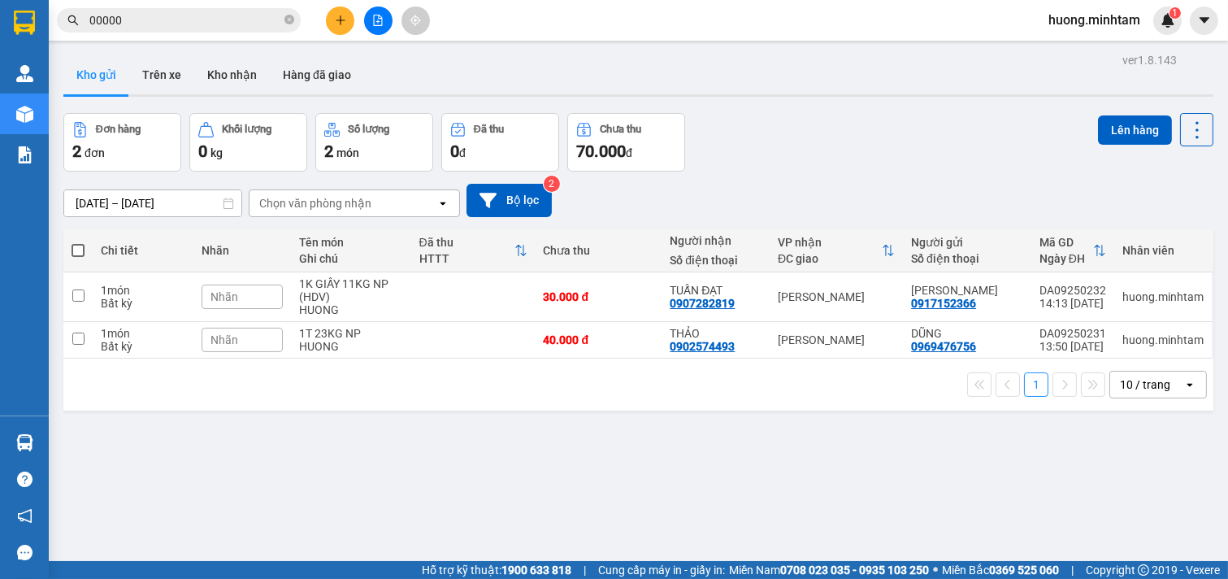
click at [79, 253] on span at bounding box center [78, 250] width 13 height 13
click at [78, 242] on input "checkbox" at bounding box center [78, 242] width 0 height 0
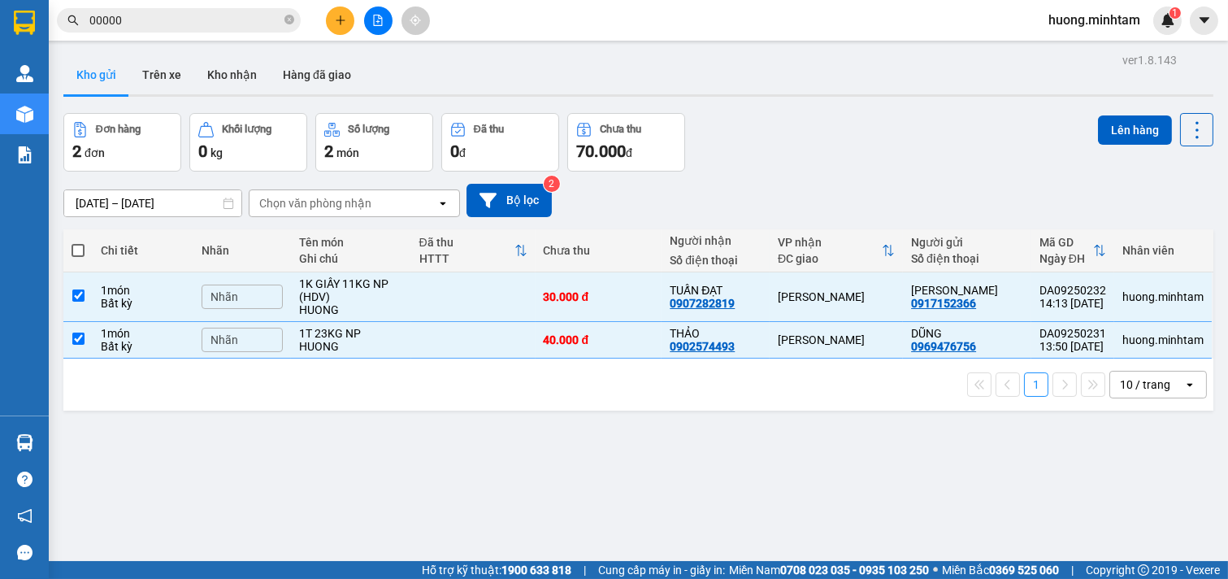
checkbox input "true"
click at [1114, 132] on button "Lên hàng" at bounding box center [1135, 129] width 74 height 29
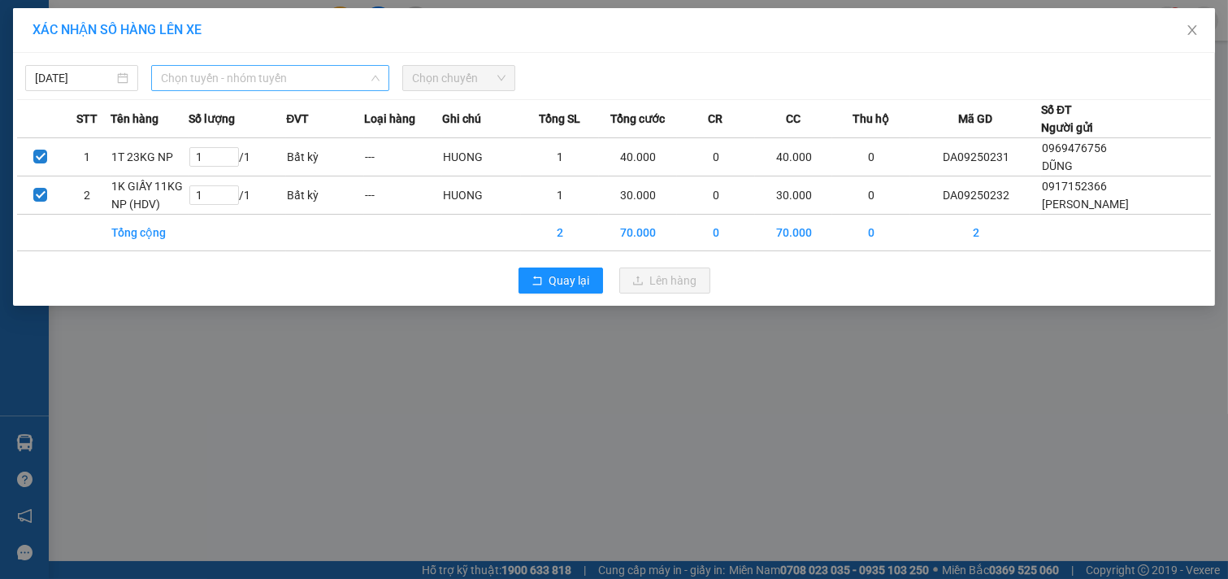
click at [293, 71] on span "Chọn tuyến - nhóm tuyến" at bounding box center [270, 78] width 219 height 24
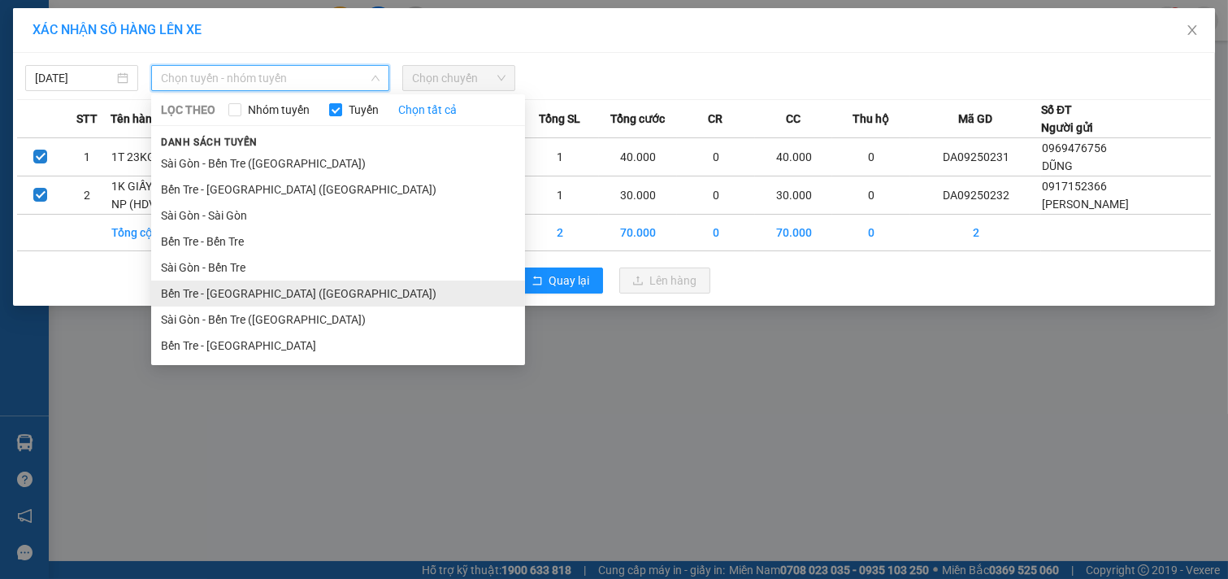
click at [245, 299] on li "Bến Tre - [GEOGRAPHIC_DATA] ([GEOGRAPHIC_DATA])" at bounding box center [338, 293] width 374 height 26
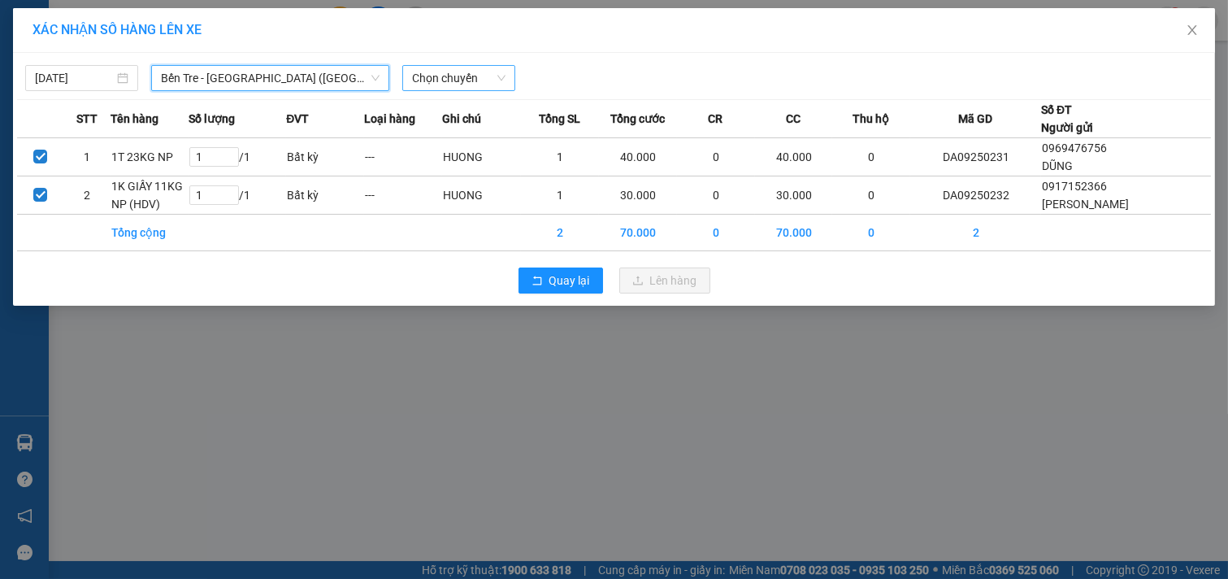
click at [498, 78] on span "Chọn chuyến" at bounding box center [458, 78] width 93 height 24
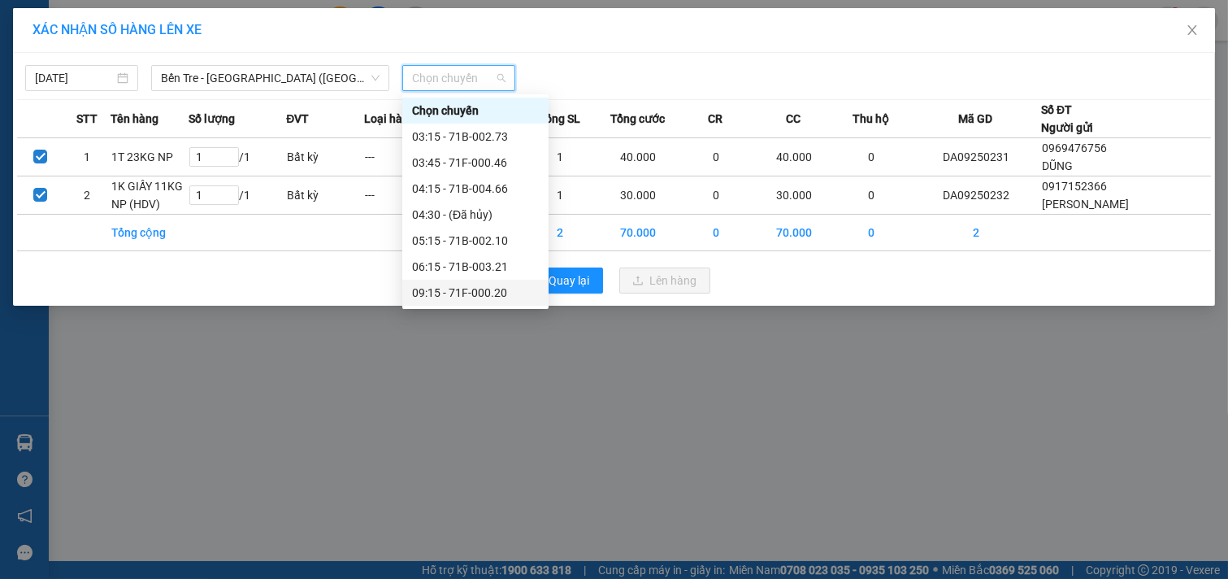
scroll to position [156, 0]
click at [461, 267] on div "14:15 - 71B-003.21" at bounding box center [475, 267] width 127 height 18
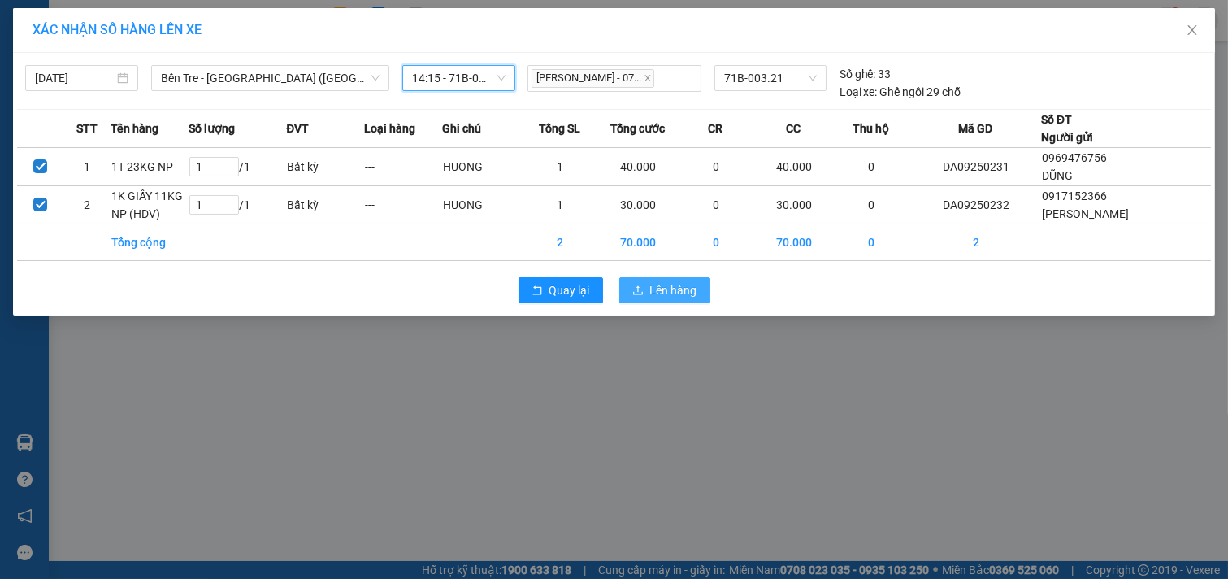
click at [684, 289] on span "Lên hàng" at bounding box center [673, 290] width 47 height 18
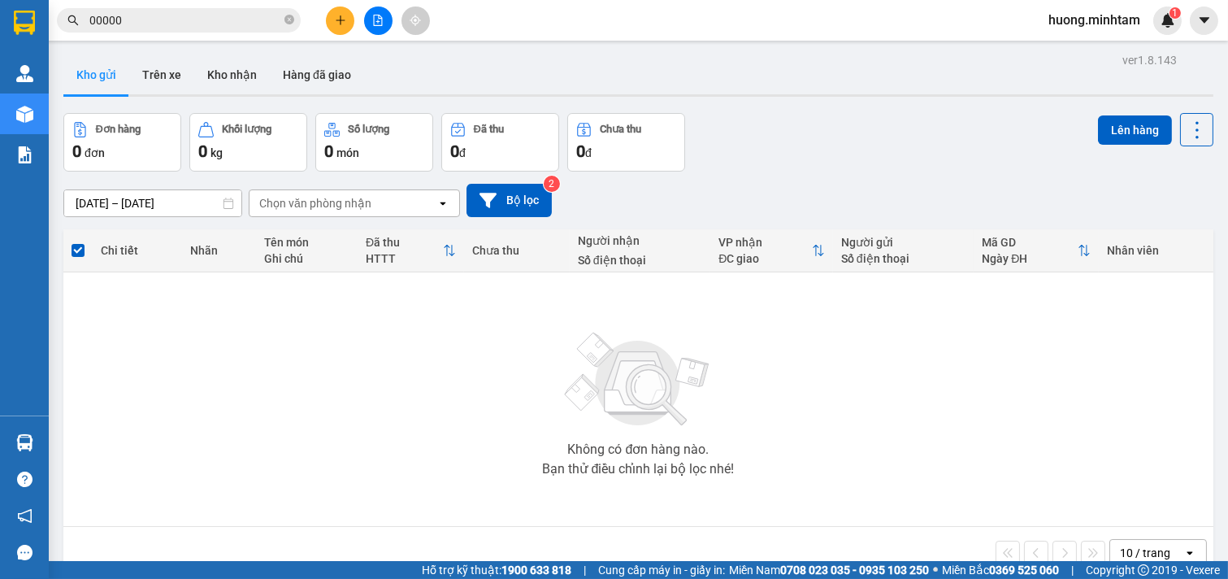
click at [47, 18] on section "Kết quả tìm kiếm ( 6472 ) Bộ lọc Mã ĐH Trạng thái Món hàng Tổng cước Chưa cước …" at bounding box center [614, 289] width 1228 height 579
click at [413, 388] on div "Không có đơn hàng nào. Bạn thử điều chỉnh lại bộ lọc nhé!" at bounding box center [639, 399] width 1134 height 244
click at [223, 73] on button "Kho nhận" at bounding box center [232, 74] width 76 height 39
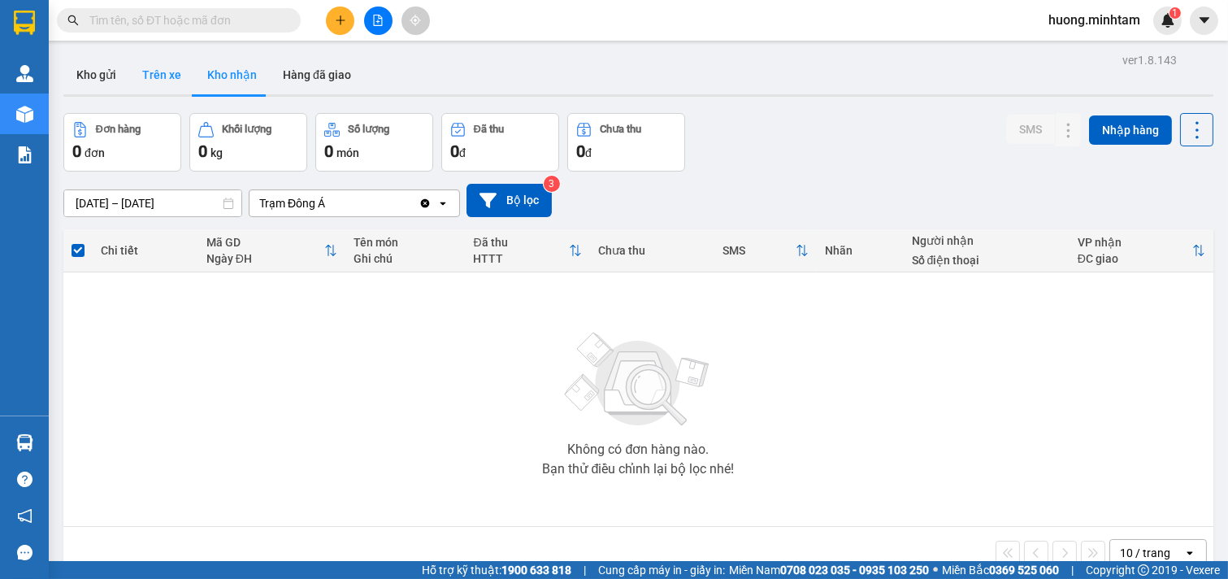
click at [169, 77] on button "Trên xe" at bounding box center [161, 74] width 65 height 39
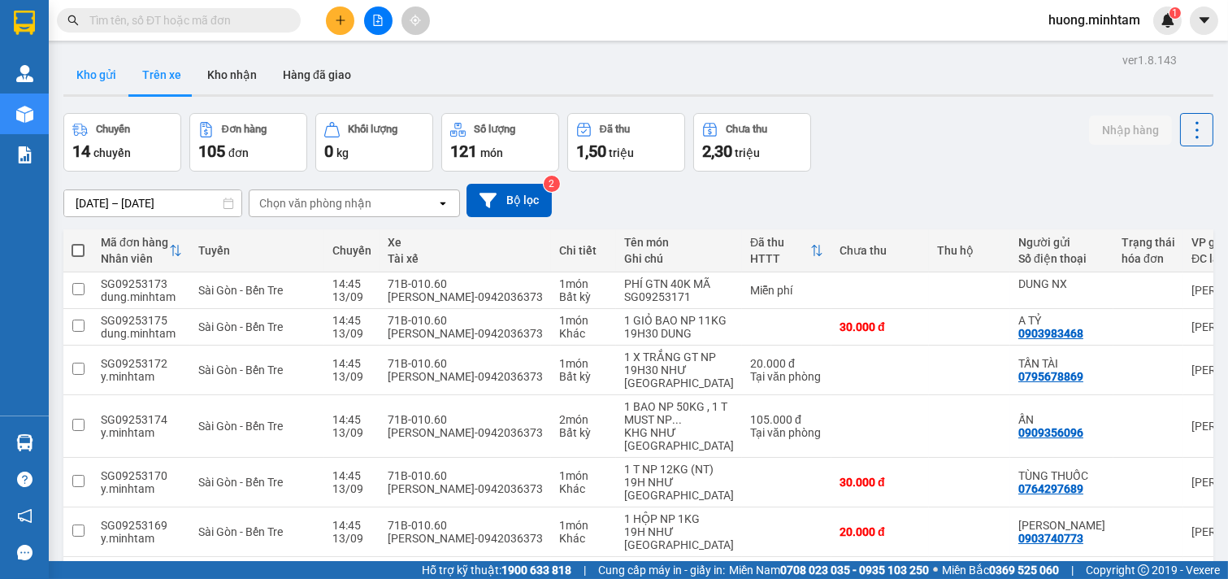
click at [85, 71] on button "Kho gửi" at bounding box center [96, 74] width 66 height 39
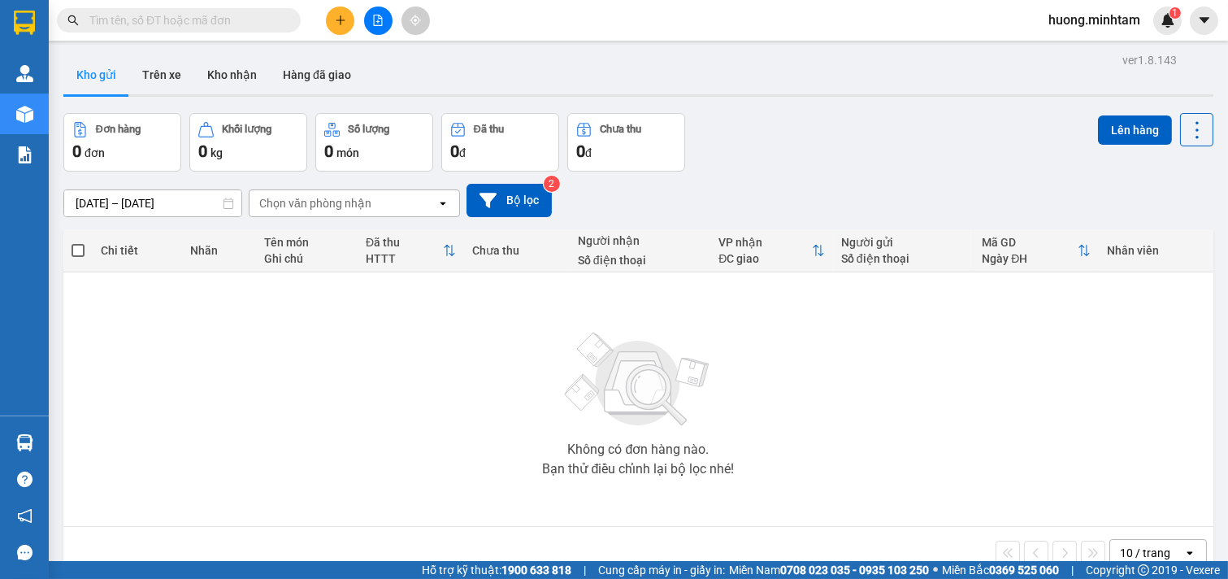
click at [749, 370] on div "Không có đơn hàng nào. Bạn thử điều chỉnh lại bộ lọc nhé!" at bounding box center [639, 399] width 1134 height 244
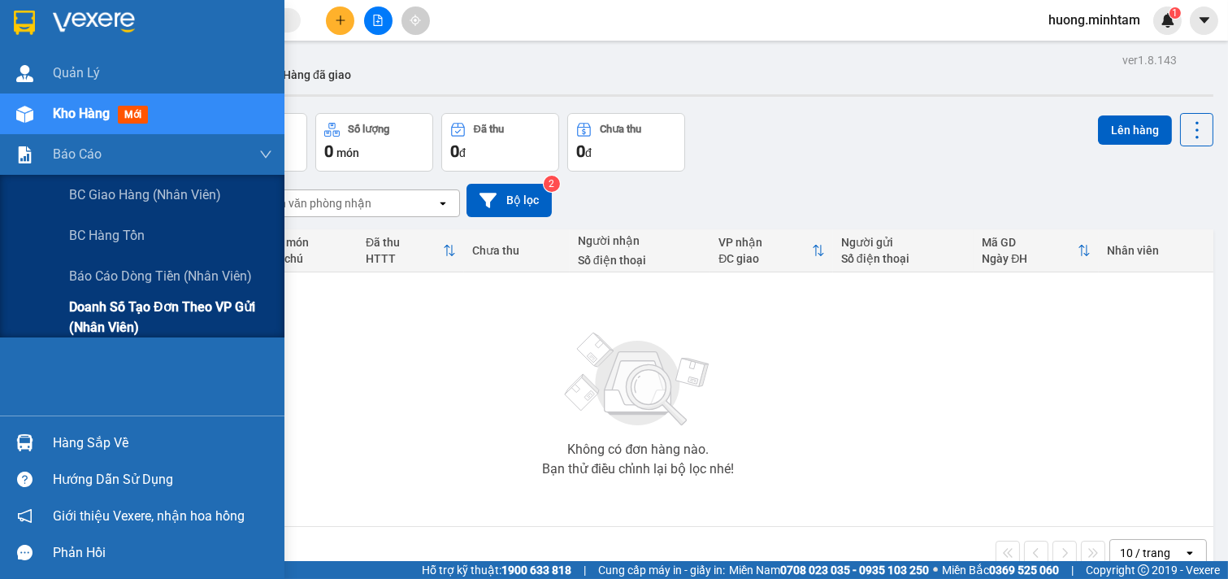
click at [157, 302] on span "Doanh số tạo đơn theo VP gửi (nhân viên)" at bounding box center [170, 317] width 203 height 41
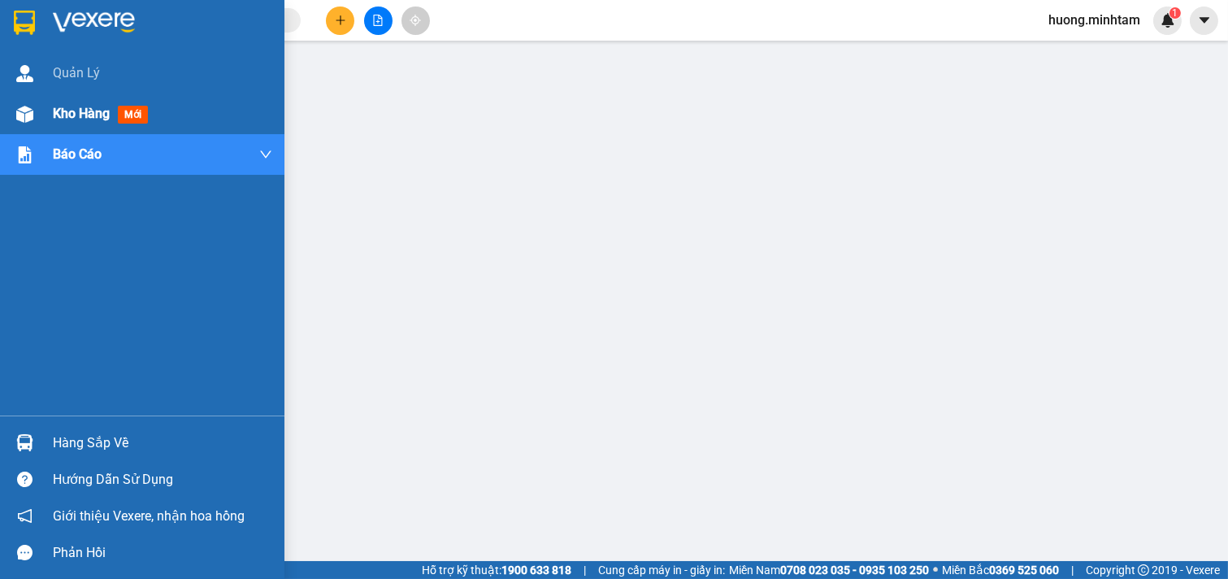
click at [88, 98] on div "Kho hàng mới" at bounding box center [162, 113] width 219 height 41
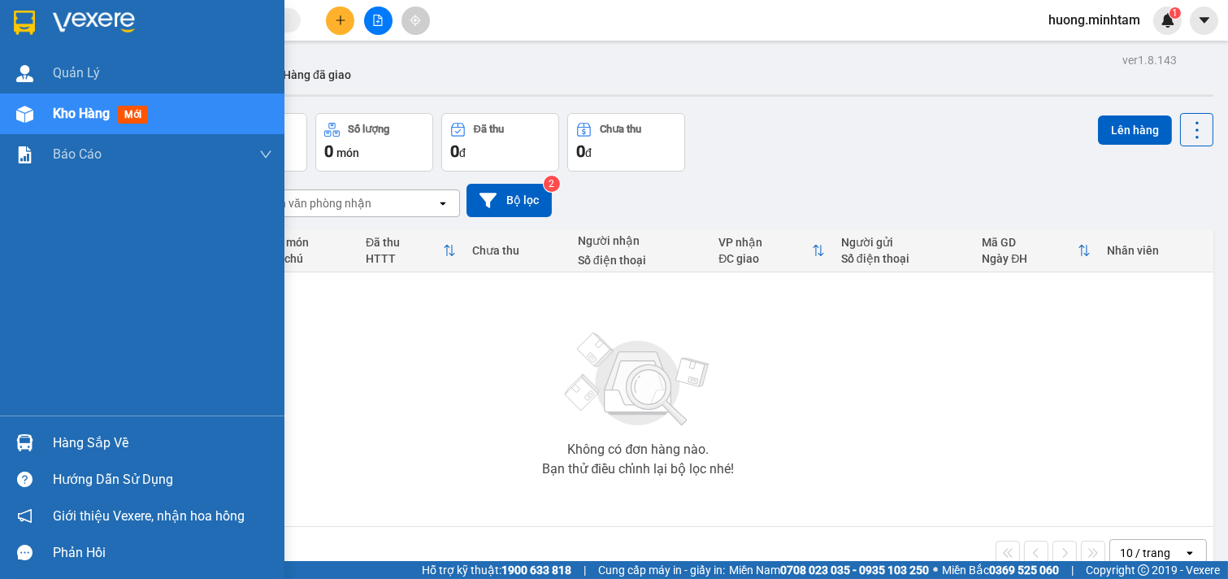
click at [111, 448] on div "Hàng sắp về" at bounding box center [162, 443] width 219 height 24
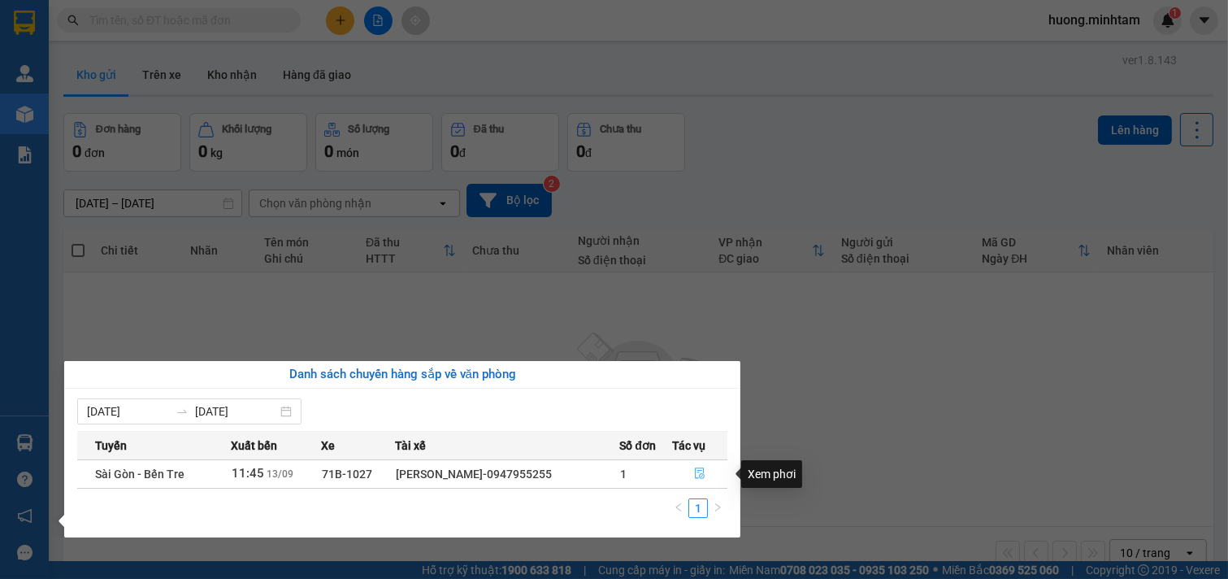
click at [701, 475] on icon "file-done" at bounding box center [700, 472] width 10 height 11
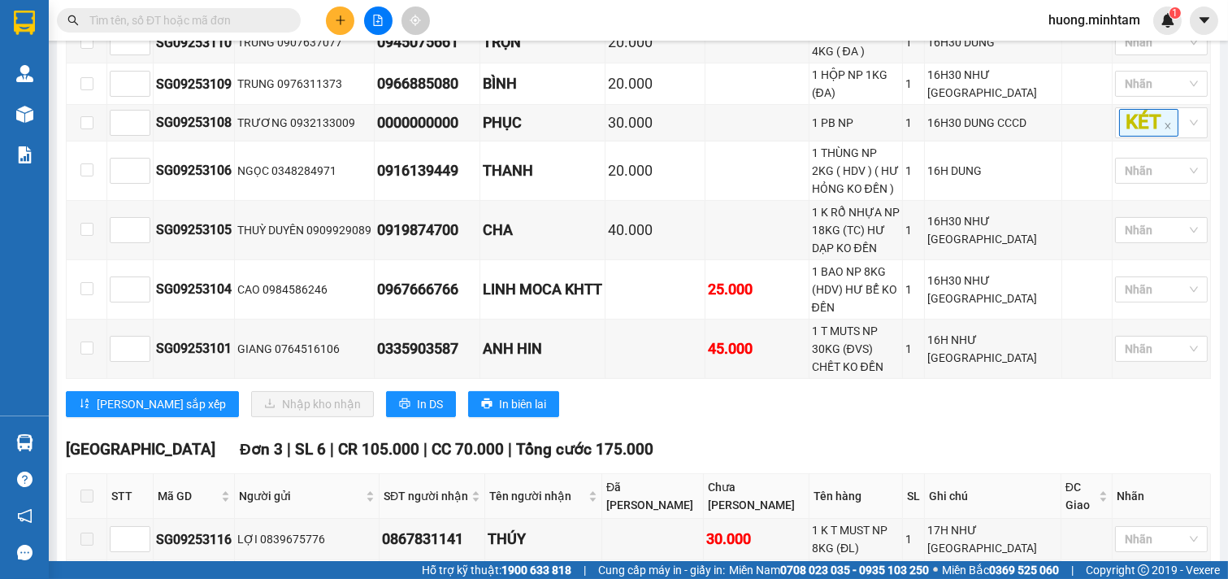
scroll to position [903, 0]
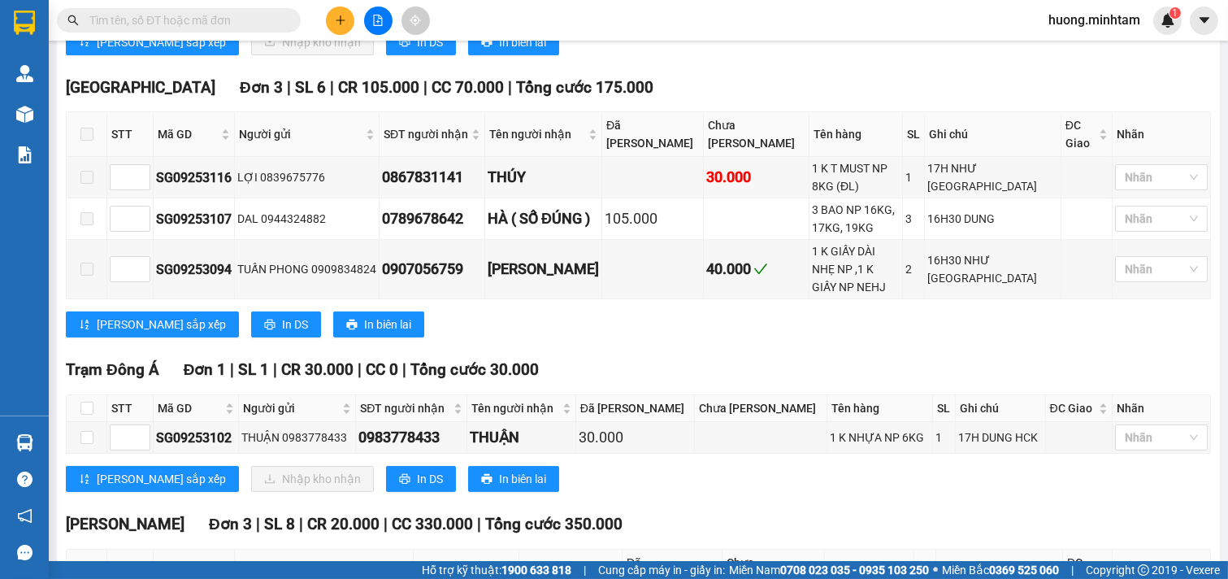
click at [840, 466] on div "[PERSON_NAME] sắp xếp Nhập kho nhận In DS In biên lai" at bounding box center [638, 479] width 1145 height 26
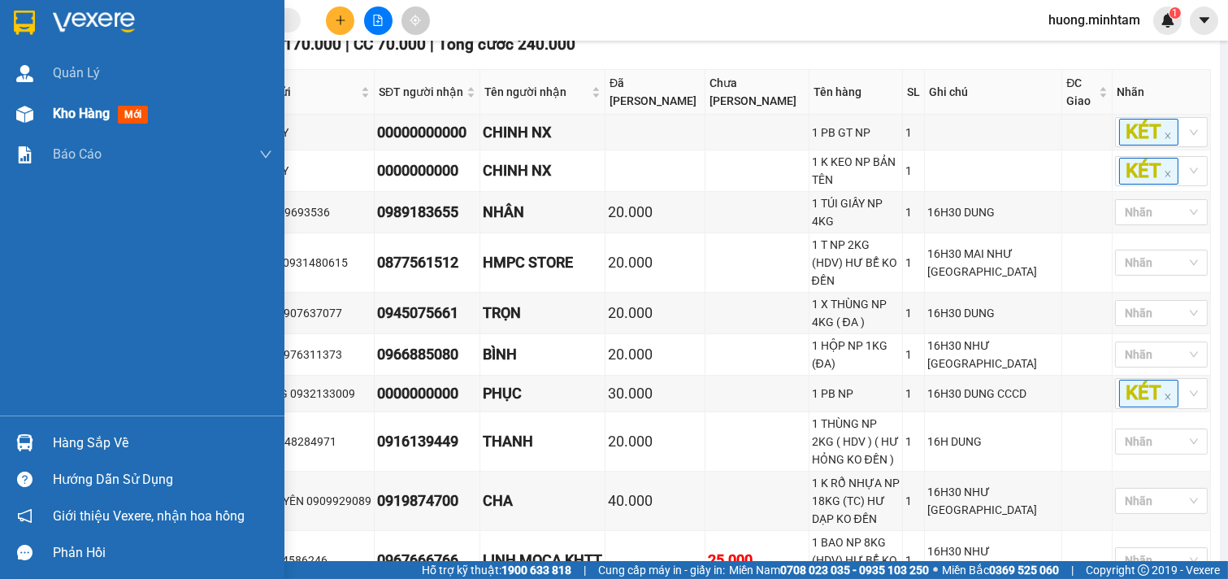
click at [85, 118] on span "Kho hàng" at bounding box center [81, 113] width 57 height 15
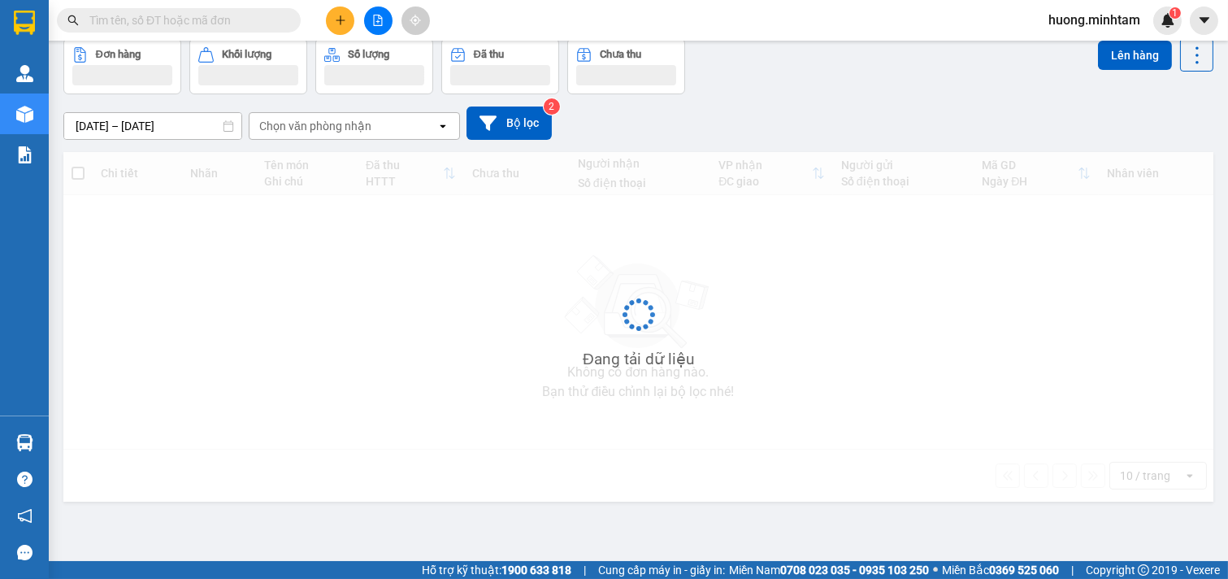
scroll to position [75, 0]
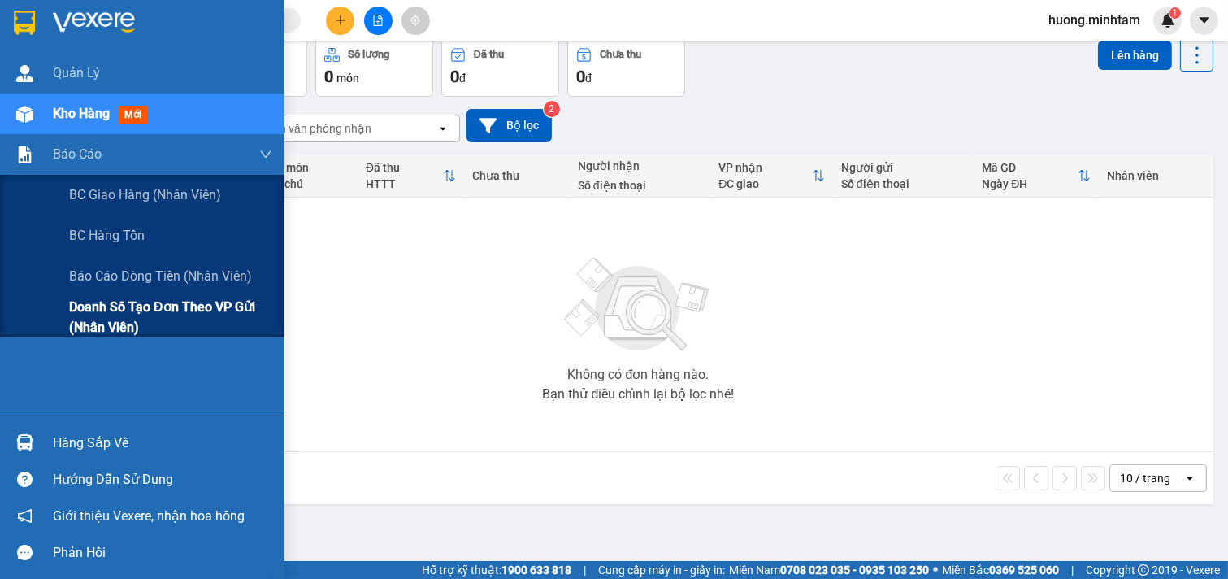
click at [163, 301] on span "Doanh số tạo đơn theo VP gửi (nhân viên)" at bounding box center [170, 317] width 203 height 41
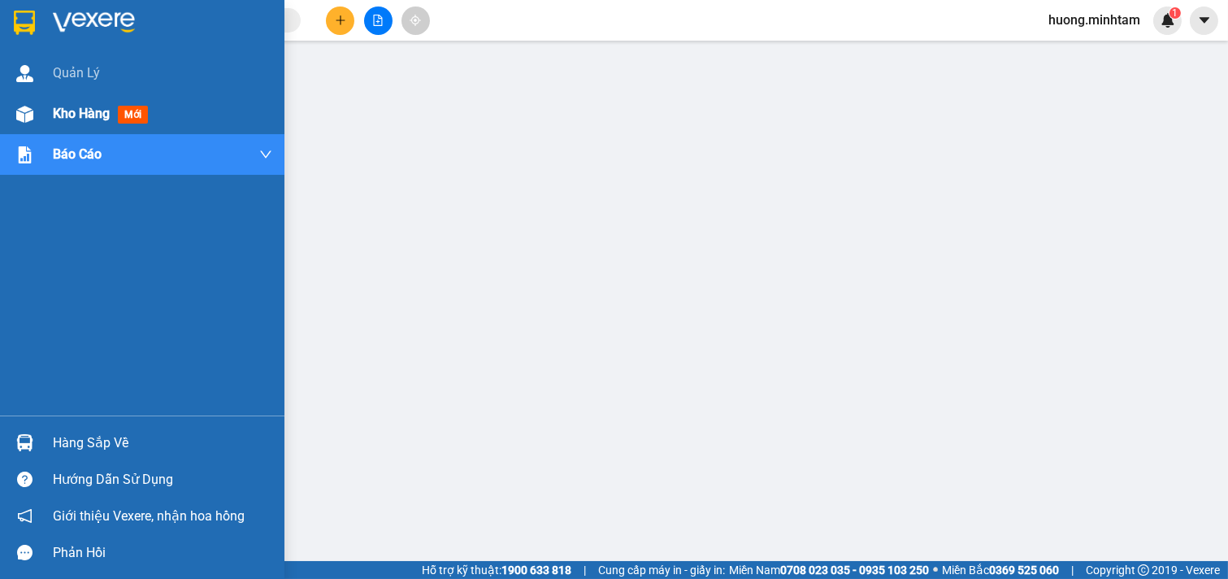
click at [73, 120] on span "Kho hàng" at bounding box center [81, 113] width 57 height 15
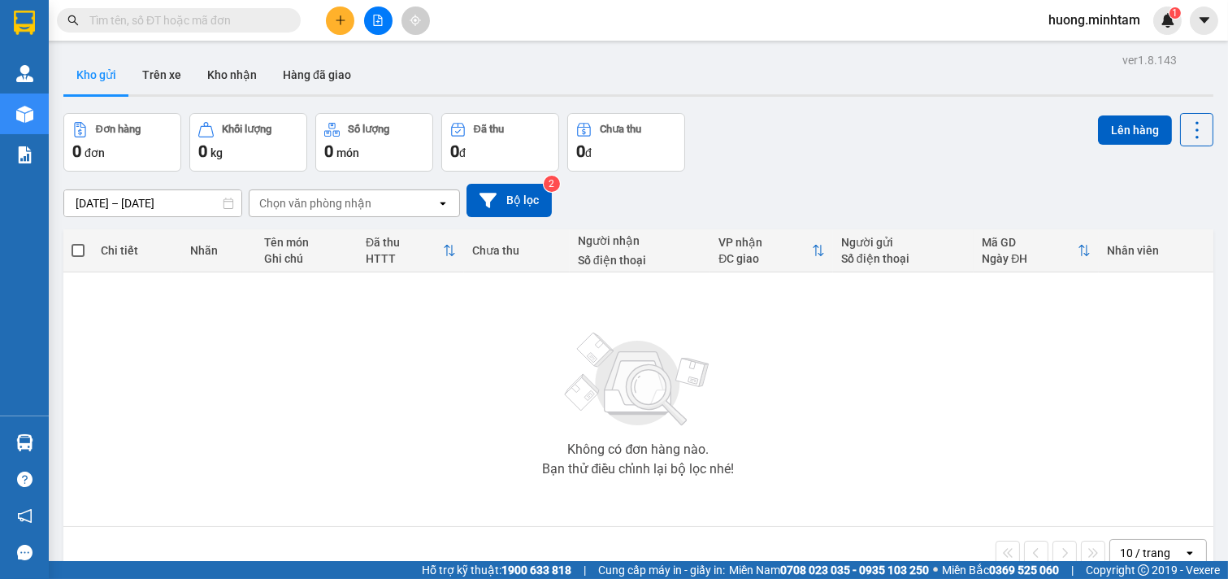
click at [724, 358] on div "Không có đơn hàng nào. Bạn thử điều chỉnh lại bộ lọc nhé!" at bounding box center [639, 399] width 1134 height 244
click at [232, 11] on input "text" at bounding box center [185, 20] width 192 height 18
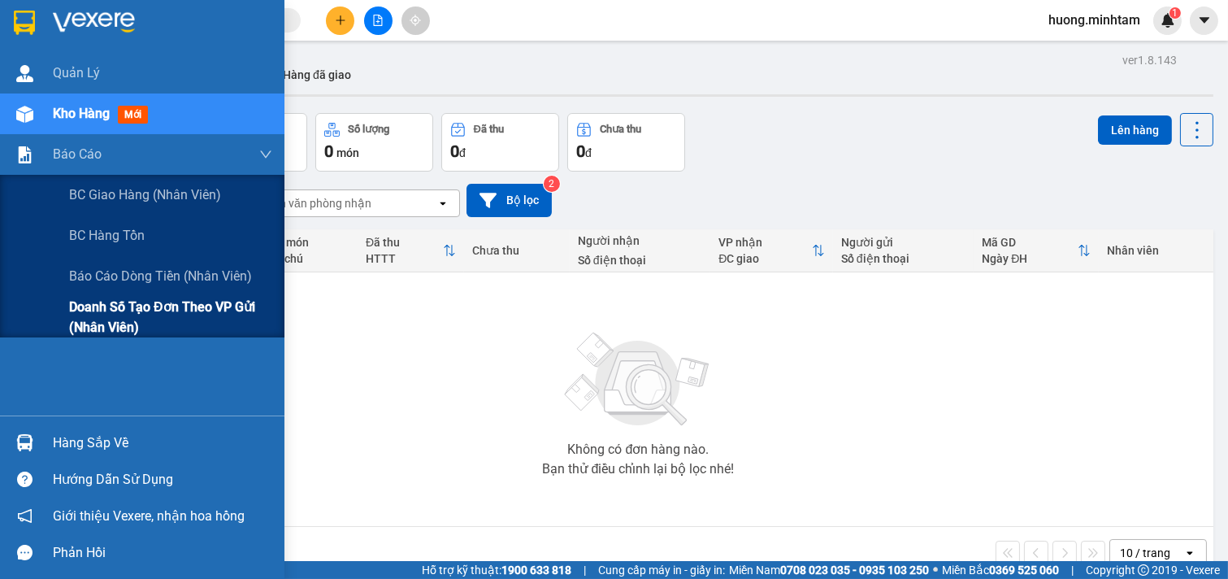
click at [179, 310] on span "Doanh số tạo đơn theo VP gửi (nhân viên)" at bounding box center [170, 317] width 203 height 41
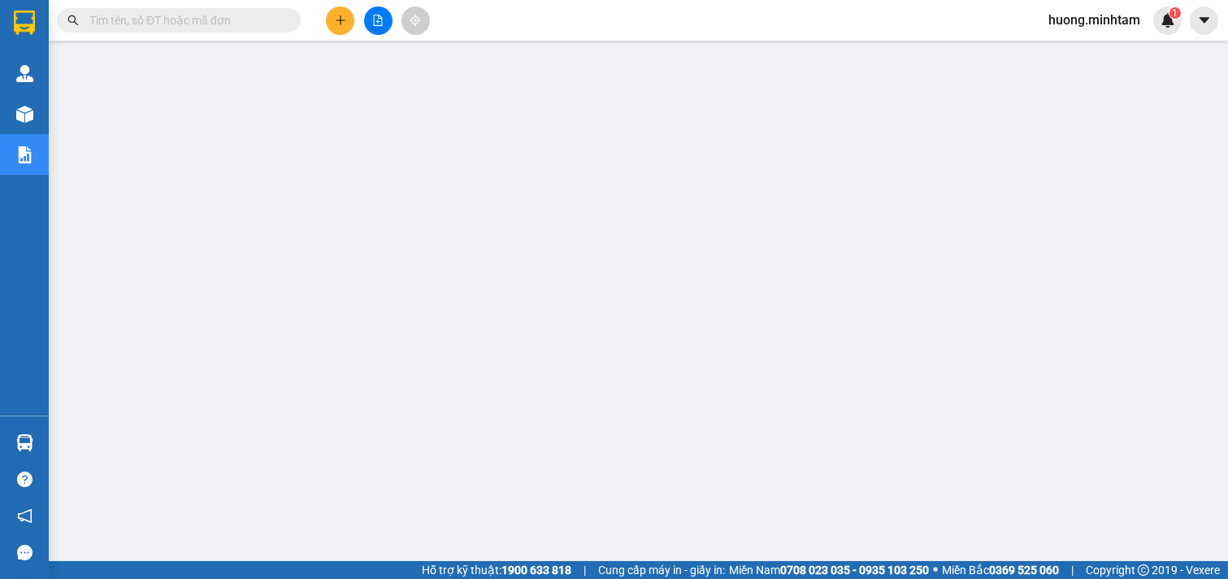
click at [159, 22] on input "text" at bounding box center [185, 20] width 192 height 18
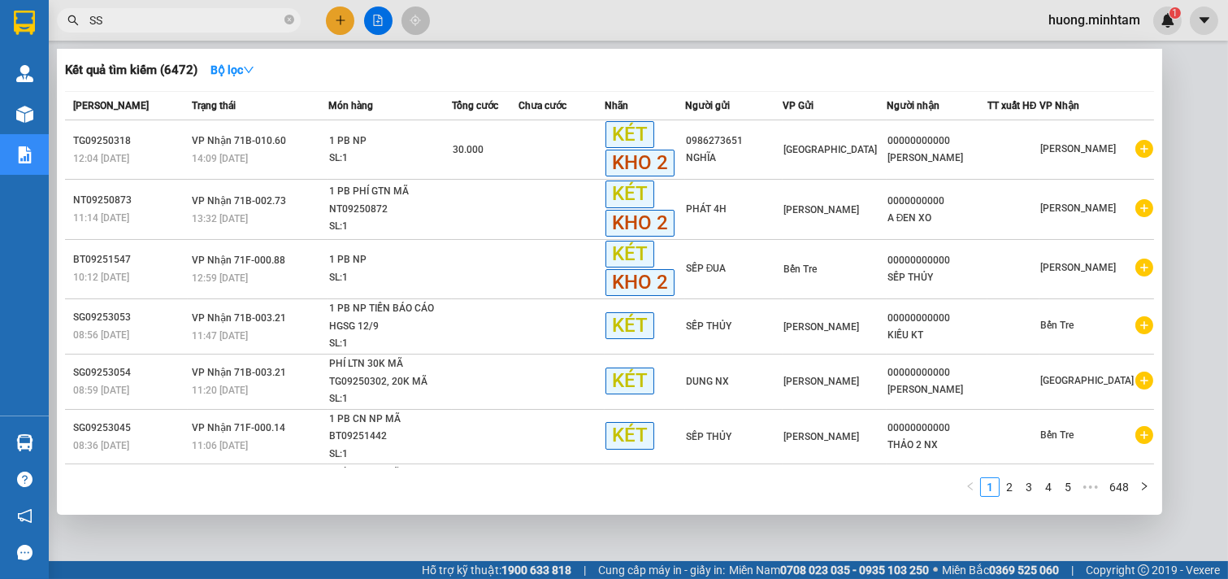
type input "S"
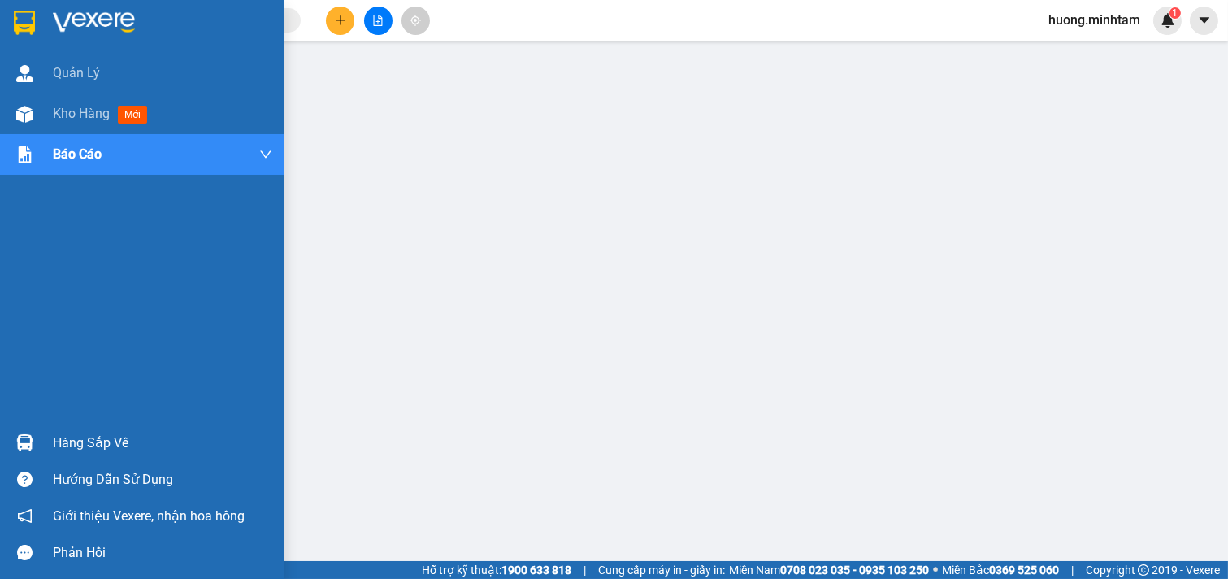
click at [175, 304] on div "Quản [PERSON_NAME] hàng mới Báo cáo BC giao hàng (nhân viên) BC hàng tồn Báo cá…" at bounding box center [142, 234] width 284 height 363
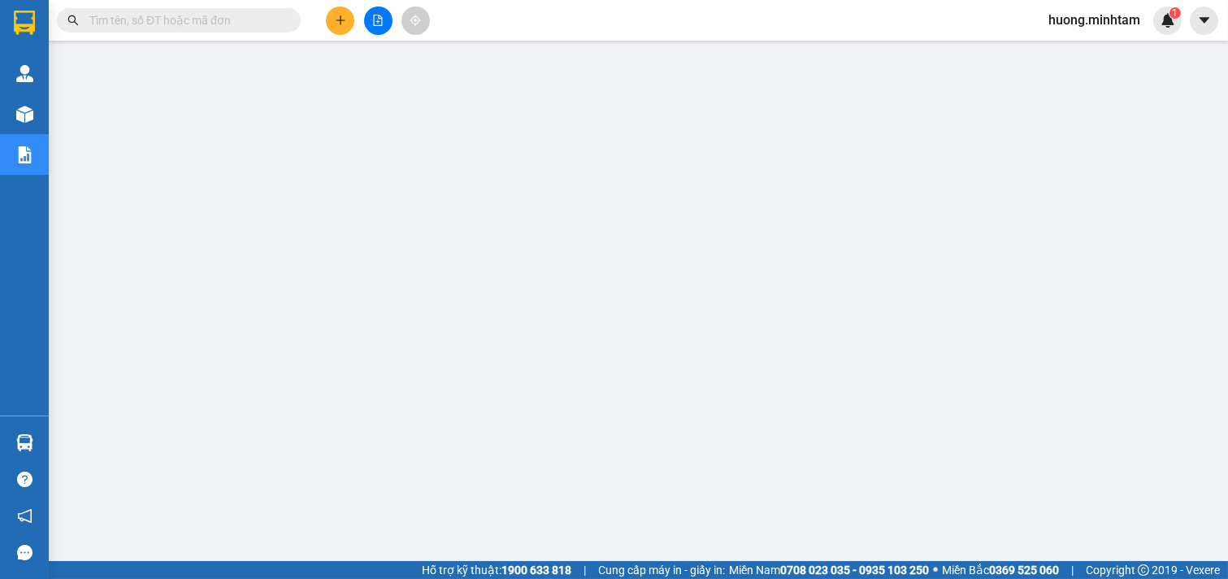
scroll to position [228, 0]
click at [189, 28] on input "text" at bounding box center [185, 20] width 192 height 18
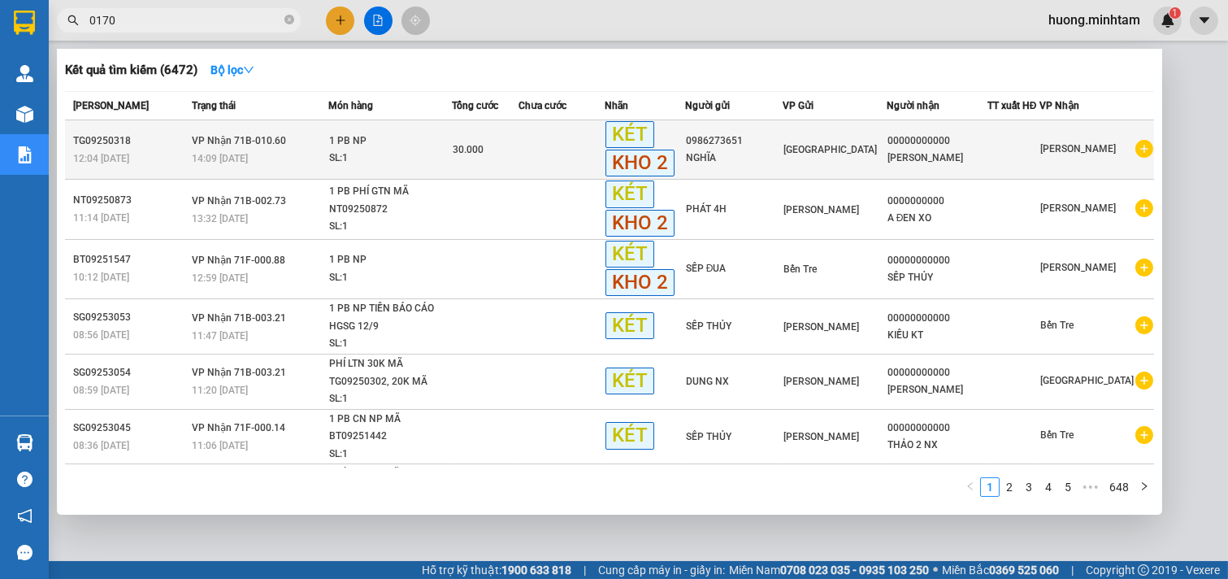
type input "0170"
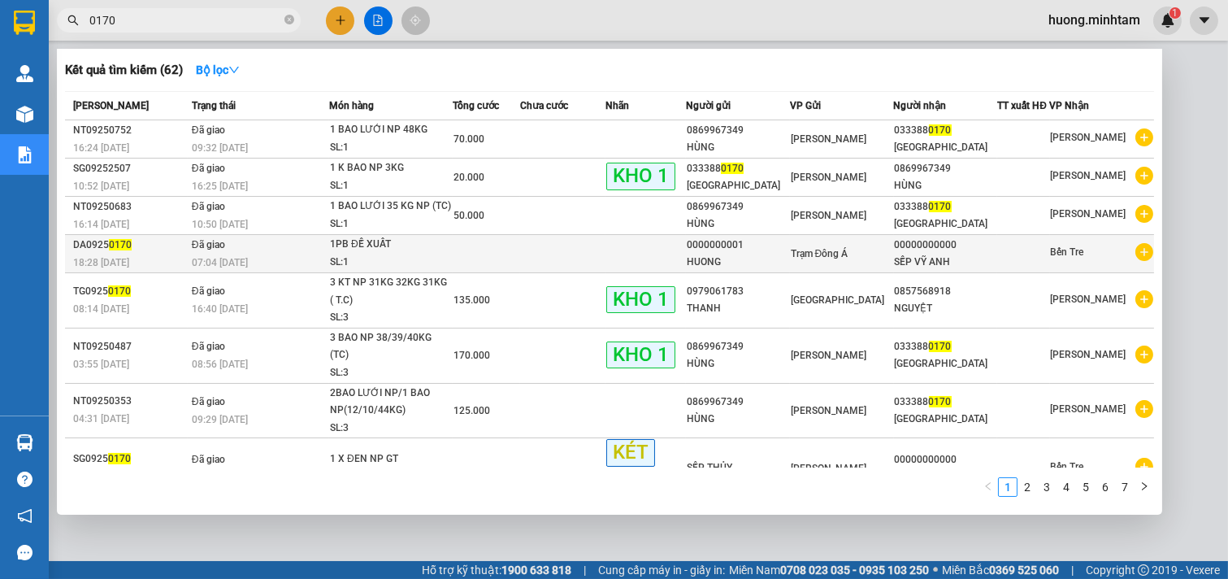
click at [732, 252] on div "0000000001" at bounding box center [738, 245] width 102 height 17
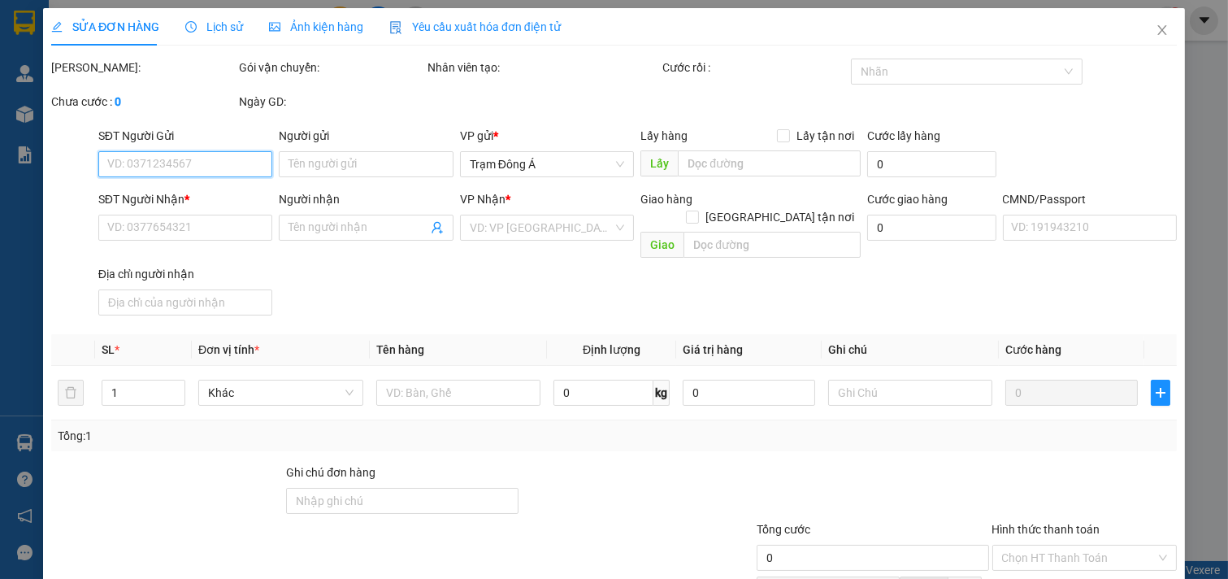
type input "0000000001"
type input "HUONG"
type input "00000000000"
type input "SẾP VỸ ANH"
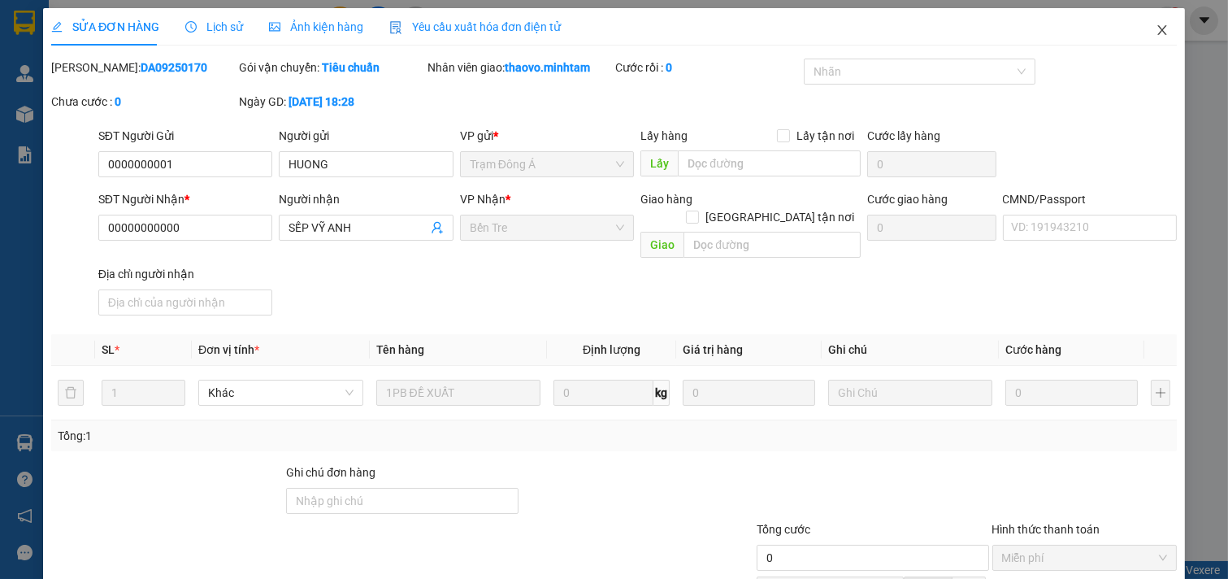
click at [1157, 34] on icon "close" at bounding box center [1161, 30] width 9 height 10
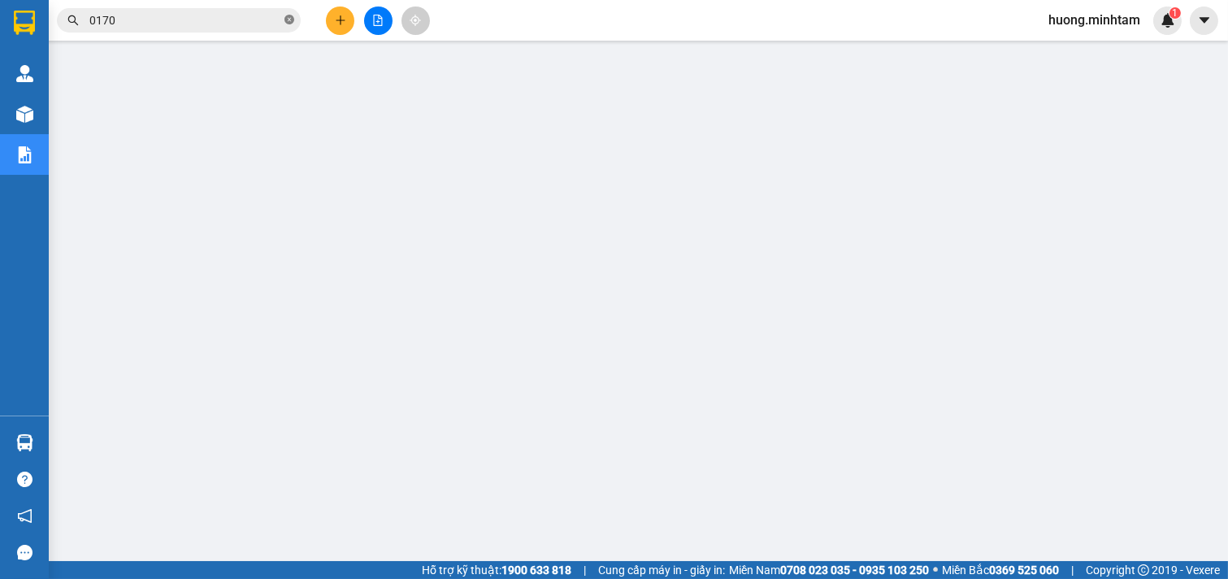
click at [286, 20] on icon "close-circle" at bounding box center [289, 20] width 10 height 10
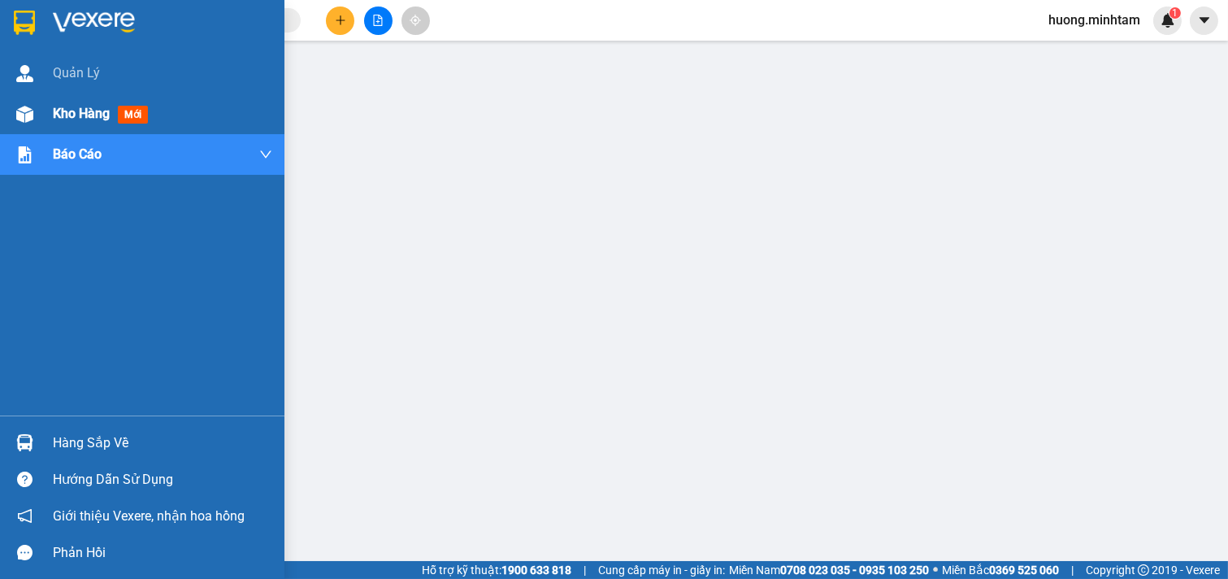
click at [96, 107] on span "Kho hàng" at bounding box center [81, 113] width 57 height 15
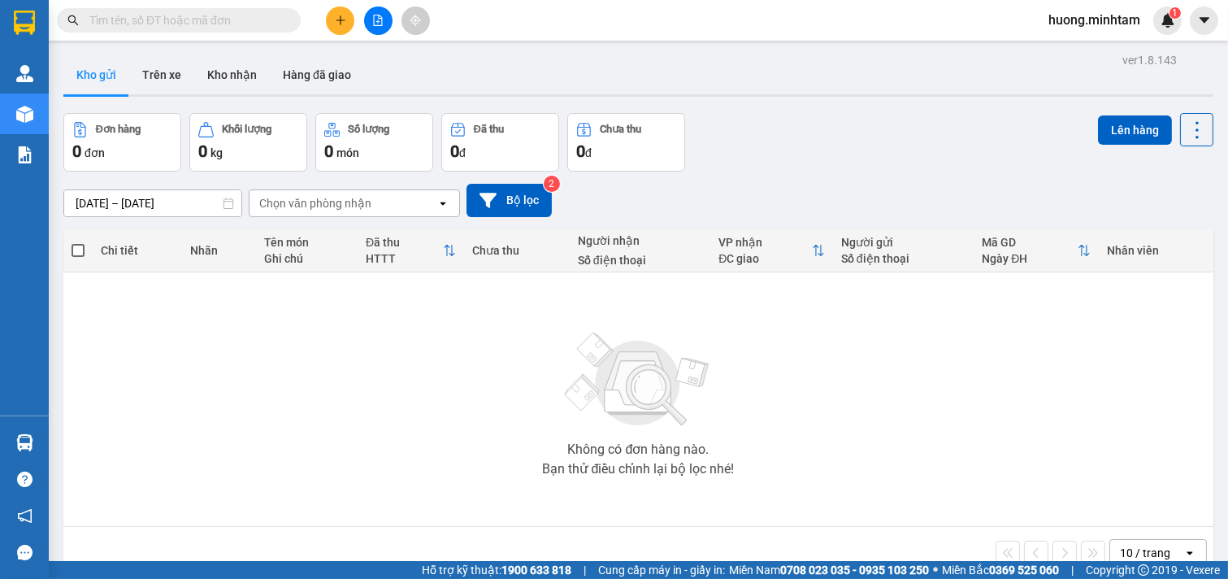
click at [230, 13] on input "text" at bounding box center [185, 20] width 192 height 18
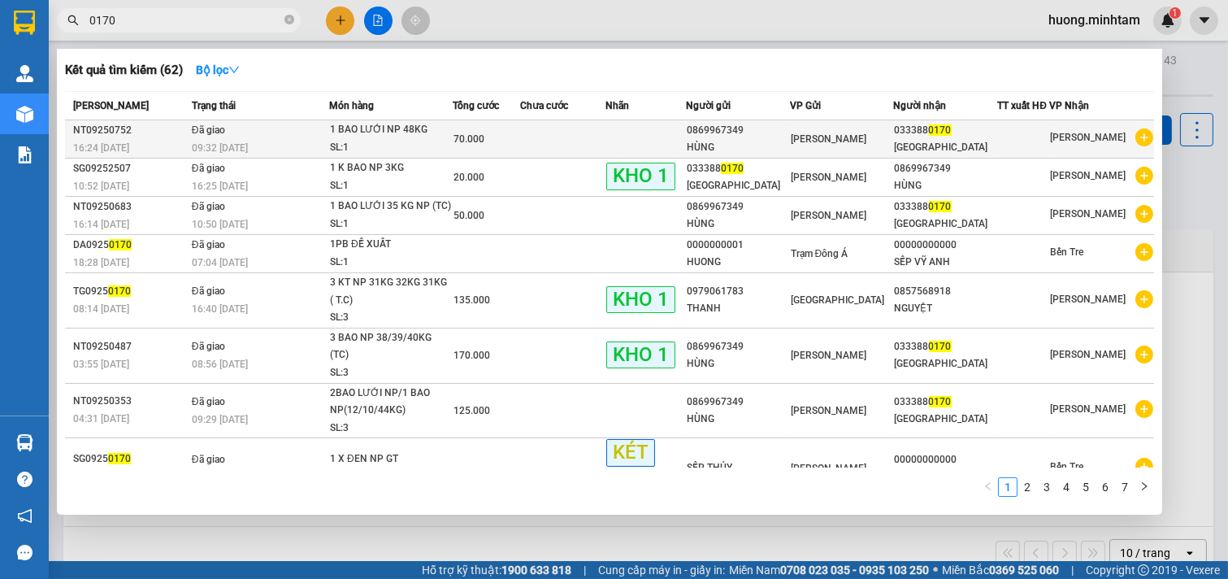
type input "0170"
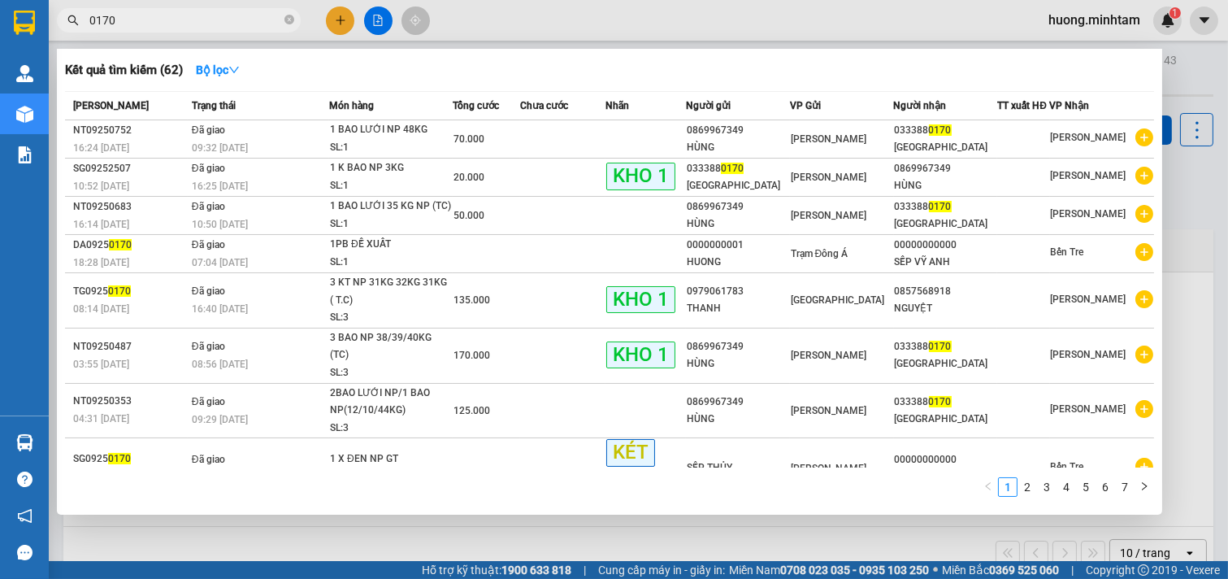
click at [638, 535] on div at bounding box center [614, 289] width 1228 height 579
click at [289, 19] on icon "close-circle" at bounding box center [289, 20] width 10 height 10
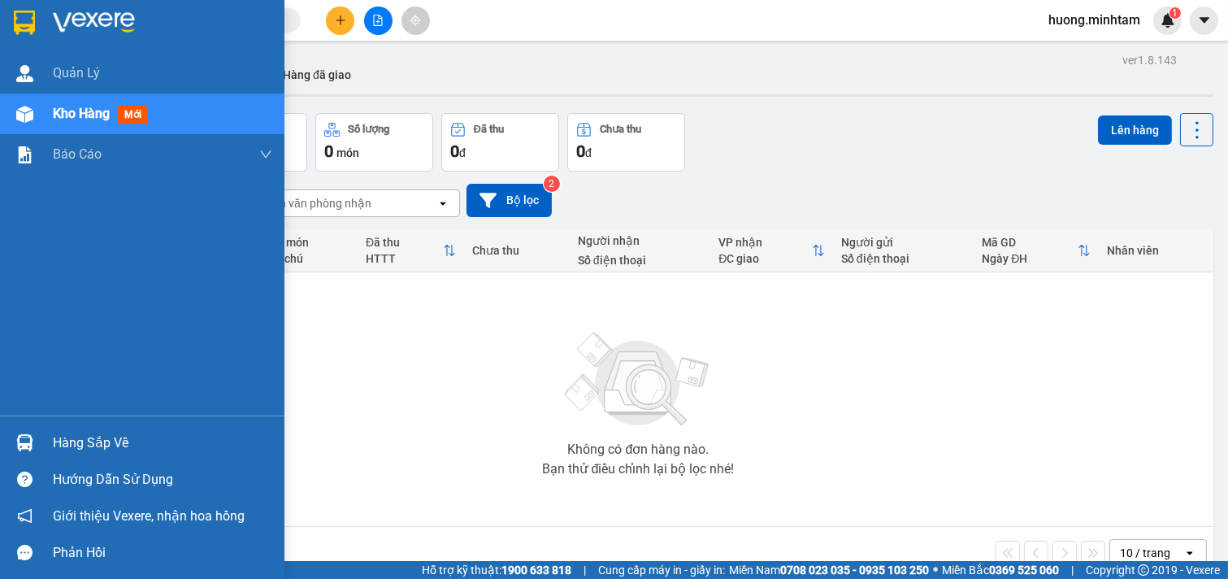
click at [100, 436] on div "Hàng sắp về" at bounding box center [162, 443] width 219 height 24
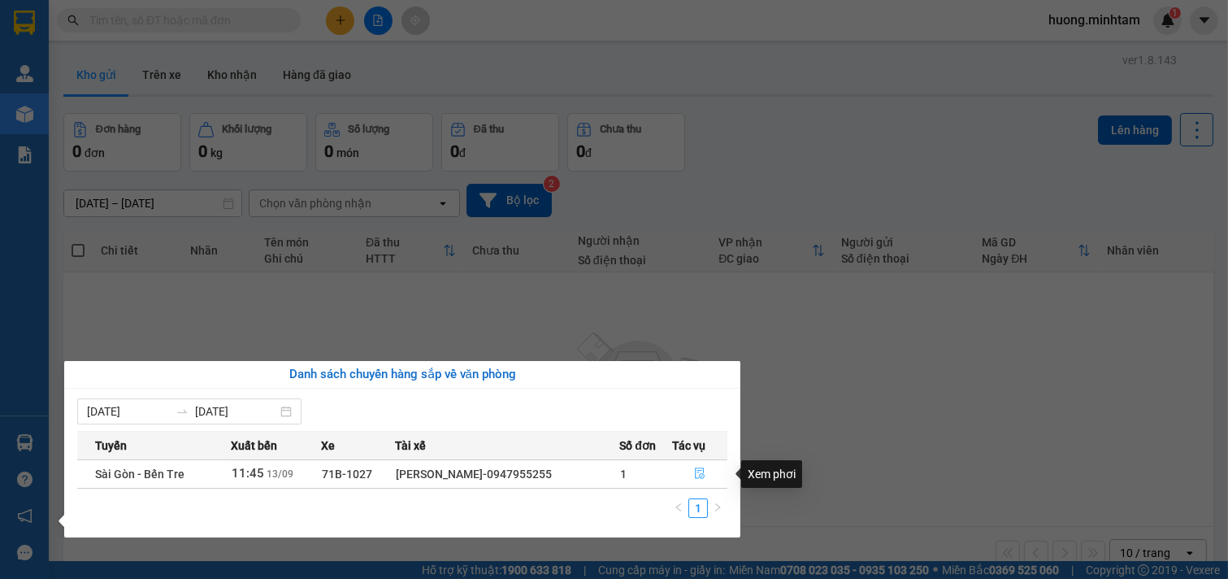
click at [701, 469] on icon "file-done" at bounding box center [699, 472] width 11 height 11
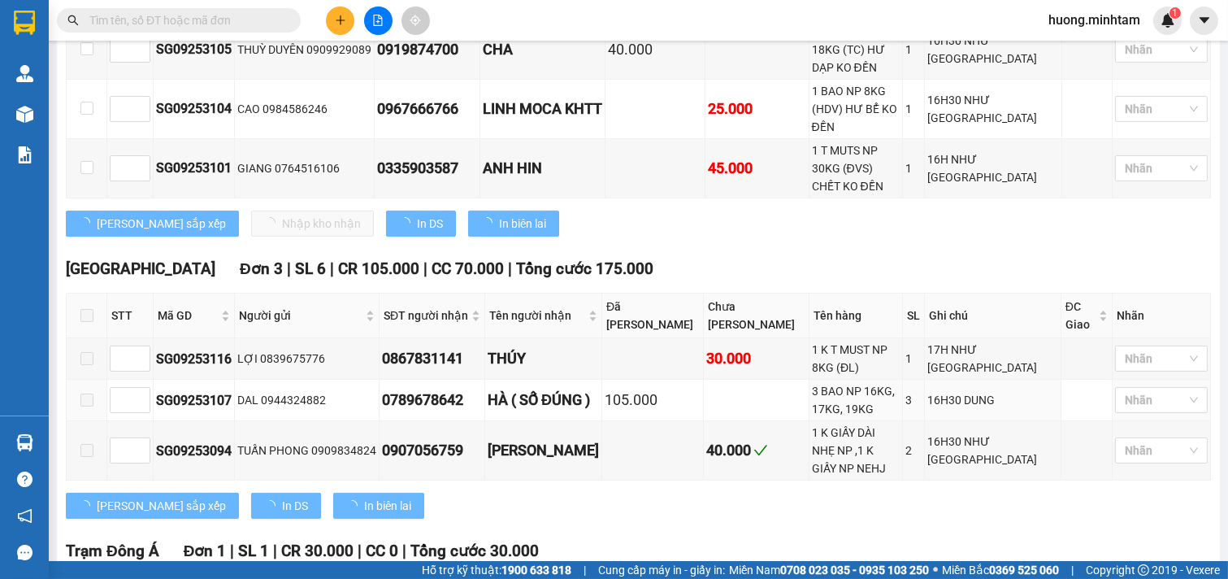
scroll to position [1083, 0]
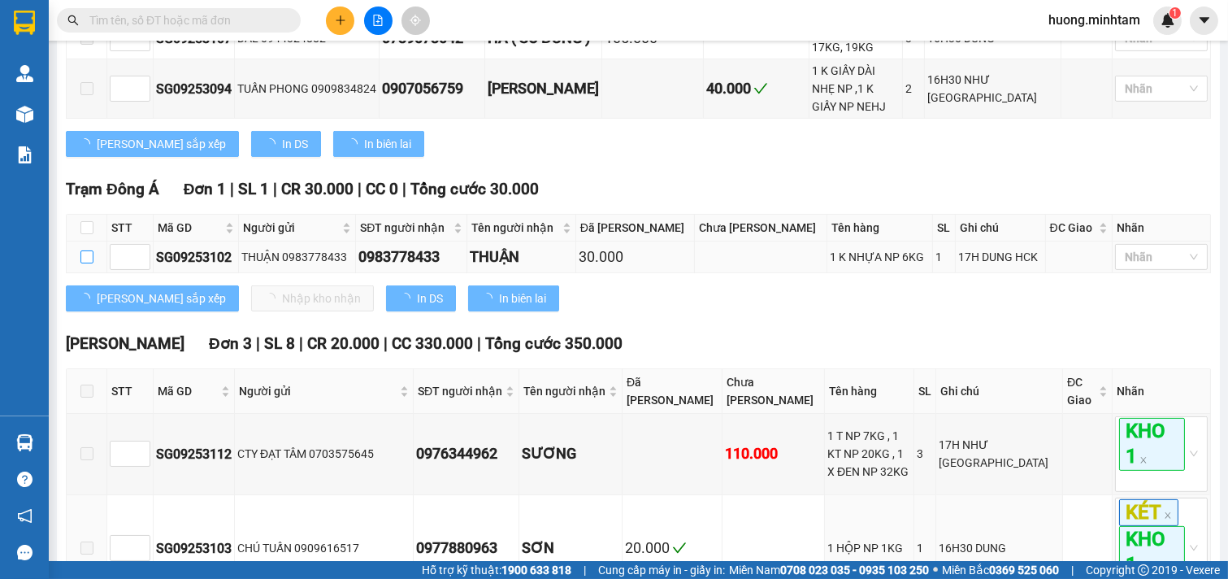
click at [85, 250] on input "checkbox" at bounding box center [86, 256] width 13 height 13
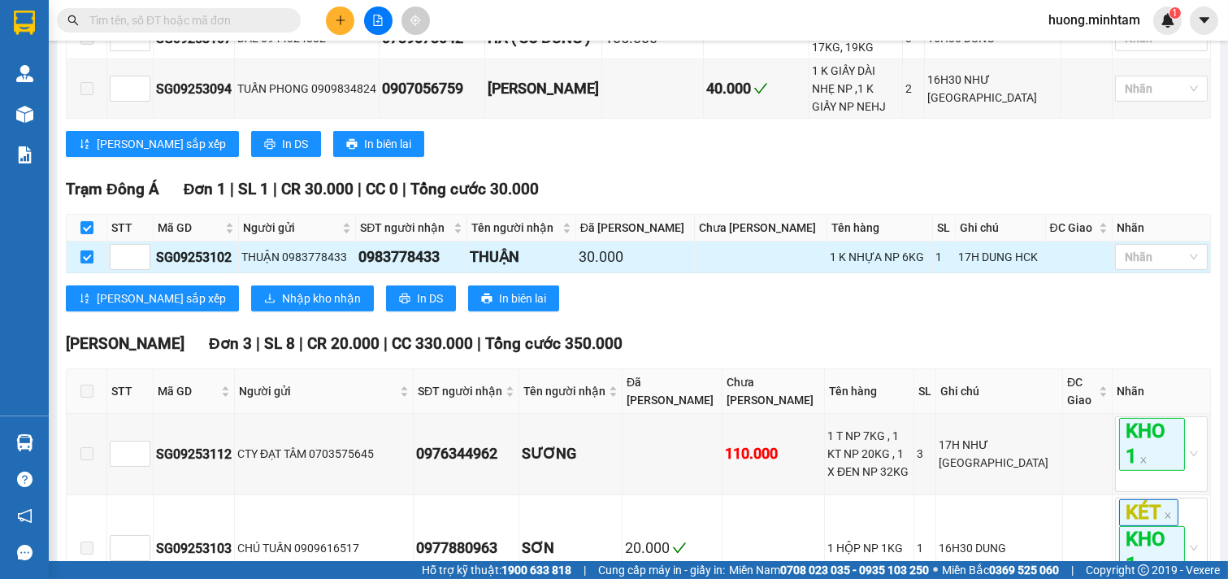
click at [86, 250] on input "checkbox" at bounding box center [86, 256] width 13 height 13
checkbox input "false"
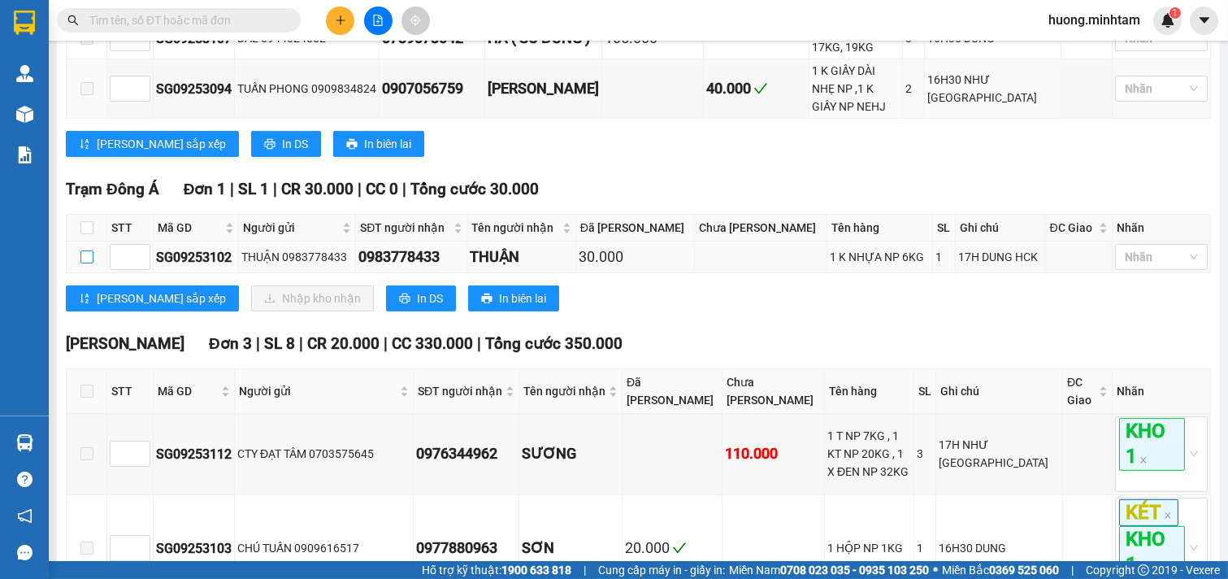
checkbox input "false"
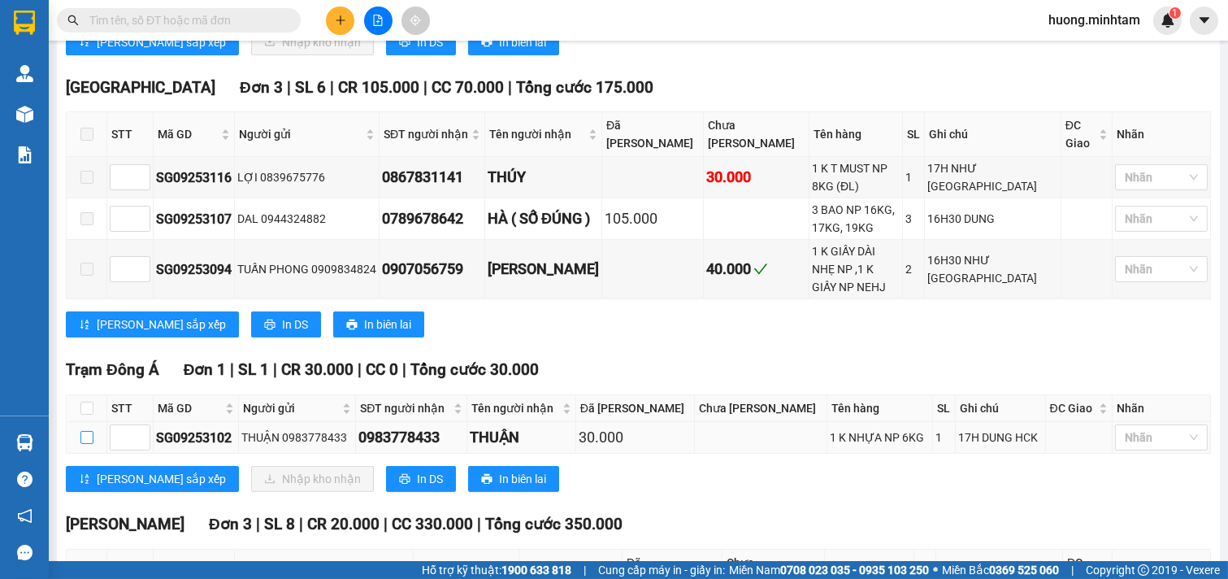
click at [93, 431] on input "checkbox" at bounding box center [86, 437] width 13 height 13
checkbox input "true"
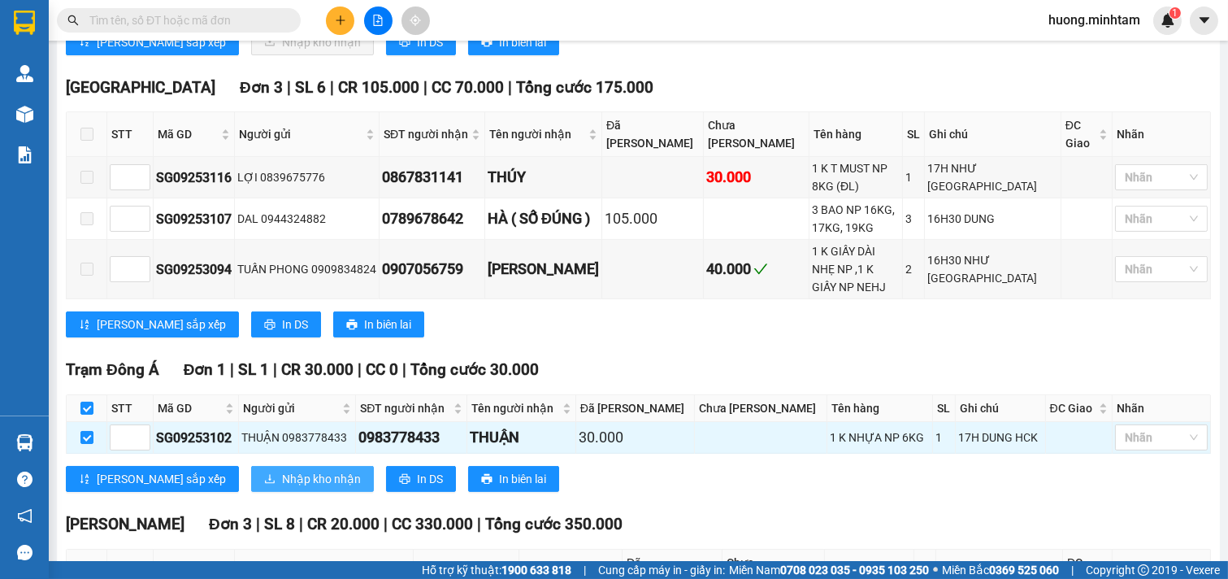
click at [282, 470] on span "Nhập kho nhận" at bounding box center [321, 479] width 79 height 18
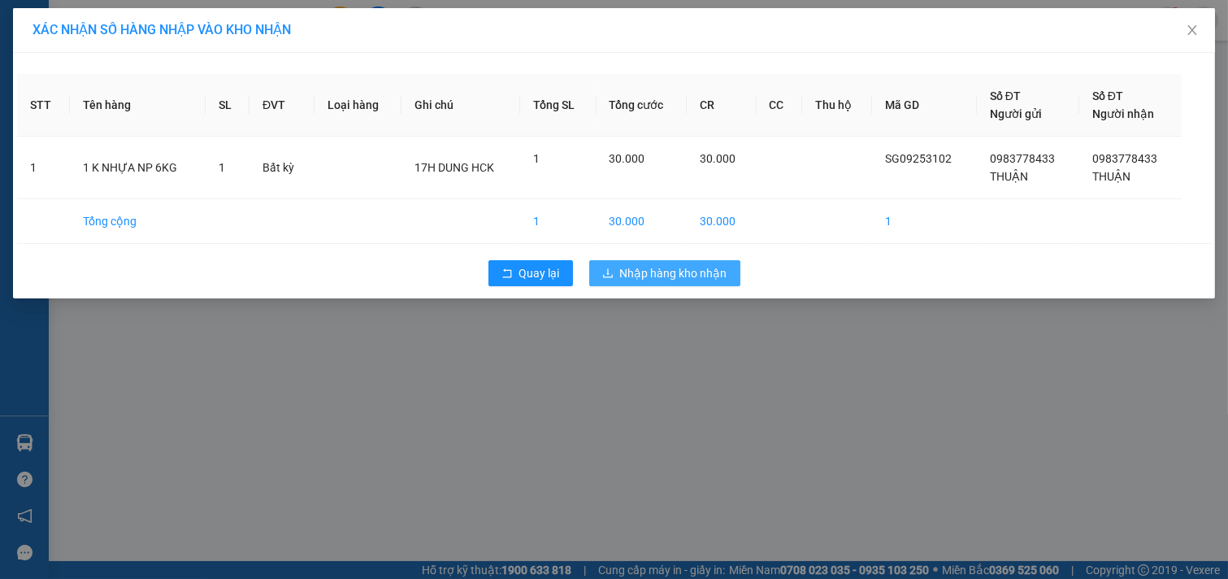
click at [687, 270] on span "Nhập hàng kho nhận" at bounding box center [673, 273] width 107 height 18
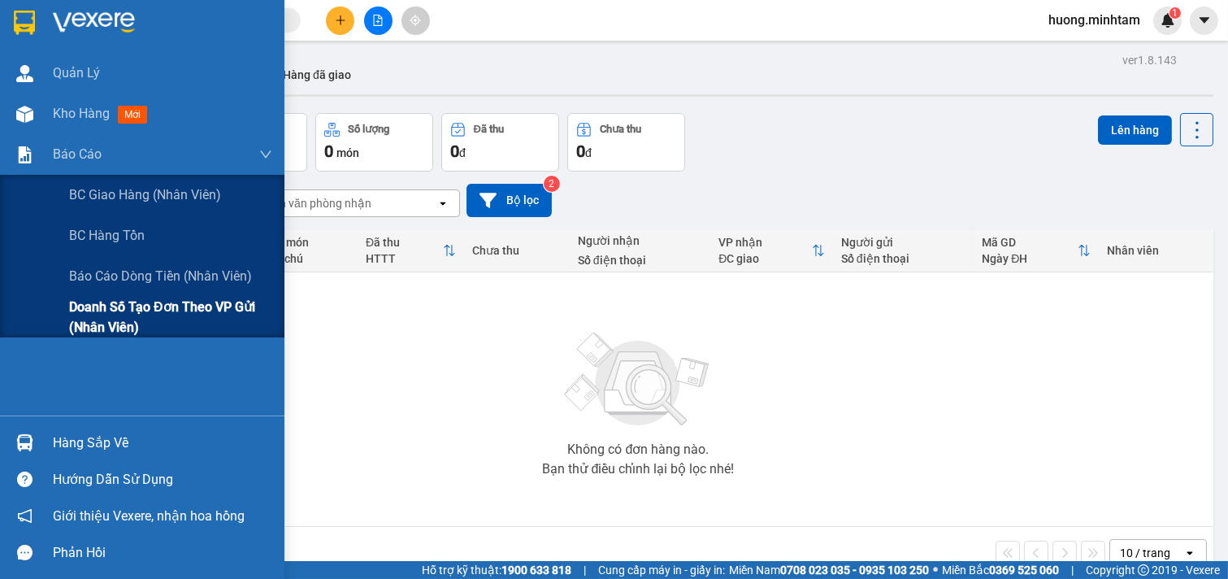
click at [158, 315] on span "Doanh số tạo đơn theo VP gửi (nhân viên)" at bounding box center [170, 317] width 203 height 41
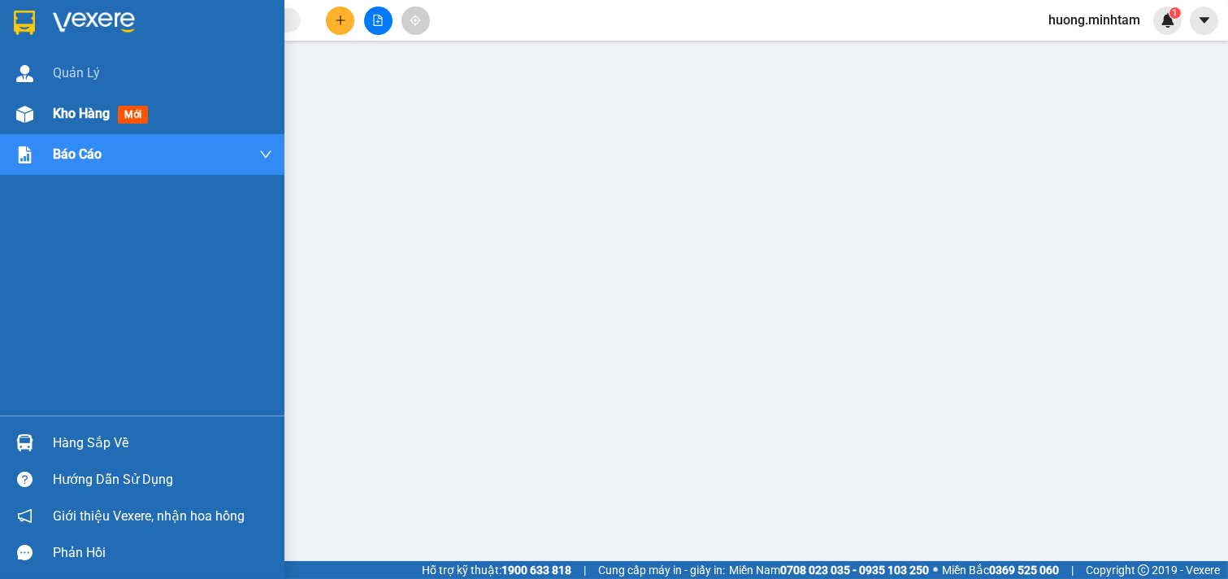
click at [78, 124] on div "Kho hàng mới" at bounding box center [104, 113] width 102 height 20
